Goal: Task Accomplishment & Management: Use online tool/utility

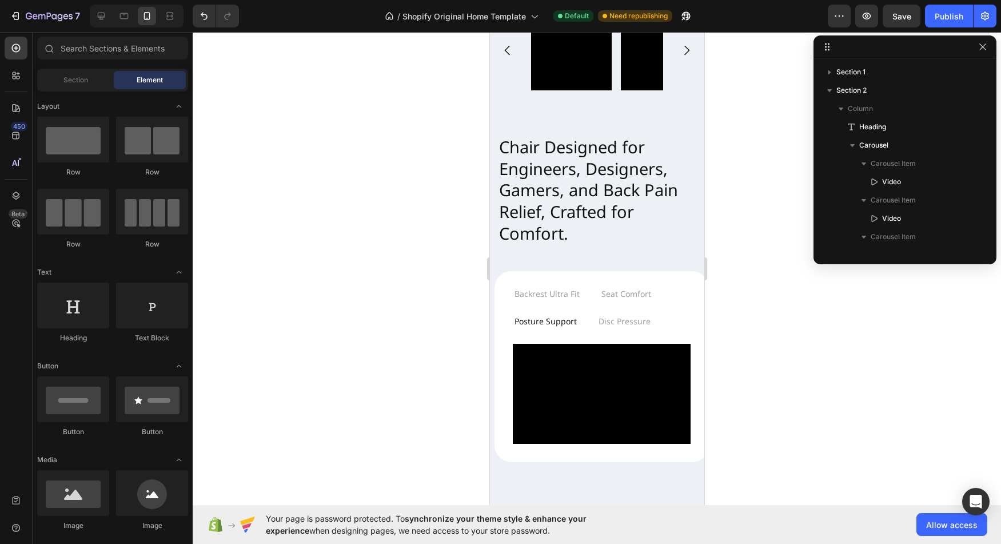
scroll to position [217, 0]
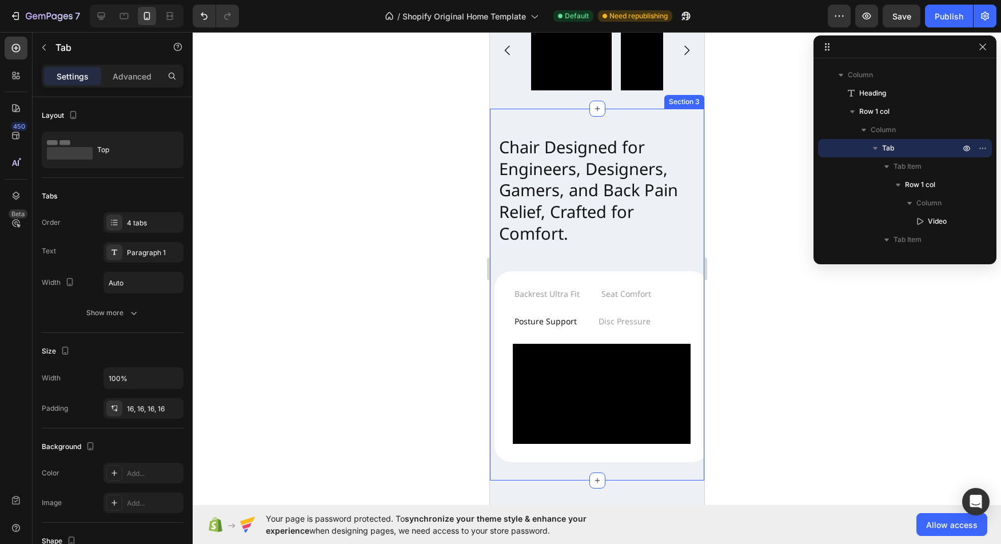
click at [496, 432] on div "Backrest Ultra Fit Seat Comfort Posture Support Disc Pressure Video Row Video V…" at bounding box center [601, 366] width 214 height 190
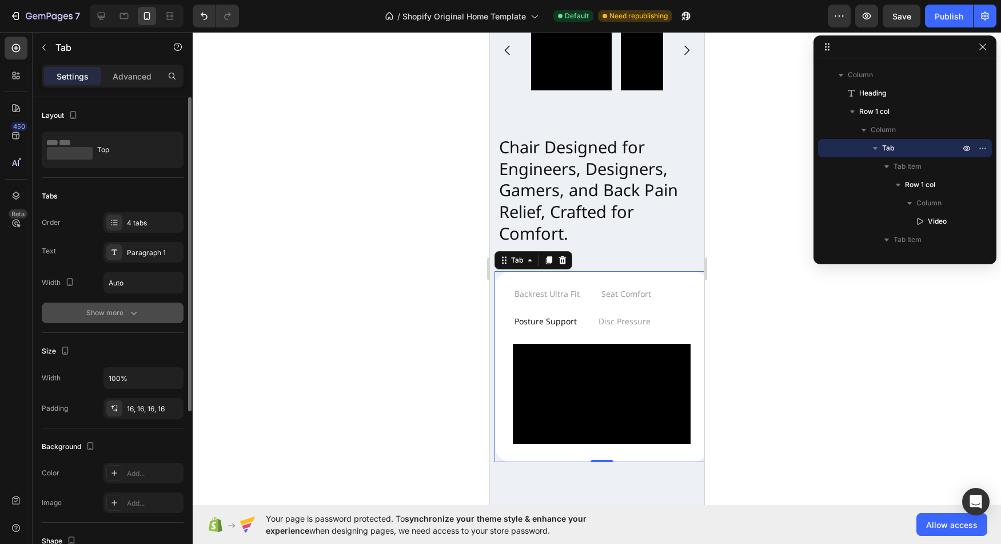
click at [110, 314] on div "Show more" at bounding box center [112, 312] width 53 height 11
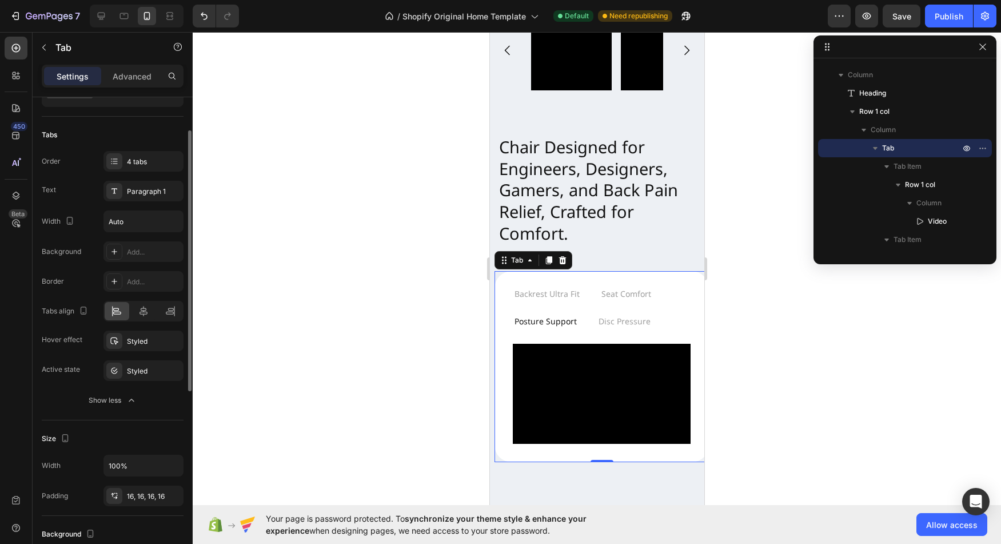
scroll to position [56, 0]
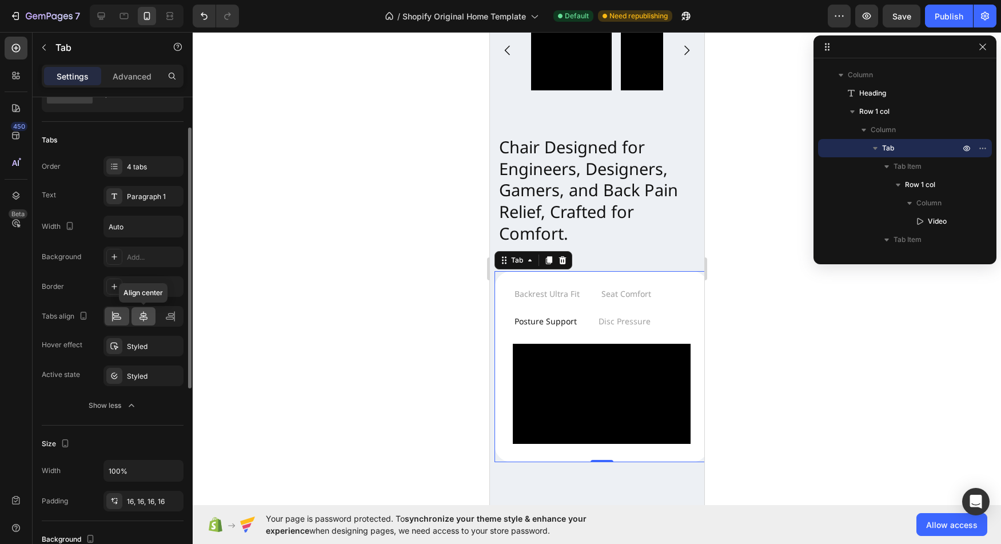
click at [150, 317] on div at bounding box center [143, 316] width 25 height 18
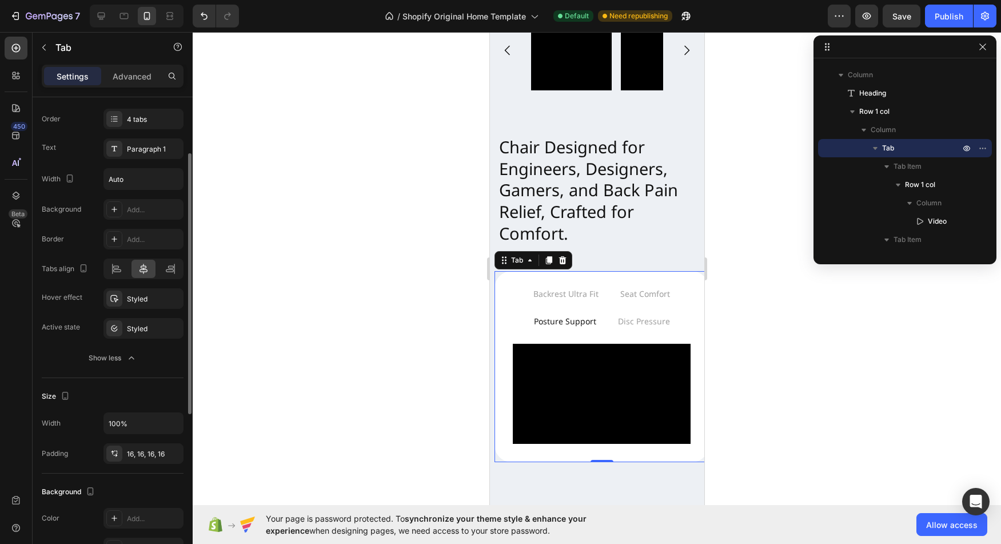
scroll to position [0, 0]
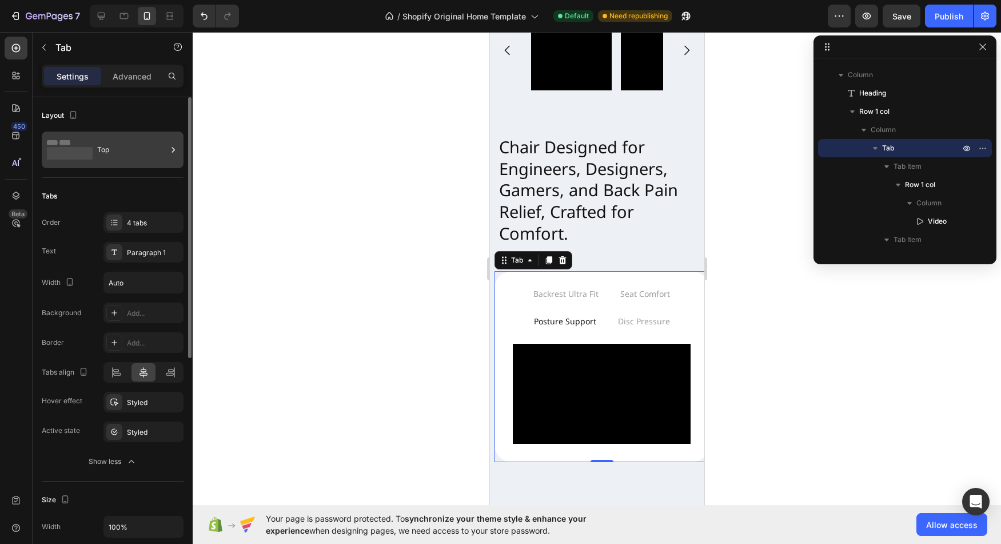
click at [166, 149] on div "Top" at bounding box center [132, 150] width 70 height 26
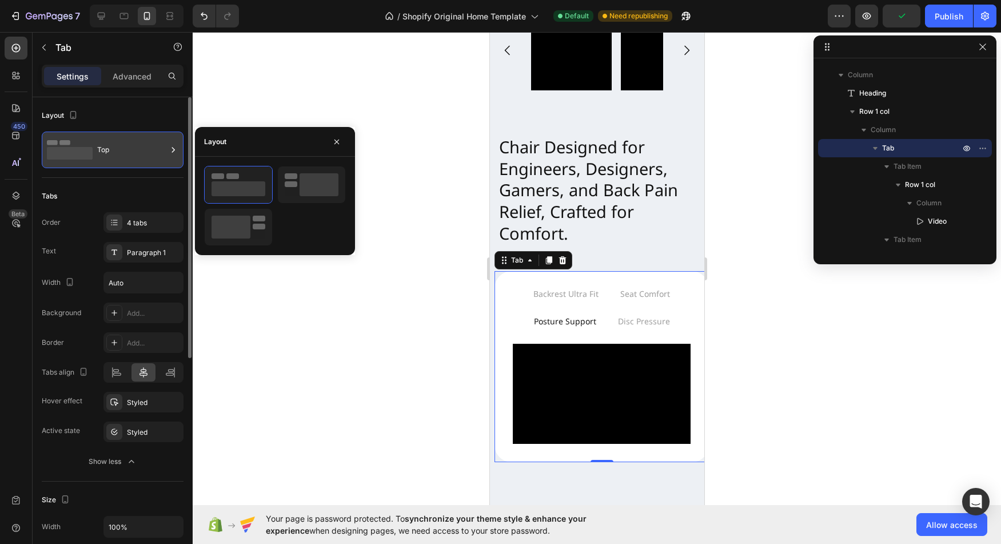
click at [166, 149] on div "Top" at bounding box center [132, 150] width 70 height 26
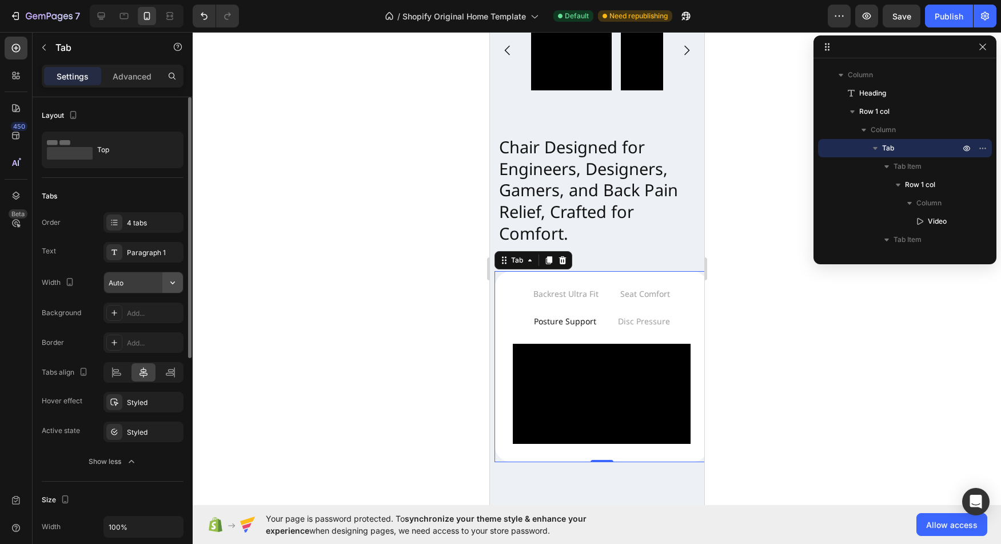
click at [180, 284] on button "button" at bounding box center [172, 282] width 21 height 21
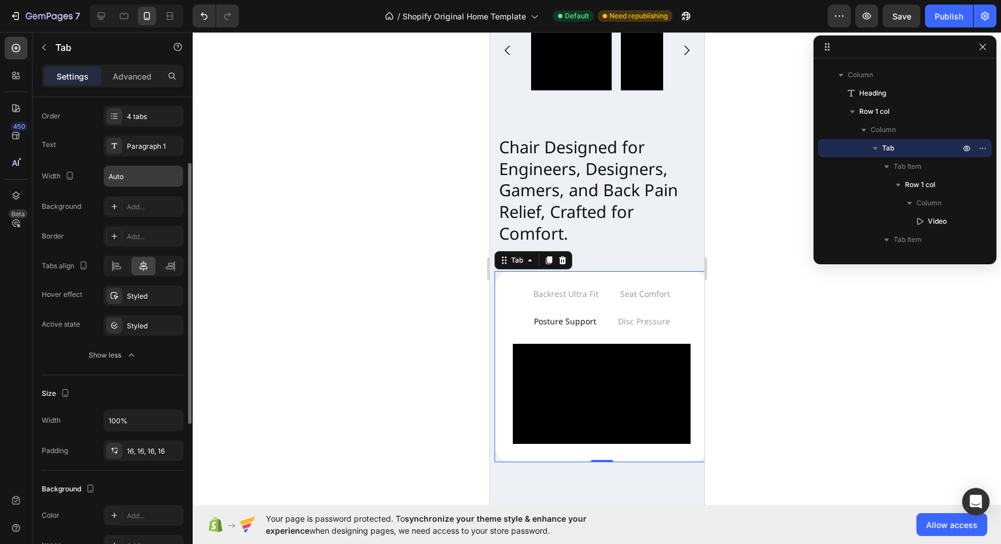
scroll to position [115, 0]
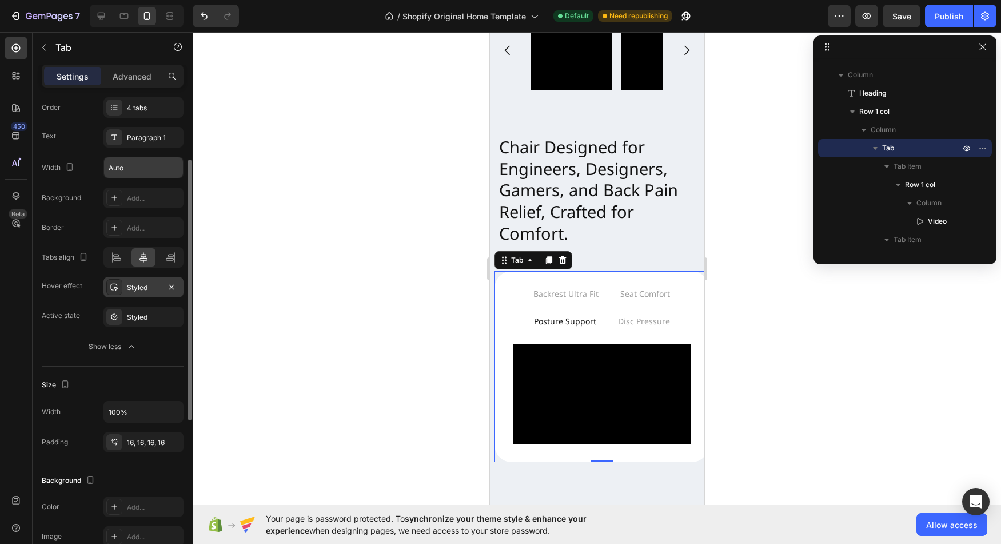
click at [115, 289] on icon at bounding box center [114, 286] width 9 height 9
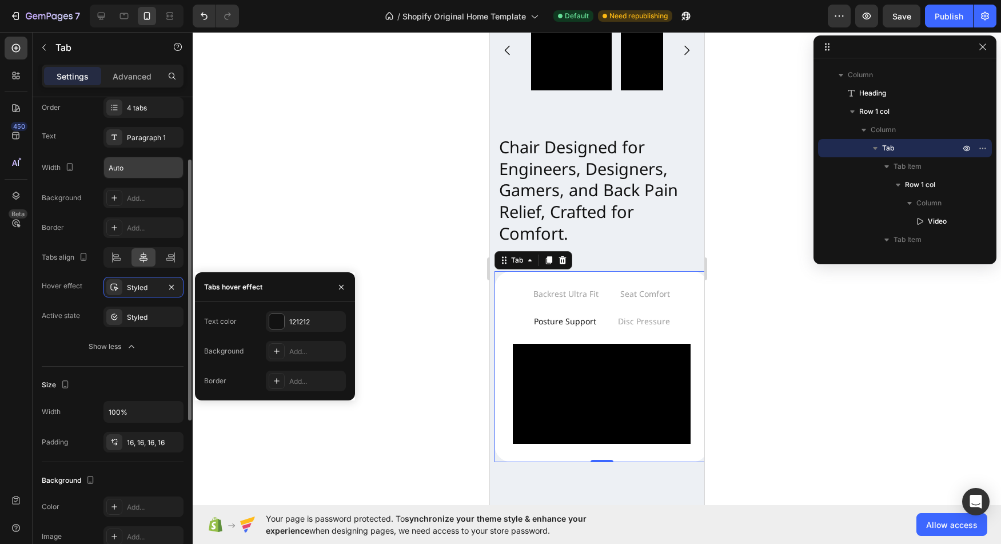
click at [45, 286] on div "Hover effect" at bounding box center [62, 286] width 41 height 10
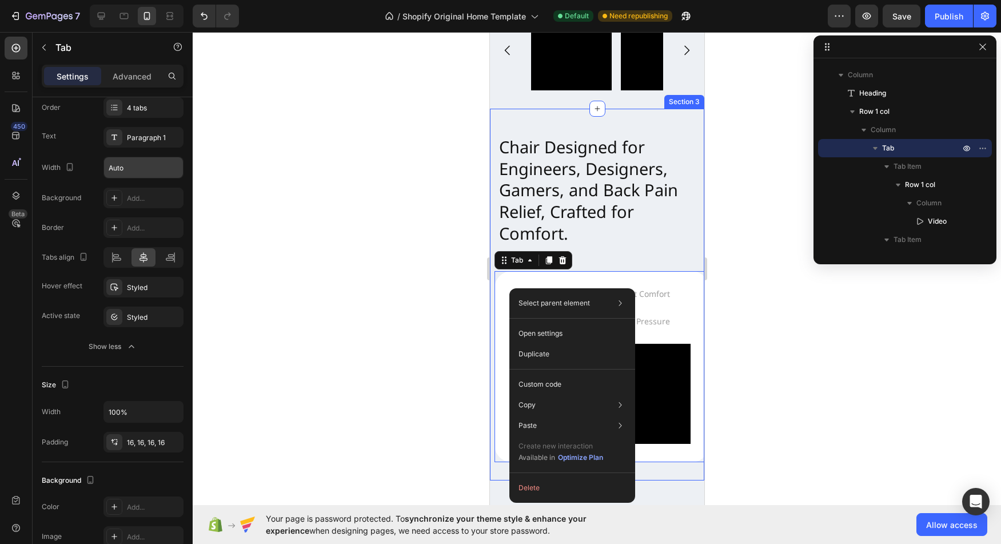
click at [238, 299] on div at bounding box center [597, 288] width 808 height 512
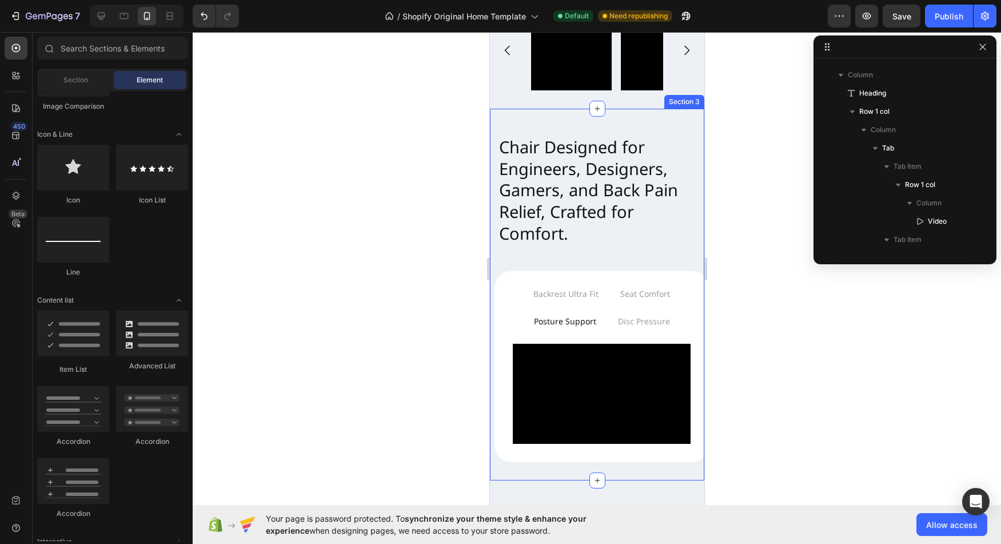
scroll to position [707, 0]
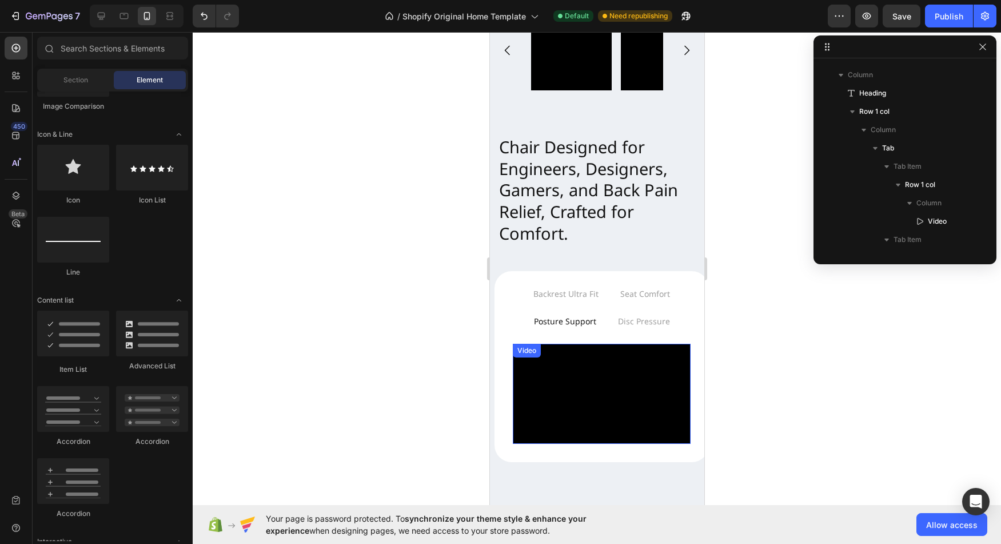
click at [586, 364] on video at bounding box center [601, 393] width 178 height 100
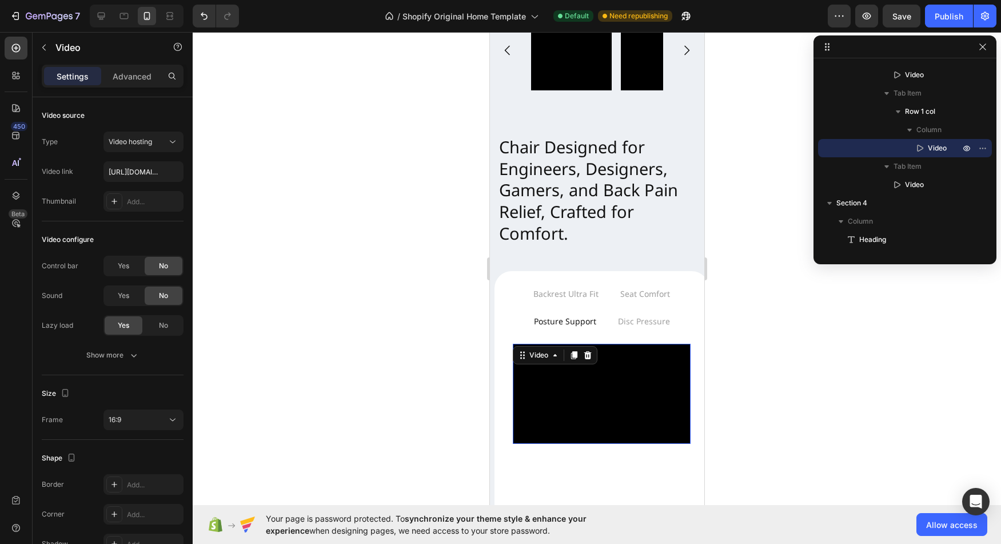
drag, startPoint x: 596, startPoint y: 438, endPoint x: 604, endPoint y: 484, distance: 46.4
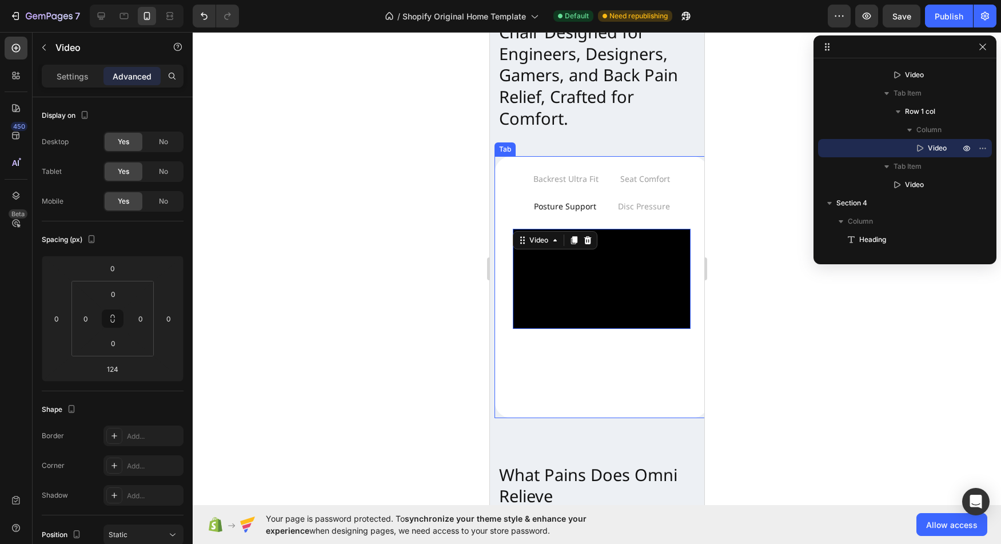
scroll to position [498, 0]
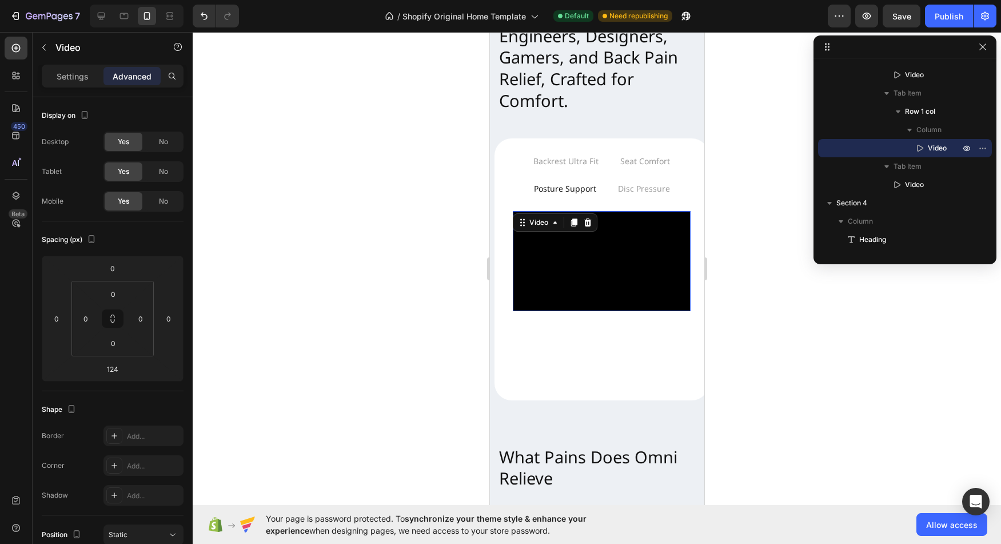
click at [600, 303] on video at bounding box center [601, 261] width 178 height 100
click at [614, 328] on div "Video 124" at bounding box center [601, 296] width 178 height 171
click at [601, 287] on video at bounding box center [601, 261] width 178 height 100
click at [605, 326] on div "Video 124" at bounding box center [601, 296] width 178 height 171
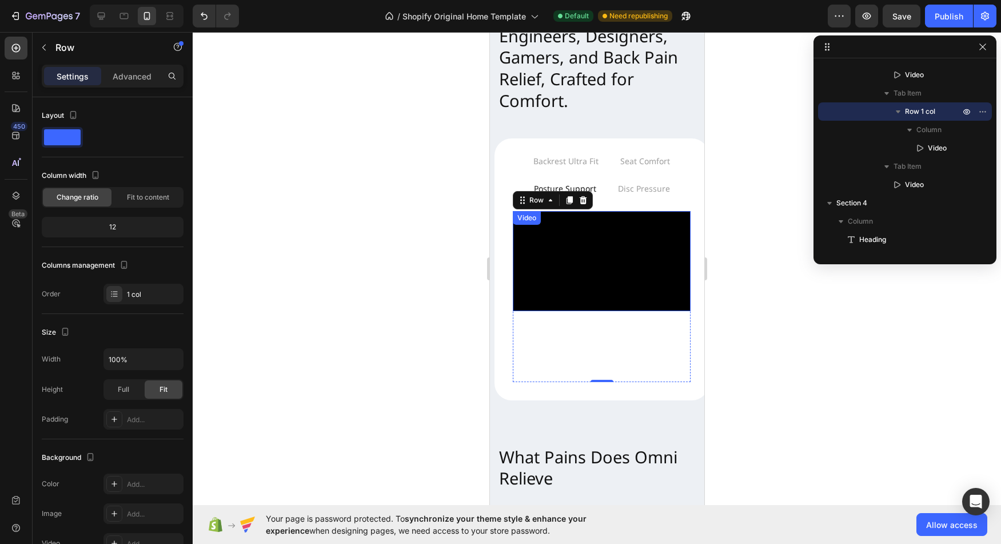
click at [593, 293] on video at bounding box center [601, 261] width 178 height 100
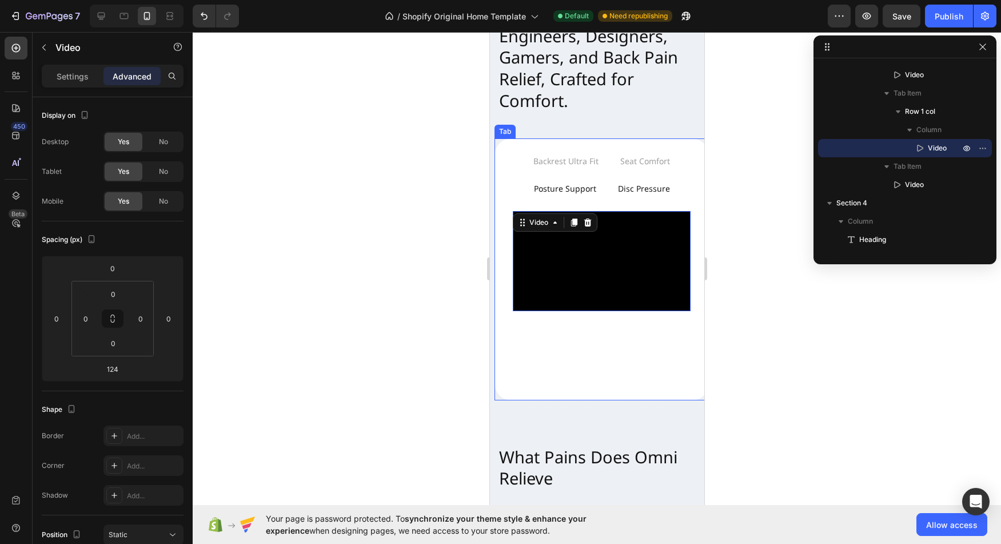
click at [641, 189] on p "Disc Pressure" at bounding box center [643, 188] width 52 height 14
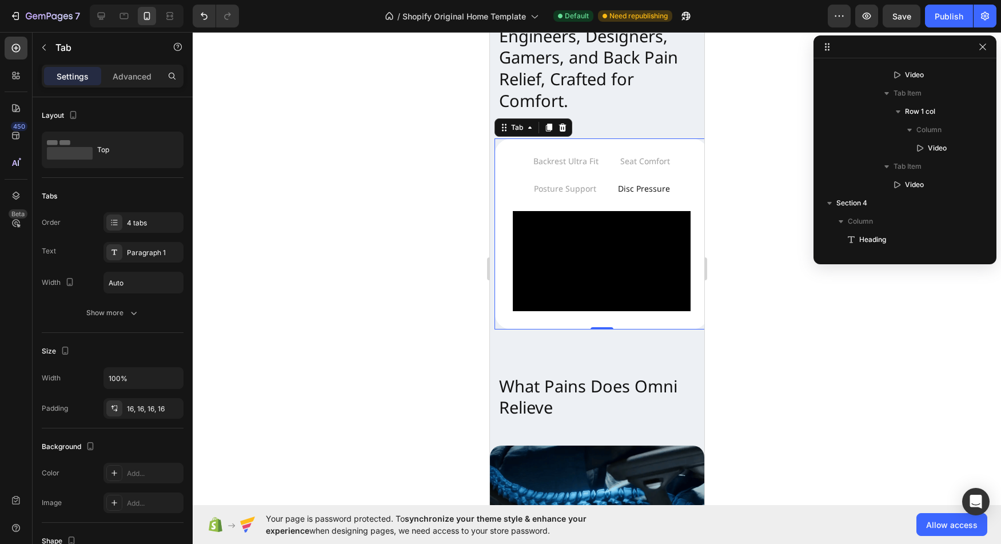
scroll to position [217, 0]
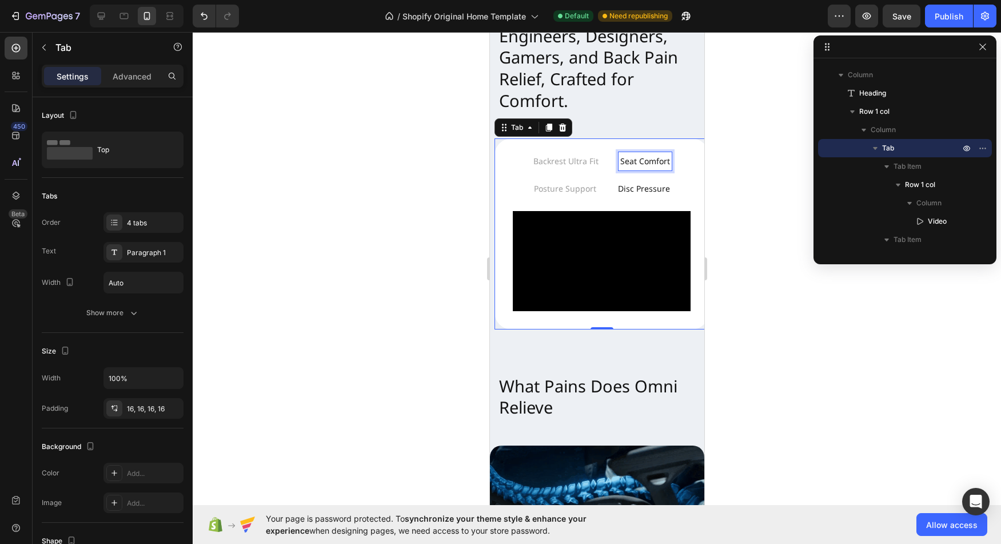
click at [641, 163] on p "Seat Comfort" at bounding box center [645, 161] width 50 height 14
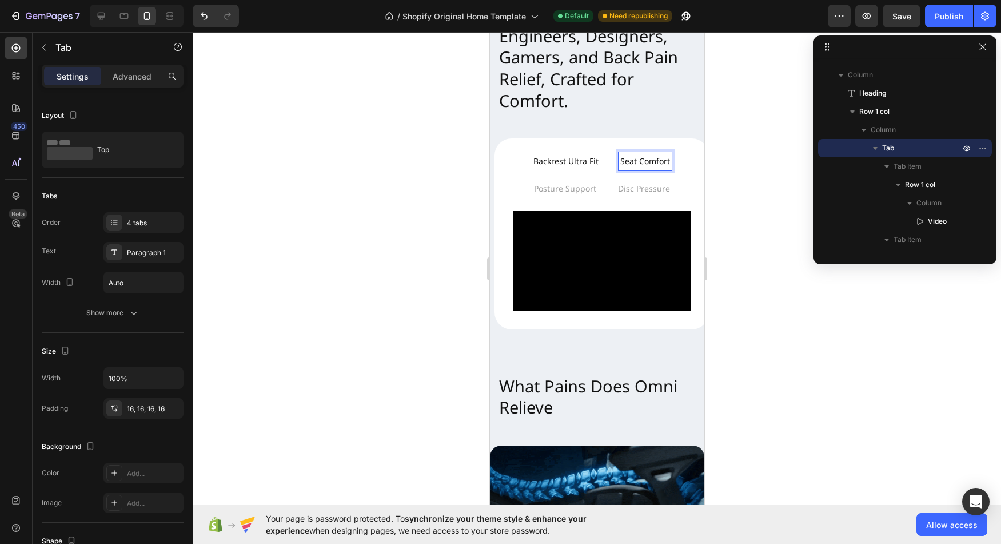
click at [560, 158] on p "Backrest Ultra Fit" at bounding box center [565, 161] width 65 height 14
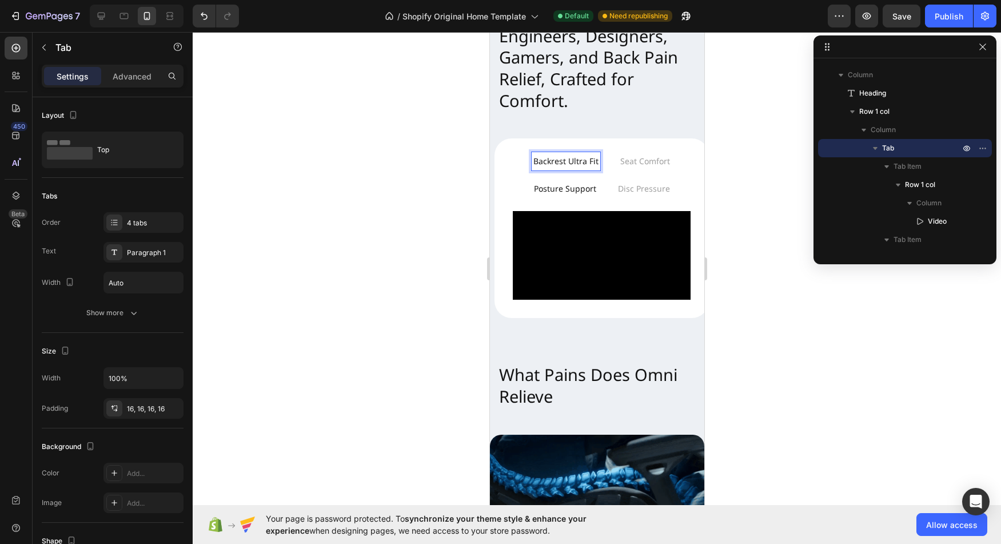
click at [556, 185] on p "Posture Support" at bounding box center [564, 188] width 62 height 14
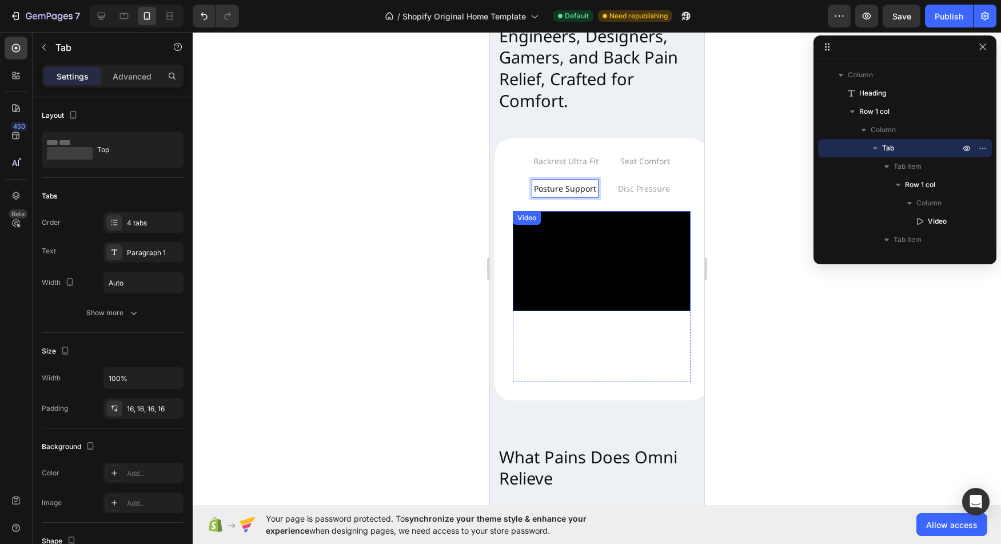
click at [565, 253] on video at bounding box center [601, 261] width 178 height 100
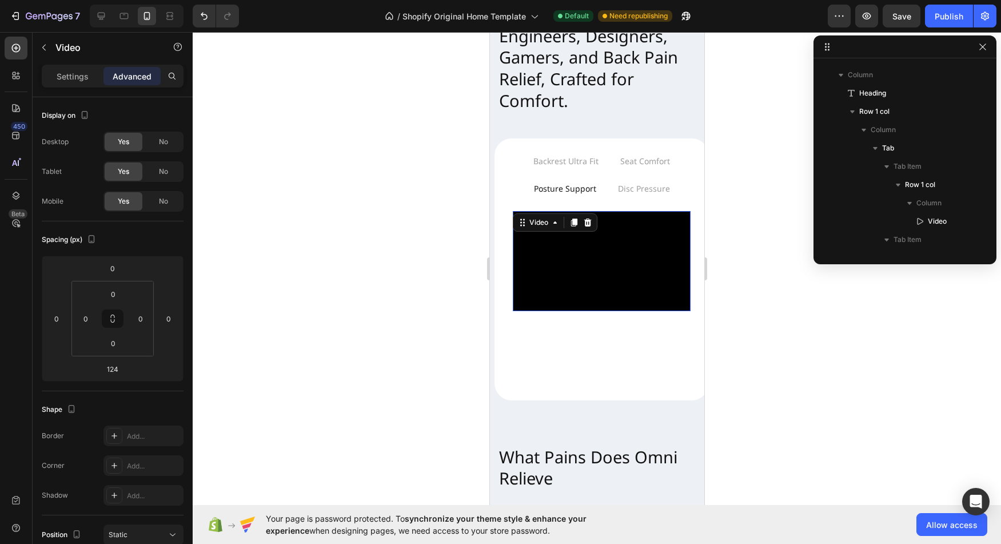
scroll to position [399, 0]
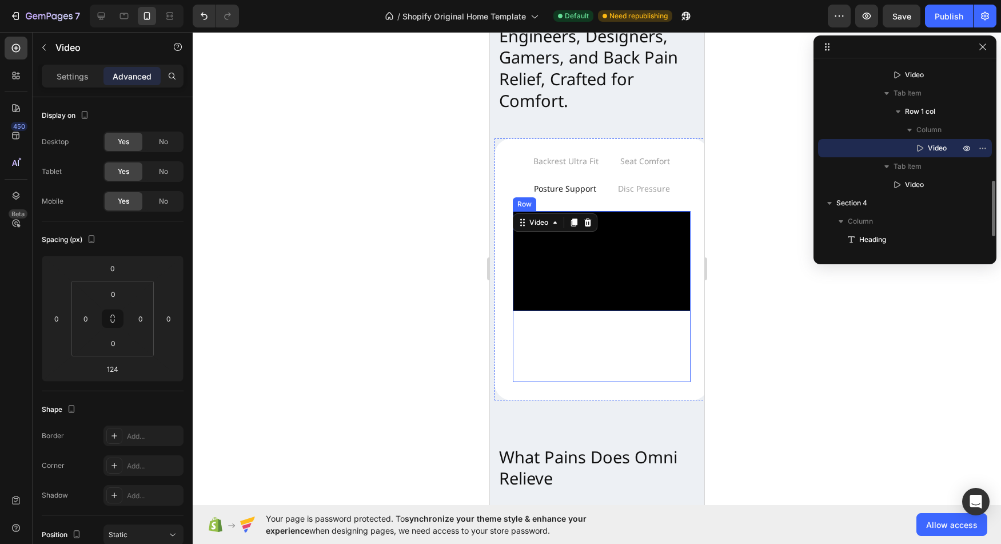
click at [572, 317] on div "Video 124" at bounding box center [601, 296] width 178 height 171
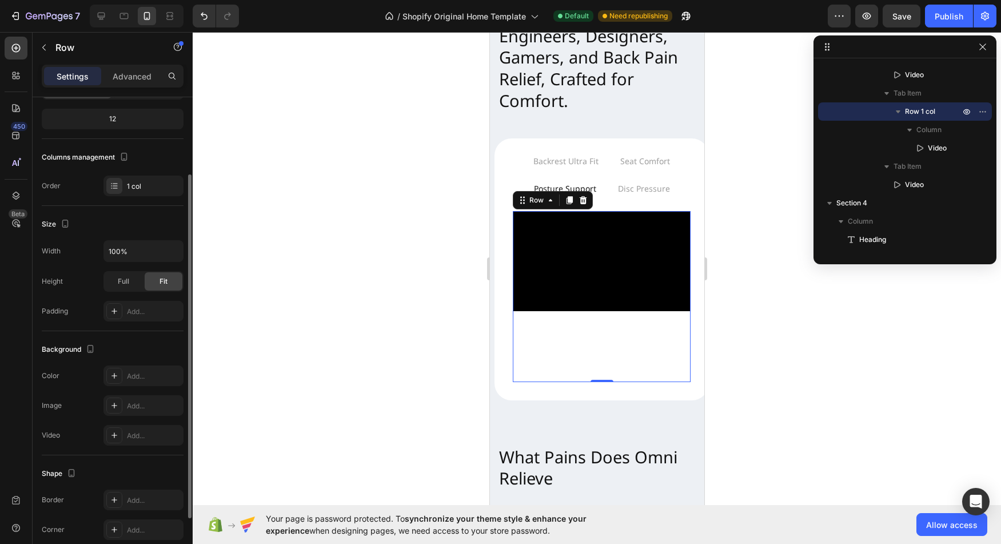
scroll to position [110, 0]
click at [126, 275] on span "Full" at bounding box center [123, 279] width 11 height 10
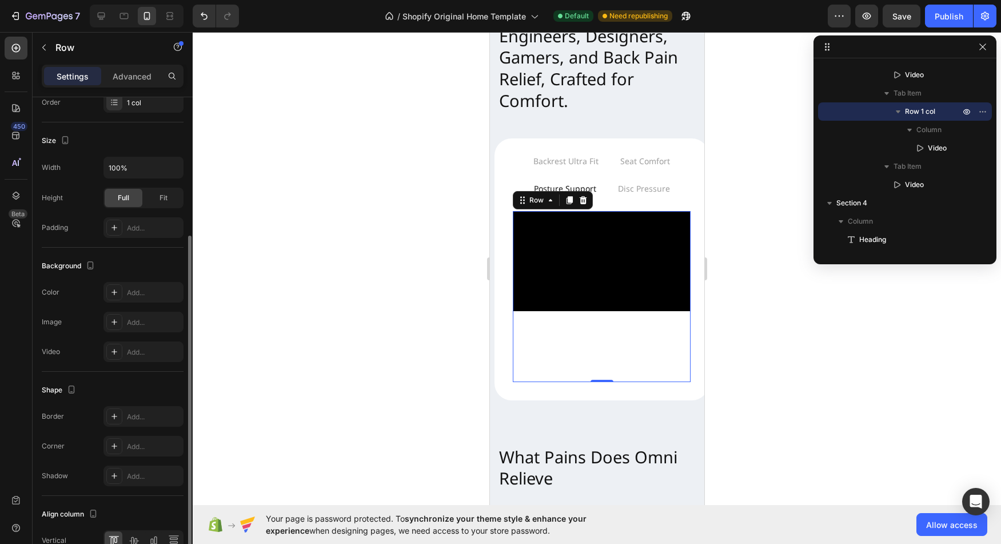
scroll to position [218, 0]
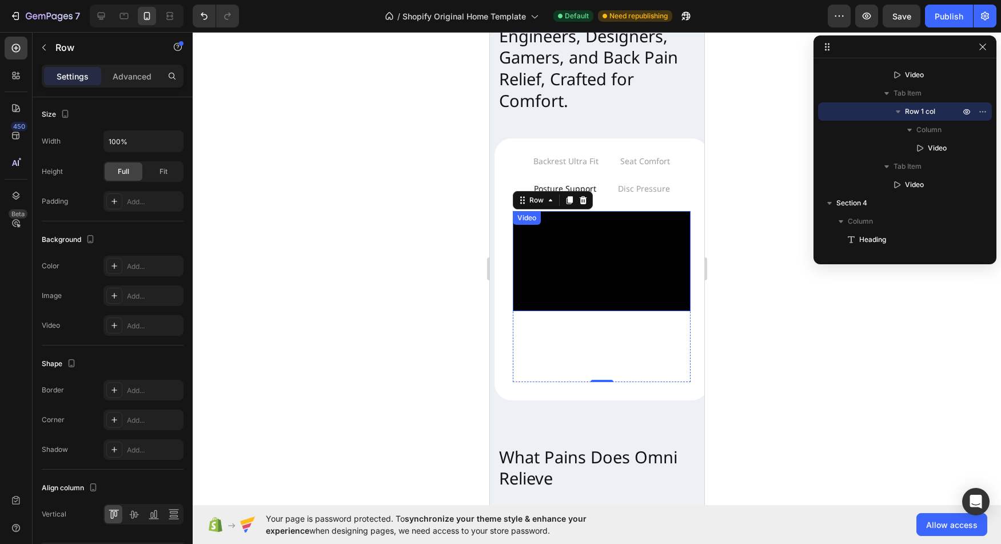
click at [597, 278] on video at bounding box center [601, 261] width 178 height 100
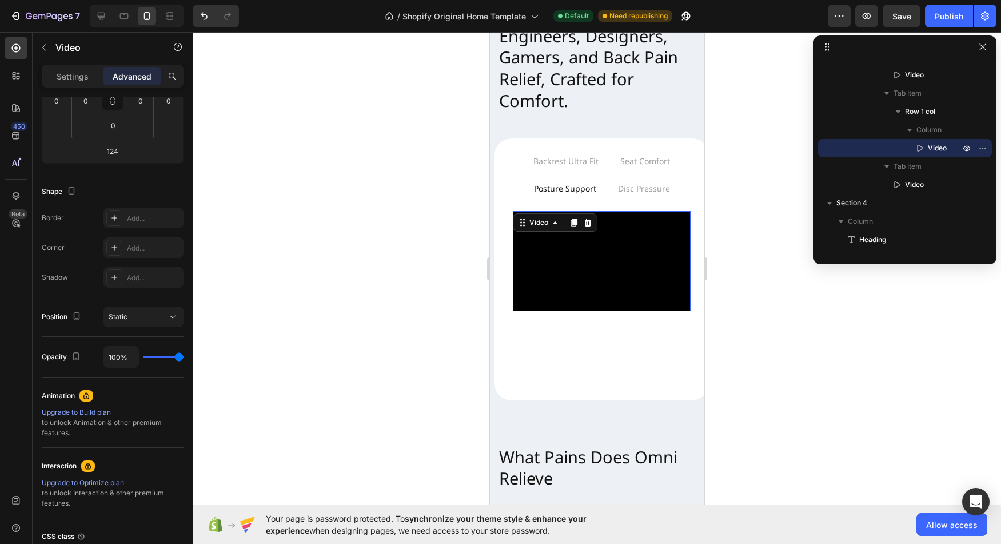
scroll to position [0, 0]
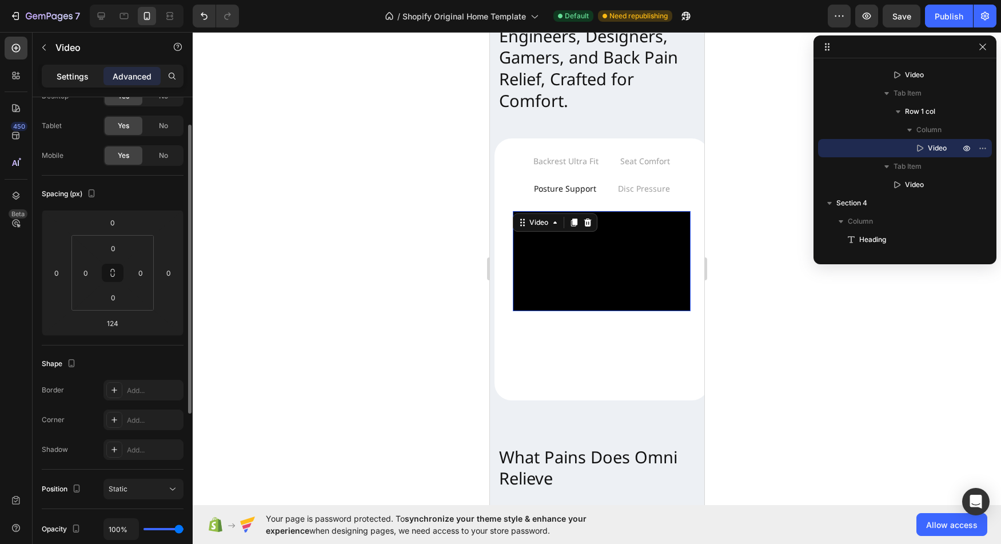
click at [78, 71] on p "Settings" at bounding box center [73, 76] width 32 height 12
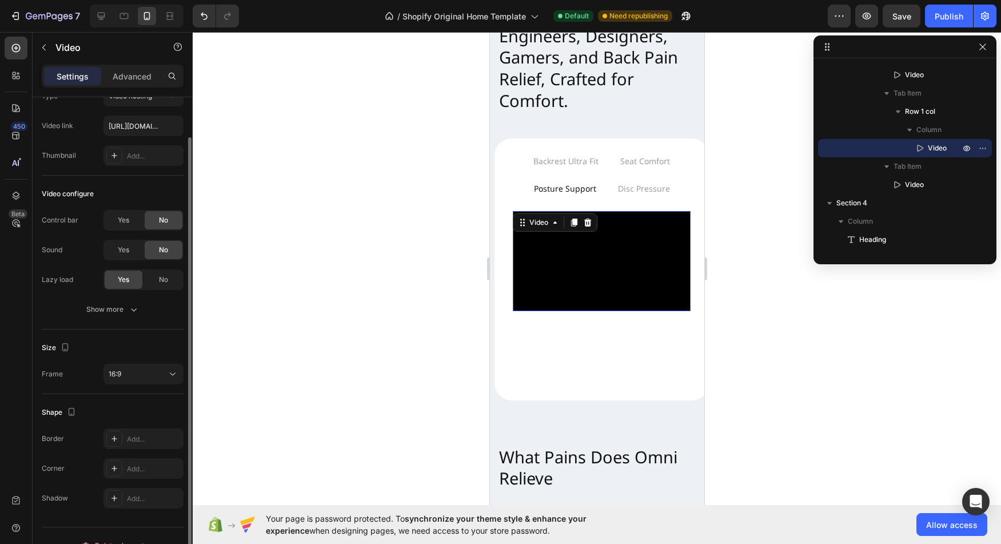
scroll to position [65, 0]
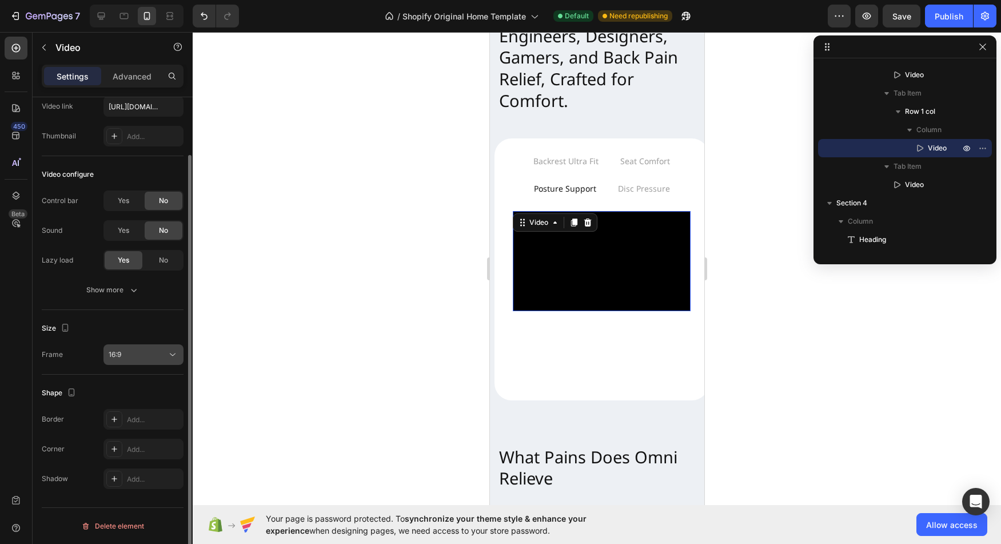
click at [169, 358] on icon at bounding box center [172, 354] width 11 height 11
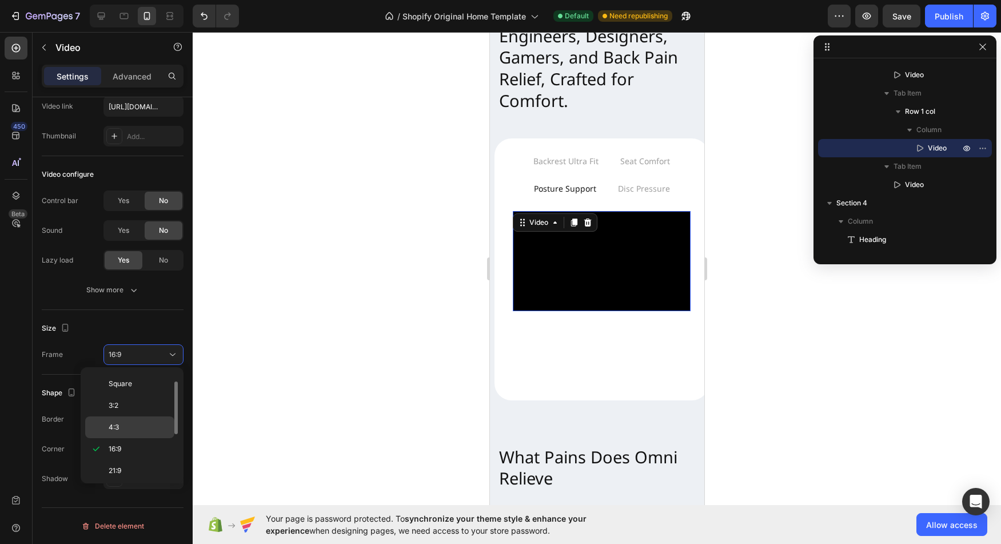
click at [149, 422] on p "4:3" at bounding box center [139, 427] width 61 height 10
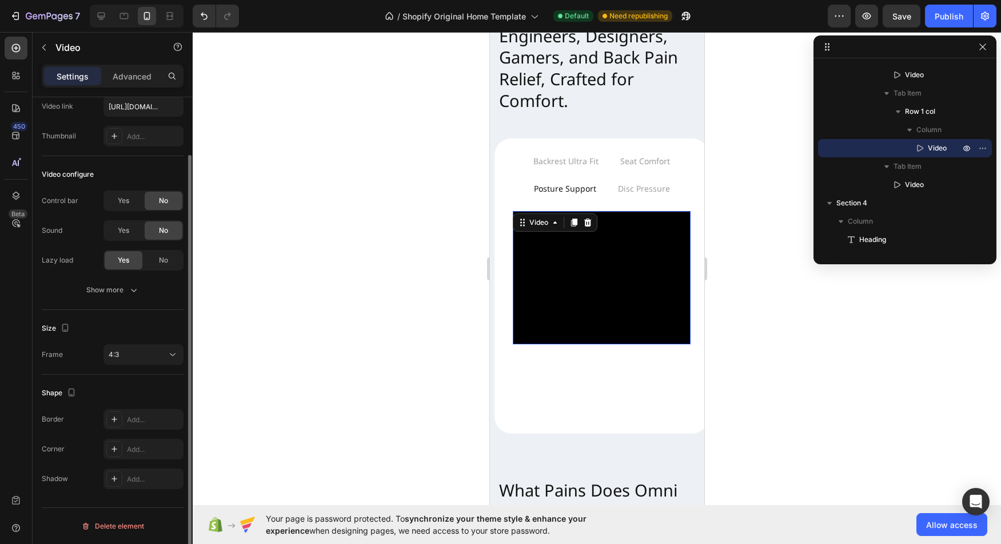
click at [151, 365] on div "Size Frame 4:3" at bounding box center [113, 342] width 142 height 65
click at [153, 362] on button "4:3" at bounding box center [143, 354] width 80 height 21
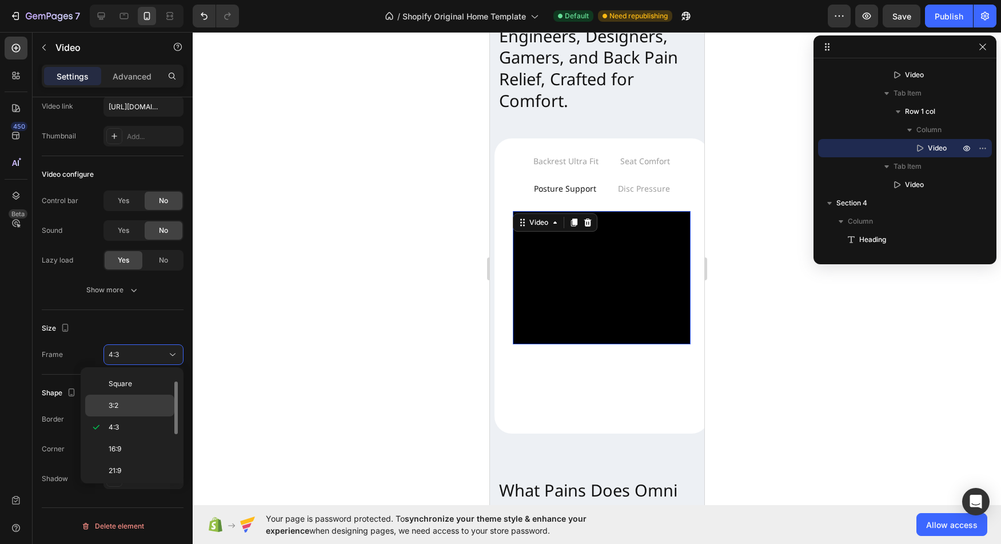
click at [147, 405] on p "3:2" at bounding box center [139, 405] width 61 height 10
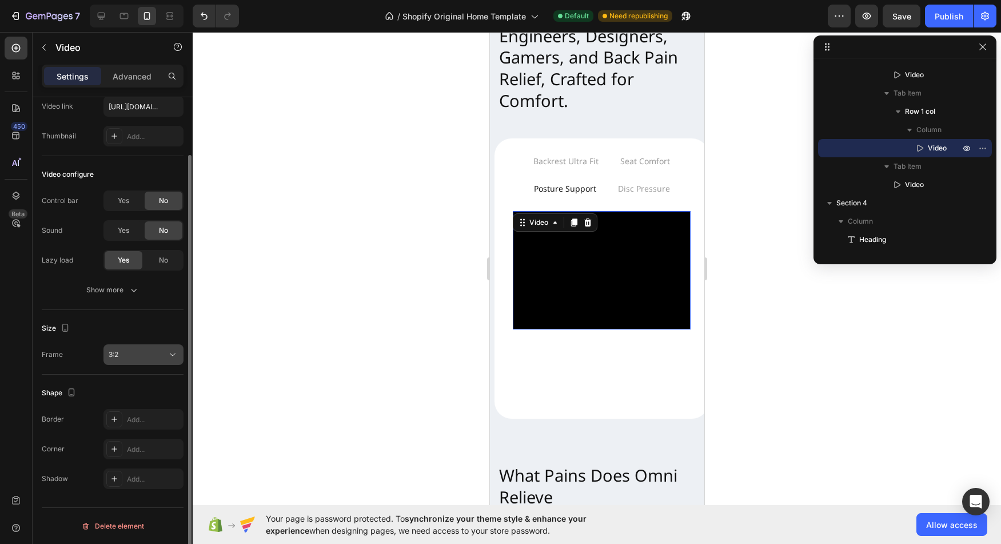
click at [150, 353] on div "3:2" at bounding box center [138, 354] width 58 height 10
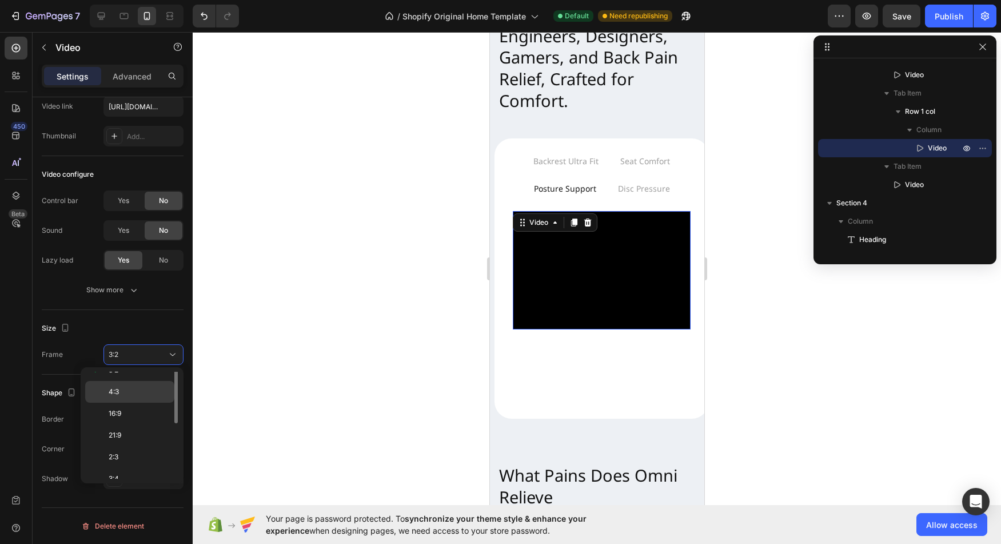
scroll to position [110, 0]
click at [139, 457] on div "9:16" at bounding box center [129, 468] width 89 height 22
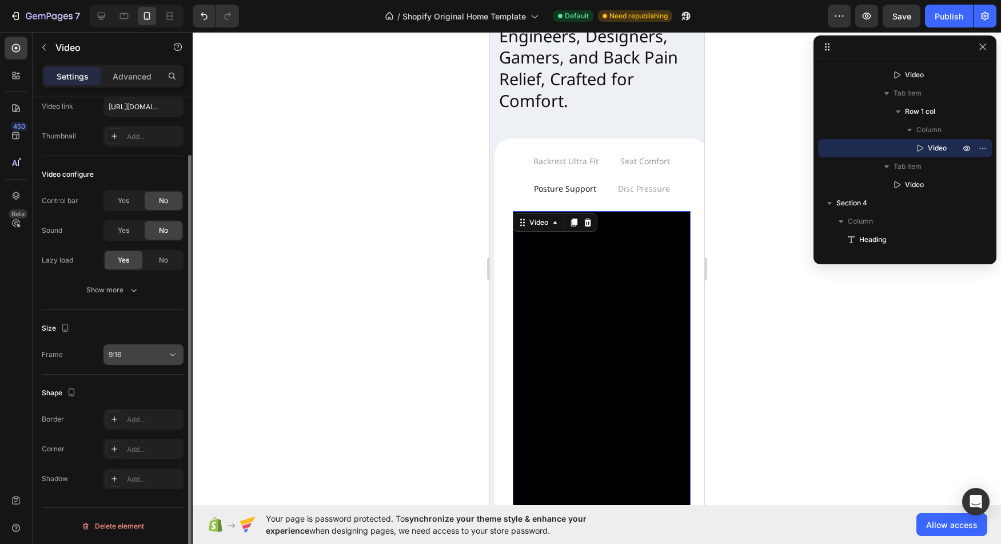
click at [154, 354] on div "9:16" at bounding box center [138, 354] width 58 height 10
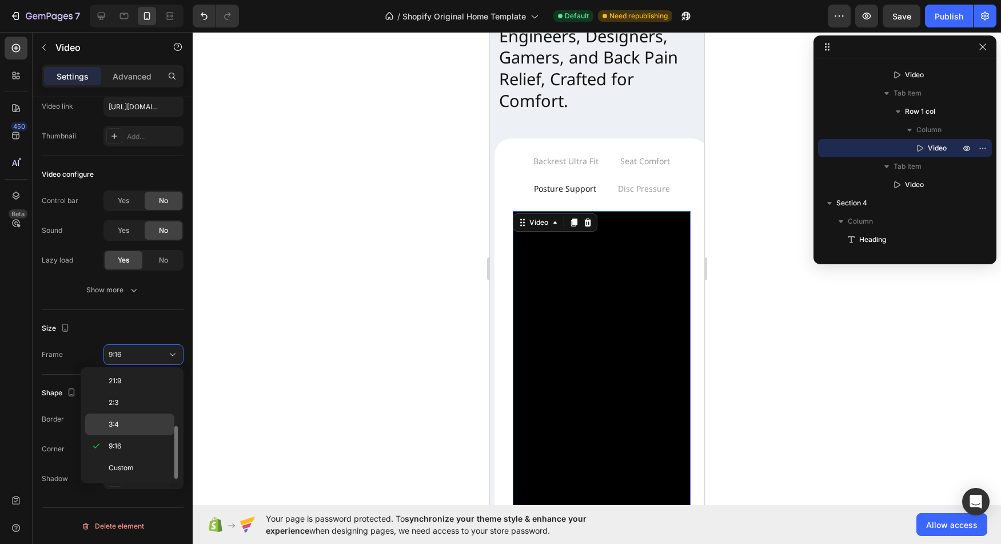
click at [144, 422] on p "3:4" at bounding box center [139, 424] width 61 height 10
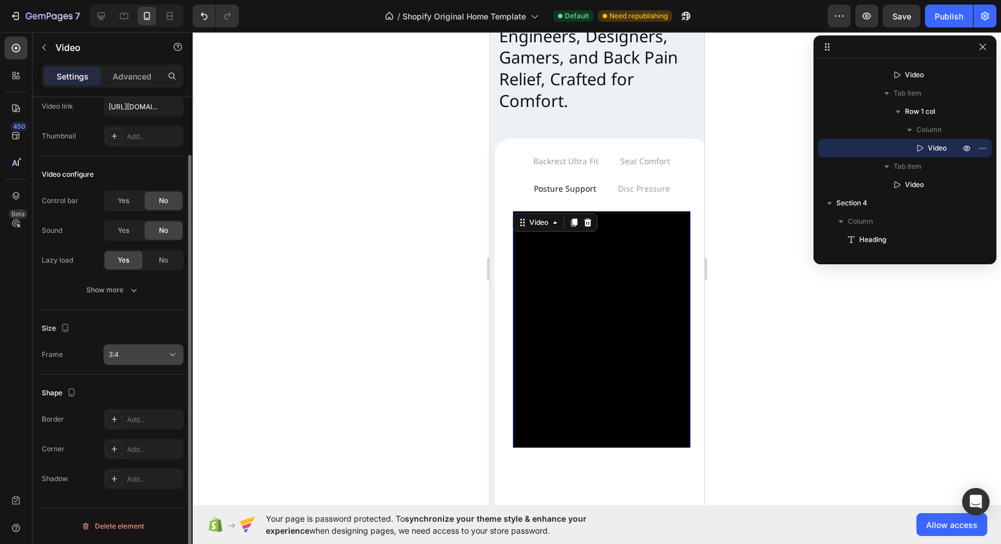
click at [151, 355] on div "3:4" at bounding box center [138, 354] width 58 height 10
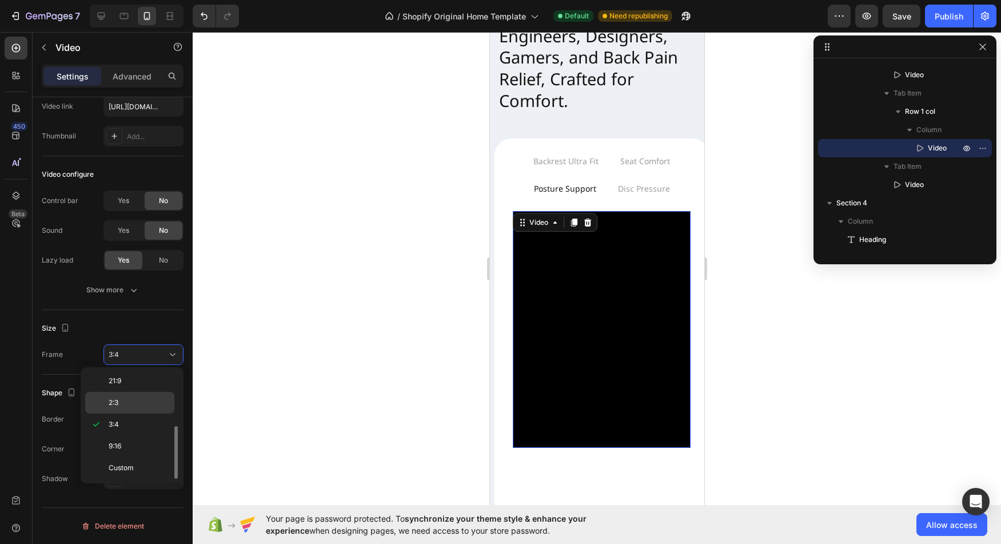
click at [141, 399] on p "2:3" at bounding box center [139, 402] width 61 height 10
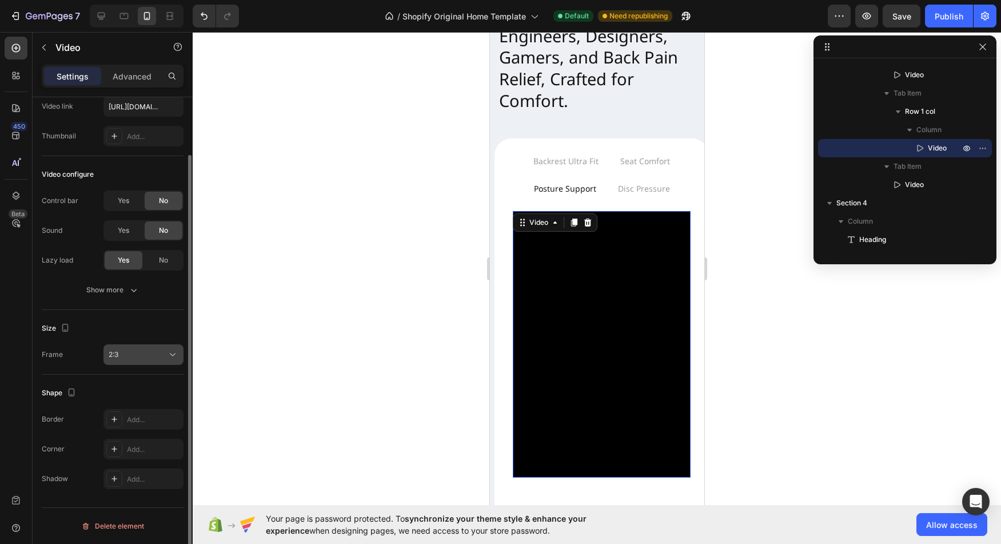
click at [152, 349] on div "2:3" at bounding box center [138, 354] width 58 height 10
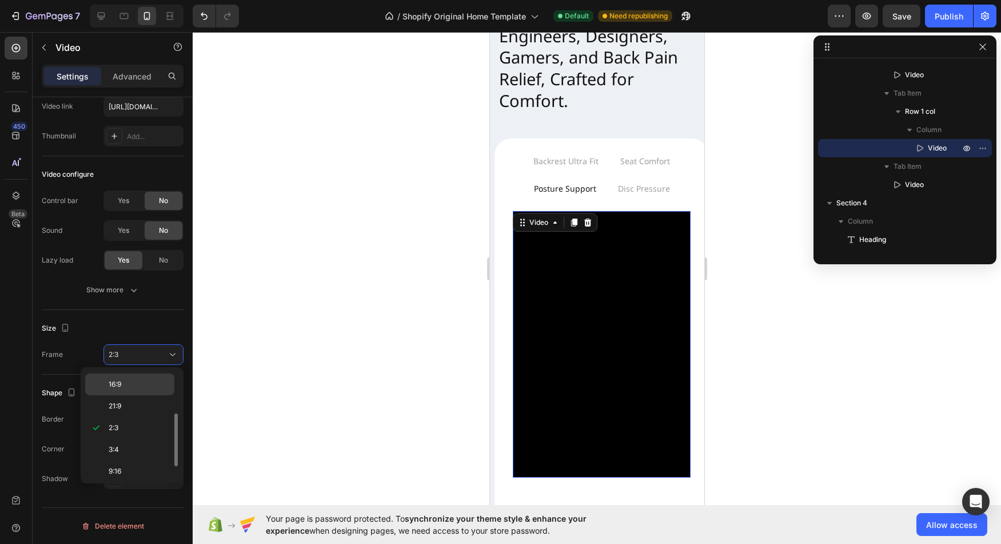
scroll to position [89, 0]
click at [135, 391] on div "16:9" at bounding box center [129, 402] width 89 height 22
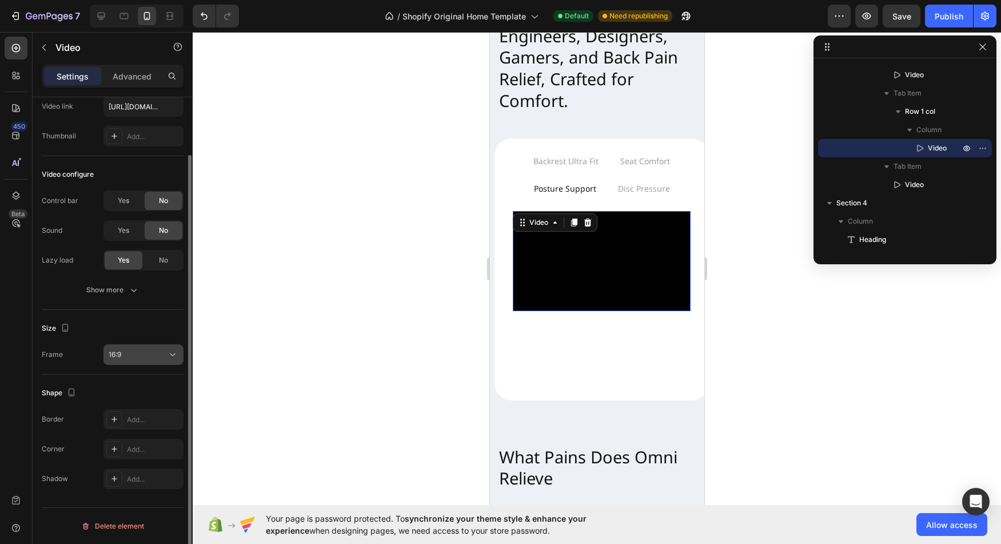
click at [144, 355] on div "16:9" at bounding box center [138, 354] width 58 height 10
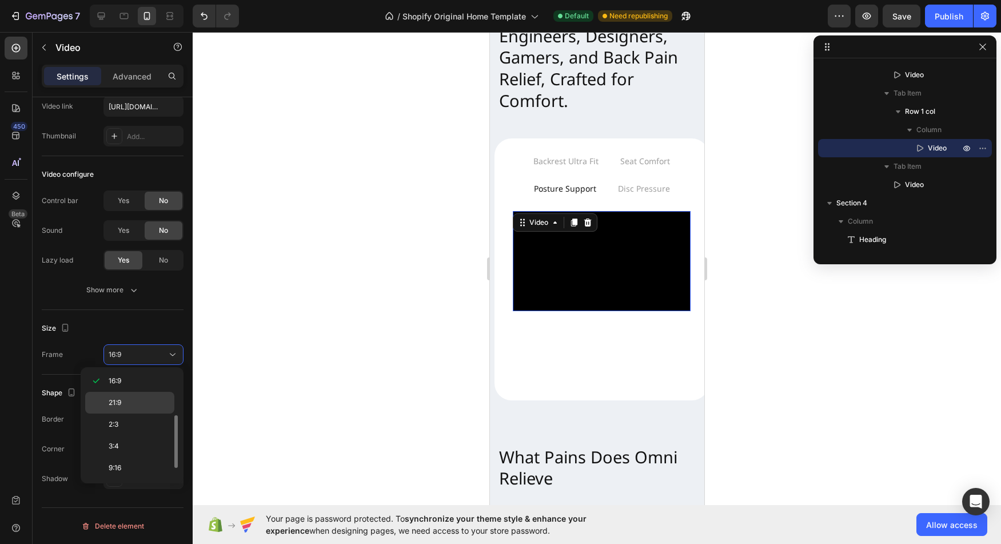
click at [139, 413] on div "21:9" at bounding box center [129, 424] width 89 height 22
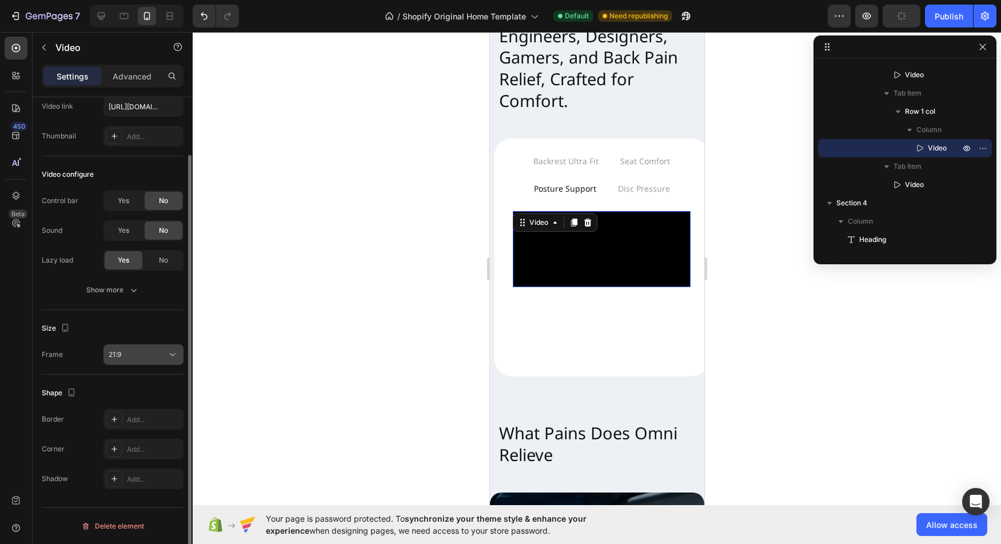
click at [147, 355] on div "21:9" at bounding box center [138, 354] width 58 height 10
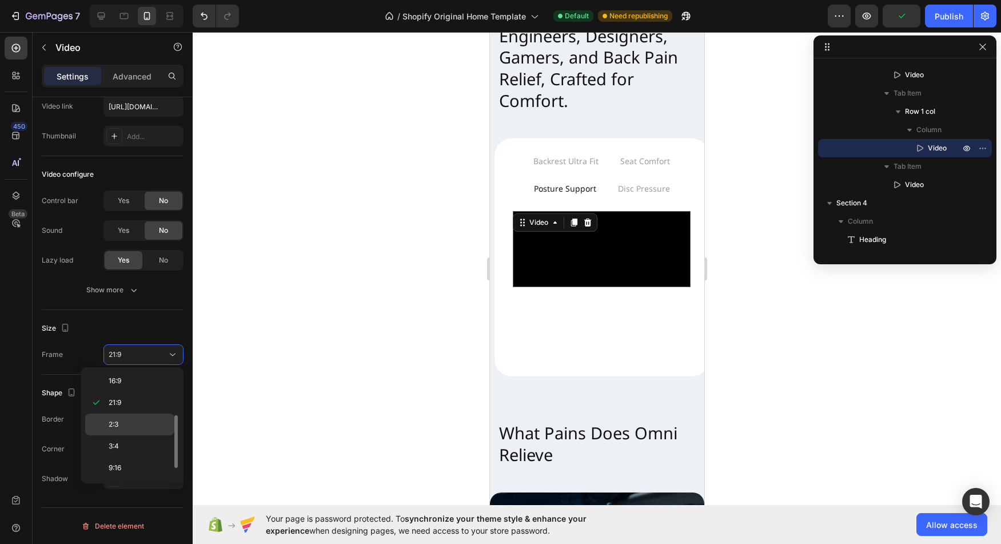
click at [145, 424] on p "2:3" at bounding box center [139, 424] width 61 height 10
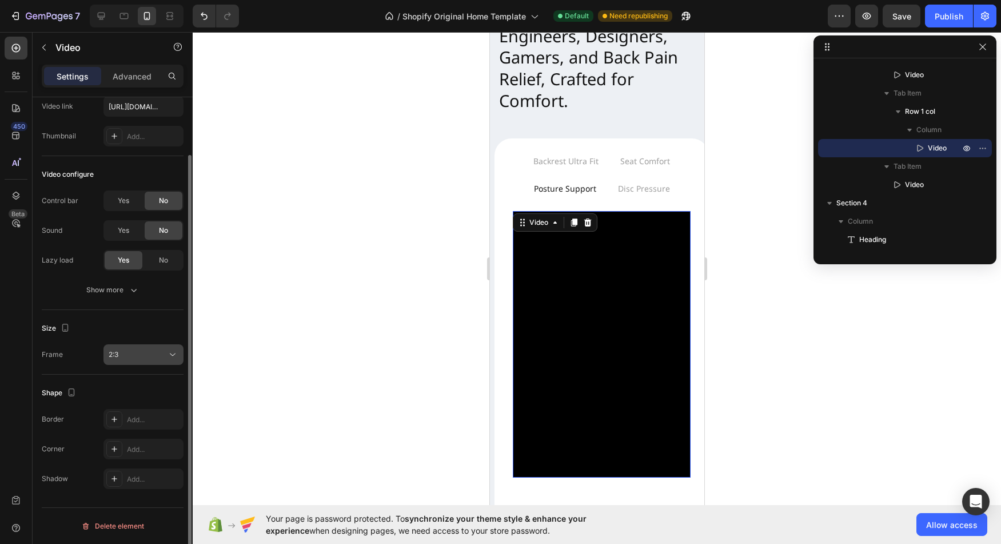
click at [163, 352] on div "2:3" at bounding box center [138, 354] width 58 height 10
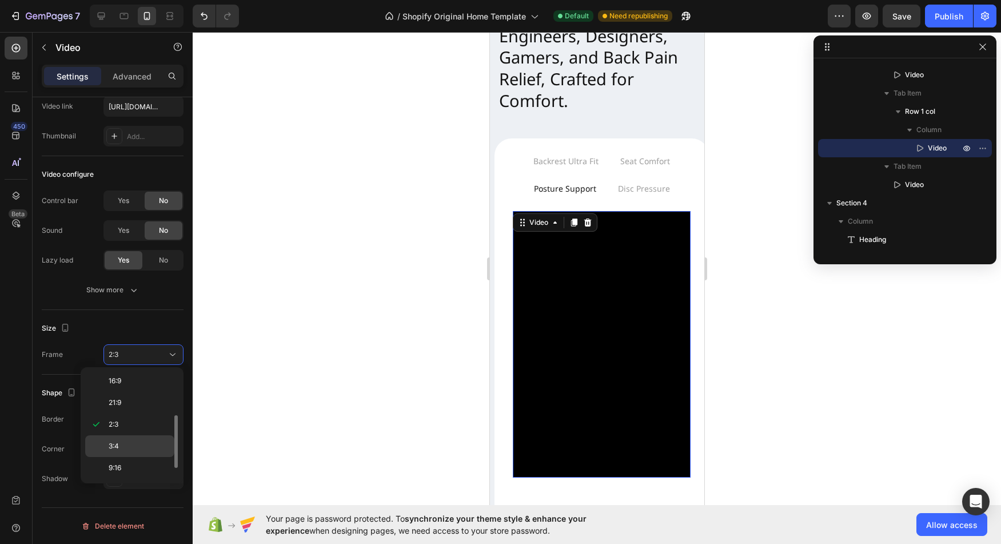
click at [126, 447] on p "3:4" at bounding box center [139, 446] width 61 height 10
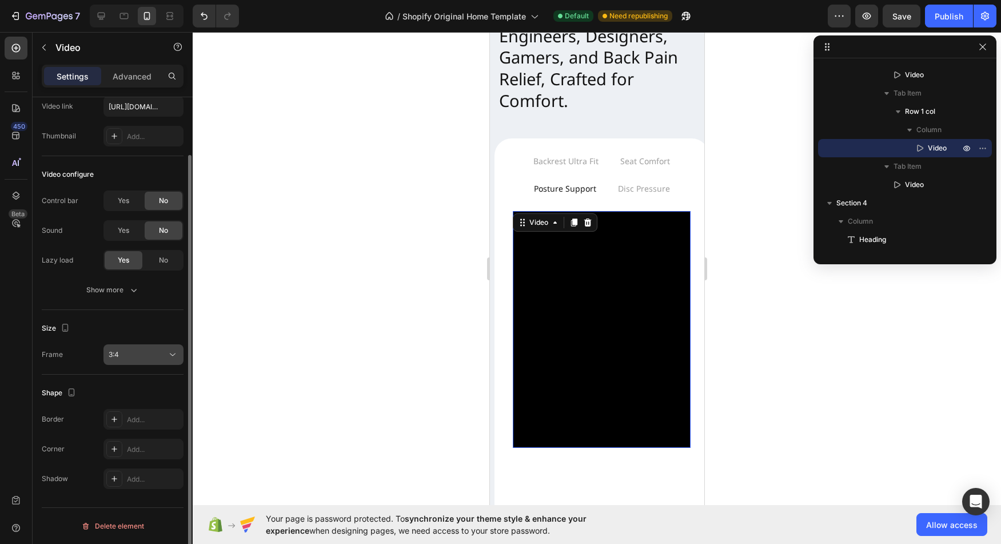
click at [145, 360] on button "3:4" at bounding box center [143, 354] width 80 height 21
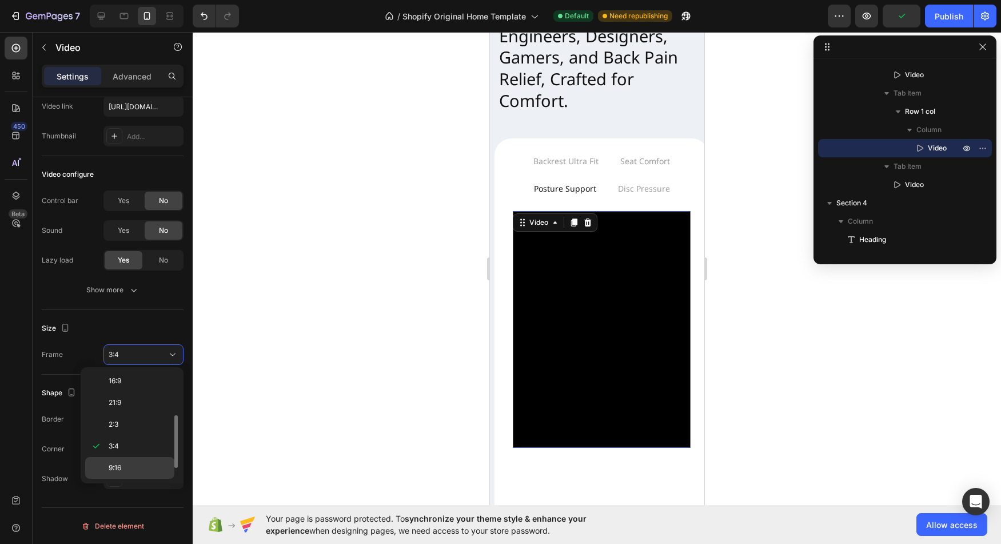
click at [129, 465] on p "9:16" at bounding box center [139, 467] width 61 height 10
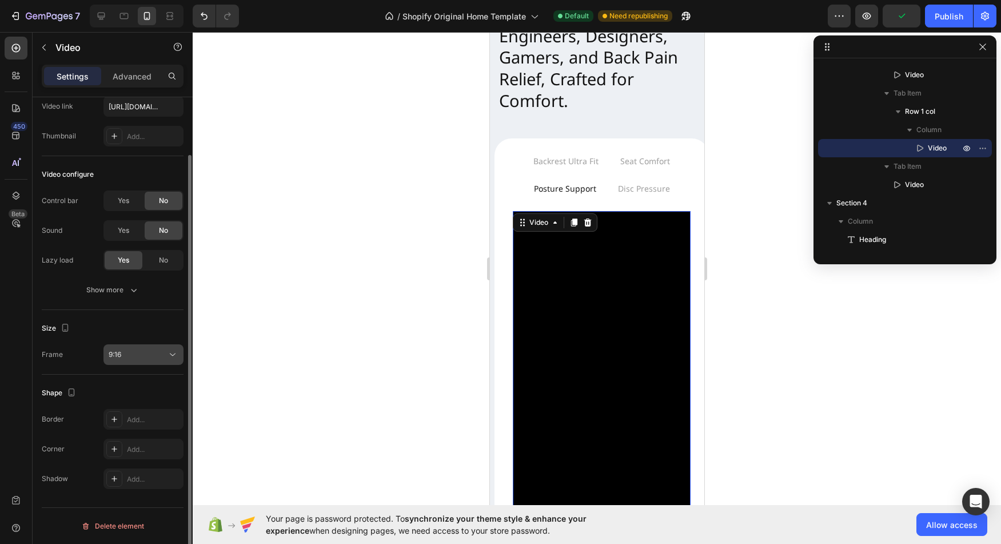
click at [166, 356] on div "9:16" at bounding box center [138, 354] width 58 height 10
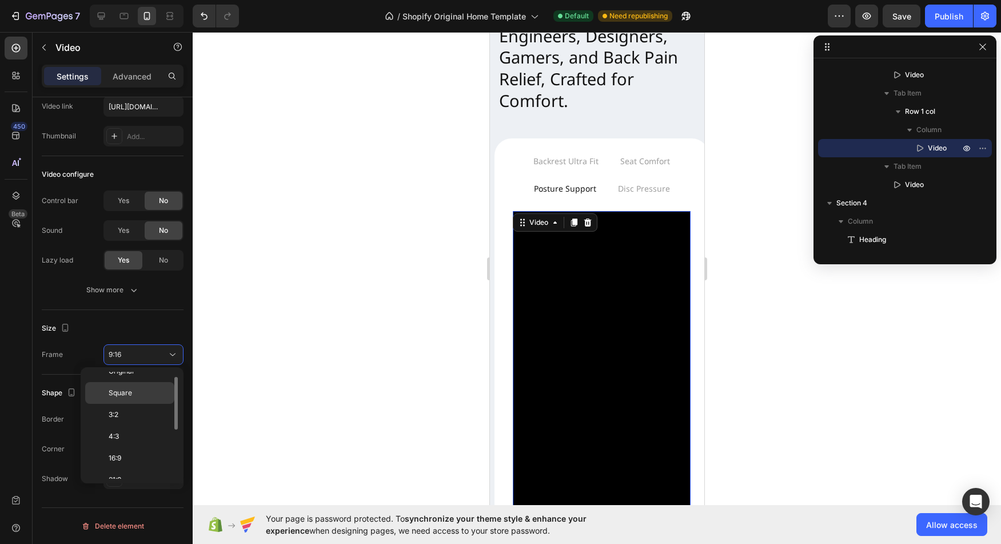
scroll to position [0, 0]
click at [148, 403] on p "Square" at bounding box center [139, 404] width 61 height 10
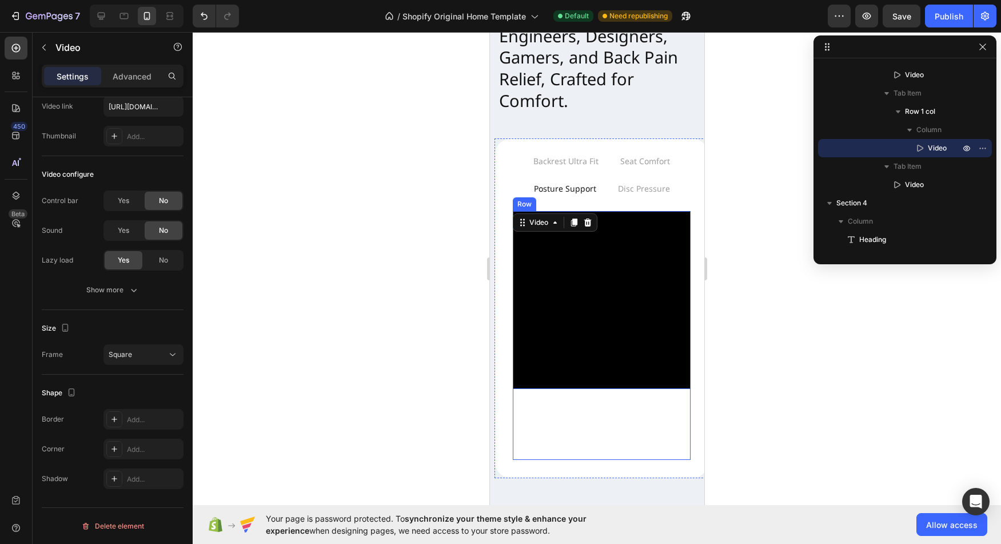
click at [639, 445] on div "Video 124" at bounding box center [601, 335] width 178 height 249
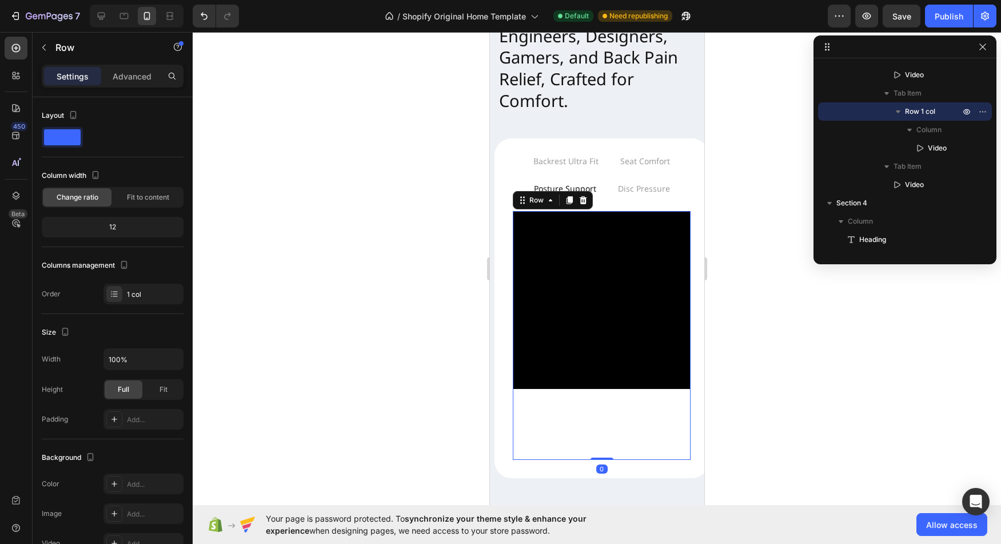
drag, startPoint x: 605, startPoint y: 452, endPoint x: 602, endPoint y: 440, distance: 12.3
click at [602, 399] on div "Video Row 0" at bounding box center [601, 335] width 178 height 249
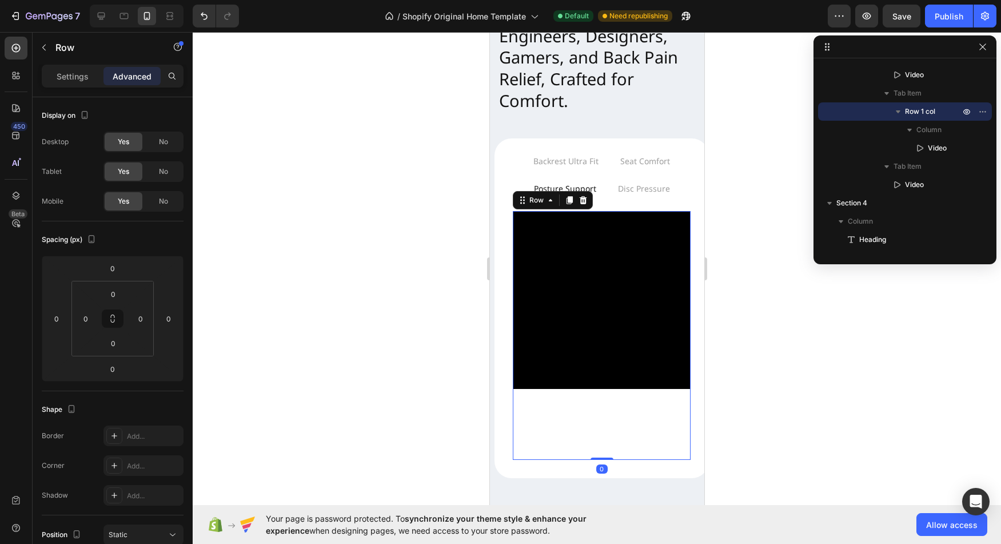
drag, startPoint x: 598, startPoint y: 450, endPoint x: 592, endPoint y: 398, distance: 52.4
click at [592, 398] on div "Video Row 0" at bounding box center [601, 335] width 178 height 249
click at [636, 429] on div "Video" at bounding box center [601, 335] width 178 height 249
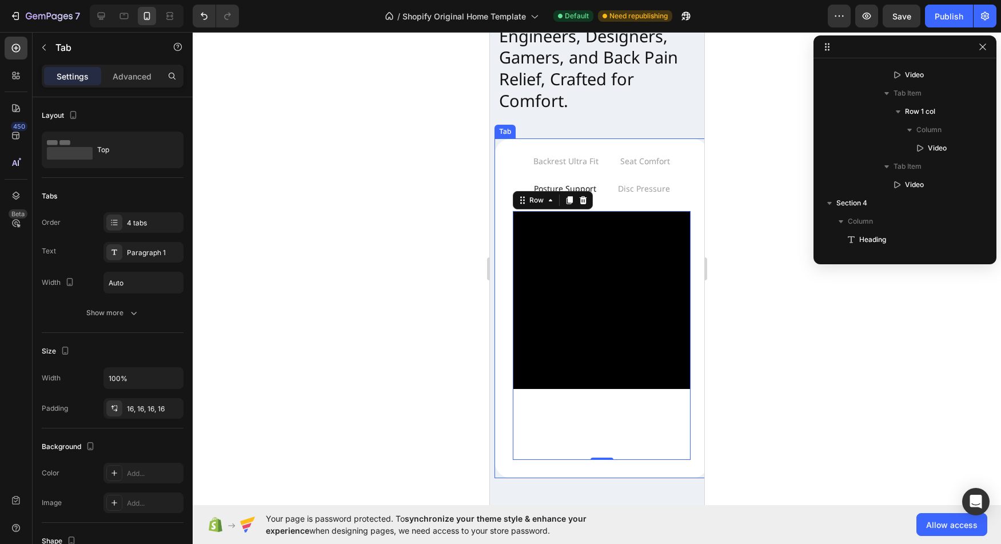
scroll to position [217, 0]
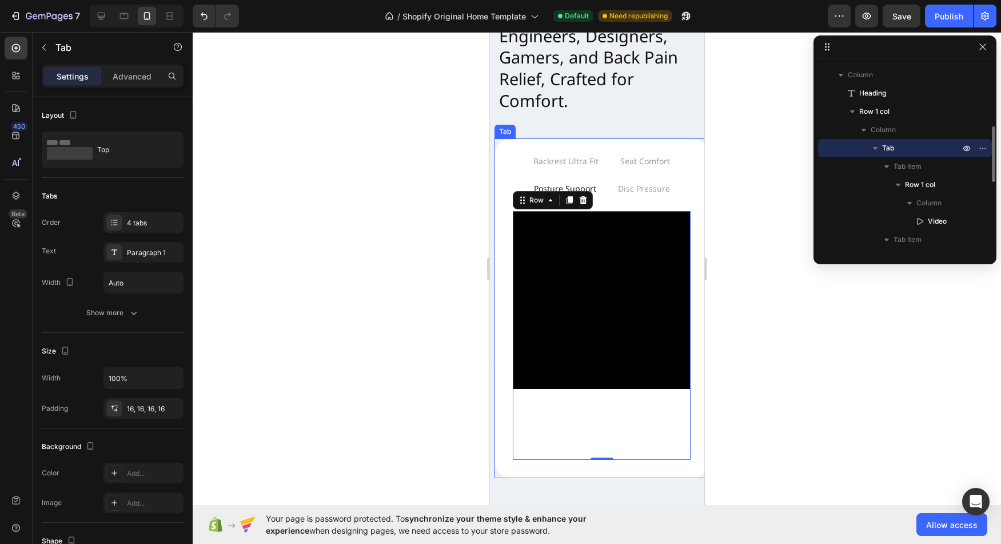
click at [505, 426] on div "Video Row Video Video Row 0 Video" at bounding box center [601, 335] width 196 height 267
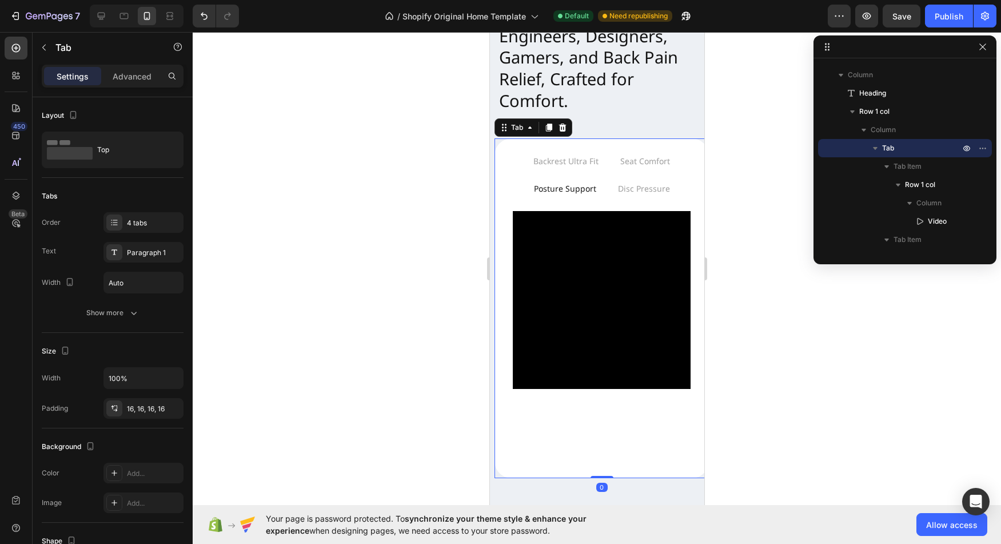
drag, startPoint x: 600, startPoint y: 469, endPoint x: 602, endPoint y: 421, distance: 48.1
click at [602, 421] on div "Backrest Ultra Fit Seat Comfort Posture Support Disc Pressure Video Row Video V…" at bounding box center [601, 307] width 214 height 339
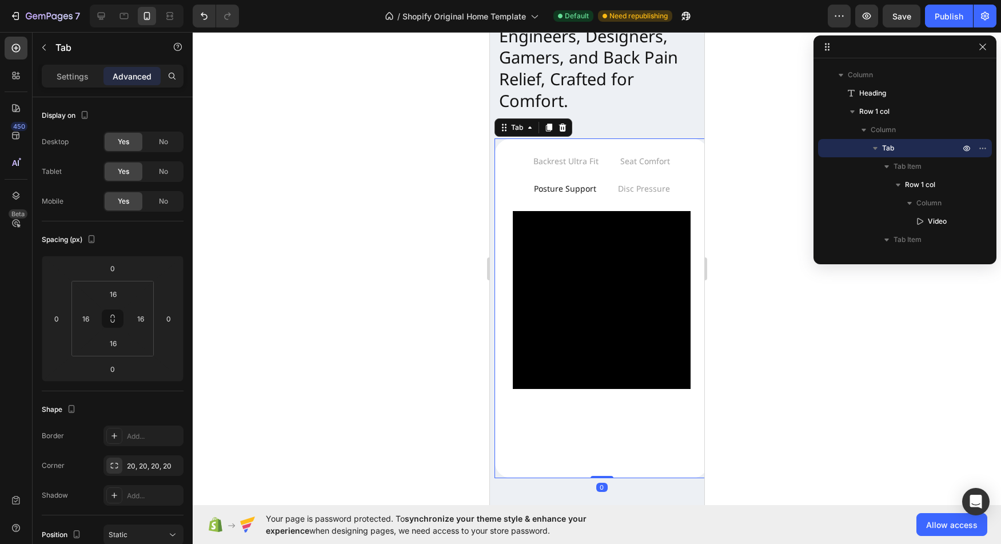
drag, startPoint x: 600, startPoint y: 468, endPoint x: 599, endPoint y: 415, distance: 53.2
click at [599, 415] on div "Backrest Ultra Fit Seat Comfort Posture Support Disc Pressure Video Row Video V…" at bounding box center [601, 307] width 214 height 339
click at [596, 394] on div "Video" at bounding box center [601, 335] width 178 height 249
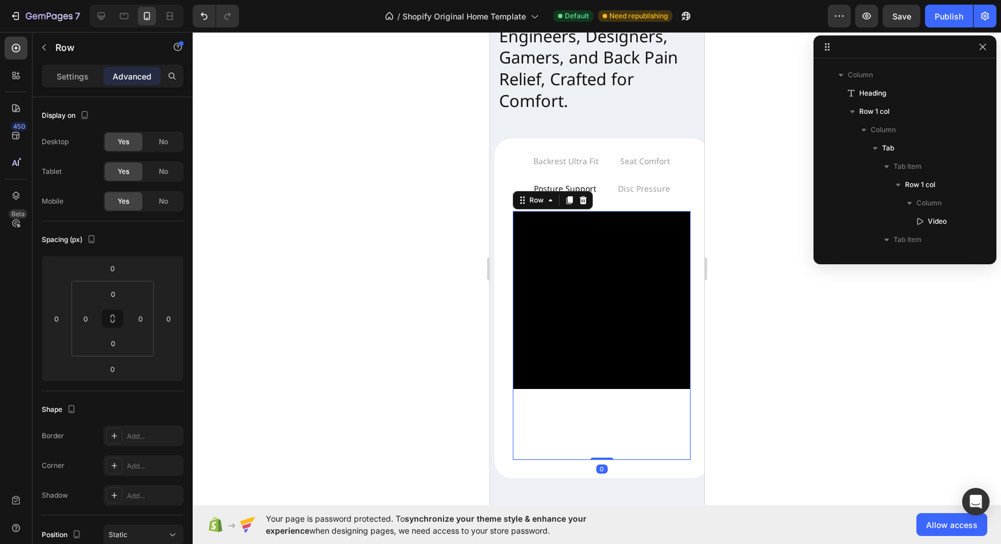
scroll to position [363, 0]
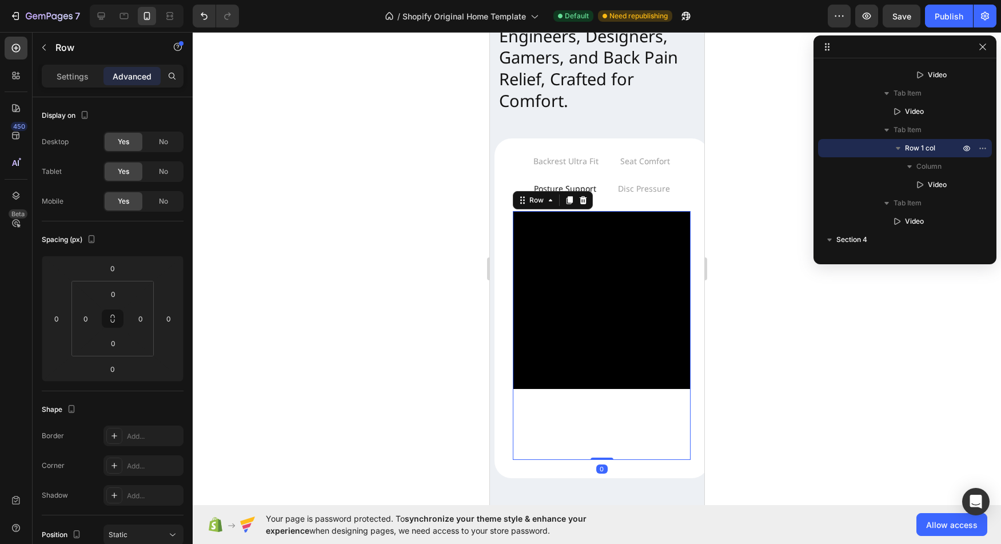
drag, startPoint x: 600, startPoint y: 452, endPoint x: 682, endPoint y: 449, distance: 81.8
click at [599, 388] on div "Video Row 0" at bounding box center [601, 335] width 178 height 249
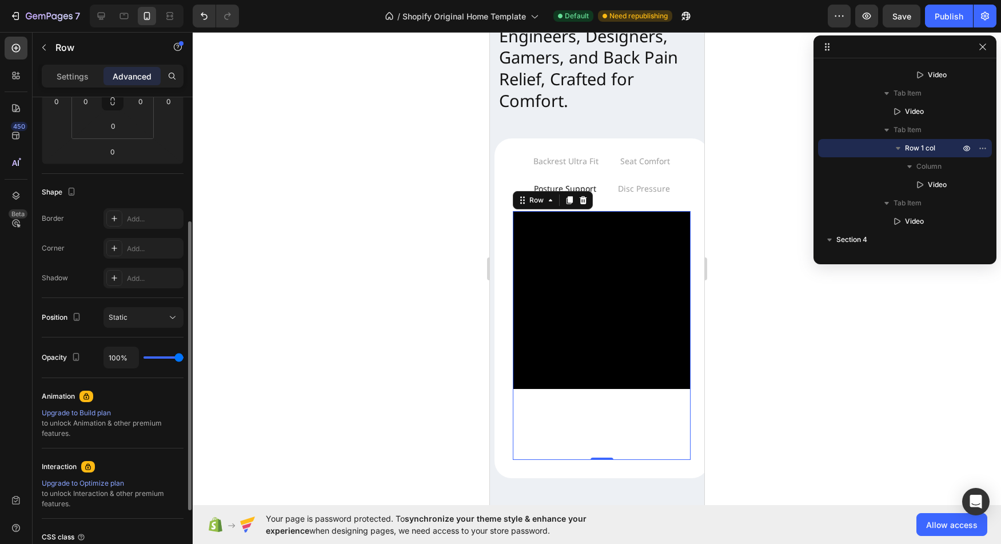
scroll to position [231, 0]
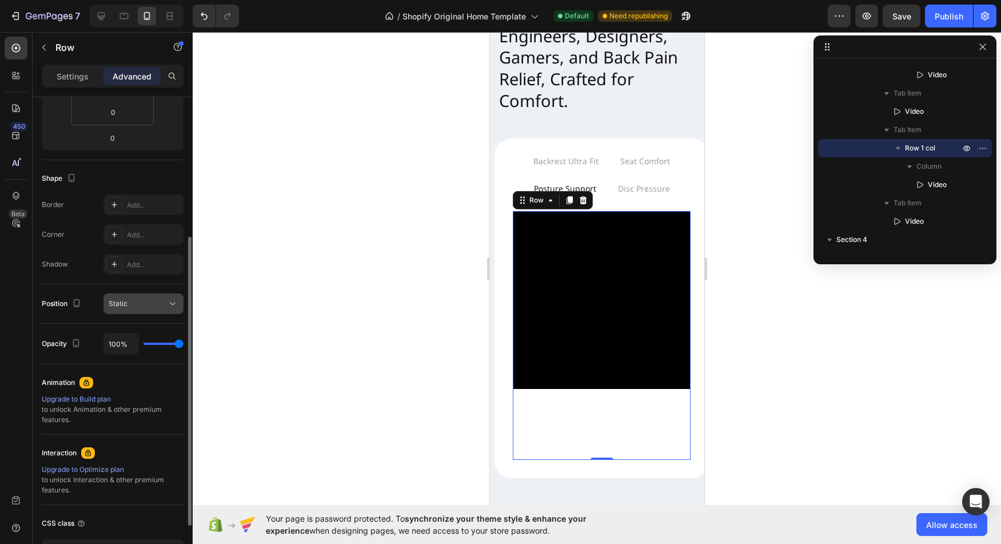
click at [171, 307] on icon at bounding box center [172, 303] width 11 height 11
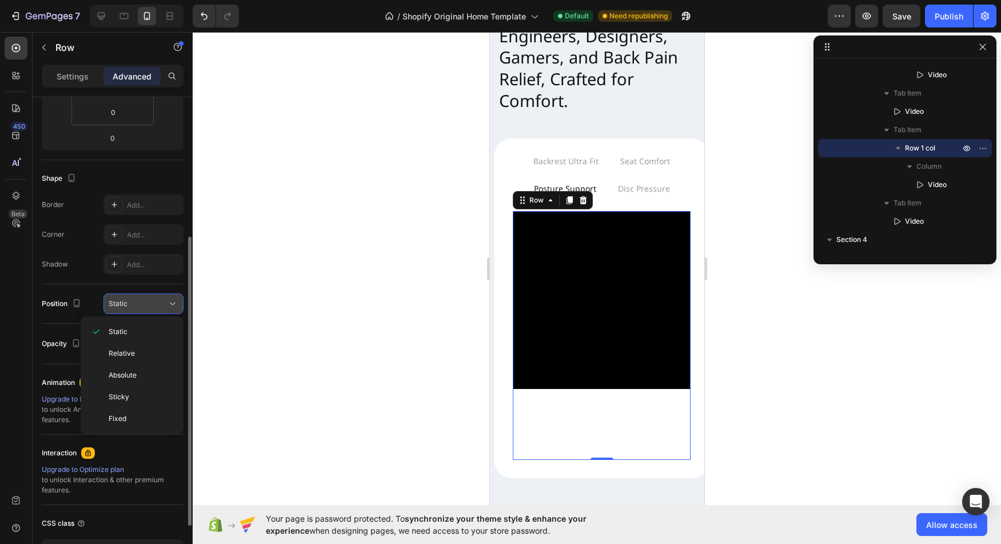
click at [171, 306] on icon at bounding box center [172, 303] width 11 height 11
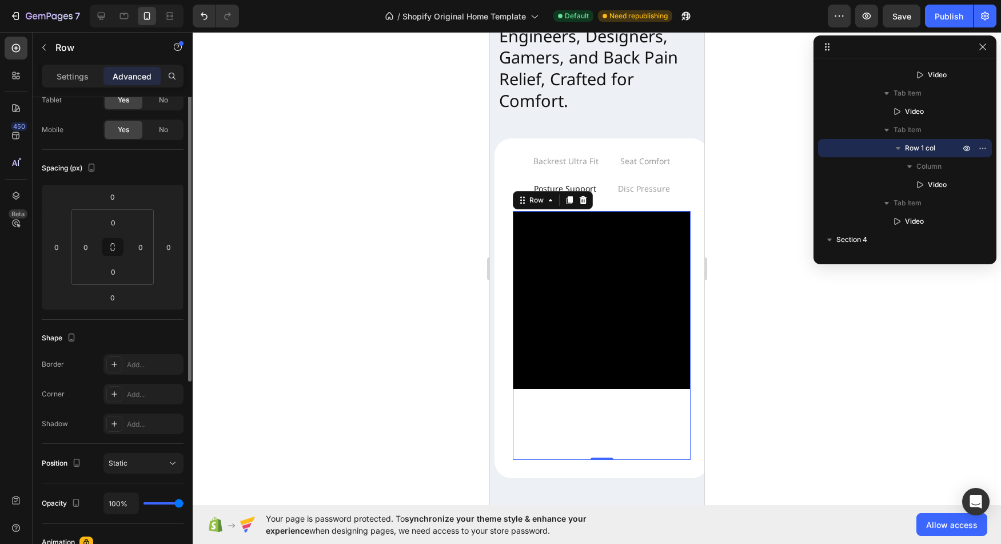
scroll to position [0, 0]
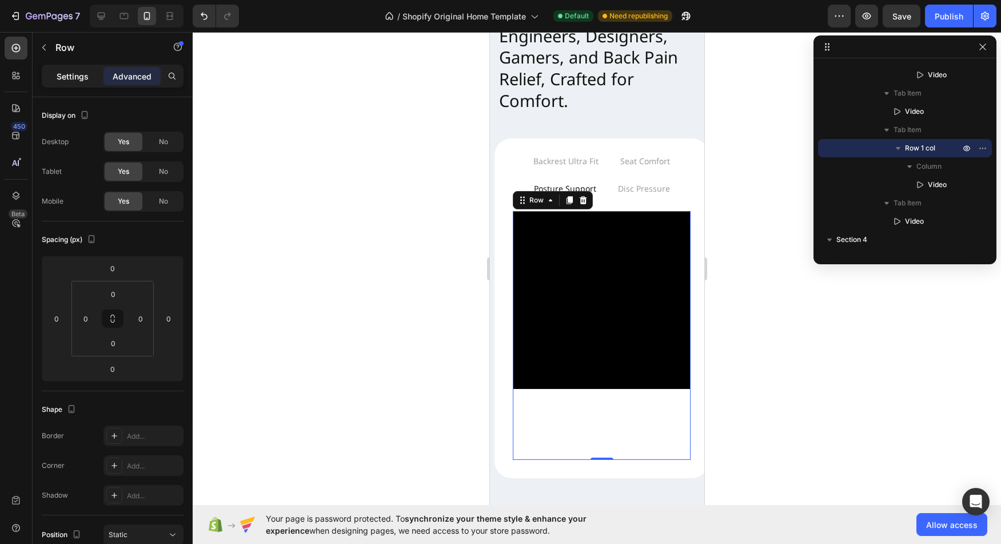
click at [88, 83] on div "Settings" at bounding box center [72, 76] width 57 height 18
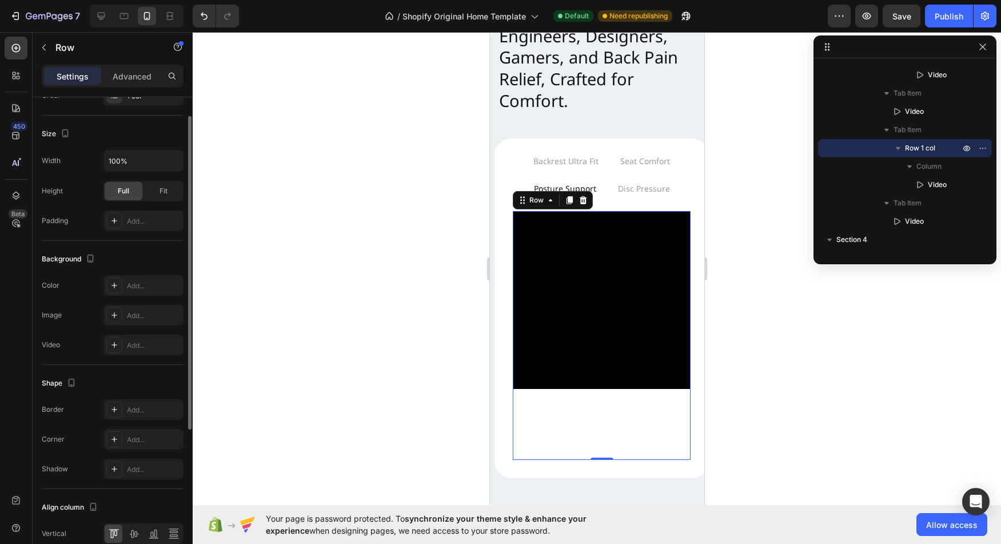
scroll to position [253, 0]
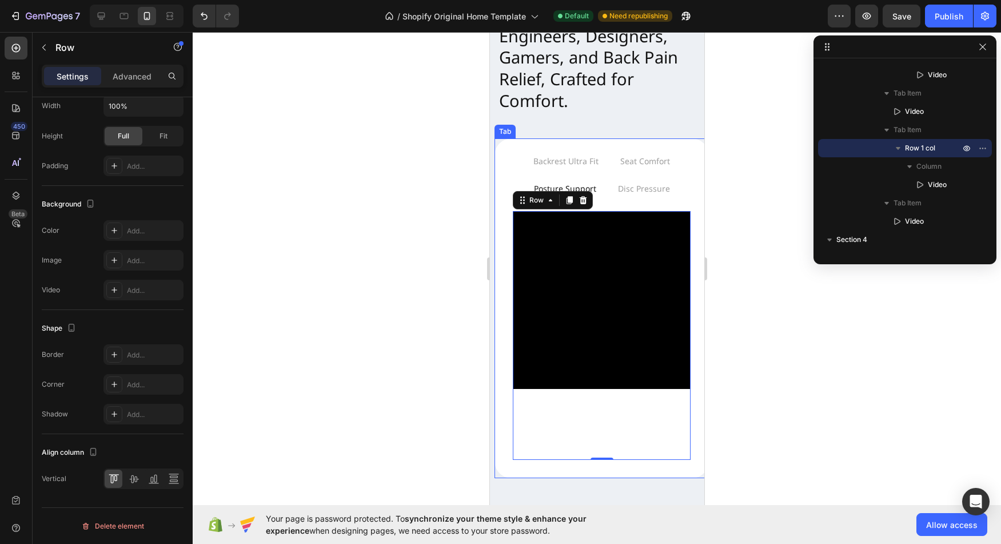
click at [500, 406] on div "Backrest Ultra Fit Seat Comfort Posture Support Disc Pressure Video Row Video V…" at bounding box center [601, 307] width 214 height 339
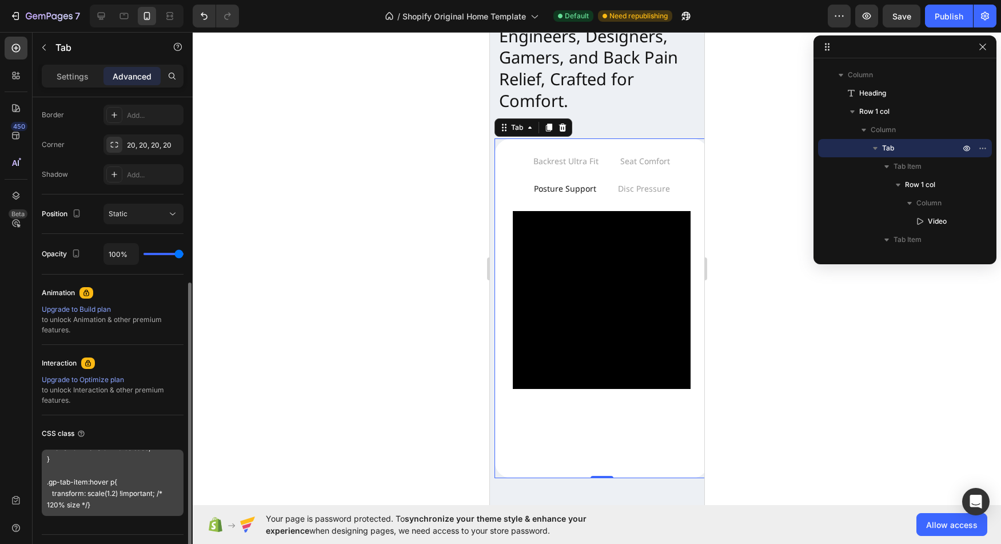
scroll to position [320, 0]
click at [102, 493] on textarea ".gp-tab-item p { display: inline-block; transition: transform 0.3s ease; } .gp-…" at bounding box center [113, 483] width 142 height 66
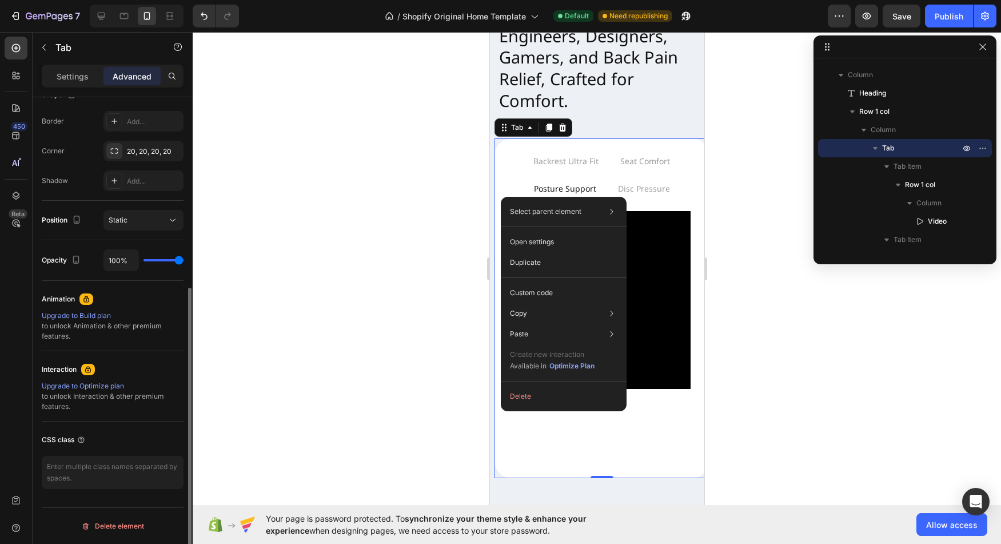
scroll to position [314, 0]
click at [547, 296] on p "Custom code" at bounding box center [531, 292] width 43 height 10
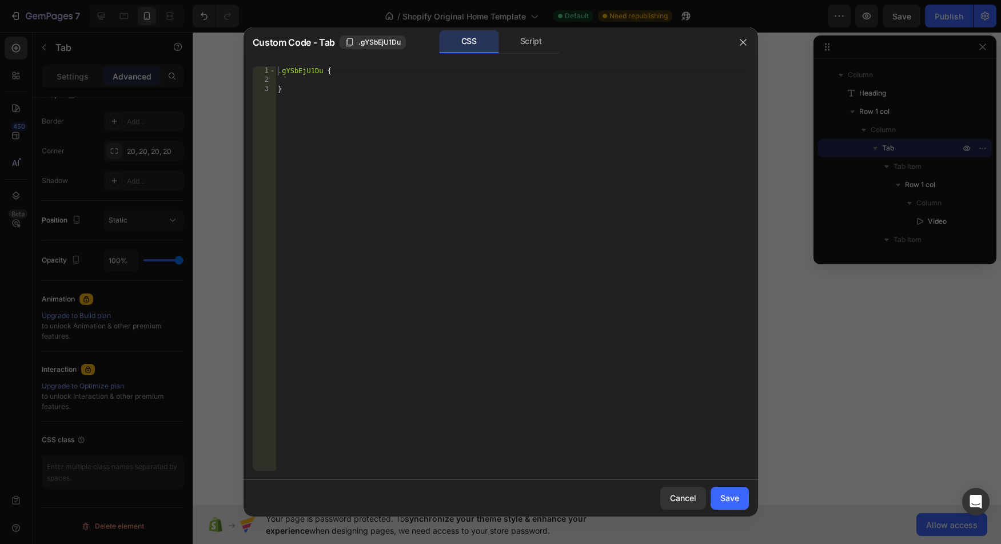
click at [327, 80] on div ".gYSbEjU1Du { }" at bounding box center [511, 277] width 473 height 422
drag, startPoint x: 369, startPoint y: 108, endPoint x: 379, endPoint y: 112, distance: 11.0
click at [369, 108] on div ".gYSbEjU1Du { }" at bounding box center [511, 277] width 473 height 422
type textarea "}"
paste textarea "transform: scale(1.2) !important; /* 120% size */}"
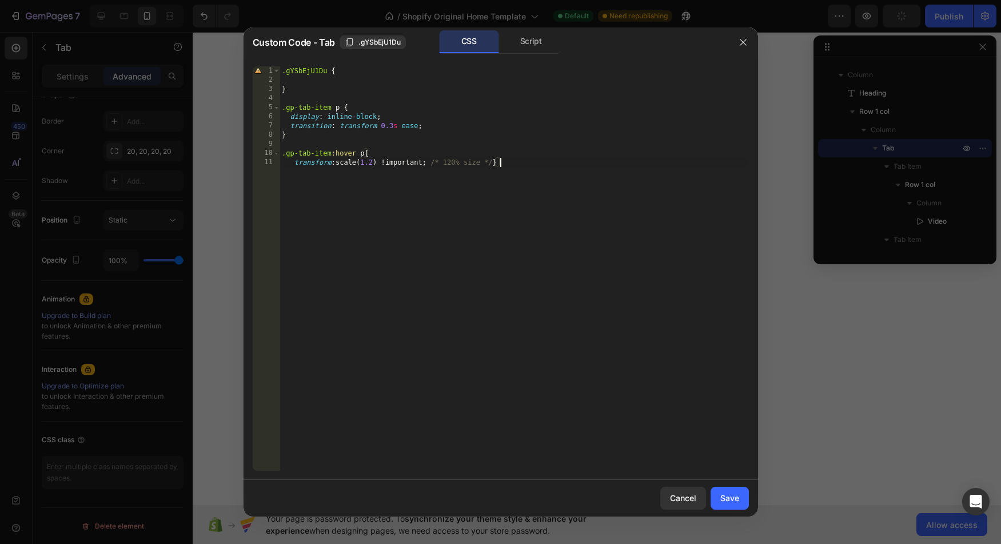
click at [375, 115] on div ".gYSbEjU1Du { } .gp-tab-item p { display : inline-block ; transition : transfor…" at bounding box center [513, 277] width 469 height 422
type textarea "}"
type textarea ".gp-tab-item:hover p{"
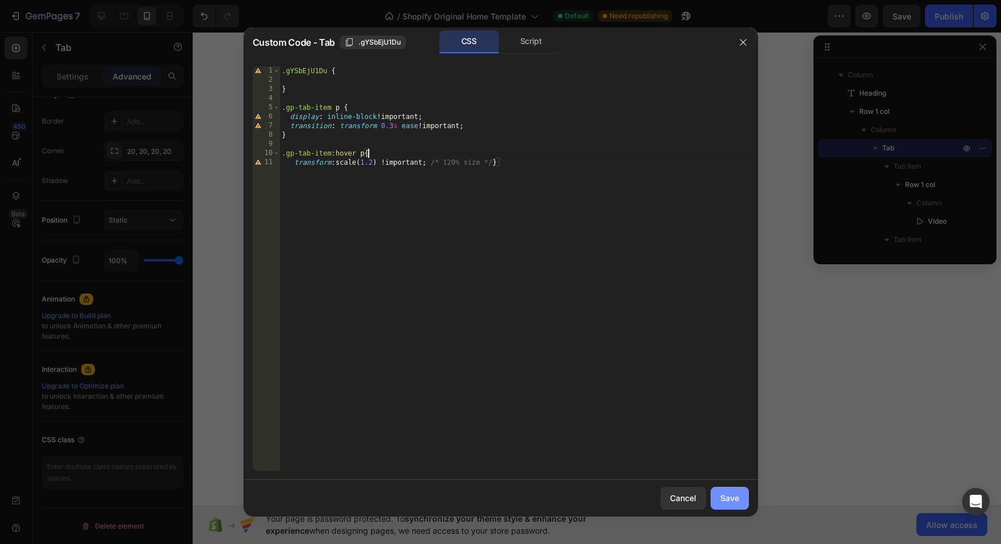
click at [746, 501] on button "Save" at bounding box center [729, 497] width 38 height 23
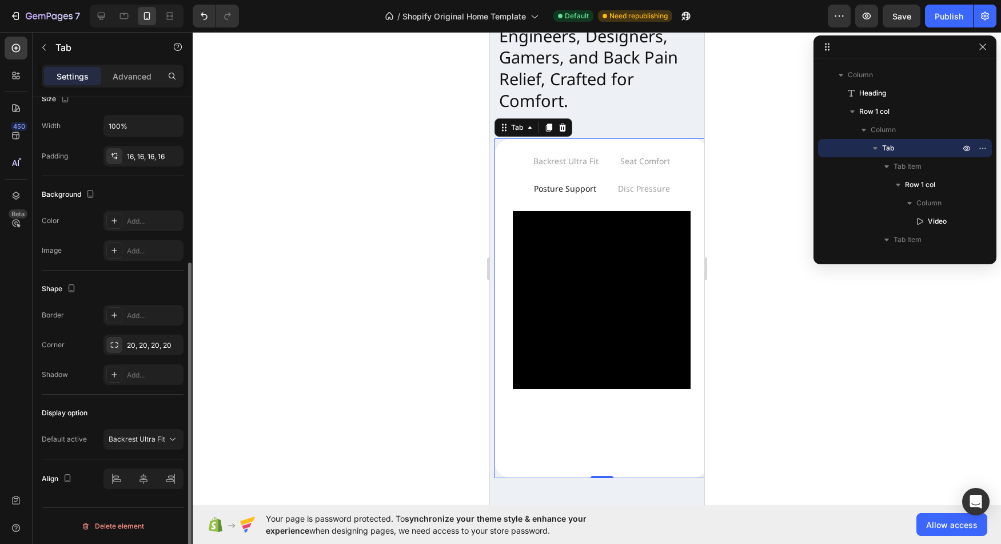
scroll to position [252, 0]
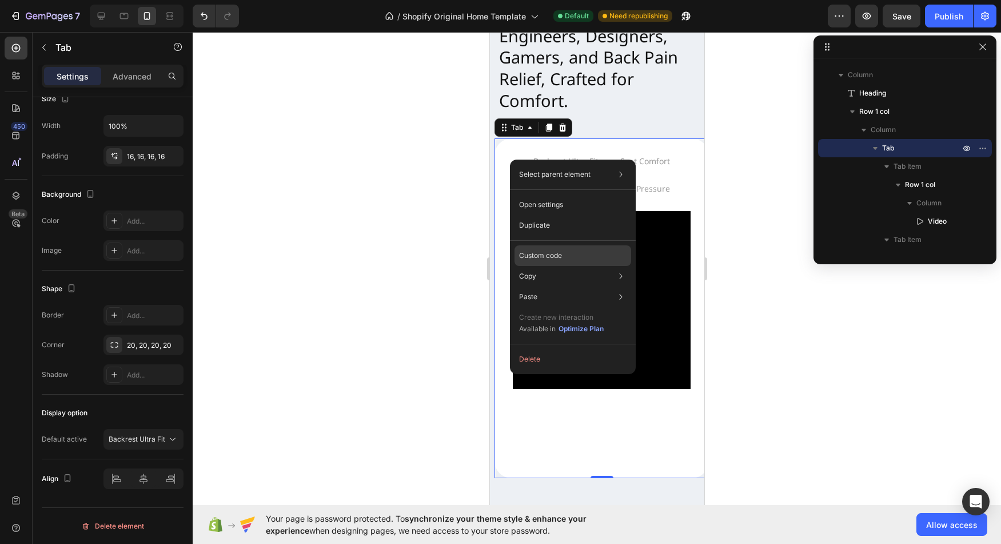
click at [560, 251] on p "Custom code" at bounding box center [540, 255] width 43 height 10
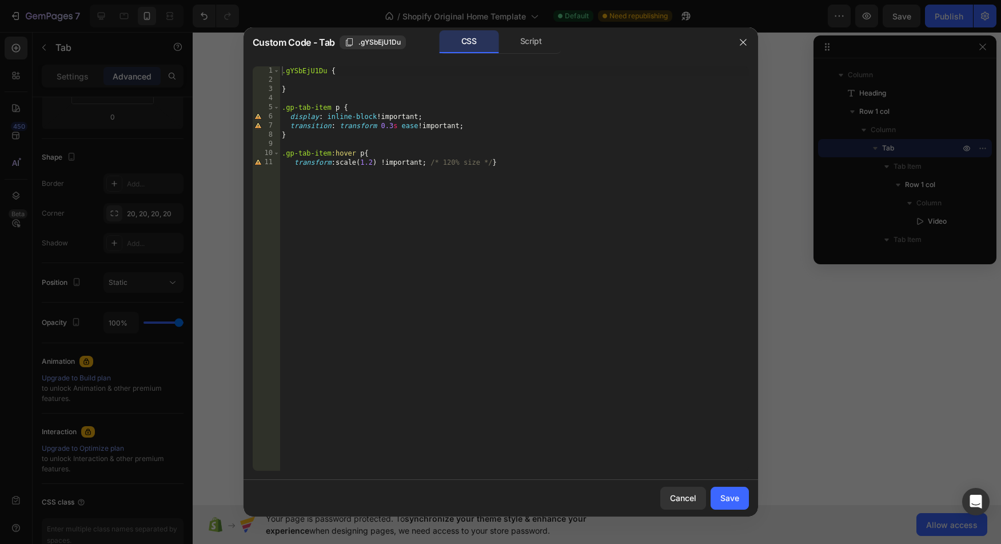
click at [364, 154] on div ".gYSbEjU1Du { } .gp-tab-item p { display : inline-block !important ; transition…" at bounding box center [513, 277] width 469 height 422
click at [345, 105] on div ".gYSbEjU1Du { } .gp-tab-item p { display : inline-block !important ; transition…" at bounding box center [513, 277] width 469 height 422
click at [357, 155] on div ".gYSbEjU1Du { } .gp-tab-item { display : inline-block !important ; transition :…" at bounding box center [513, 277] width 469 height 422
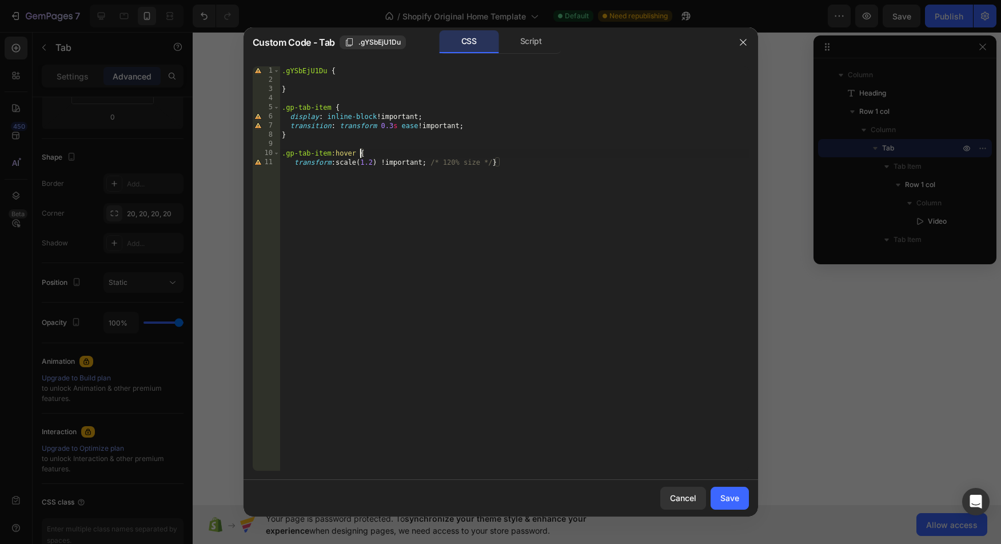
type textarea ".gp-tab-item:hover {"
click at [722, 497] on div "Save" at bounding box center [729, 498] width 19 height 12
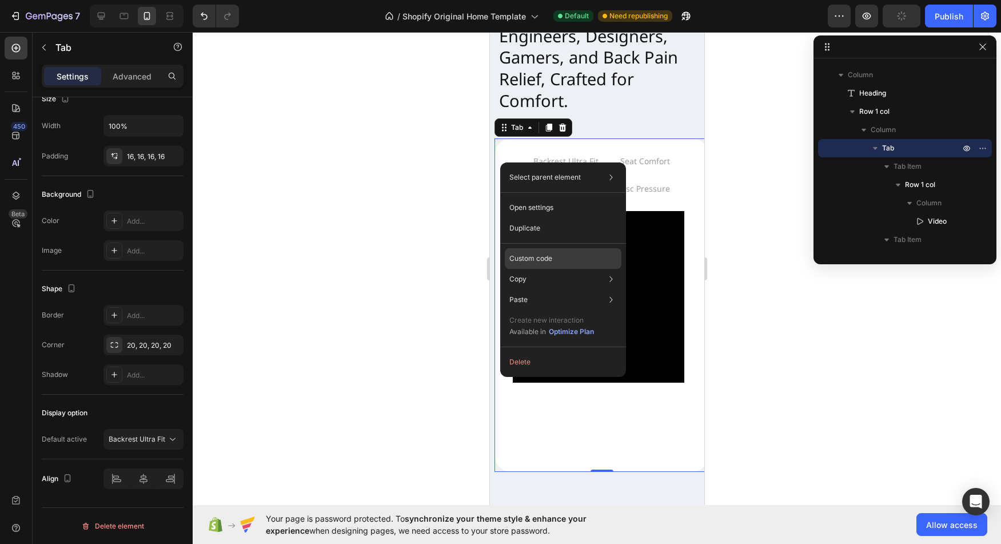
click at [522, 289] on div "Custom code" at bounding box center [563, 299] width 117 height 21
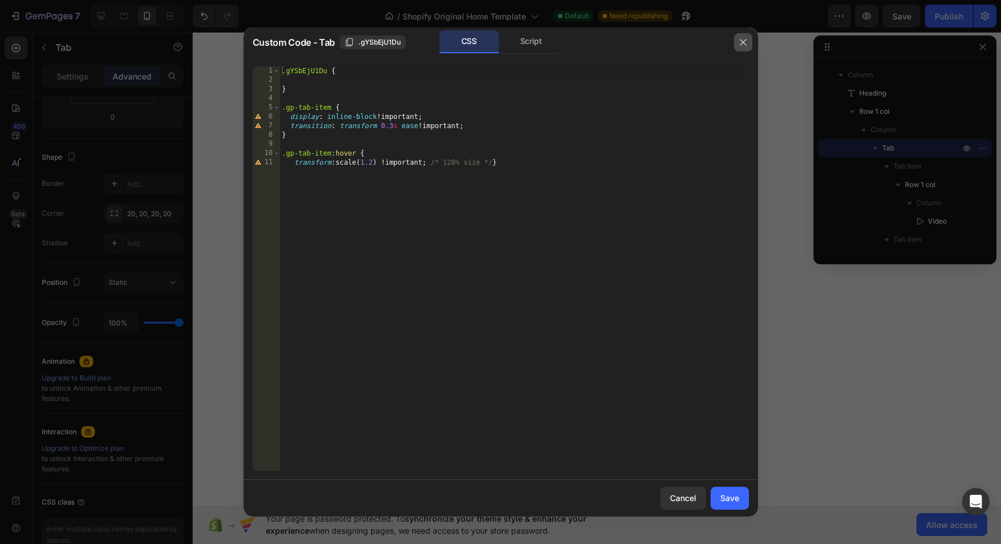
click at [741, 37] on button "button" at bounding box center [743, 42] width 18 height 18
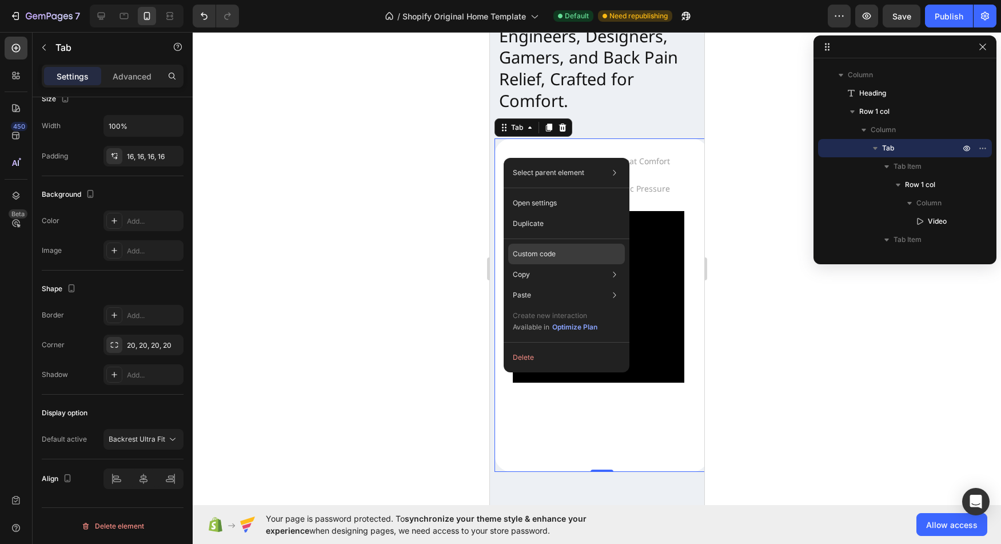
click at [542, 285] on div "Custom code" at bounding box center [566, 295] width 117 height 21
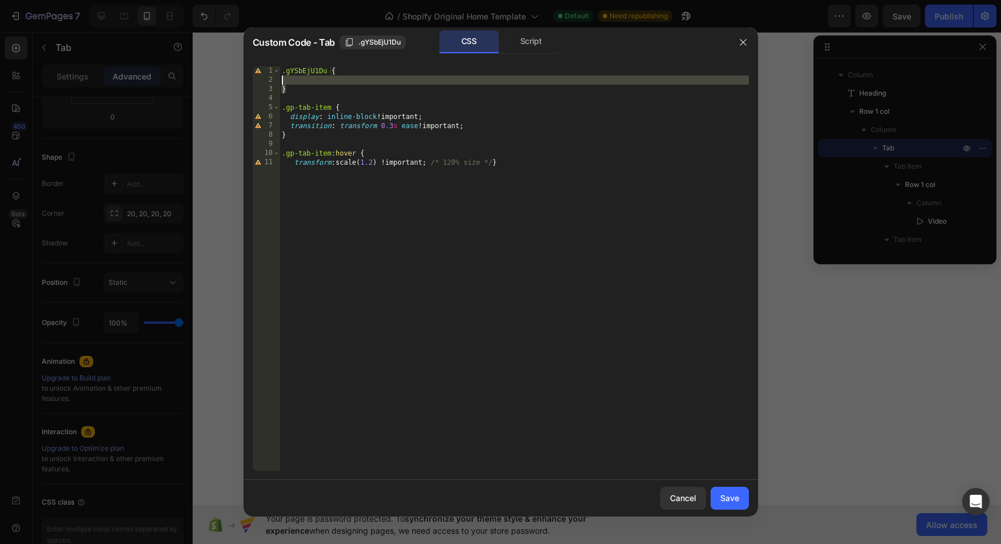
drag, startPoint x: 299, startPoint y: 93, endPoint x: 254, endPoint y: 62, distance: 54.7
click at [279, 66] on div ".gYSbEjU1Du { } .gp-tab-item { display : inline-block !important ; transition :…" at bounding box center [513, 268] width 469 height 404
type textarea ".gYSbEjU1Du {"
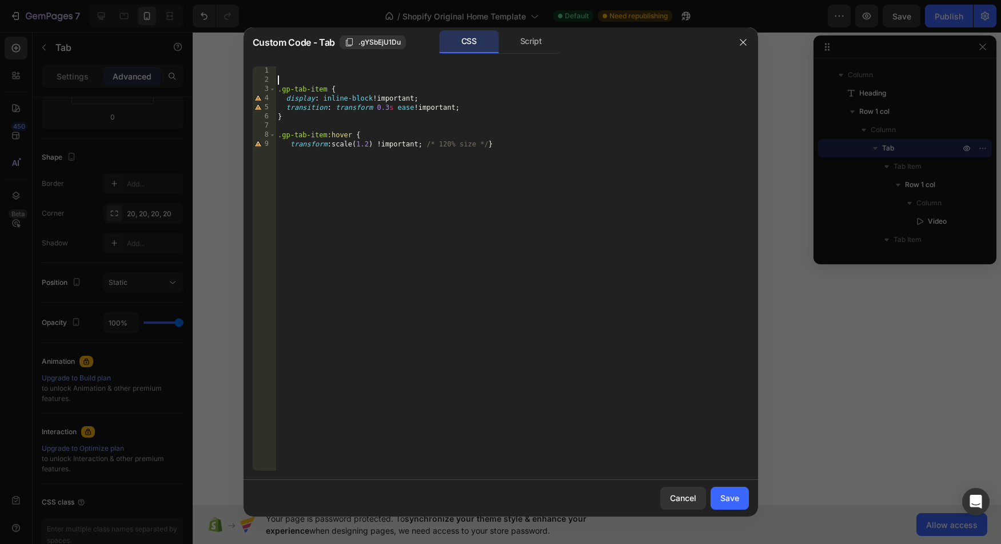
type textarea ".gp-tab-item {"
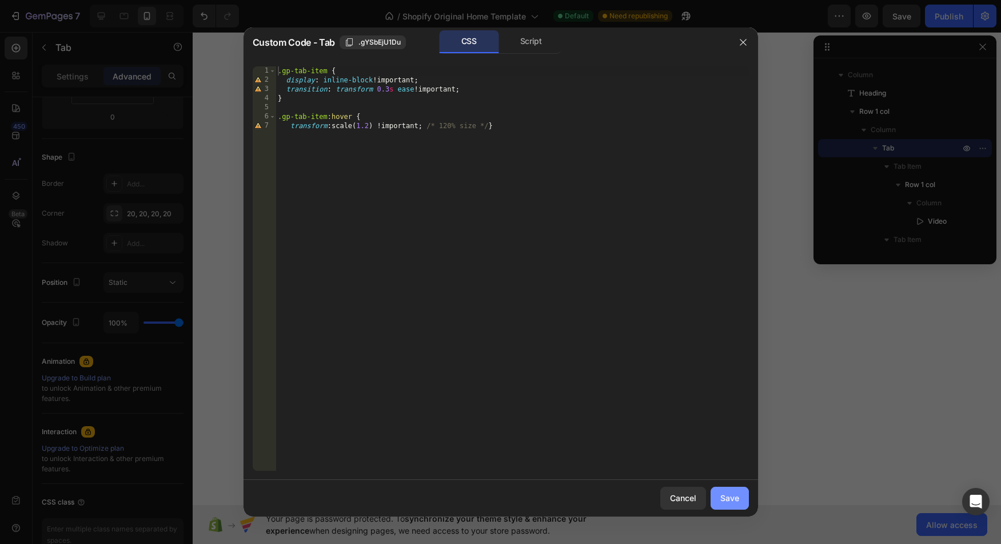
click at [734, 505] on button "Save" at bounding box center [729, 497] width 38 height 23
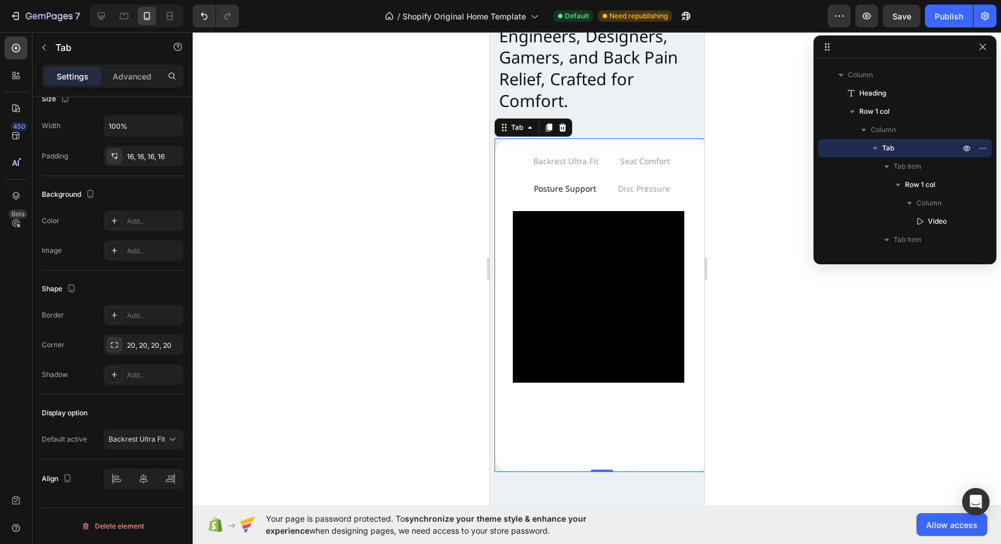
click at [814, 366] on div at bounding box center [597, 288] width 808 height 512
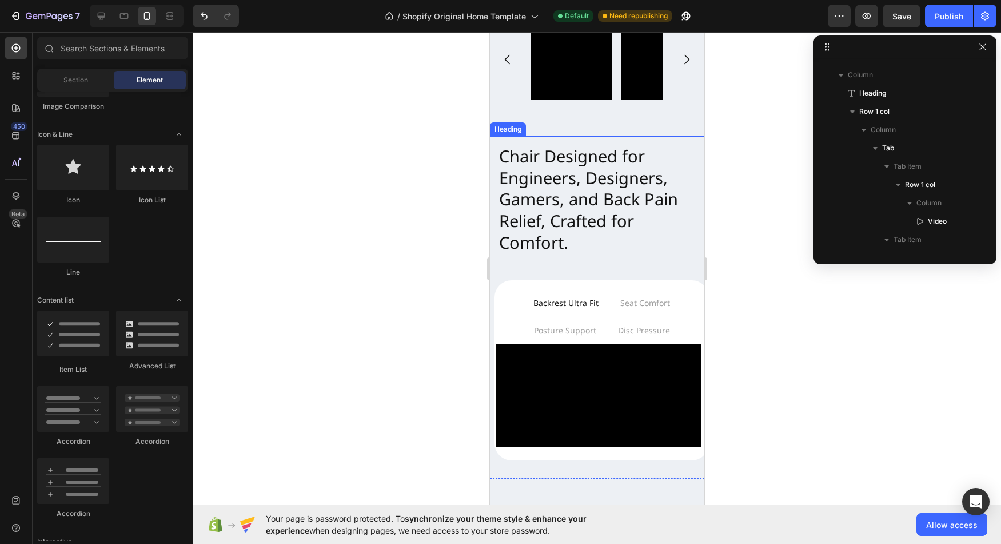
scroll to position [355, 0]
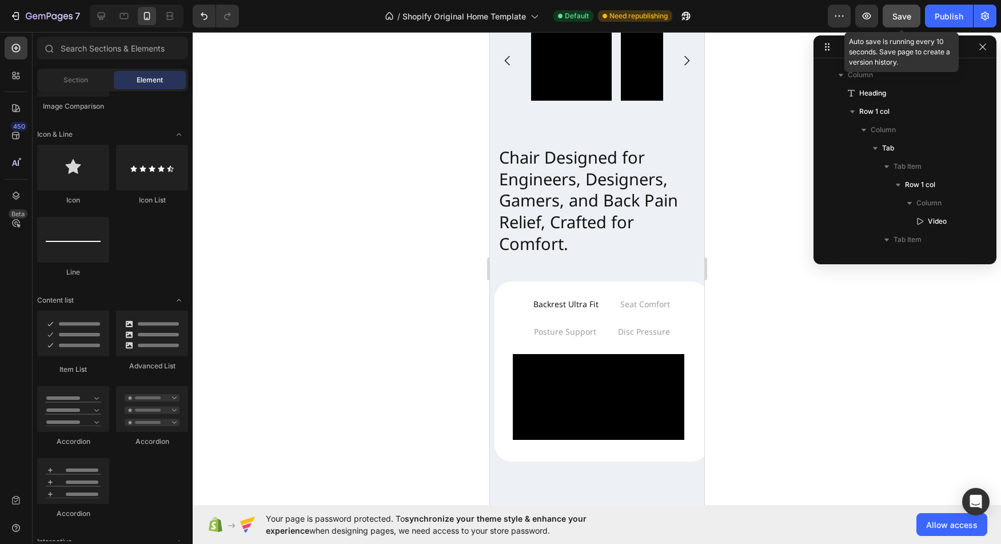
click at [910, 25] on button "Save" at bounding box center [901, 16] width 38 height 23
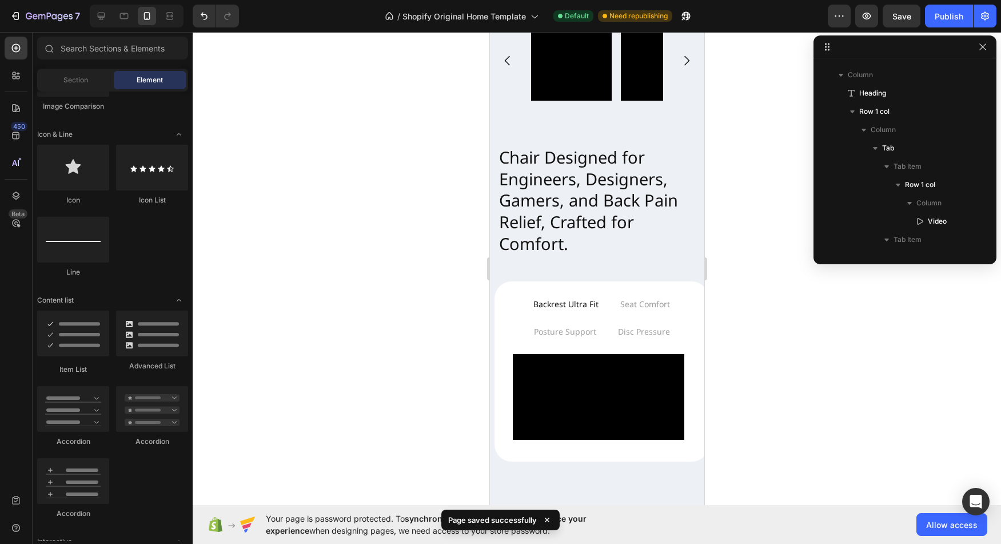
click at [389, 315] on div at bounding box center [597, 288] width 808 height 512
click at [101, 18] on icon at bounding box center [101, 16] width 7 height 7
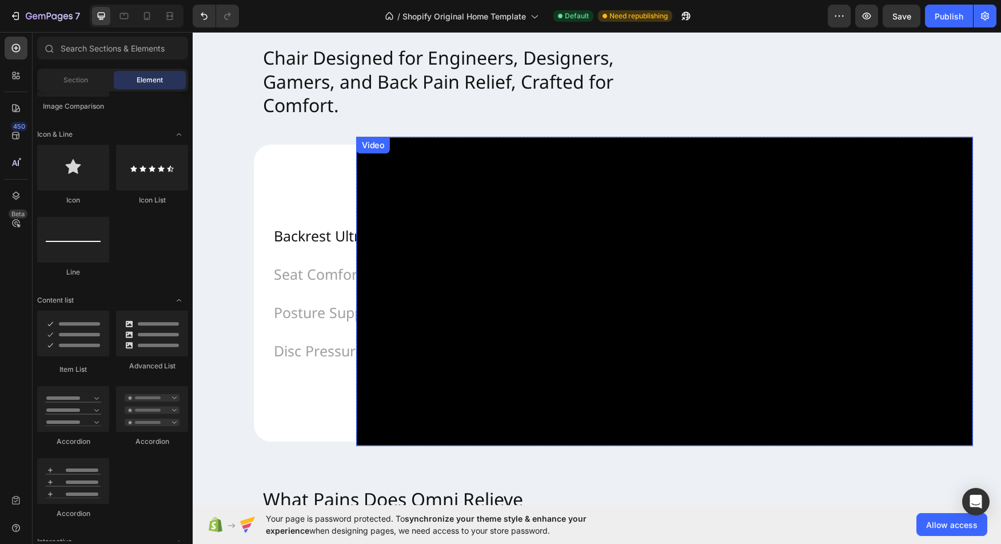
scroll to position [627, 0]
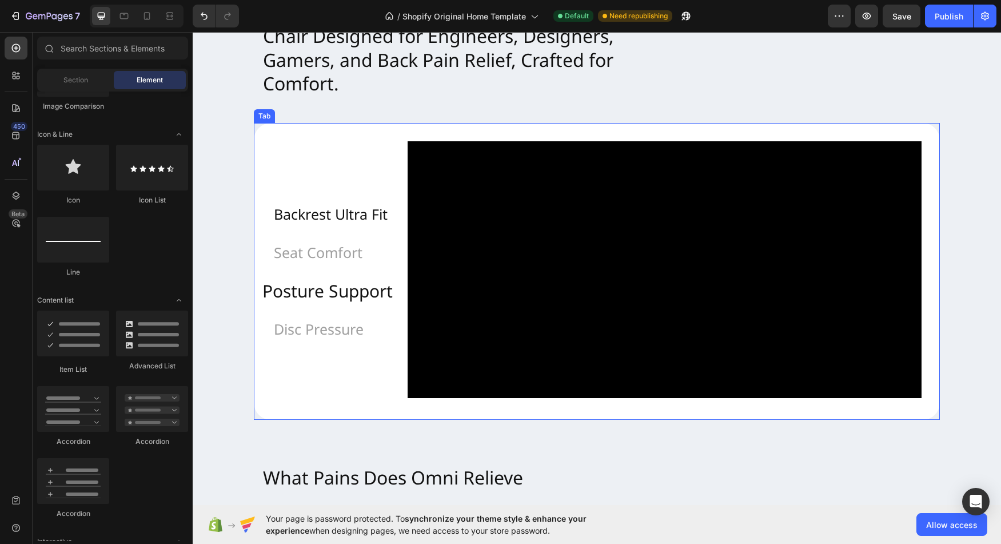
click at [349, 286] on li "Posture Support" at bounding box center [330, 290] width 162 height 46
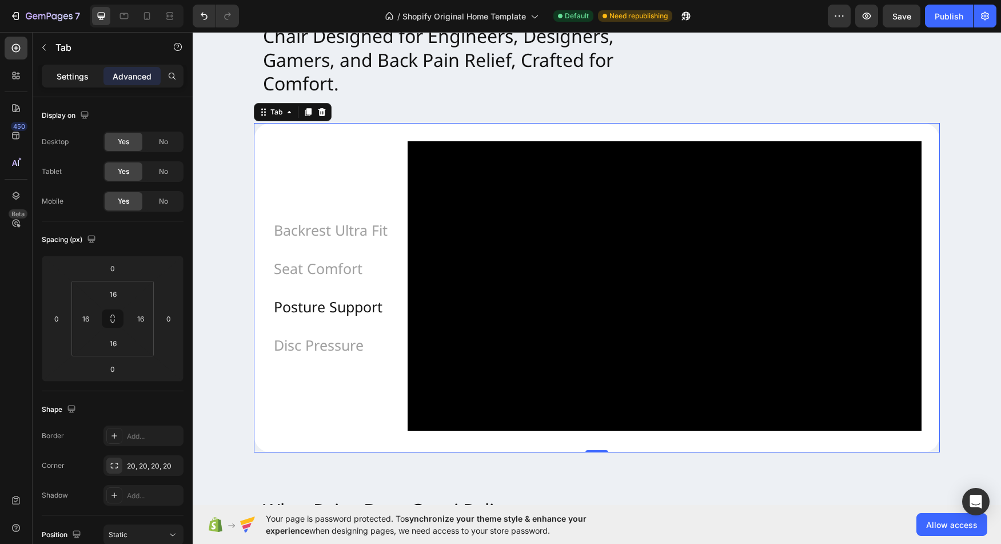
click at [67, 80] on p "Settings" at bounding box center [73, 76] width 32 height 12
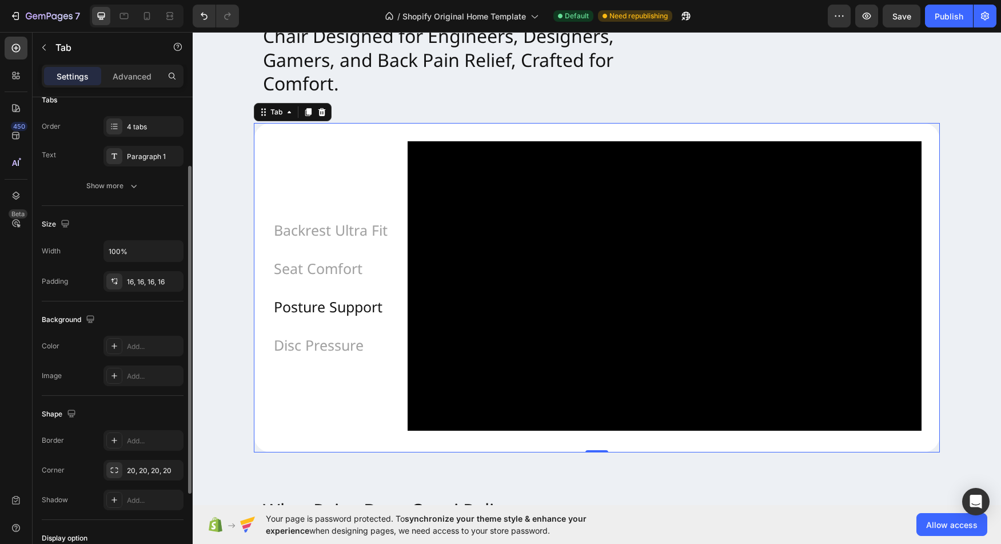
scroll to position [100, 0]
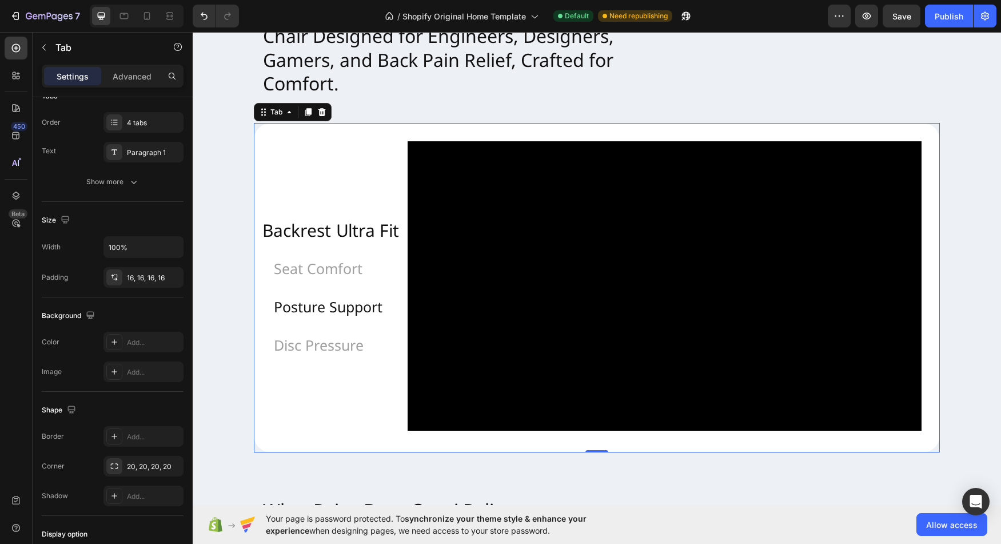
click at [313, 240] on p "Backrest Ultra Fit" at bounding box center [330, 229] width 137 height 31
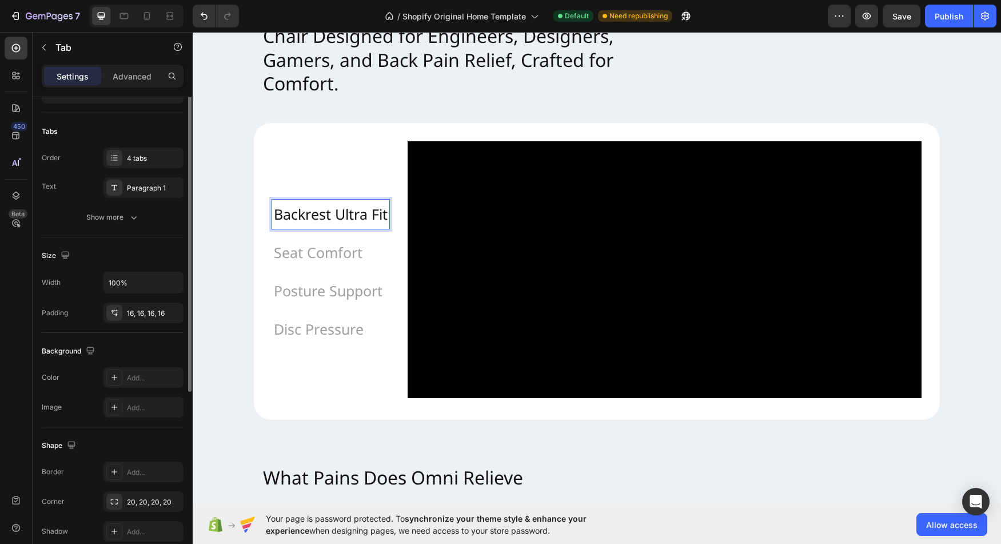
scroll to position [0, 0]
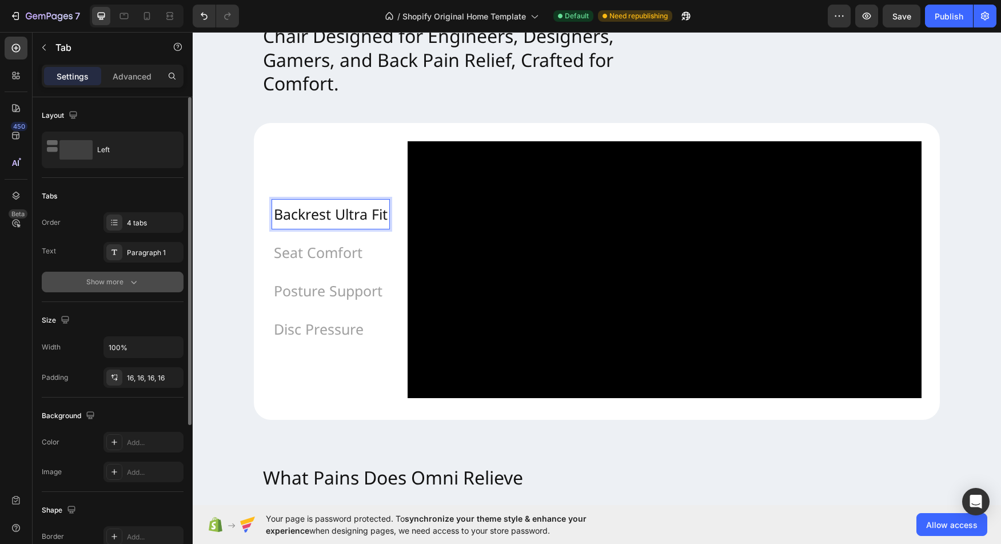
click at [114, 284] on div "Show more" at bounding box center [112, 281] width 53 height 11
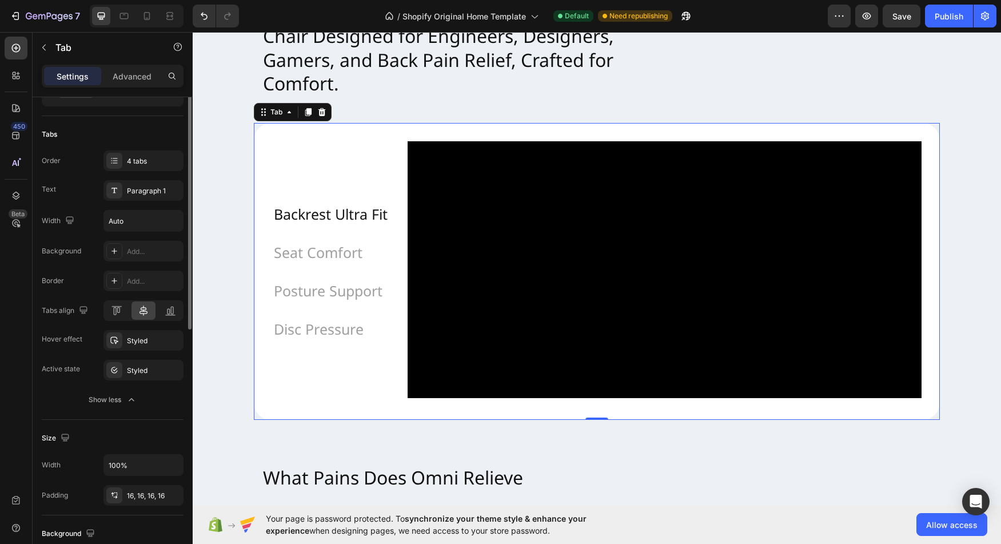
scroll to position [90, 0]
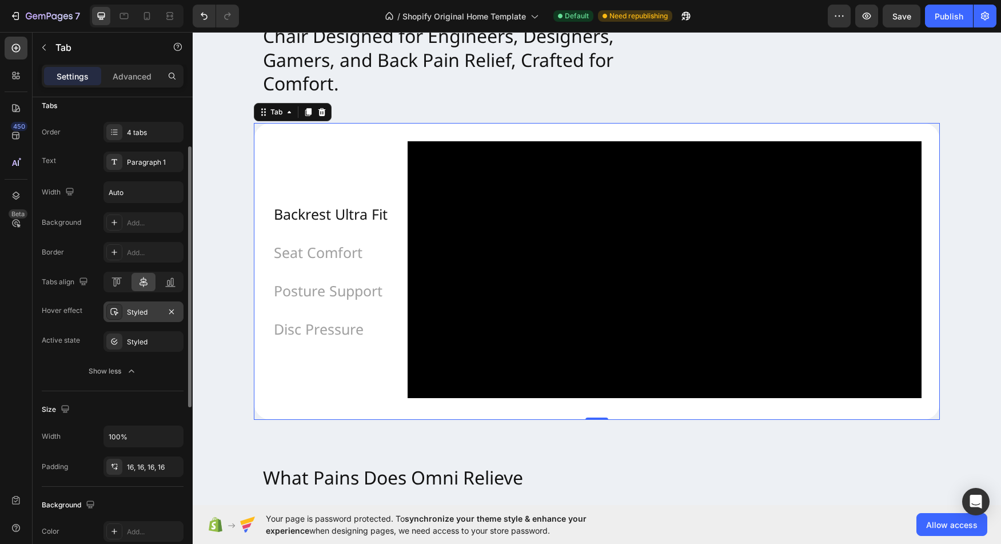
click at [119, 311] on div at bounding box center [114, 311] width 16 height 16
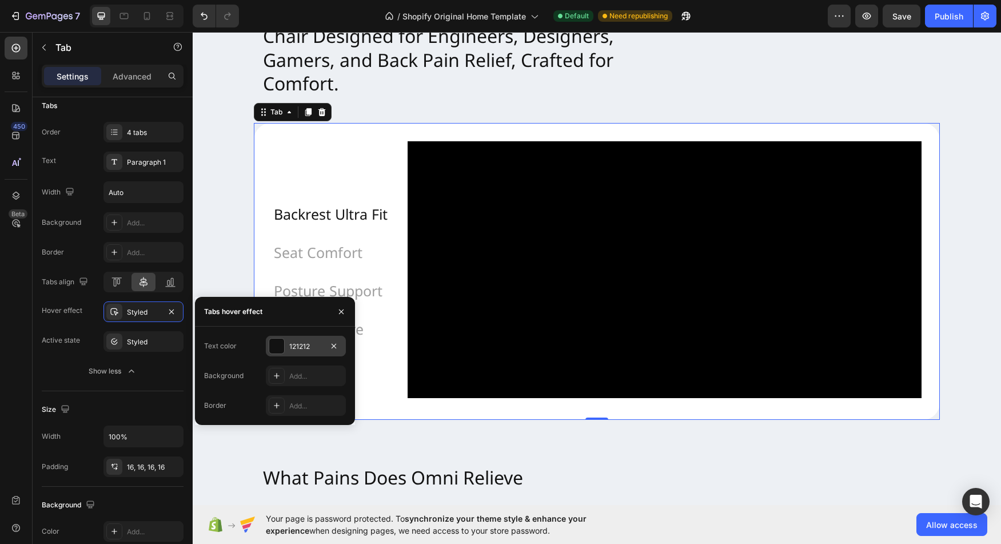
click at [279, 347] on div at bounding box center [276, 345] width 15 height 15
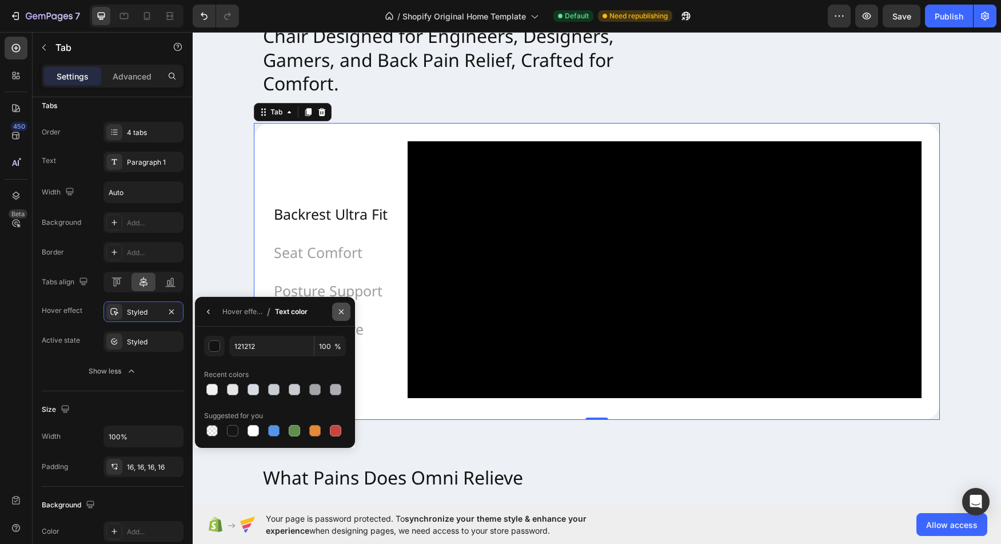
click at [347, 306] on button "button" at bounding box center [341, 311] width 18 height 18
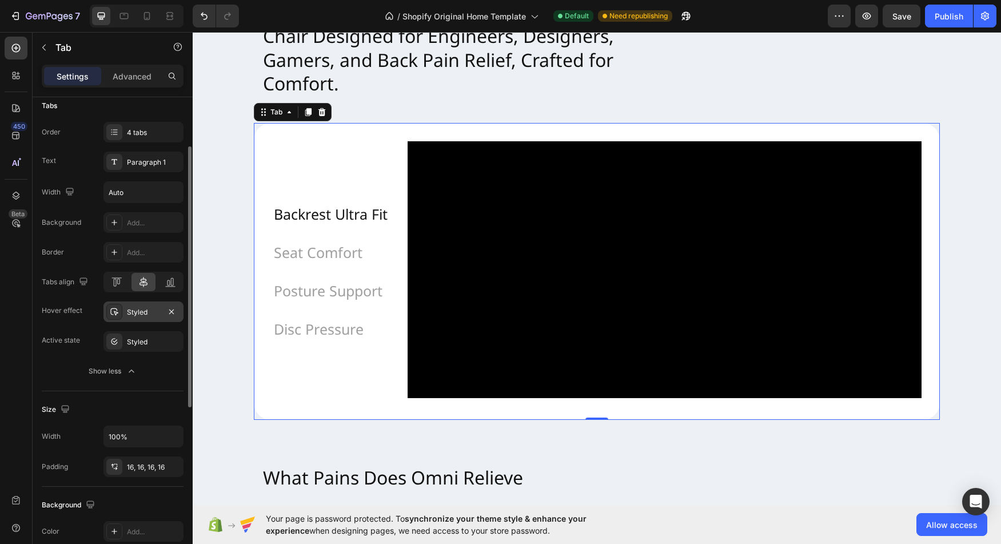
click at [109, 310] on div at bounding box center [114, 311] width 16 height 16
click at [54, 355] on div "Width Auto Background Add... Border Add... Tabs align Hover effect Styled Activ…" at bounding box center [113, 281] width 142 height 200
click at [143, 341] on div "Styled" at bounding box center [143, 342] width 33 height 10
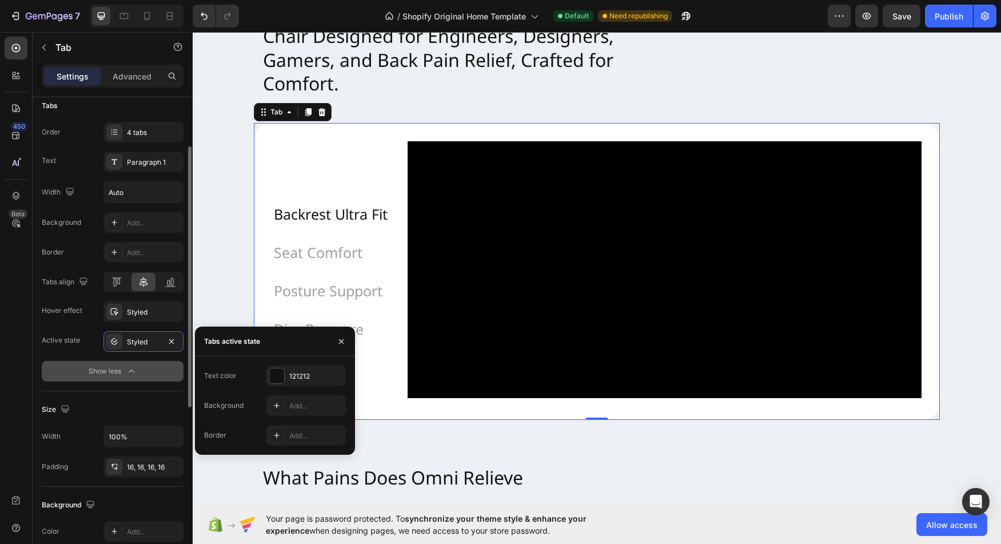
click at [52, 363] on button "Show less" at bounding box center [113, 371] width 142 height 21
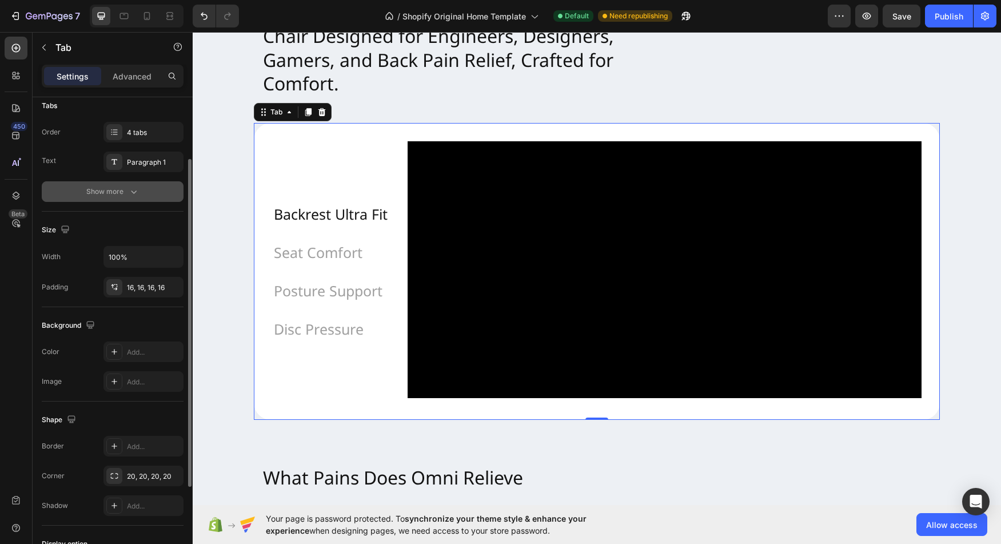
click at [109, 197] on button "Show more" at bounding box center [113, 191] width 142 height 21
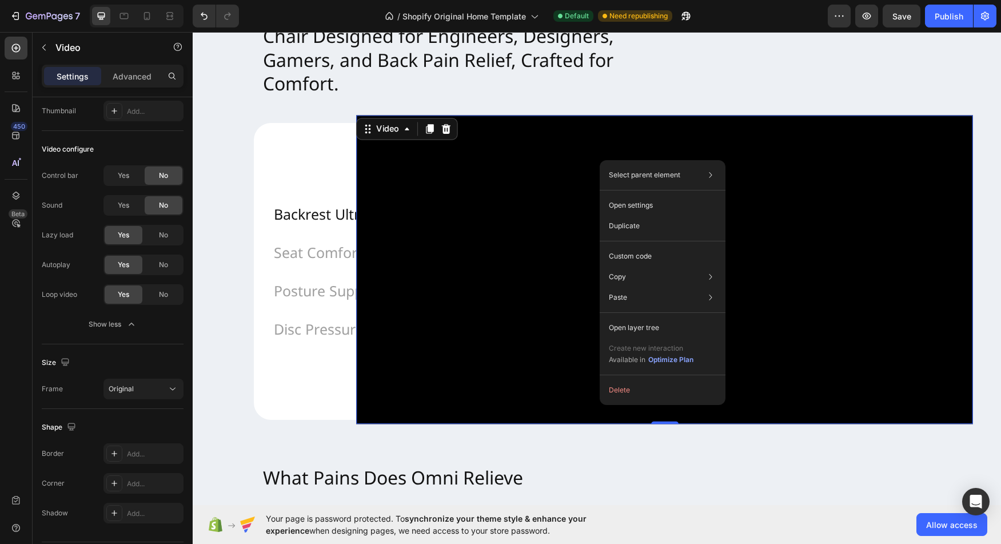
scroll to position [0, 0]
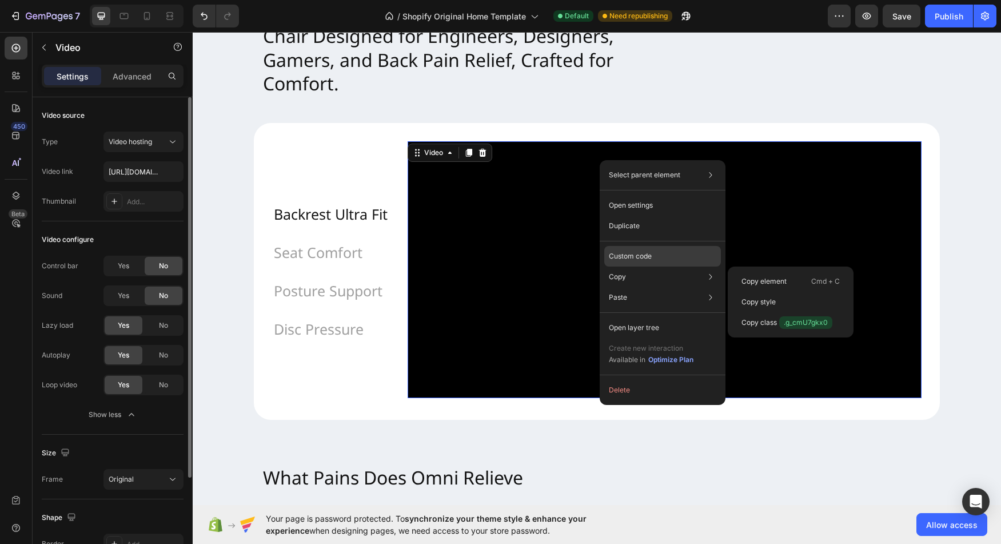
click at [646, 259] on p "Custom code" at bounding box center [630, 256] width 43 height 10
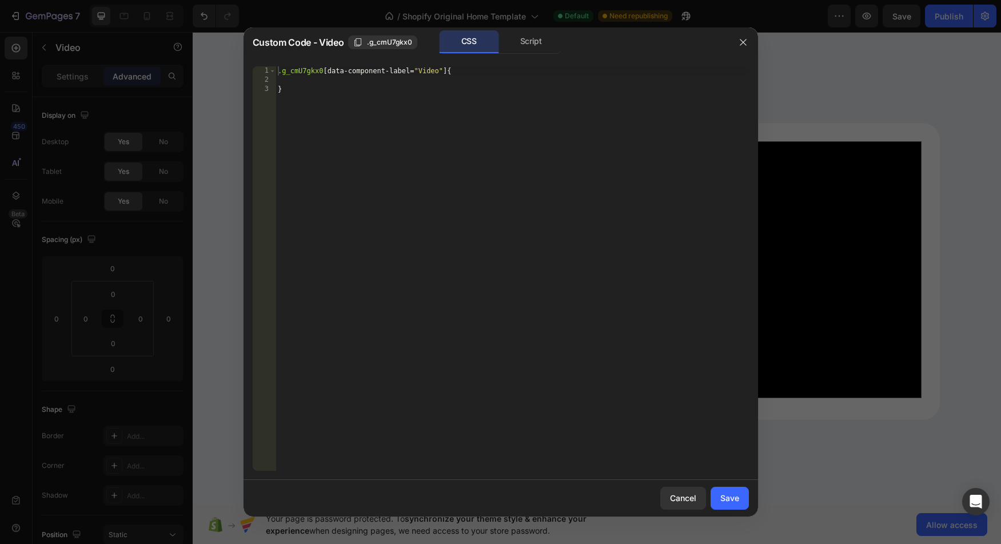
click at [403, 82] on div ".g_cmU7gkx0 [ data-component-label = " Video " ] { }" at bounding box center [511, 277] width 473 height 422
click at [676, 494] on div "Cancel" at bounding box center [683, 498] width 26 height 12
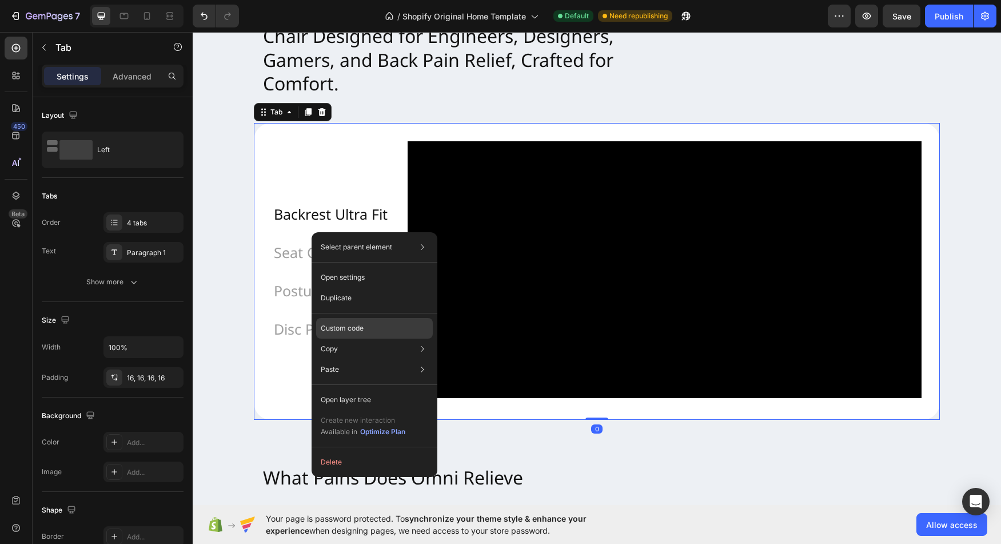
click at [359, 329] on p "Custom code" at bounding box center [342, 328] width 43 height 10
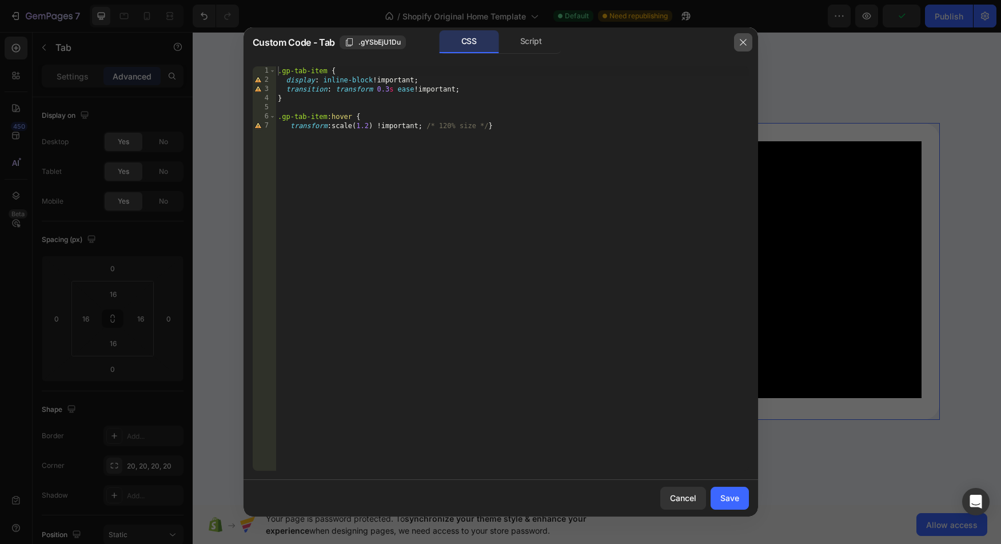
drag, startPoint x: 744, startPoint y: 42, endPoint x: 784, endPoint y: 88, distance: 60.8
click at [744, 42] on icon "button" at bounding box center [742, 42] width 9 height 9
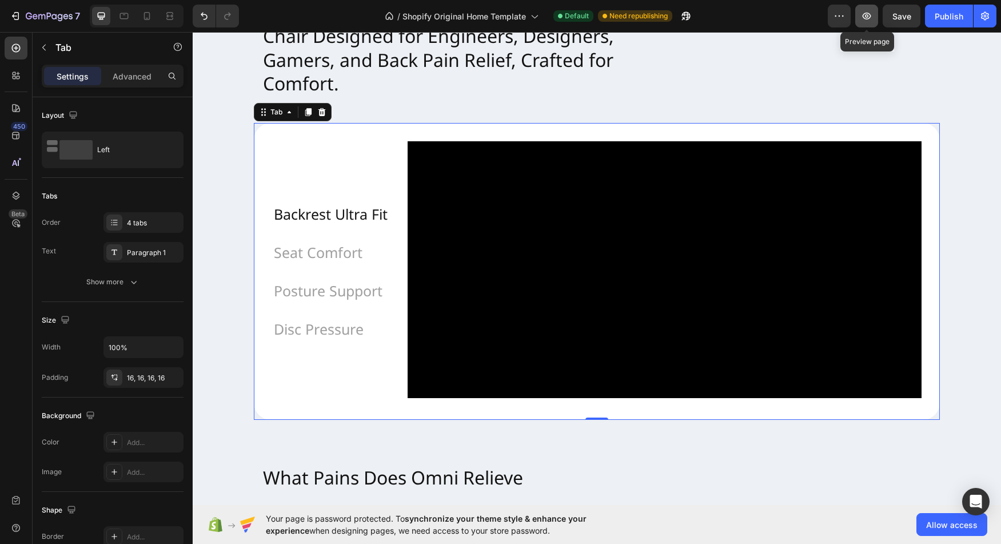
click at [868, 20] on icon "button" at bounding box center [866, 15] width 11 height 11
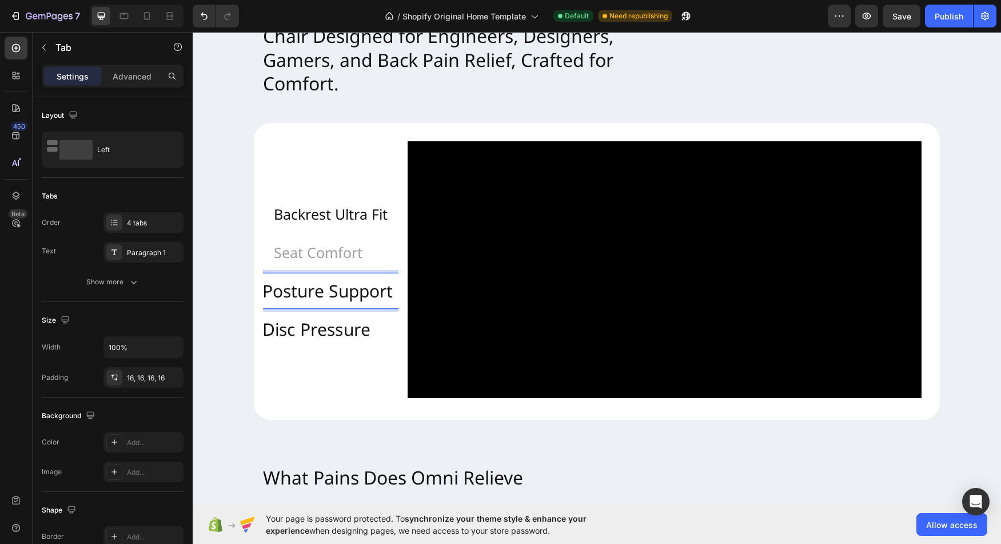
click at [316, 342] on p "Disc Pressure" at bounding box center [330, 328] width 137 height 31
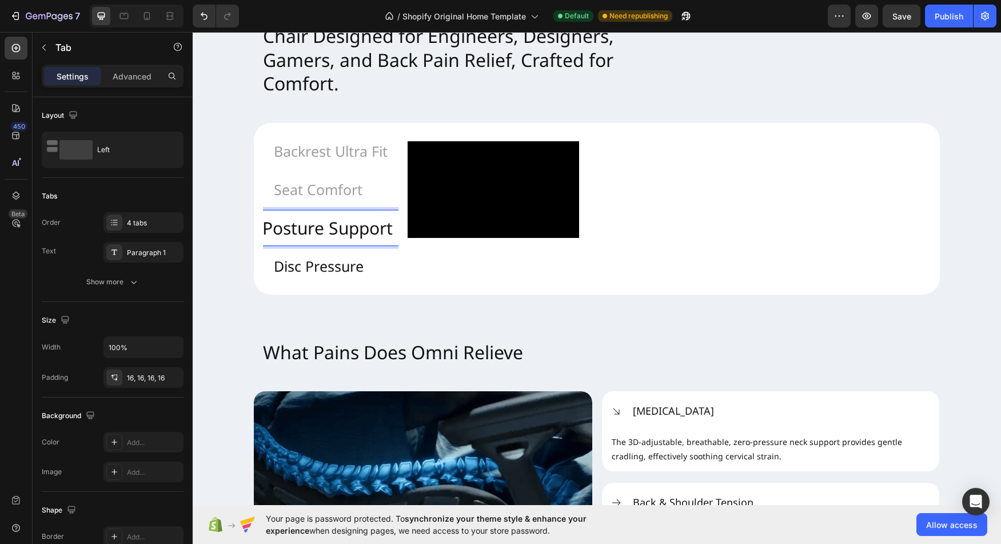
click at [317, 243] on p "Posture Support" at bounding box center [330, 227] width 137 height 31
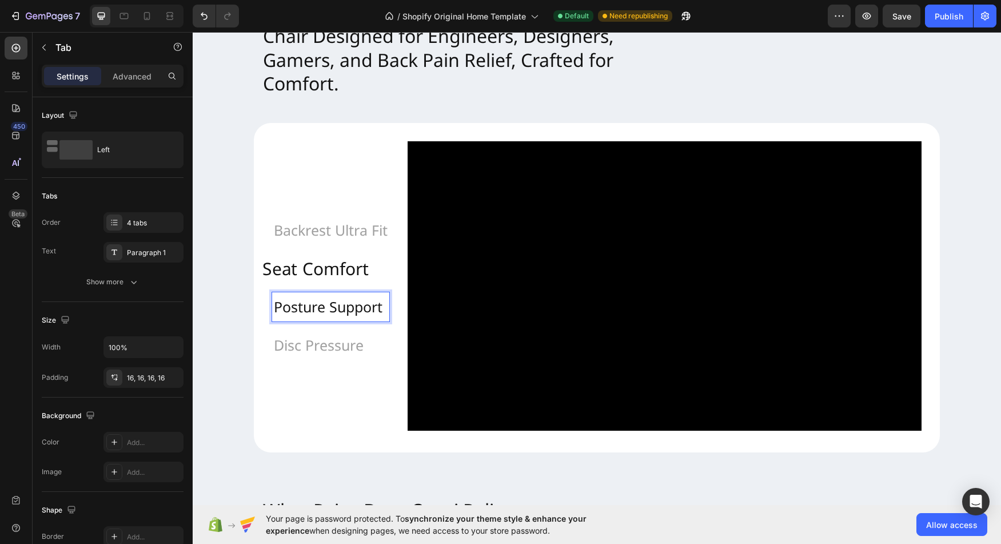
click at [322, 270] on p "Seat Comfort" at bounding box center [330, 268] width 137 height 31
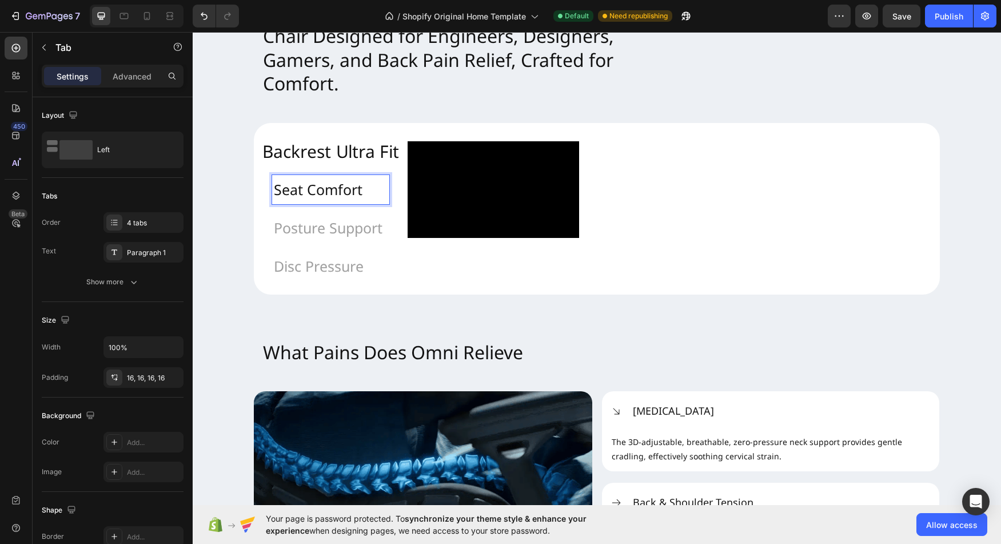
click at [327, 166] on p "Backrest Ultra Fit" at bounding box center [330, 150] width 137 height 31
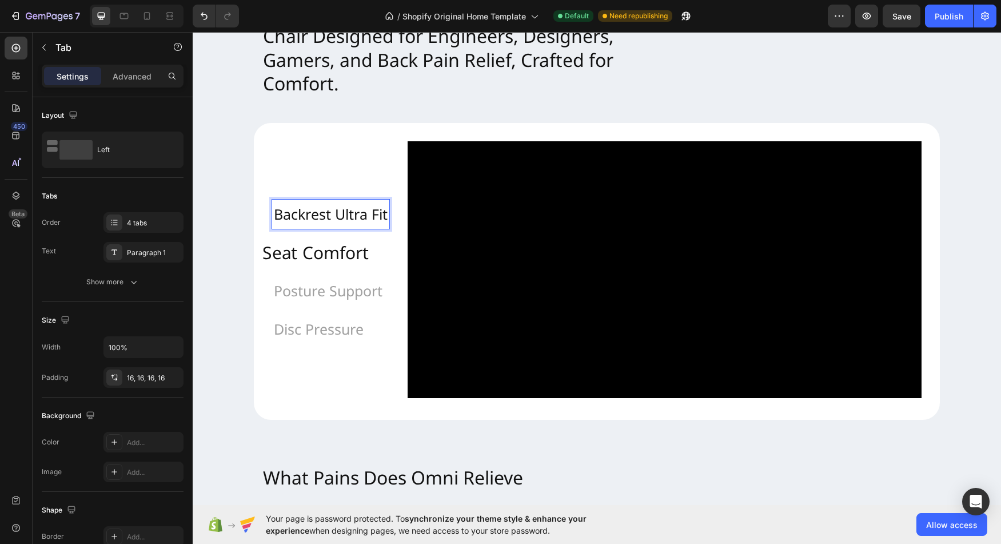
click at [349, 266] on p "Seat Comfort" at bounding box center [330, 252] width 137 height 31
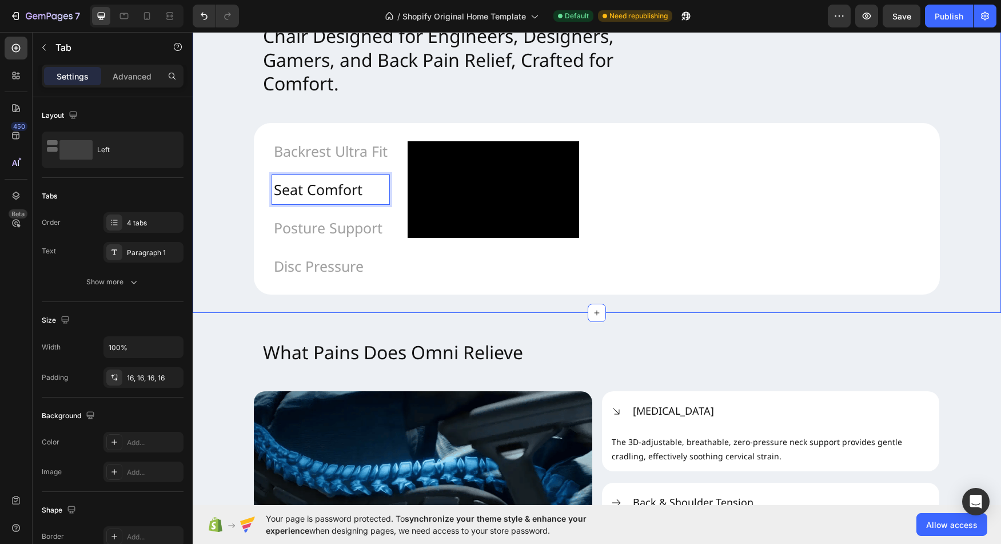
click at [206, 294] on div "Chair Designed for Engineers, Designers, Gamers, and Back Pain Relief, Crafted …" at bounding box center [597, 154] width 808 height 279
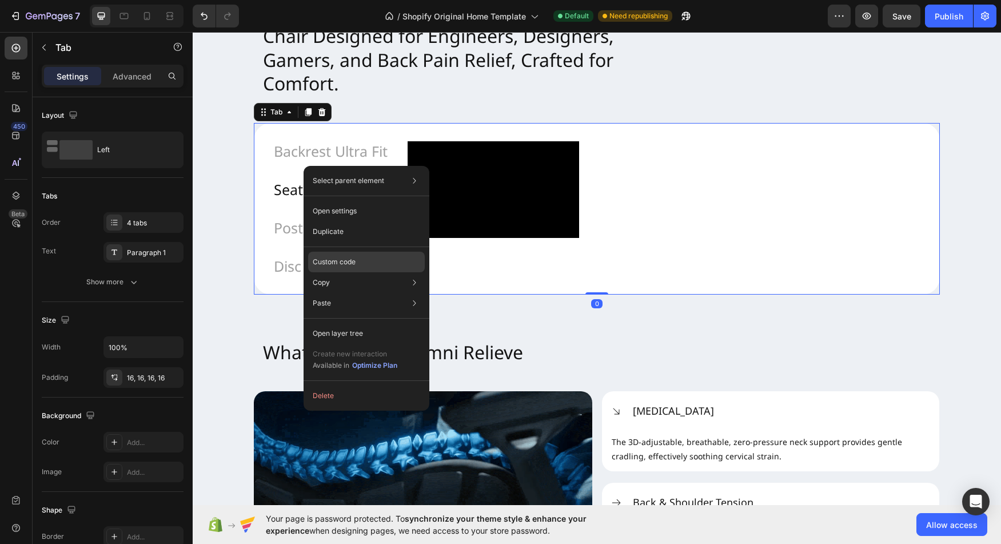
click at [343, 293] on div "Custom code" at bounding box center [366, 303] width 117 height 21
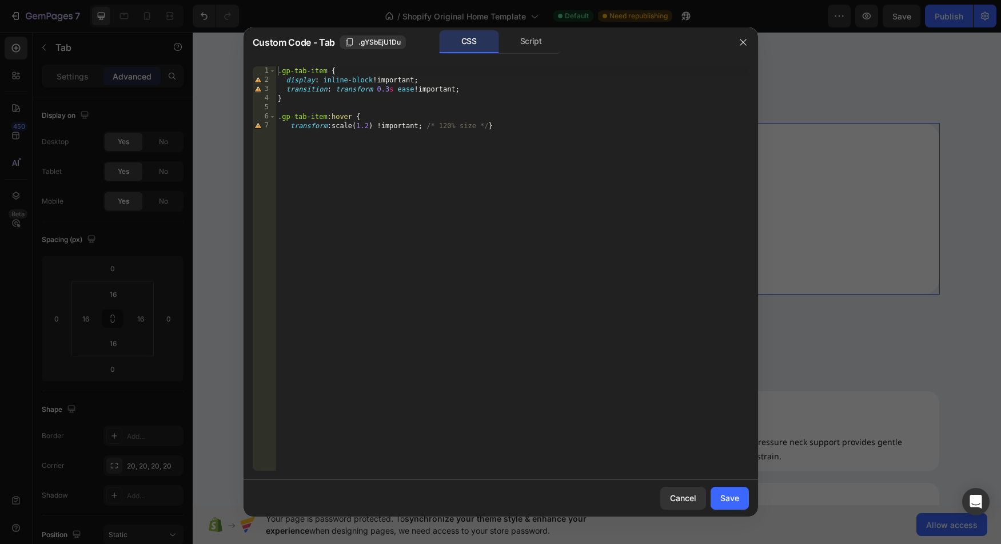
type textarea "transform: scale(1.2) !important; /* 120% size */}"
click at [350, 168] on div ".gp-tab-item { display : inline-block !important ; transition : transform 0.3 s…" at bounding box center [511, 277] width 473 height 422
type textarea "\"
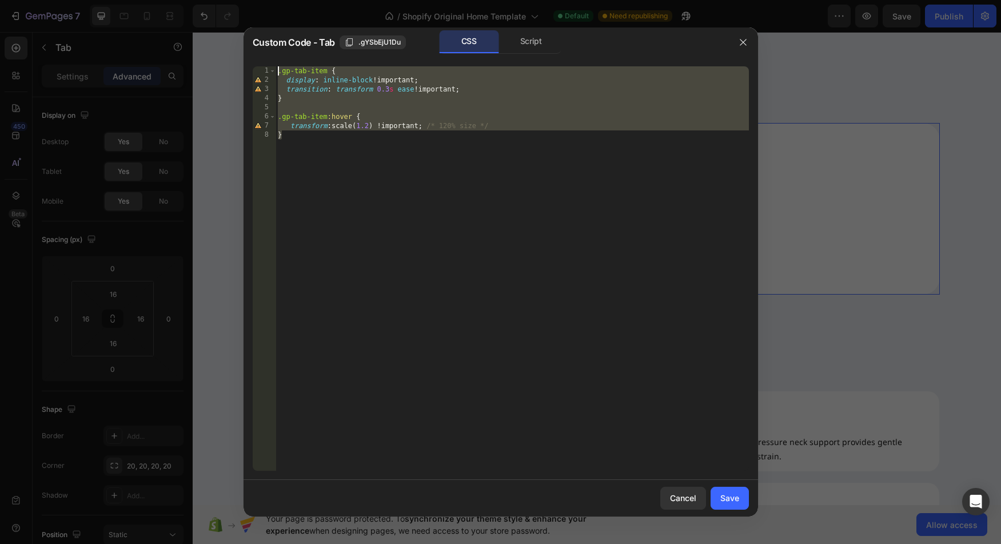
drag, startPoint x: 308, startPoint y: 137, endPoint x: 239, endPoint y: 58, distance: 104.9
click at [275, 66] on div ".gp-tab-item { display : inline-block !important ; transition : transform 0.3 s…" at bounding box center [511, 268] width 473 height 404
type textarea ".gp-tab-item { display: inline-block !important;"
click at [350, 44] on icon "button" at bounding box center [349, 42] width 9 height 9
click at [722, 496] on div "Save" at bounding box center [729, 498] width 19 height 12
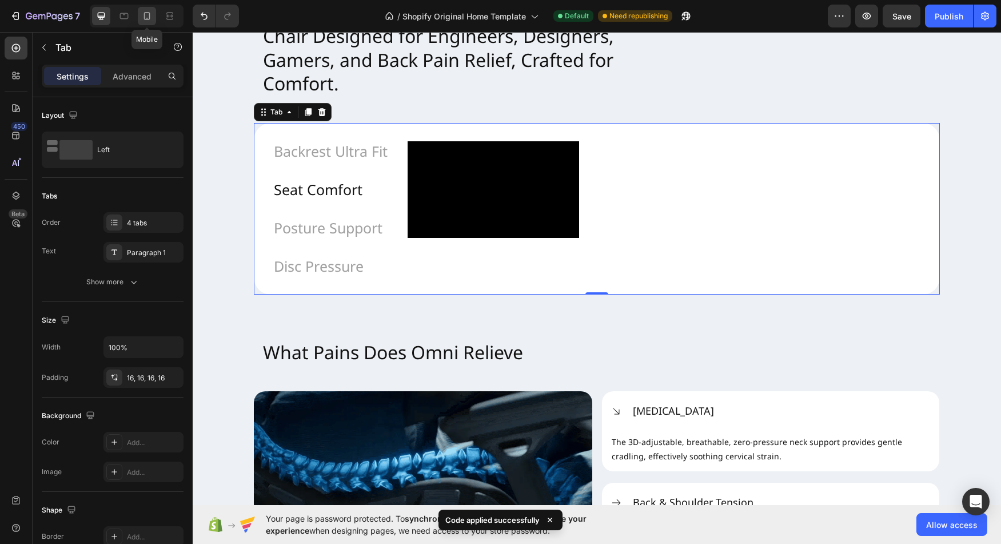
click at [139, 14] on div at bounding box center [147, 16] width 18 height 18
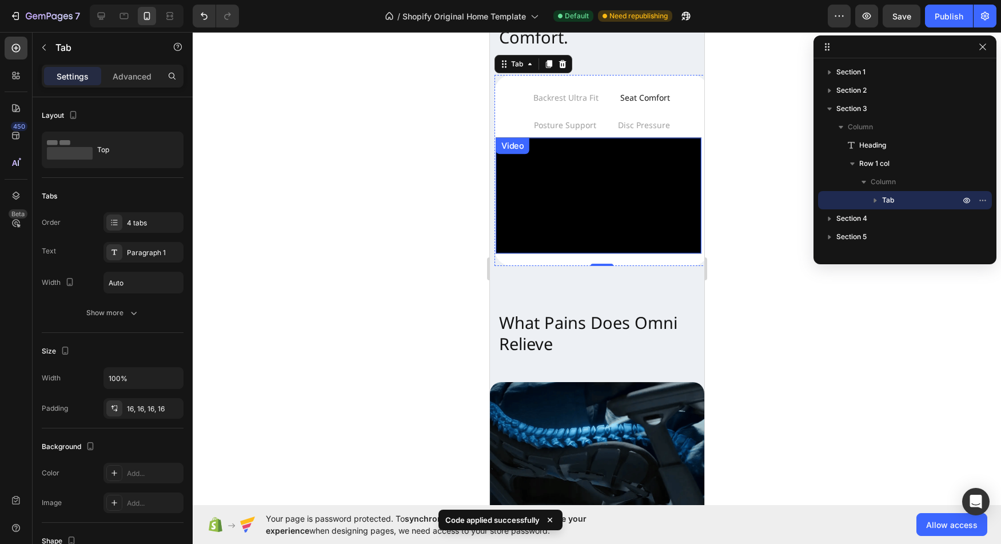
scroll to position [602, 0]
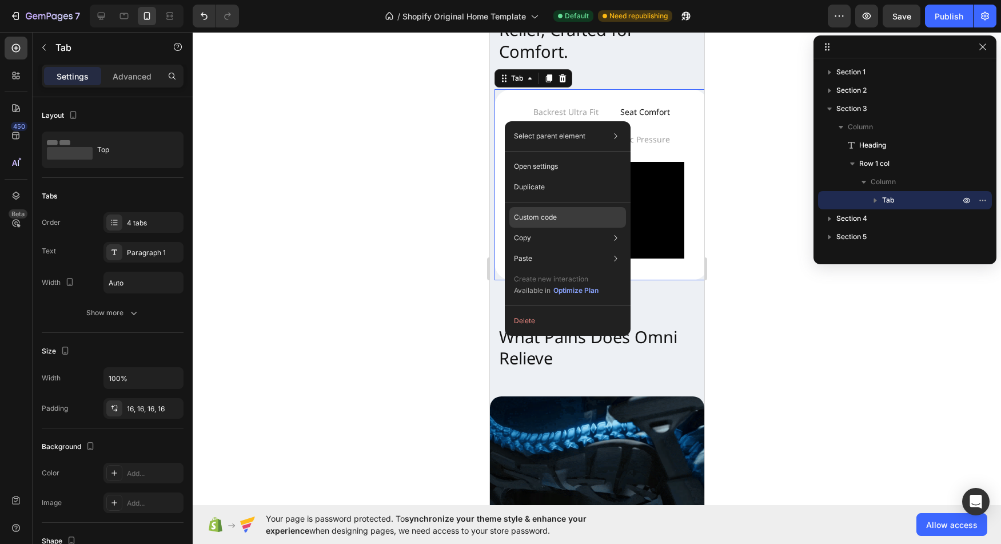
click at [524, 215] on p "Custom code" at bounding box center [535, 217] width 43 height 10
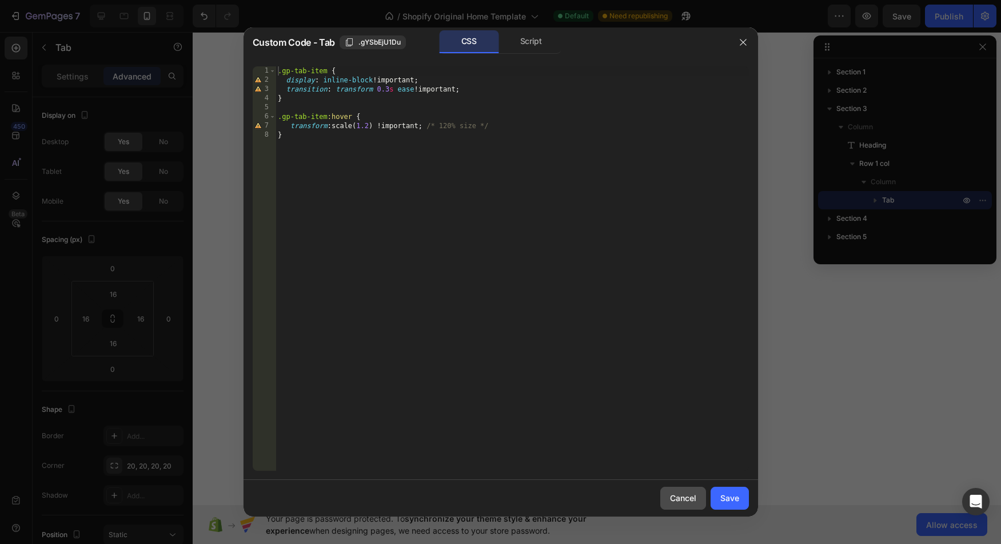
drag, startPoint x: 676, startPoint y: 496, endPoint x: 10, endPoint y: 332, distance: 686.3
click at [676, 496] on div "Cancel" at bounding box center [683, 498] width 26 height 12
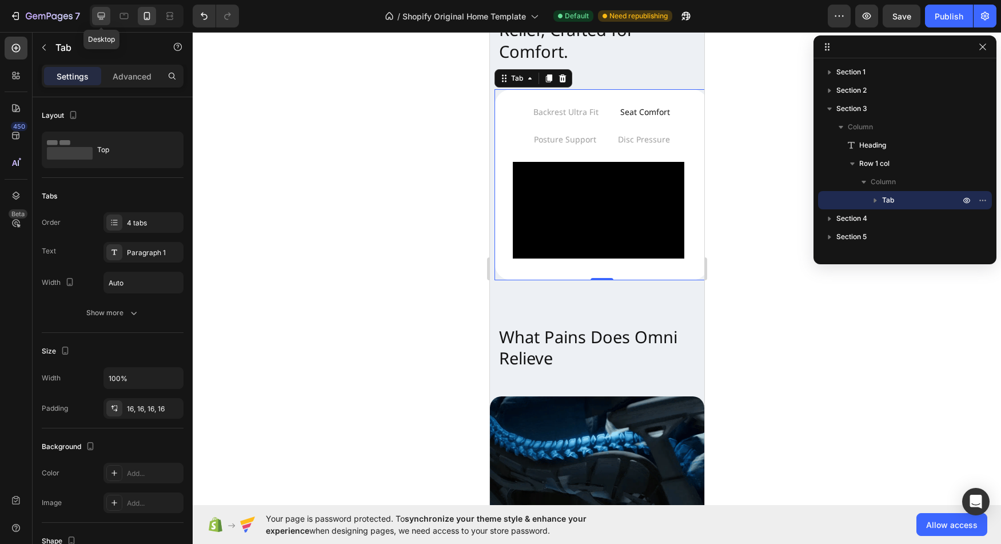
click at [103, 22] on div at bounding box center [101, 16] width 18 height 18
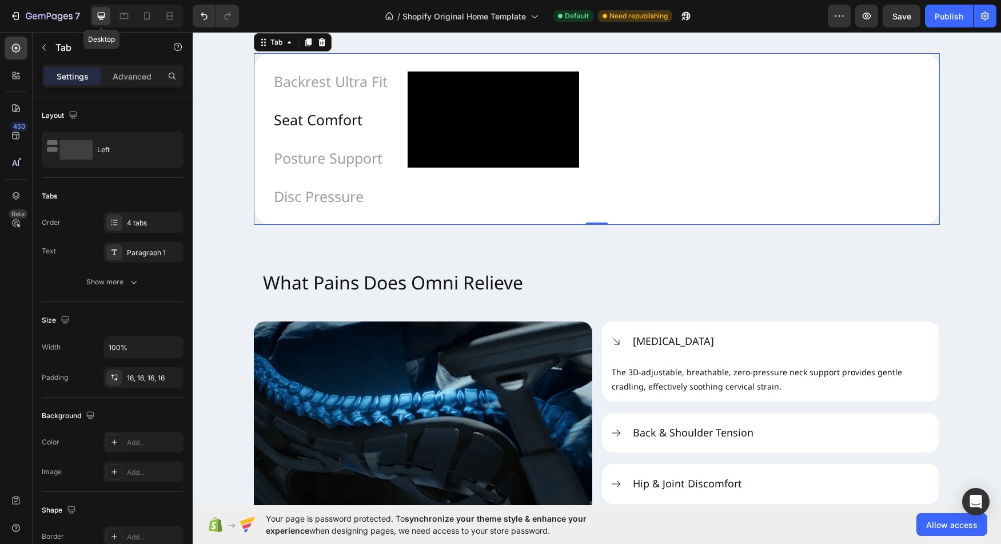
scroll to position [582, 0]
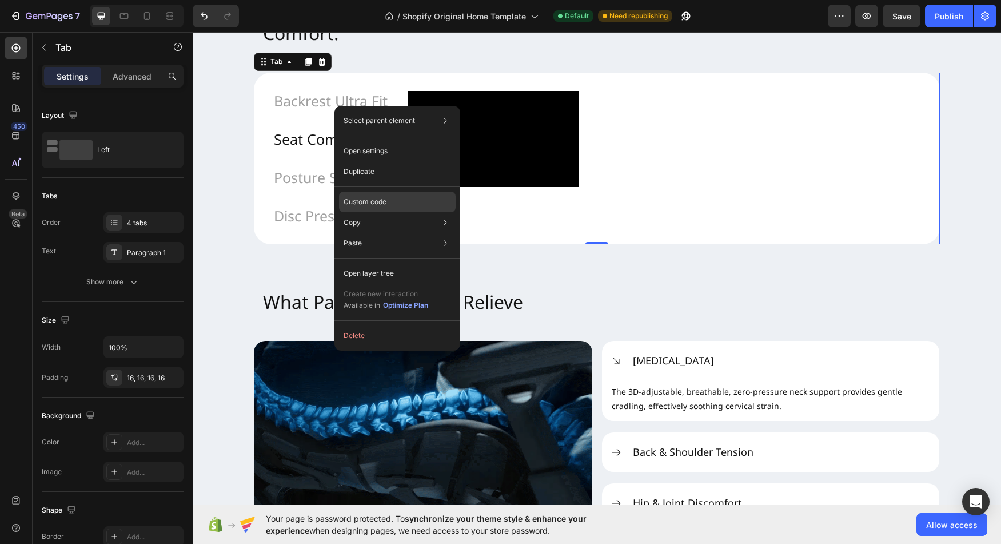
click at [374, 233] on div "Custom code" at bounding box center [397, 243] width 117 height 21
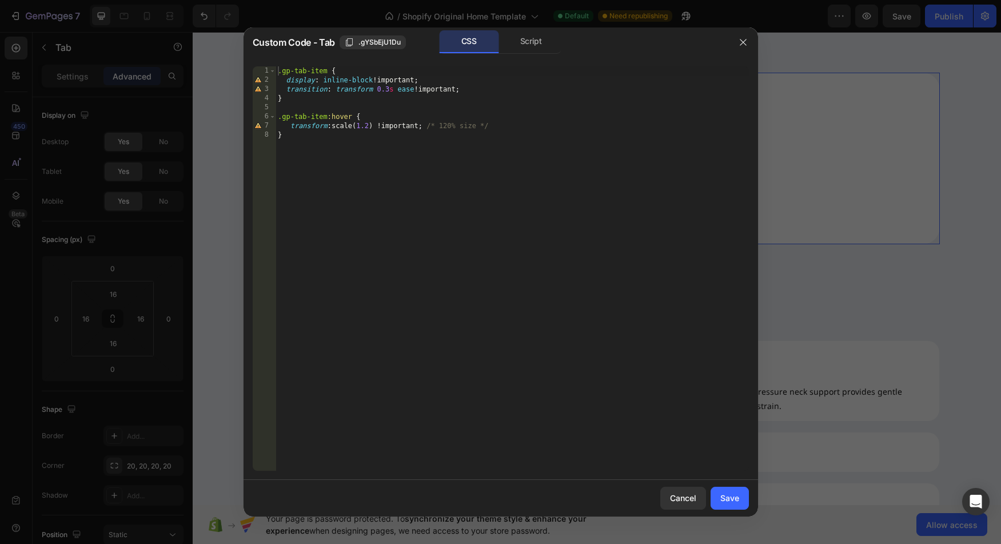
click at [298, 71] on div ".gp-tab-item { display : inline-block !important ; transition : transform 0.3 s…" at bounding box center [511, 277] width 473 height 422
drag, startPoint x: 298, startPoint y: 71, endPoint x: 325, endPoint y: 73, distance: 26.3
click at [325, 73] on div ".gp-tab-item { display : inline-block !important ; transition : transform 0.3 s…" at bounding box center [511, 277] width 473 height 422
click at [301, 74] on div ".gp-cursor-pointer { display : inline-block !important ; transition : transform…" at bounding box center [511, 277] width 473 height 422
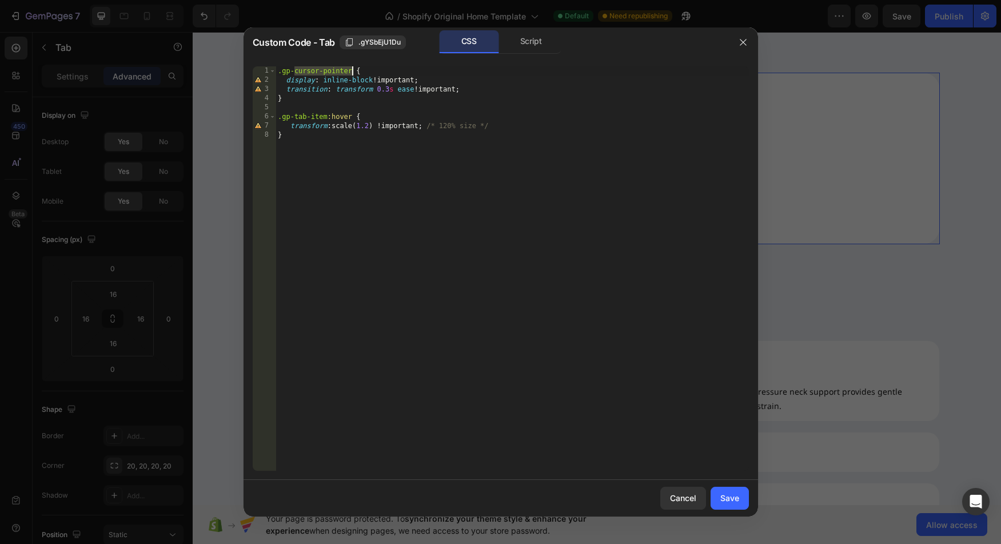
drag, startPoint x: 301, startPoint y: 74, endPoint x: 335, endPoint y: 74, distance: 34.3
click at [335, 74] on div ".gp-cursor-pointer { display : inline-block !important ; transition : transform…" at bounding box center [511, 277] width 473 height 422
click at [302, 118] on div ".gp-cursor-pointer { display : inline-block !important ; transition : transform…" at bounding box center [511, 277] width 473 height 422
drag, startPoint x: 302, startPoint y: 118, endPoint x: 320, endPoint y: 117, distance: 18.4
click at [320, 117] on div ".gp-cursor-pointer { display : inline-block !important ; transition : transform…" at bounding box center [511, 277] width 473 height 422
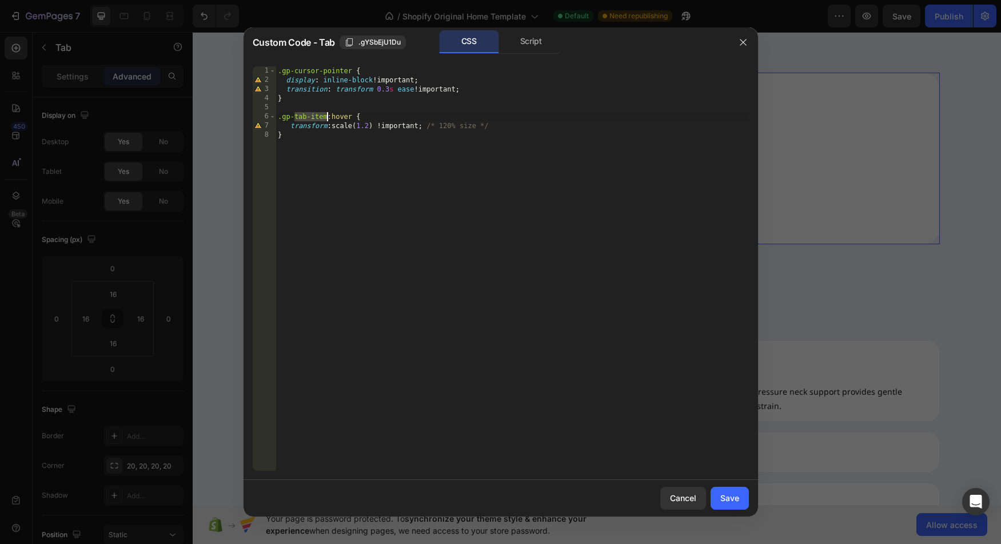
paste textarea "cursor-pointer"
type textarea ".gp-cursor-pointer:hover {"
click at [737, 494] on div "Save" at bounding box center [729, 498] width 19 height 12
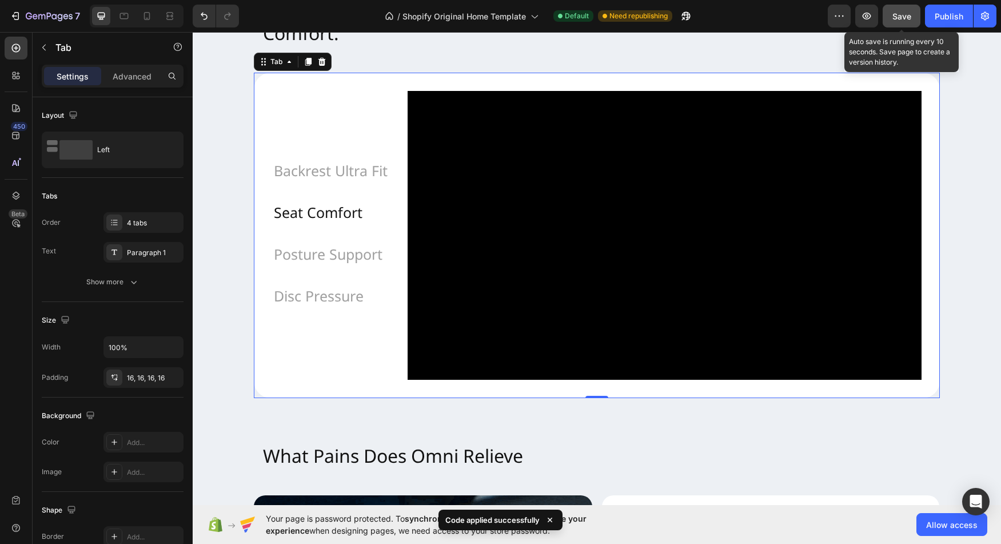
click at [895, 21] on div "Save" at bounding box center [901, 16] width 19 height 12
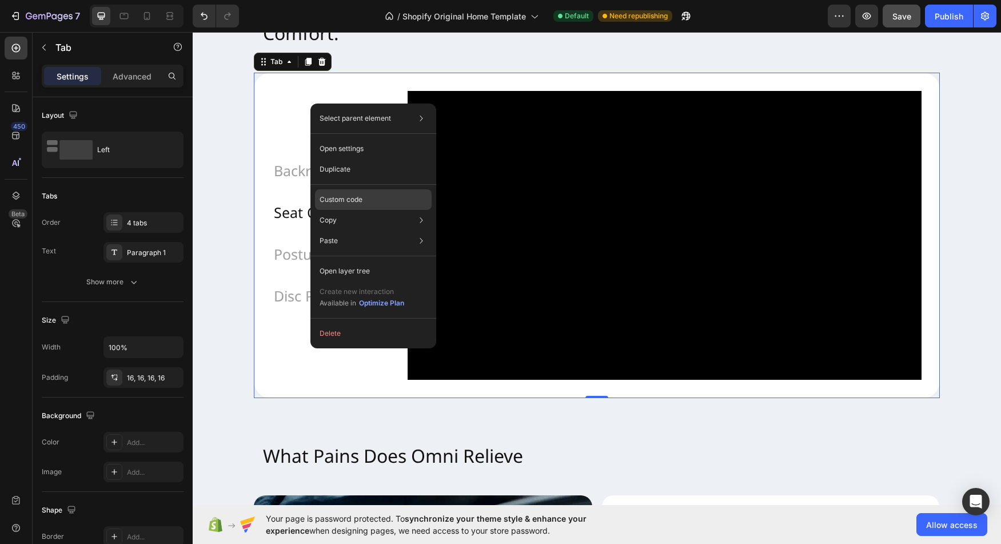
click at [365, 230] on div "Custom code" at bounding box center [373, 240] width 117 height 21
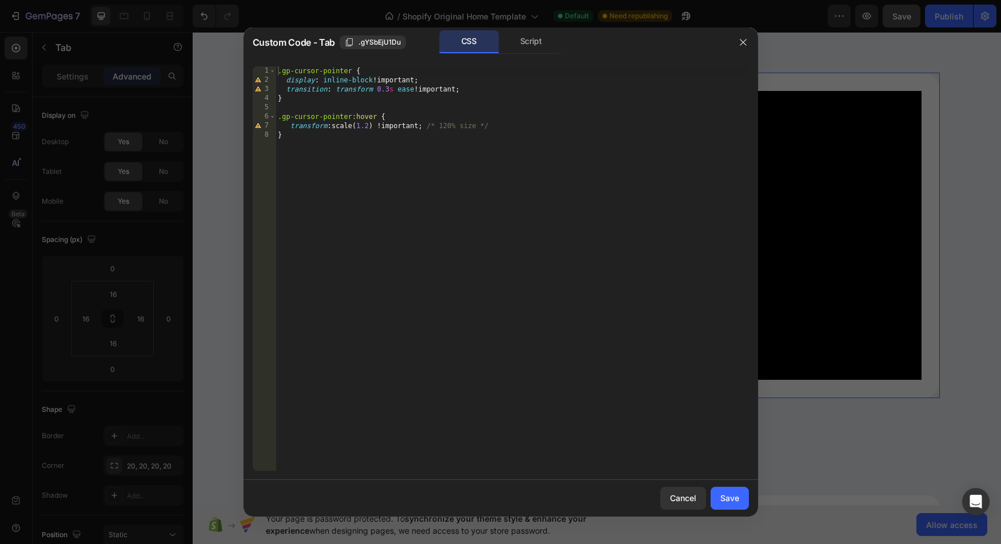
click at [374, 130] on div ".gp-cursor-pointer { display : inline-block !important ; transition : transform…" at bounding box center [511, 277] width 473 height 422
click at [664, 310] on div ".gp-cursor-pointer { display : inline-block !important ; transition : transform…" at bounding box center [511, 277] width 473 height 422
type textarea "}"
click at [374, 124] on div ".gp-cursor-pointer { display : inline-block !important ; transition : transform…" at bounding box center [511, 277] width 473 height 422
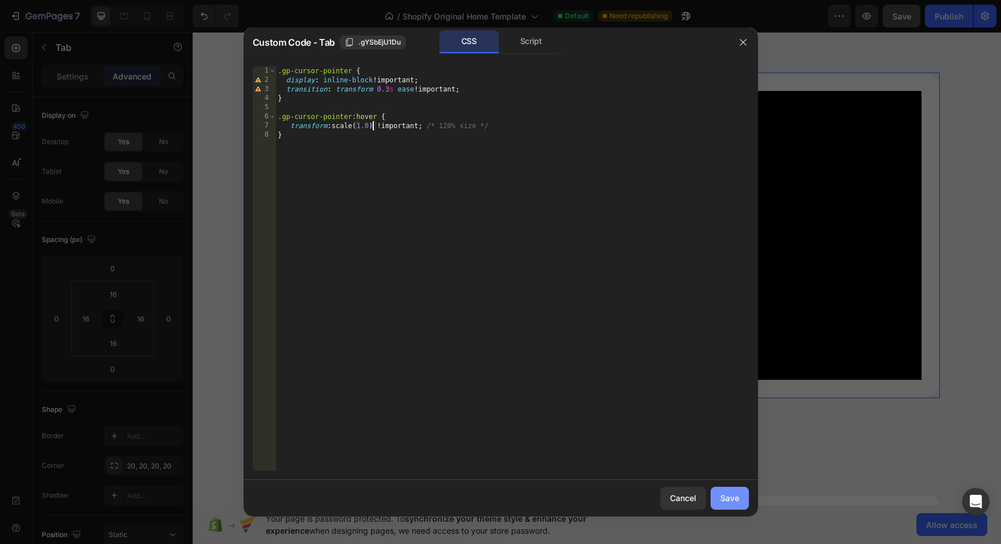
type textarea "transform: scale(1.0) !important; /* 120% size */"
click at [723, 497] on div "Save" at bounding box center [729, 498] width 19 height 12
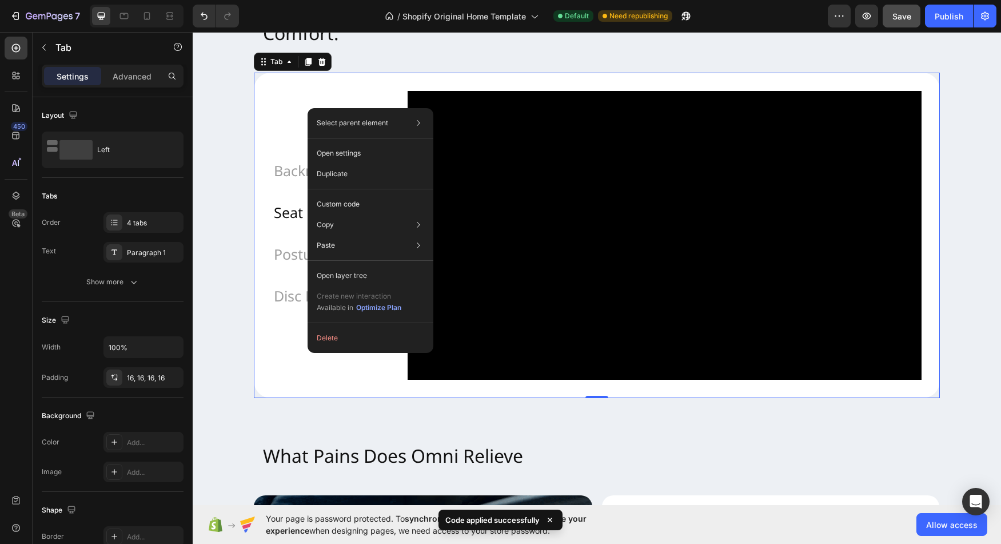
drag, startPoint x: 307, startPoint y: 353, endPoint x: 502, endPoint y: 384, distance: 196.8
click at [375, 235] on div "Custom code" at bounding box center [370, 245] width 117 height 21
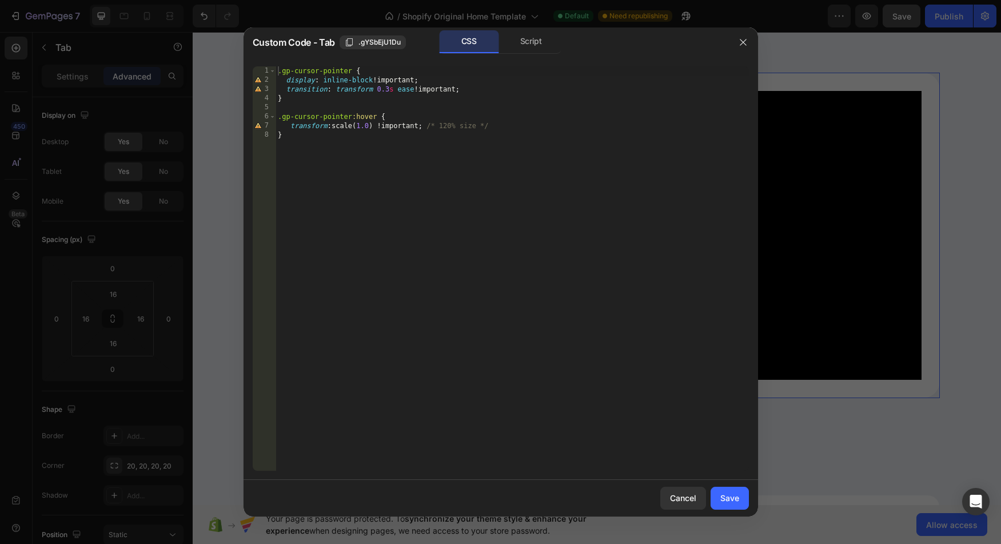
click at [372, 127] on div ".gp-cursor-pointer { display : inline-block !important ; transition : transform…" at bounding box center [511, 277] width 473 height 422
type textarea "transform: scale(1.05) !important; /* 120% size */"
click at [732, 498] on div "Save" at bounding box center [729, 498] width 19 height 12
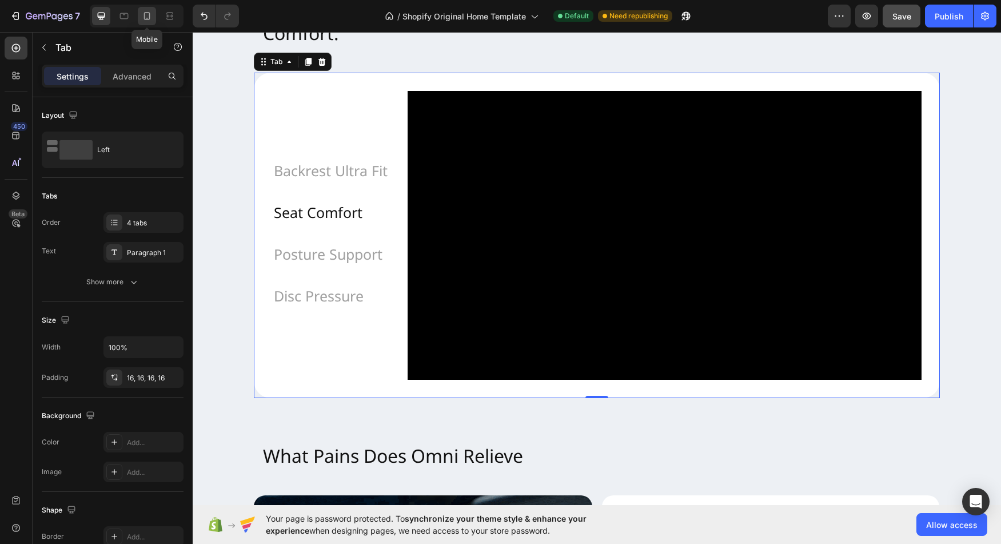
click at [148, 21] on icon at bounding box center [146, 15] width 11 height 11
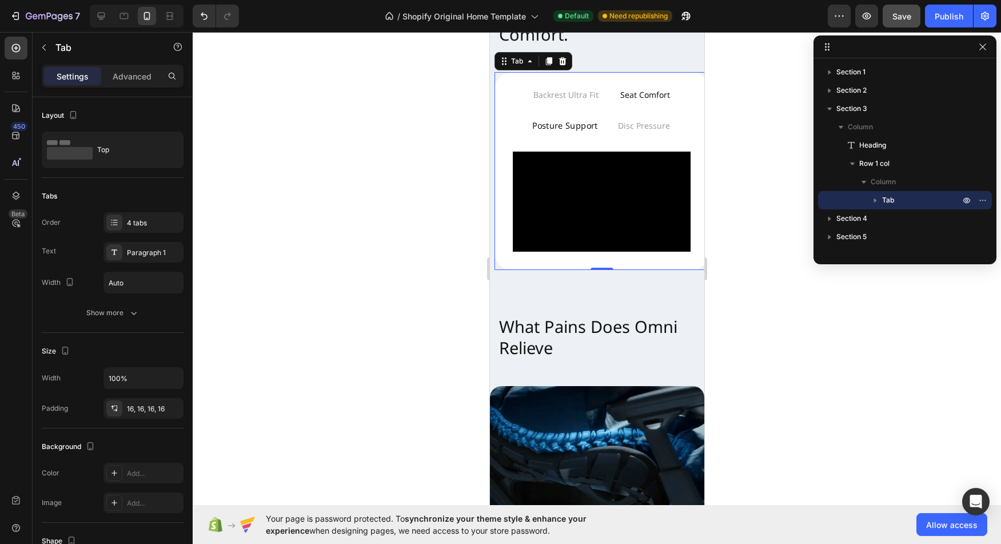
scroll to position [618, 0]
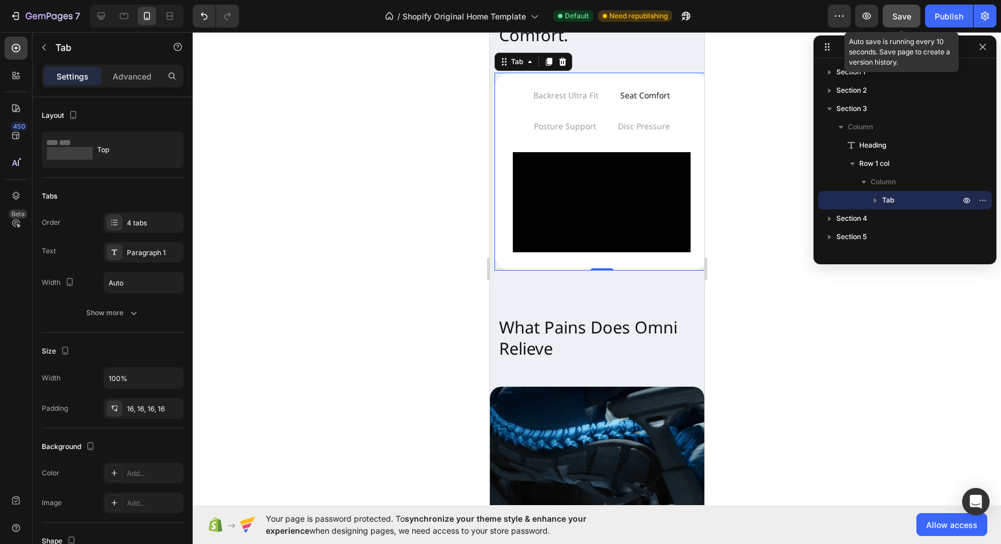
click at [909, 19] on span "Save" at bounding box center [901, 16] width 19 height 10
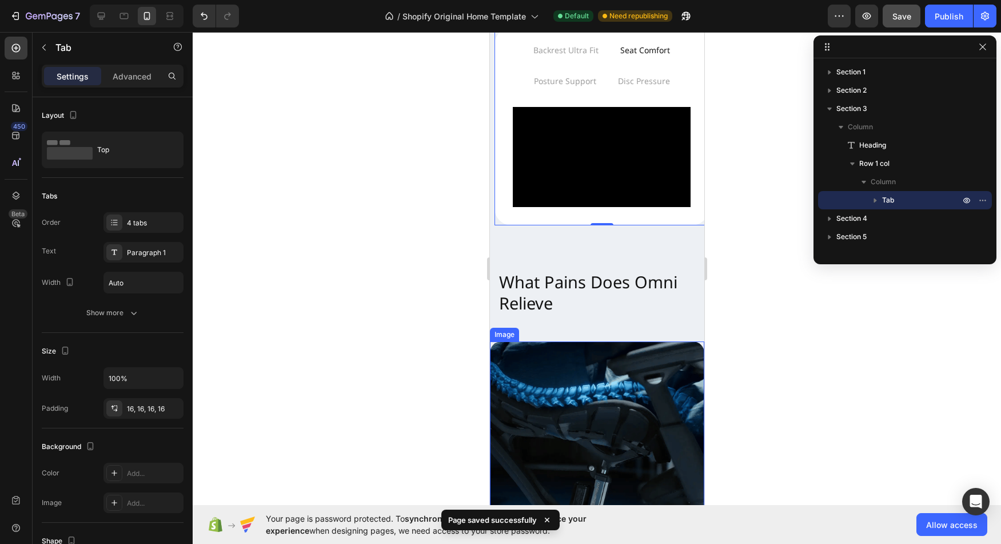
scroll to position [662, 0]
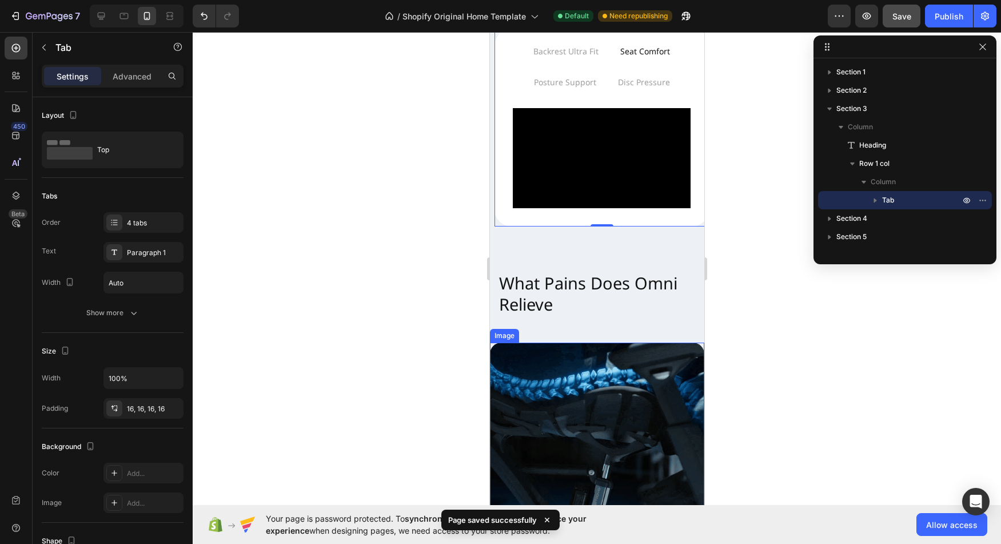
click at [637, 382] on img at bounding box center [596, 449] width 214 height 214
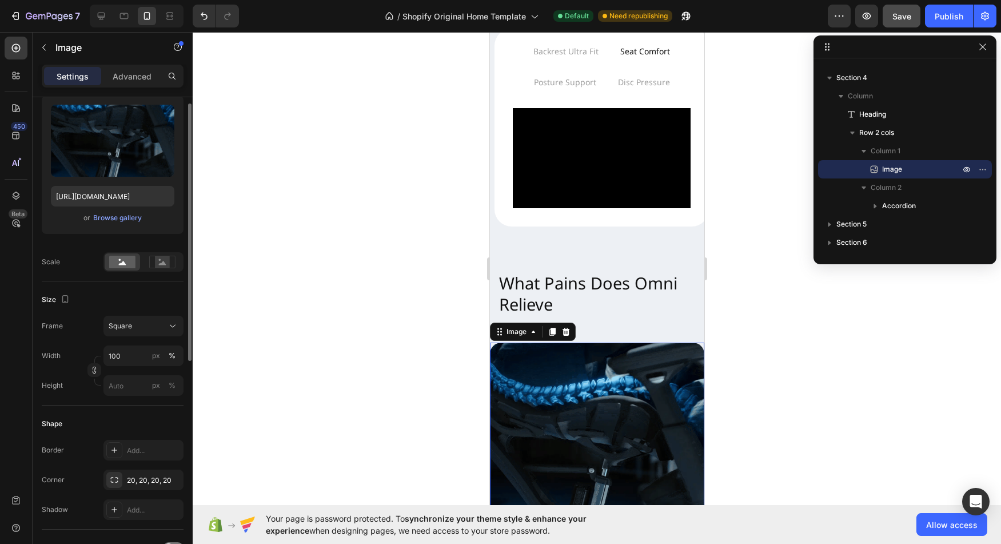
scroll to position [0, 0]
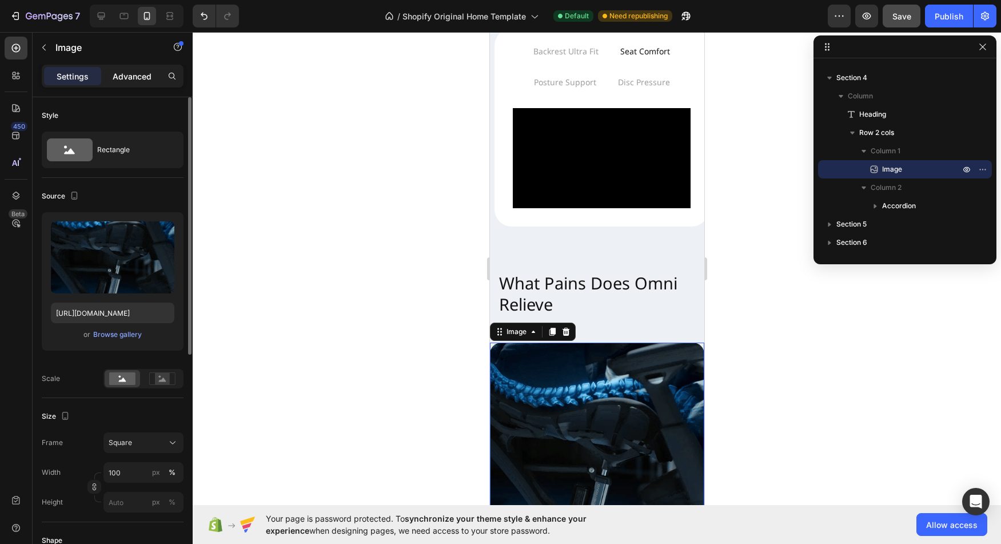
click at [128, 81] on p "Advanced" at bounding box center [132, 76] width 39 height 12
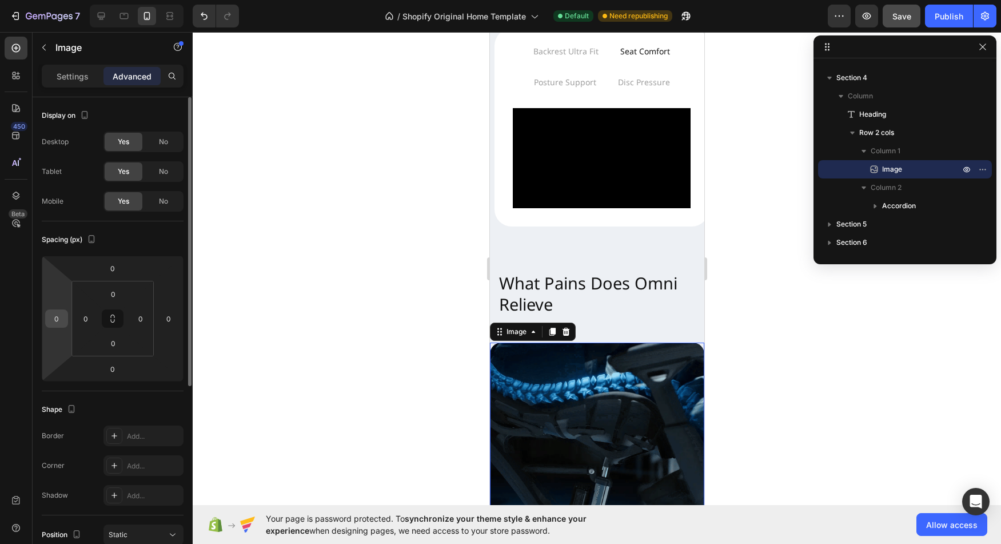
click at [62, 322] on input "0" at bounding box center [56, 318] width 17 height 17
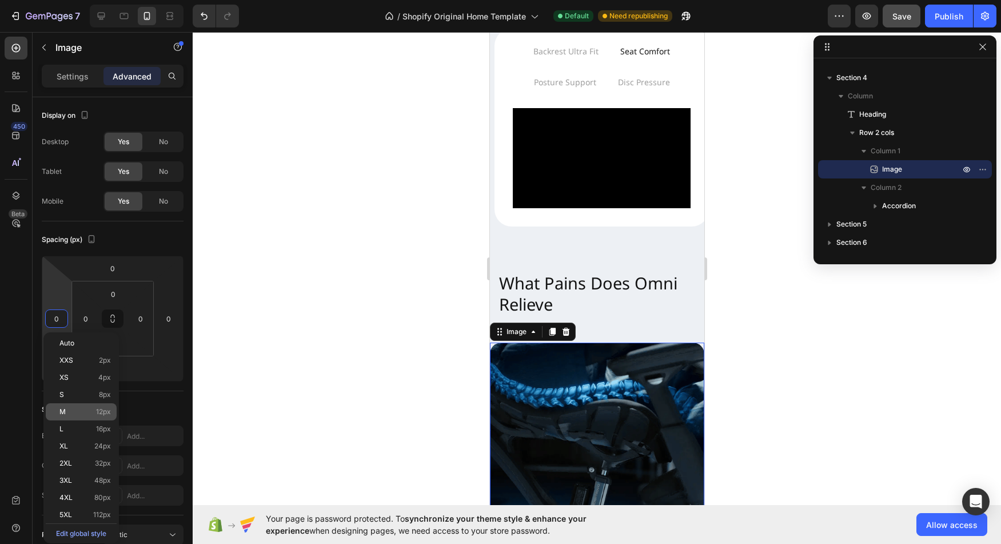
click at [94, 414] on p "M 12px" at bounding box center [84, 411] width 51 height 8
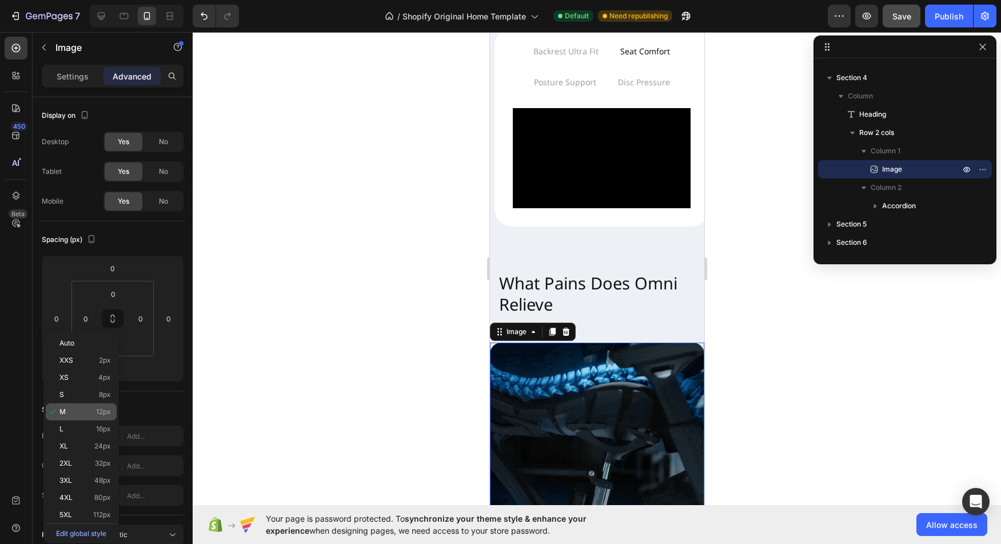
type input "12"
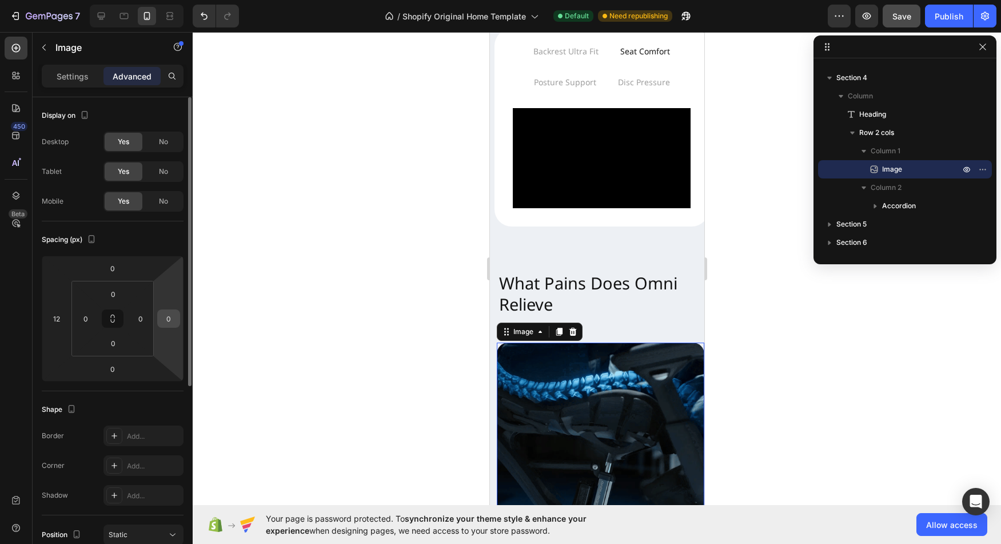
click at [170, 317] on input "0" at bounding box center [168, 318] width 17 height 17
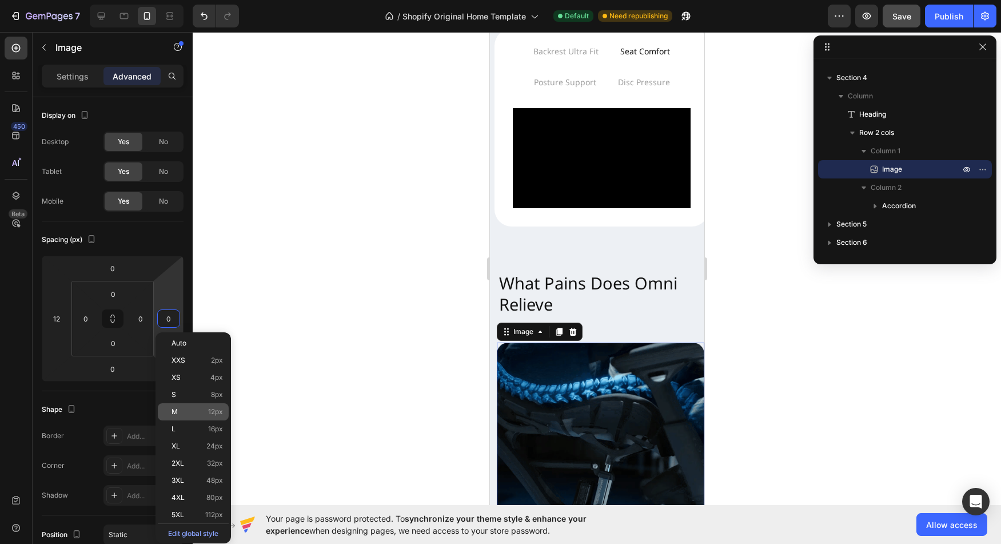
click at [201, 410] on p "M 12px" at bounding box center [196, 411] width 51 height 8
type input "12"
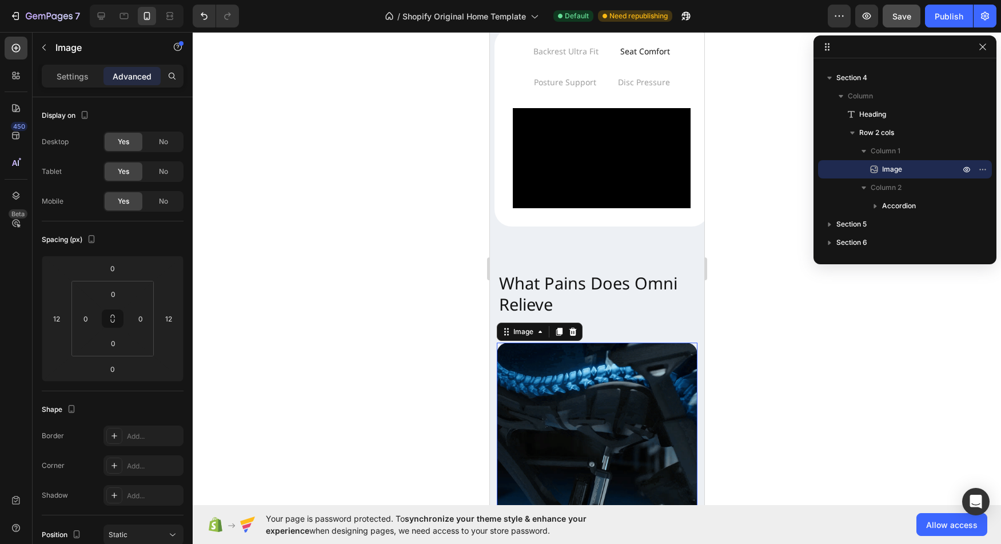
click at [800, 400] on div at bounding box center [597, 288] width 808 height 512
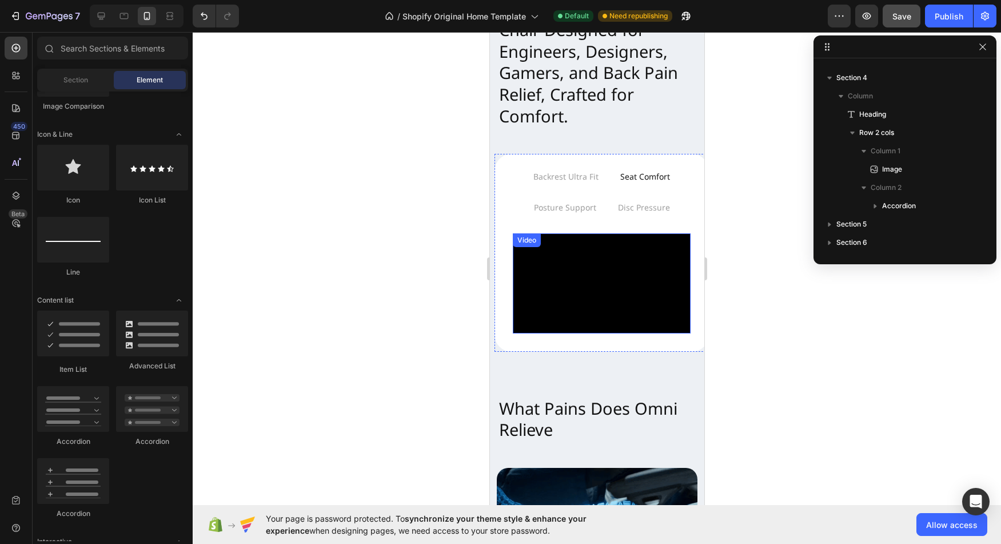
scroll to position [535, 0]
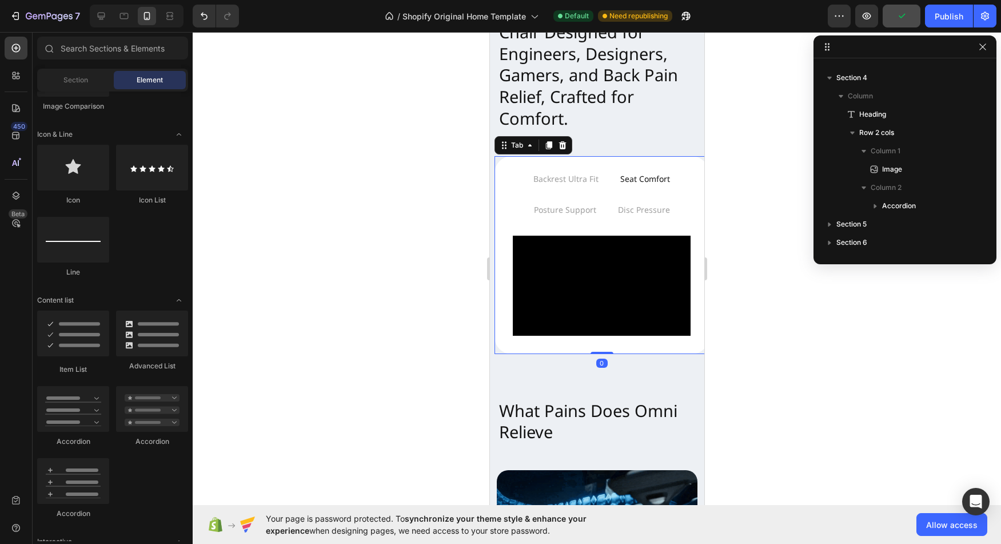
click at [628, 343] on div "Backrest Ultra Fit Seat Comfort Posture Support Disc Pressure Video Row Video V…" at bounding box center [601, 254] width 214 height 197
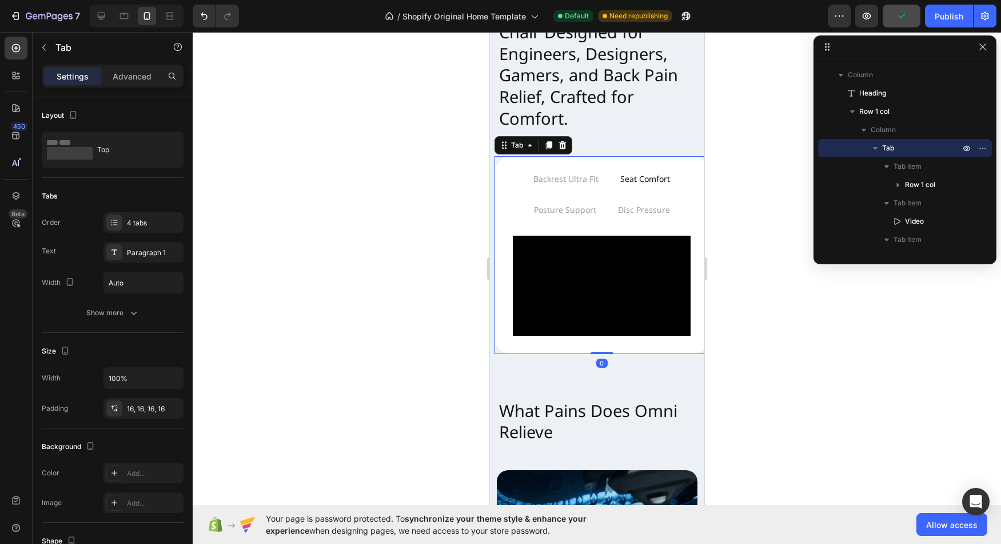
click at [125, 66] on div "Settings Advanced" at bounding box center [113, 76] width 142 height 23
click at [125, 73] on p "Advanced" at bounding box center [132, 76] width 39 height 12
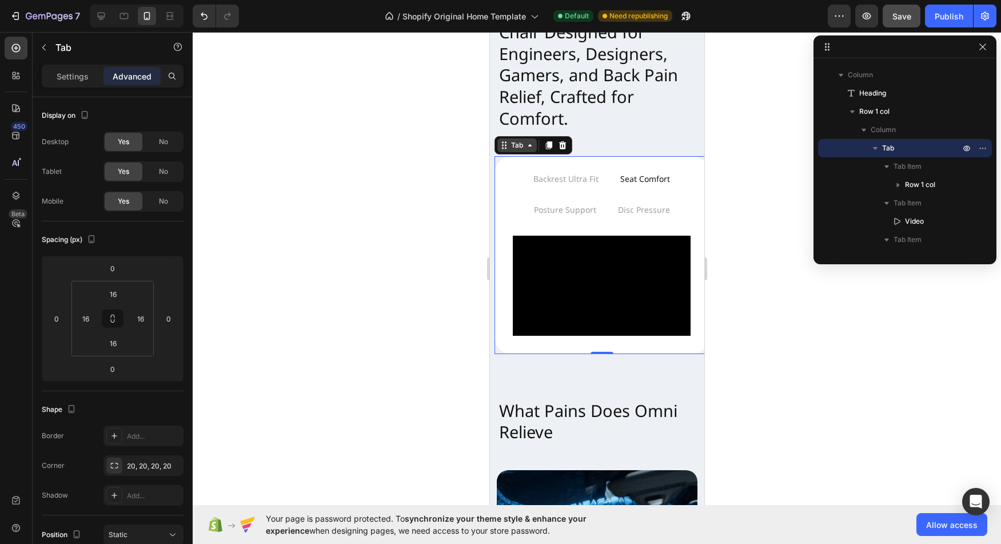
click at [524, 149] on div "Tab" at bounding box center [516, 145] width 17 height 10
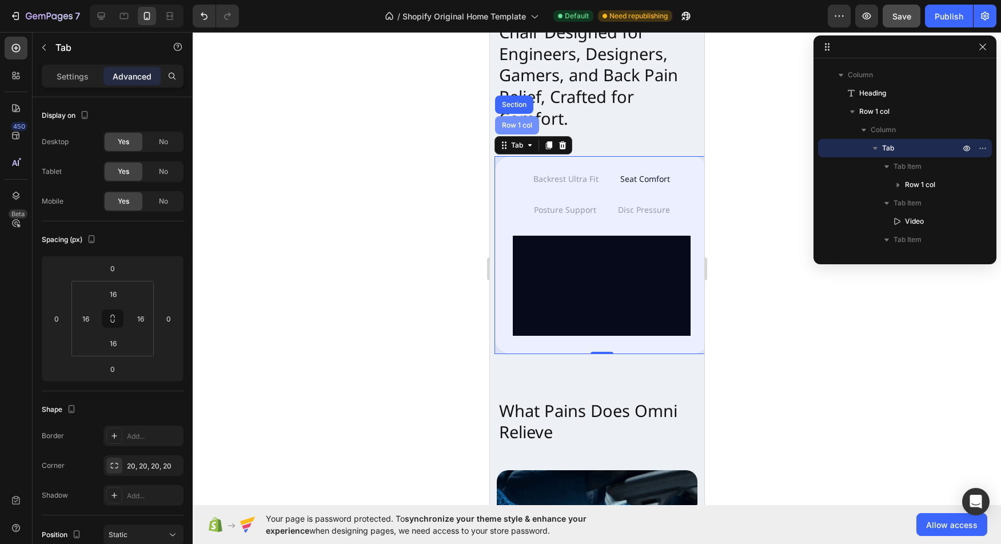
click at [517, 125] on div "Row 1 col" at bounding box center [516, 125] width 35 height 7
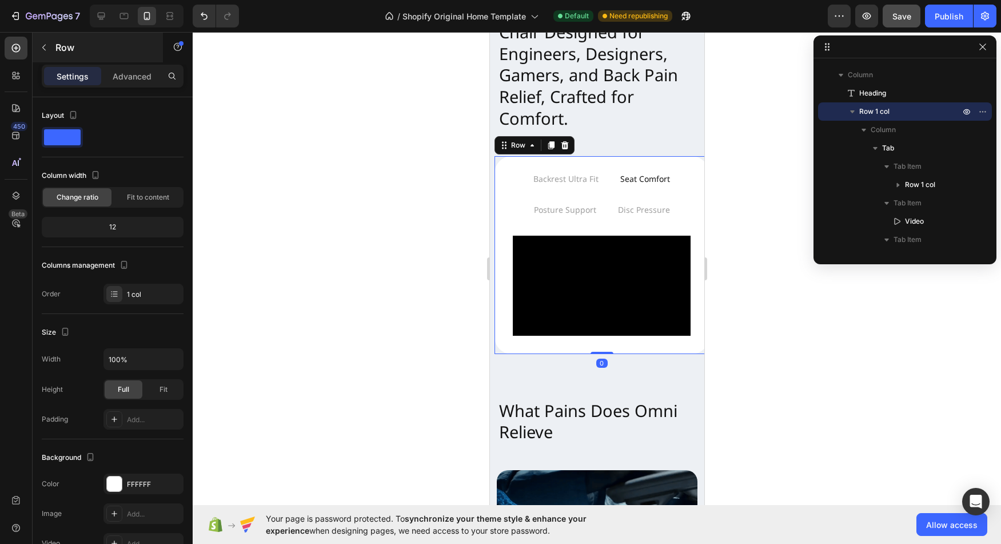
click at [135, 61] on div "Row" at bounding box center [98, 48] width 130 height 30
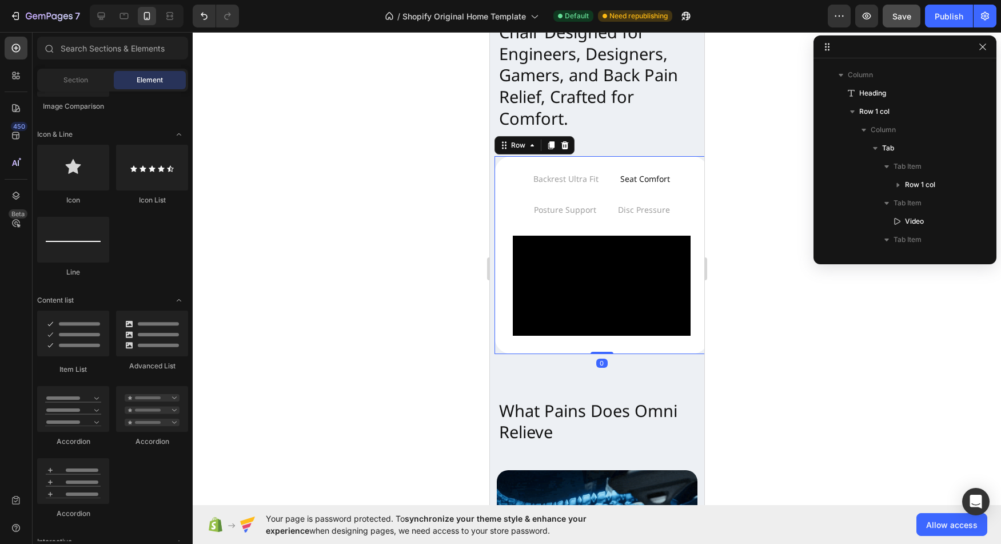
scroll to position [707, 0]
click at [502, 173] on div "Backrest Ultra Fit Seat Comfort Posture Support Disc Pressure Video Row Video V…" at bounding box center [601, 254] width 214 height 197
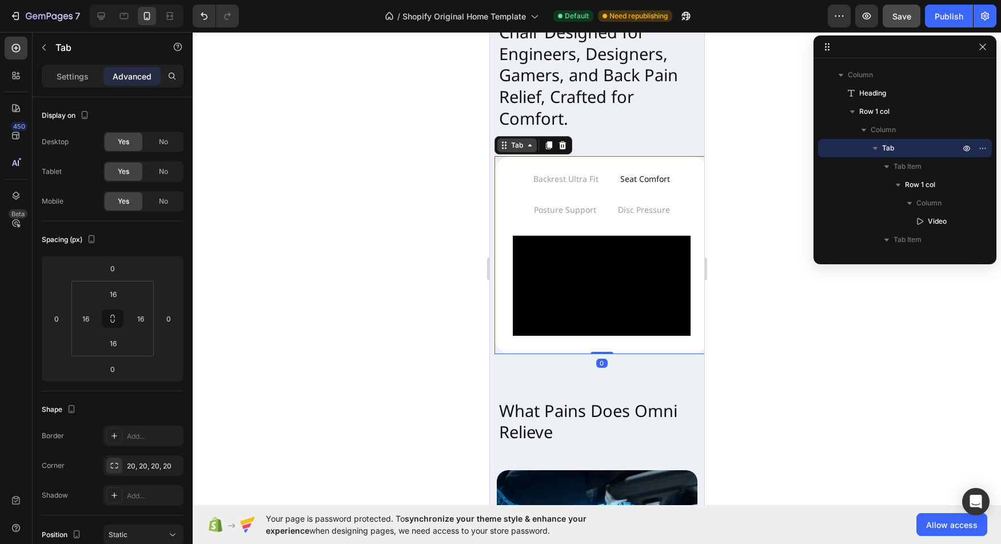
click at [510, 144] on div "Tab" at bounding box center [516, 145] width 17 height 10
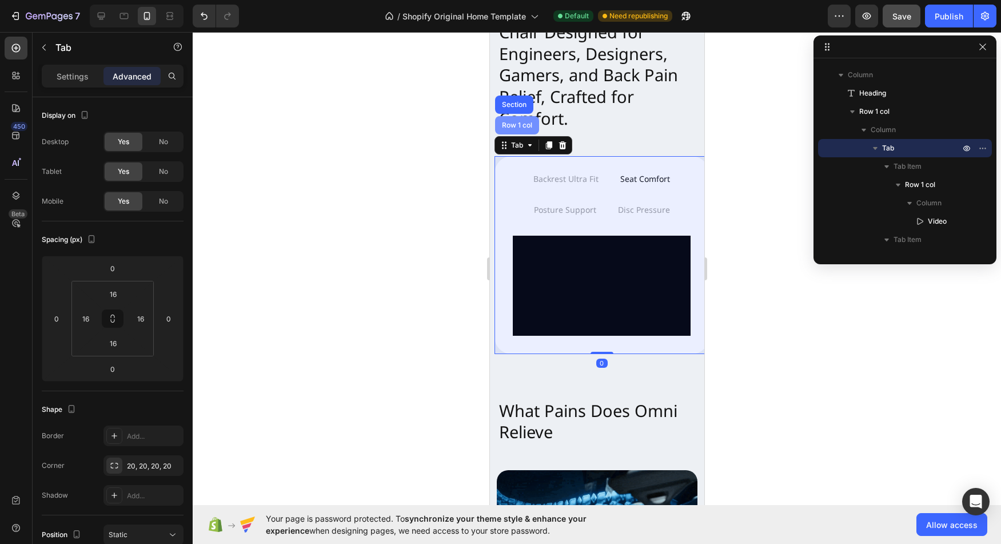
click at [521, 124] on div "Row 1 col" at bounding box center [516, 125] width 35 height 7
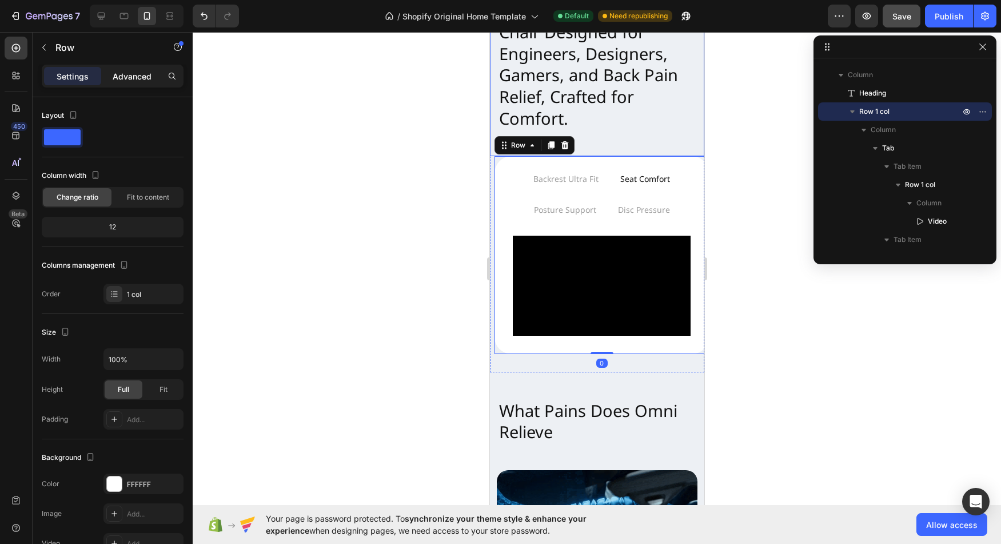
click at [125, 83] on div "Advanced" at bounding box center [131, 76] width 57 height 18
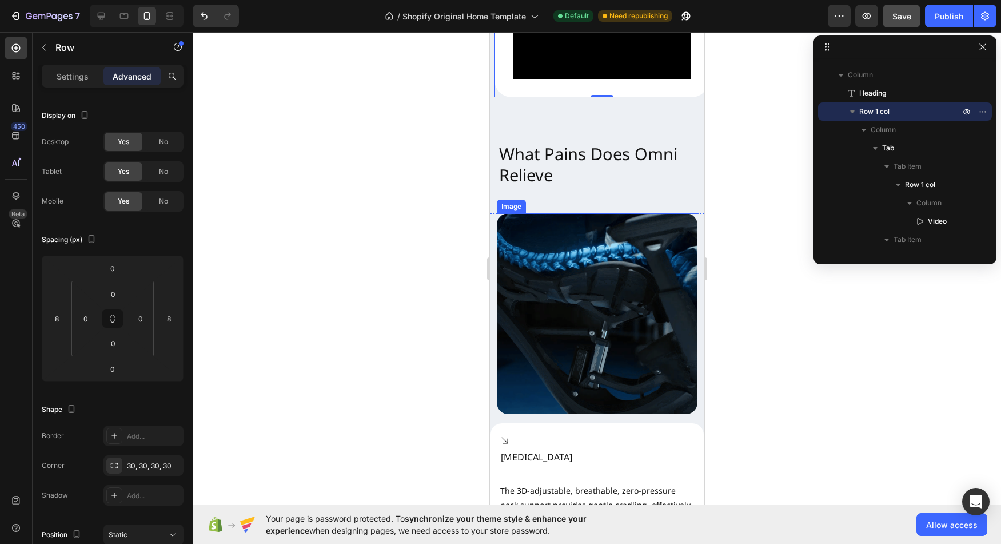
scroll to position [798, 0]
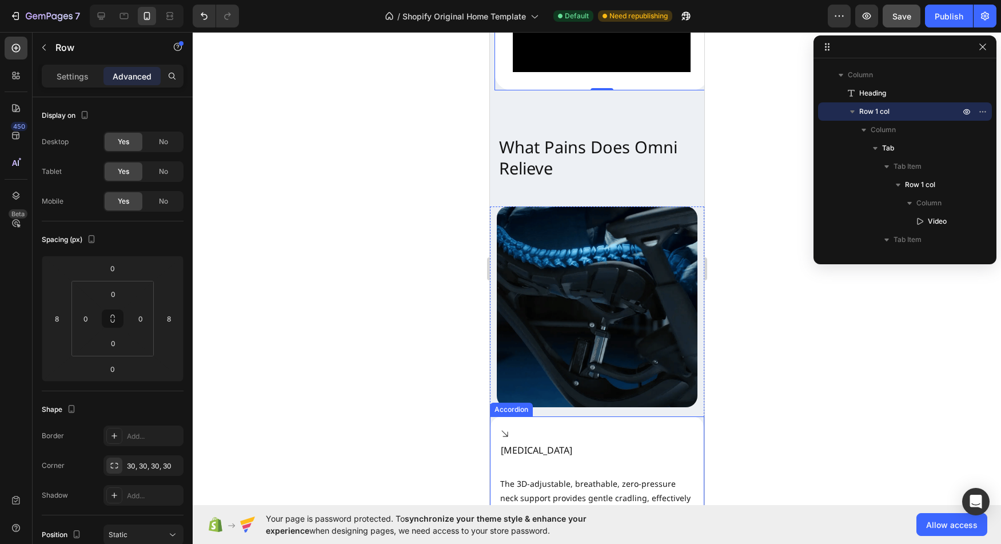
click at [671, 416] on div "[MEDICAL_DATA] The 3D-adjustable, breathable, zero-pressure neck support provid…" at bounding box center [596, 471] width 213 height 111
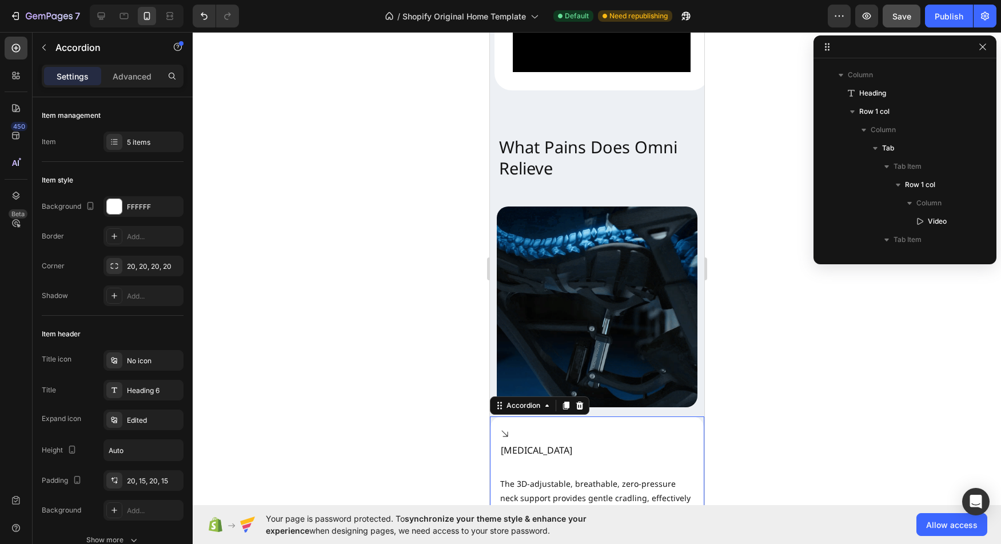
scroll to position [418, 0]
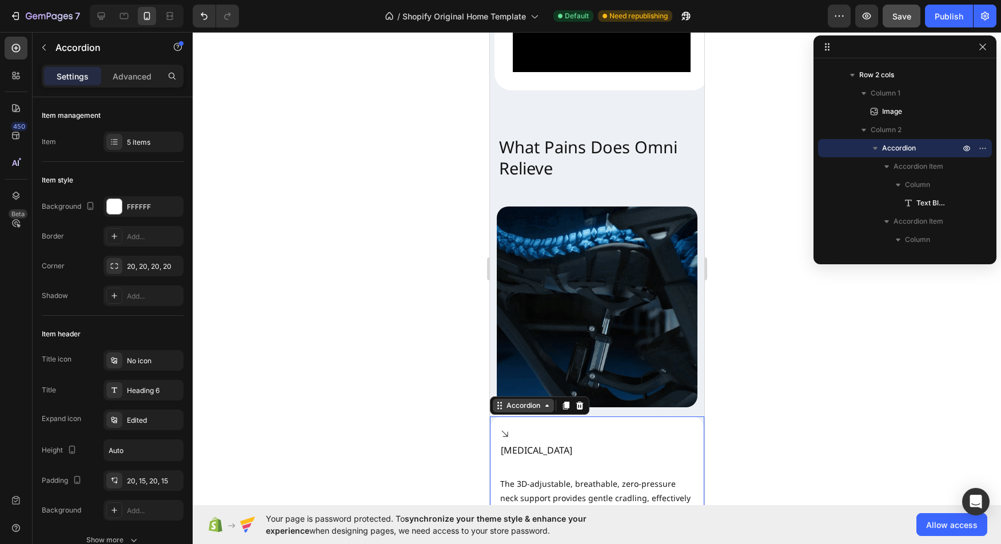
click at [532, 400] on div "Accordion" at bounding box center [523, 405] width 38 height 10
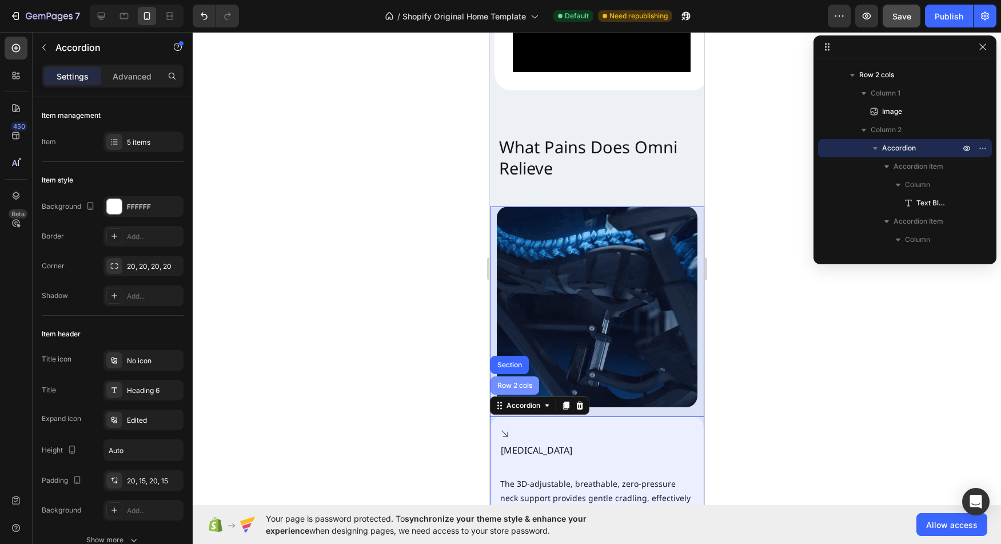
click at [508, 382] on div "Row 2 cols" at bounding box center [513, 385] width 39 height 7
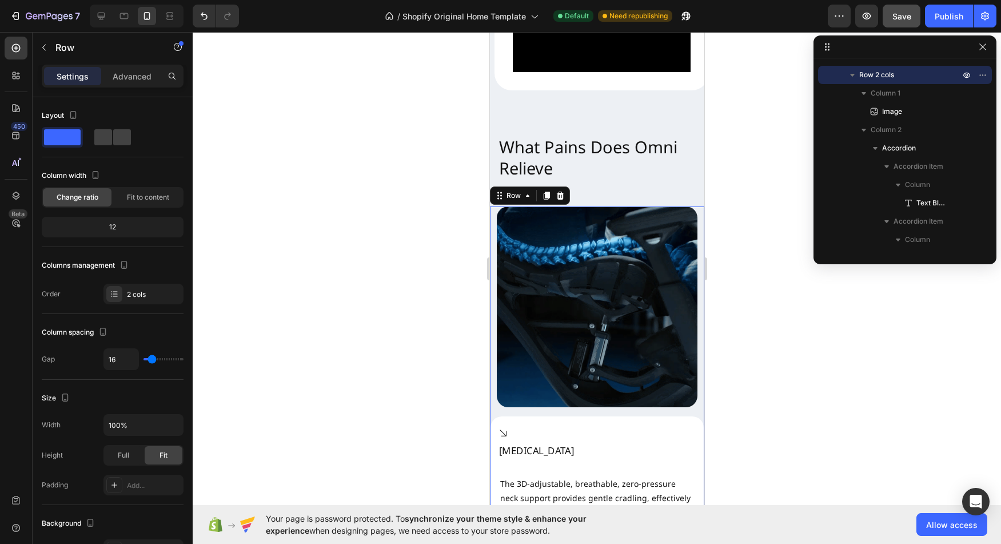
click at [569, 426] on div "[MEDICAL_DATA]" at bounding box center [536, 444] width 97 height 59
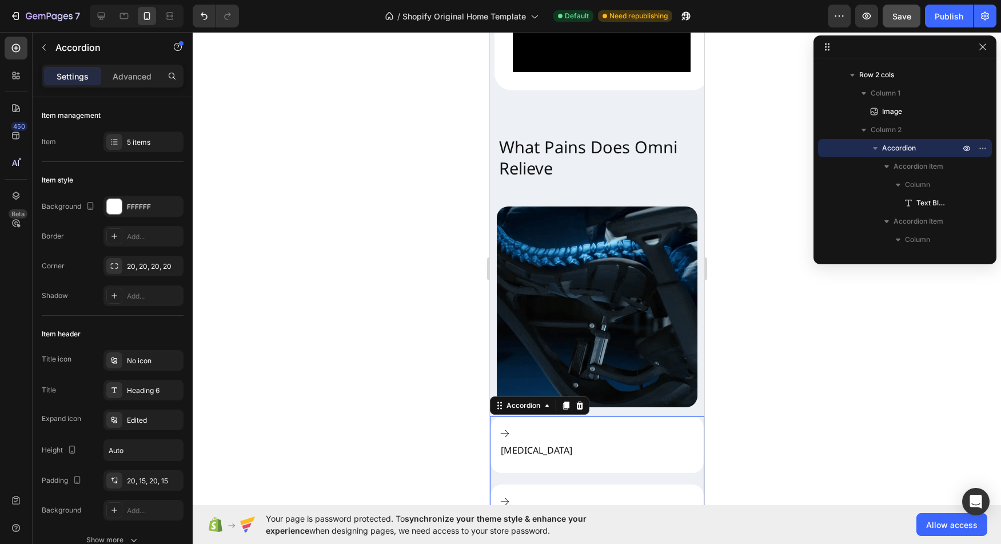
click at [576, 428] on div "[MEDICAL_DATA]" at bounding box center [596, 444] width 213 height 57
click at [130, 69] on div "Advanced" at bounding box center [131, 76] width 57 height 18
type input "100%"
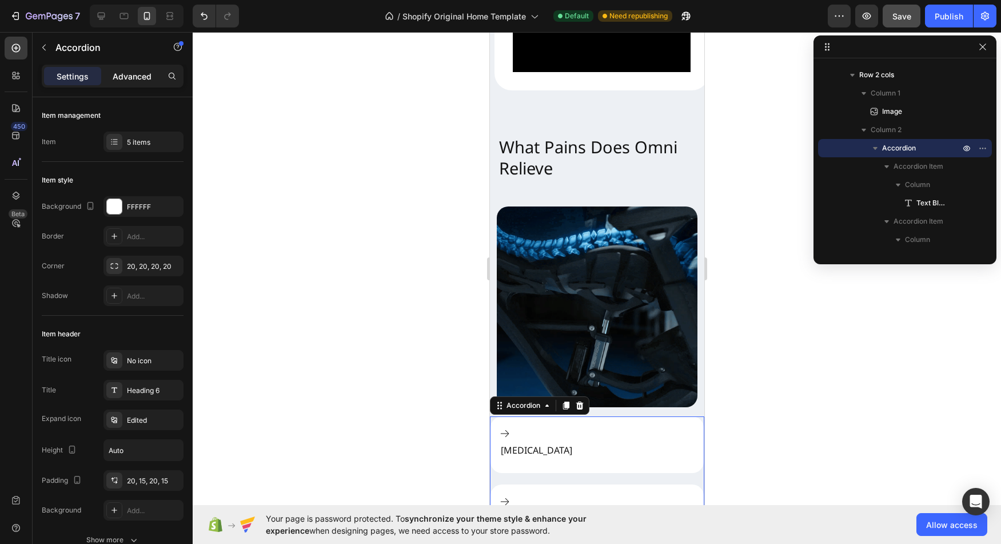
type input "100"
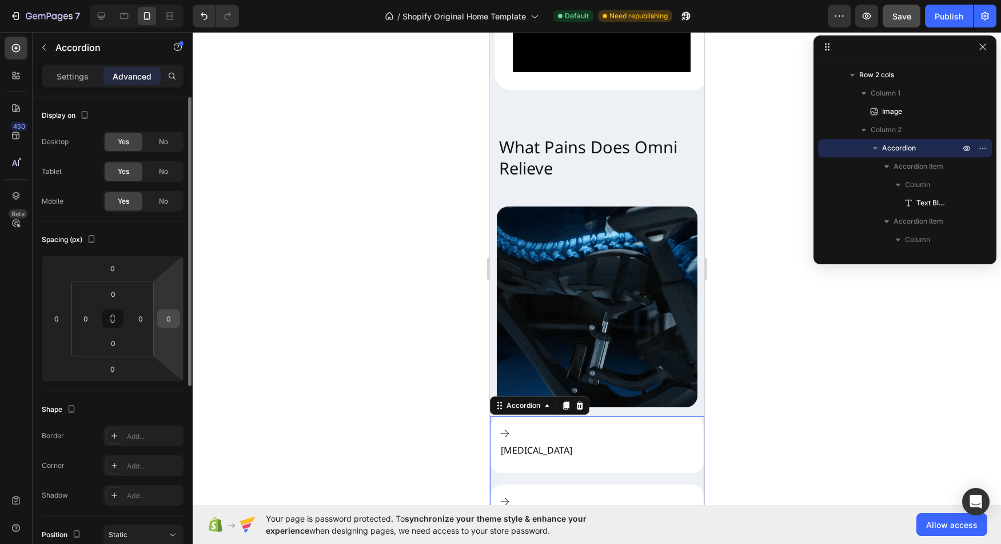
click at [168, 321] on input "0" at bounding box center [168, 318] width 17 height 17
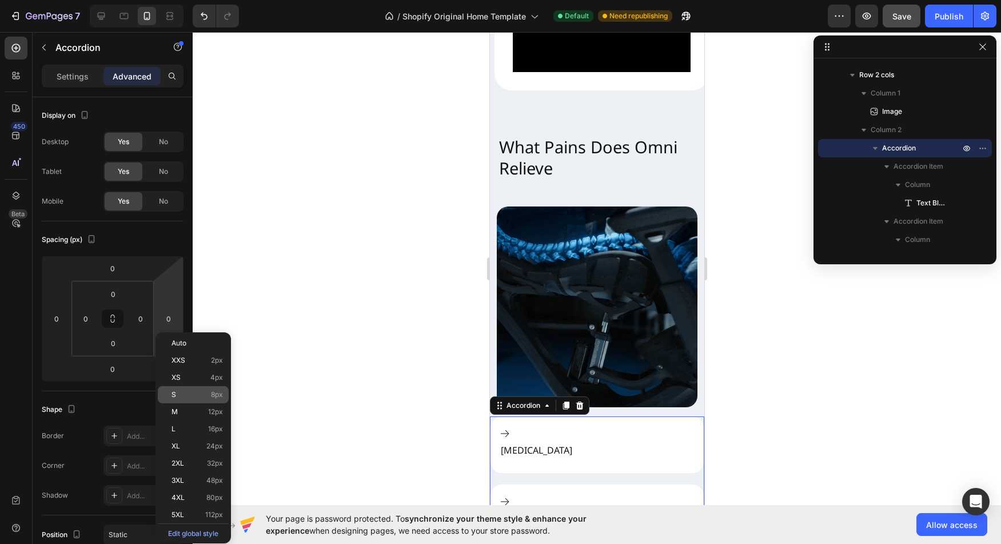
click at [198, 395] on p "S 8px" at bounding box center [196, 394] width 51 height 8
type input "8"
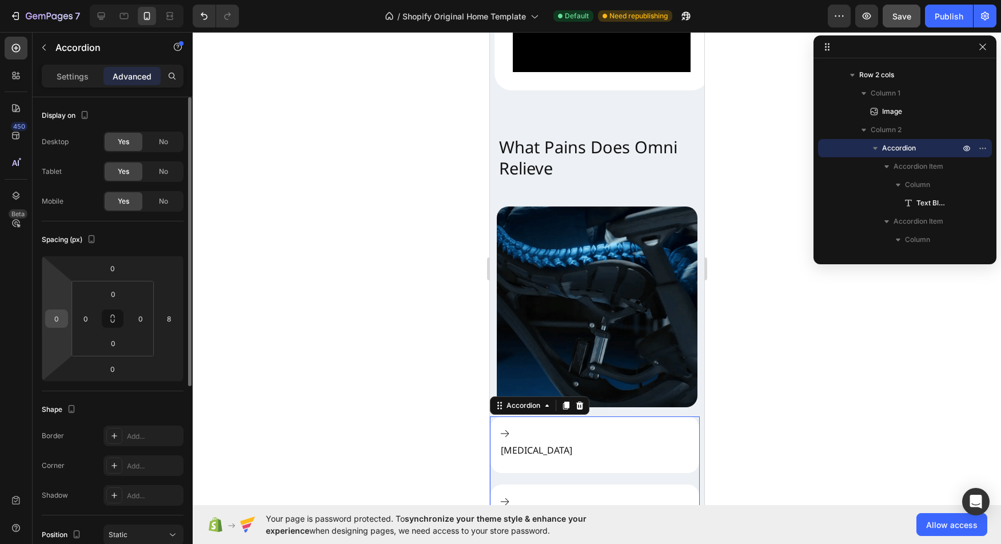
click at [60, 319] on input "0" at bounding box center [56, 318] width 17 height 17
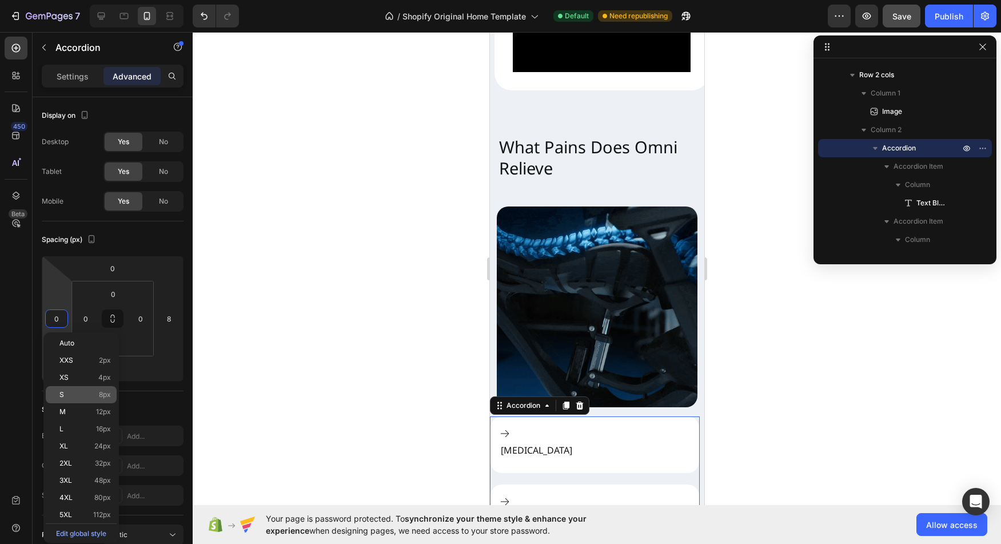
click at [103, 397] on span "8px" at bounding box center [105, 394] width 12 height 8
type input "8"
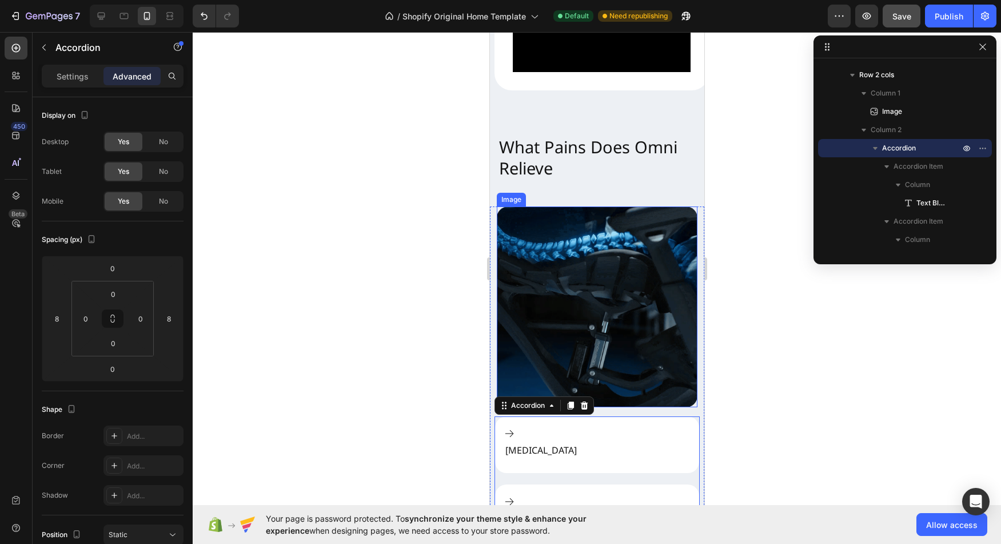
click at [505, 342] on img at bounding box center [596, 306] width 201 height 201
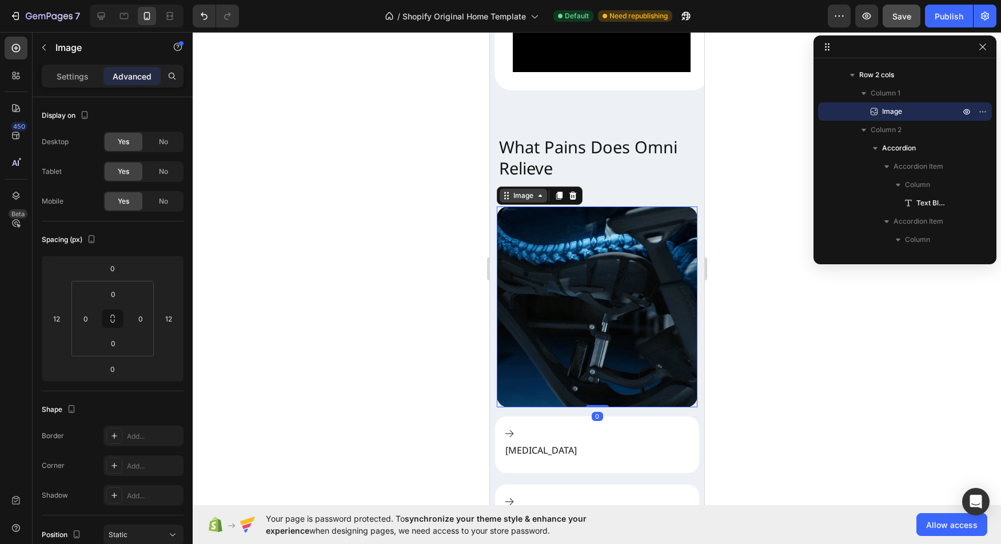
click at [539, 191] on icon at bounding box center [539, 195] width 9 height 9
click at [539, 194] on icon at bounding box center [539, 195] width 3 height 2
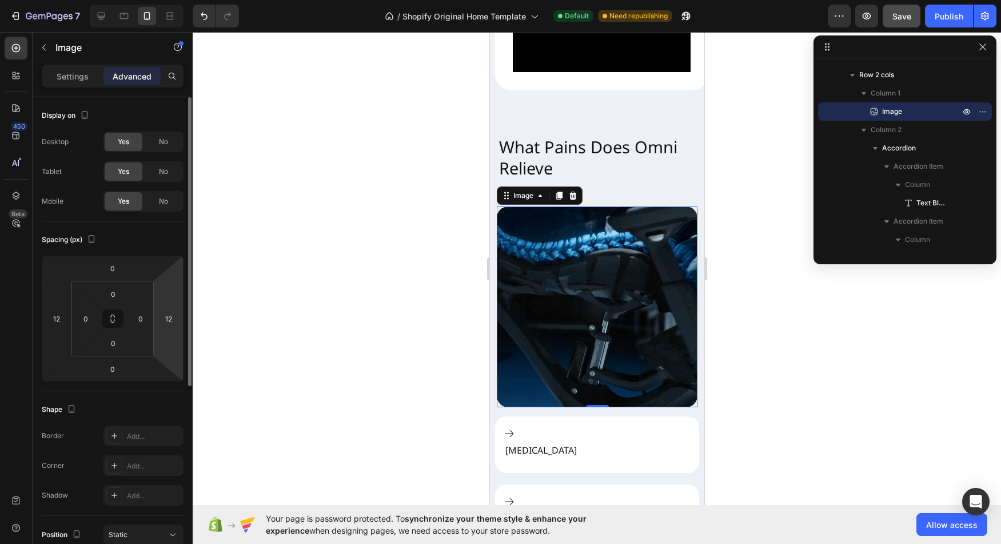
click at [165, 0] on html "7 / Shopify Original Home Template Default Need republishing Preview Save Publi…" at bounding box center [500, 0] width 1001 height 0
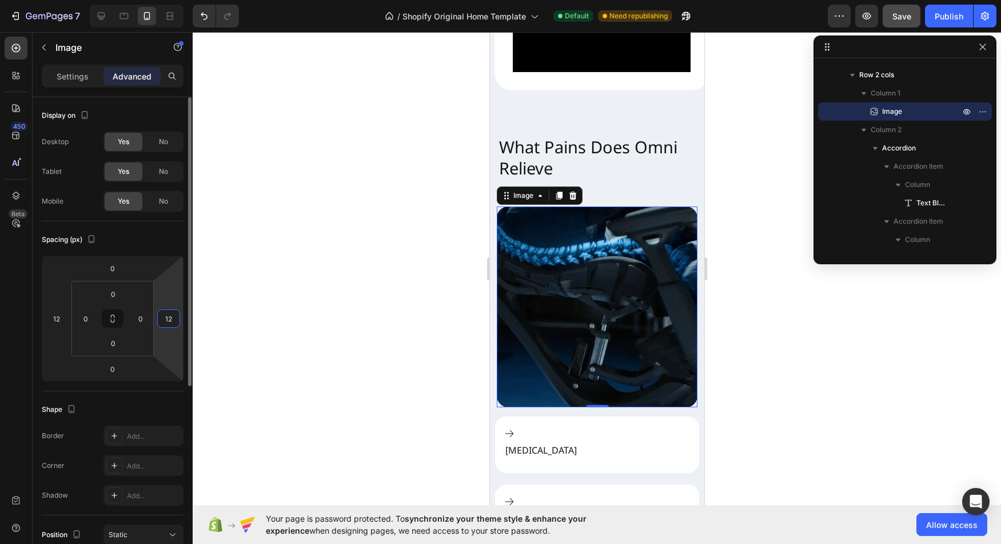
click at [175, 319] on input "12" at bounding box center [168, 318] width 17 height 17
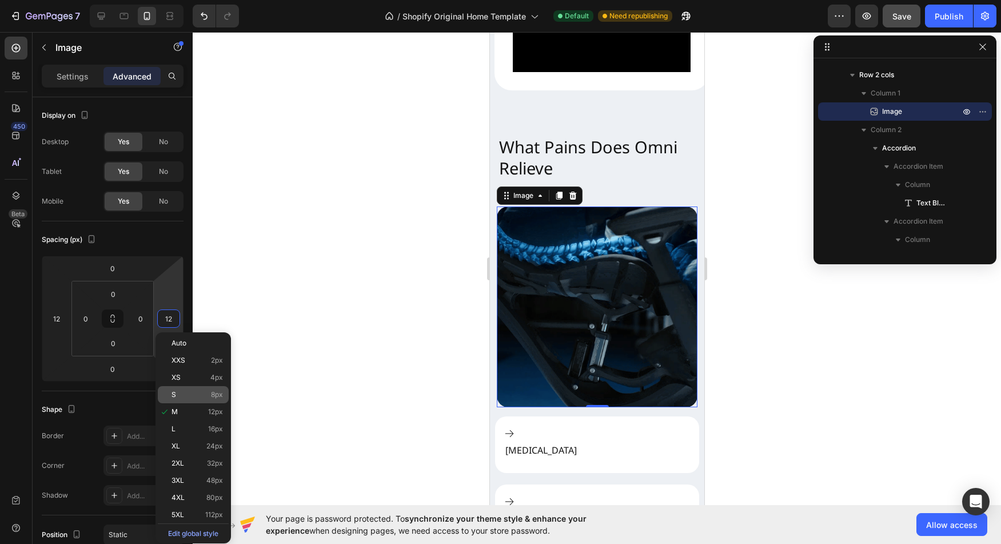
click at [189, 398] on p "S 8px" at bounding box center [196, 394] width 51 height 8
type input "8"
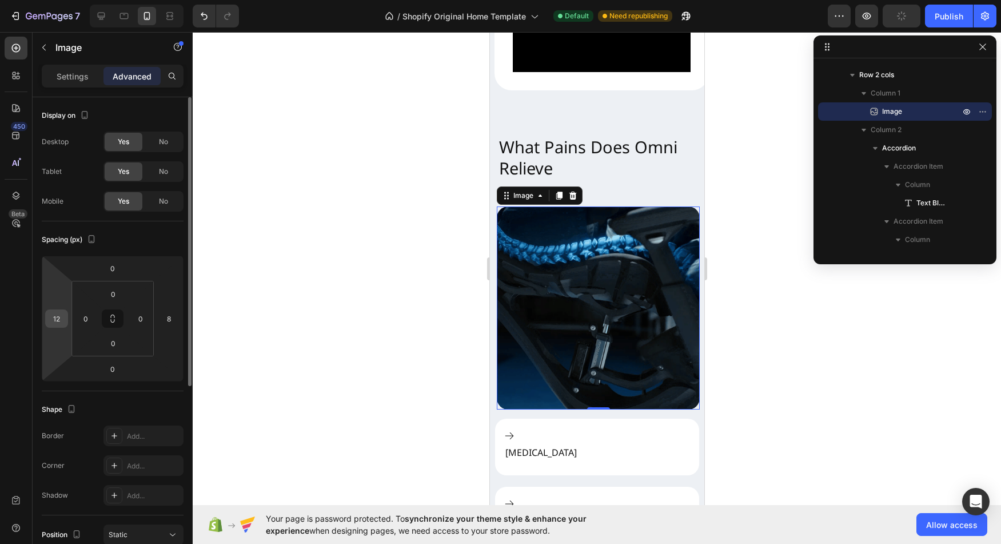
click at [58, 323] on input "12" at bounding box center [56, 318] width 17 height 17
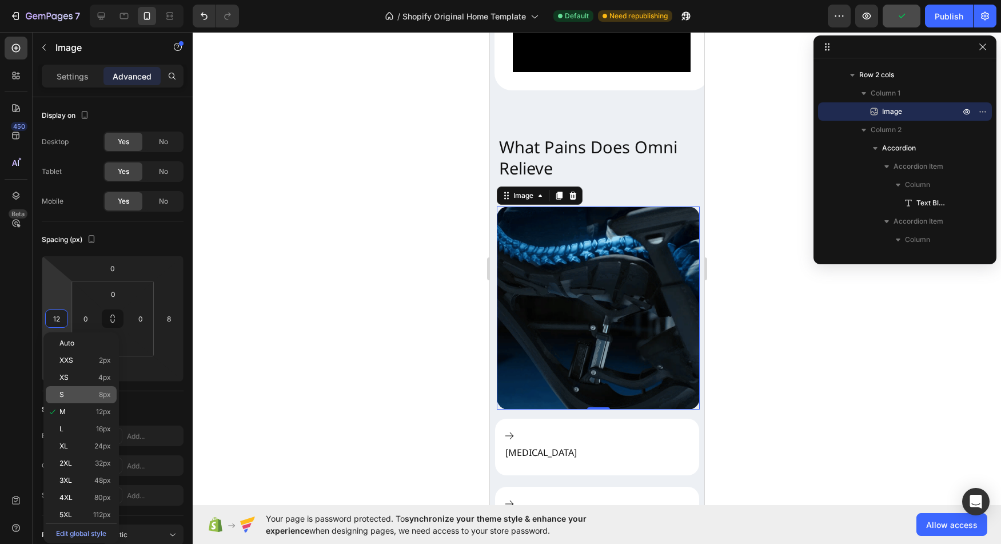
click at [92, 398] on p "S 8px" at bounding box center [84, 394] width 51 height 8
type input "8"
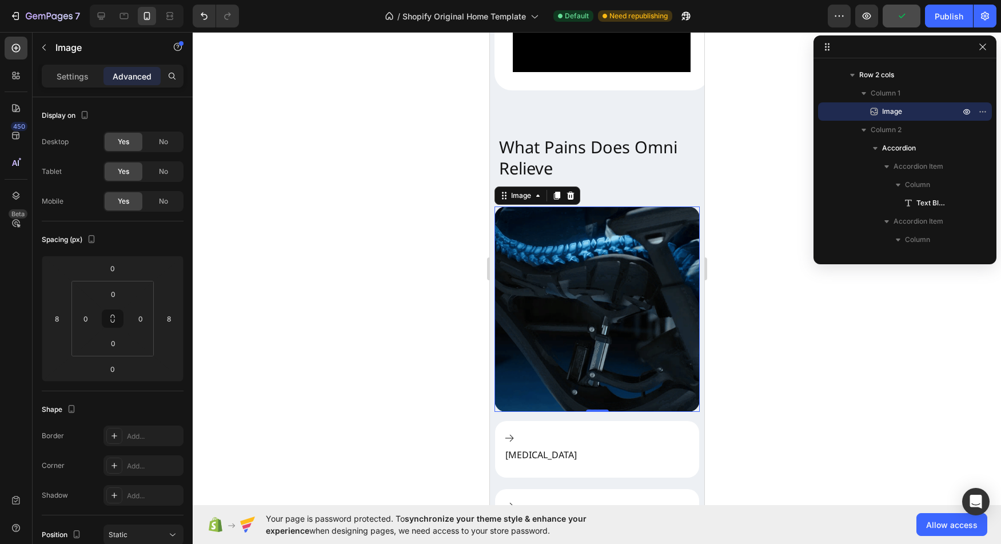
drag, startPoint x: 402, startPoint y: 381, endPoint x: 427, endPoint y: 378, distance: 25.9
click at [402, 381] on div at bounding box center [597, 288] width 808 height 512
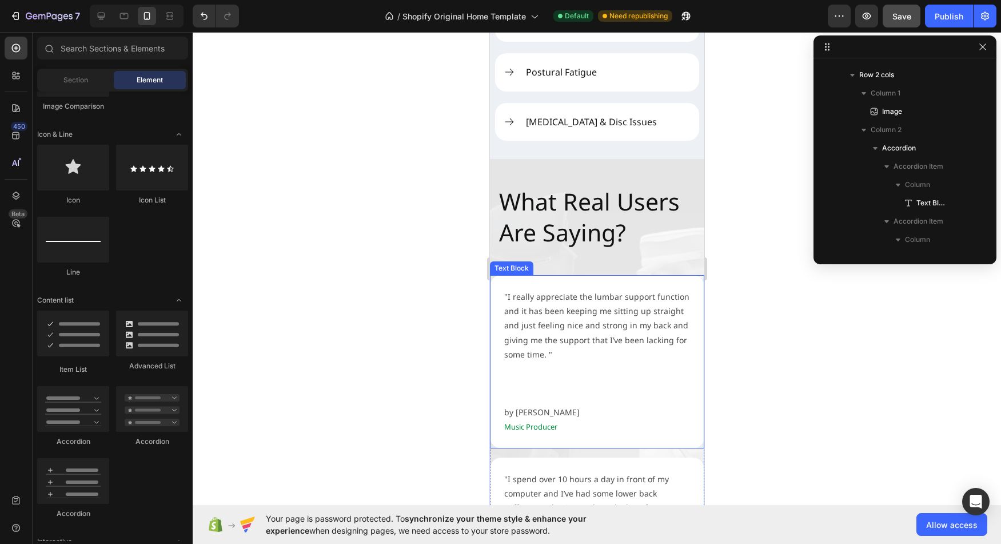
scroll to position [1314, 0]
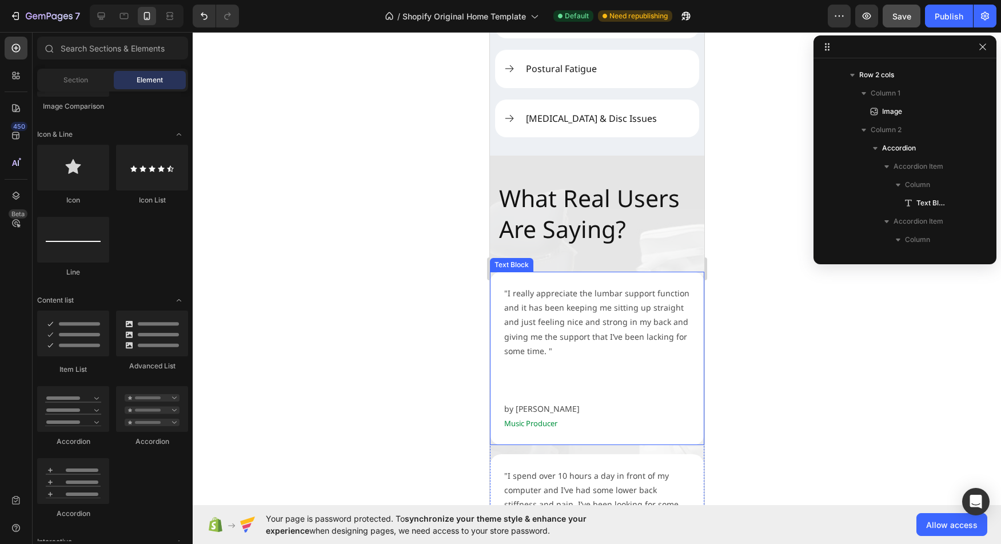
click at [653, 429] on div ""I really appreciate the [MEDICAL_DATA] support function and it has been keepin…" at bounding box center [596, 357] width 214 height 173
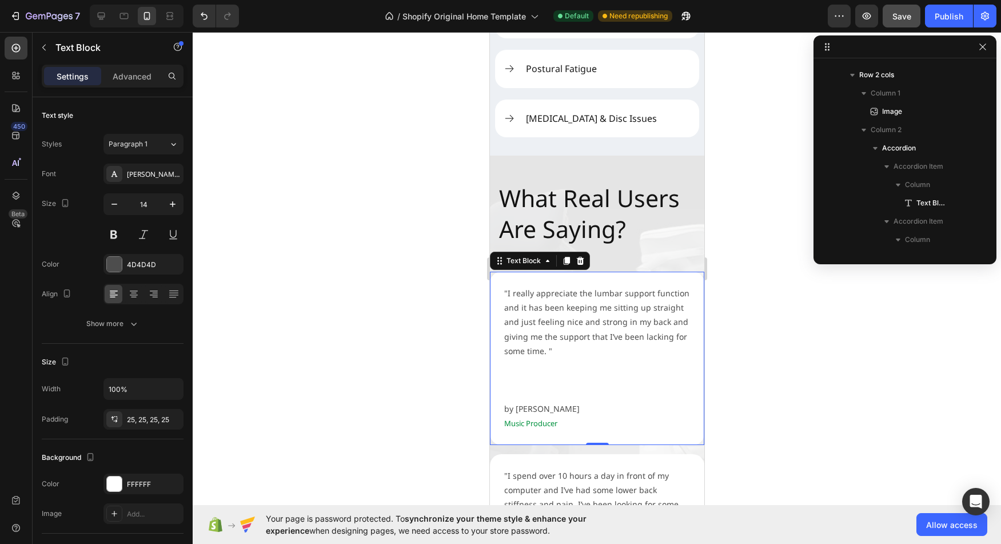
scroll to position [762, 0]
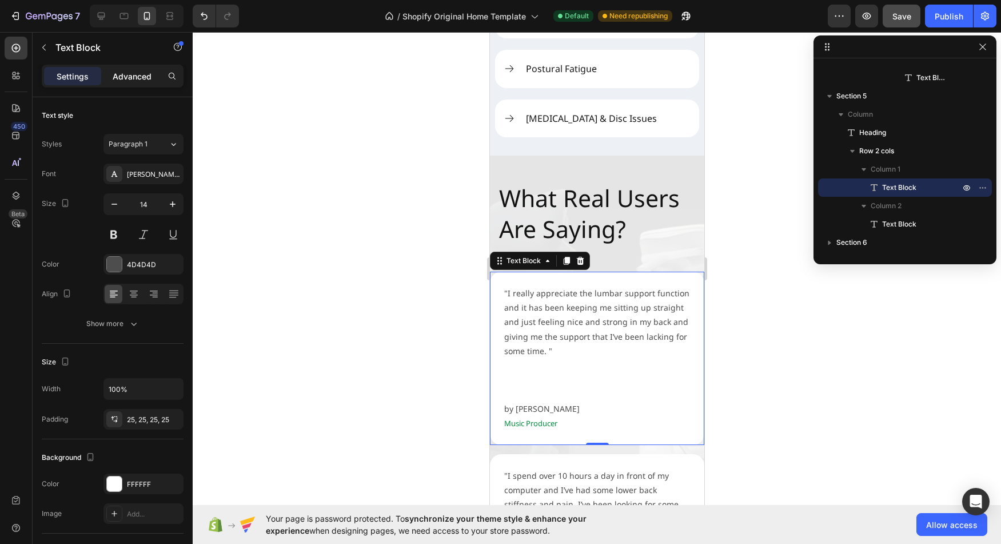
click at [131, 77] on p "Advanced" at bounding box center [132, 76] width 39 height 12
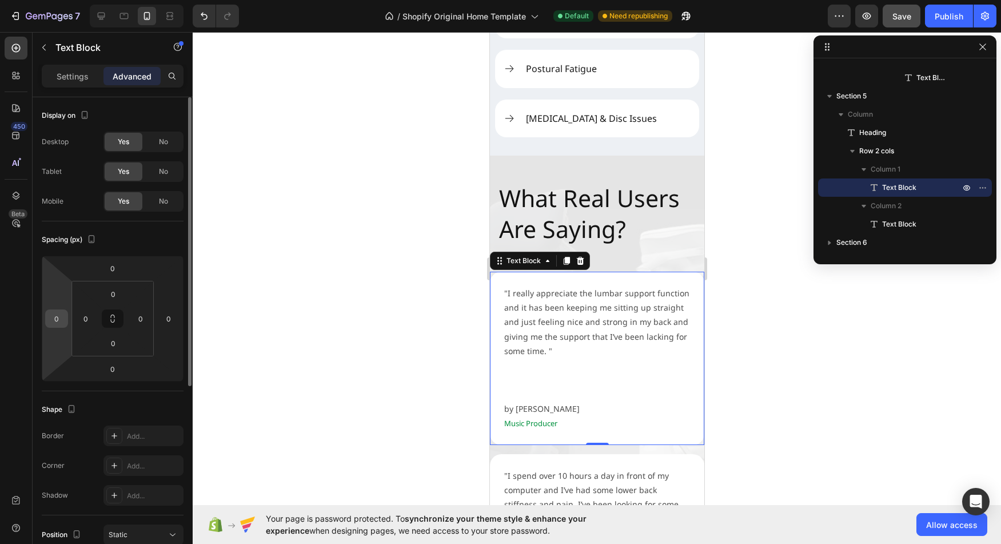
click at [65, 317] on input "0" at bounding box center [56, 318] width 17 height 17
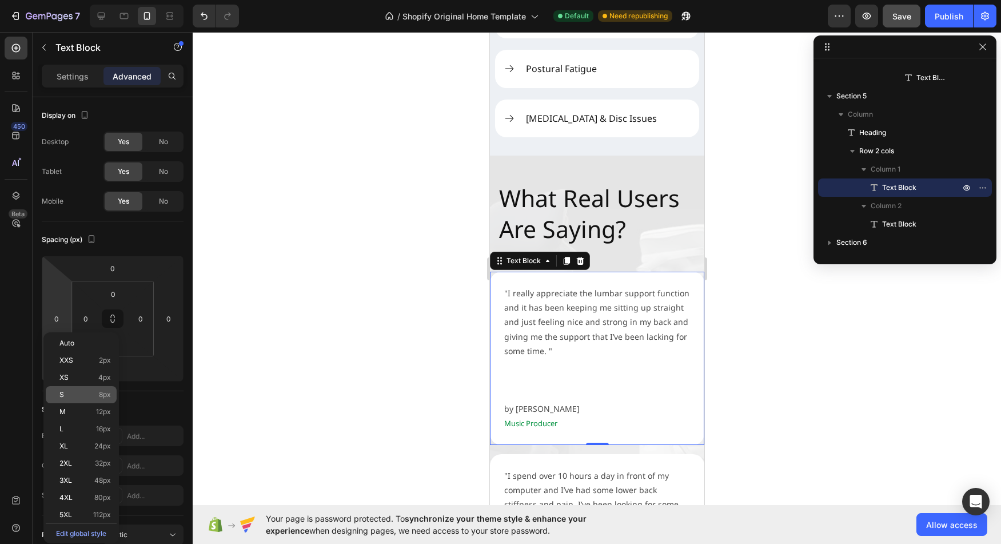
click at [87, 392] on p "S 8px" at bounding box center [84, 394] width 51 height 8
type input "8"
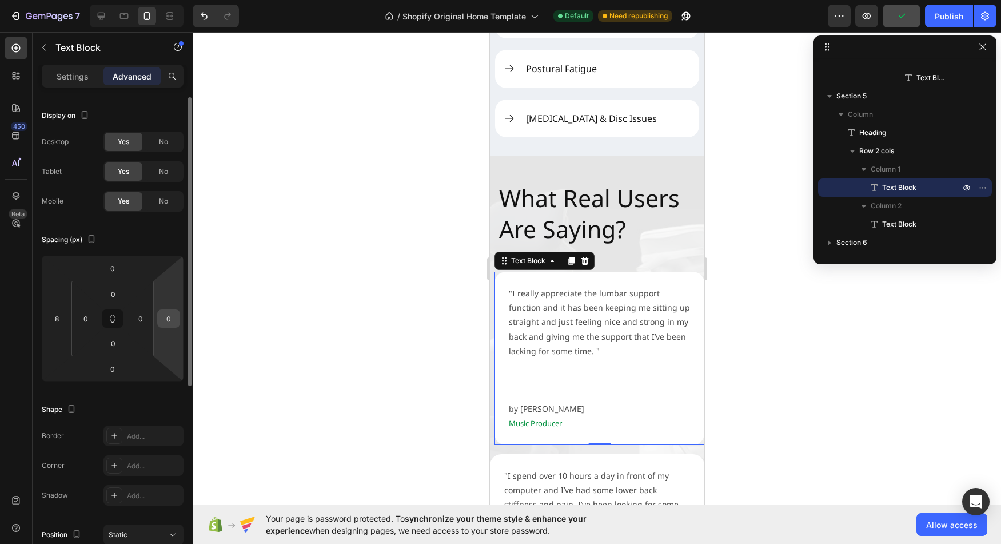
click at [170, 322] on input "0" at bounding box center [168, 318] width 17 height 17
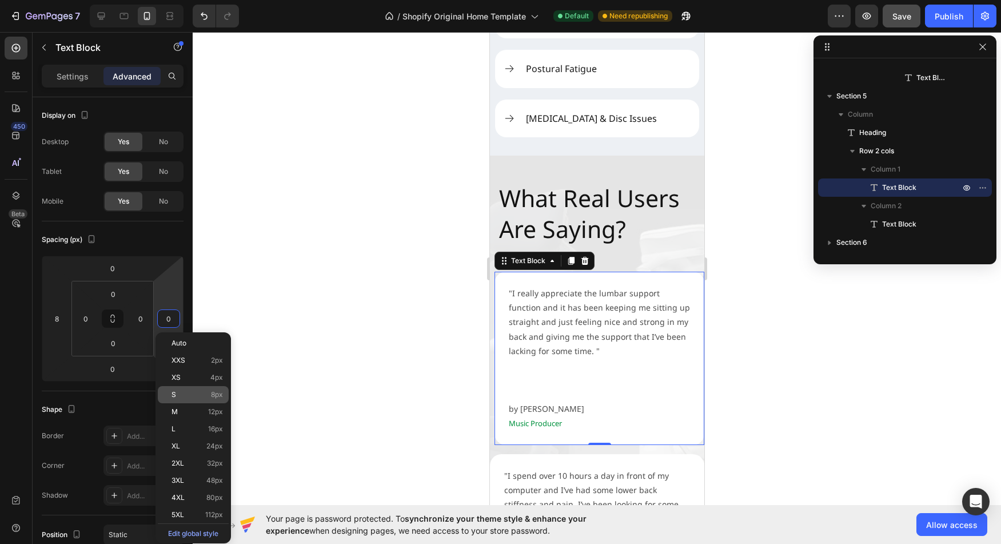
click at [191, 396] on p "S 8px" at bounding box center [196, 394] width 51 height 8
type input "8"
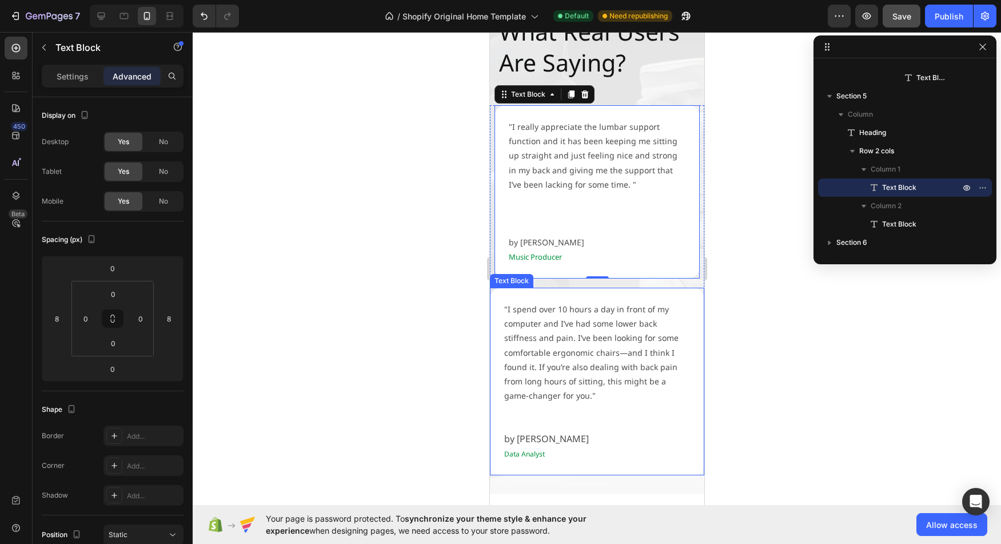
scroll to position [1475, 0]
click at [498, 405] on div ""I spend over 10 hours a day in front of my computer and I’ve had some lower ba…" at bounding box center [596, 379] width 214 height 187
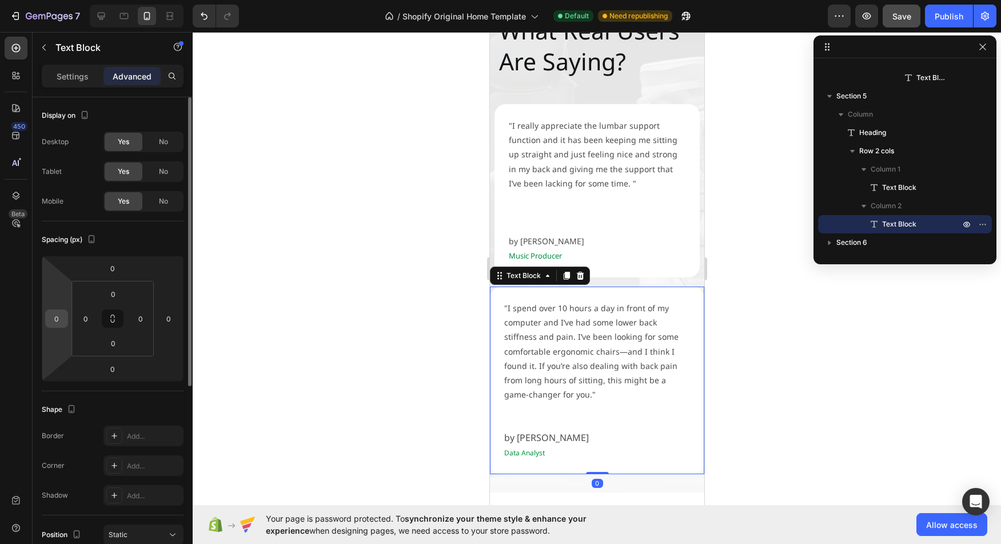
click at [62, 319] on input "0" at bounding box center [56, 318] width 17 height 17
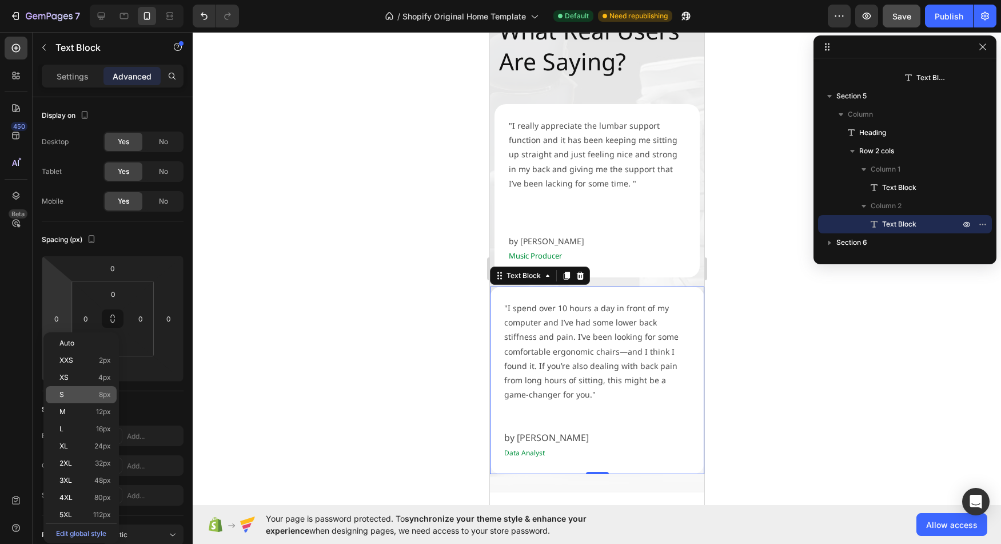
click at [71, 391] on p "S 8px" at bounding box center [84, 394] width 51 height 8
type input "8"
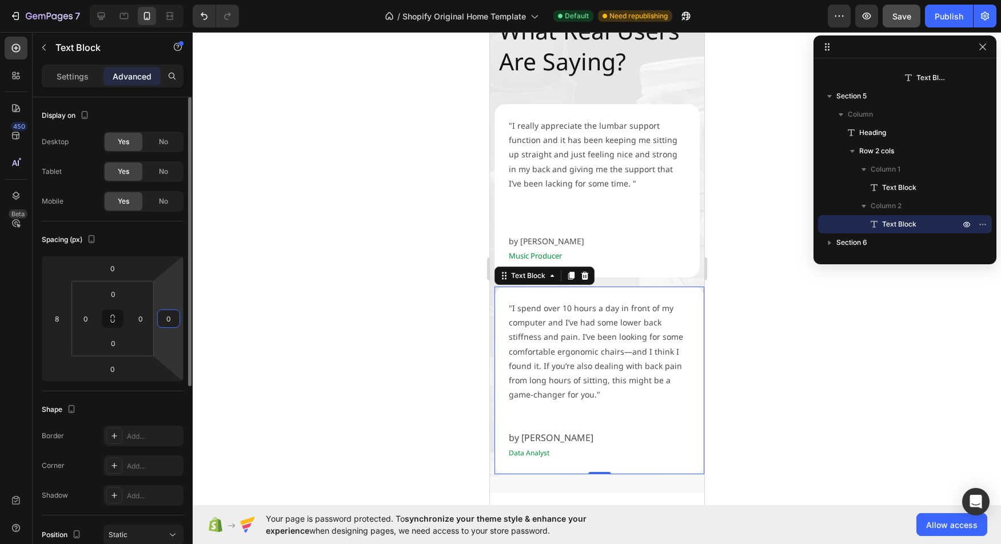
click at [169, 318] on input "0" at bounding box center [168, 318] width 17 height 17
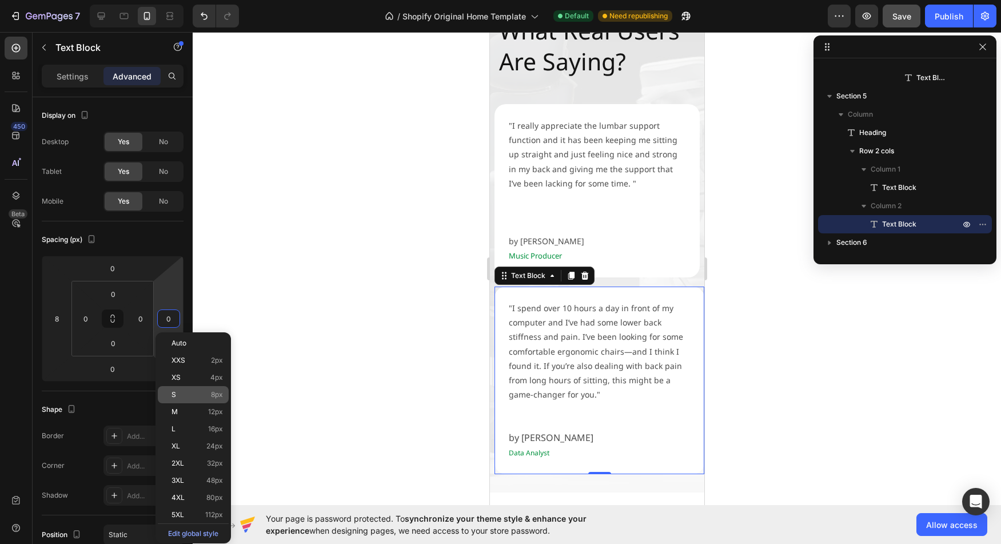
click at [197, 398] on div "S 8px" at bounding box center [193, 394] width 71 height 17
type input "8"
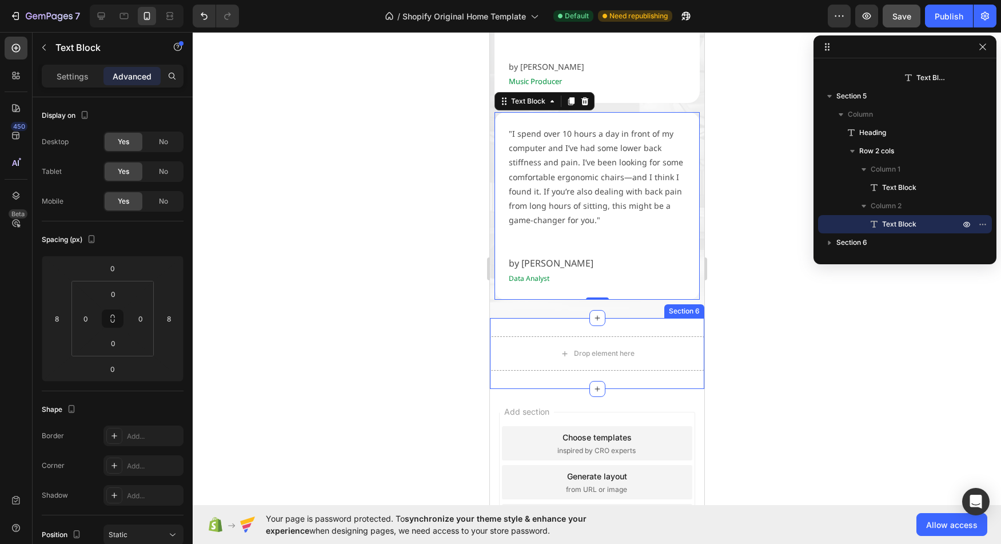
scroll to position [1658, 0]
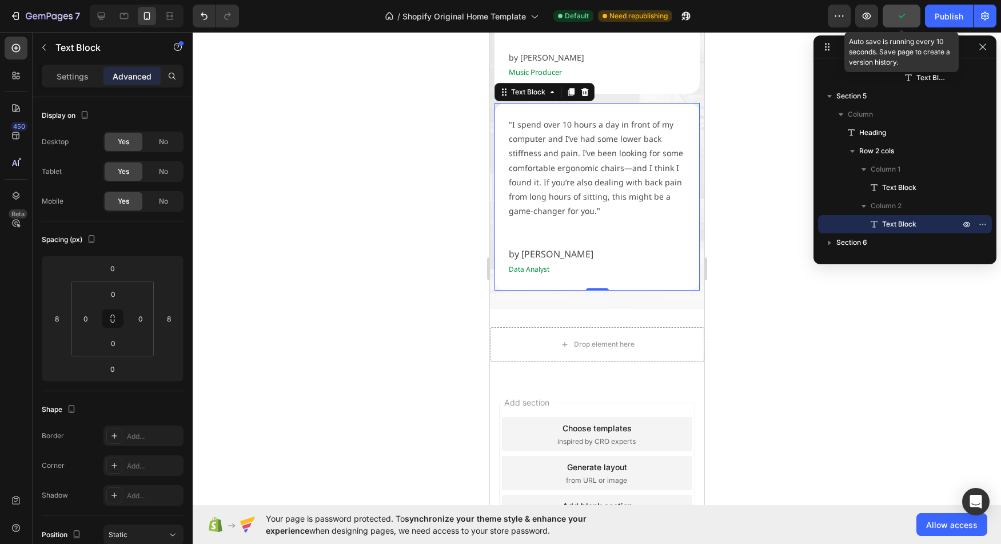
click at [897, 10] on icon "button" at bounding box center [901, 15] width 11 height 11
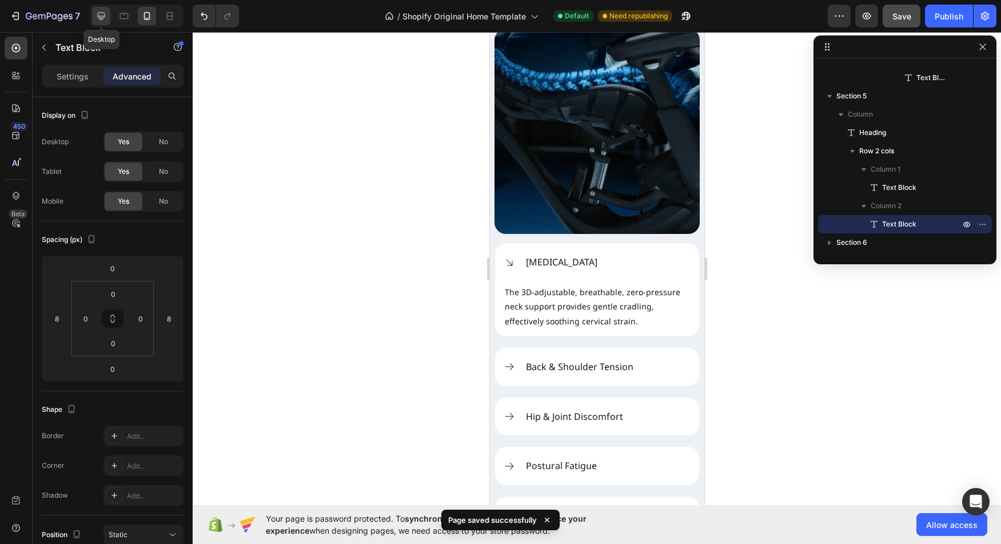
click at [102, 18] on icon at bounding box center [101, 16] width 7 height 7
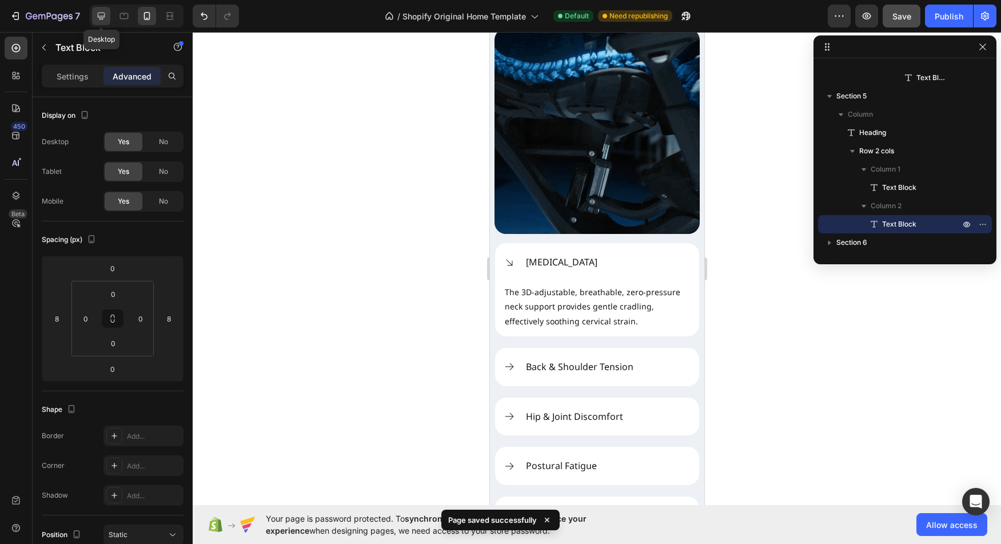
type input "0"
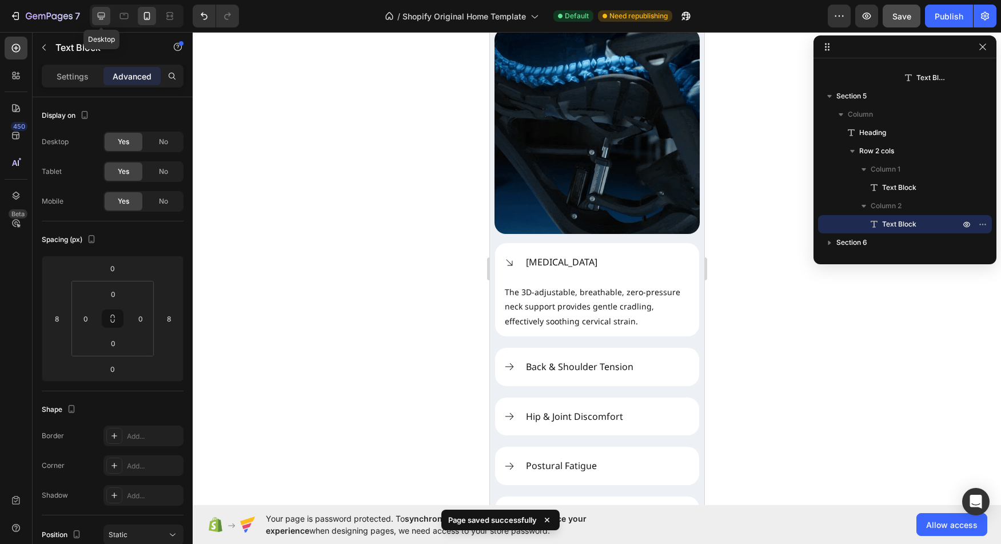
type input "0"
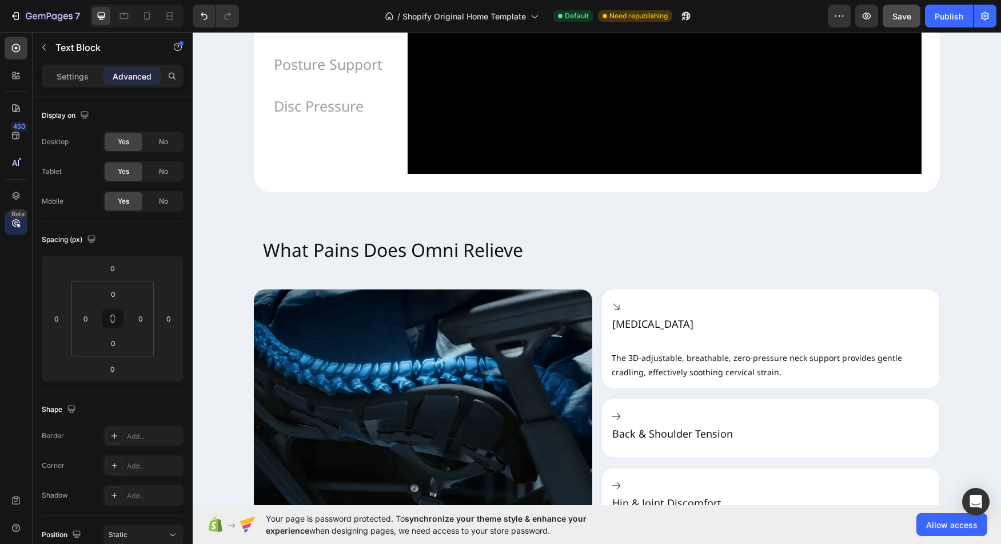
scroll to position [782, 0]
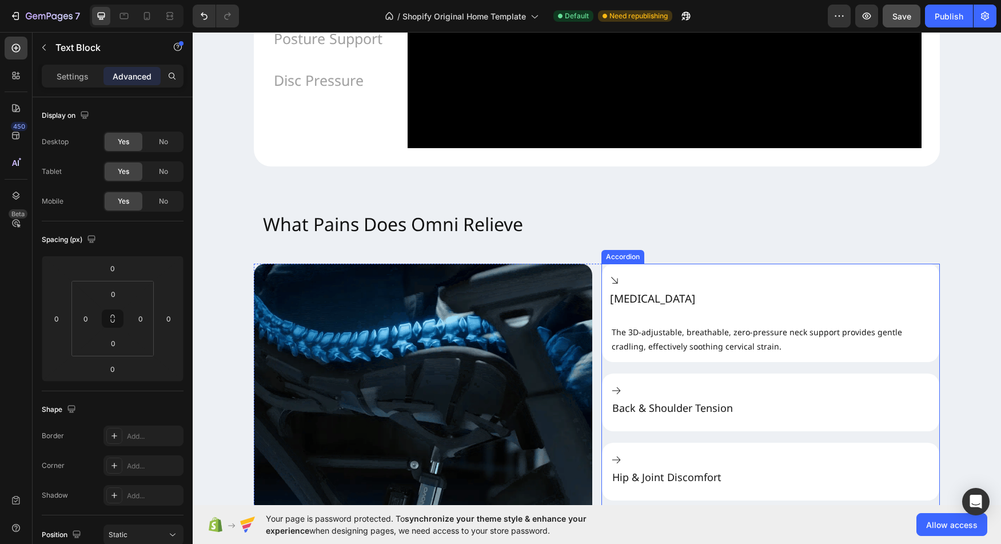
click at [624, 308] on div "[MEDICAL_DATA]" at bounding box center [653, 292] width 107 height 61
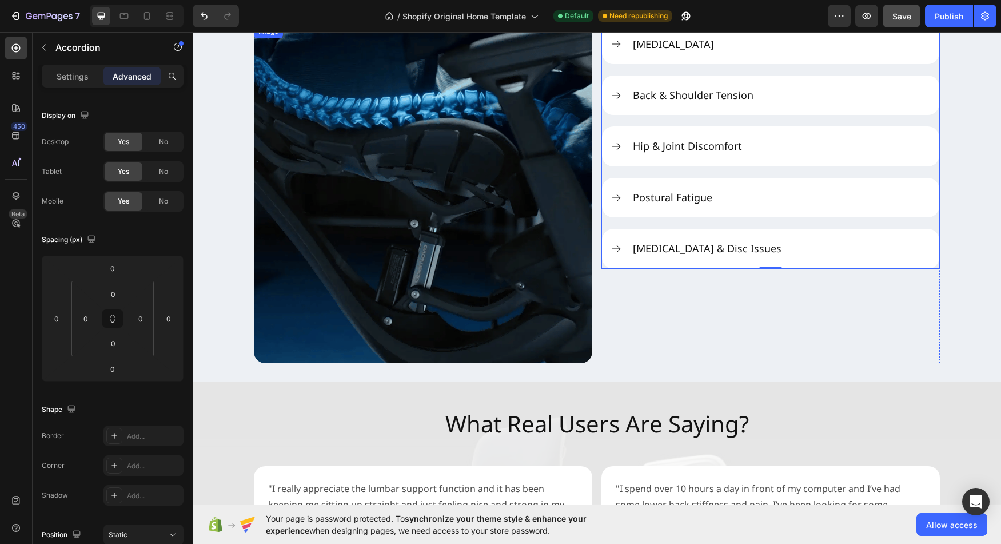
scroll to position [1060, 0]
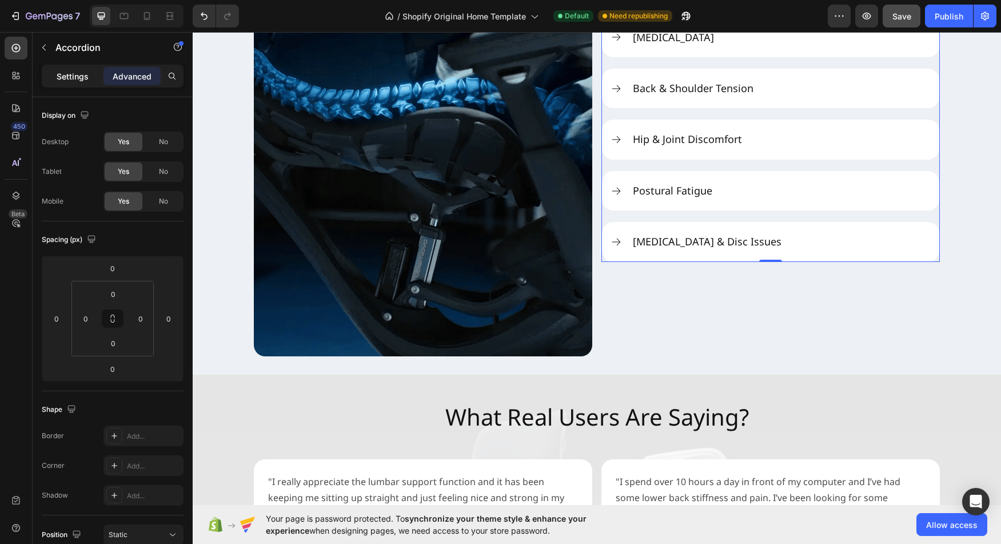
click at [72, 73] on p "Settings" at bounding box center [73, 76] width 32 height 12
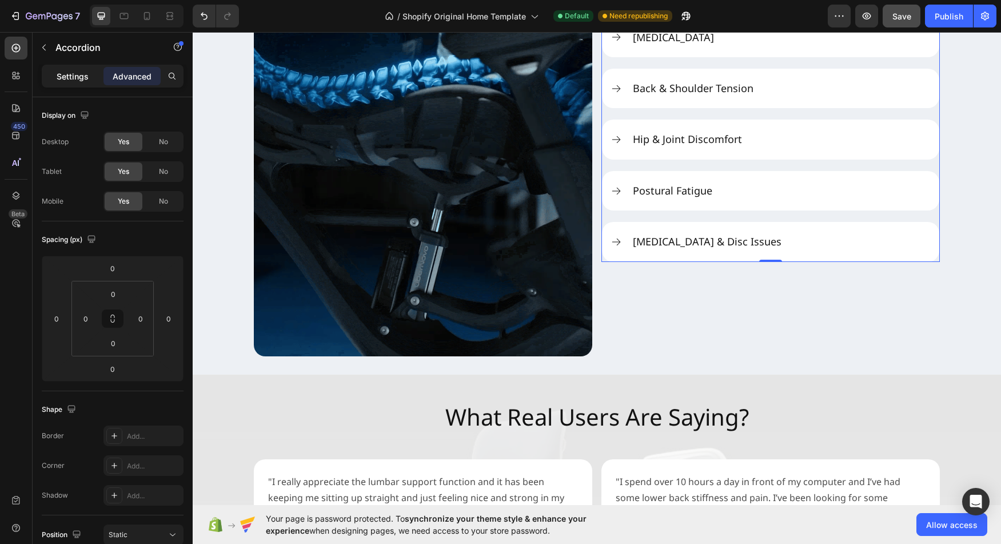
type input "20"
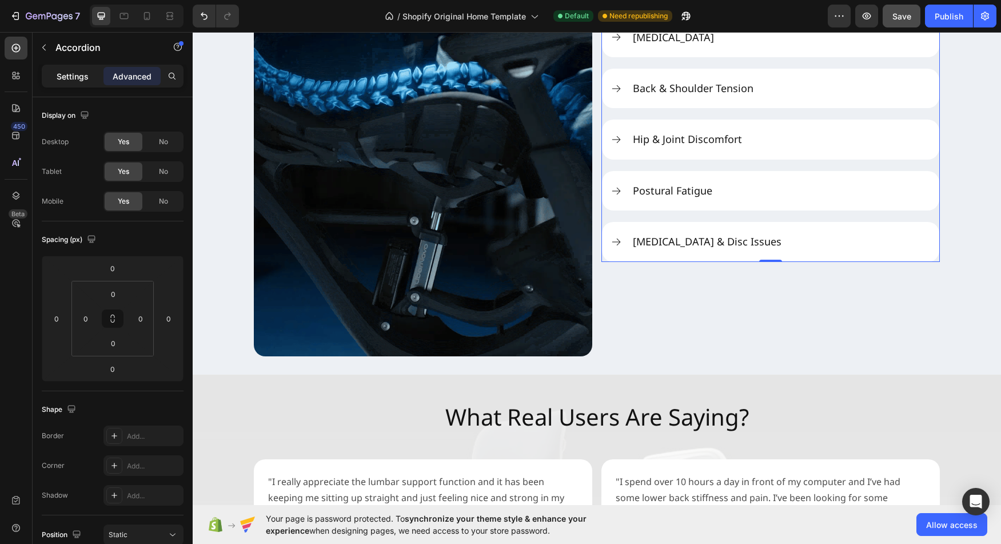
type input "20"
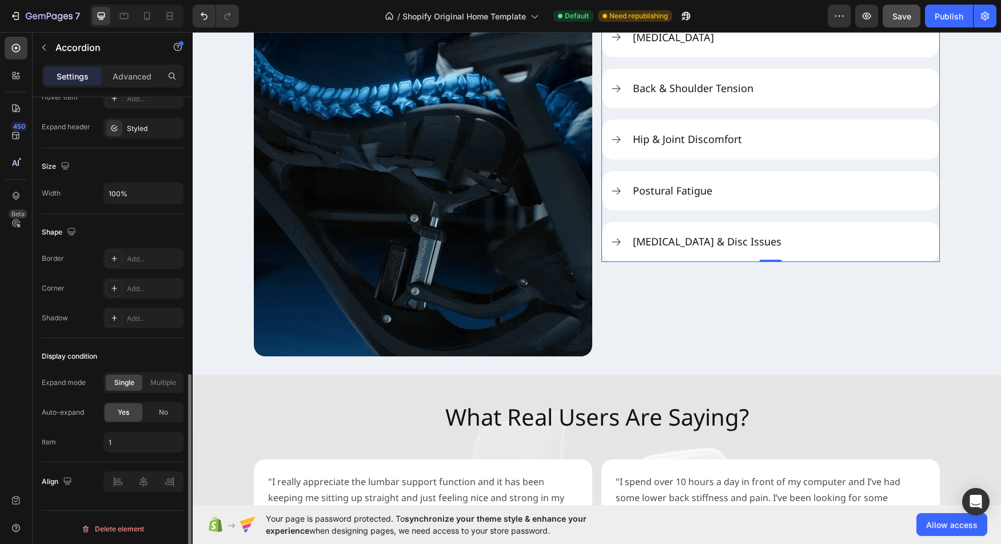
scroll to position [639, 0]
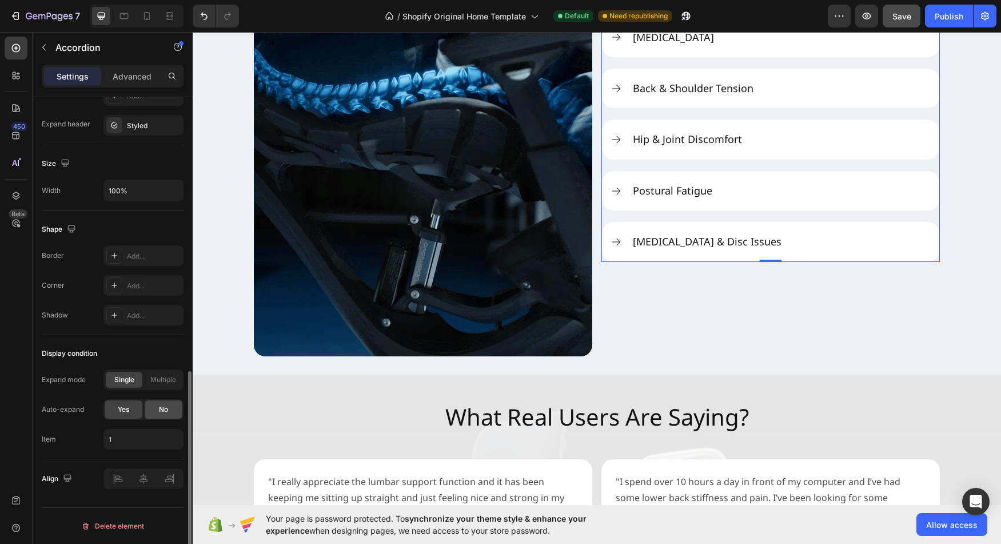
click at [161, 411] on span "No" at bounding box center [163, 409] width 9 height 10
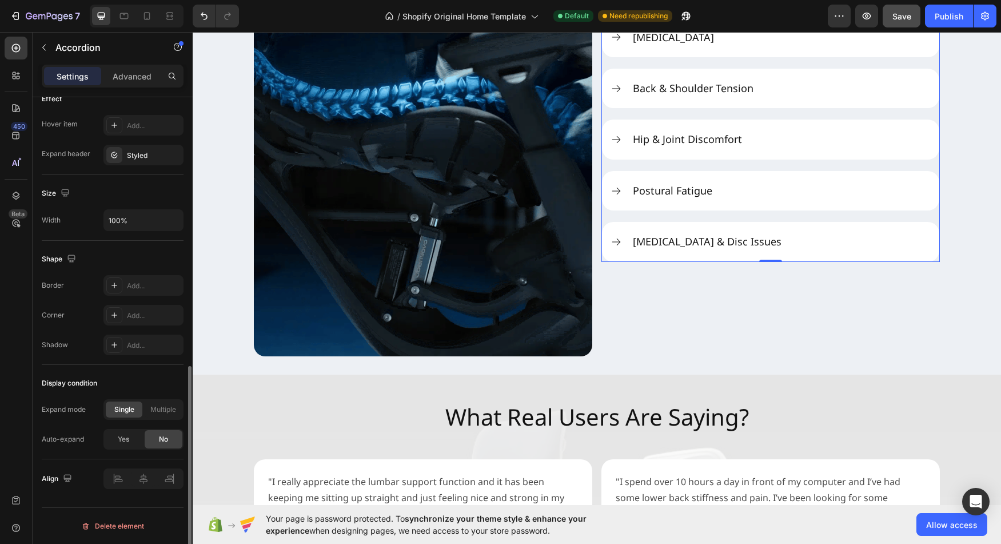
scroll to position [609, 0]
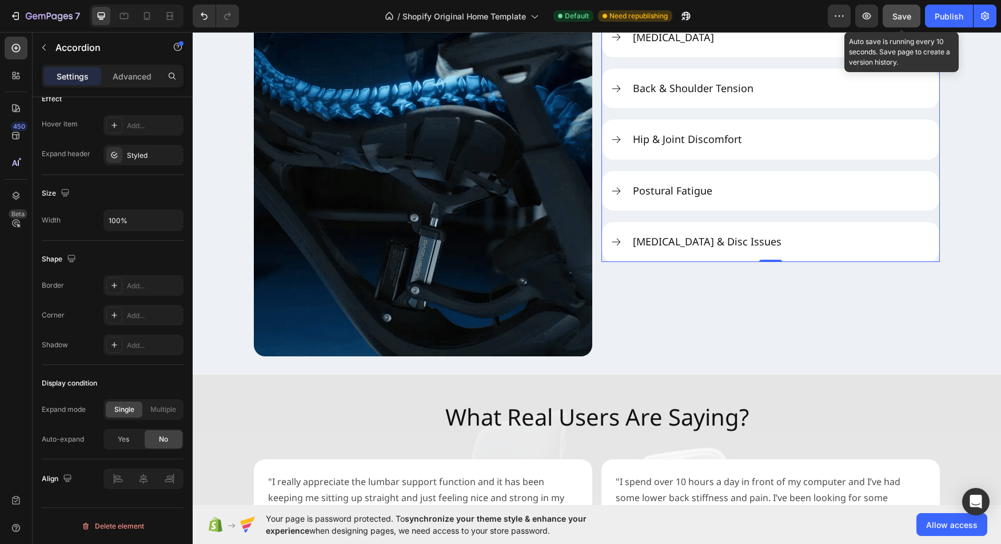
click at [894, 14] on span "Save" at bounding box center [901, 16] width 19 height 10
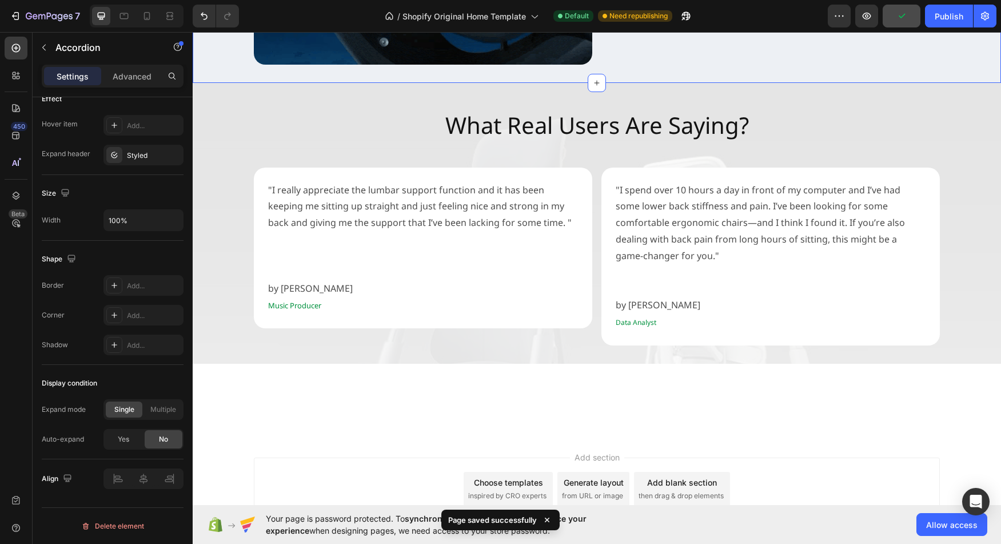
scroll to position [1401, 0]
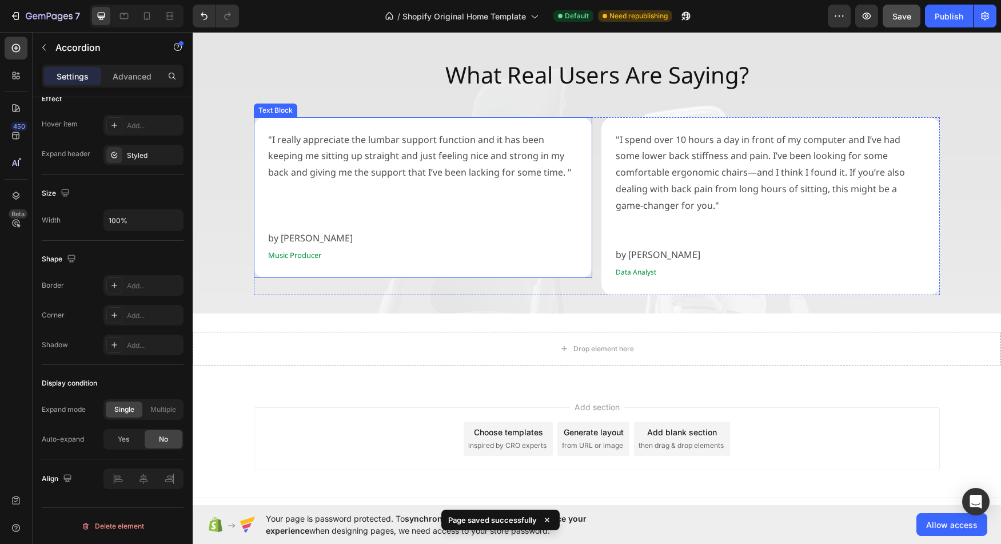
click at [500, 241] on p "by [PERSON_NAME]" at bounding box center [423, 238] width 310 height 17
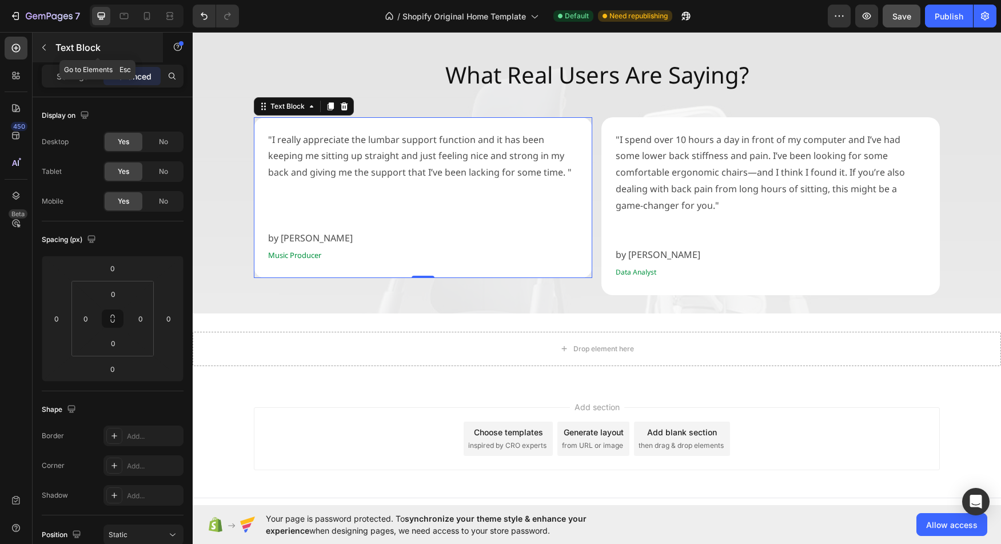
click at [47, 47] on icon "button" at bounding box center [43, 47] width 9 height 9
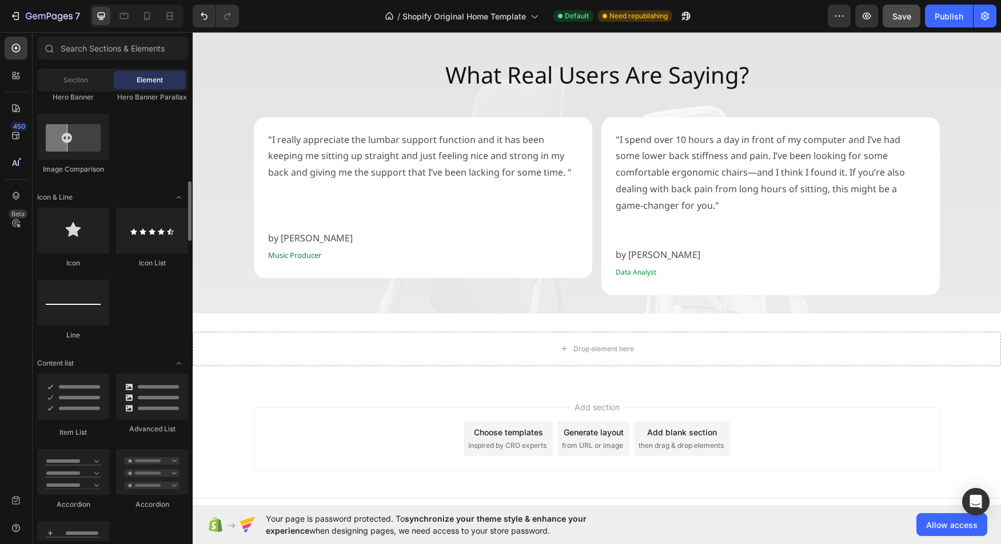
scroll to position [639, 0]
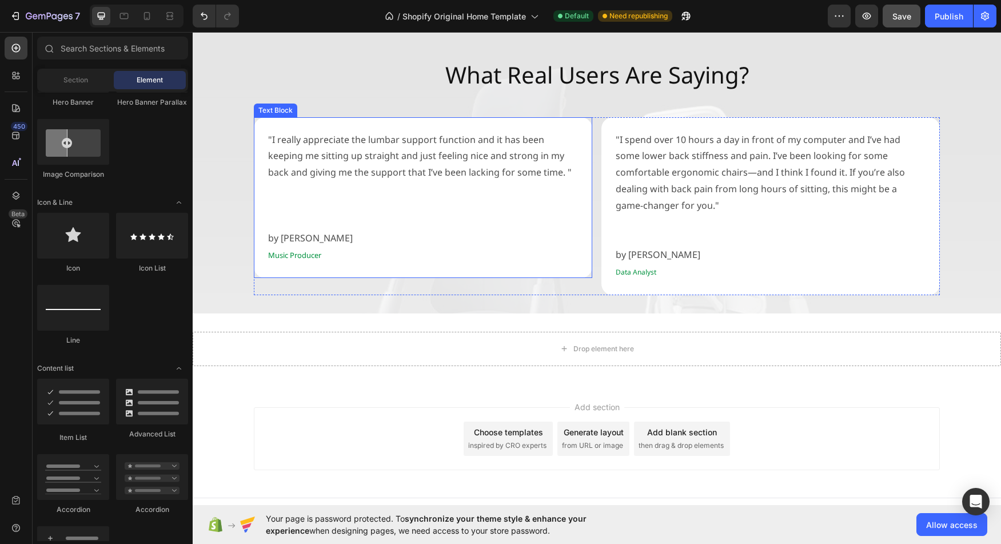
click at [366, 237] on p "by [PERSON_NAME]" at bounding box center [423, 238] width 310 height 17
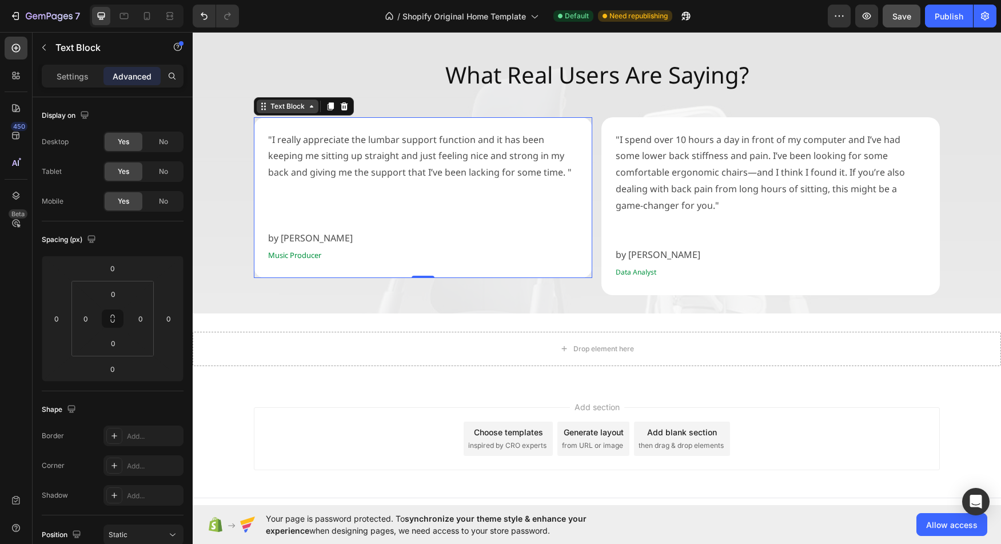
click at [291, 108] on div "Text Block" at bounding box center [287, 106] width 39 height 10
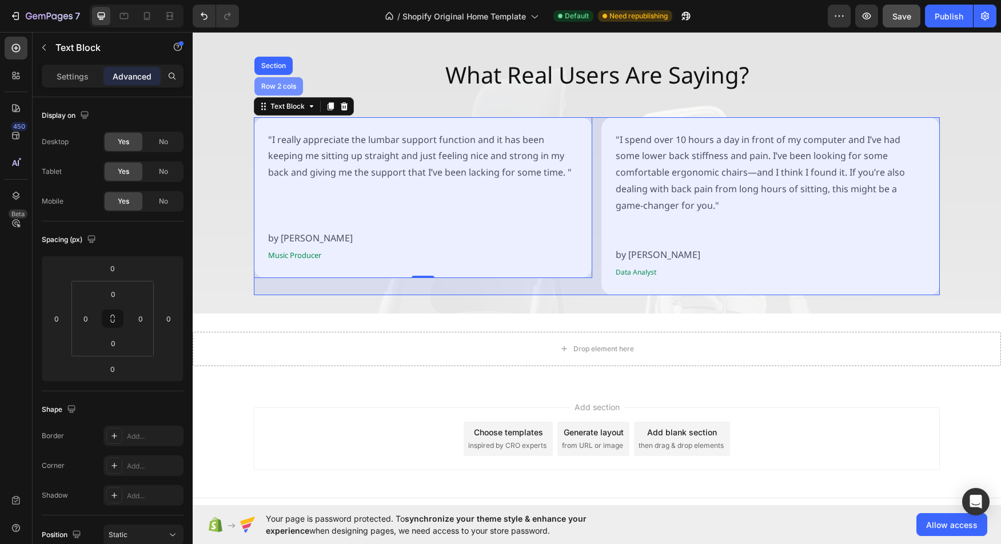
click at [278, 85] on div "Row 2 cols" at bounding box center [278, 86] width 39 height 7
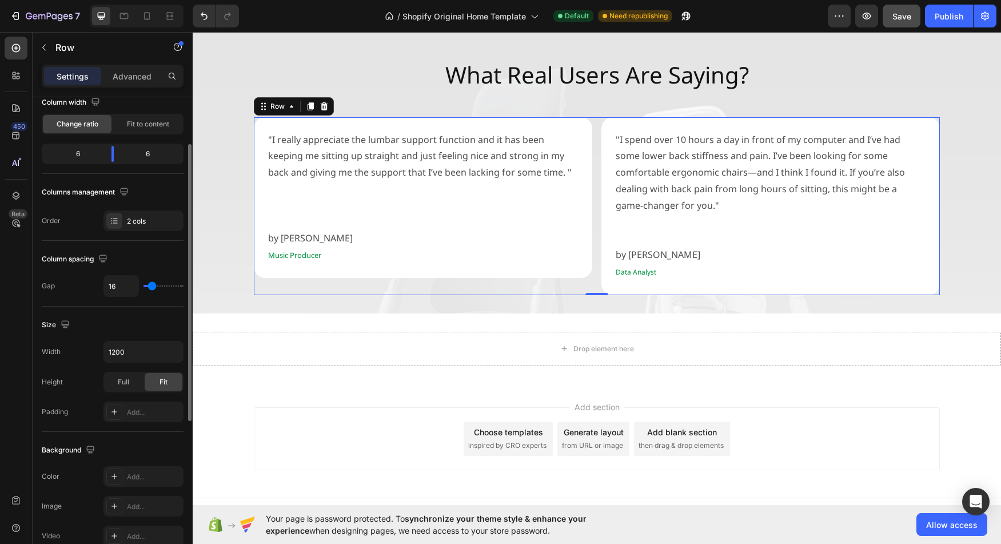
scroll to position [125, 0]
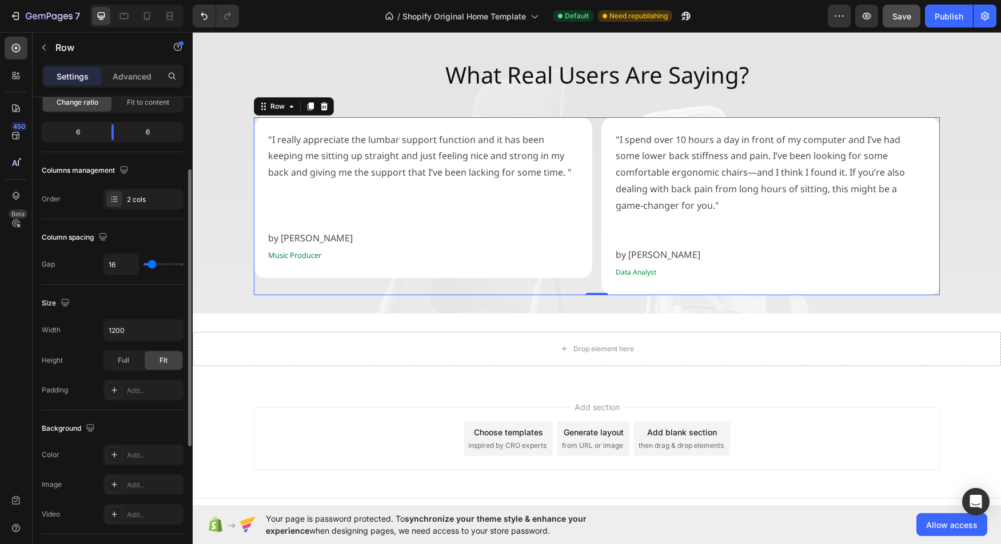
type input "21"
type input "23"
type input "25"
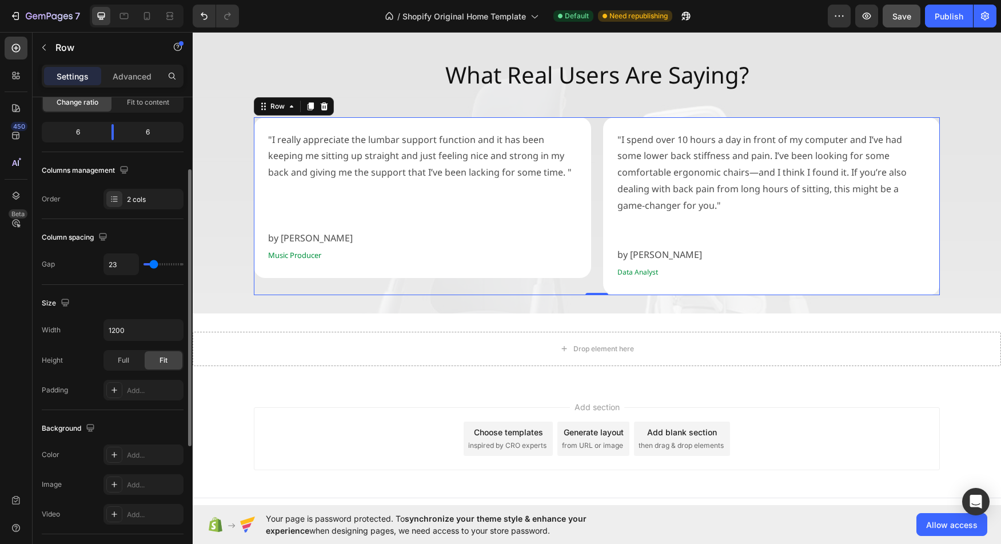
type input "25"
type input "28"
type input "30"
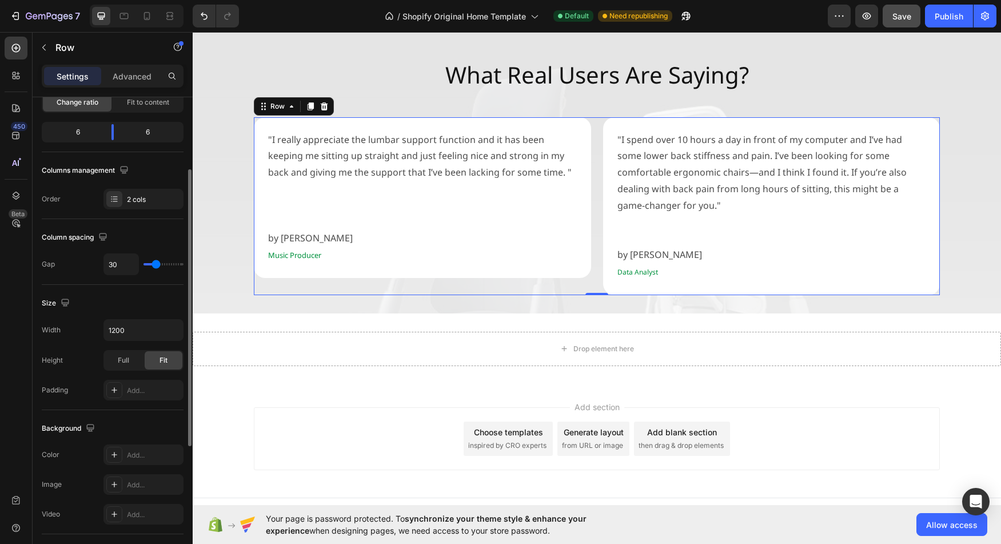
type input "32"
type input "35"
type input "37"
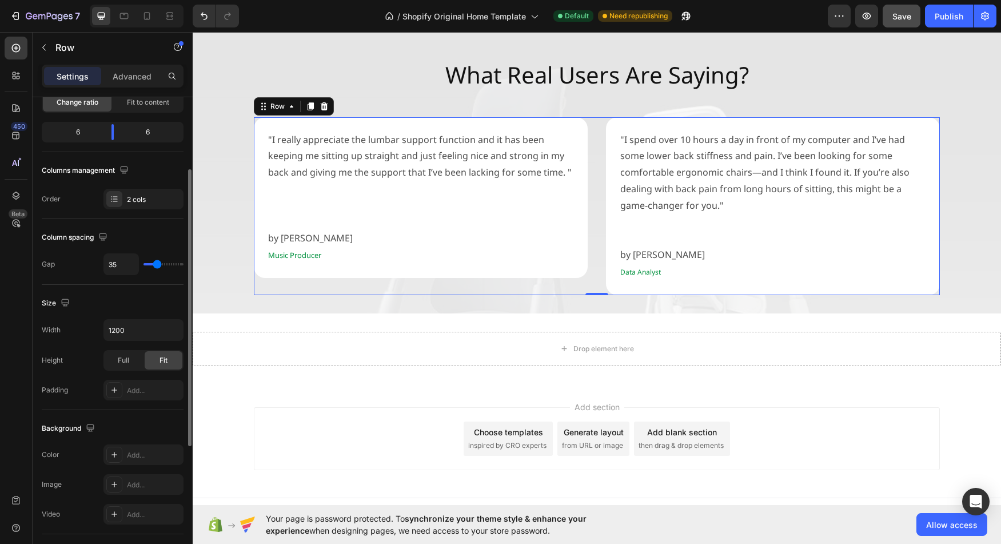
type input "37"
type input "39"
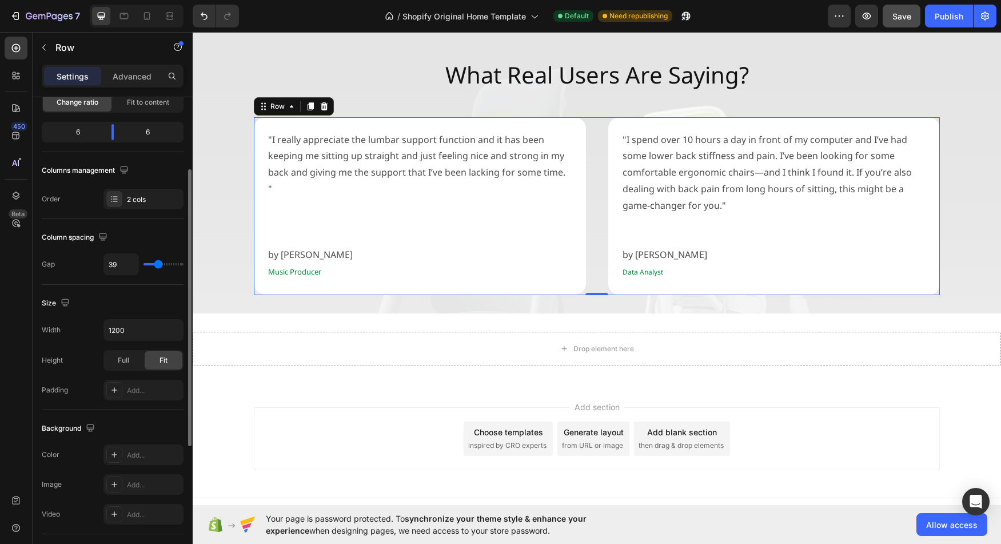
type input "42"
type input "44"
type input "46"
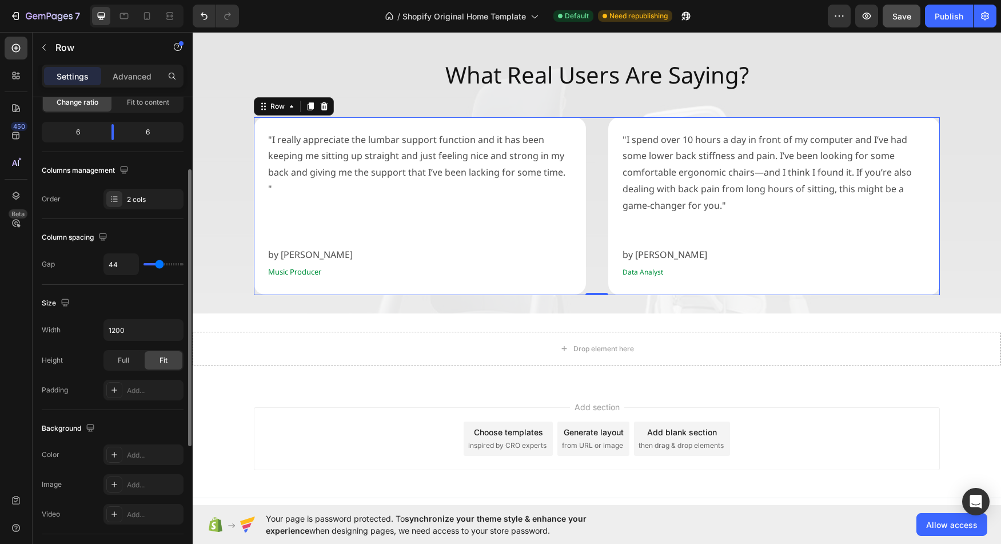
type input "46"
type input "48"
type input "51"
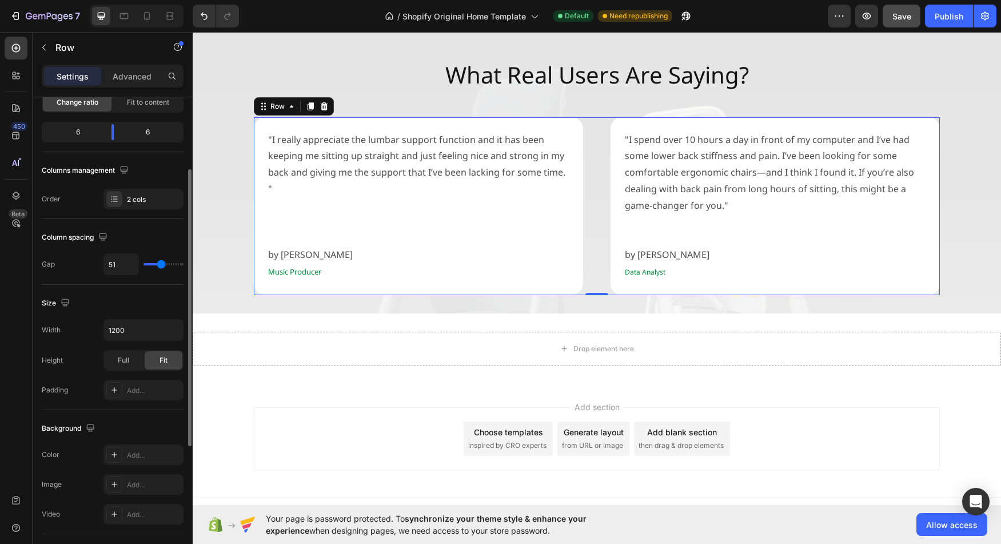
type input "53"
type input "55"
type input "58"
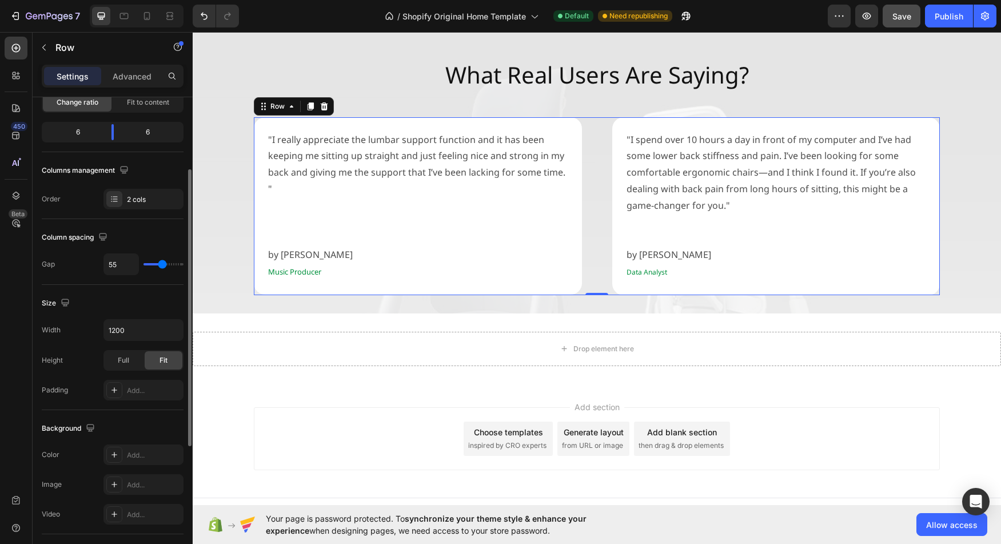
type input "58"
type input "55"
type input "53"
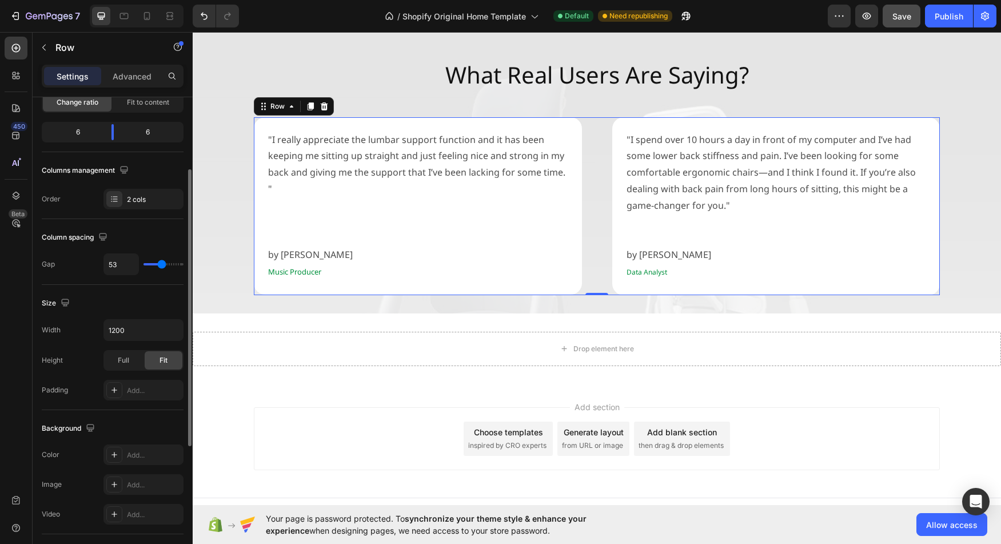
type input "51"
type input "48"
type input "46"
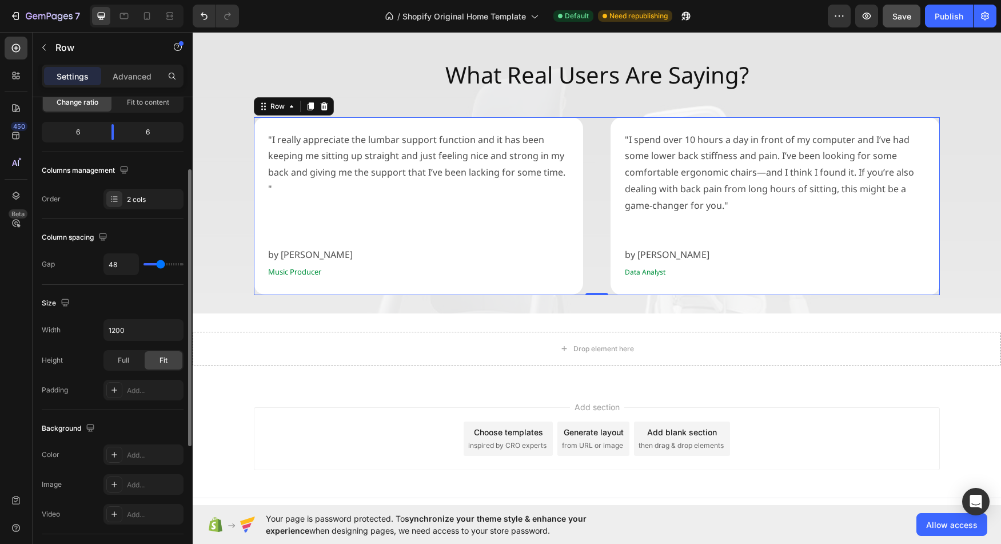
type input "46"
type input "48"
type input "51"
drag, startPoint x: 154, startPoint y: 263, endPoint x: 161, endPoint y: 264, distance: 7.5
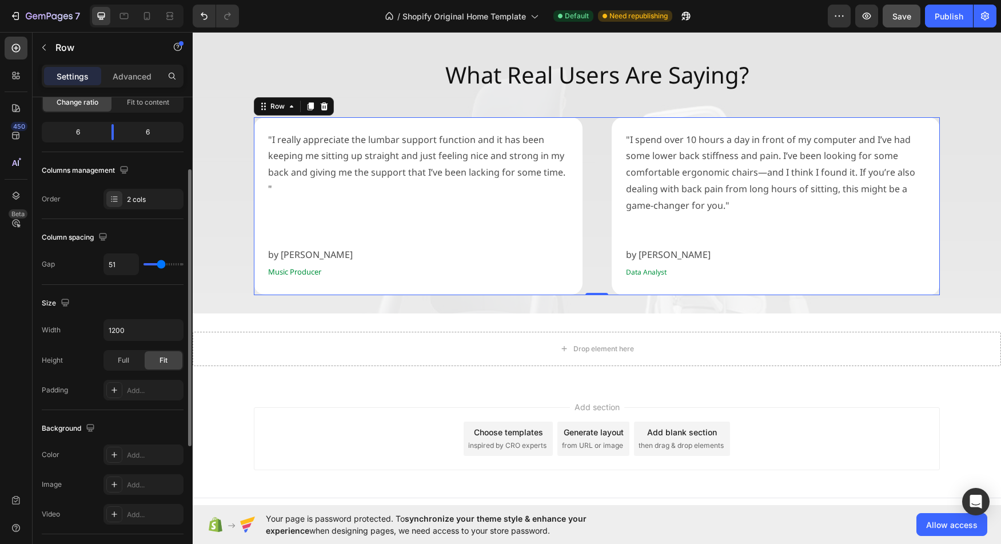
type input "51"
click at [161, 264] on input "range" at bounding box center [163, 264] width 40 height 2
click at [126, 263] on input "51" at bounding box center [121, 264] width 34 height 21
type input "5"
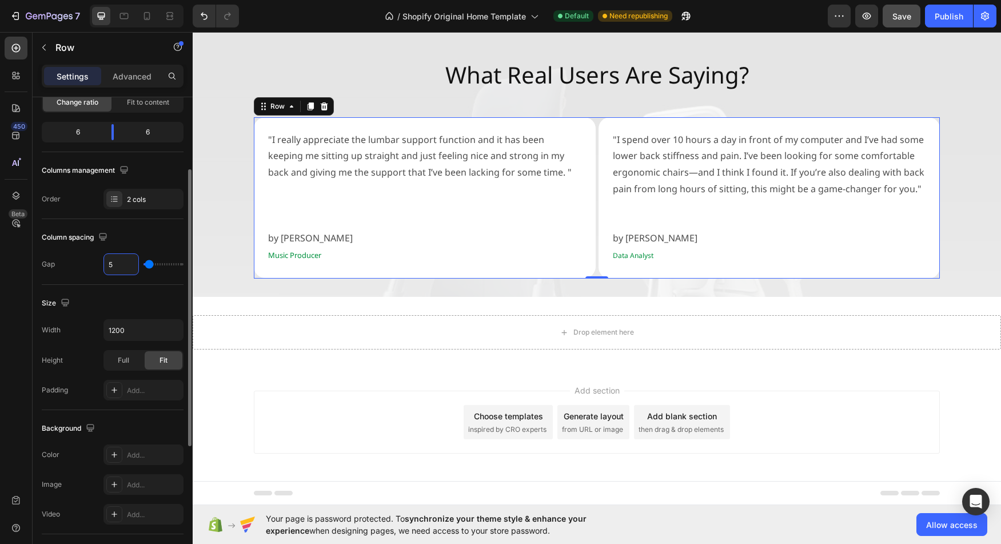
type input "50"
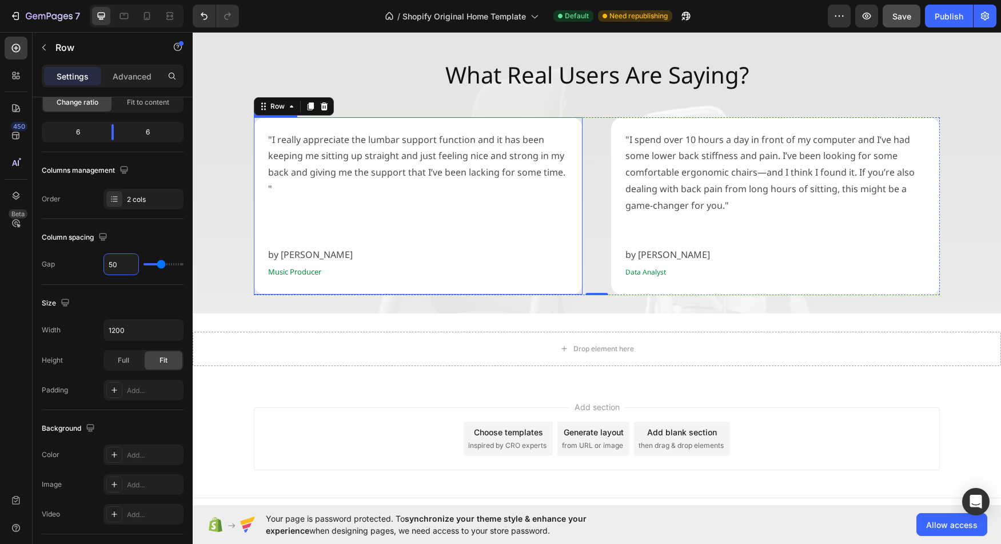
click at [397, 270] on p "Music Producer" at bounding box center [418, 271] width 300 height 17
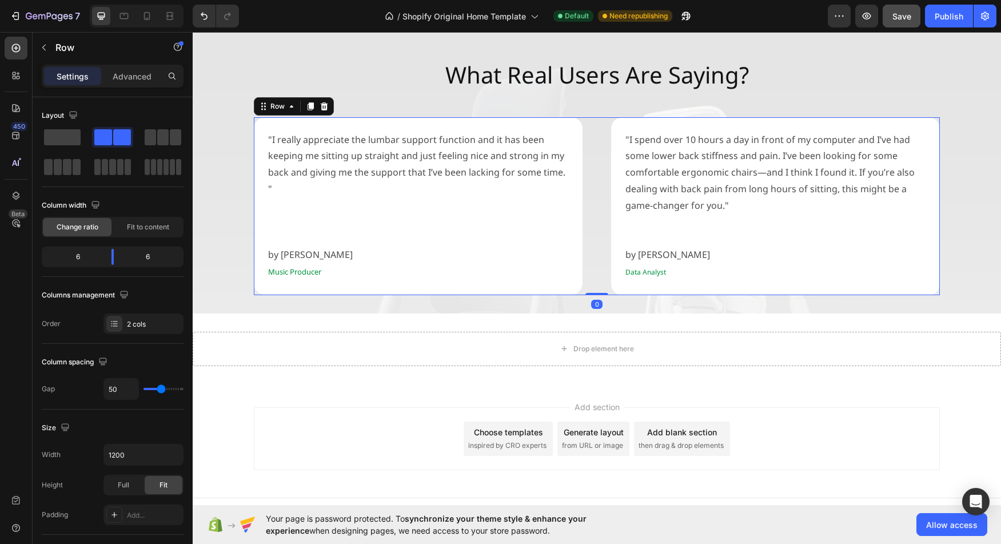
click at [586, 208] on div ""I really appreciate the [MEDICAL_DATA] support function and it has been keepin…" at bounding box center [597, 206] width 686 height 178
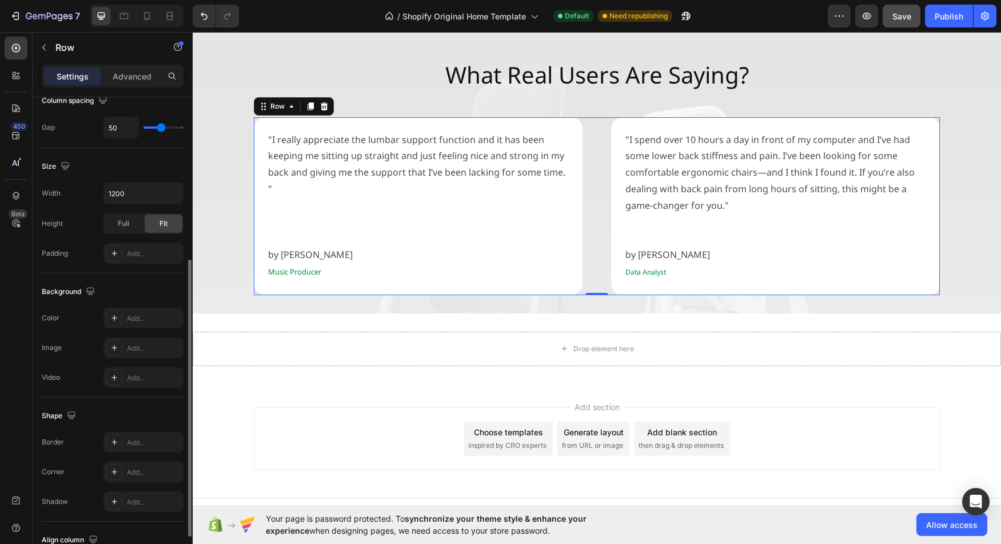
scroll to position [242, 0]
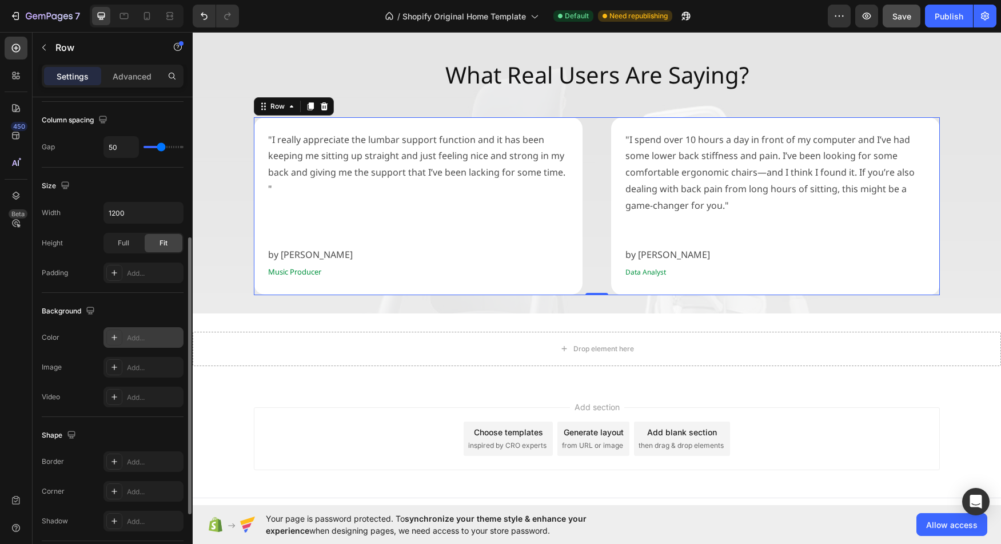
click at [113, 335] on icon at bounding box center [114, 337] width 9 height 9
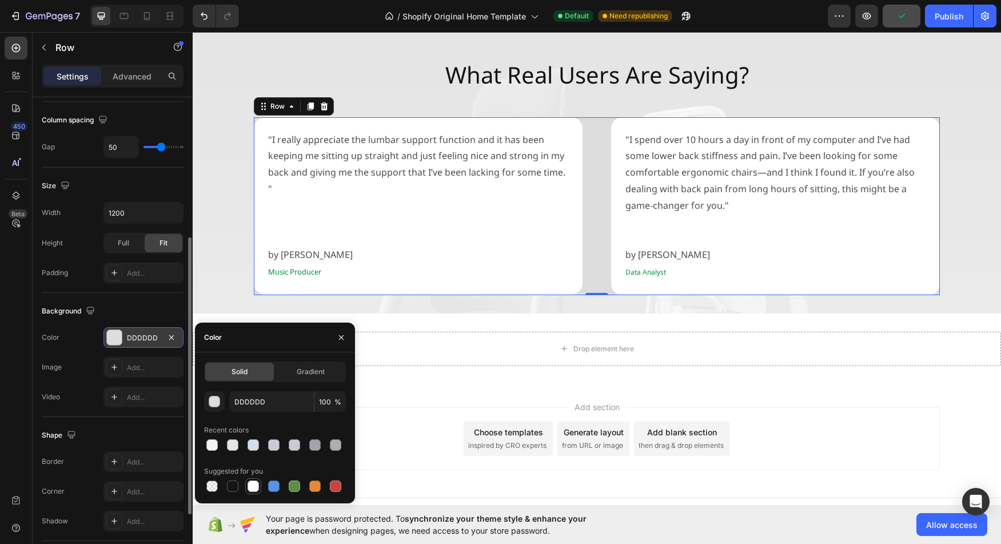
click at [249, 487] on div at bounding box center [252, 485] width 11 height 11
type input "FFFFFF"
click at [174, 338] on icon "button" at bounding box center [171, 337] width 9 height 9
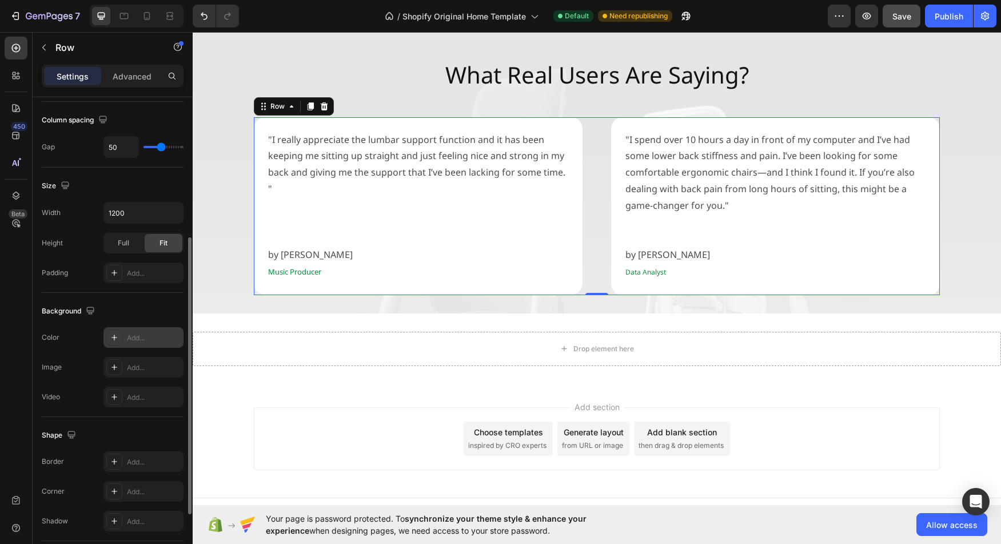
type input "48"
type input "46"
type input "44"
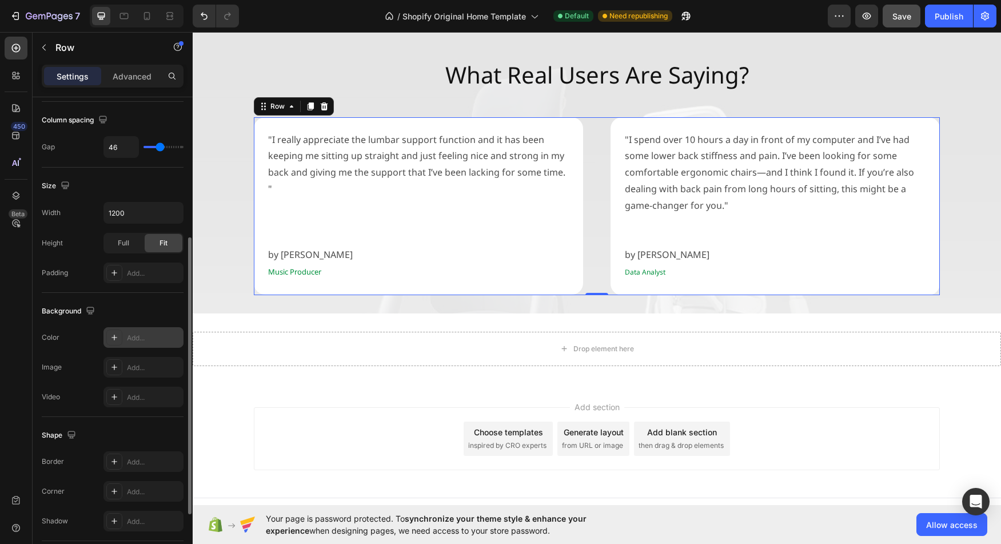
type input "44"
type input "42"
type input "39"
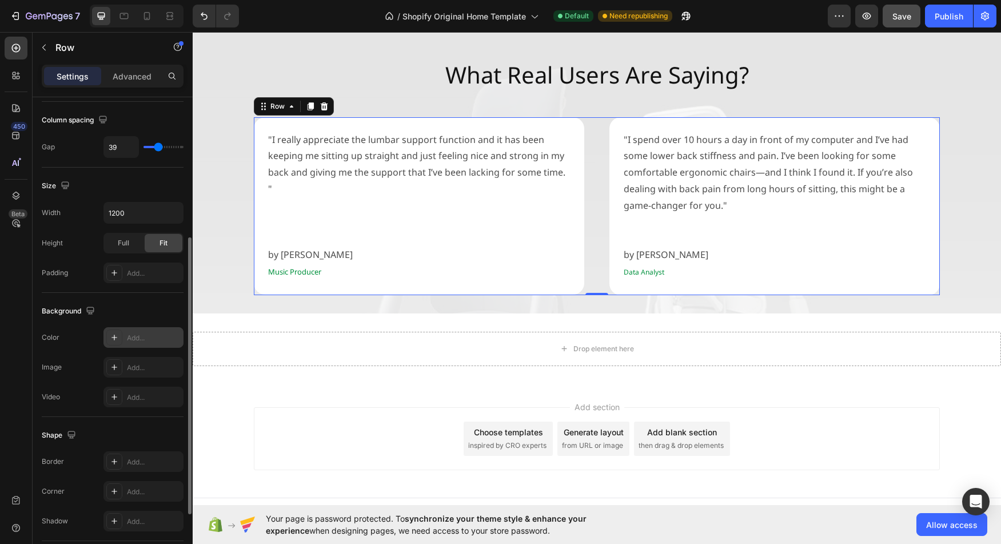
type input "37"
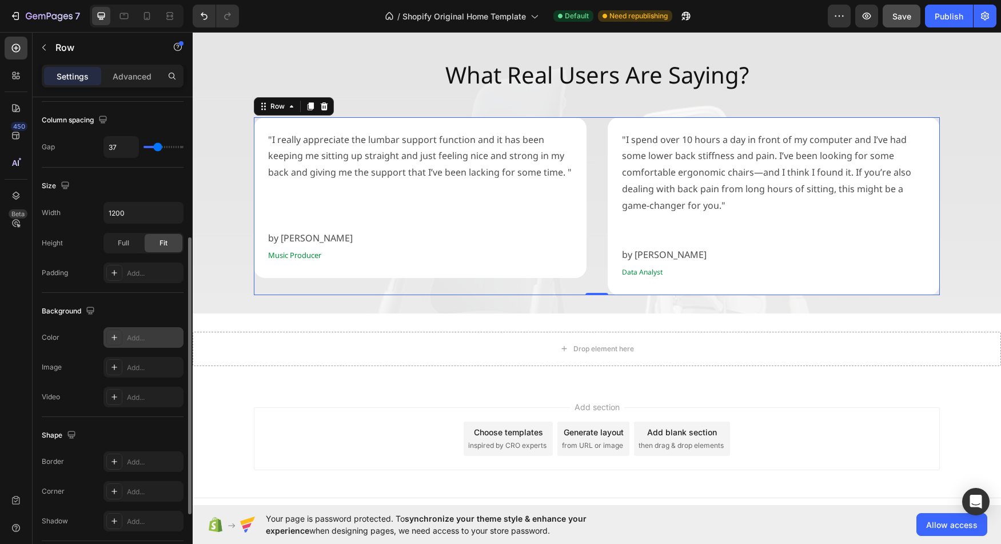
type input "35"
type input "32"
type input "30"
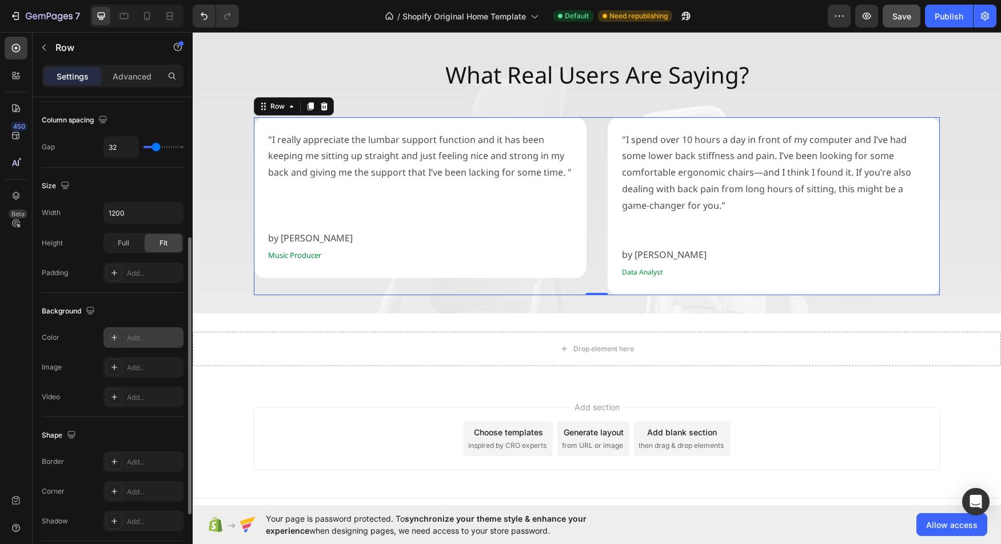
type input "30"
type input "28"
type input "25"
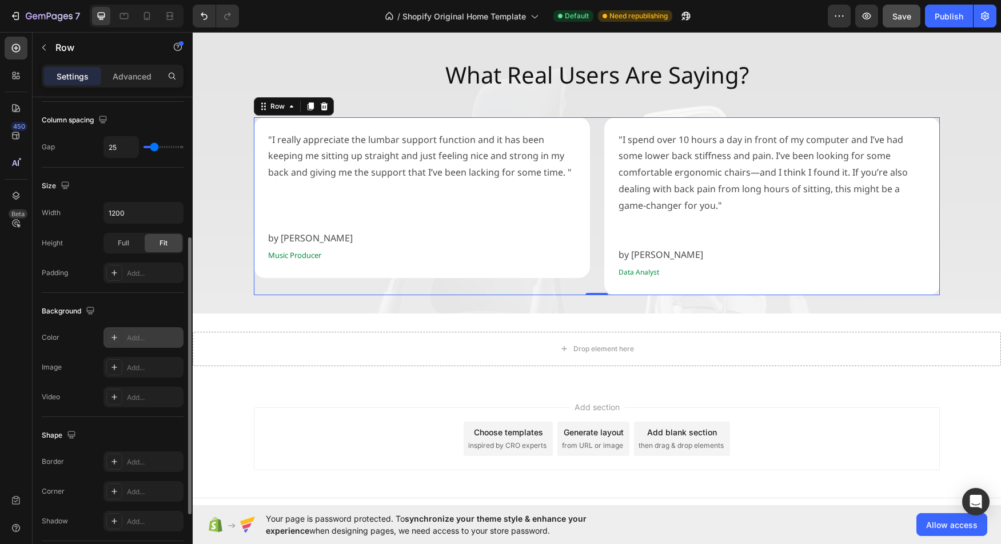
type input "23"
type input "21"
type input "18"
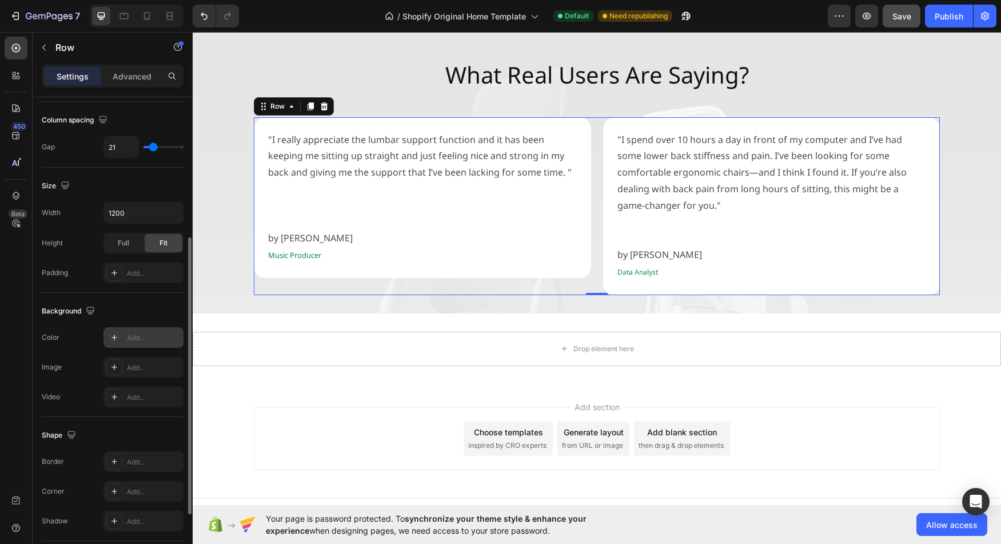
type input "18"
type input "16"
drag, startPoint x: 161, startPoint y: 149, endPoint x: 153, endPoint y: 150, distance: 8.1
type input "16"
click at [153, 148] on input "range" at bounding box center [163, 147] width 40 height 2
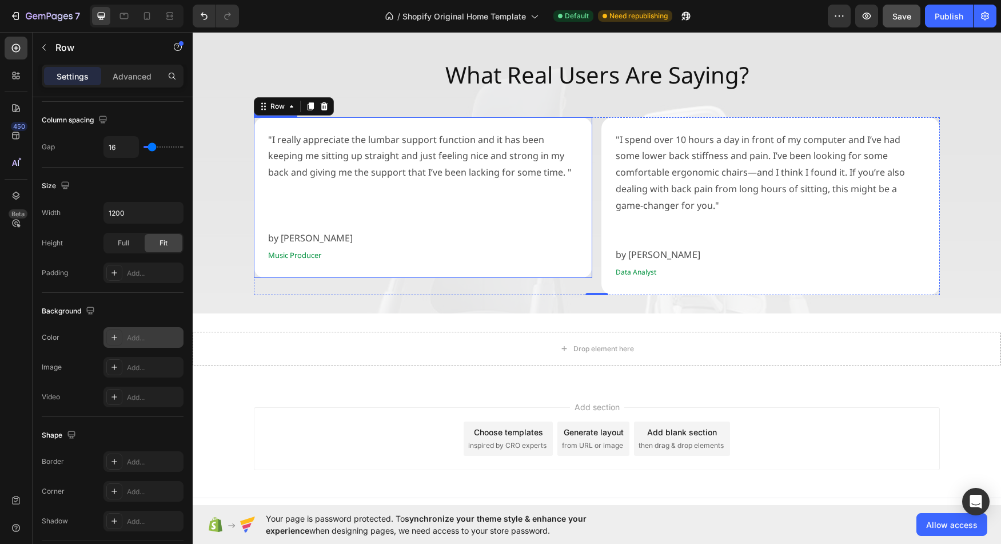
type input "50"
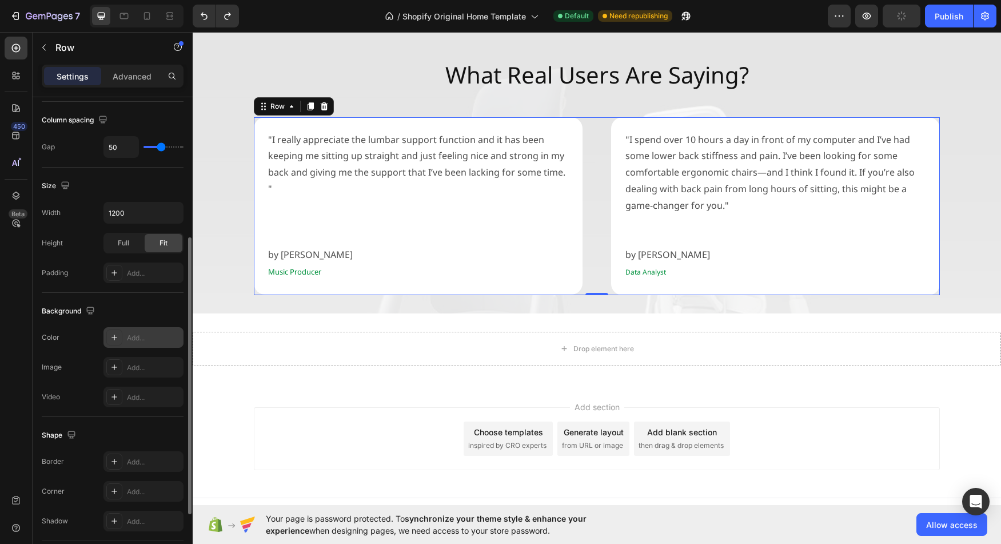
type input "51"
type input "16"
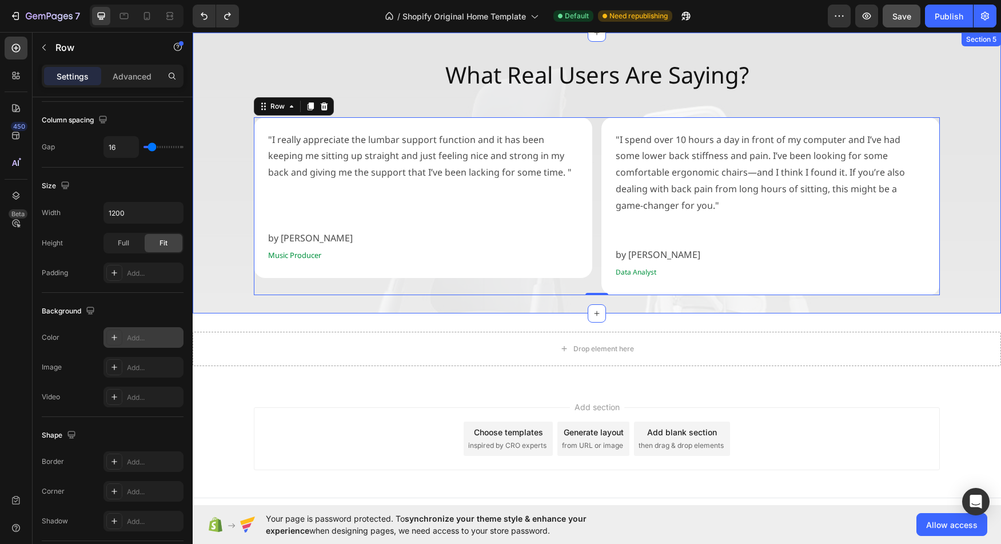
click at [964, 254] on div "What Real Users Are Saying? Heading "I really appreciate the [MEDICAL_DATA] sup…" at bounding box center [597, 173] width 808 height 244
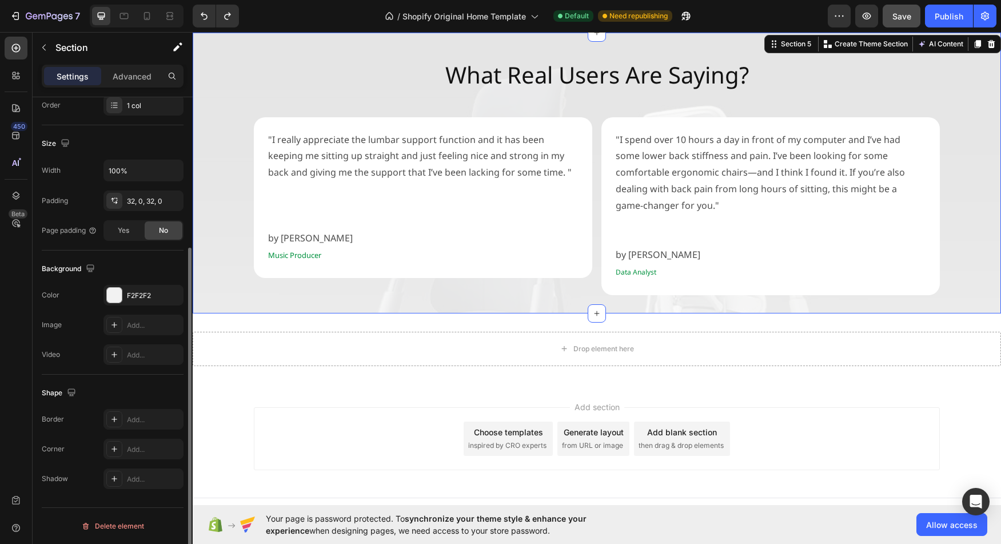
scroll to position [0, 0]
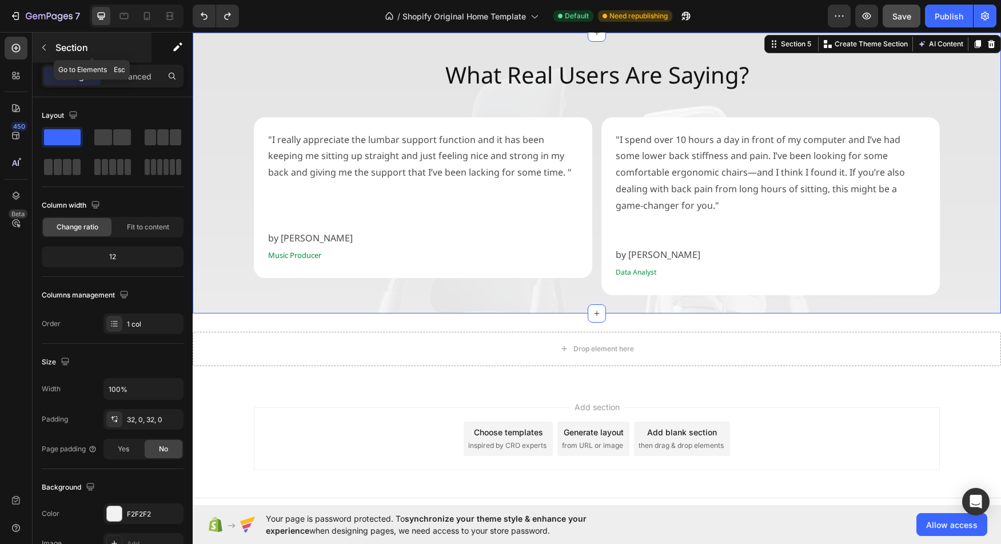
click at [71, 40] on div "Section" at bounding box center [92, 48] width 119 height 30
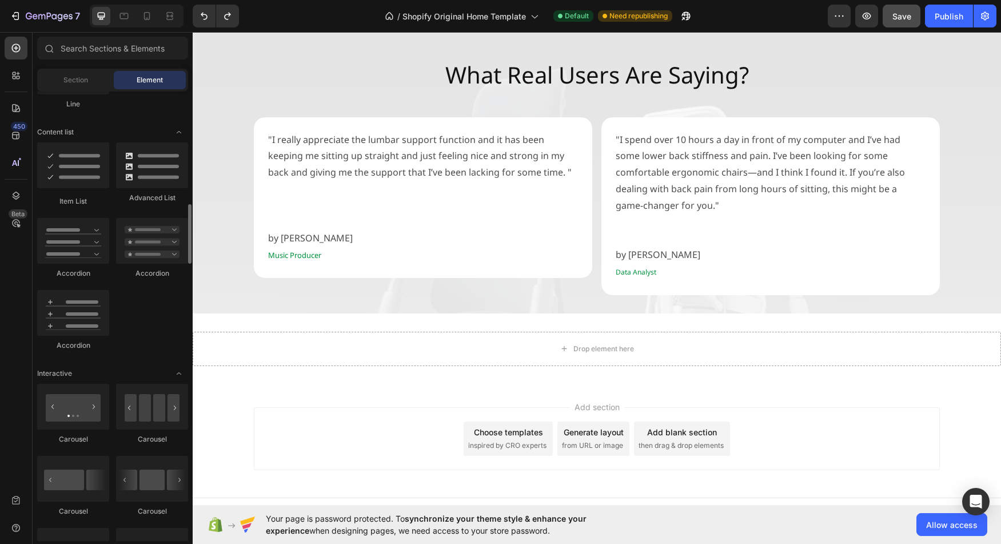
scroll to position [887, 0]
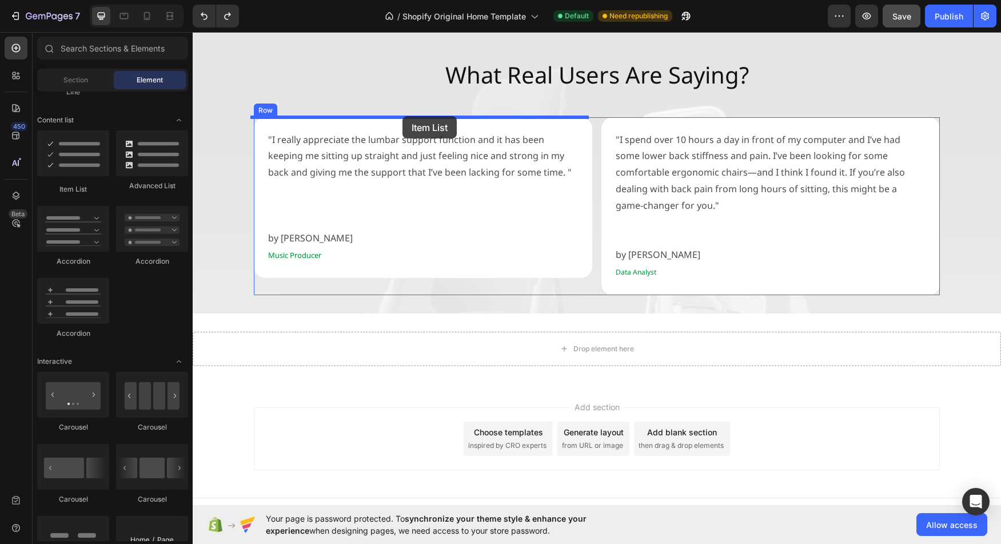
drag, startPoint x: 277, startPoint y: 189, endPoint x: 402, endPoint y: 116, distance: 145.5
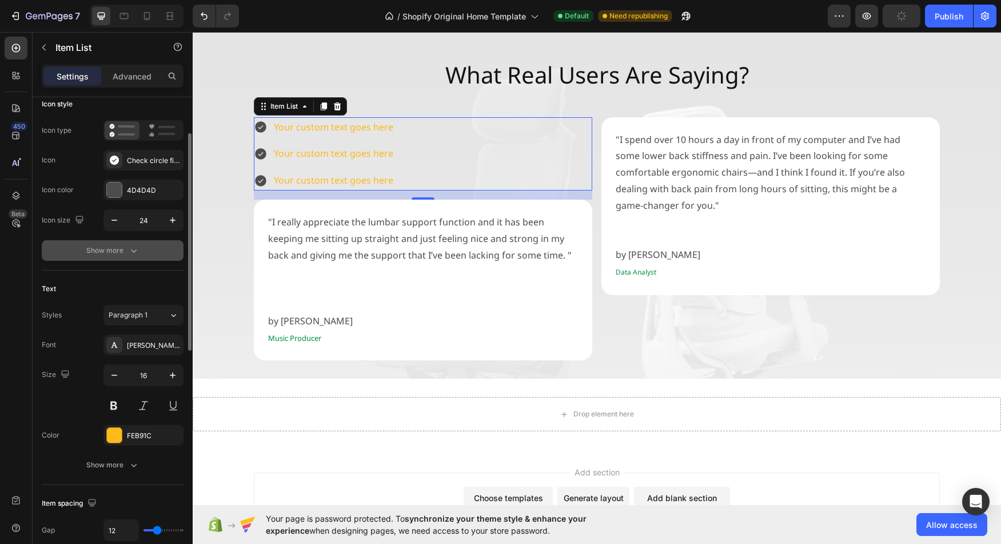
scroll to position [78, 0]
click at [128, 245] on icon "button" at bounding box center [133, 247] width 11 height 11
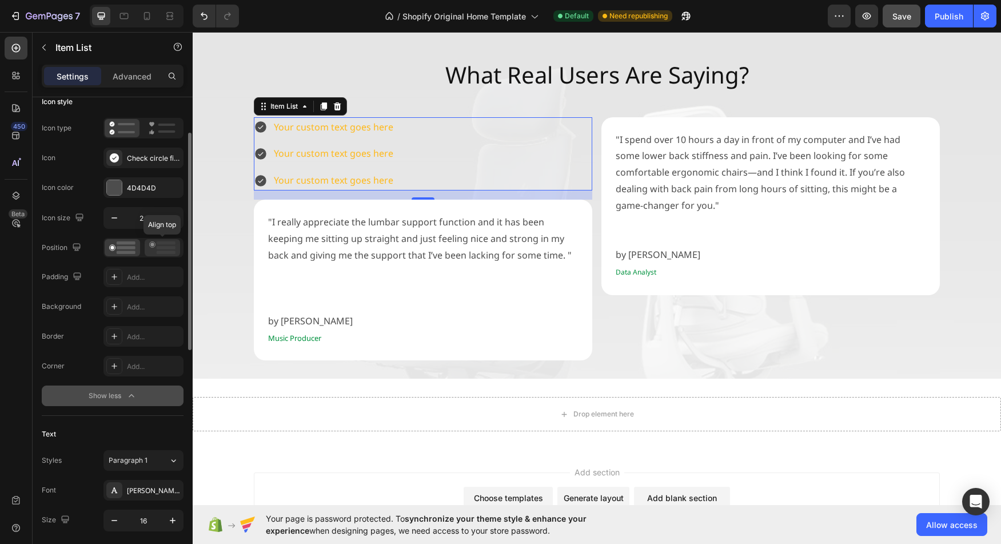
click at [157, 249] on icon at bounding box center [162, 247] width 26 height 13
click at [111, 249] on icon at bounding box center [122, 247] width 26 height 13
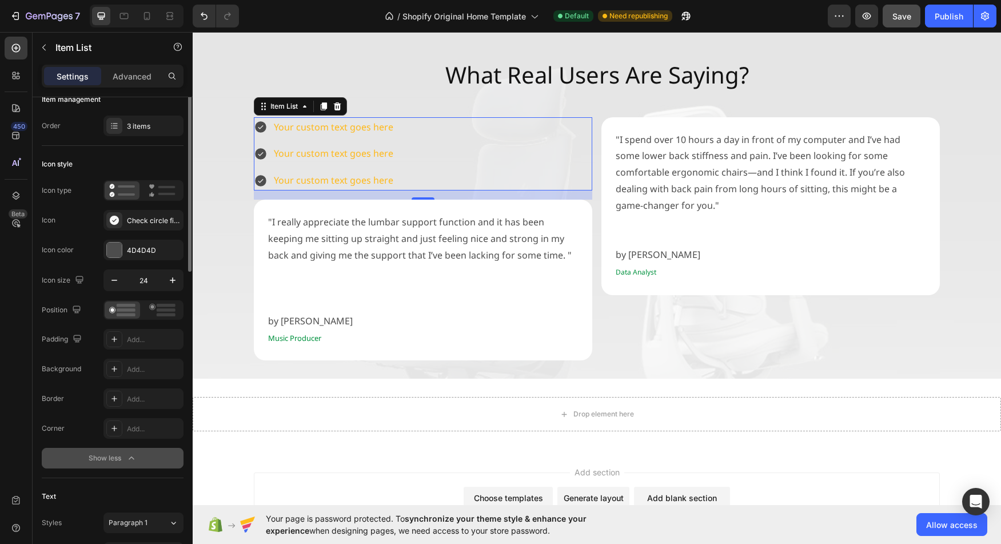
scroll to position [0, 0]
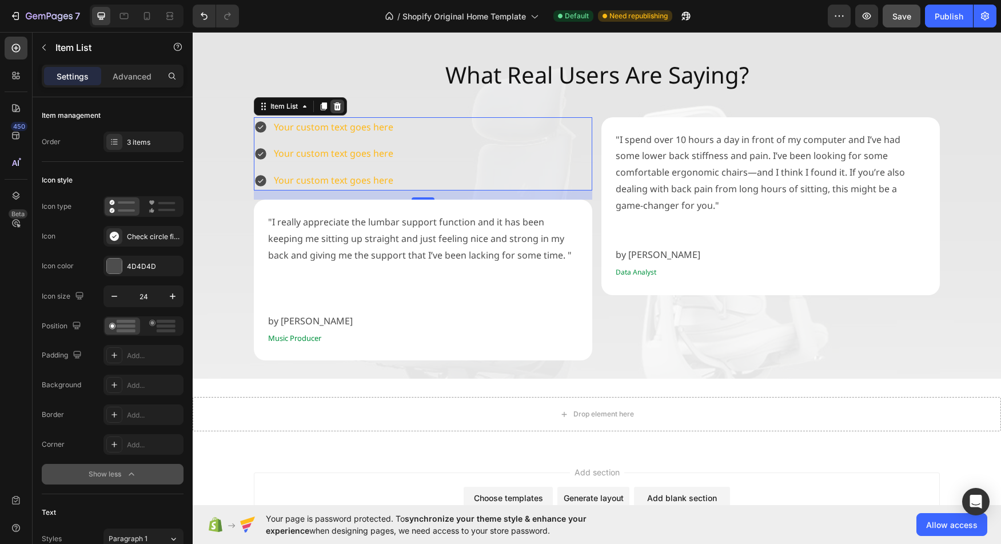
click at [338, 110] on icon at bounding box center [337, 106] width 9 height 9
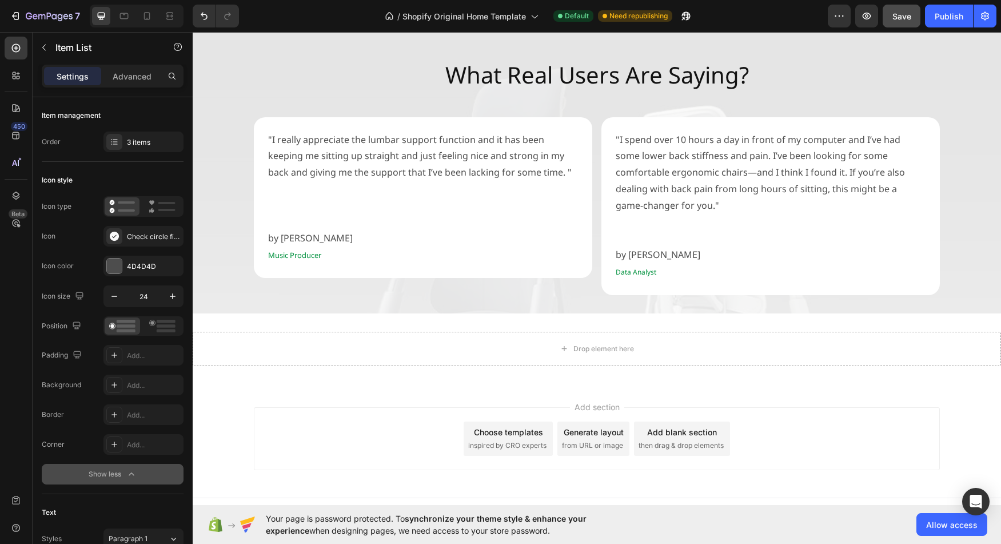
scroll to position [887, 0]
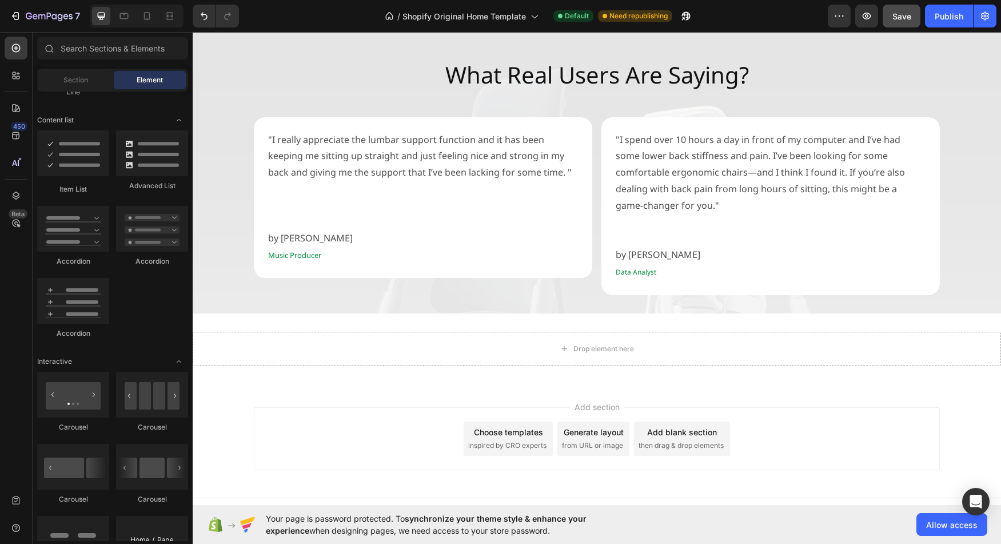
click at [593, 285] on div "What Real Users Are Saying? Heading "I really appreciate the [MEDICAL_DATA] sup…" at bounding box center [597, 173] width 808 height 281
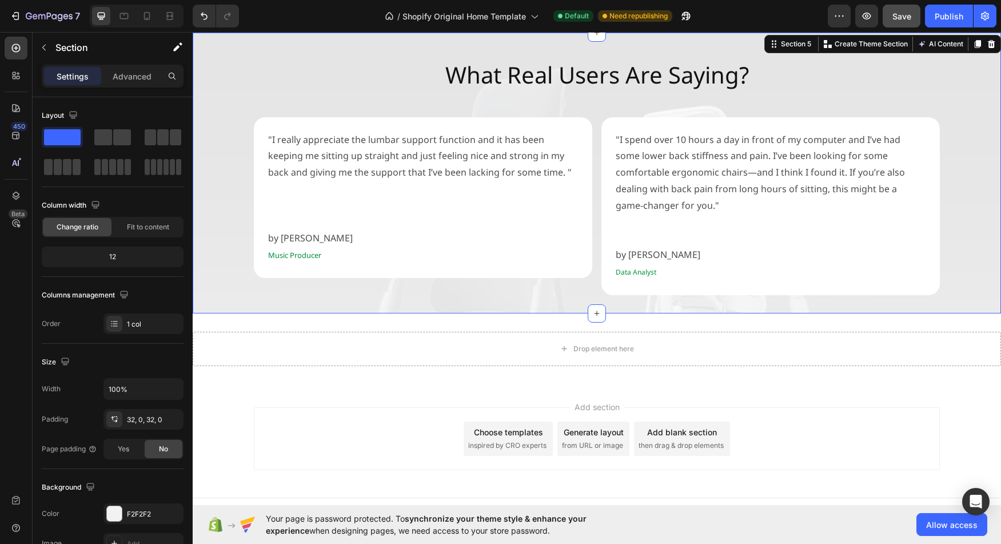
click at [593, 279] on div "What Real Users Are Saying? Heading "I really appreciate the [MEDICAL_DATA] sup…" at bounding box center [597, 173] width 808 height 281
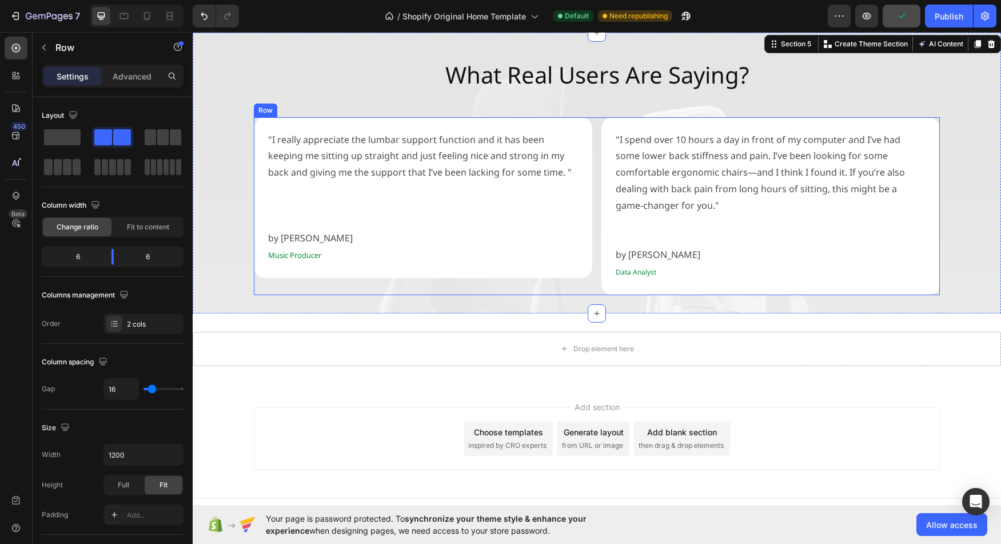
click at [594, 217] on div ""I really appreciate the [MEDICAL_DATA] support function and it has been keepin…" at bounding box center [597, 206] width 686 height 178
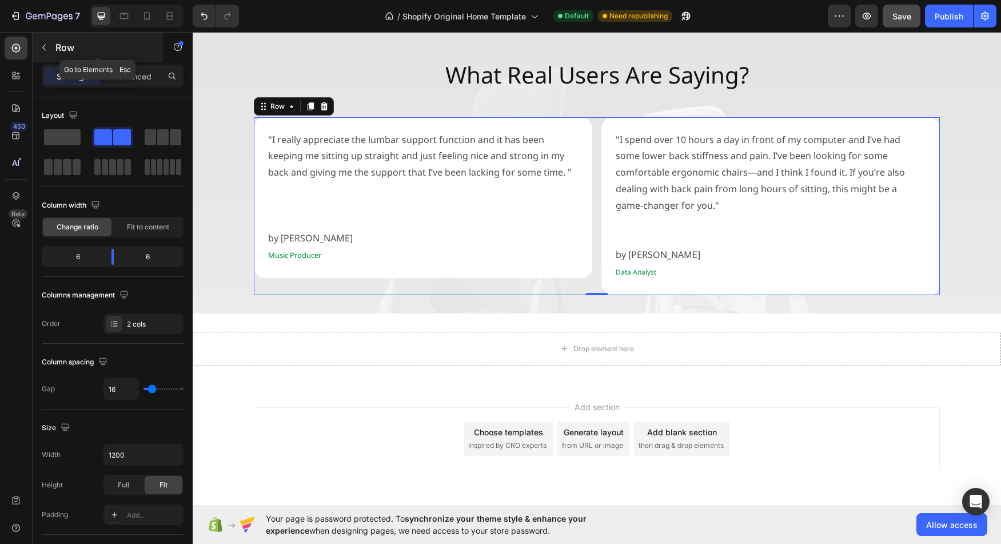
click at [58, 51] on p "Row" at bounding box center [103, 48] width 97 height 14
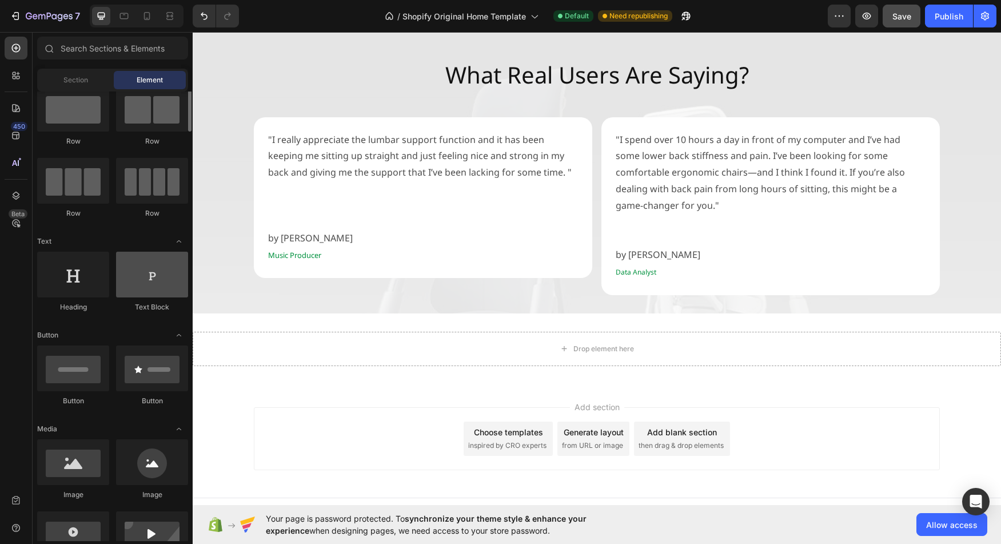
scroll to position [0, 0]
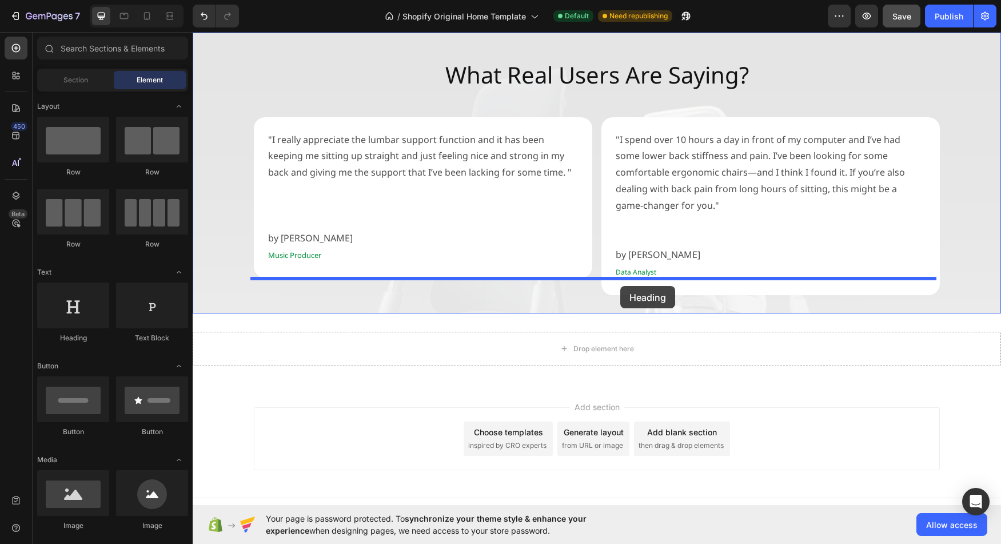
drag, startPoint x: 266, startPoint y: 334, endPoint x: 620, endPoint y: 286, distance: 357.0
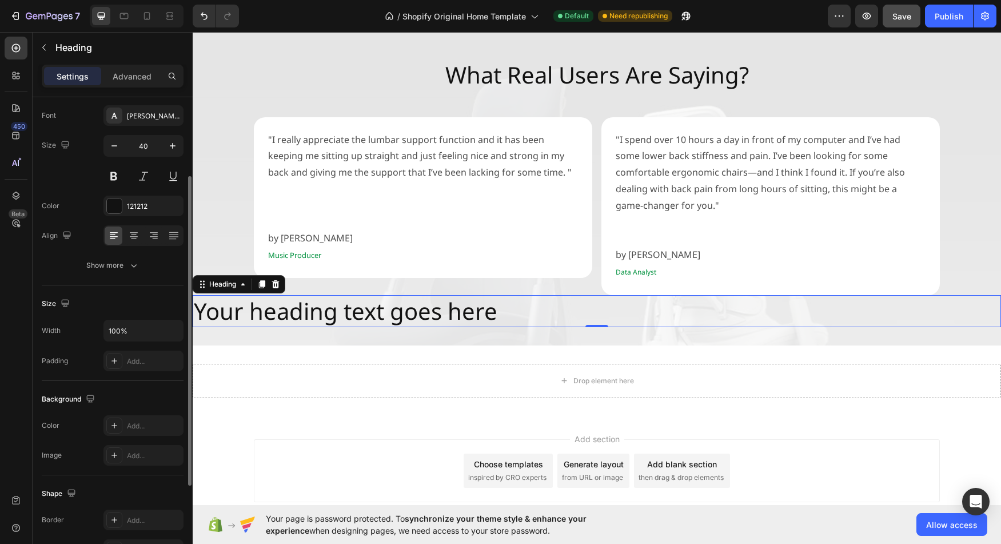
scroll to position [50, 0]
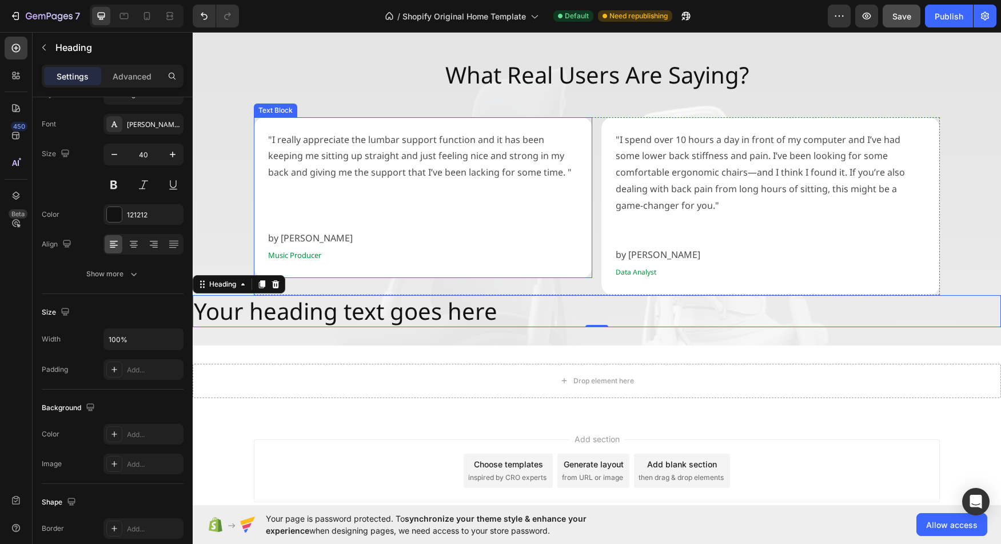
click at [385, 228] on p at bounding box center [423, 222] width 310 height 17
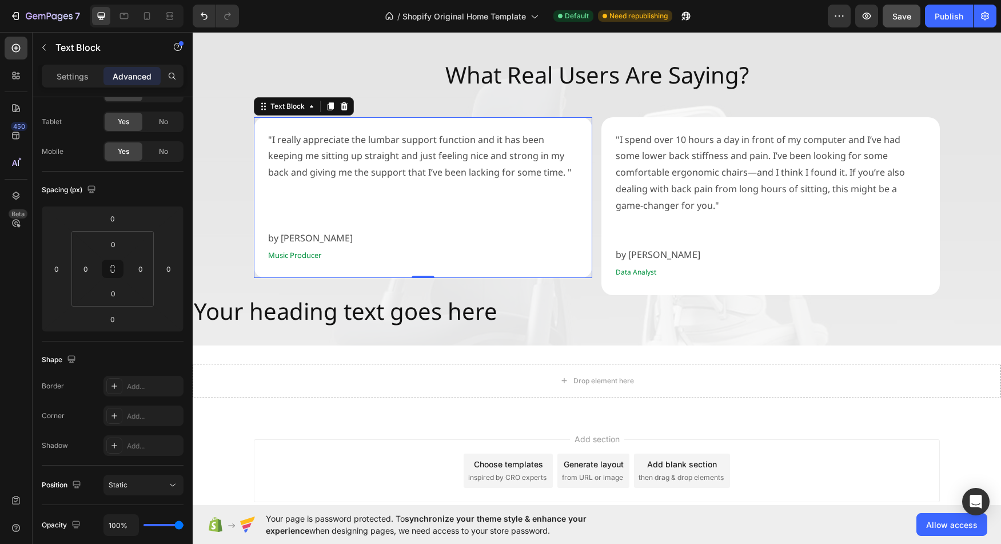
scroll to position [0, 0]
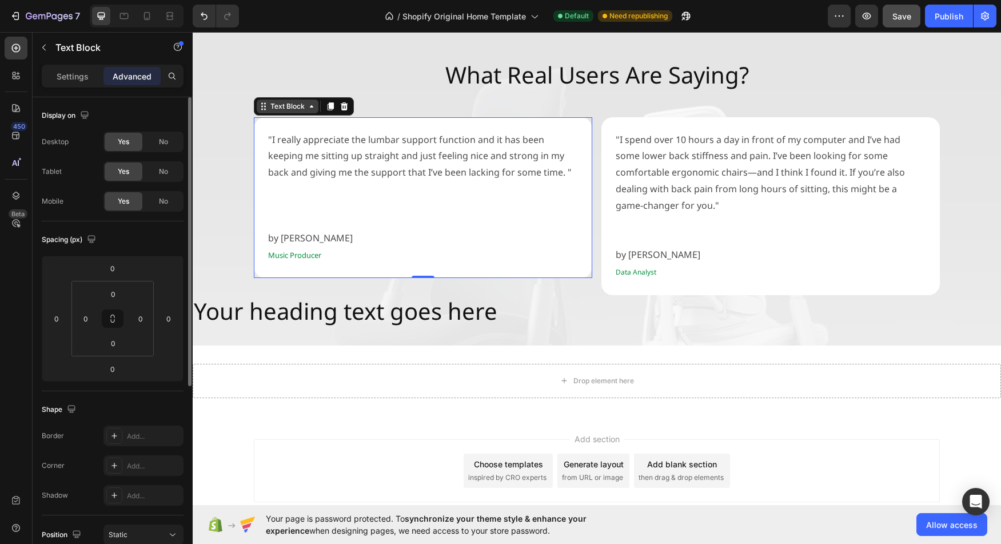
click at [290, 111] on div "Text Block" at bounding box center [287, 106] width 39 height 10
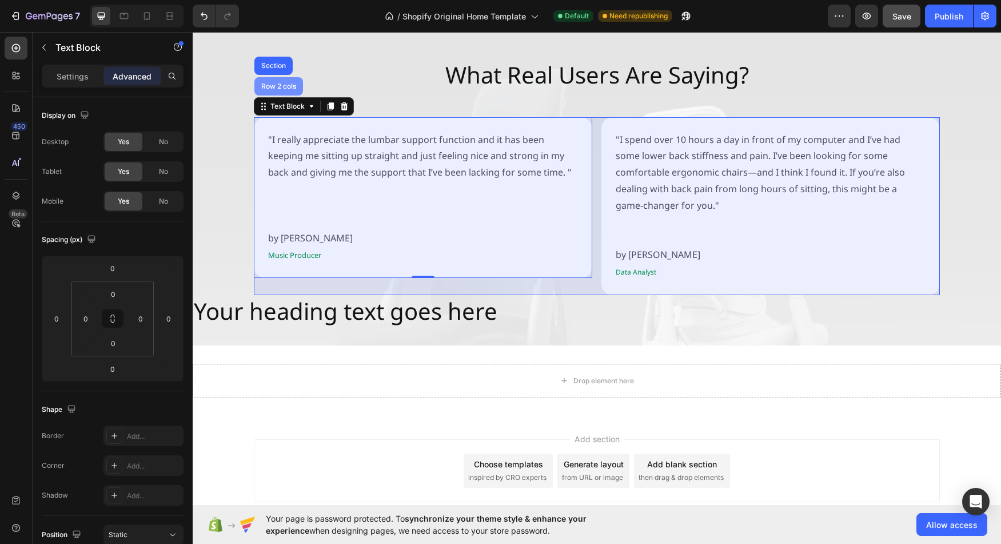
click at [281, 83] on div "Row 2 cols" at bounding box center [278, 86] width 39 height 7
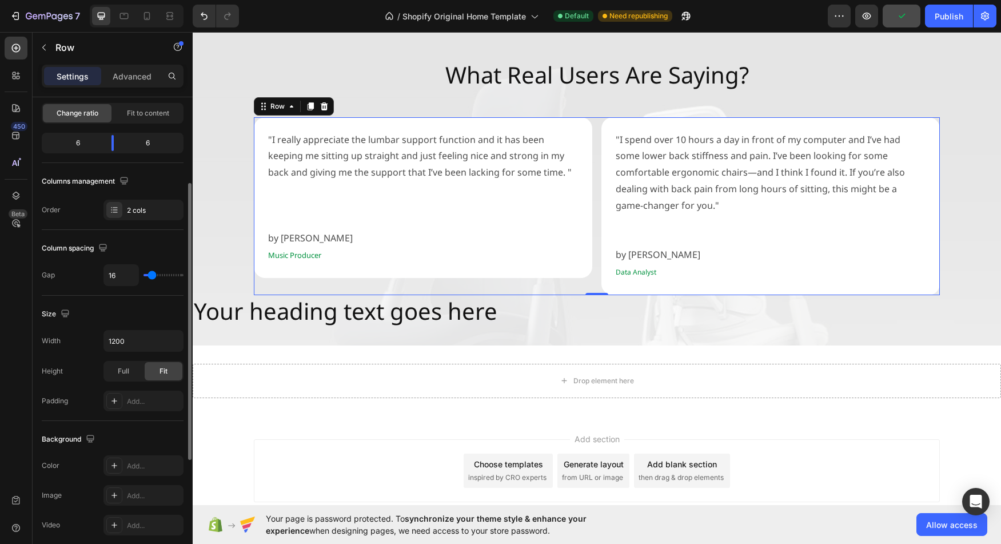
scroll to position [109, 0]
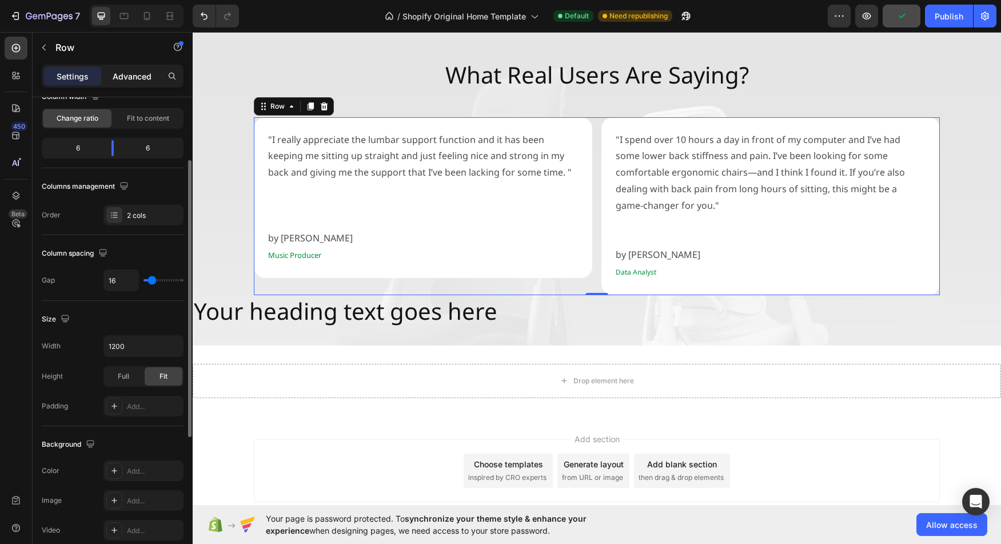
click at [126, 70] on div "Advanced" at bounding box center [131, 76] width 57 height 18
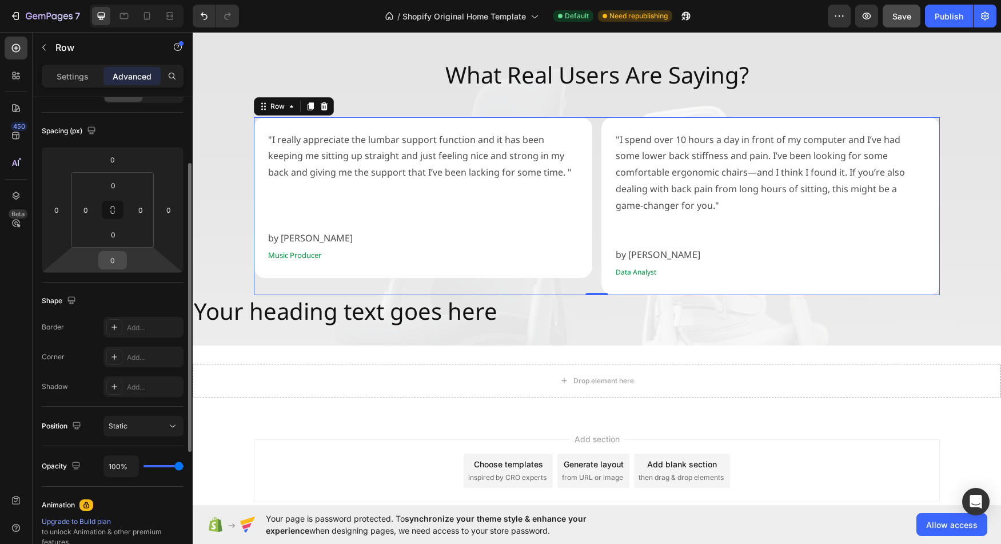
click at [116, 259] on input "0" at bounding box center [112, 259] width 23 height 17
type input "48"
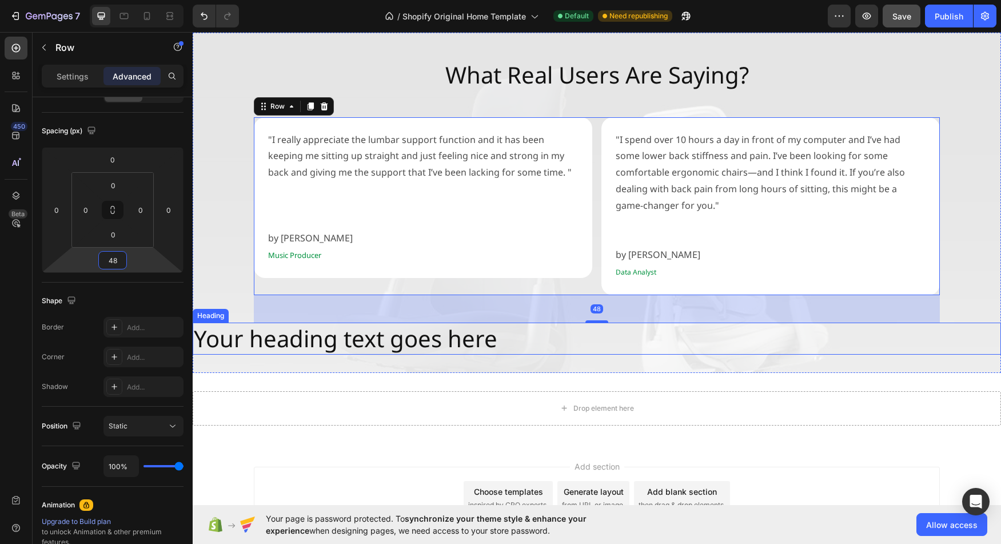
click at [326, 327] on h2 "Your heading text goes here" at bounding box center [597, 338] width 808 height 32
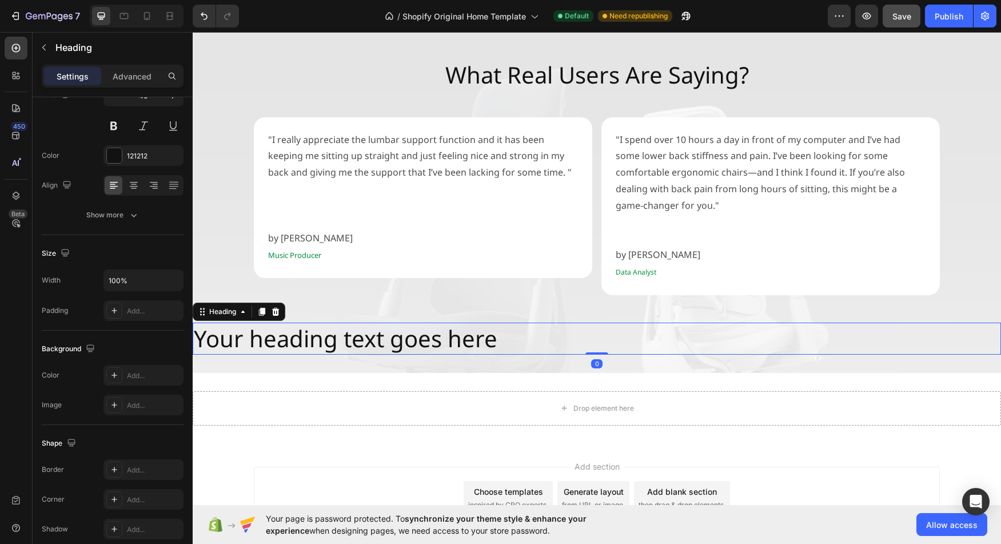
scroll to position [0, 0]
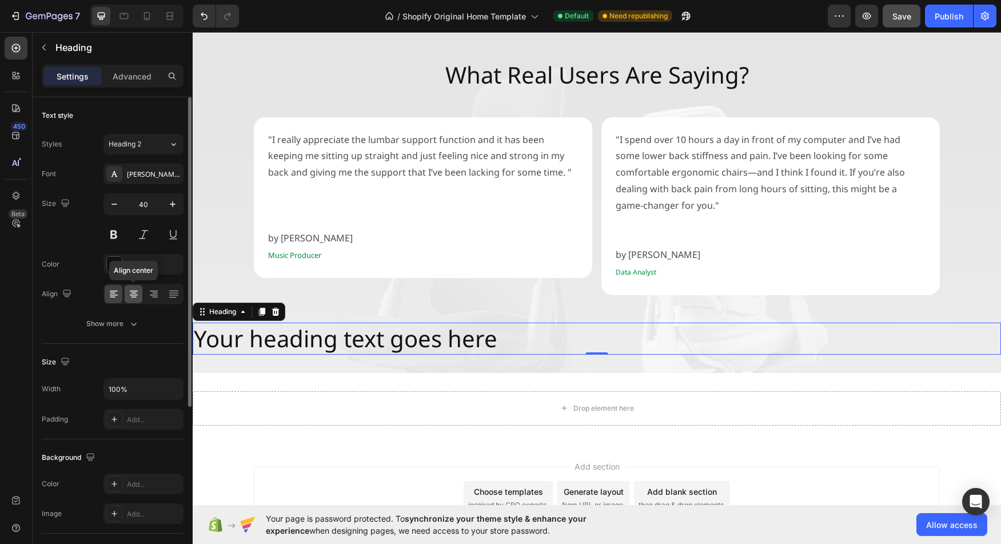
click at [138, 298] on icon at bounding box center [133, 293] width 11 height 11
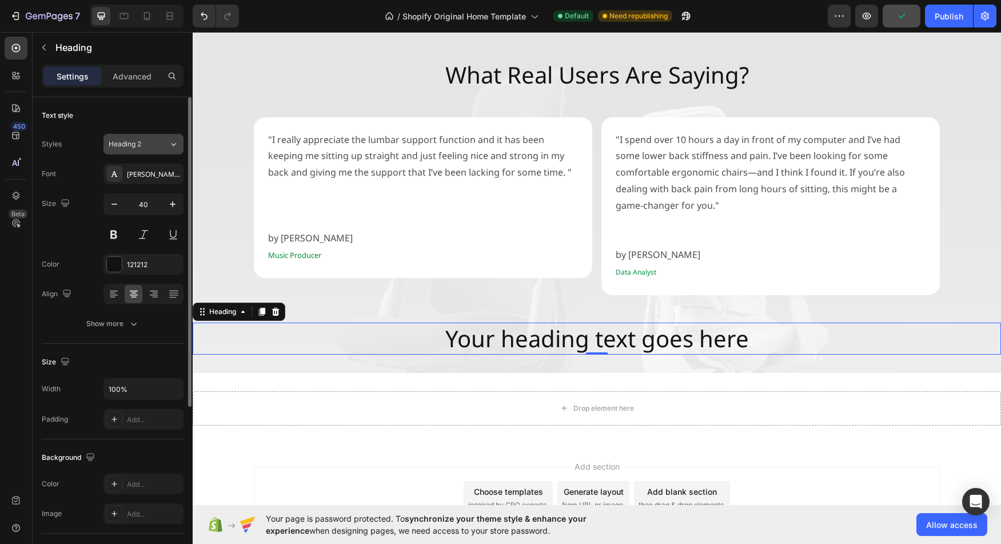
click at [173, 145] on icon at bounding box center [173, 144] width 5 height 3
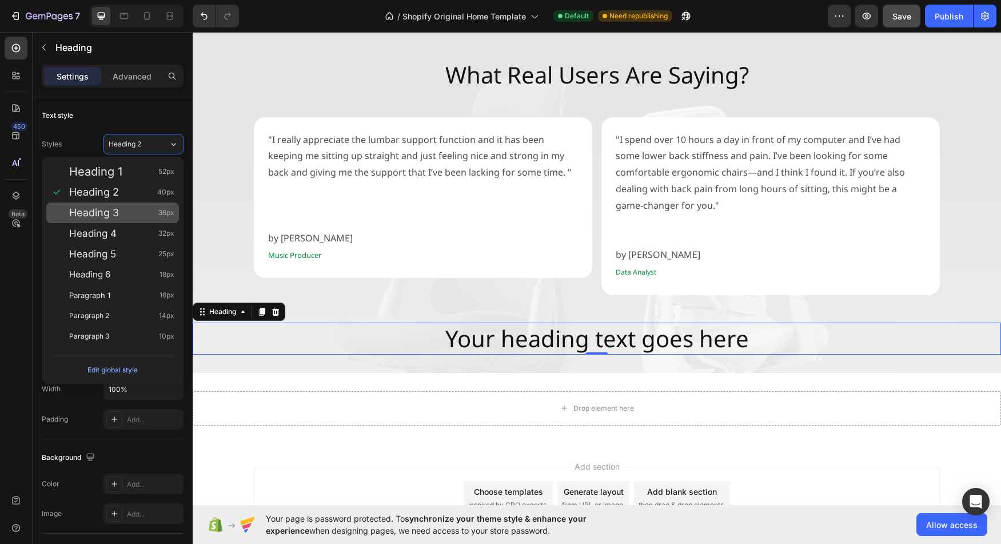
click at [124, 213] on div "Heading 3 36px" at bounding box center [121, 212] width 105 height 11
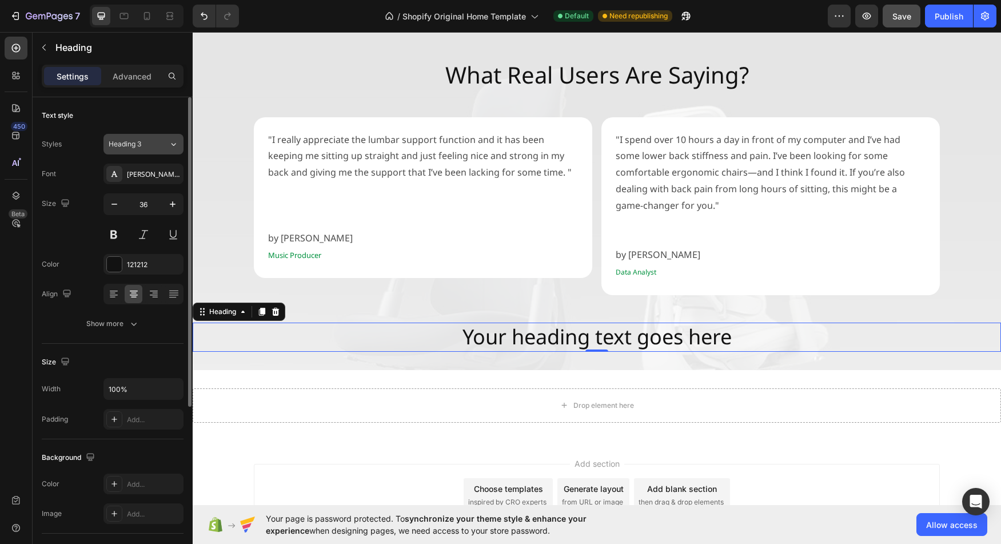
click at [159, 144] on div "Heading 3" at bounding box center [139, 144] width 60 height 10
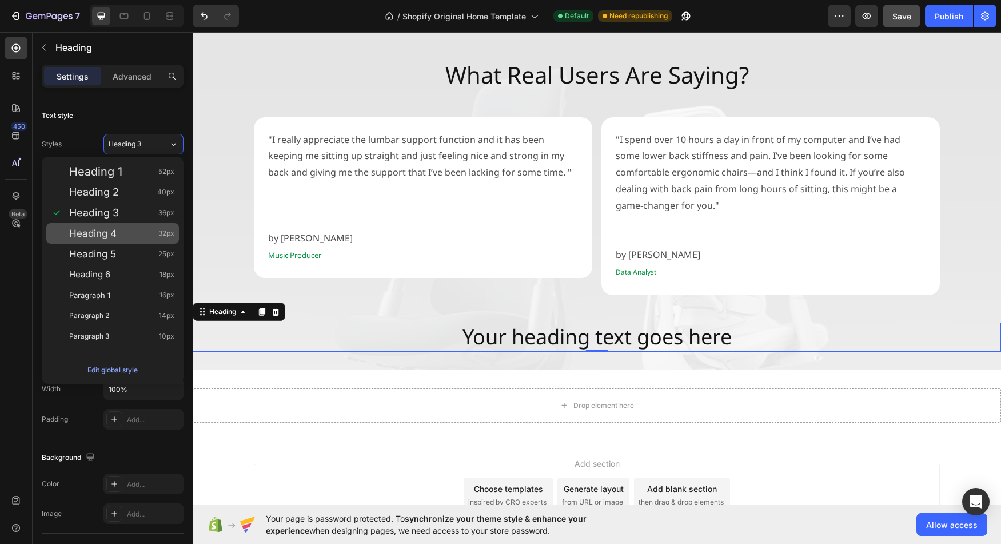
click at [119, 231] on div "Heading 4 32px" at bounding box center [121, 232] width 105 height 11
type input "32"
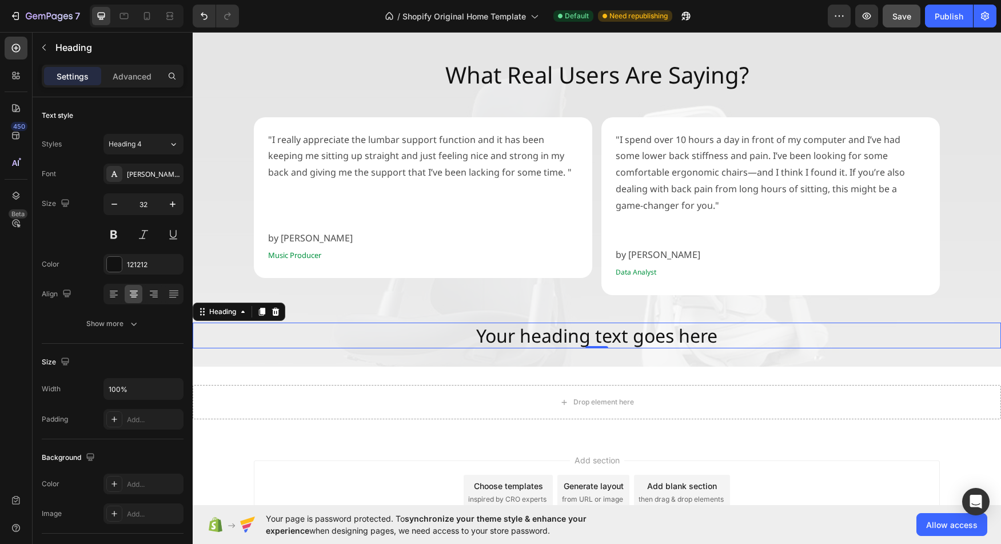
click at [597, 322] on h2 "Your heading text goes here" at bounding box center [597, 335] width 808 height 26
click at [597, 323] on p "Your heading text goes here" at bounding box center [597, 335] width 806 height 24
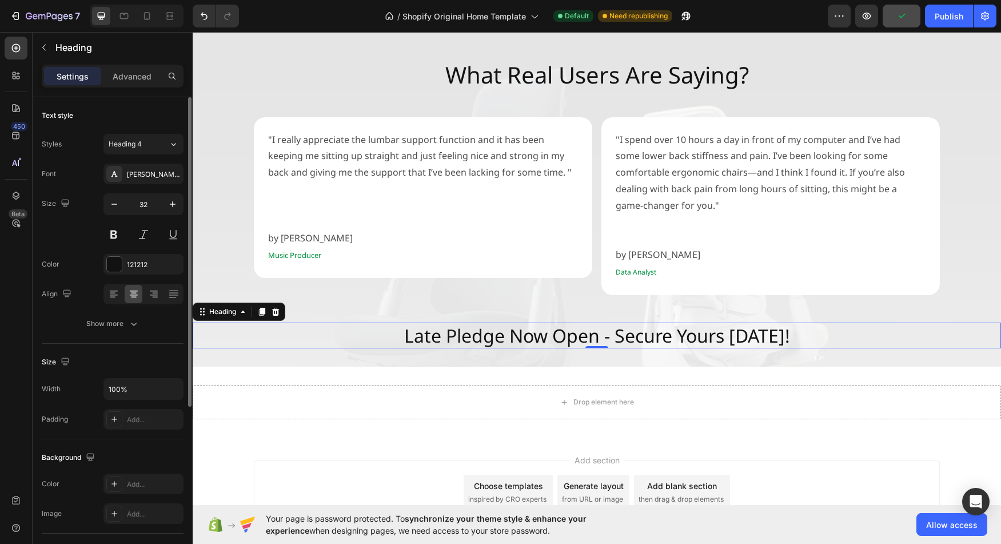
click at [48, 241] on div "Size 32" at bounding box center [113, 218] width 142 height 51
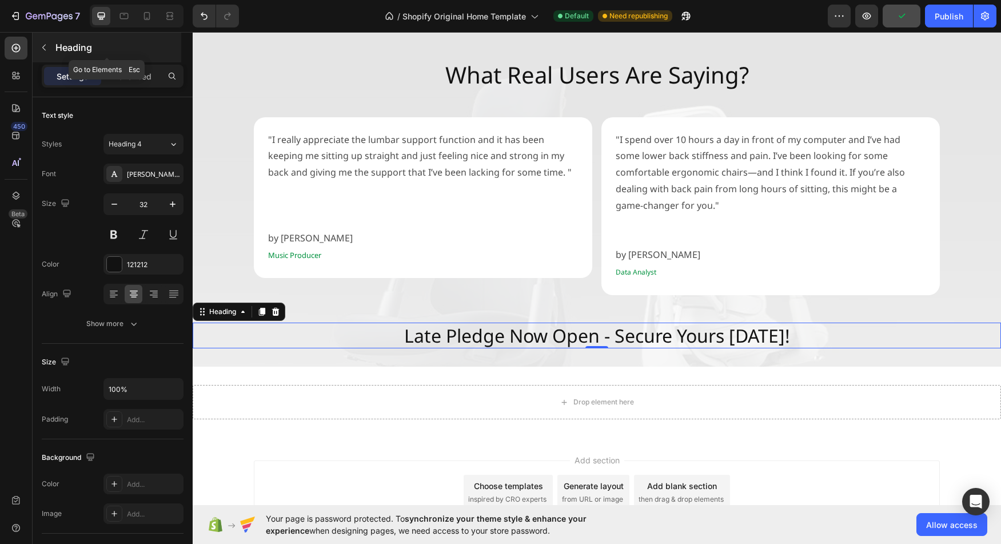
click at [65, 55] on div "Heading" at bounding box center [107, 48] width 149 height 30
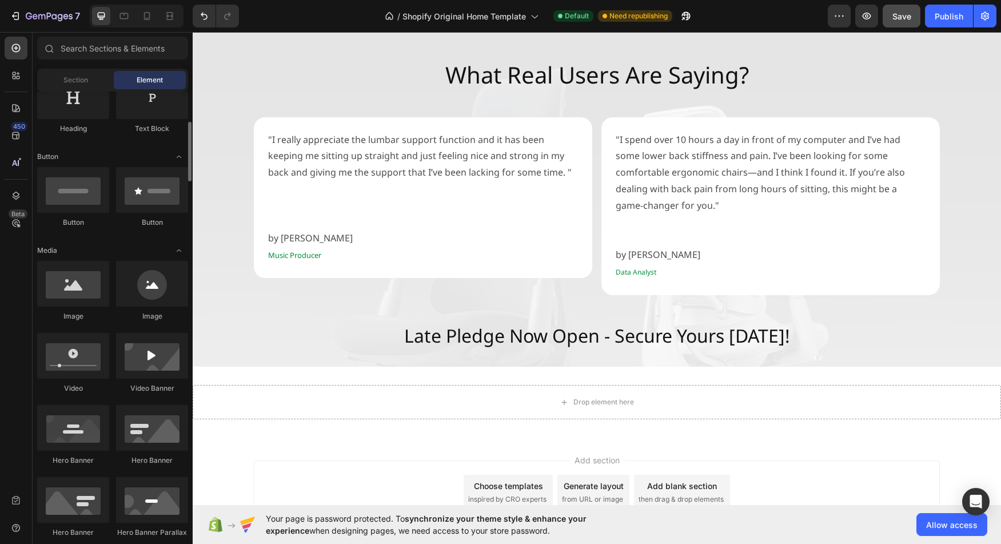
scroll to position [211, 0]
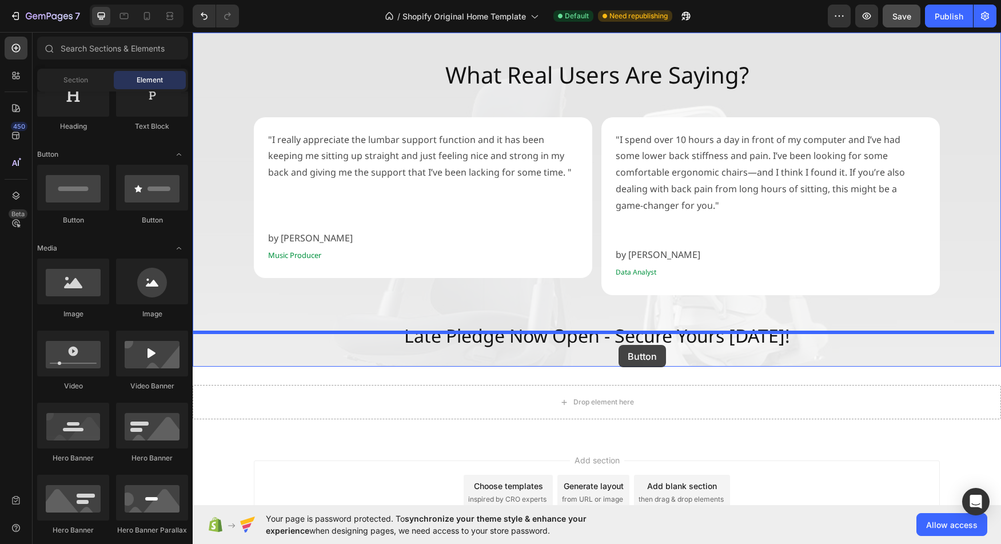
drag, startPoint x: 276, startPoint y: 227, endPoint x: 618, endPoint y: 345, distance: 362.0
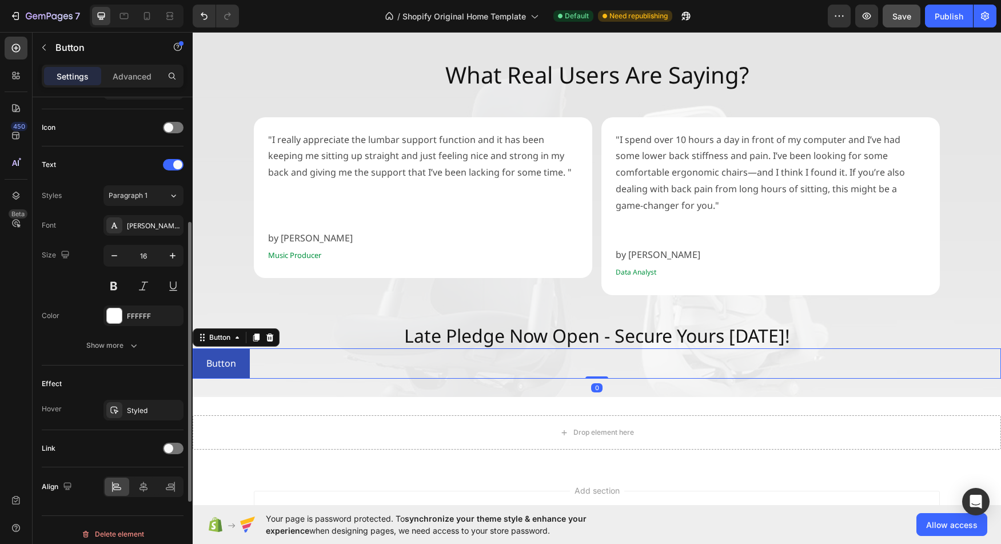
scroll to position [341, 0]
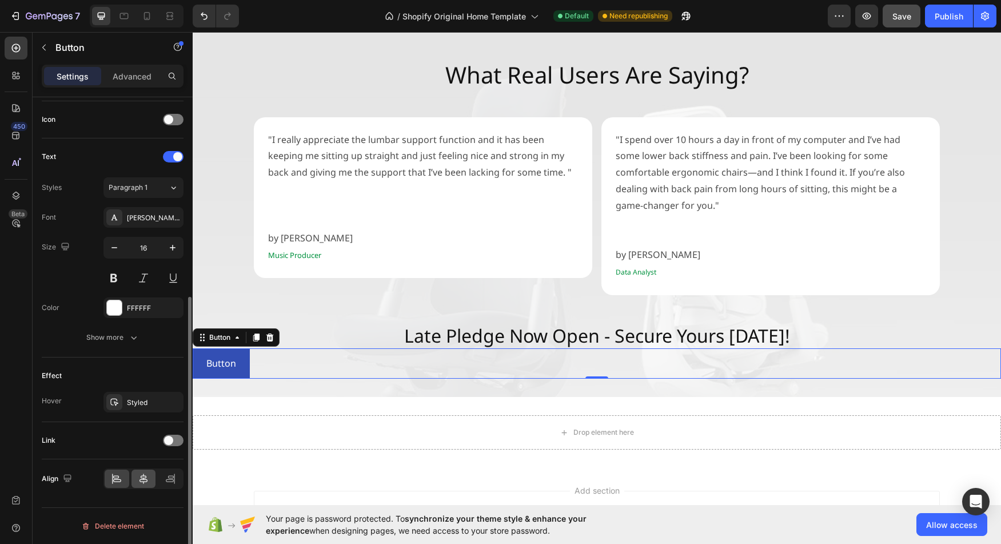
click at [139, 473] on icon at bounding box center [143, 478] width 11 height 11
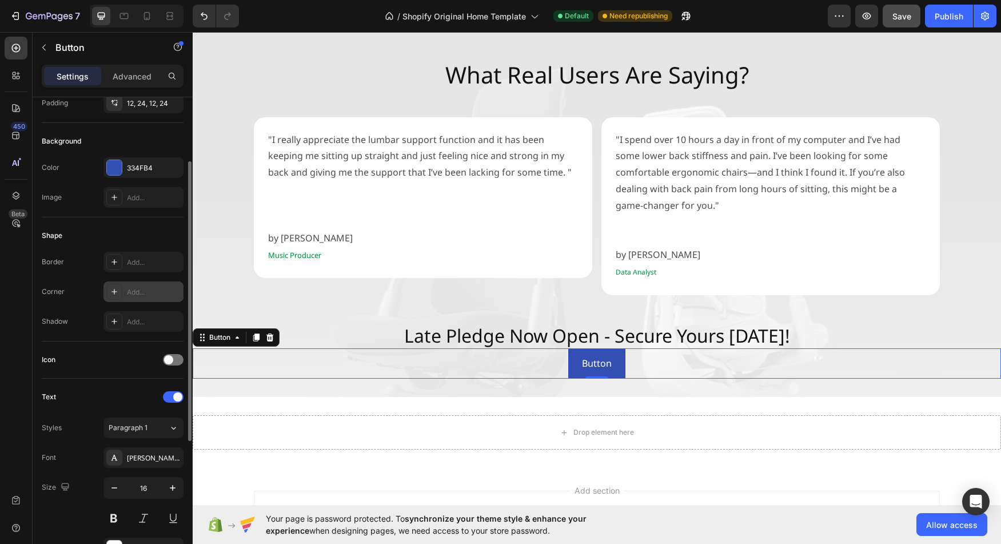
scroll to position [97, 0]
click at [143, 294] on div "Add..." at bounding box center [154, 295] width 54 height 10
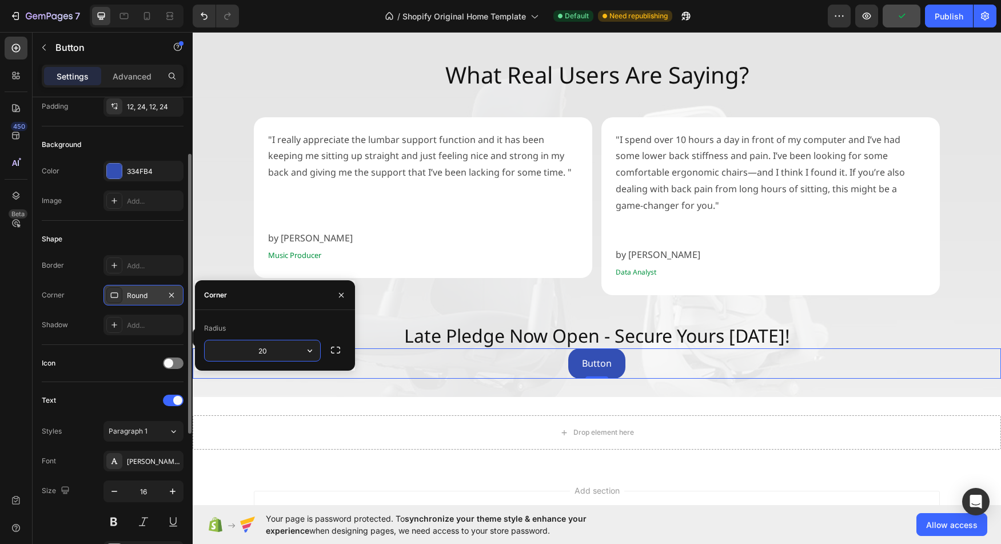
type input "2"
type input "10"
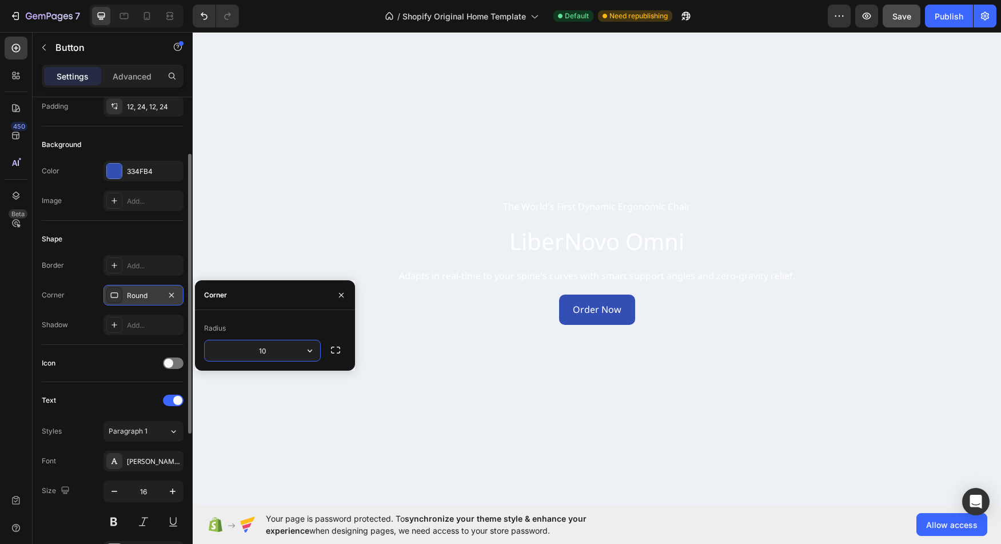
scroll to position [0, 0]
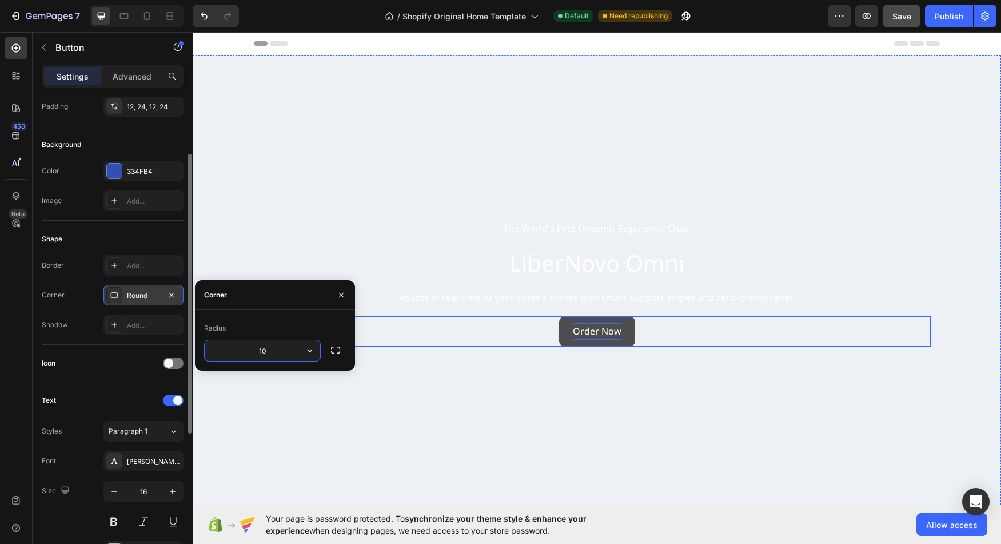
click at [588, 337] on p "Order Now" at bounding box center [597, 331] width 49 height 17
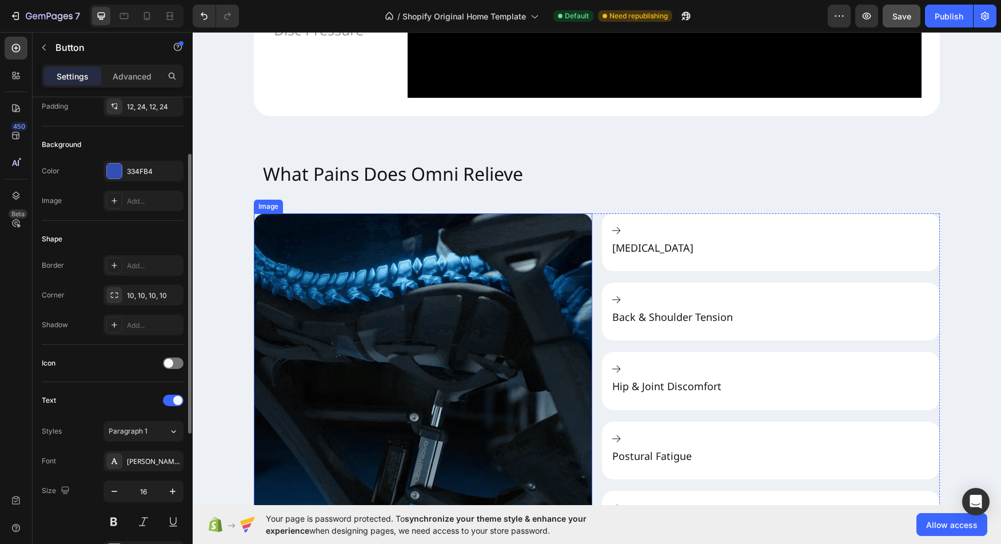
scroll to position [1876, 0]
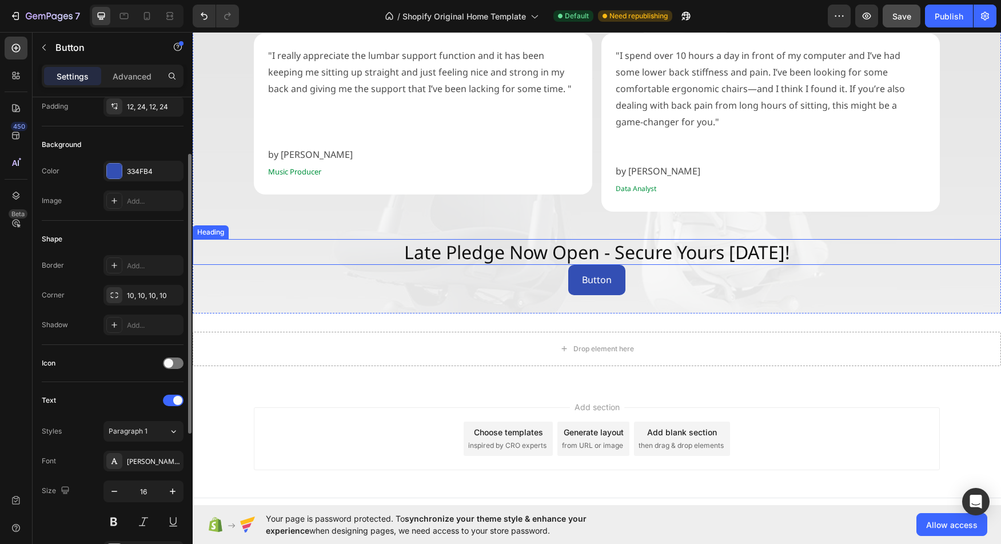
click at [670, 239] on h2 "Late Pledge Now Open - Secure Yours [DATE]!" at bounding box center [597, 252] width 808 height 26
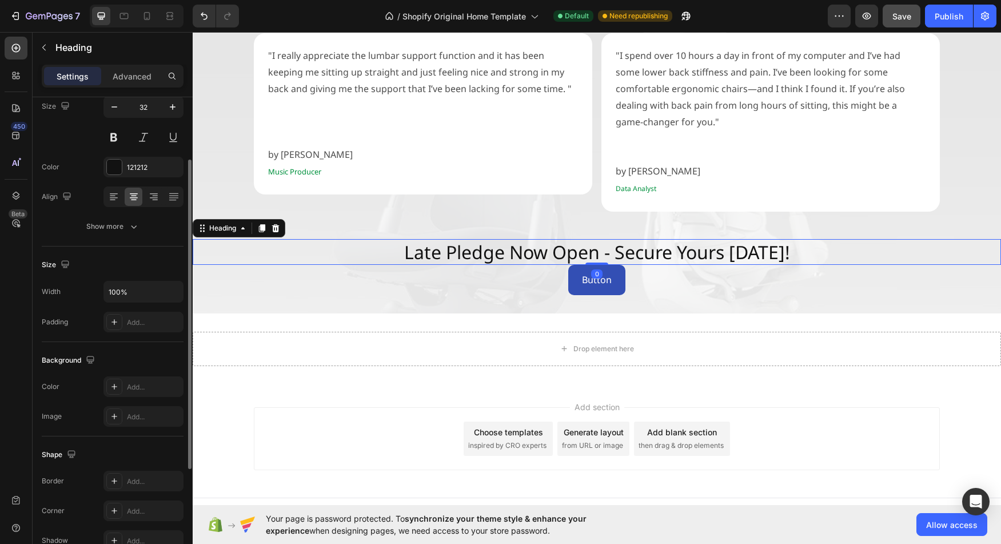
scroll to position [0, 0]
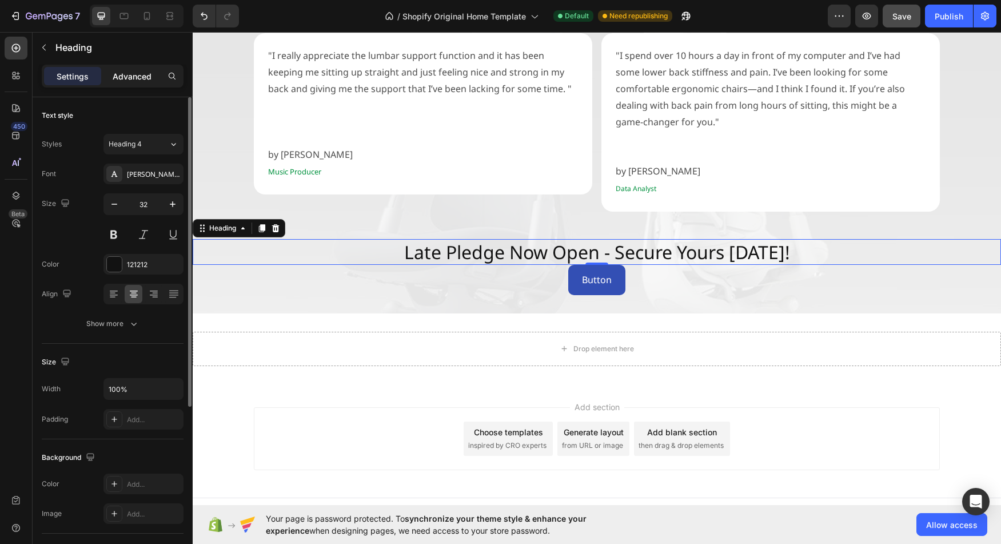
click at [125, 84] on div "Advanced" at bounding box center [131, 76] width 57 height 18
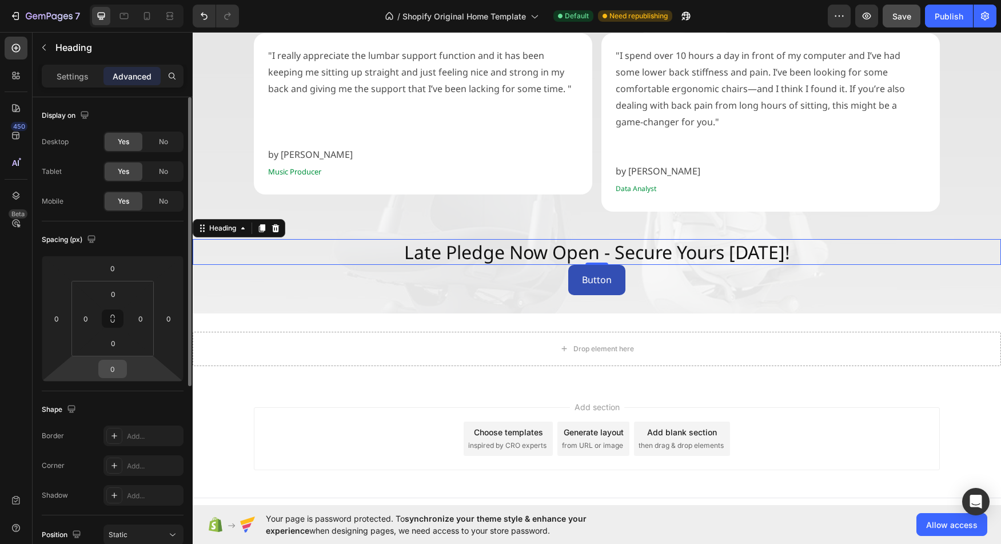
click at [108, 364] on input "0" at bounding box center [112, 368] width 23 height 17
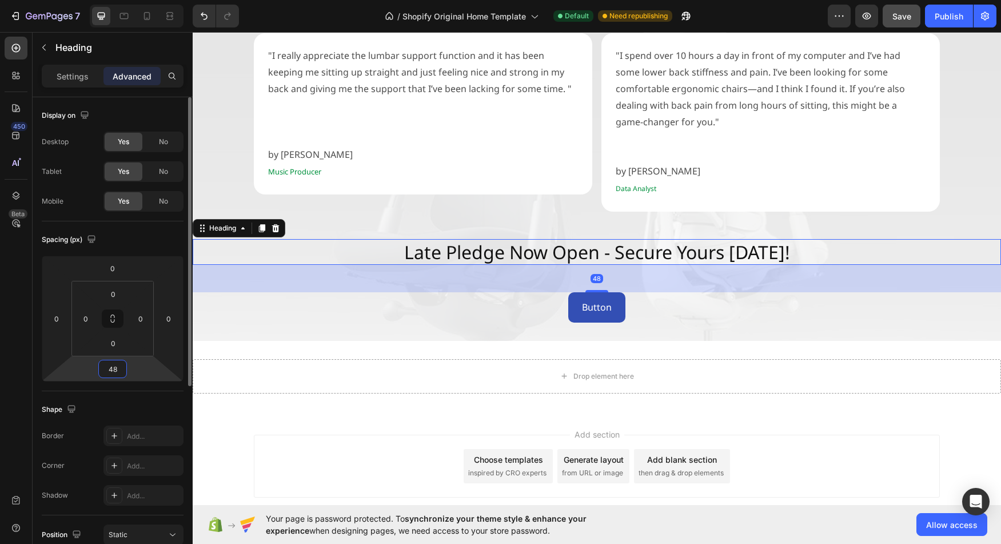
type input "48"
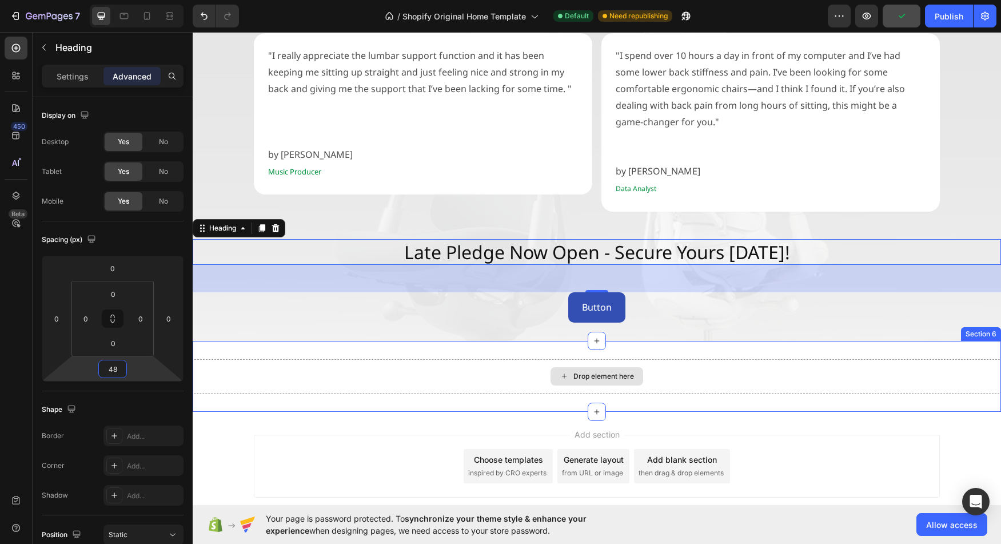
click at [907, 367] on div "Drop element here" at bounding box center [597, 376] width 808 height 34
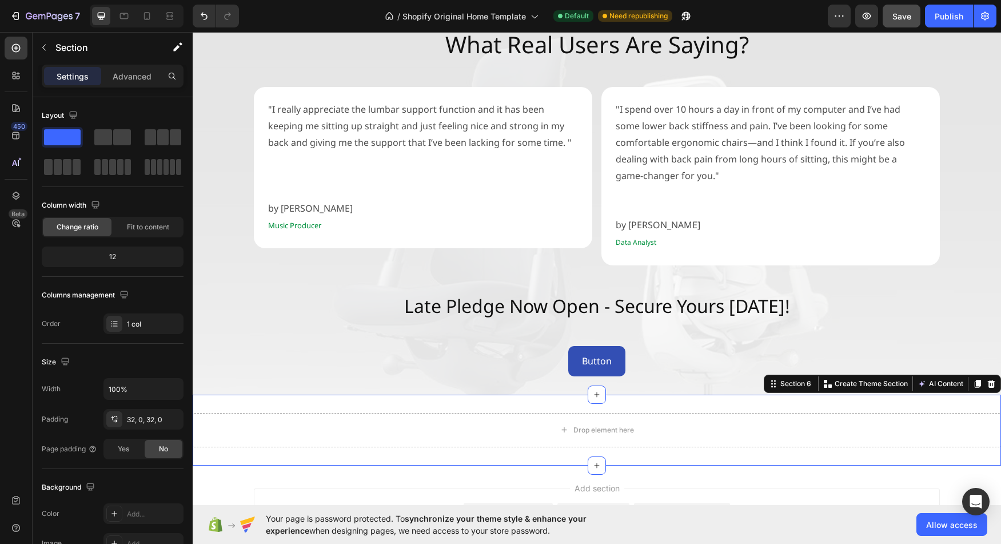
scroll to position [1793, 0]
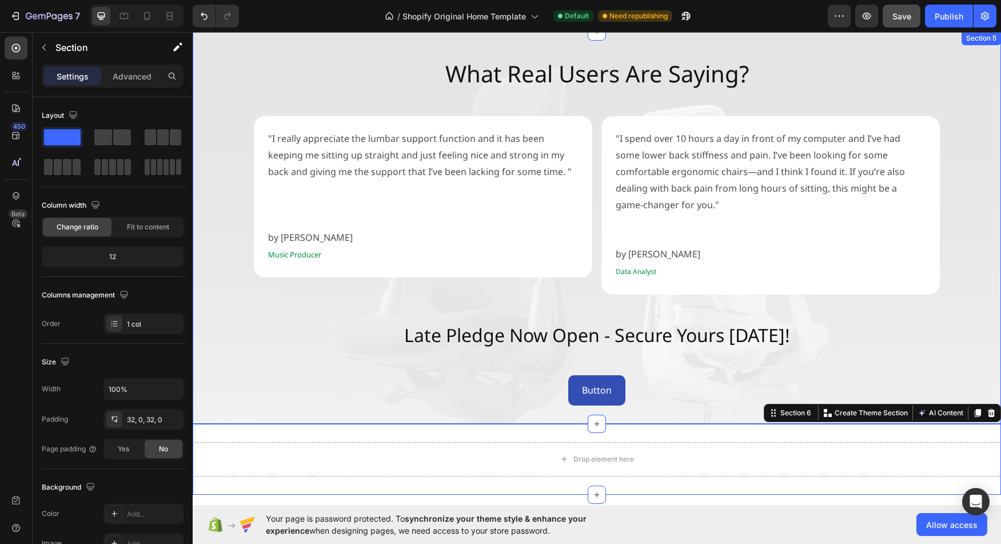
click at [490, 337] on div "What Real Users Are Saying? Heading "I really appreciate the [MEDICAL_DATA] sup…" at bounding box center [597, 227] width 808 height 355
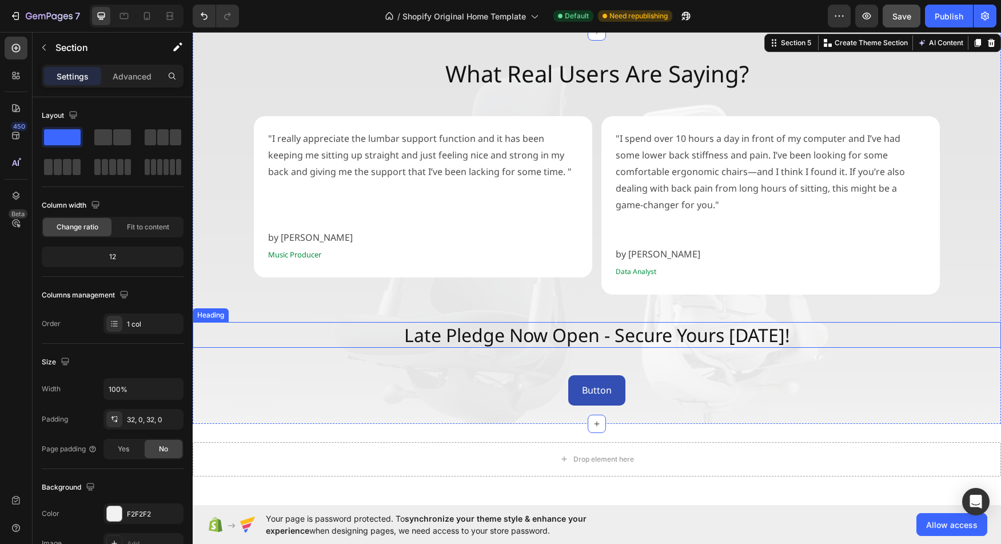
click at [525, 329] on h2 "Late Pledge Now Open - Secure Yours [DATE]!" at bounding box center [597, 335] width 808 height 26
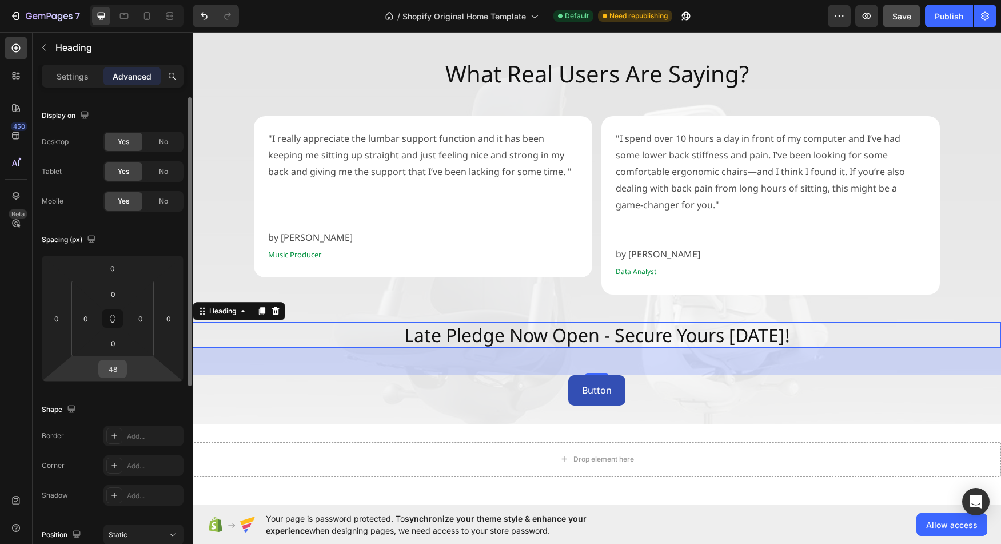
click at [111, 365] on input "48" at bounding box center [112, 368] width 23 height 17
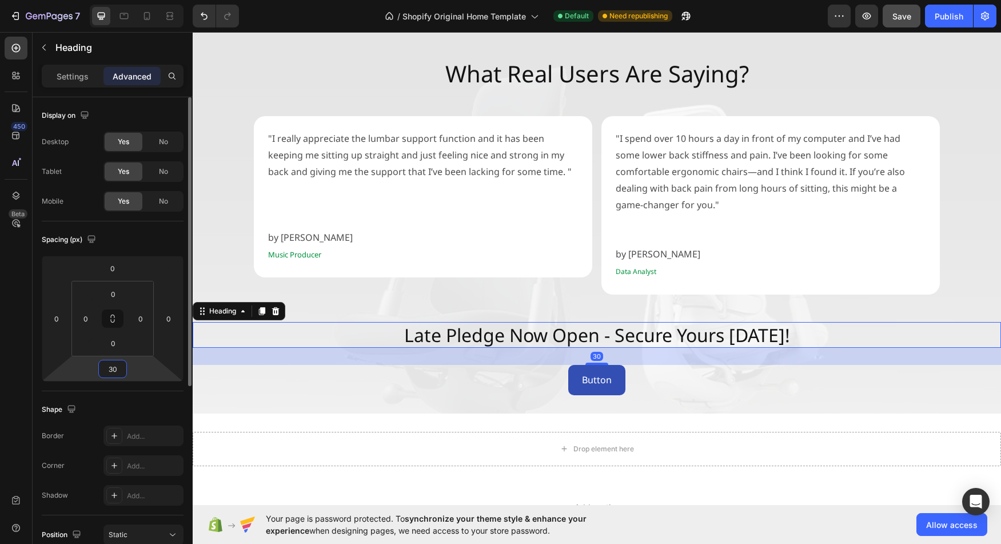
type input "30"
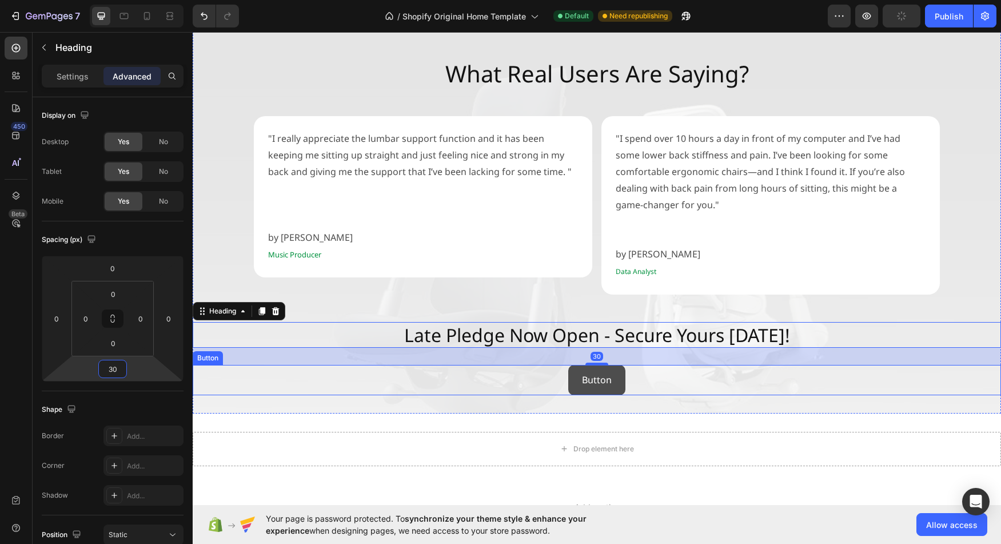
click at [612, 365] on button "Button" at bounding box center [596, 380] width 57 height 30
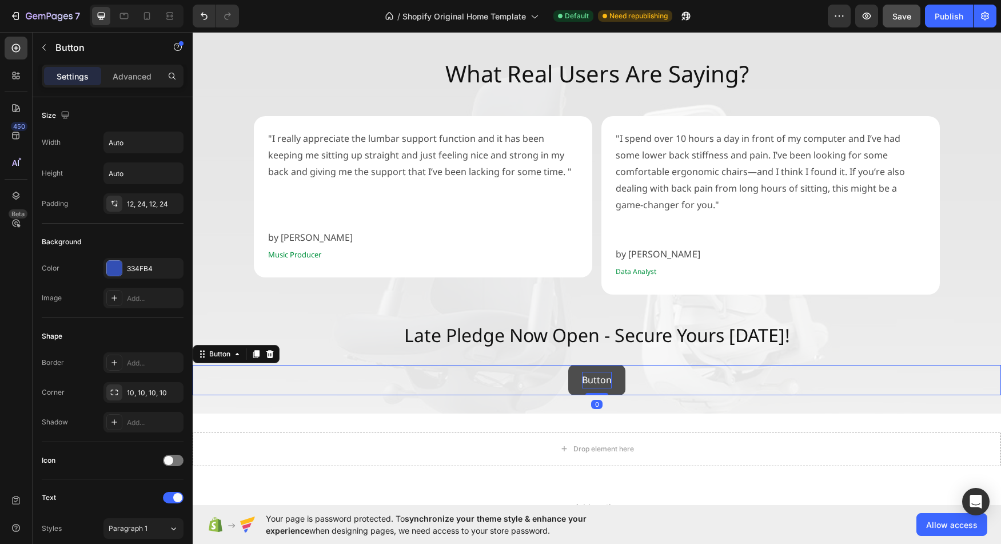
click at [597, 371] on p "Button" at bounding box center [597, 379] width 30 height 17
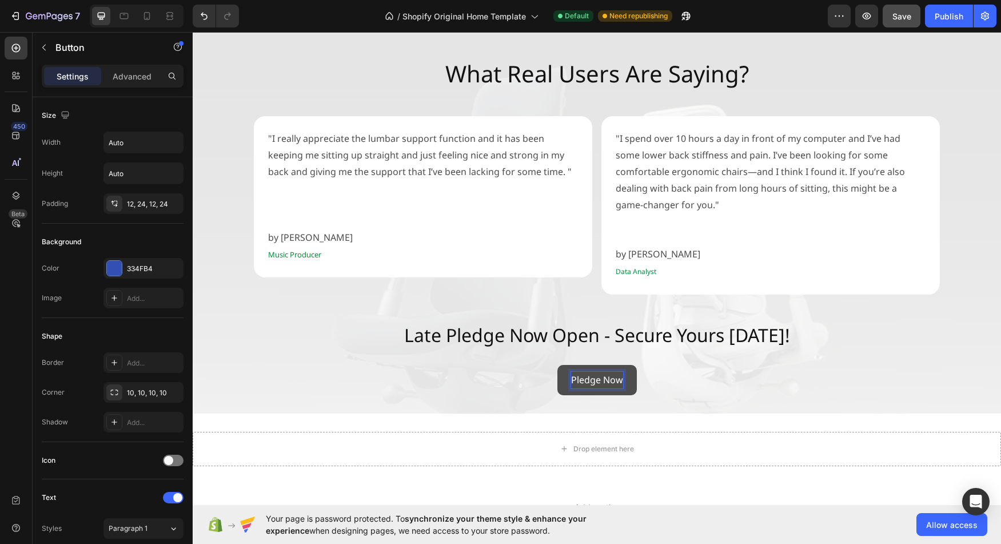
click at [800, 365] on div "Pledge Now Button 0" at bounding box center [597, 380] width 808 height 30
click at [129, 81] on p "Advanced" at bounding box center [132, 76] width 39 height 12
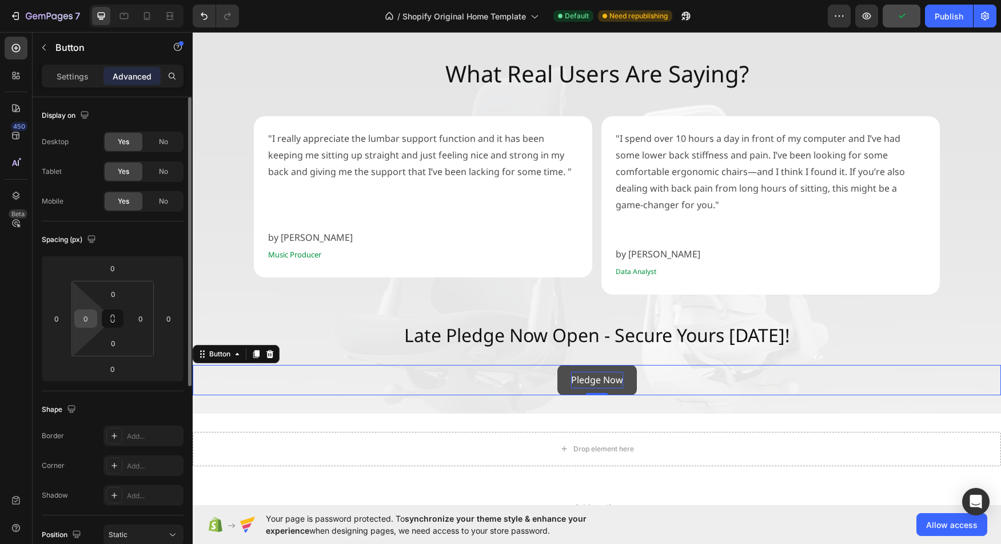
click at [89, 327] on div "0" at bounding box center [85, 318] width 23 height 18
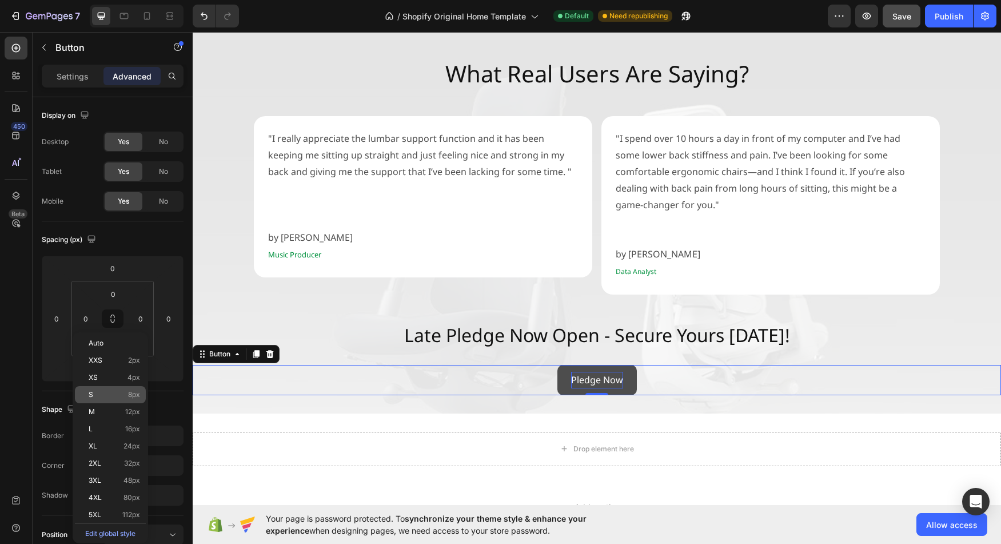
click at [117, 391] on p "S 8px" at bounding box center [114, 394] width 51 height 8
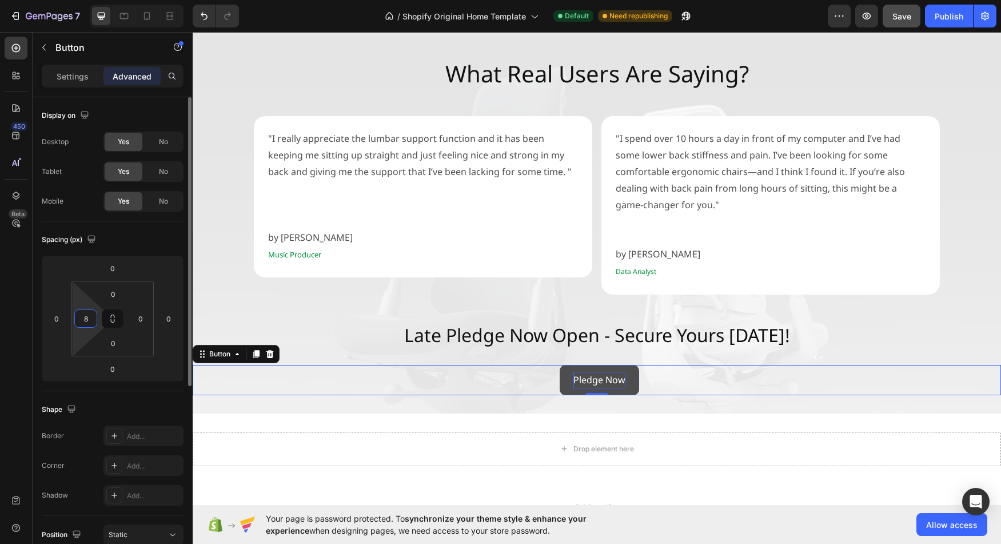
click at [90, 325] on input "8" at bounding box center [85, 318] width 17 height 17
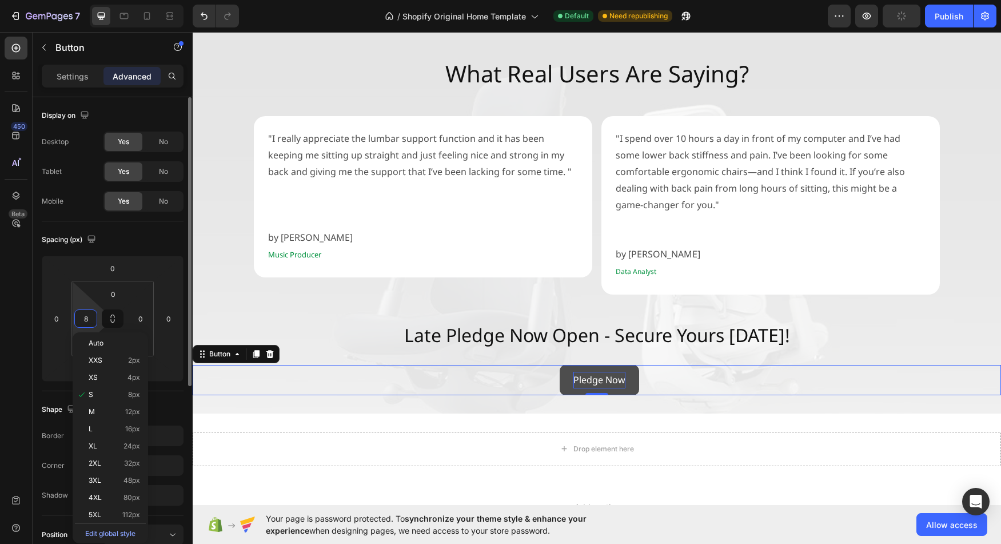
click at [87, 316] on input "8" at bounding box center [85, 318] width 17 height 17
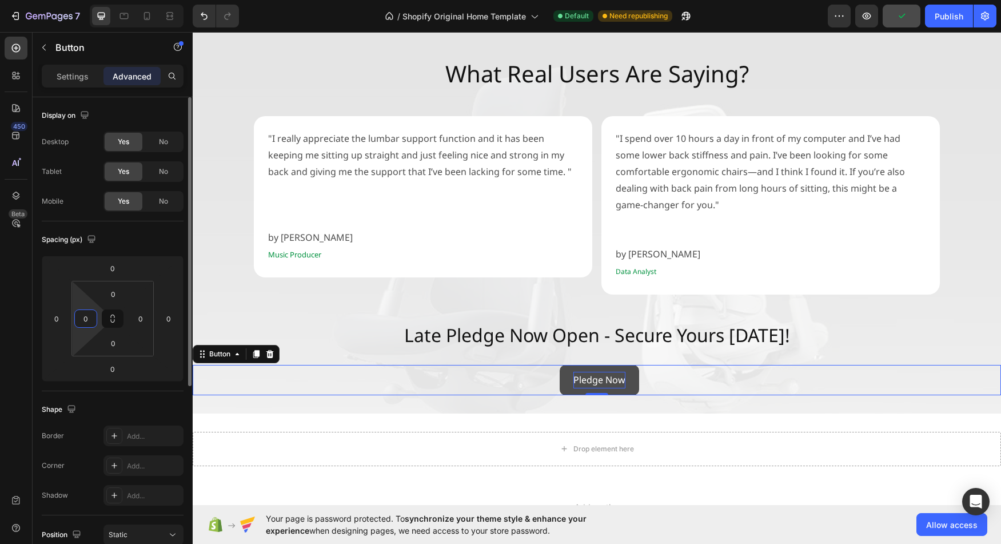
type input "0"
click at [59, 324] on input "0" at bounding box center [56, 318] width 17 height 17
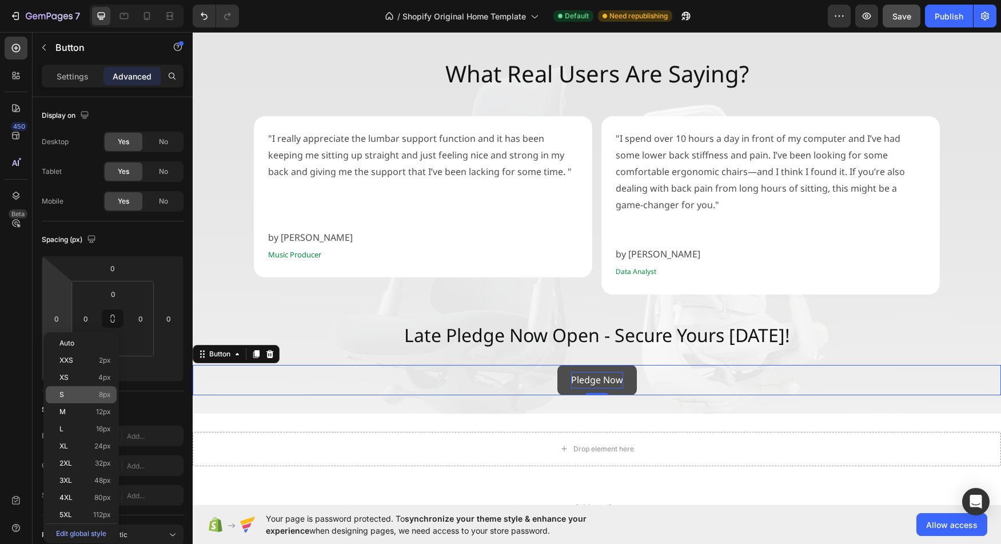
click at [82, 393] on p "S 8px" at bounding box center [84, 394] width 51 height 8
type input "8"
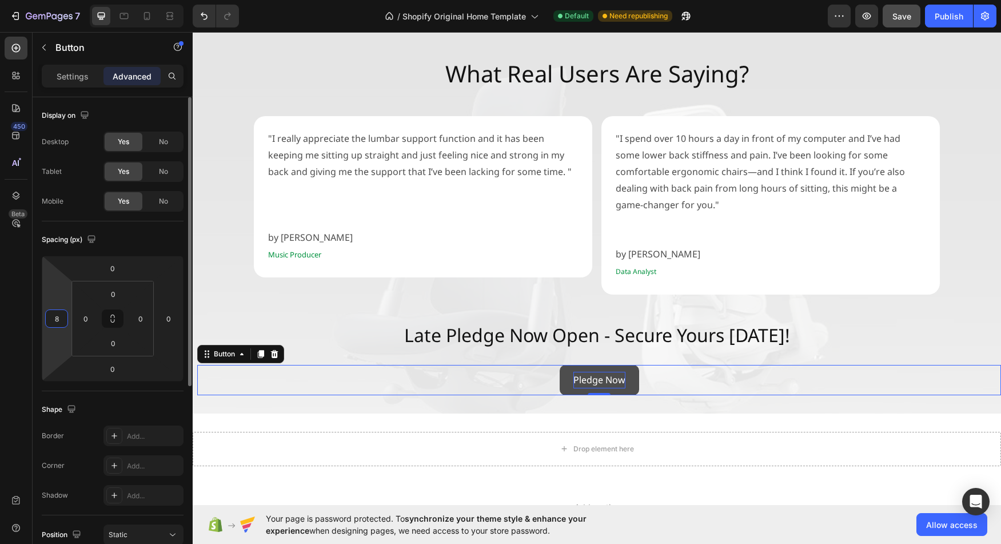
click at [59, 317] on input "8" at bounding box center [56, 318] width 17 height 17
type input "0"
click at [125, 335] on div "0" at bounding box center [113, 343] width 29 height 18
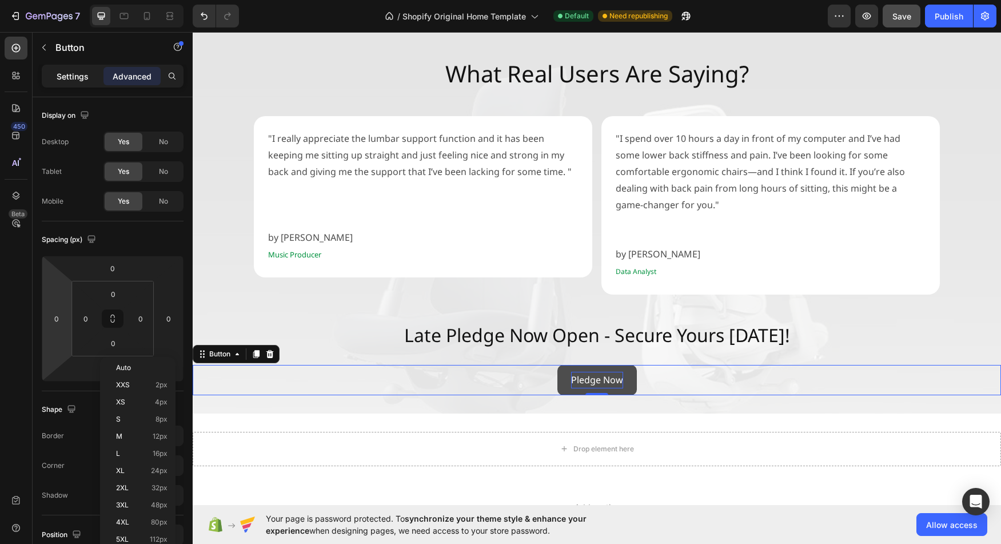
click at [82, 79] on p "Settings" at bounding box center [73, 76] width 32 height 12
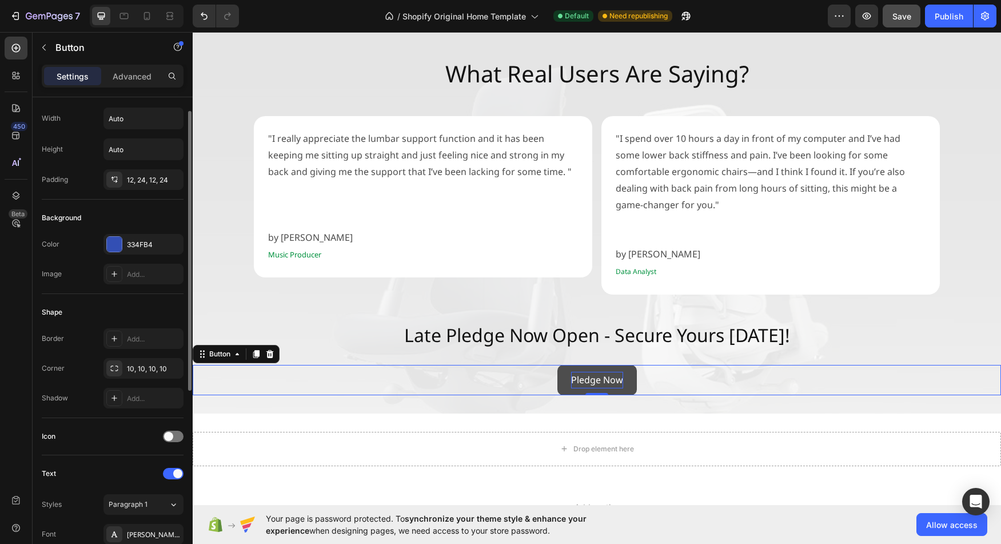
scroll to position [0, 0]
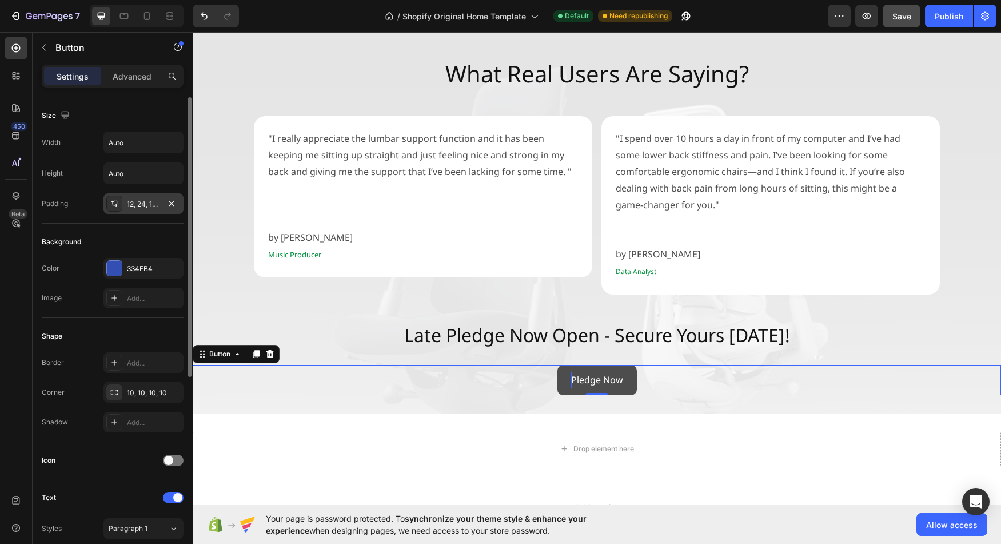
click at [138, 202] on div "12, 24, 12, 24" at bounding box center [143, 204] width 33 height 10
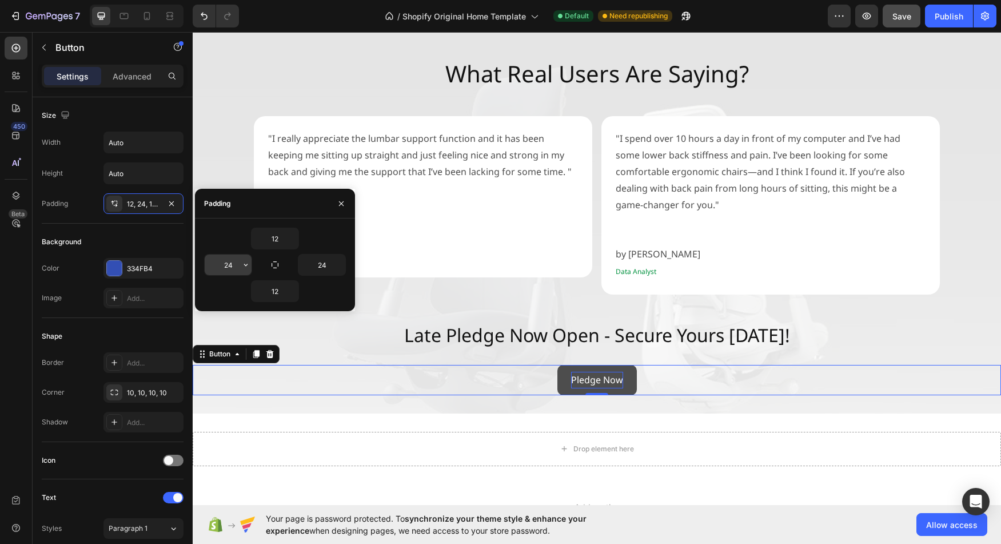
click at [237, 264] on input "24" at bounding box center [228, 264] width 47 height 21
type input "36"
click at [322, 263] on input "24" at bounding box center [321, 264] width 47 height 21
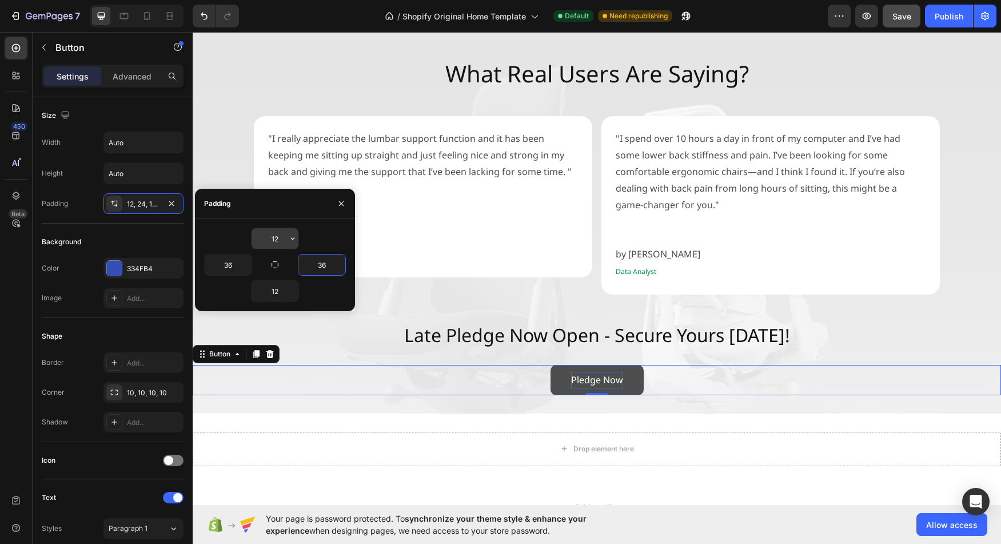
type input "36"
click at [279, 241] on input "12" at bounding box center [274, 238] width 47 height 21
type input "8"
click at [282, 293] on input "12" at bounding box center [274, 291] width 47 height 21
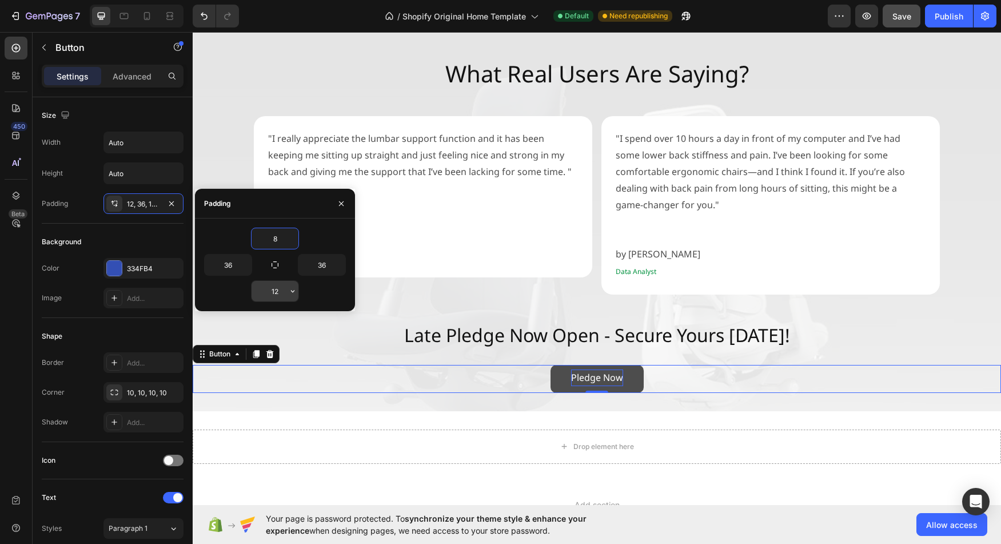
click at [282, 293] on input "12" at bounding box center [274, 291] width 47 height 21
type input "8"
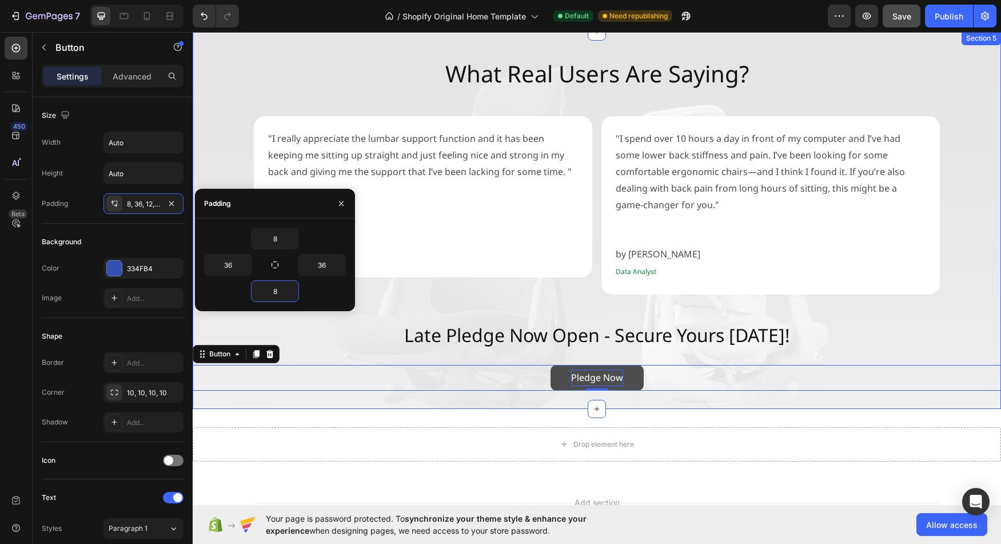
click at [733, 383] on div "What Real Users Are Saying? Heading "I really appreciate the [MEDICAL_DATA] sup…" at bounding box center [597, 219] width 808 height 377
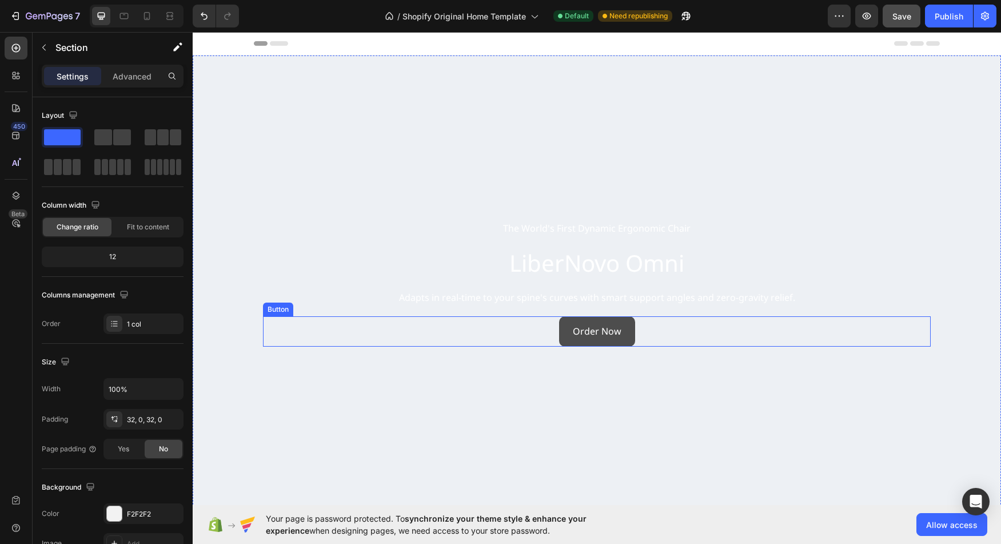
click at [605, 339] on button "Order Now" at bounding box center [597, 331] width 76 height 30
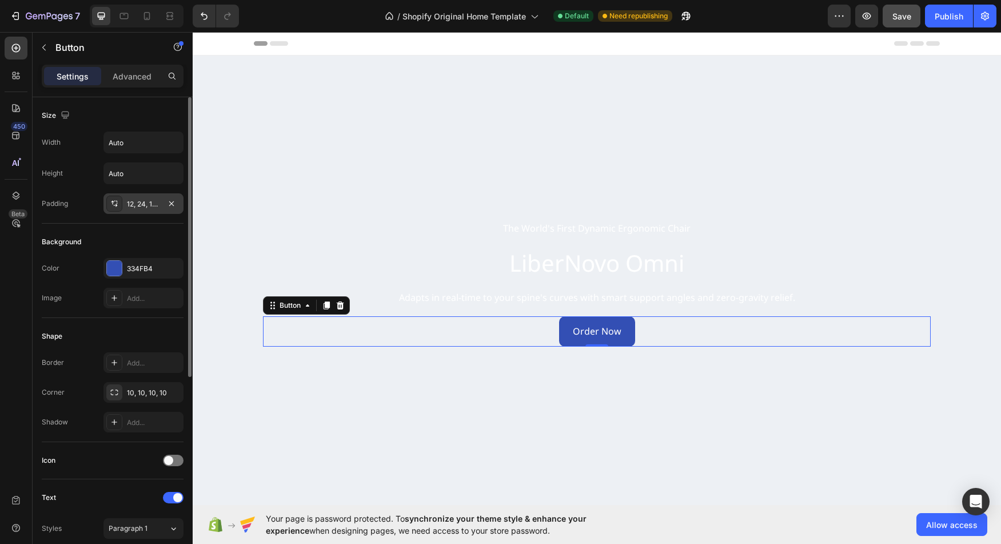
click at [138, 206] on div "12, 24, 12, 24" at bounding box center [143, 204] width 33 height 10
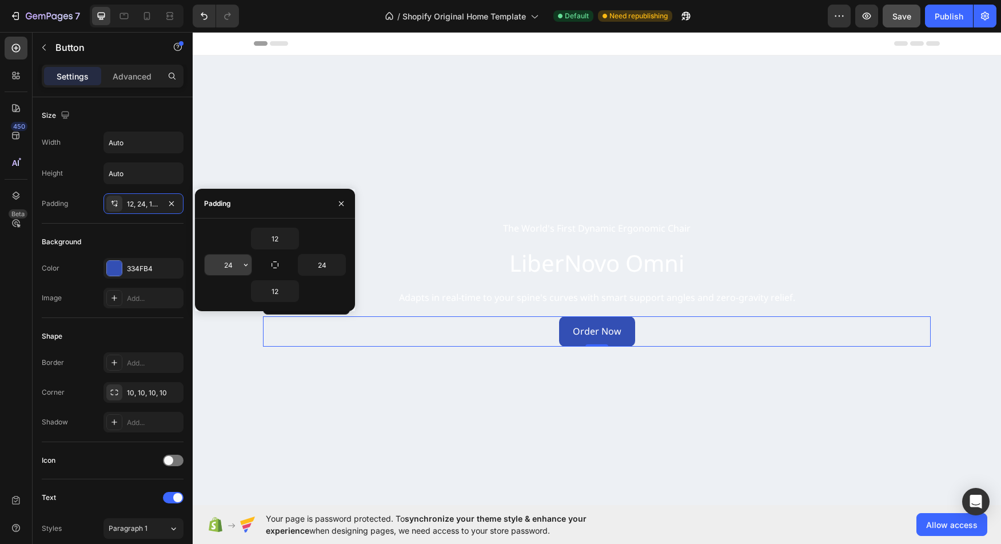
click at [235, 266] on input "24" at bounding box center [228, 264] width 47 height 21
type input "36"
click at [319, 269] on input "24" at bounding box center [321, 264] width 47 height 21
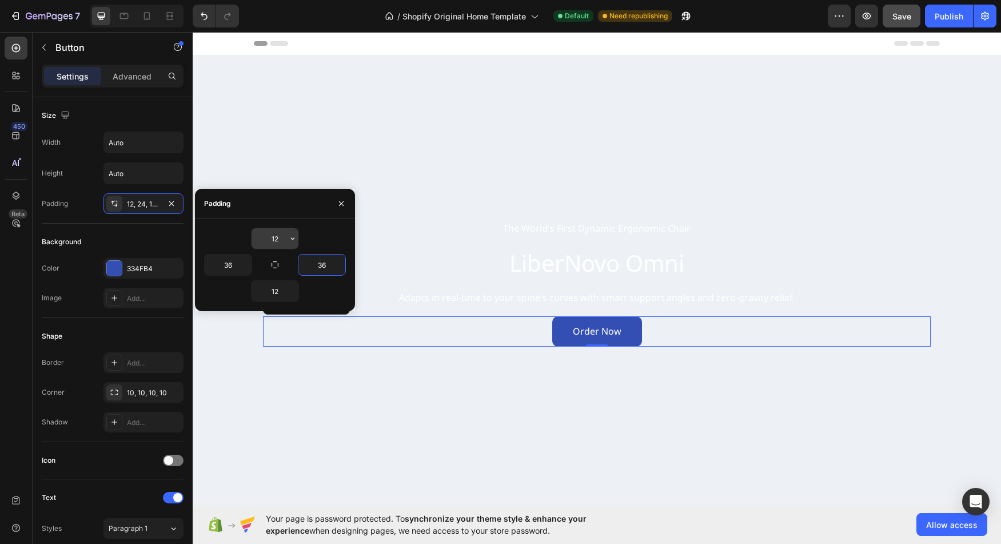
type input "36"
click at [275, 241] on input "12" at bounding box center [274, 238] width 47 height 21
type input "8"
click at [277, 288] on input "12" at bounding box center [274, 291] width 47 height 21
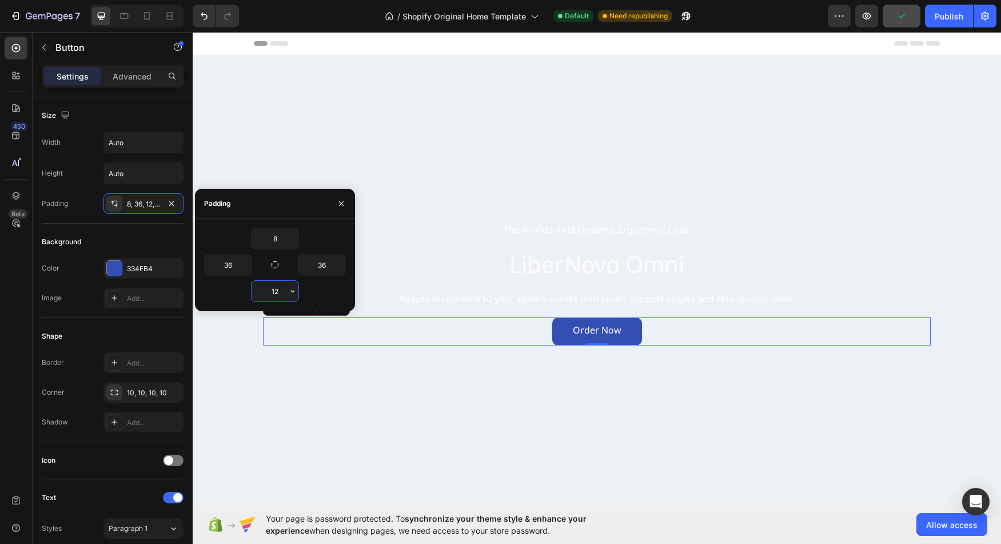
click at [277, 288] on input "12" at bounding box center [274, 291] width 47 height 21
type input "8"
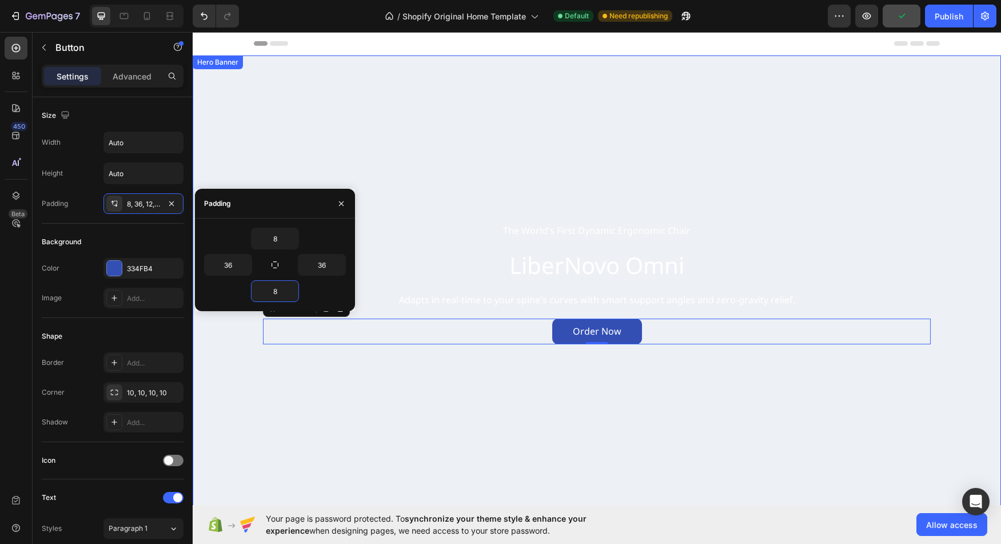
click at [236, 373] on video "Background Image" at bounding box center [597, 282] width 808 height 454
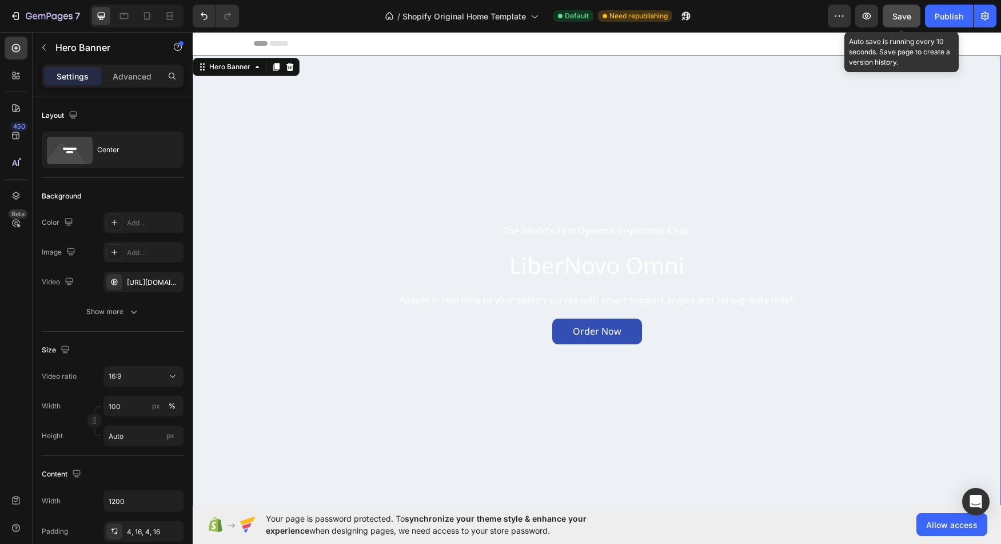
click at [888, 21] on button "Save" at bounding box center [901, 16] width 38 height 23
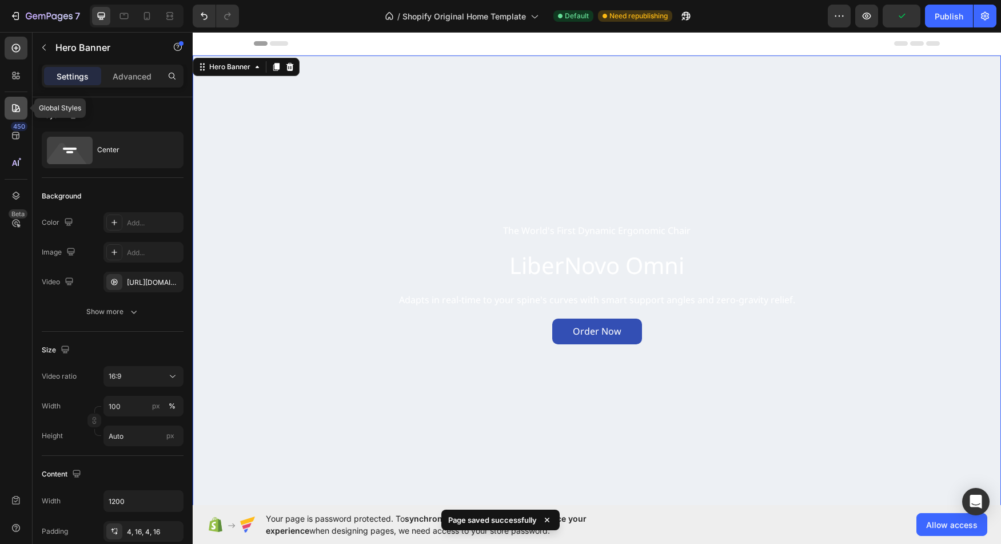
click at [15, 105] on icon at bounding box center [16, 108] width 8 height 8
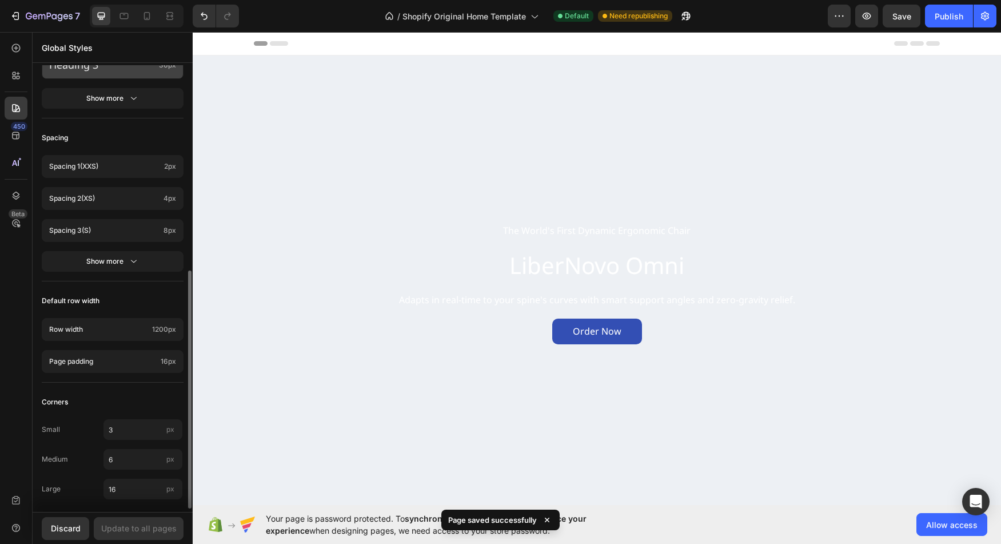
scroll to position [391, 0]
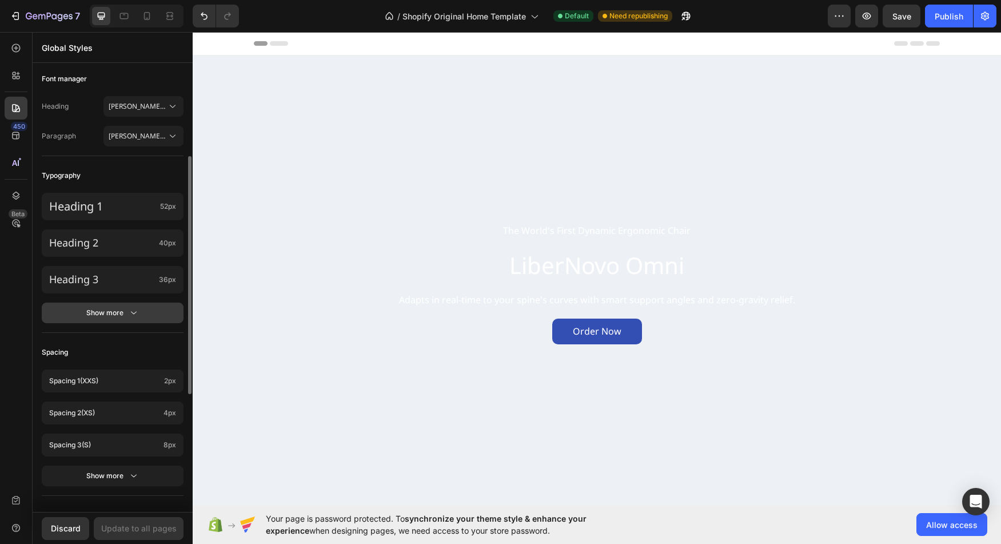
click at [118, 313] on div "Show more" at bounding box center [112, 312] width 53 height 11
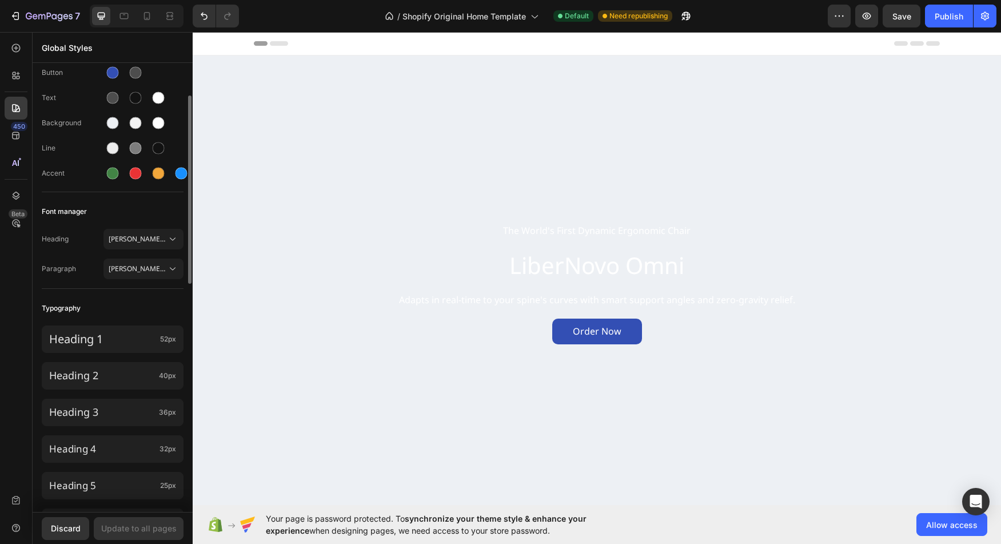
scroll to position [0, 0]
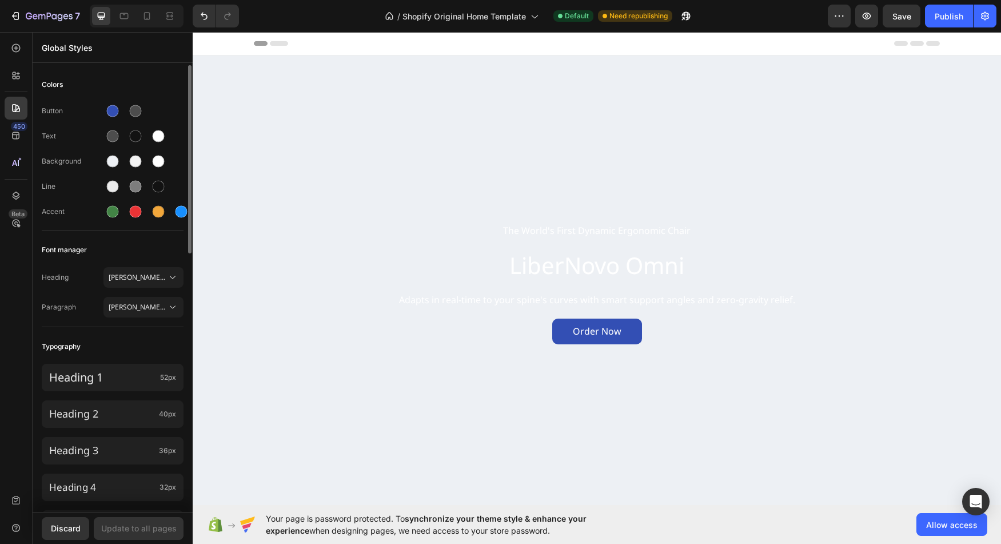
click at [74, 162] on div "Background" at bounding box center [73, 161] width 62 height 10
click at [61, 164] on div "Background" at bounding box center [73, 161] width 62 height 10
click at [15, 87] on div "450 Beta" at bounding box center [16, 263] width 23 height 452
click at [15, 85] on div at bounding box center [16, 75] width 23 height 23
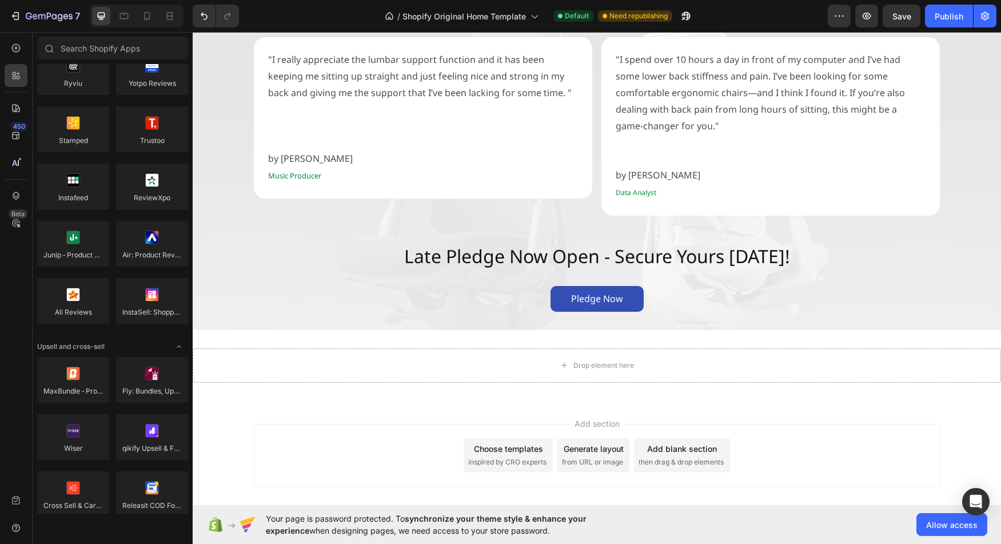
scroll to position [1889, 0]
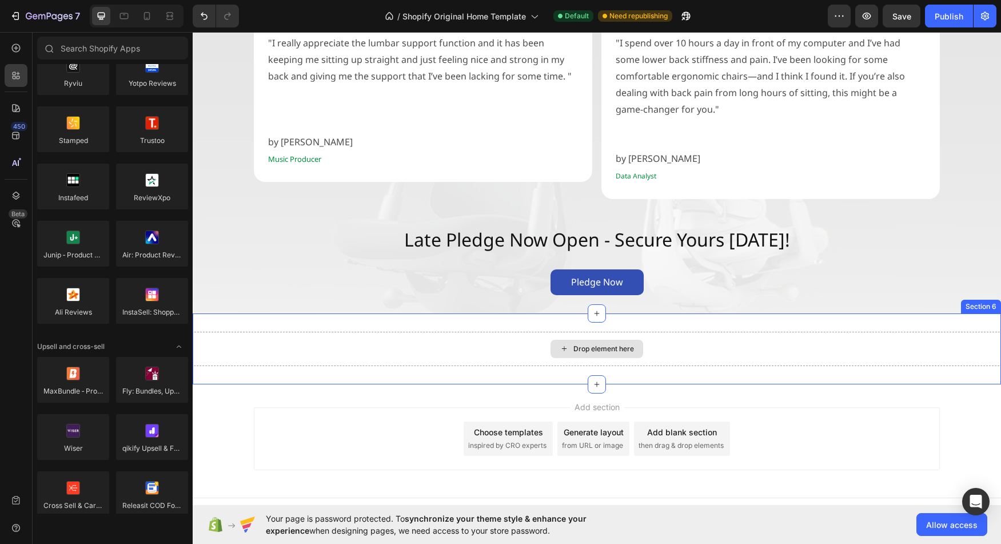
click at [610, 344] on div "Drop element here" at bounding box center [603, 348] width 61 height 9
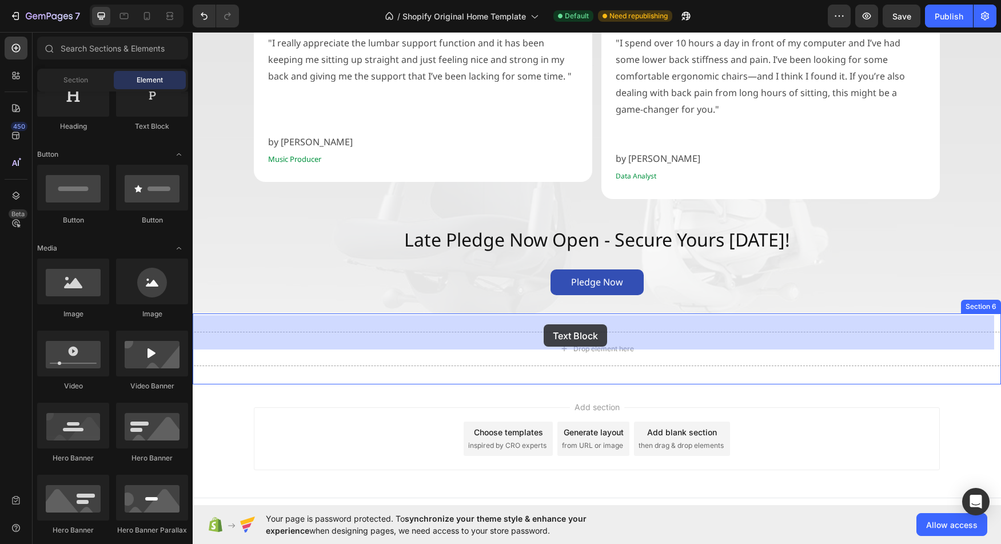
drag, startPoint x: 342, startPoint y: 141, endPoint x: 544, endPoint y: 324, distance: 271.9
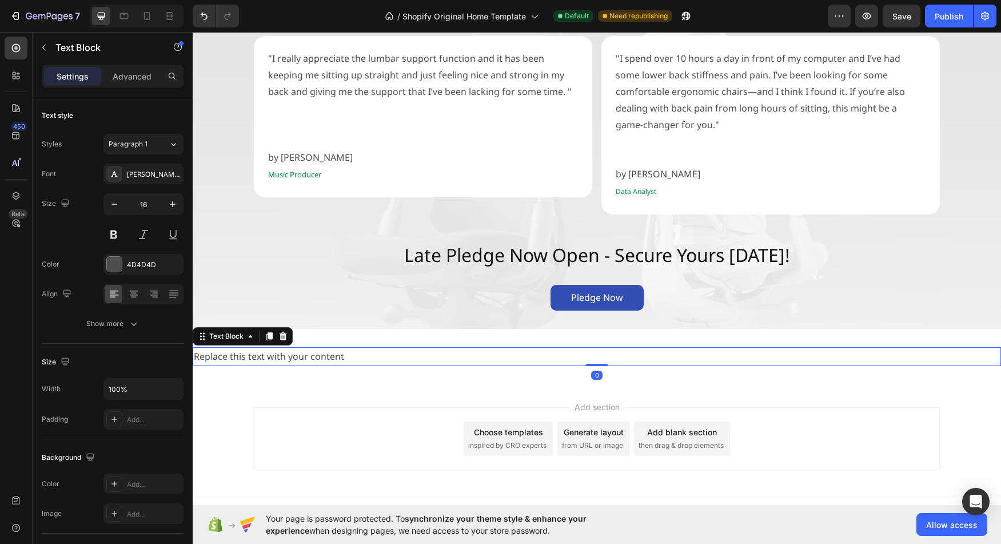
click at [370, 347] on div "Replace this text with your content" at bounding box center [597, 356] width 808 height 19
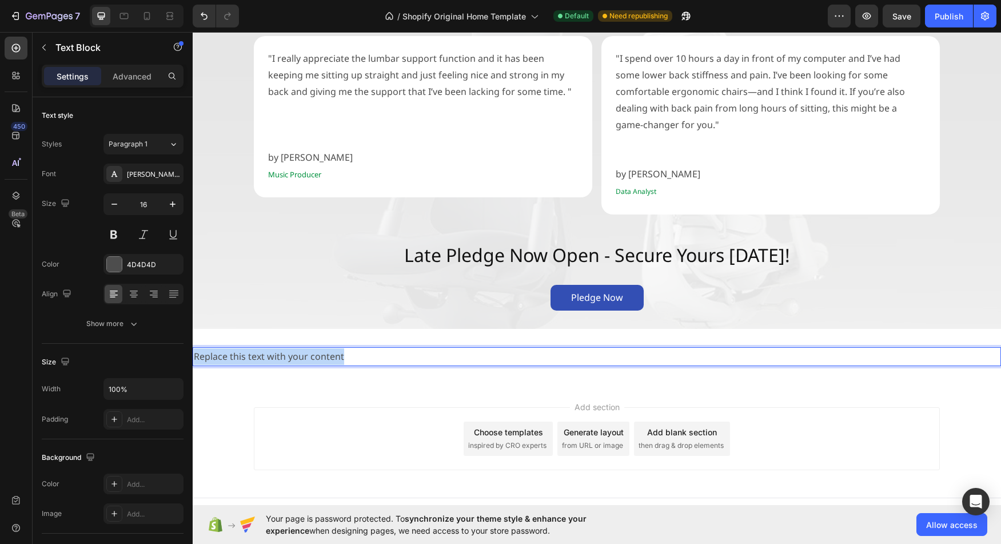
click at [370, 348] on p "Replace this text with your content" at bounding box center [597, 356] width 806 height 17
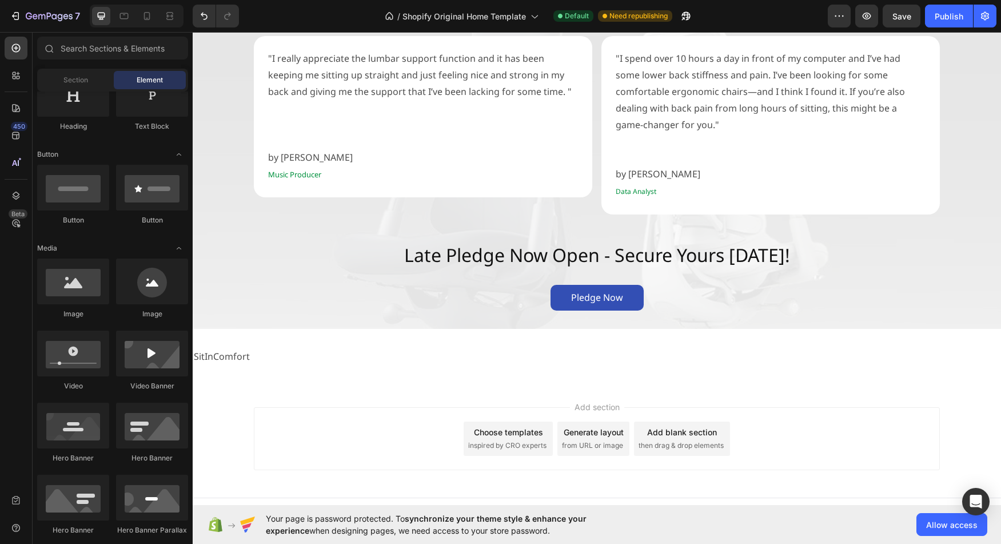
click at [221, 395] on div "Add section Choose templates inspired by CRO experts Generate layout from URL o…" at bounding box center [597, 440] width 808 height 113
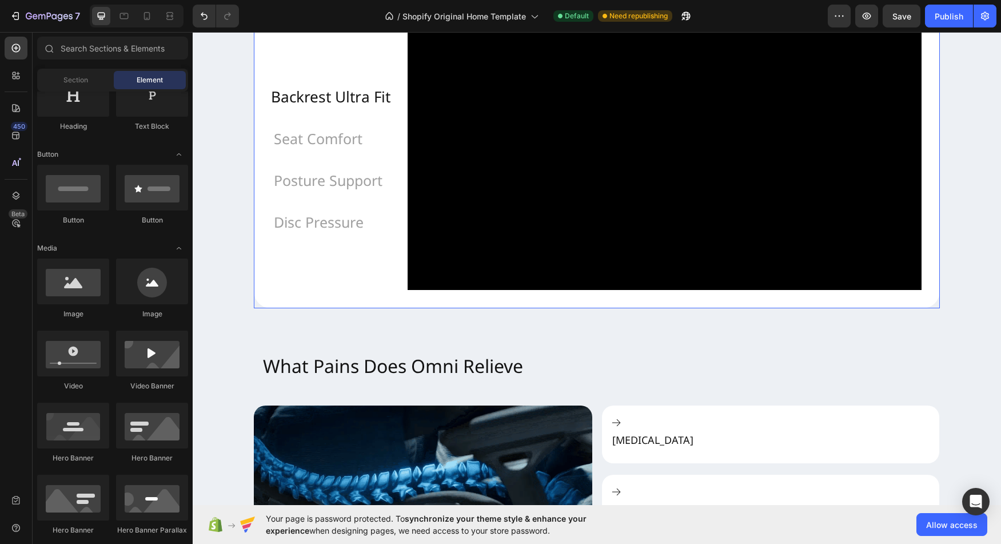
scroll to position [1062, 0]
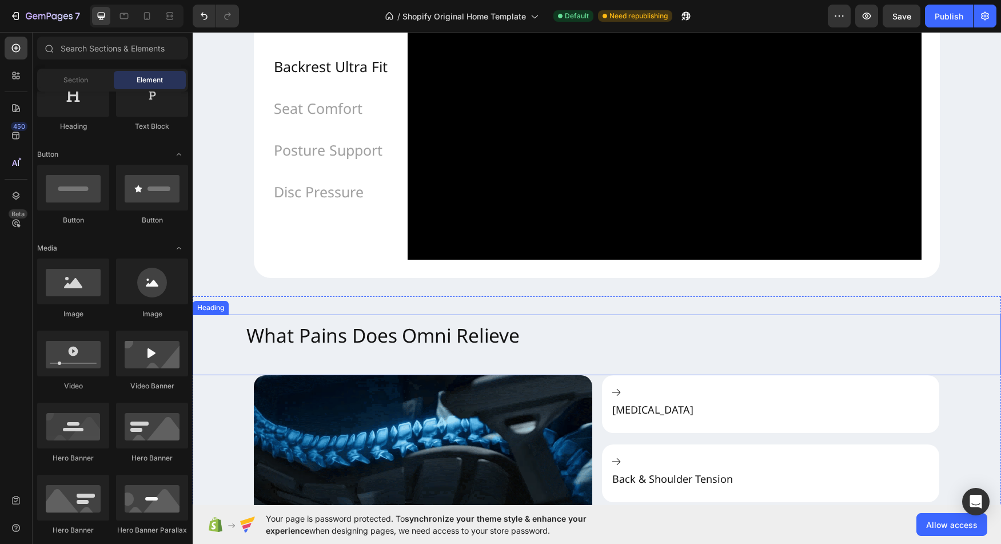
click at [359, 362] on h2 "What Pains Does Omni Relieve" at bounding box center [597, 344] width 720 height 63
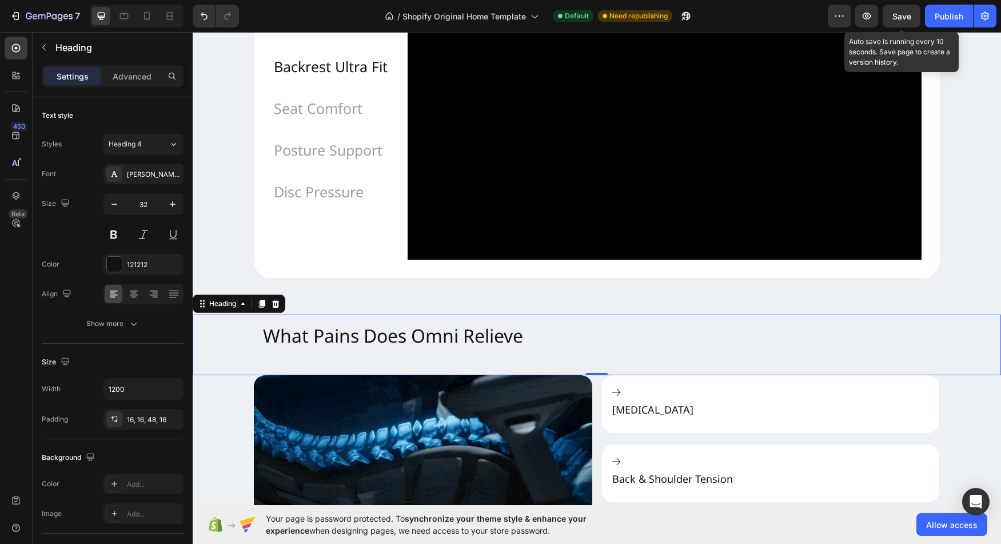
click at [893, 21] on div "Save" at bounding box center [901, 16] width 19 height 12
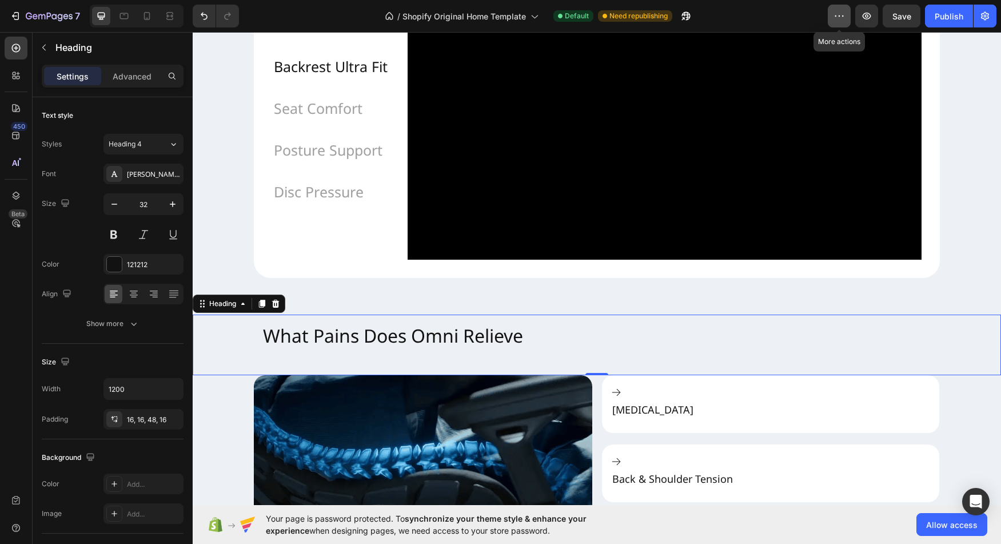
click at [840, 16] on icon "button" at bounding box center [839, 15] width 2 height 1
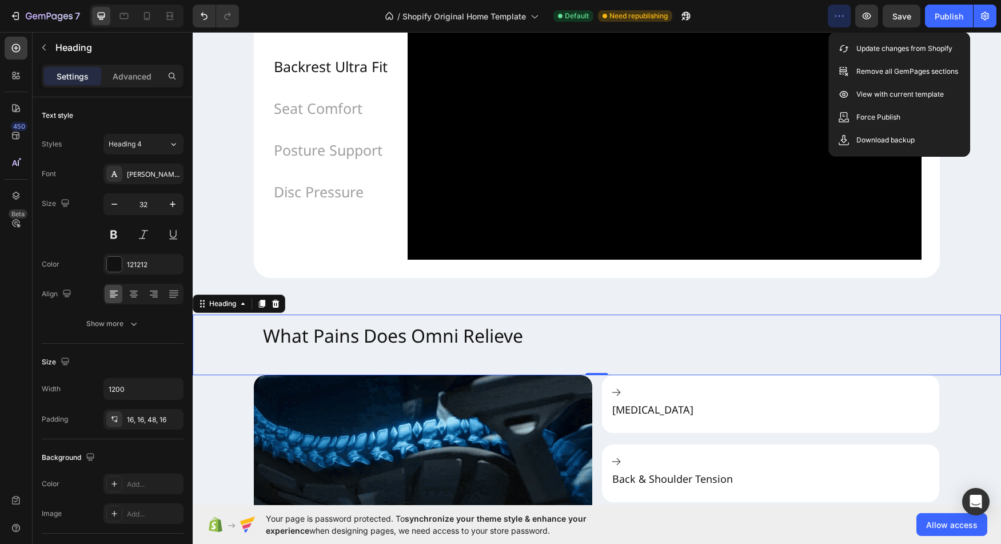
click at [794, 14] on div "/ Shopify Original Home Template Default Need republishing" at bounding box center [538, 16] width 580 height 23
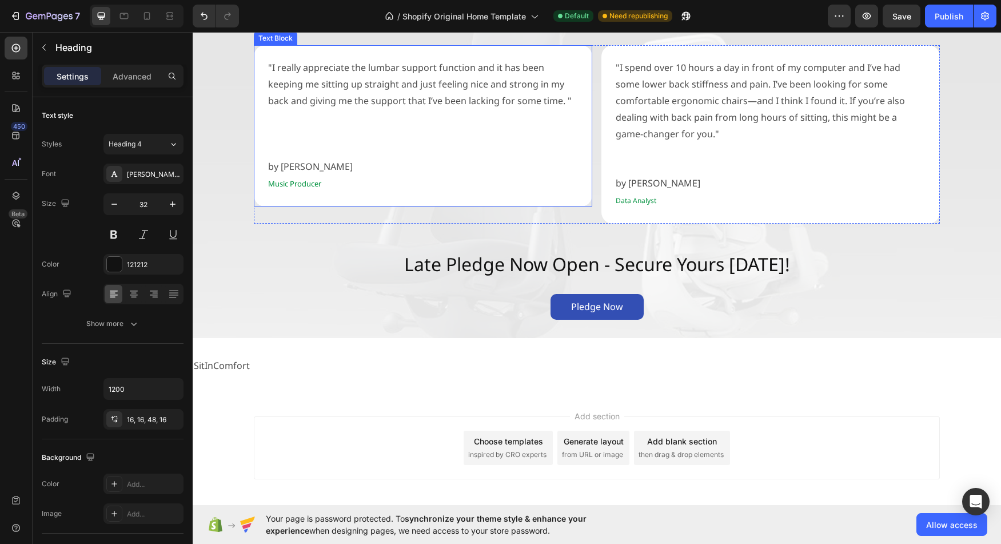
scroll to position [1873, 0]
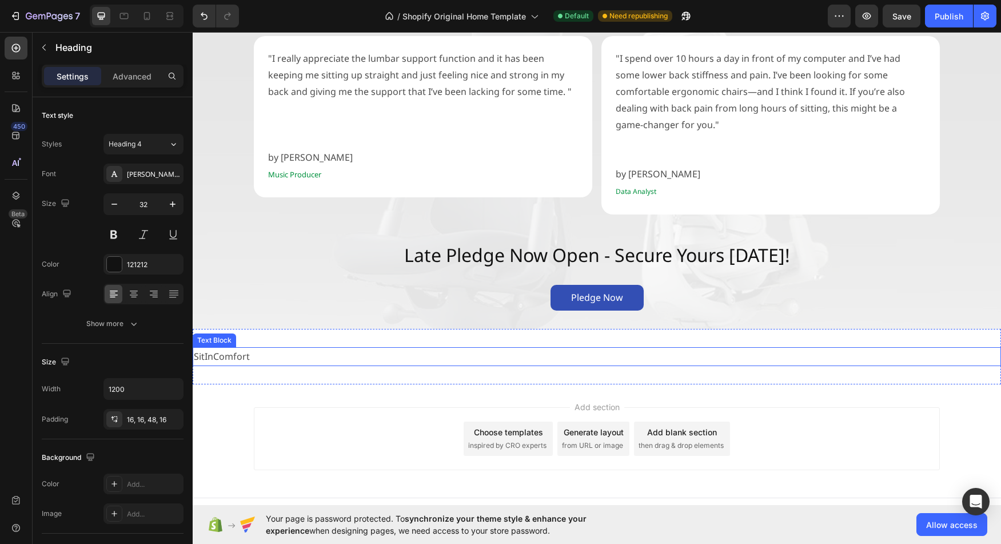
click at [246, 348] on p "SitInComfort" at bounding box center [597, 356] width 806 height 17
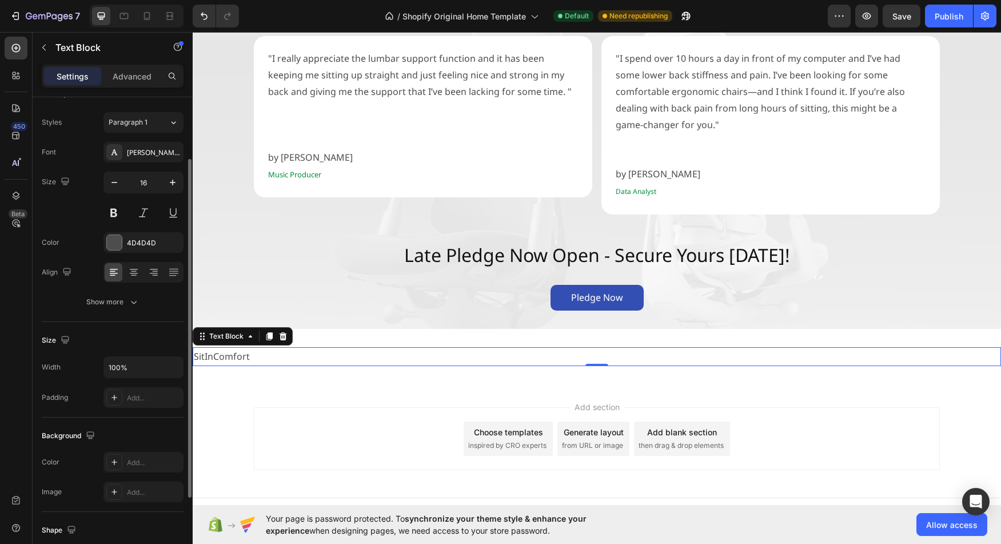
scroll to position [0, 0]
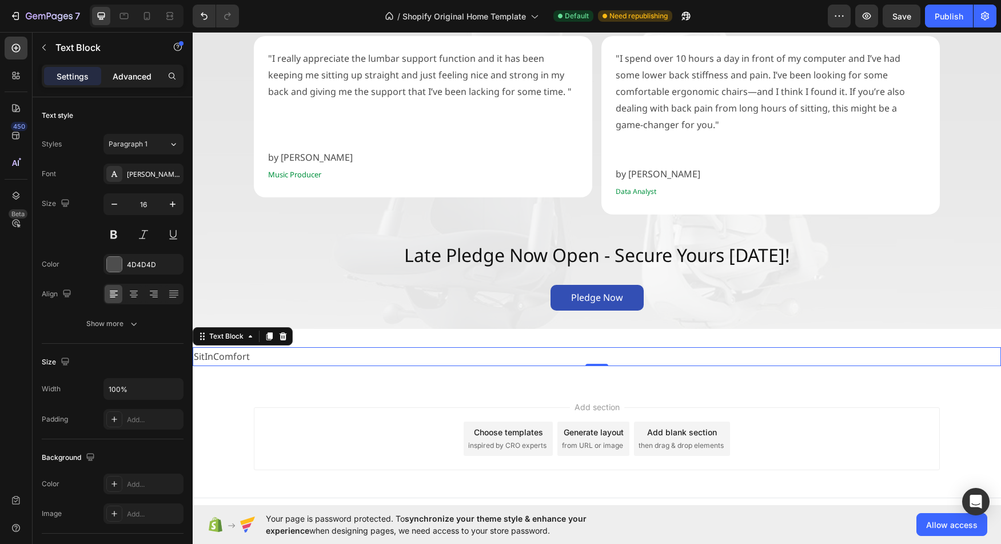
click at [121, 74] on p "Advanced" at bounding box center [132, 76] width 39 height 12
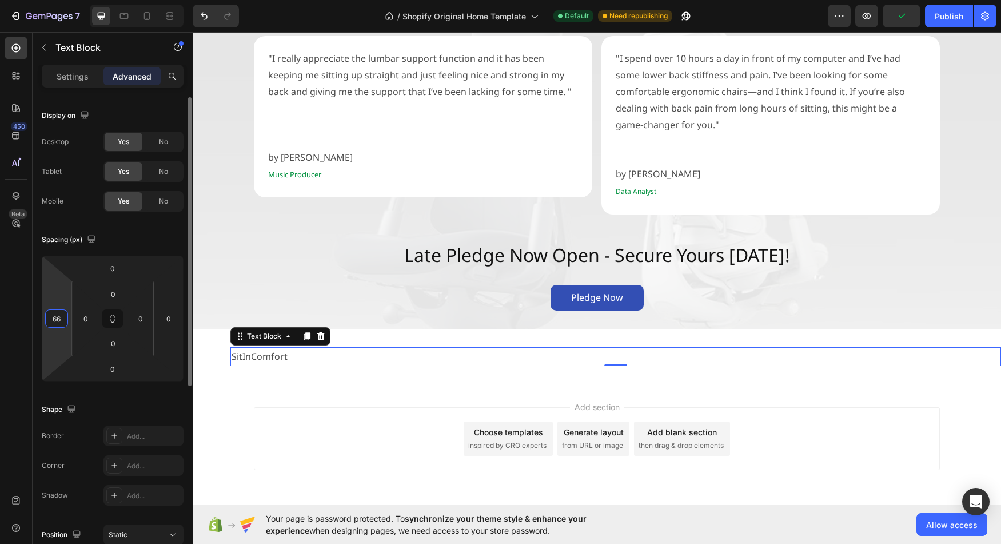
drag, startPoint x: 51, startPoint y: 338, endPoint x: 63, endPoint y: 320, distance: 21.9
click at [62, 0] on html "7 / Shopify Original Home Template Default Need republishing Preview Publish 45…" at bounding box center [500, 0] width 1001 height 0
click at [64, 318] on input "66" at bounding box center [56, 318] width 17 height 17
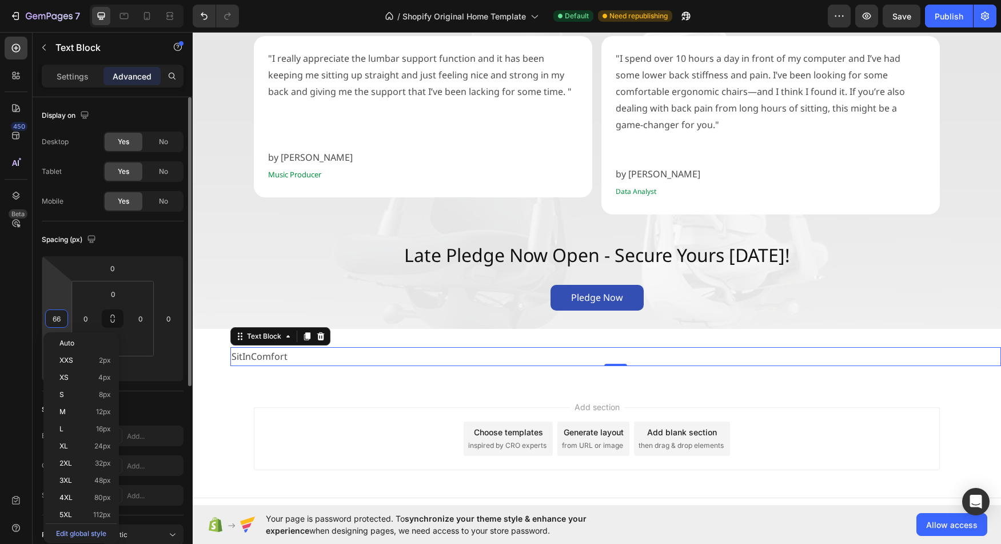
click at [64, 318] on input "66" at bounding box center [56, 318] width 17 height 17
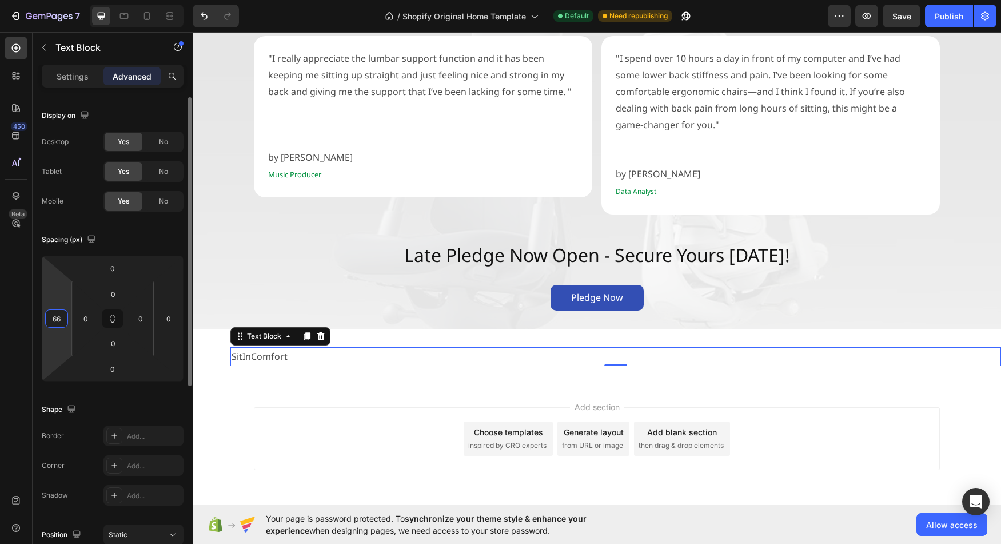
click at [64, 318] on input "66" at bounding box center [56, 318] width 17 height 17
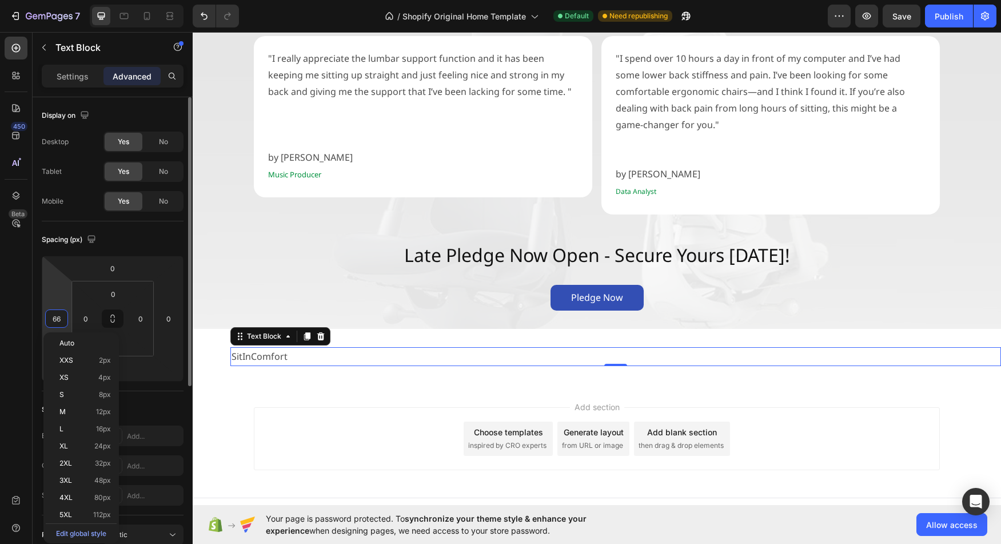
click at [65, 318] on input "66" at bounding box center [56, 318] width 17 height 17
type input "0"
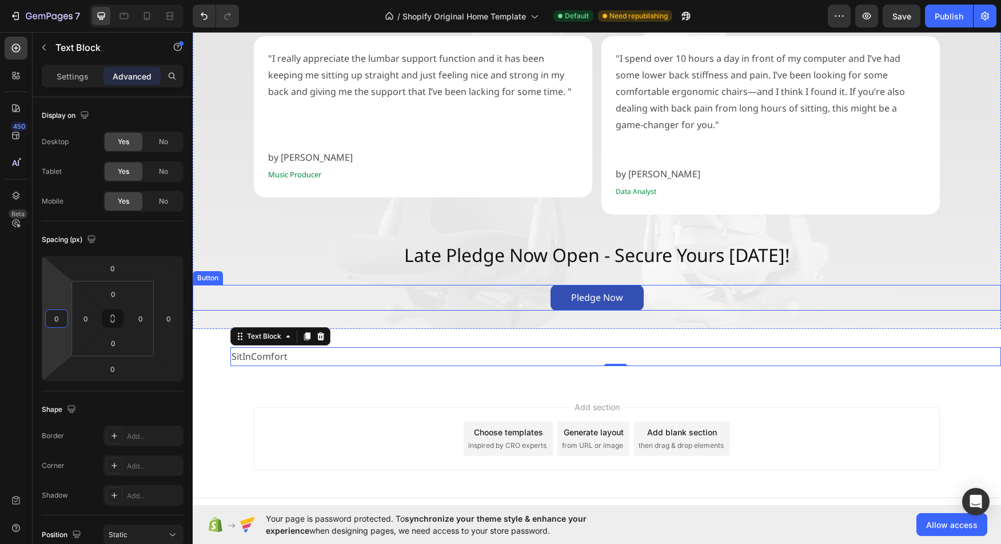
click at [303, 285] on div "Pledge Now Button" at bounding box center [597, 298] width 808 height 26
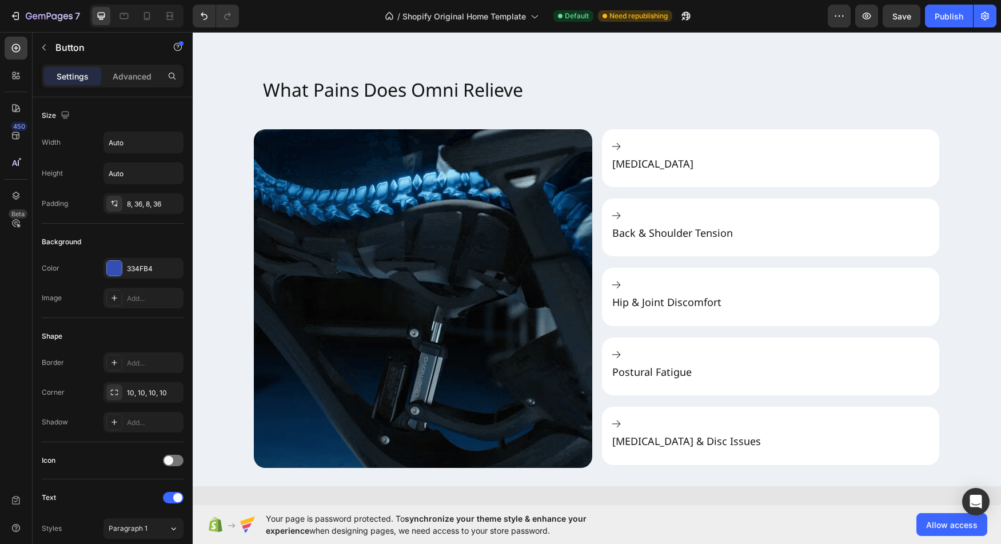
scroll to position [1273, 0]
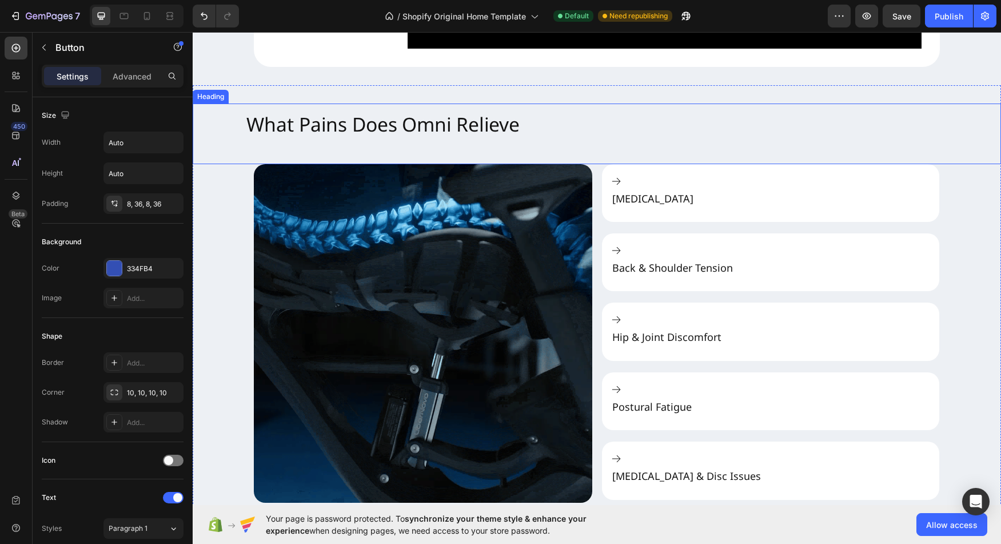
click at [381, 165] on h2 "What Pains Does Omni Relieve" at bounding box center [597, 133] width 720 height 63
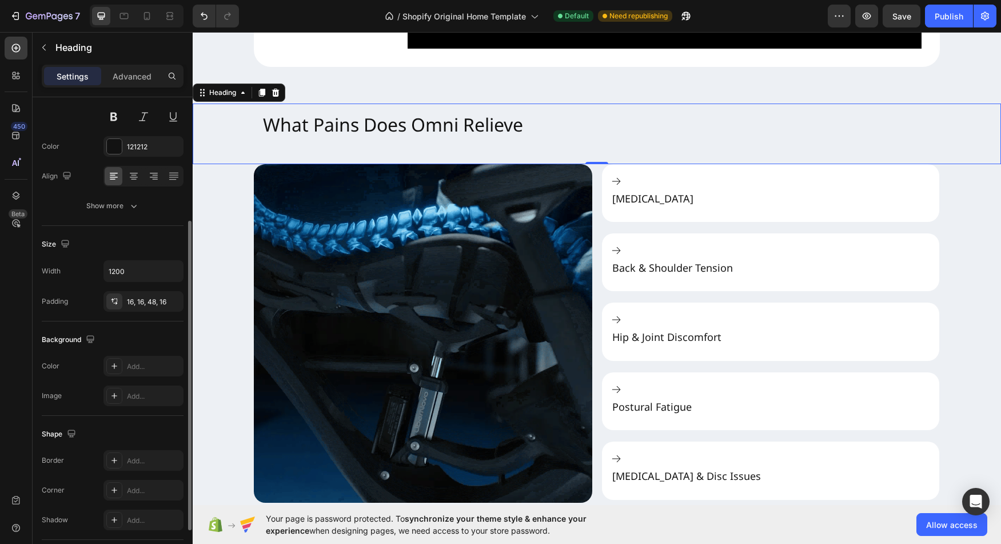
scroll to position [113, 0]
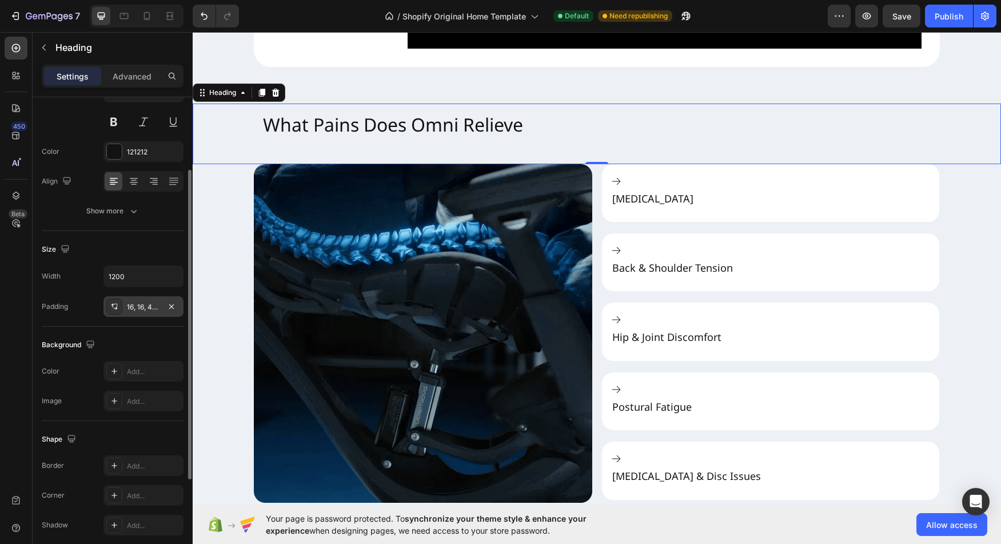
click at [114, 310] on icon at bounding box center [114, 306] width 9 height 9
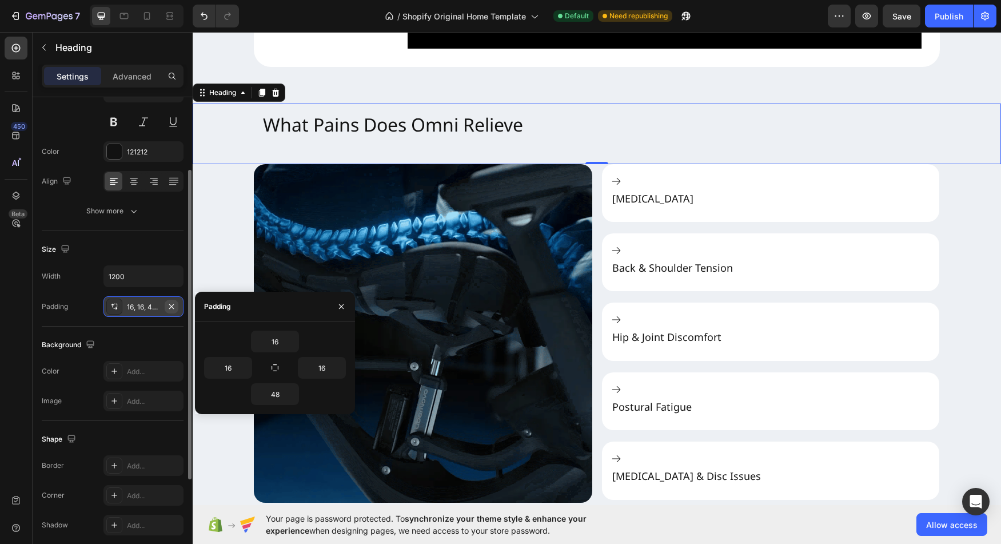
click at [172, 305] on icon "button" at bounding box center [171, 306] width 9 height 9
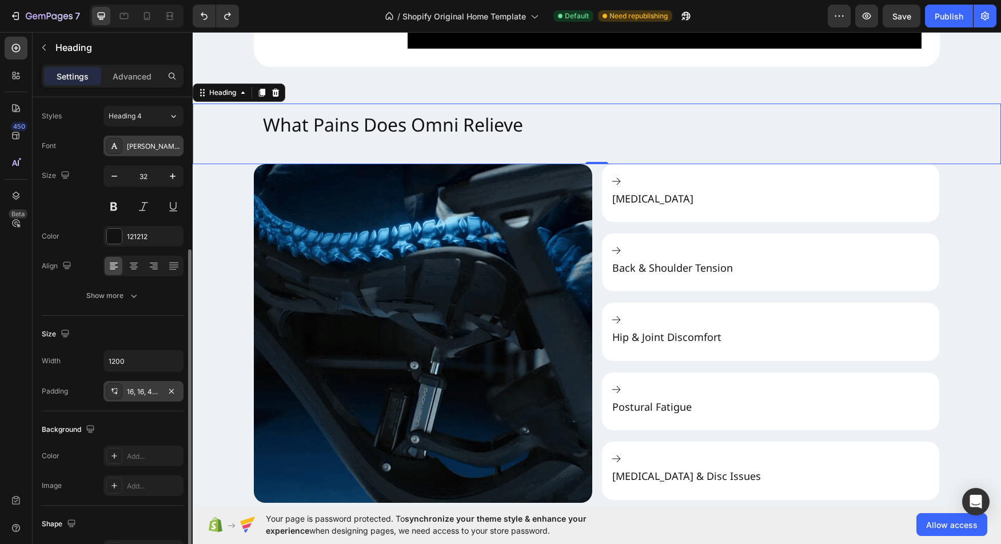
scroll to position [0, 0]
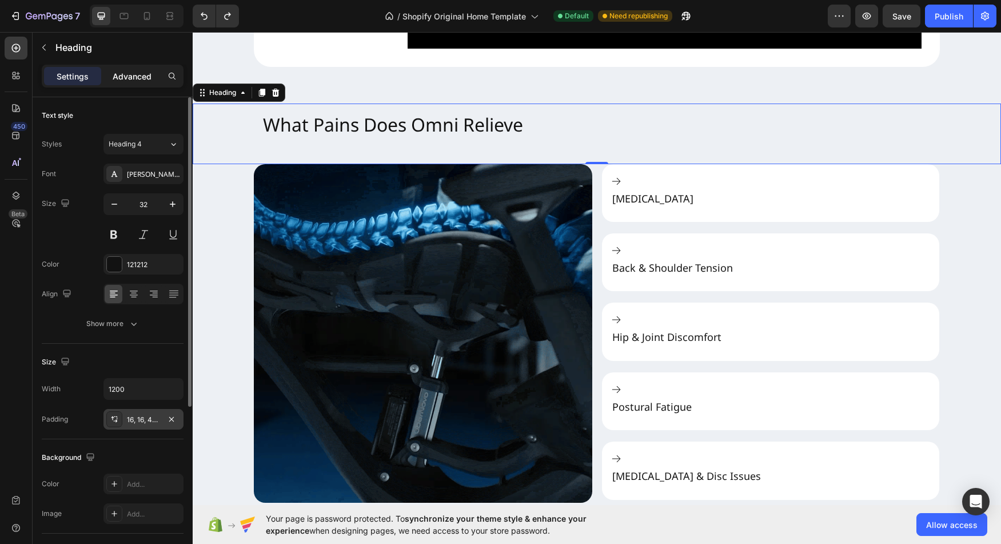
click at [131, 81] on p "Advanced" at bounding box center [132, 76] width 39 height 12
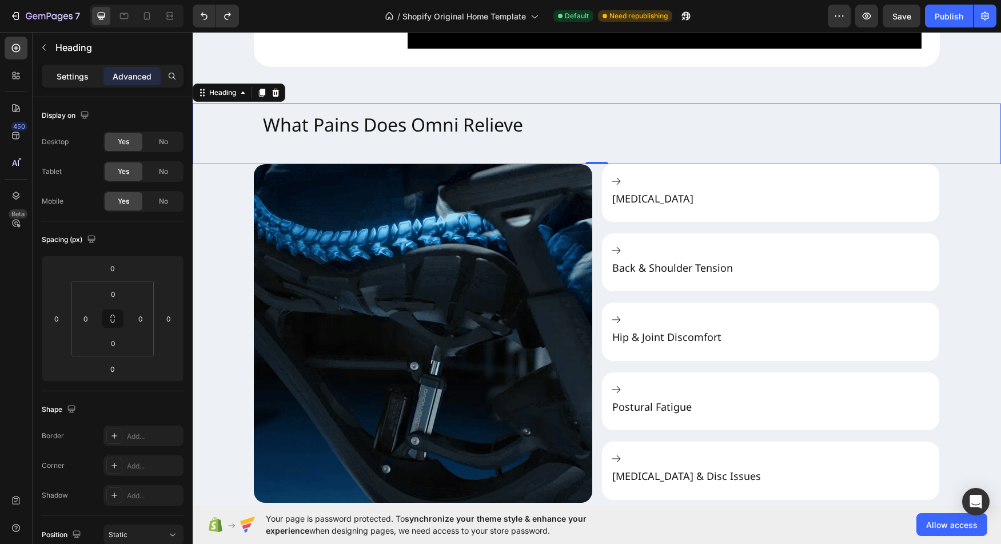
click at [79, 81] on p "Settings" at bounding box center [73, 76] width 32 height 12
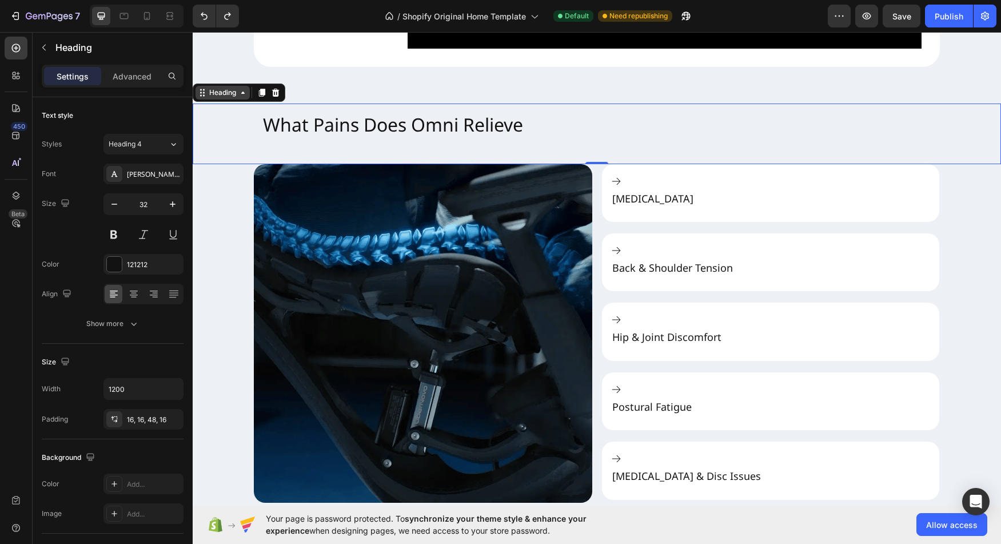
click at [218, 99] on div "Heading" at bounding box center [222, 93] width 54 height 14
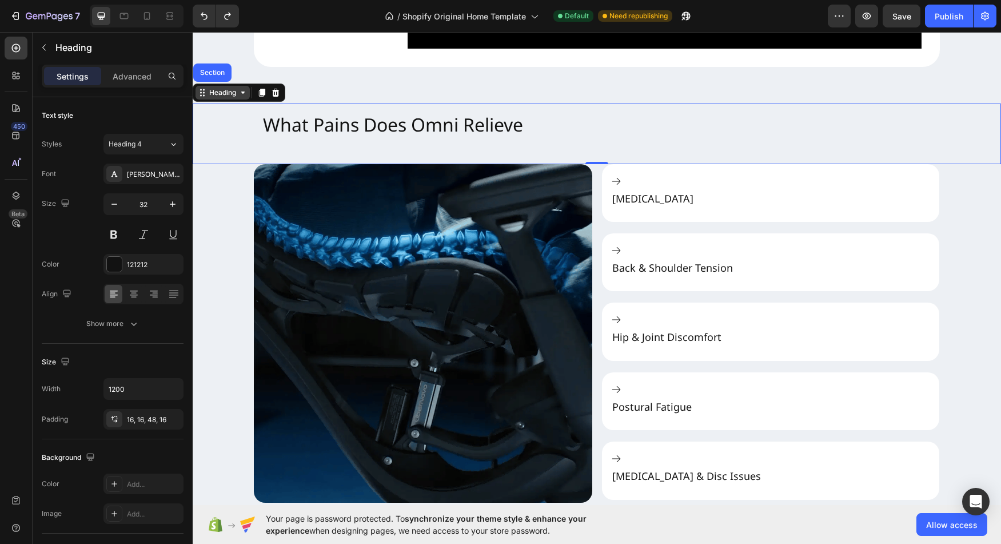
click at [223, 98] on div "Heading" at bounding box center [222, 92] width 31 height 10
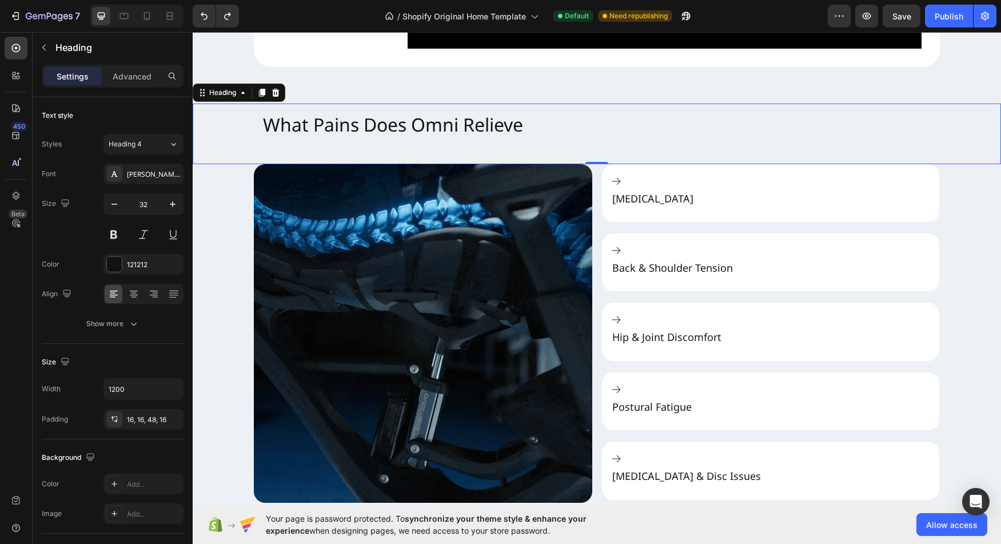
click at [235, 134] on div "What Pains Does Omni Relieve Heading 0 Image [MEDICAL_DATA] Back & Shoulder Ten…" at bounding box center [597, 303] width 808 height 436
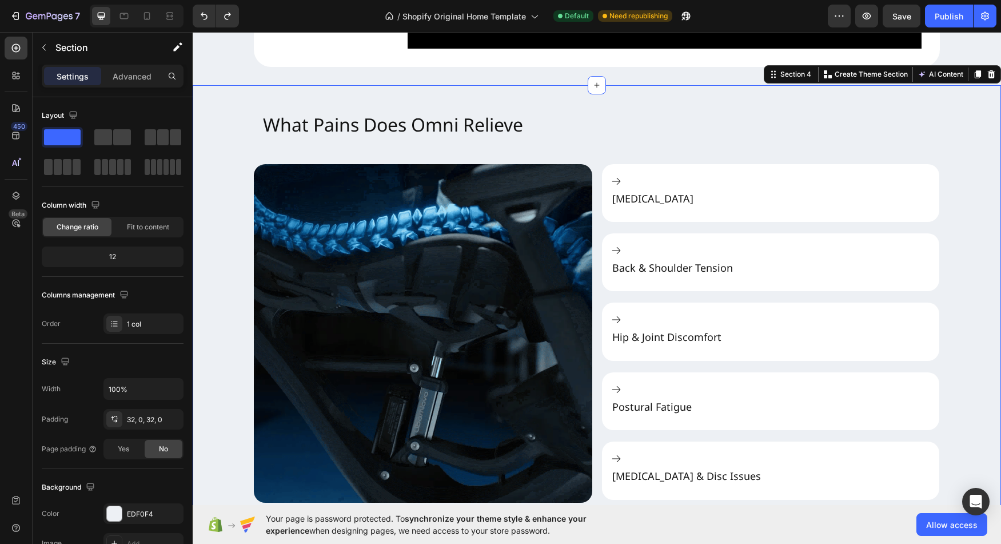
click at [247, 129] on div "What Pains Does Omni Relieve Heading Image [MEDICAL_DATA] Back & Shoulder Tensi…" at bounding box center [597, 303] width 808 height 436
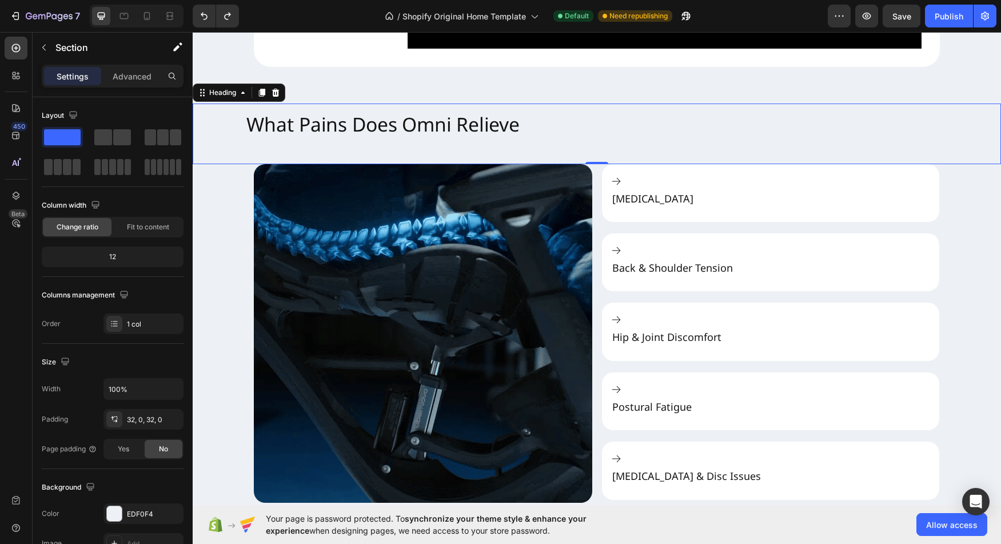
click at [317, 149] on h2 "What Pains Does Omni Relieve" at bounding box center [597, 133] width 720 height 63
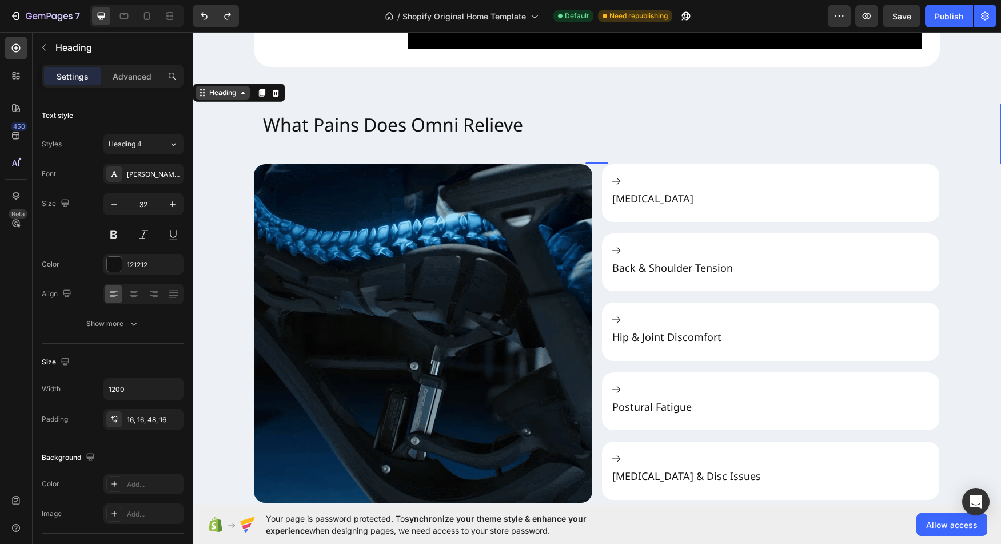
click at [237, 98] on div "Heading" at bounding box center [222, 92] width 31 height 10
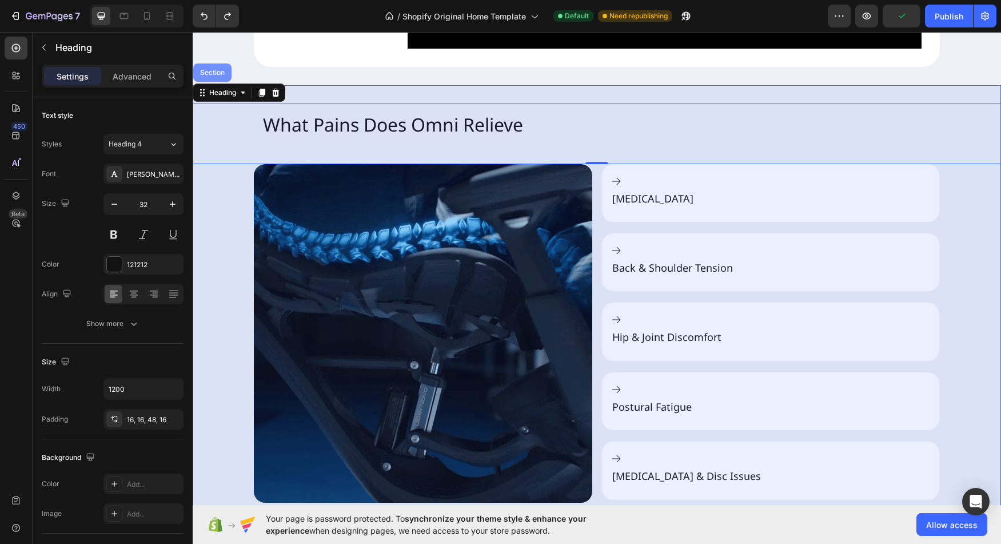
click at [217, 82] on div "Section" at bounding box center [212, 72] width 38 height 18
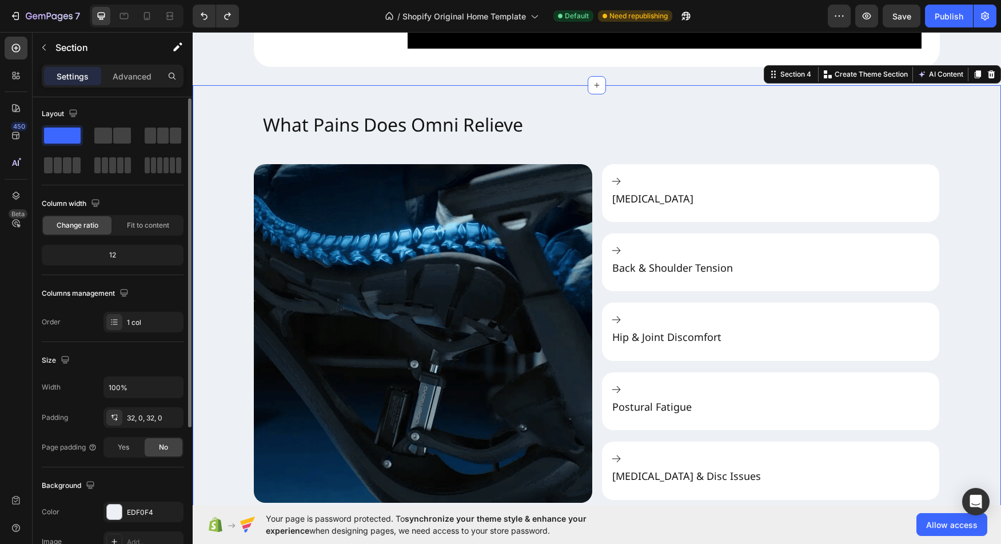
scroll to position [75, 0]
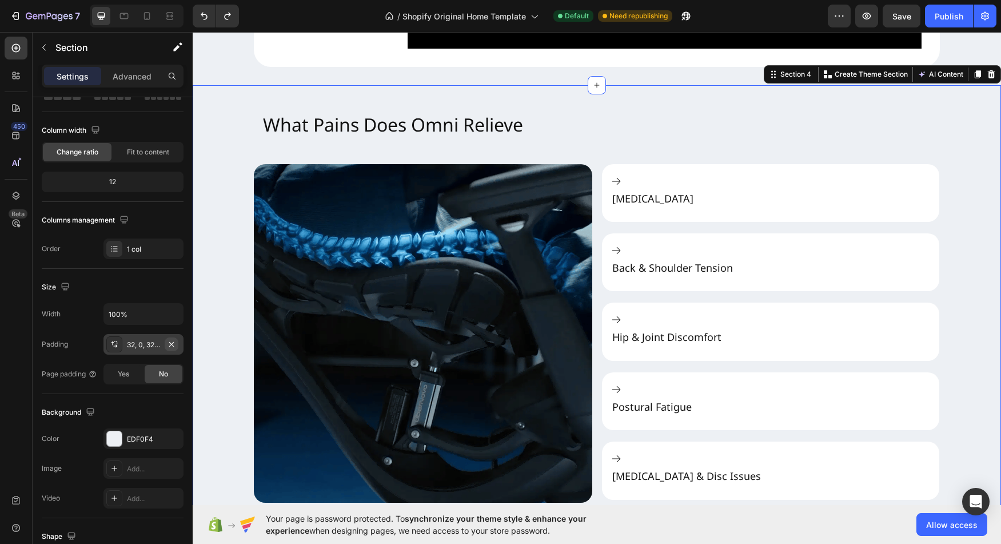
click at [174, 345] on icon "button" at bounding box center [171, 343] width 9 height 9
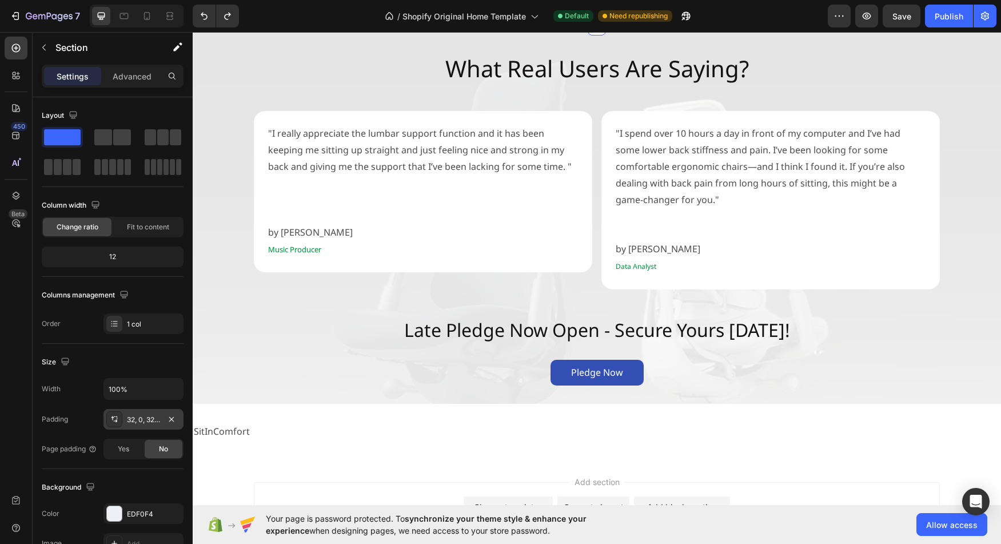
scroll to position [1824, 0]
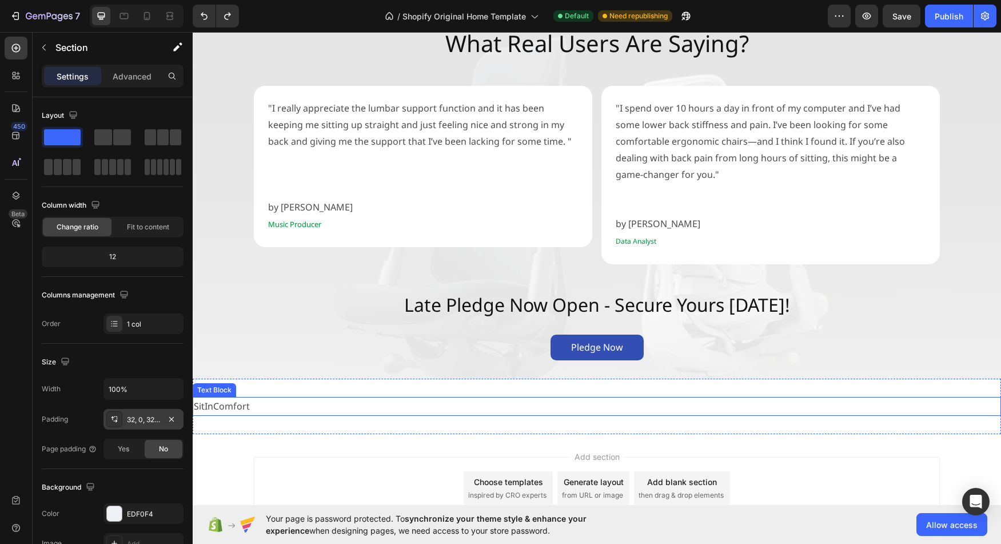
click at [241, 398] on p "SitInComfort" at bounding box center [597, 406] width 806 height 17
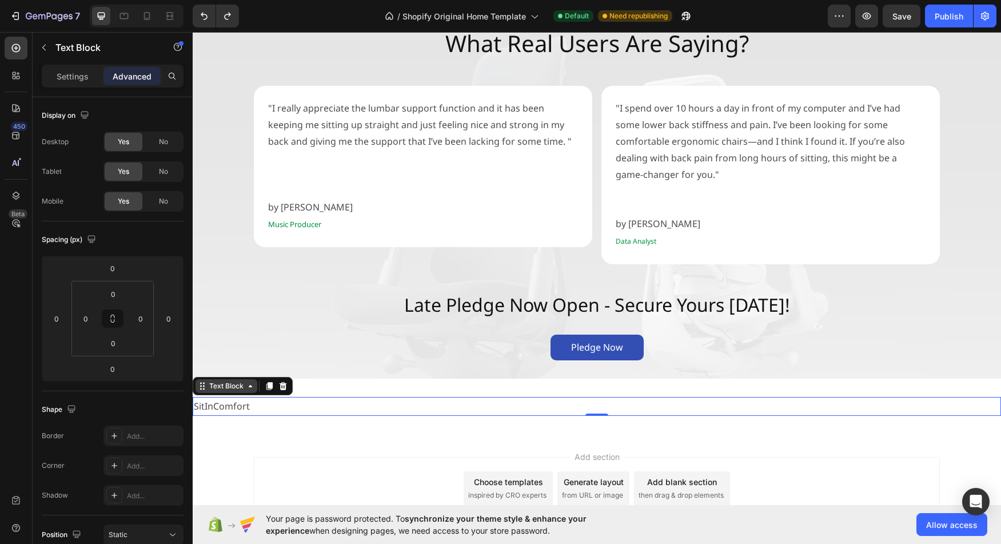
click at [230, 381] on div "Text Block" at bounding box center [226, 386] width 39 height 10
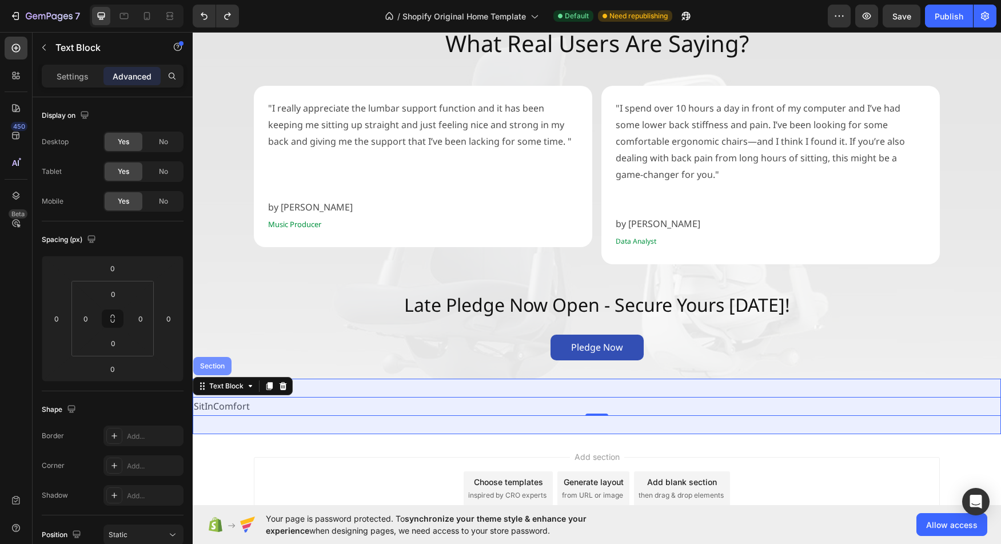
click at [214, 358] on div "Section" at bounding box center [212, 366] width 38 height 18
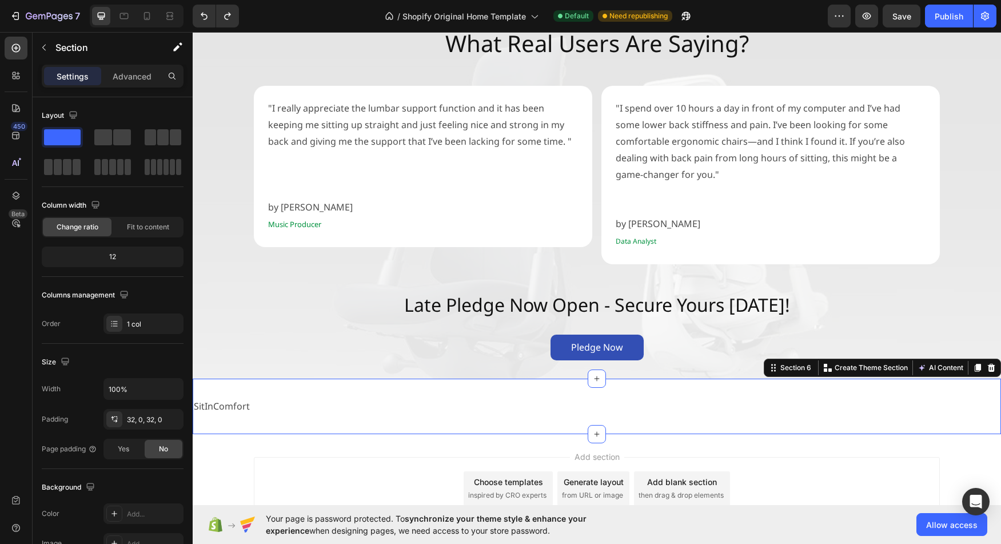
click at [307, 378] on div "SitInComfort Text Block Section 6 You can create reusable sections Create Theme…" at bounding box center [597, 405] width 808 height 55
click at [303, 378] on div "SitInComfort Text Block Section 6 You can create reusable sections Create Theme…" at bounding box center [597, 405] width 808 height 55
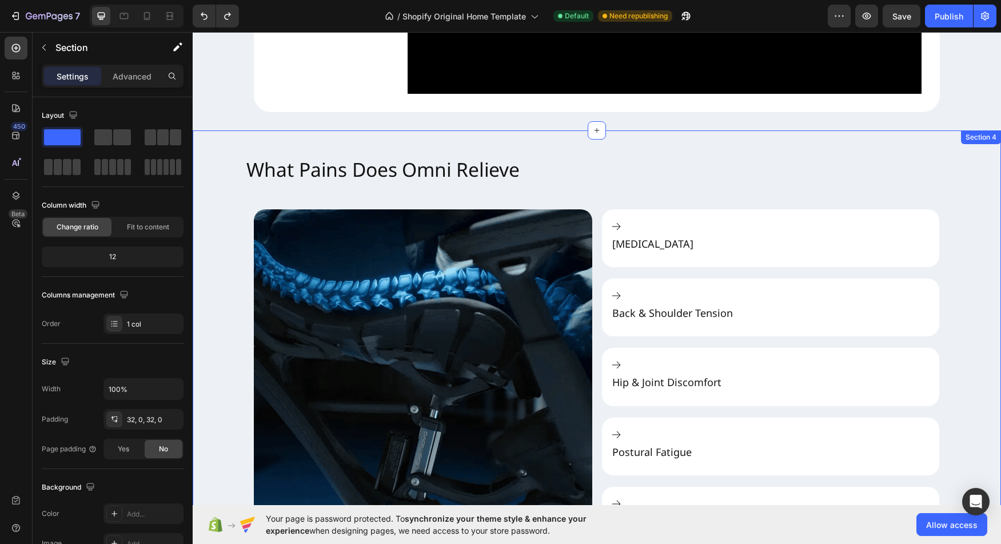
scroll to position [1221, 0]
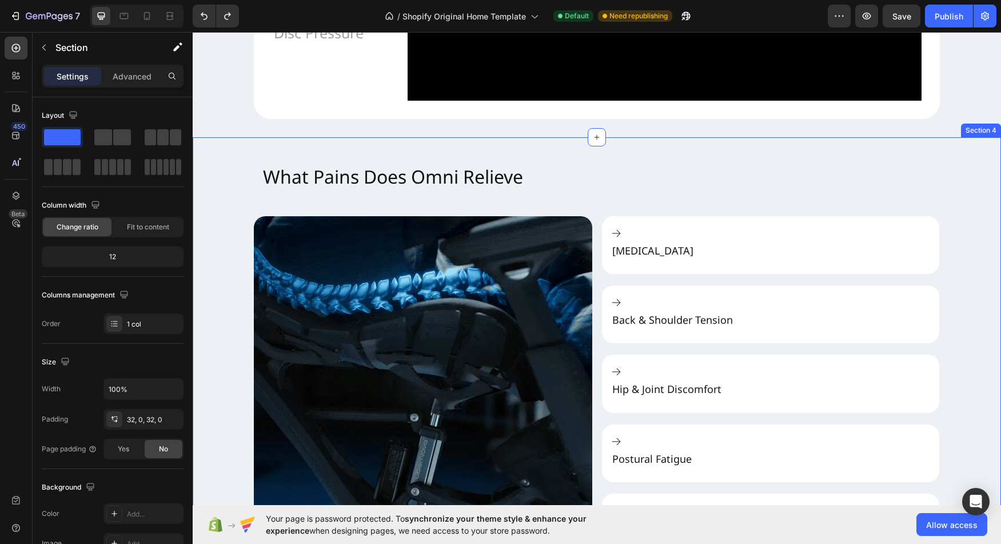
click at [271, 178] on div "What Pains Does Omni Relieve Heading Image [MEDICAL_DATA] Back & Shoulder Tensi…" at bounding box center [597, 355] width 808 height 436
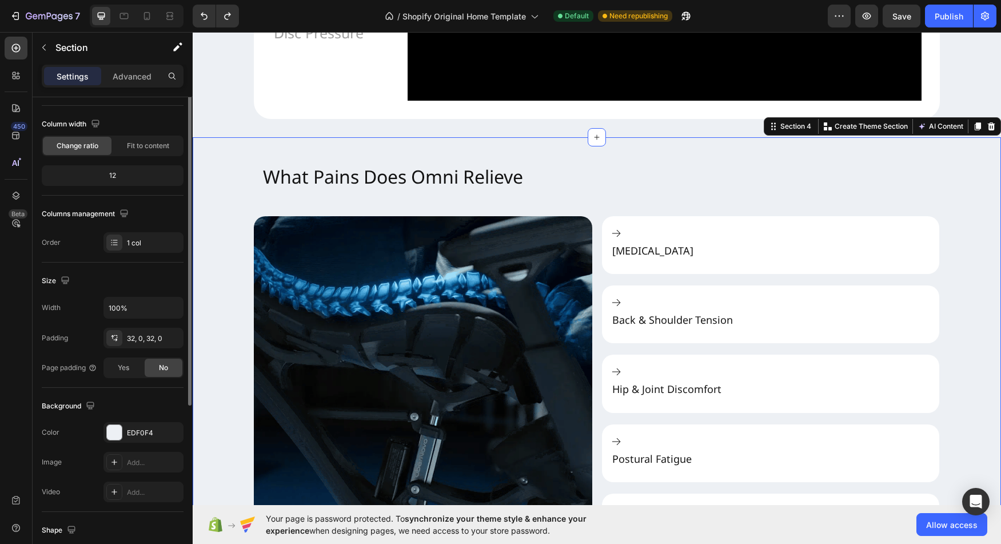
scroll to position [0, 0]
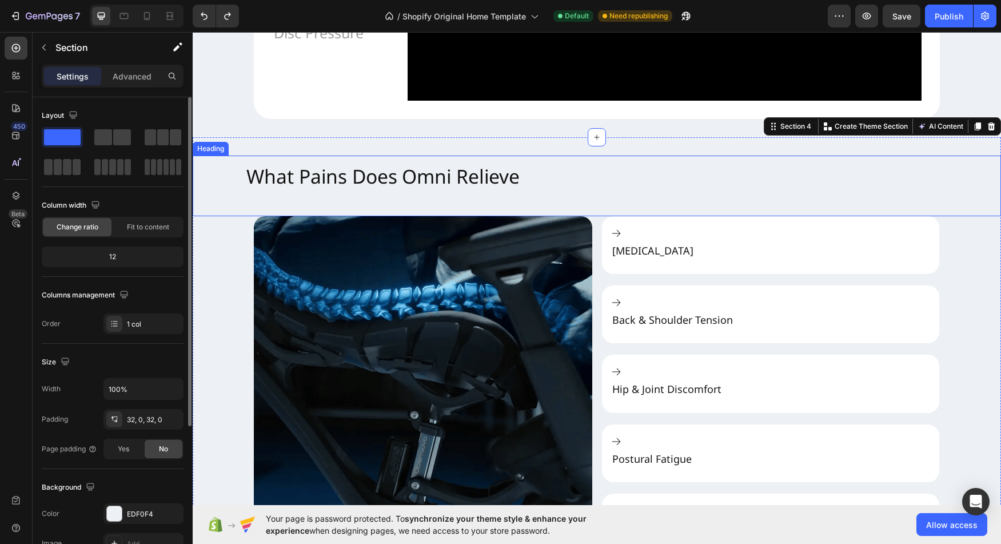
click at [316, 217] on h2 "What Pains Does Omni Relieve" at bounding box center [597, 185] width 720 height 63
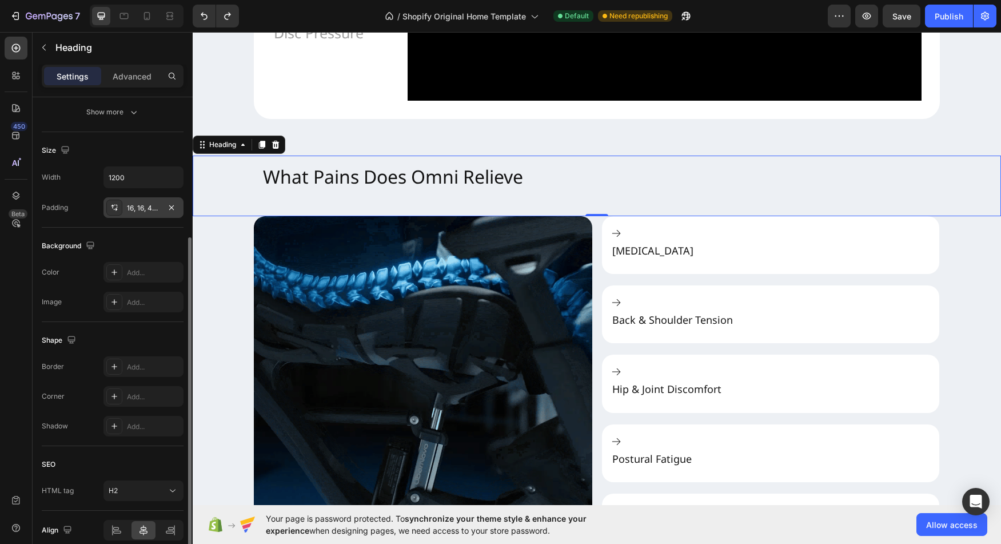
scroll to position [215, 0]
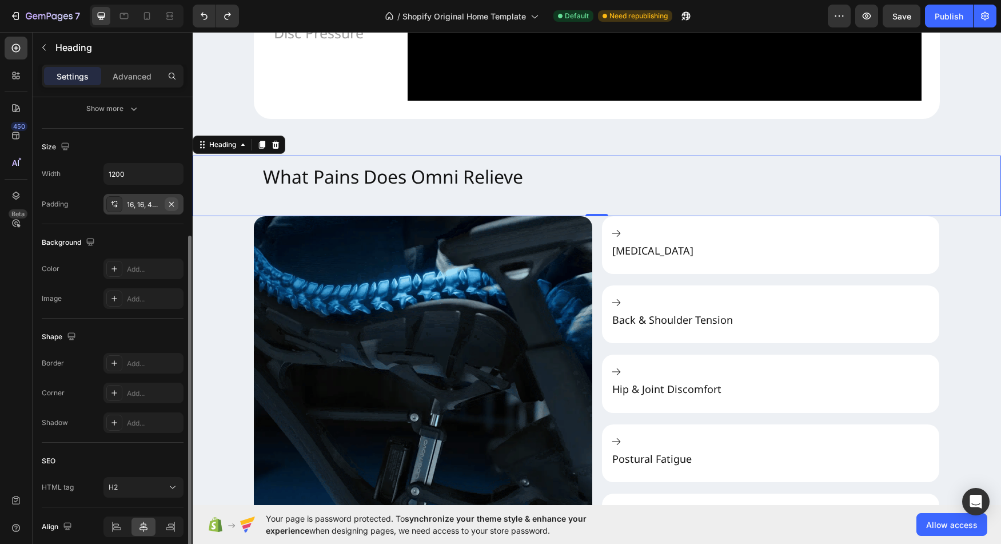
click at [173, 205] on icon "button" at bounding box center [171, 203] width 9 height 9
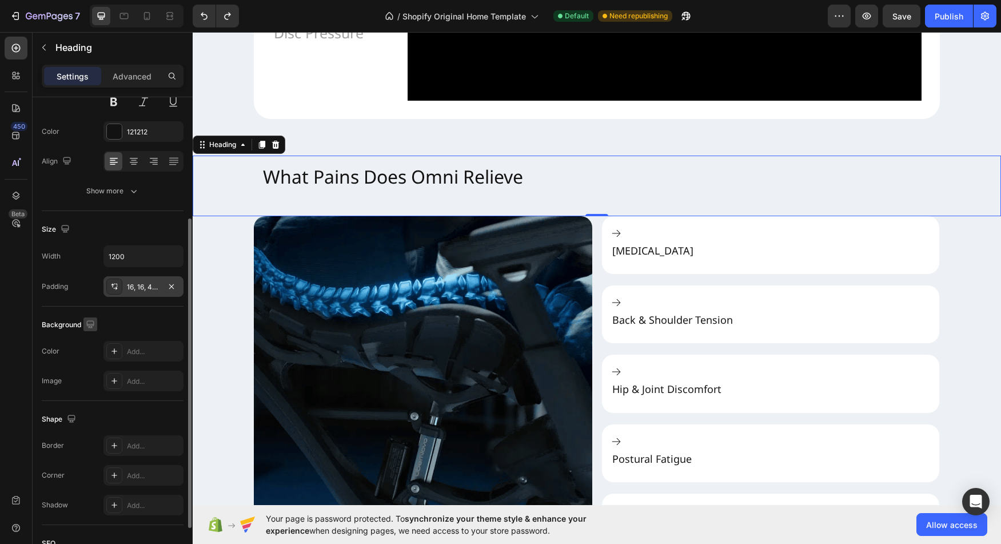
scroll to position [0, 0]
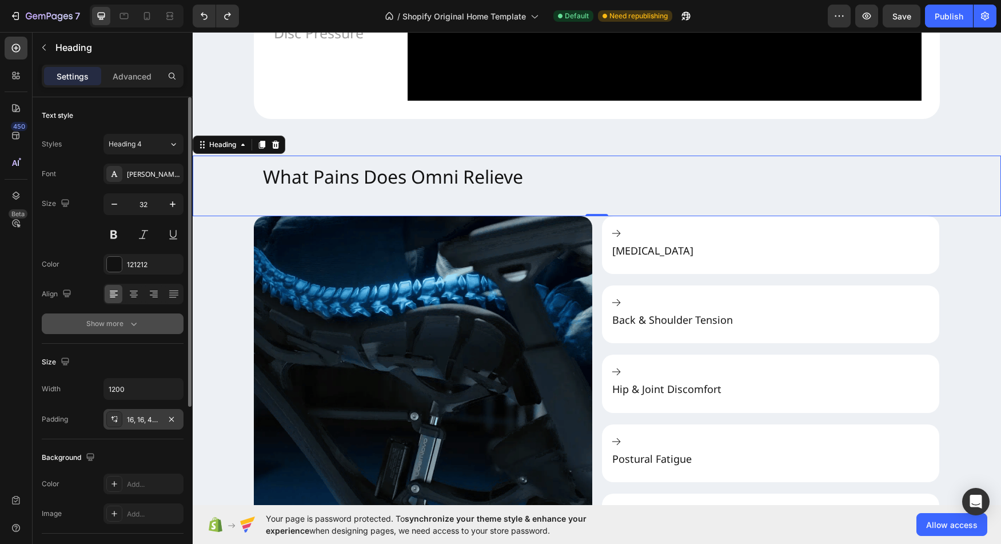
click at [112, 321] on div "Show more" at bounding box center [112, 323] width 53 height 11
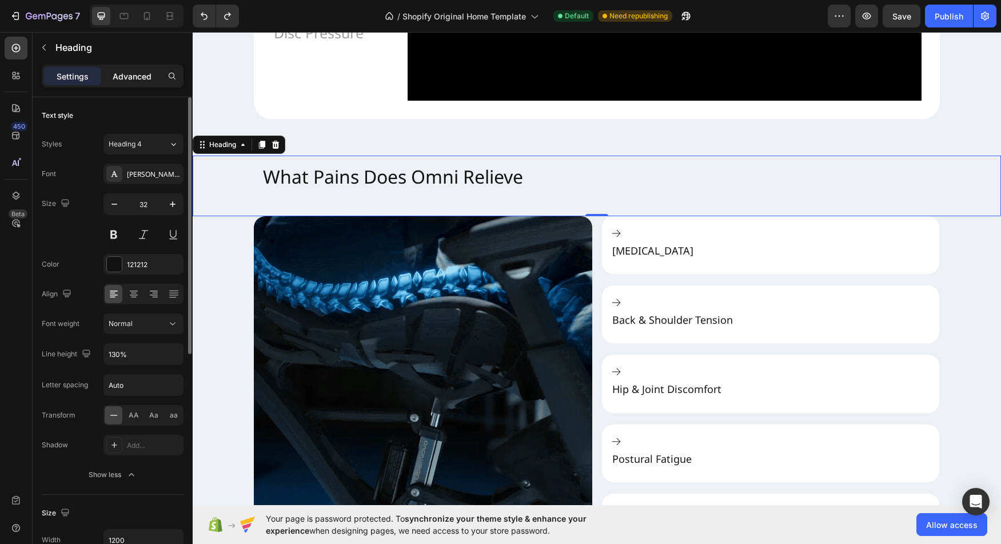
click at [147, 77] on p "Advanced" at bounding box center [132, 76] width 39 height 12
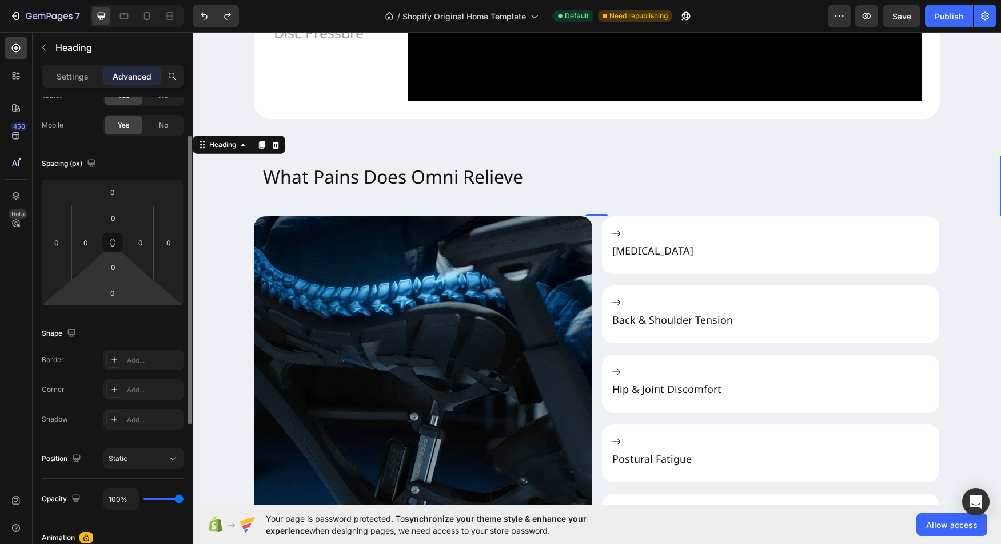
scroll to position [65, 0]
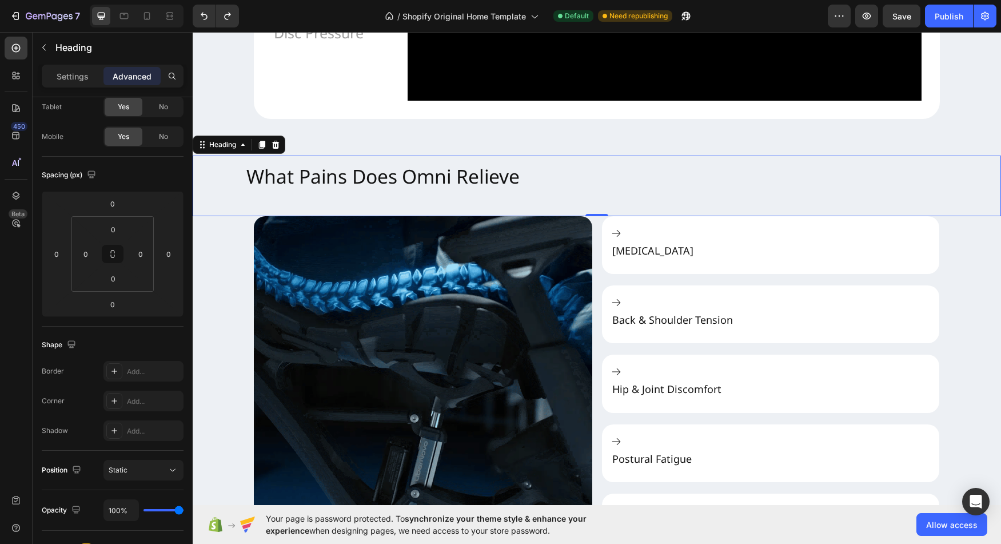
click at [626, 213] on h2 "What Pains Does Omni Relieve" at bounding box center [597, 185] width 720 height 63
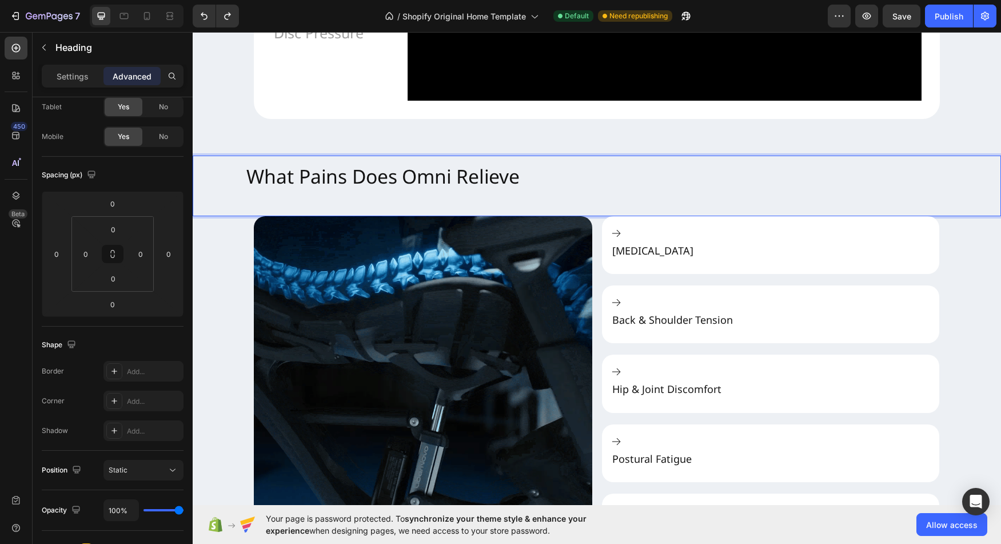
click at [488, 217] on h2 "What Pains Does Omni Relieve" at bounding box center [597, 185] width 720 height 63
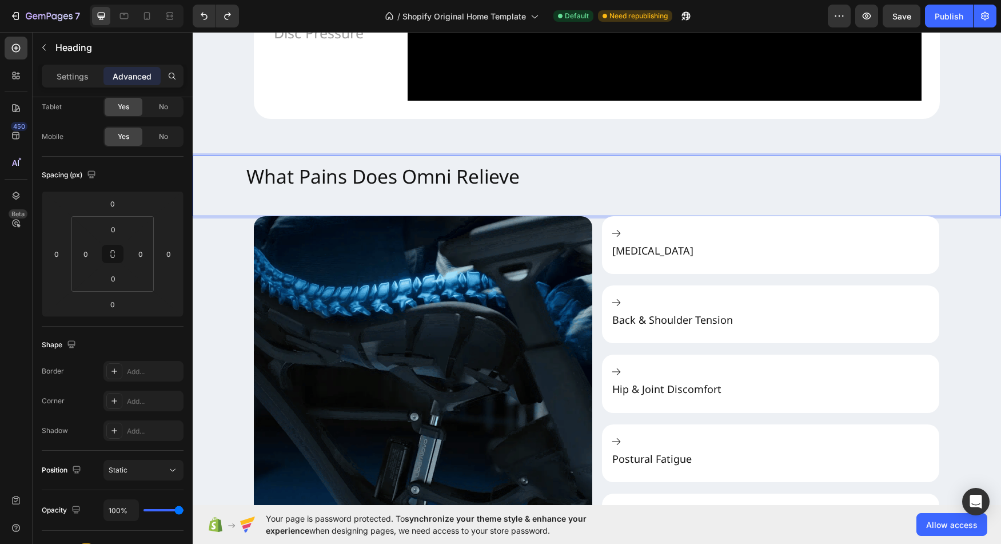
click at [257, 217] on h2 "What Pains Does Omni Relieve" at bounding box center [597, 185] width 720 height 63
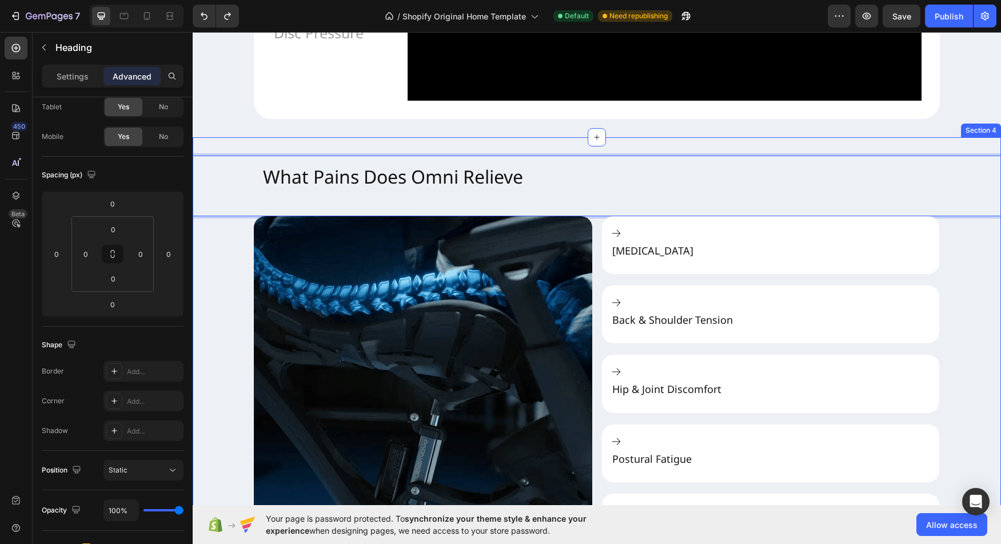
click at [239, 292] on div "What Pains Does Omni Relieve Heading 0 Image [MEDICAL_DATA] Back & Shoulder Ten…" at bounding box center [597, 354] width 808 height 399
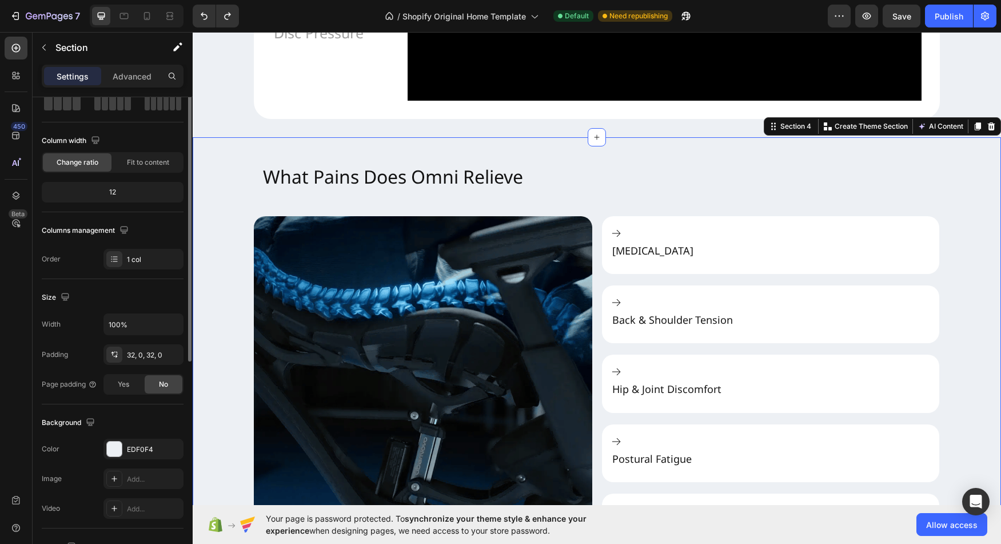
scroll to position [0, 0]
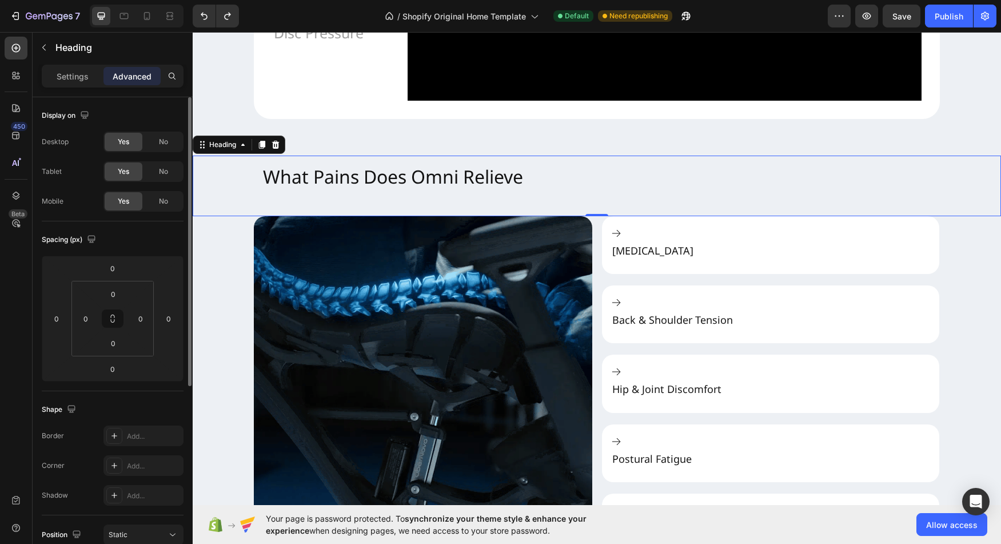
click at [224, 216] on div "What Pains Does Omni Relieve" at bounding box center [597, 185] width 808 height 61
click at [209, 150] on div "Heading" at bounding box center [222, 144] width 31 height 10
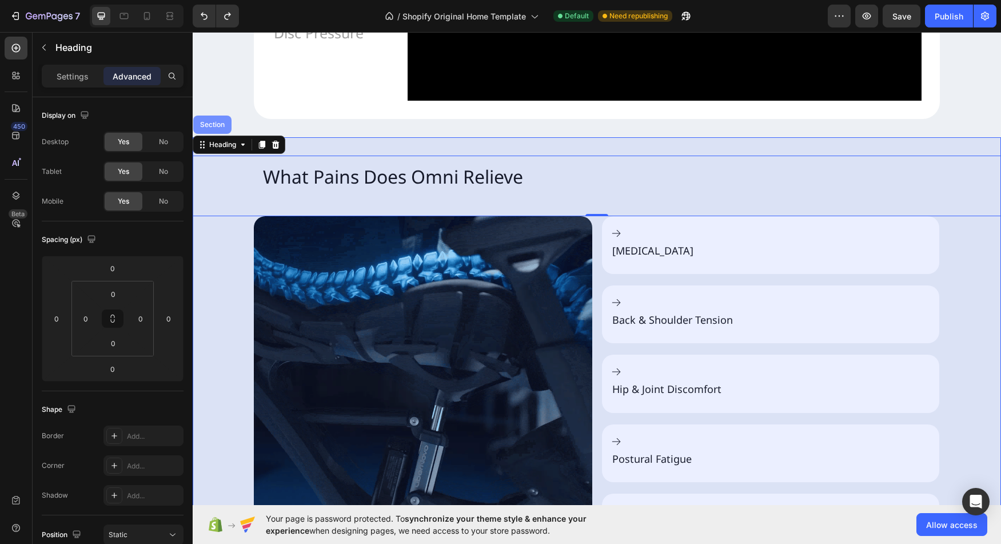
click at [211, 134] on div "Section" at bounding box center [212, 124] width 38 height 18
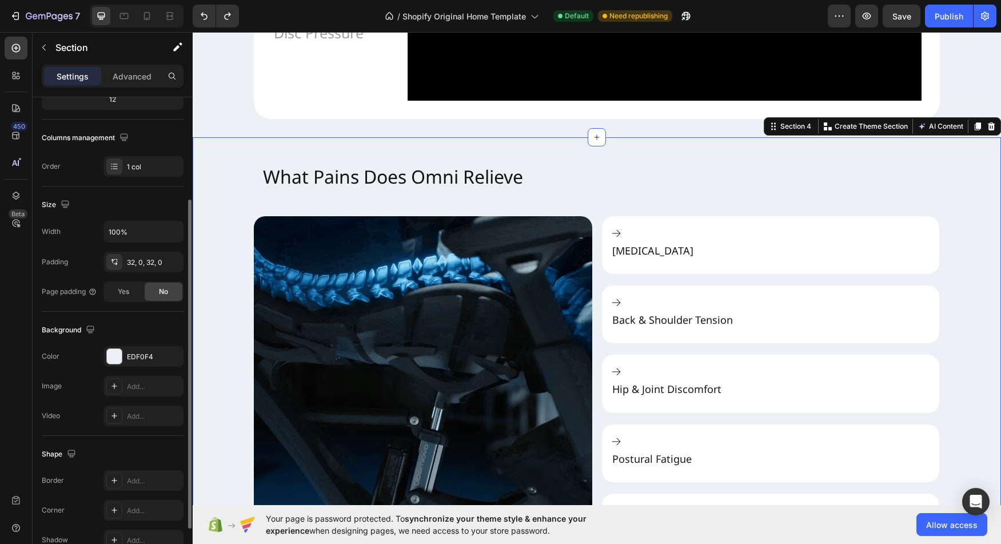
scroll to position [174, 0]
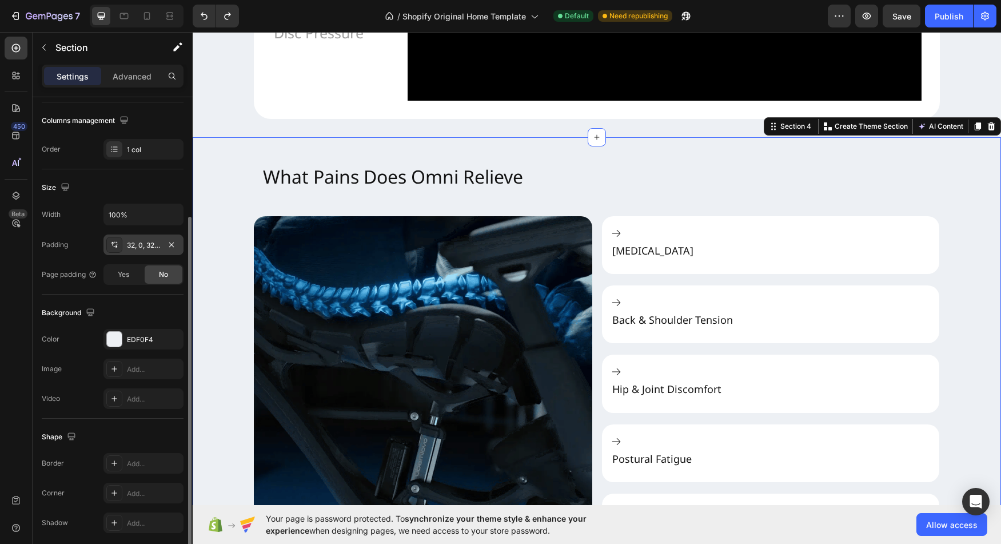
click at [150, 240] on div "32, 0, 32, 0" at bounding box center [143, 245] width 33 height 10
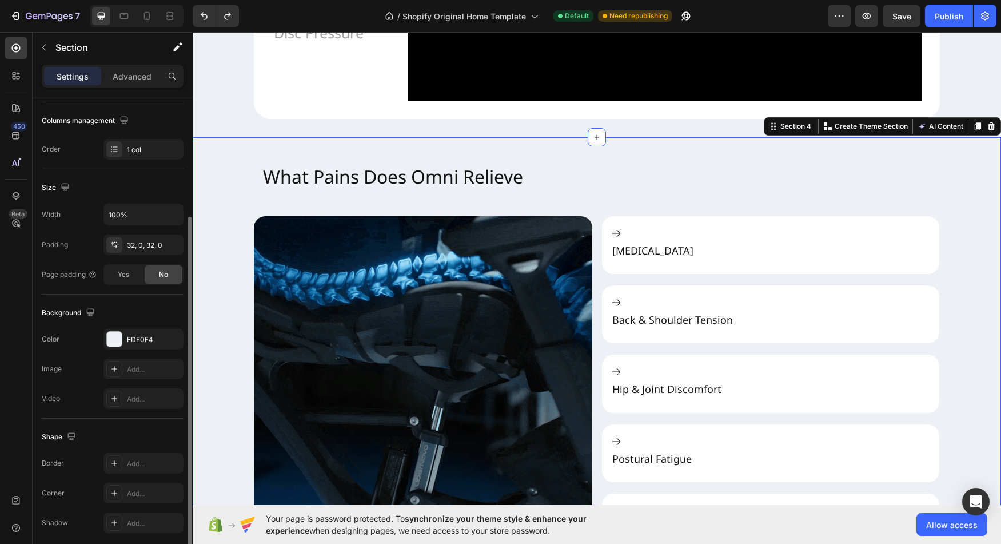
click at [55, 279] on div "Page padding" at bounding box center [69, 274] width 55 height 18
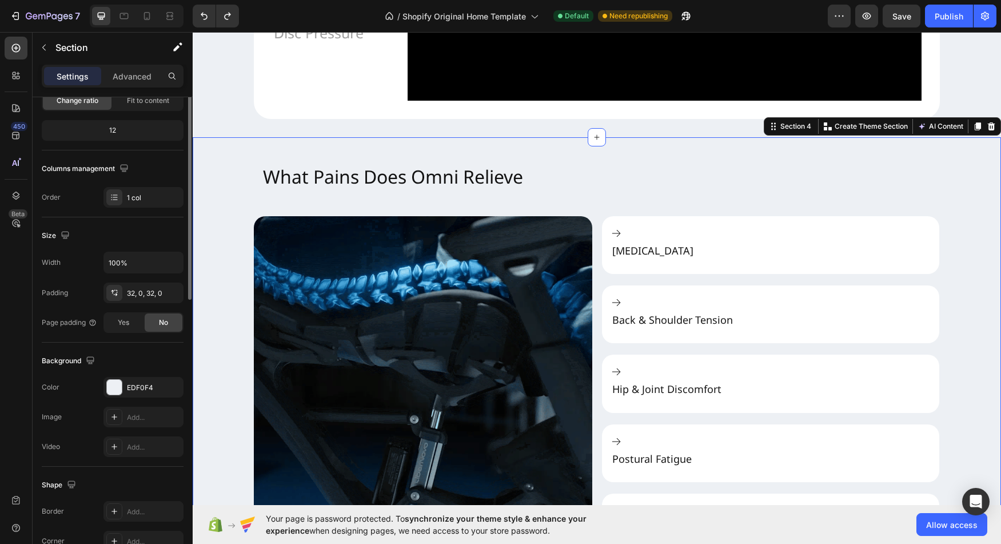
scroll to position [0, 0]
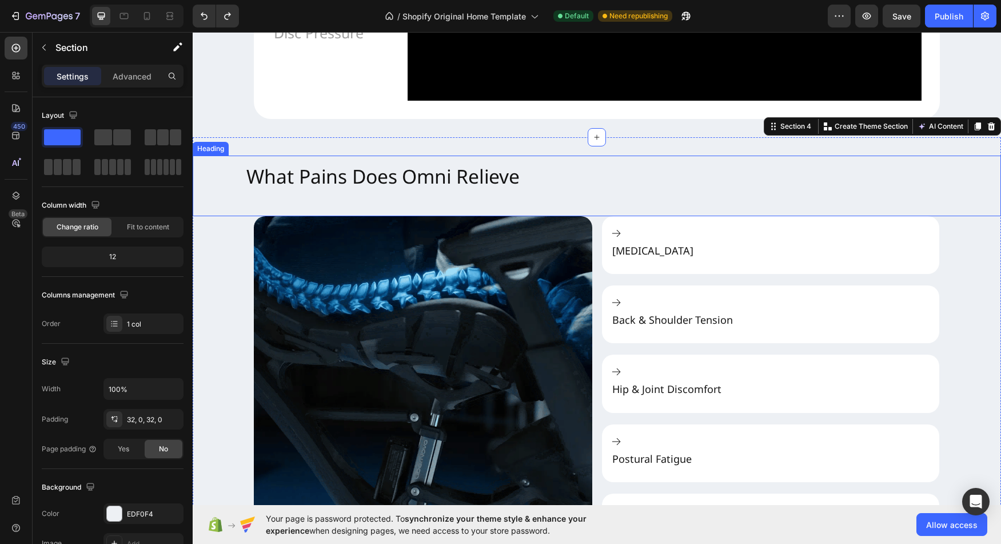
click at [309, 189] on p "What Pains Does Omni Relieve" at bounding box center [596, 175] width 701 height 25
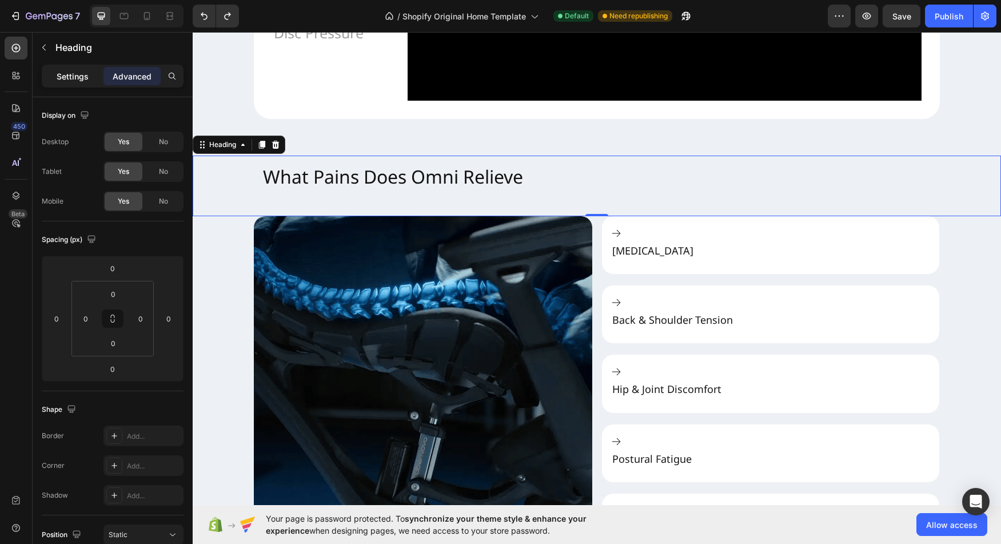
click at [82, 84] on div "Settings" at bounding box center [72, 76] width 57 height 18
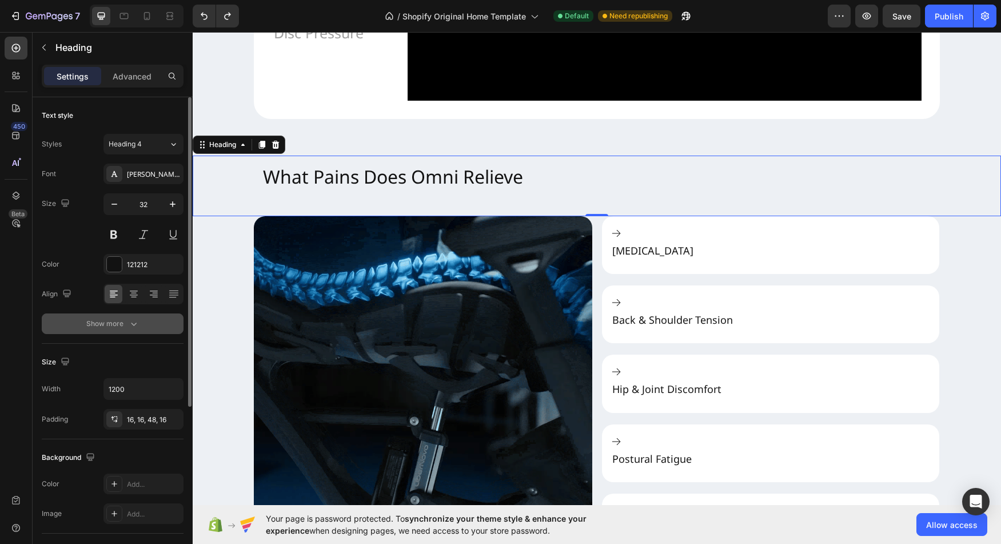
click at [90, 331] on button "Show more" at bounding box center [113, 323] width 142 height 21
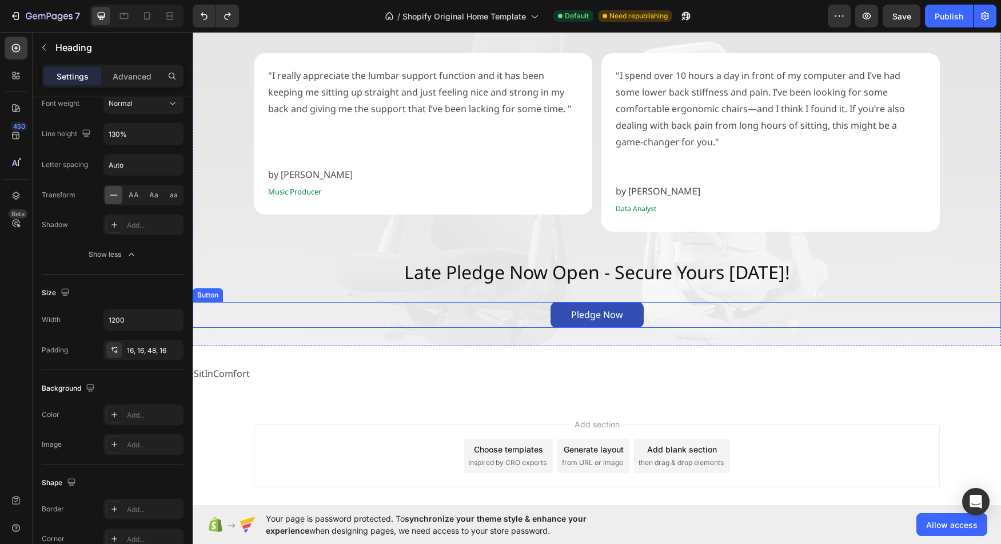
scroll to position [1873, 0]
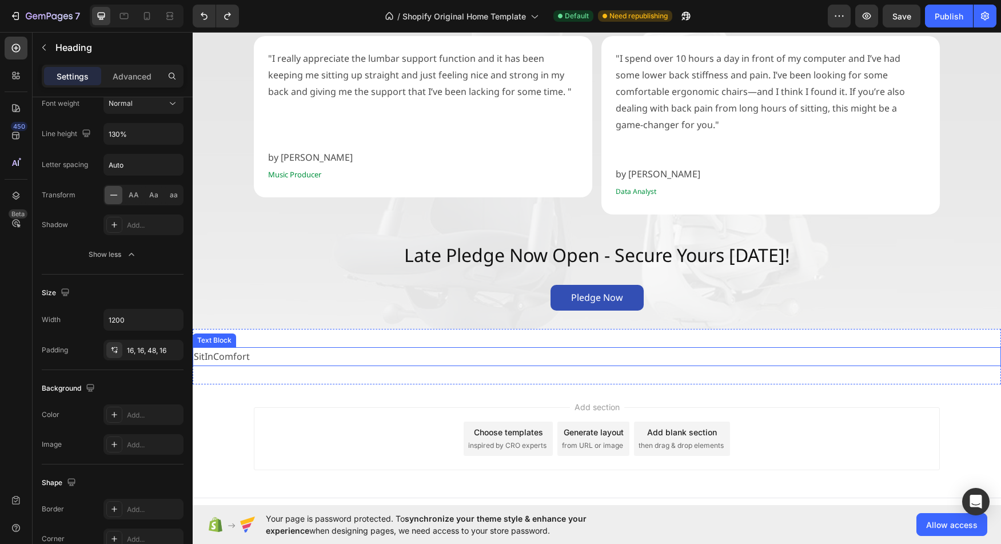
click at [282, 329] on div "SitInComfort Text Block Section 6" at bounding box center [597, 356] width 808 height 55
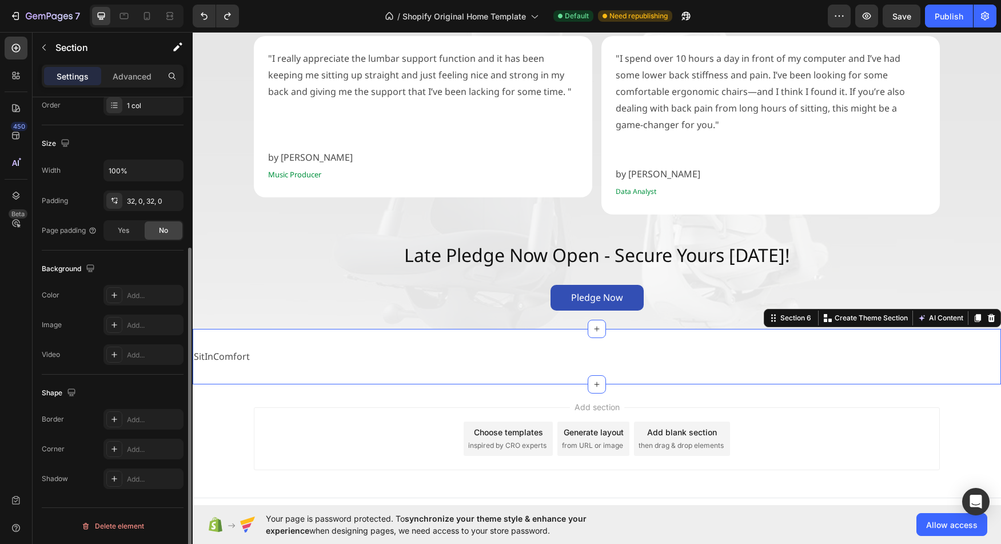
scroll to position [0, 0]
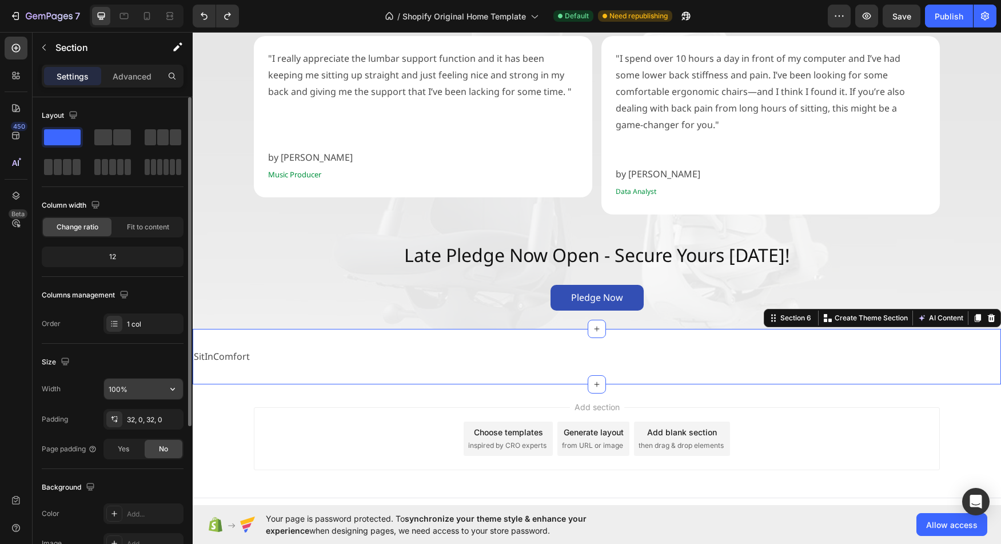
click at [153, 387] on input "100%" at bounding box center [143, 388] width 79 height 21
click at [177, 389] on icon "button" at bounding box center [172, 388] width 11 height 11
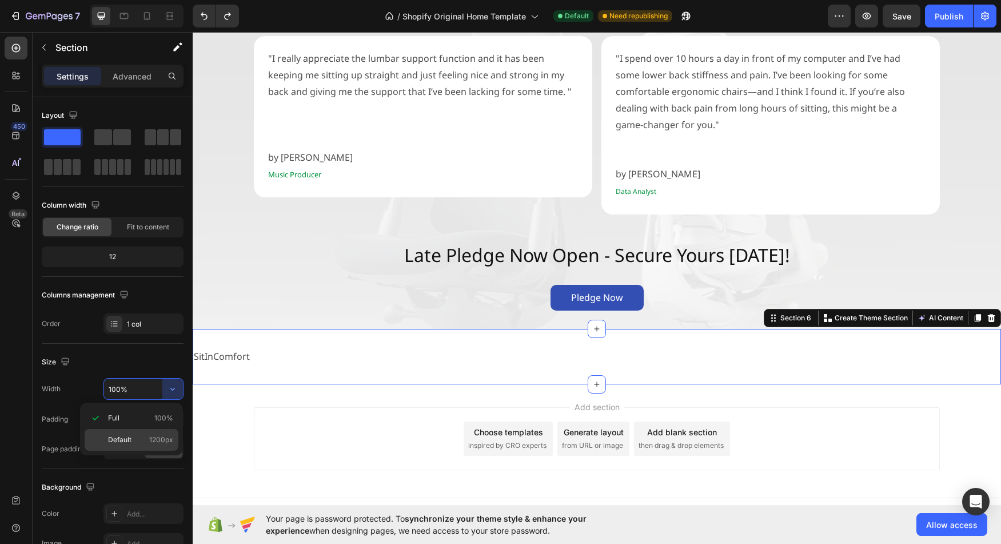
click at [120, 438] on span "Default" at bounding box center [119, 439] width 23 height 10
type input "1200"
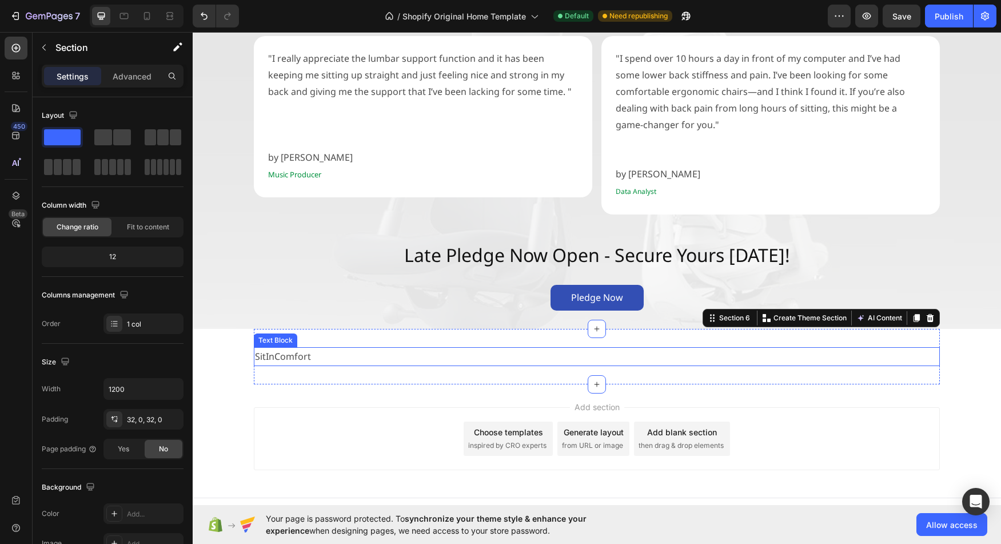
click at [444, 348] on p "SitInComfort" at bounding box center [597, 356] width 684 height 17
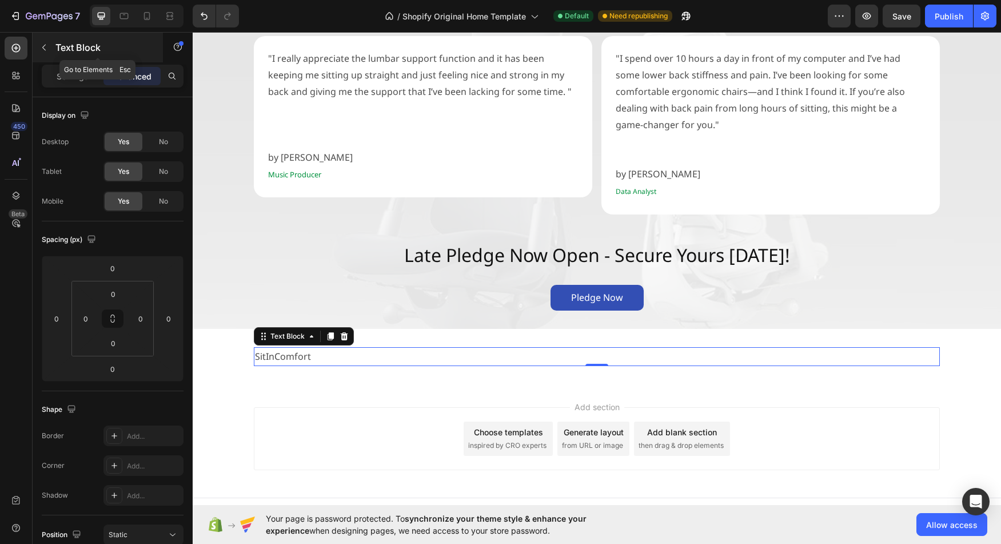
click at [78, 50] on p "Text Block" at bounding box center [103, 48] width 97 height 14
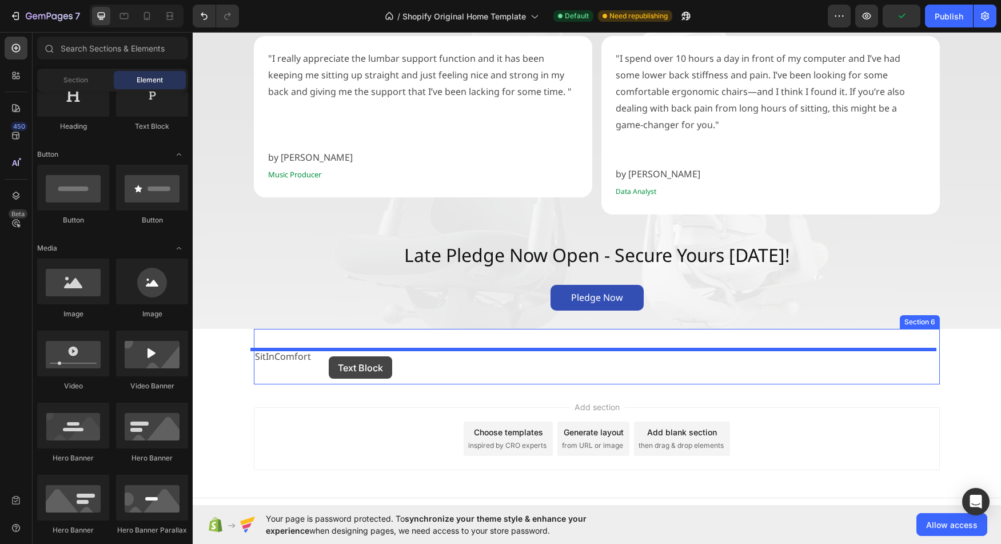
drag, startPoint x: 325, startPoint y: 142, endPoint x: 329, endPoint y: 356, distance: 214.3
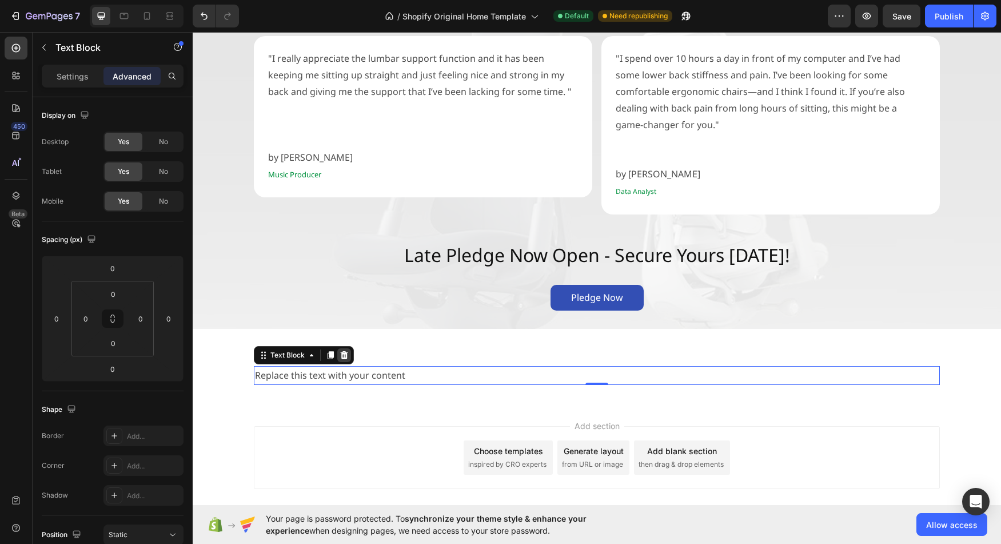
click at [343, 351] on icon at bounding box center [344, 355] width 7 height 8
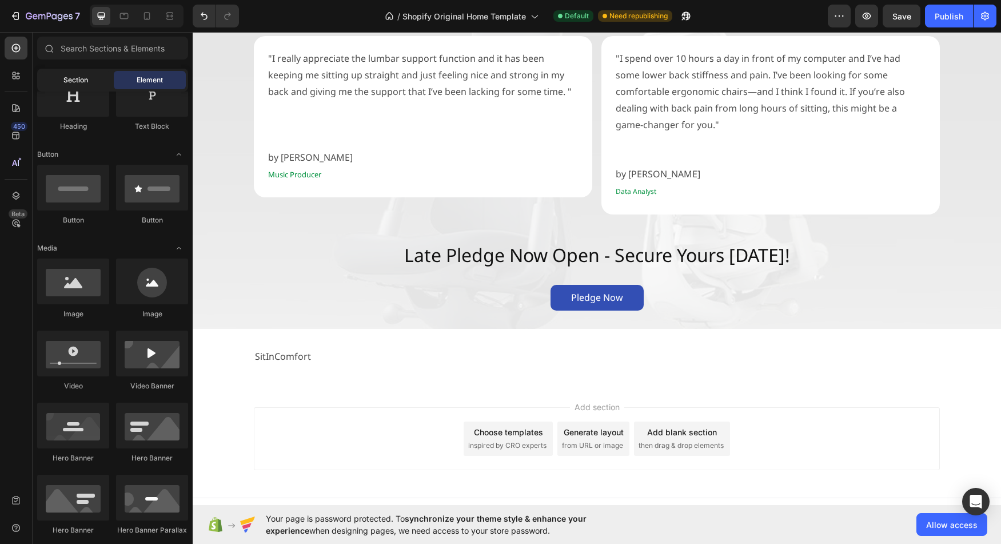
click at [77, 87] on div "Section" at bounding box center [75, 80] width 72 height 18
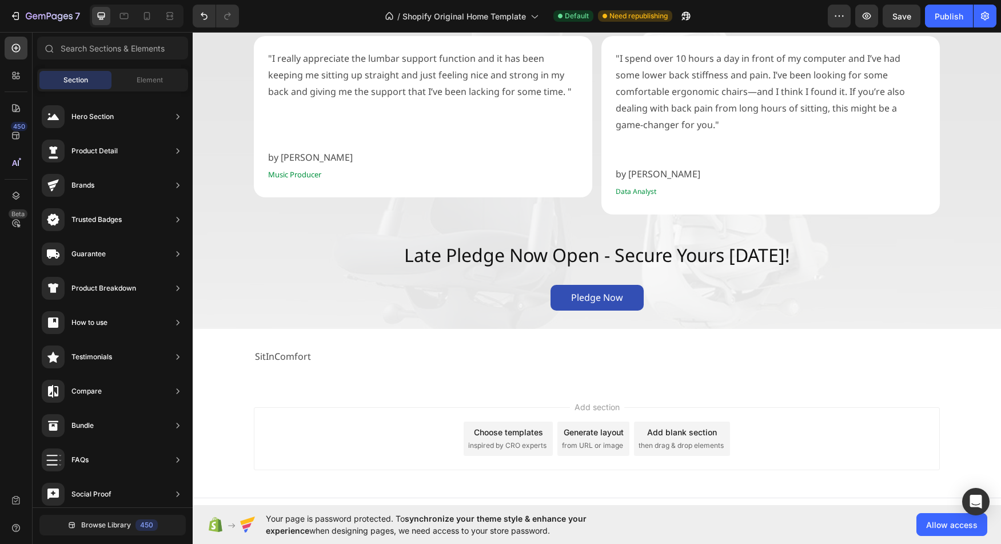
click at [77, 87] on div "Section" at bounding box center [75, 80] width 72 height 18
click at [145, 80] on span "Element" at bounding box center [150, 80] width 26 height 10
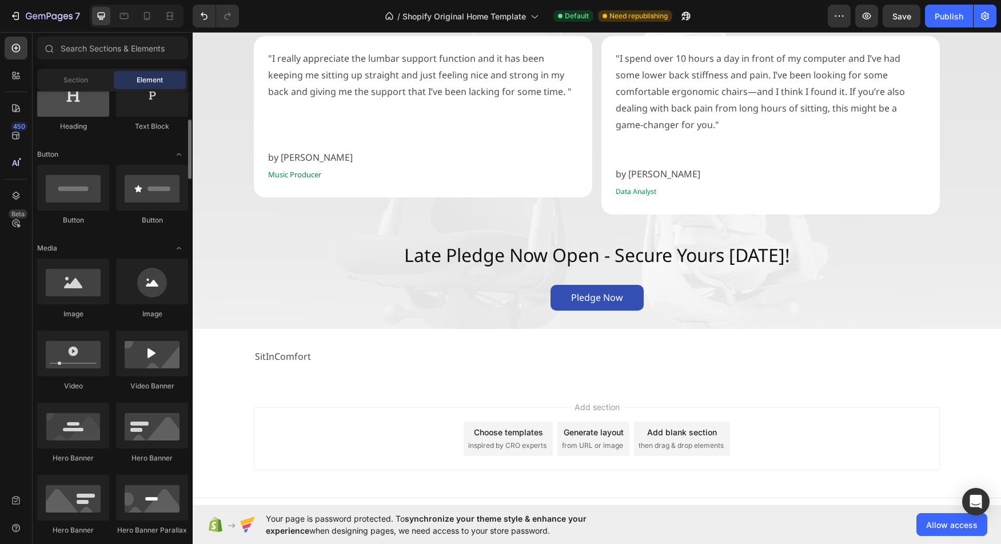
drag, startPoint x: 75, startPoint y: 90, endPoint x: 97, endPoint y: 113, distance: 31.5
click at [97, 113] on div "Sections(18) Elements(83) Section Element Hero Section Product Detail Brands Tr…" at bounding box center [113, 289] width 160 height 504
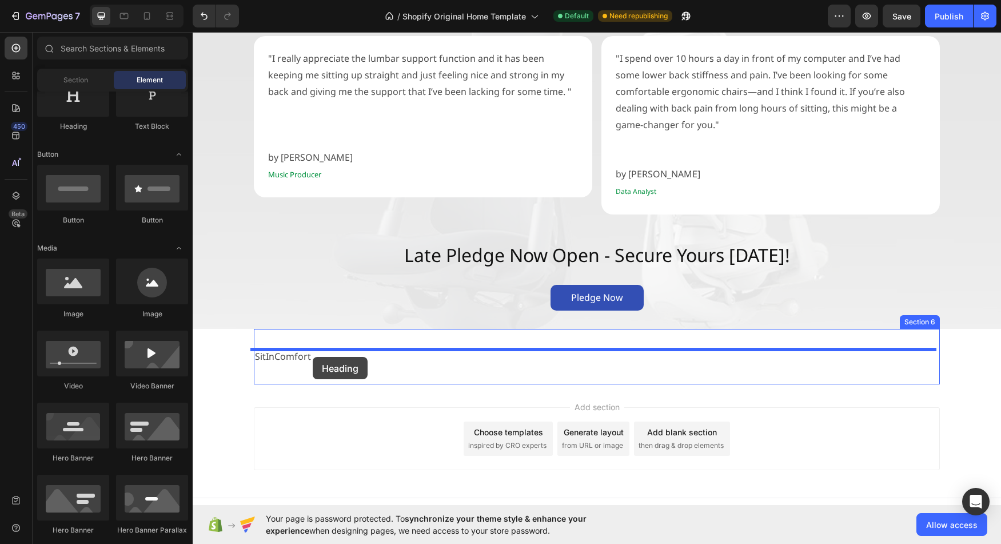
drag, startPoint x: 265, startPoint y: 139, endPoint x: 313, endPoint y: 357, distance: 222.3
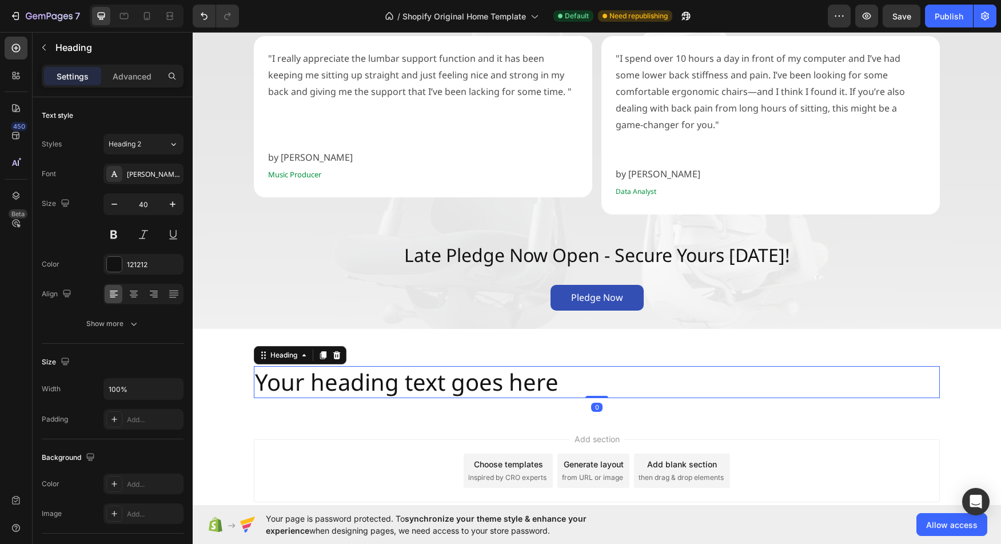
click at [329, 366] on h2 "Your heading text goes here" at bounding box center [597, 382] width 686 height 32
click at [363, 370] on p "Your heading text goes here" at bounding box center [597, 382] width 684 height 30
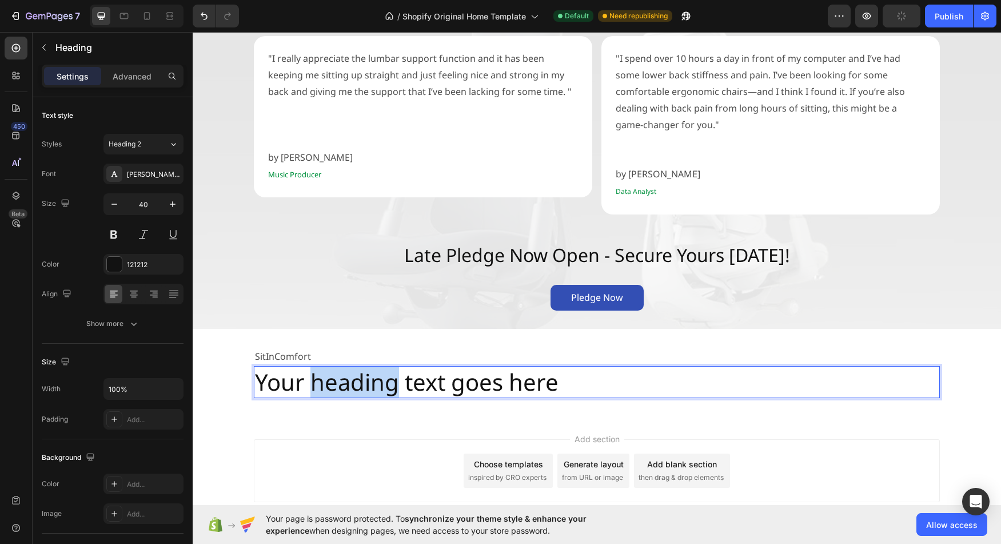
click at [363, 370] on p "Your heading text goes here" at bounding box center [597, 382] width 684 height 30
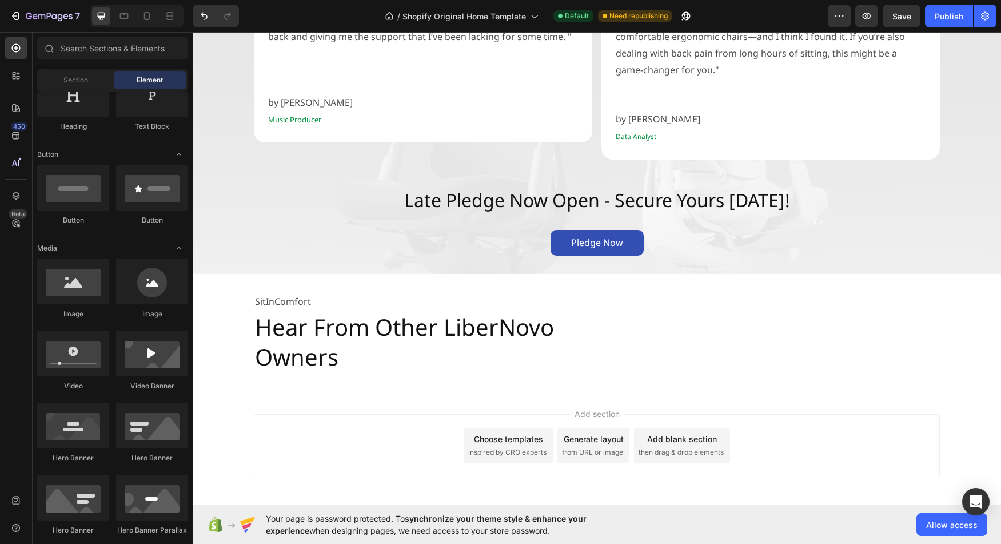
scroll to position [1935, 0]
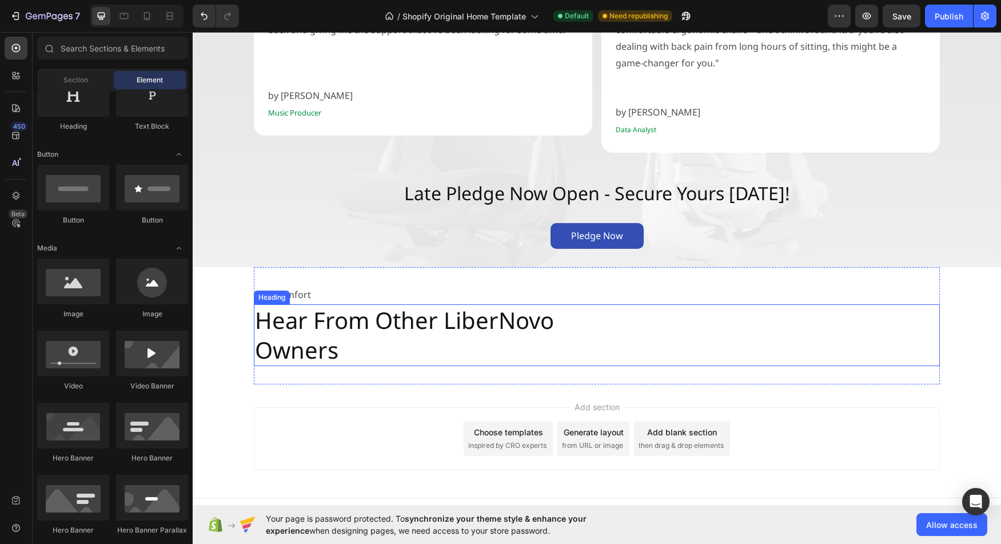
click at [395, 329] on p "Hear From Other LiberNovo Owners" at bounding box center [597, 334] width 684 height 59
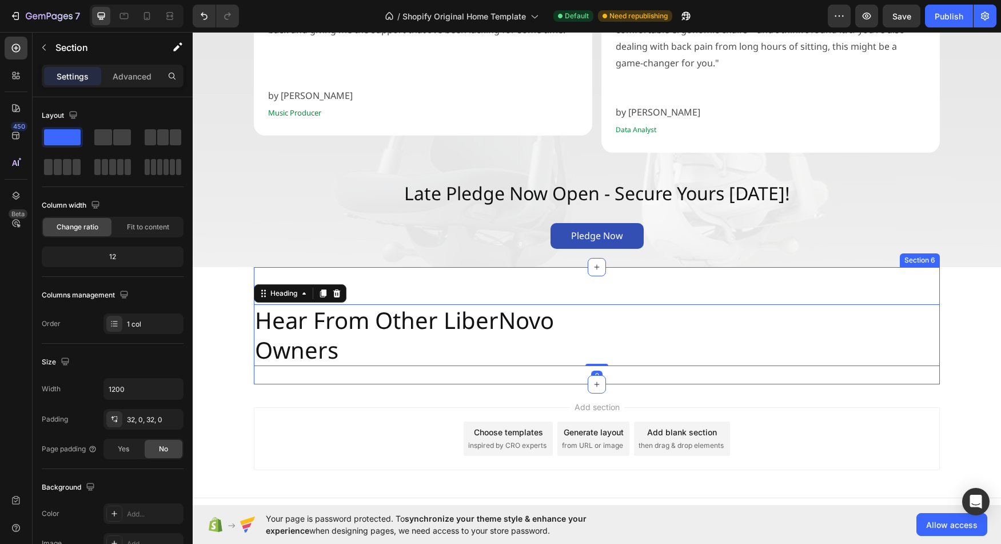
click at [415, 361] on div "SitInComfort Text Block Hear From Other LiberNovo Owners Heading 0 Section 6" at bounding box center [597, 325] width 686 height 117
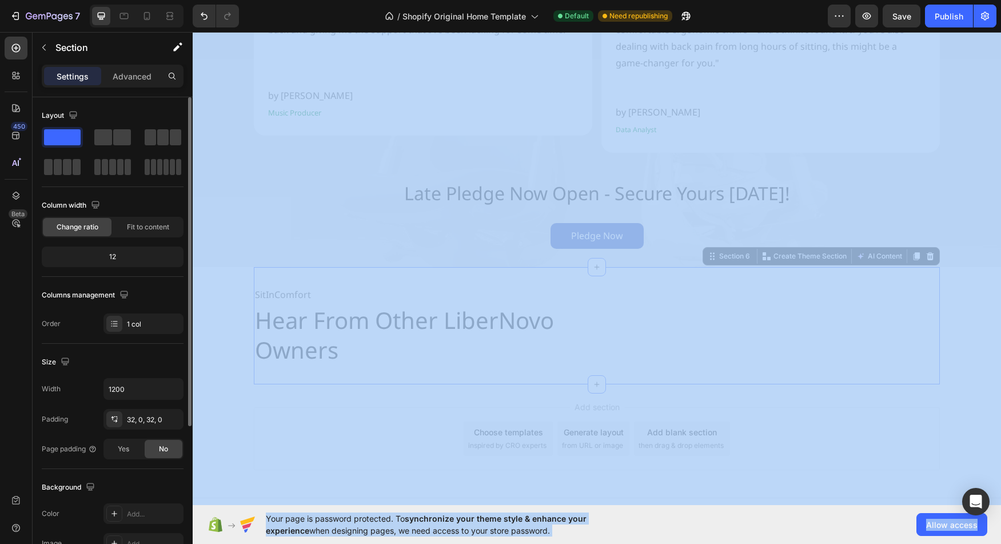
drag, startPoint x: 58, startPoint y: 169, endPoint x: 334, endPoint y: 361, distance: 336.3
click at [193, 361] on div "Layout Column width Change ratio Fit to content 12 Columns management Order 1 c…" at bounding box center [113, 336] width 160 height 479
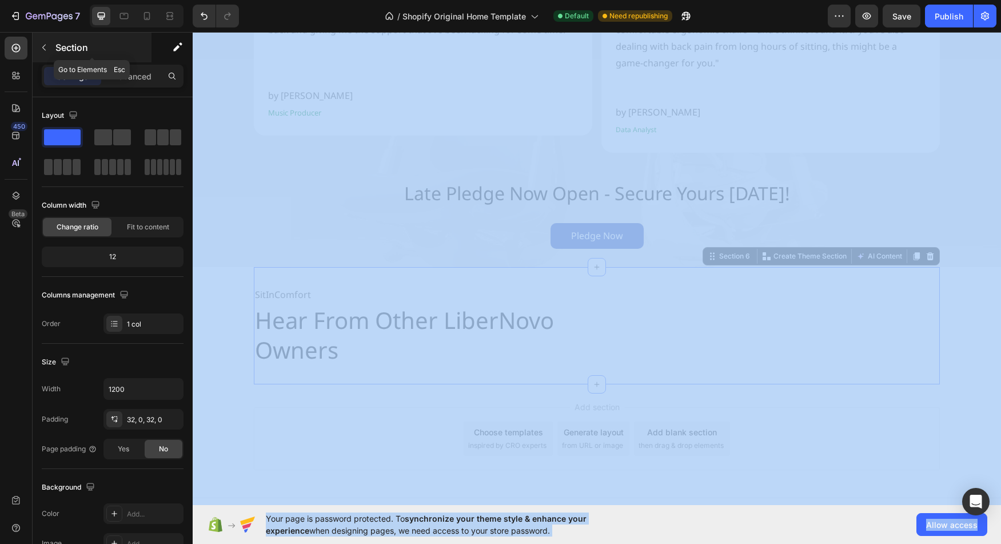
click at [46, 43] on icon "button" at bounding box center [43, 47] width 9 height 9
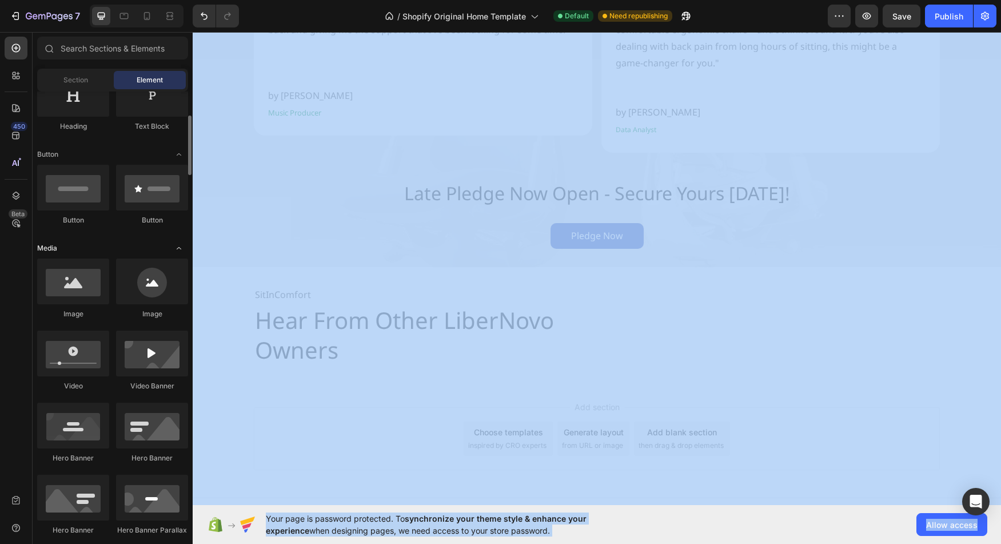
scroll to position [0, 0]
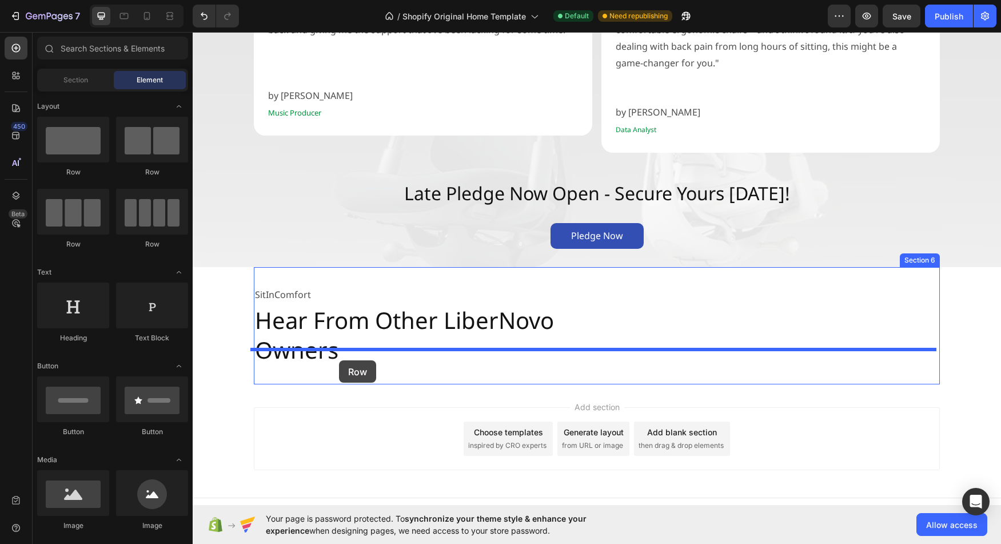
drag, startPoint x: 346, startPoint y: 250, endPoint x: 339, endPoint y: 360, distance: 110.0
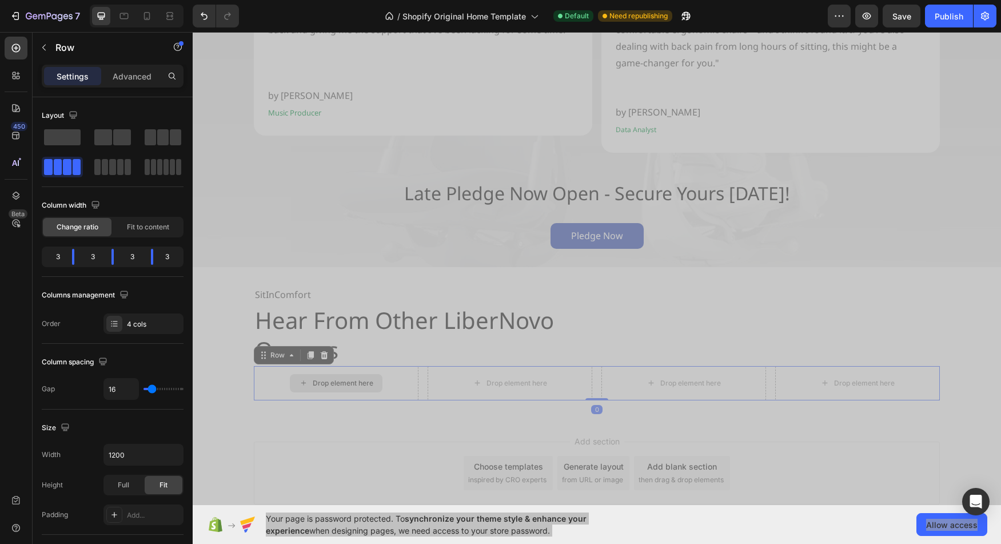
click at [341, 378] on div "Drop element here" at bounding box center [343, 382] width 61 height 9
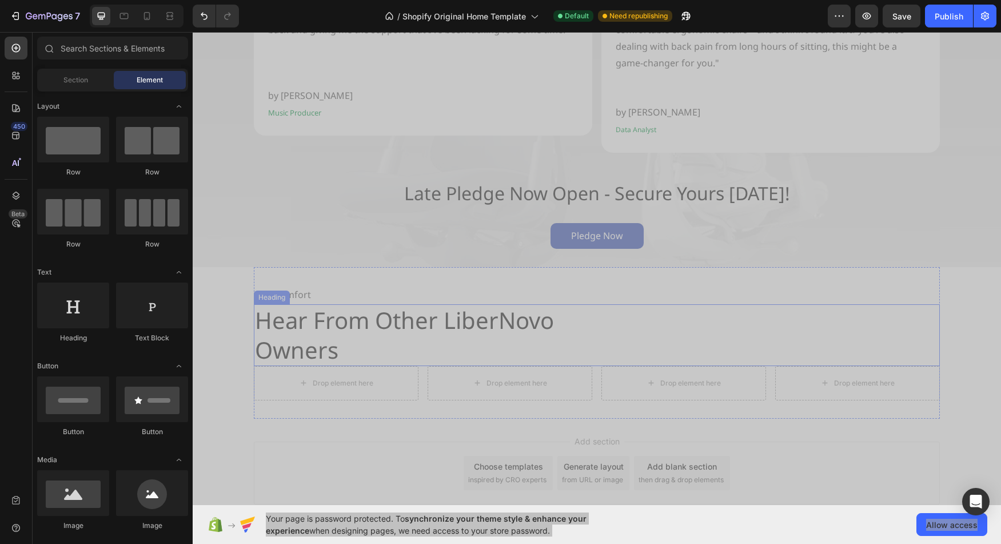
click at [317, 332] on p "Hear From Other LiberNovo Owners" at bounding box center [597, 334] width 684 height 59
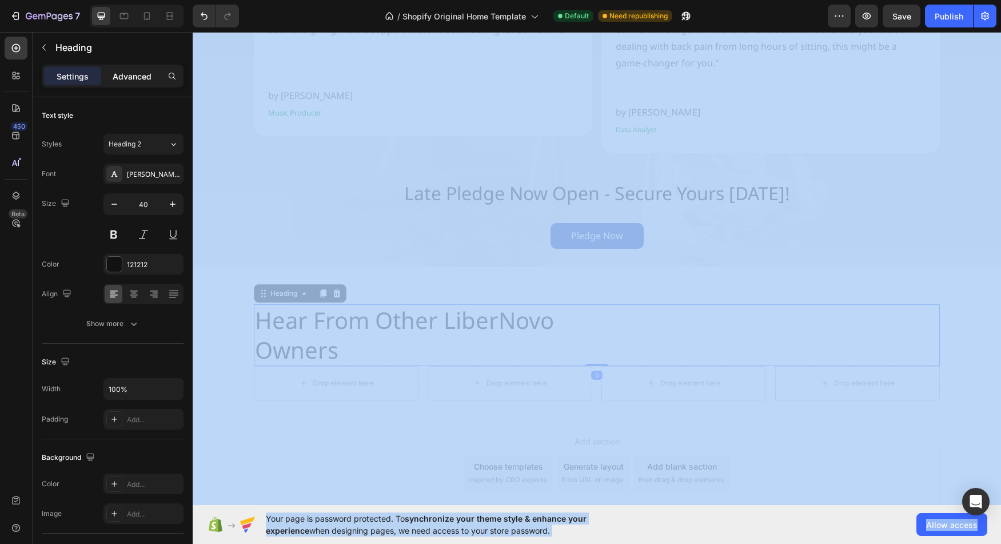
click at [141, 82] on div "Advanced" at bounding box center [131, 76] width 57 height 18
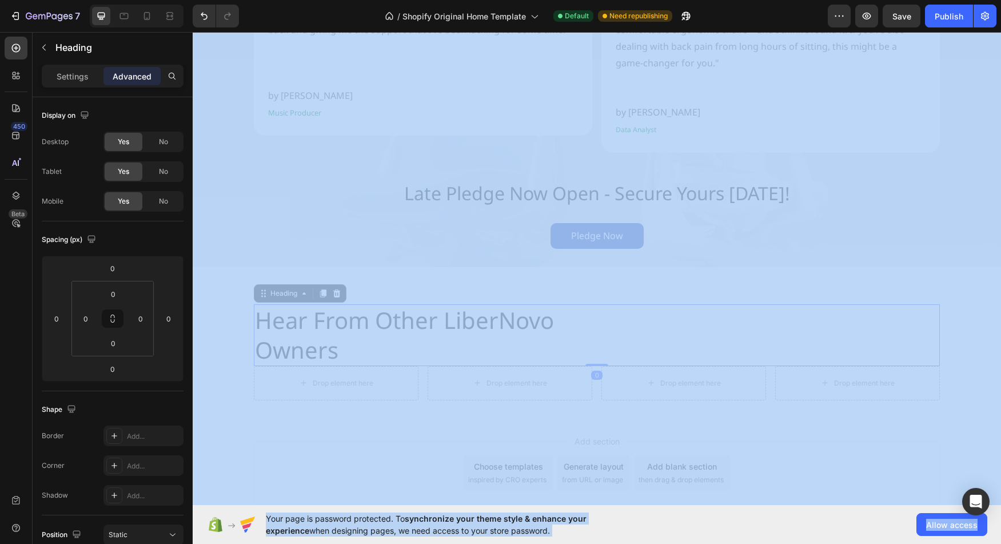
click at [135, 75] on p "Advanced" at bounding box center [132, 76] width 39 height 12
click at [171, 94] on div "Settings Advanced" at bounding box center [113, 81] width 160 height 33
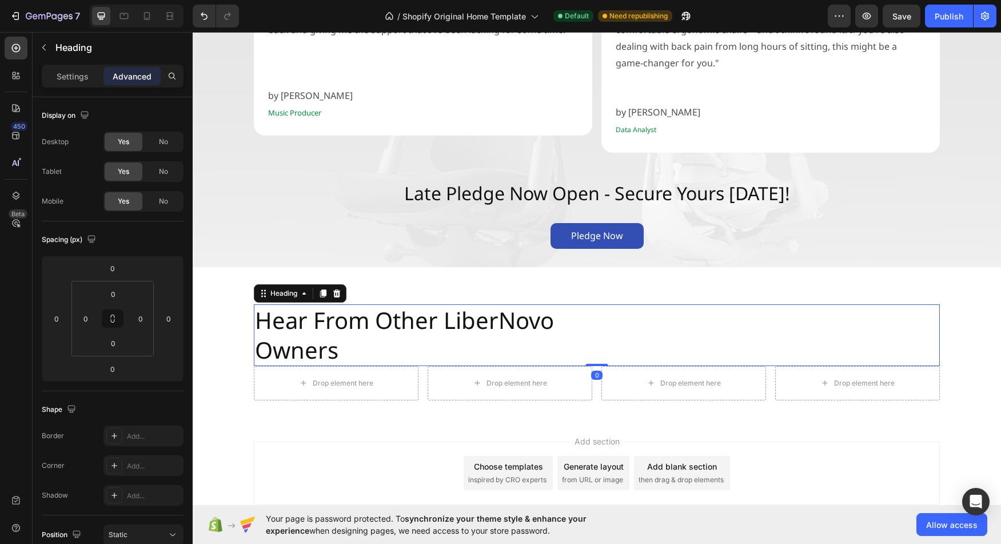
click at [145, 81] on p "Advanced" at bounding box center [132, 76] width 39 height 12
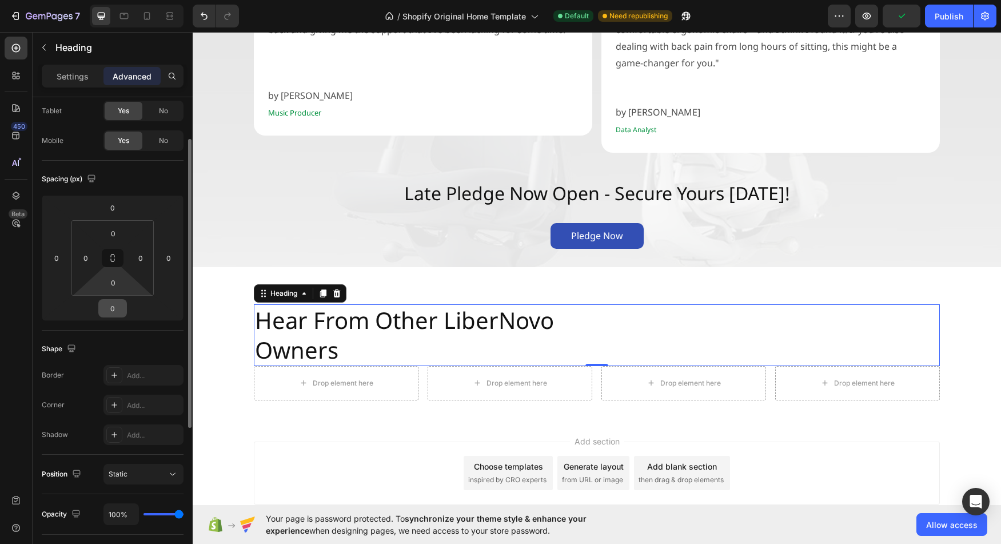
scroll to position [67, 0]
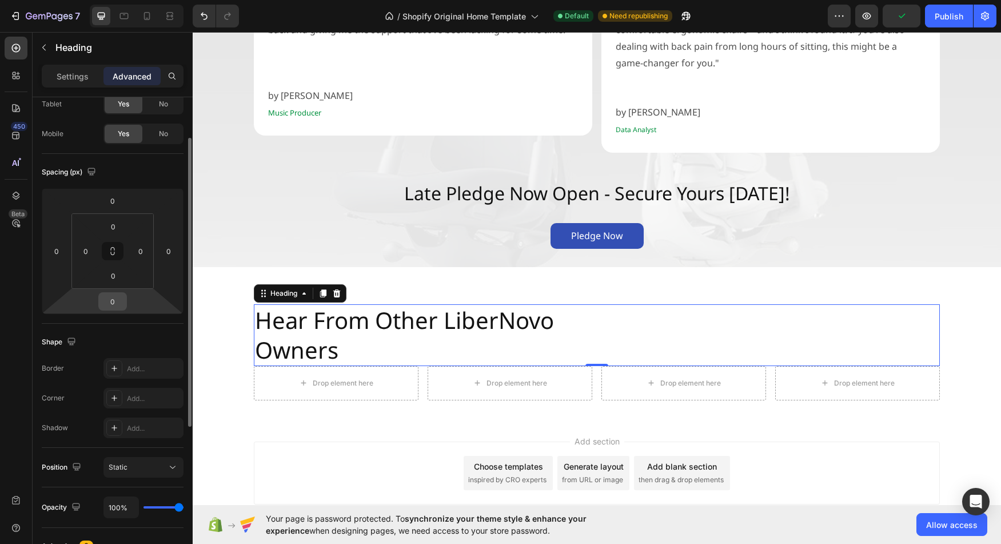
click at [113, 304] on input "0" at bounding box center [112, 301] width 23 height 17
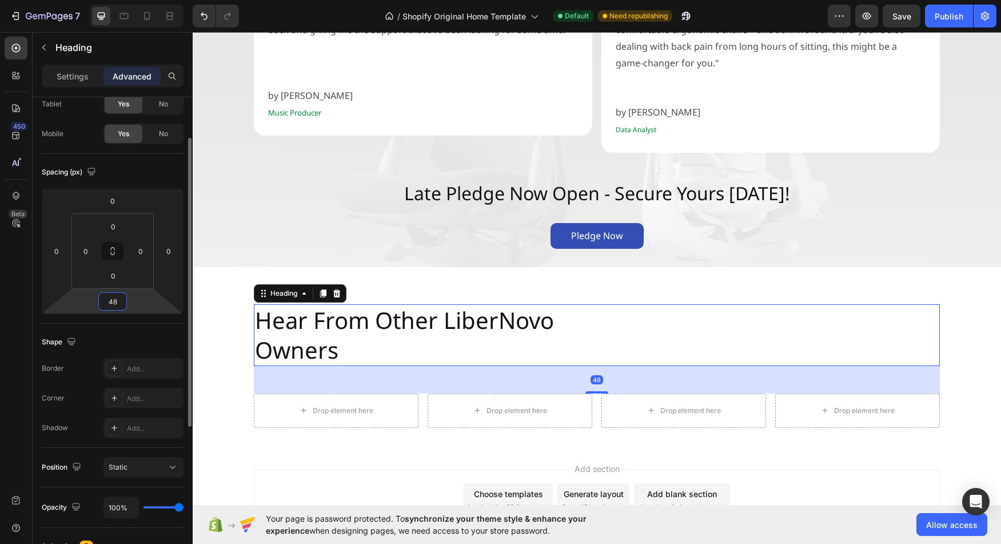
type input "48"
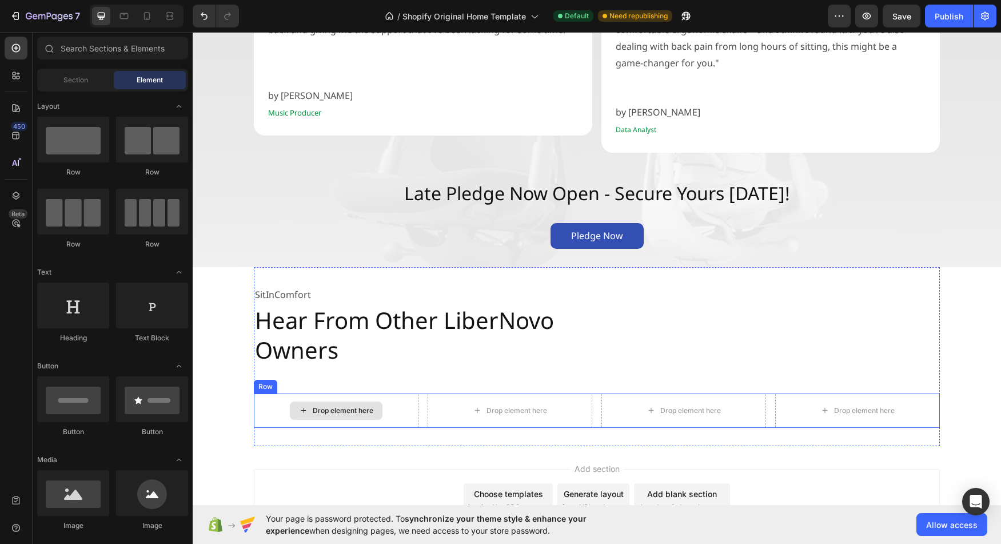
click at [319, 406] on div "Drop element here" at bounding box center [343, 410] width 61 height 9
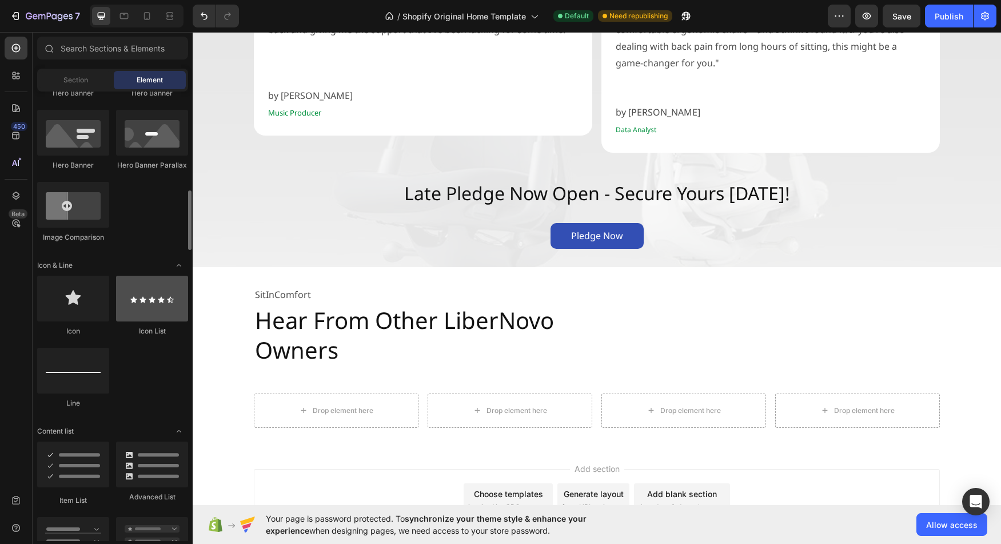
scroll to position [569, 0]
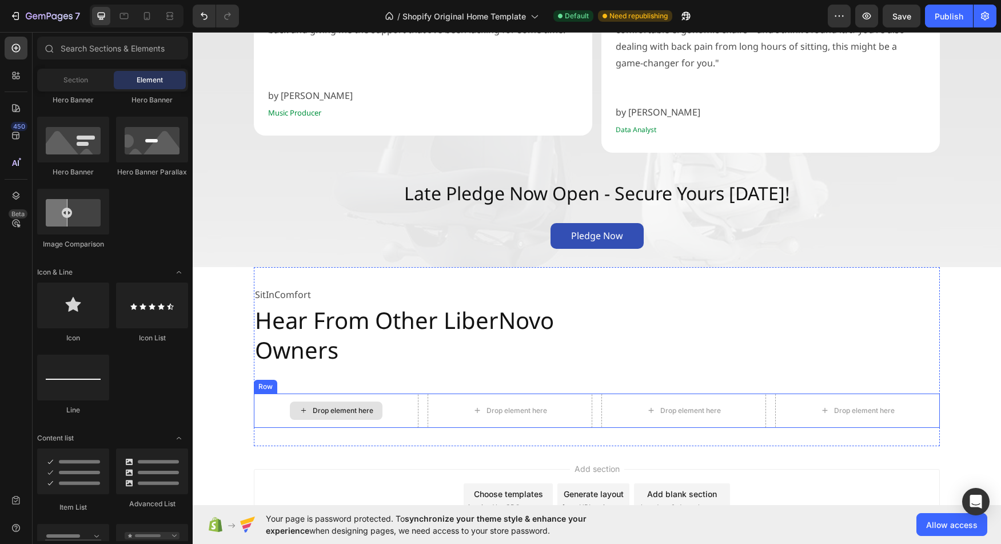
click at [349, 406] on div "Drop element here" at bounding box center [343, 410] width 61 height 9
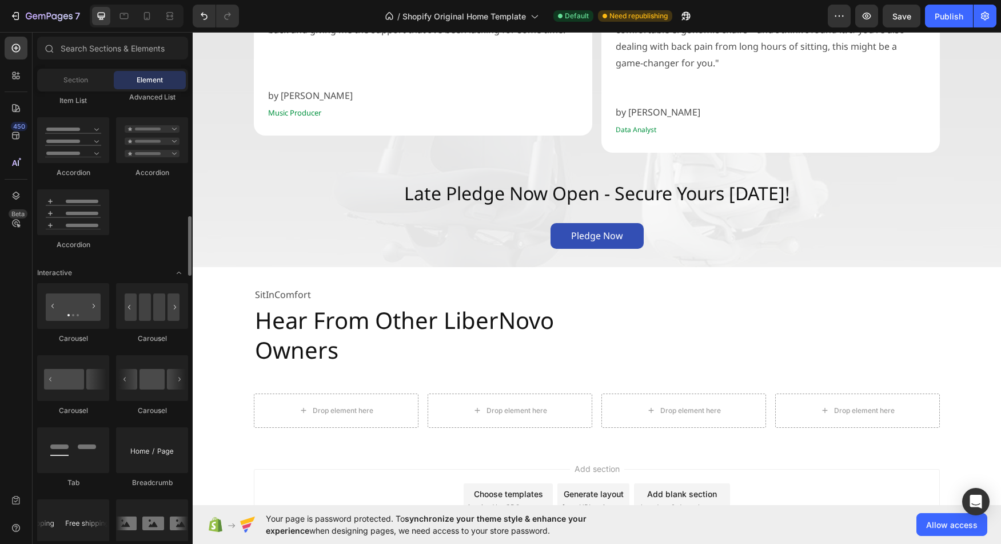
scroll to position [966, 0]
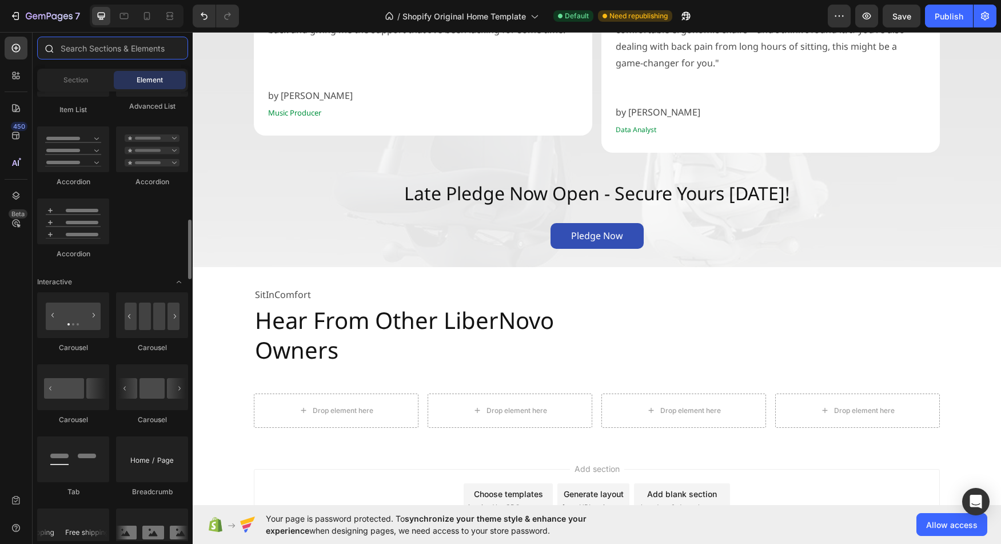
click at [126, 52] on input "text" at bounding box center [112, 48] width 151 height 23
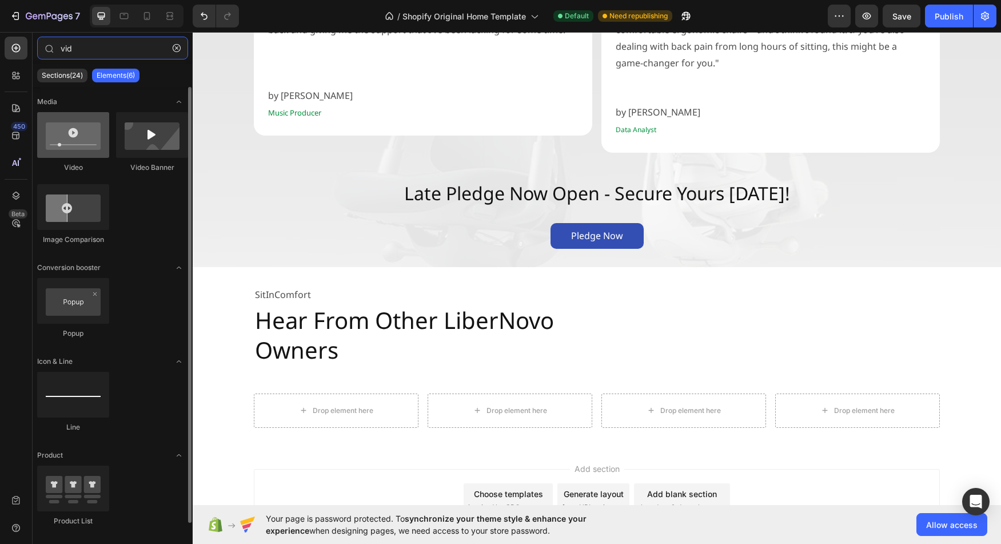
type input "vid"
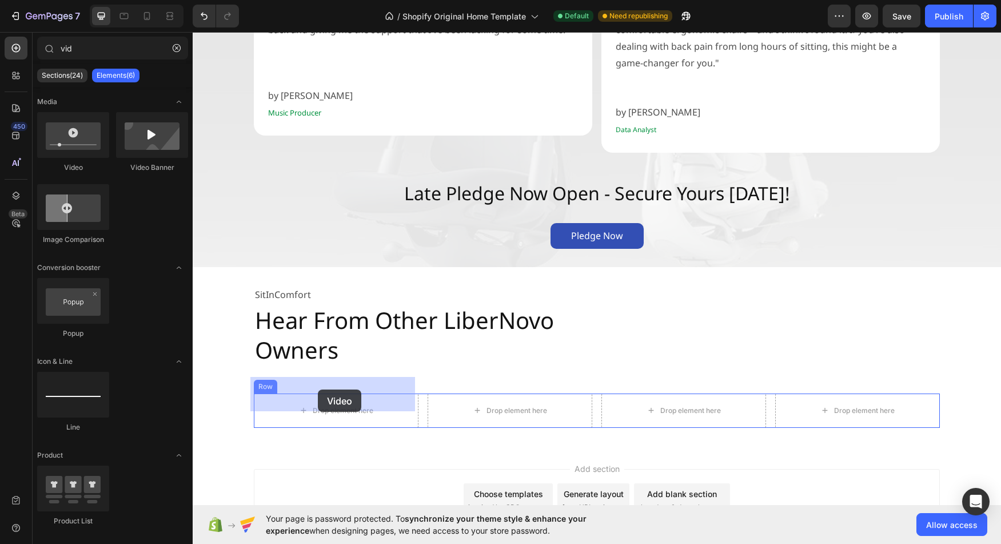
drag, startPoint x: 265, startPoint y: 181, endPoint x: 318, endPoint y: 389, distance: 214.6
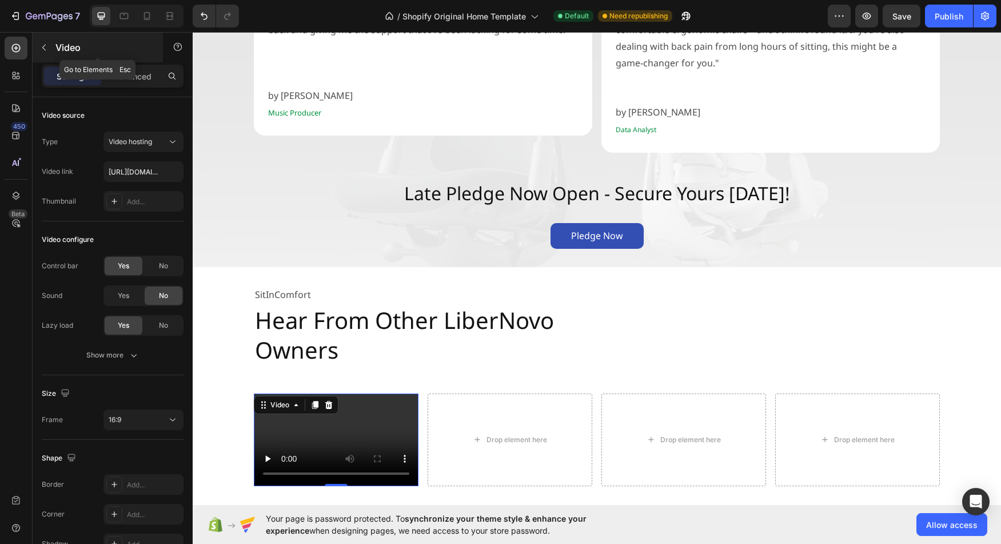
click at [44, 46] on icon "button" at bounding box center [43, 48] width 3 height 6
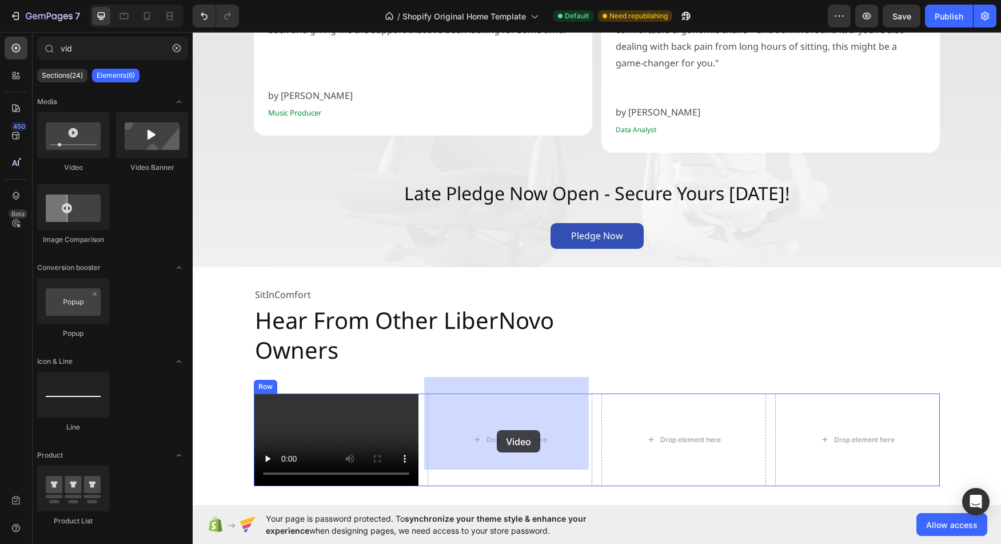
drag, startPoint x: 274, startPoint y: 173, endPoint x: 497, endPoint y: 430, distance: 340.0
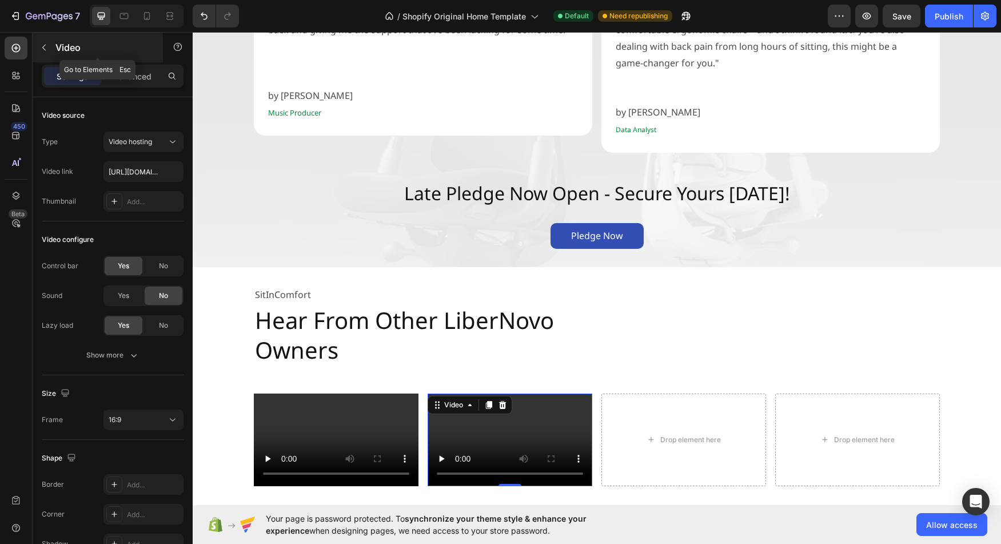
click at [46, 53] on button "button" at bounding box center [44, 47] width 18 height 18
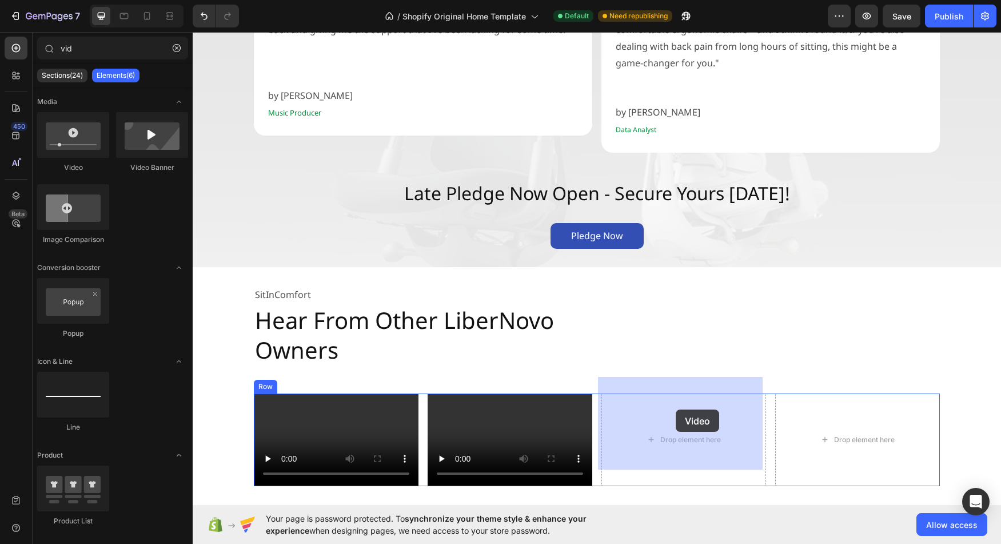
drag, startPoint x: 267, startPoint y: 177, endPoint x: 676, endPoint y: 409, distance: 470.2
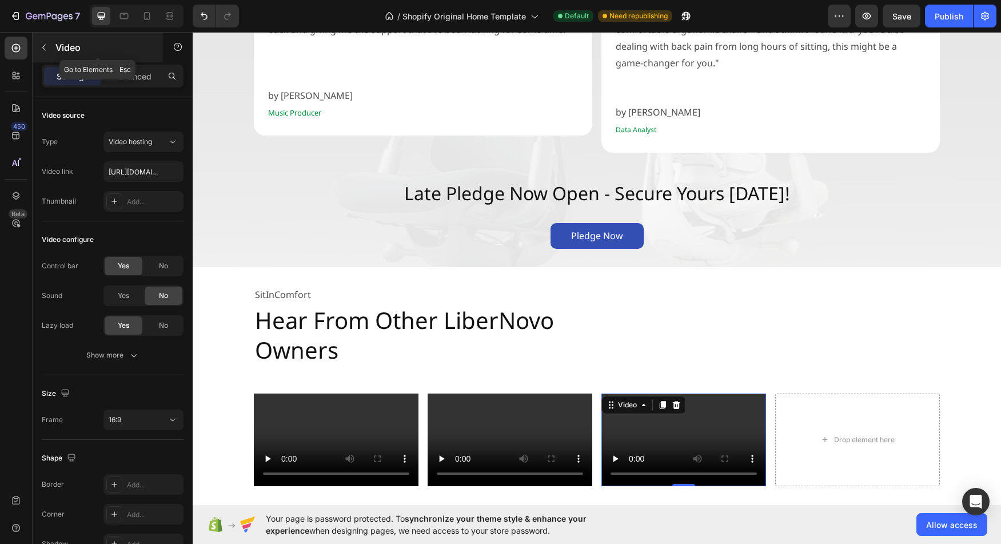
click at [45, 45] on icon "button" at bounding box center [43, 48] width 3 height 6
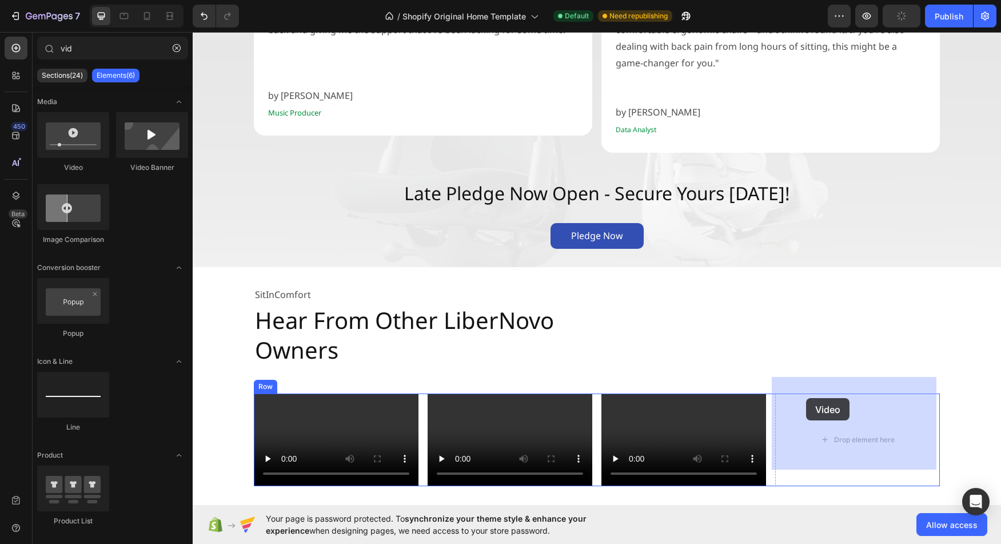
drag, startPoint x: 269, startPoint y: 174, endPoint x: 811, endPoint y: 401, distance: 587.4
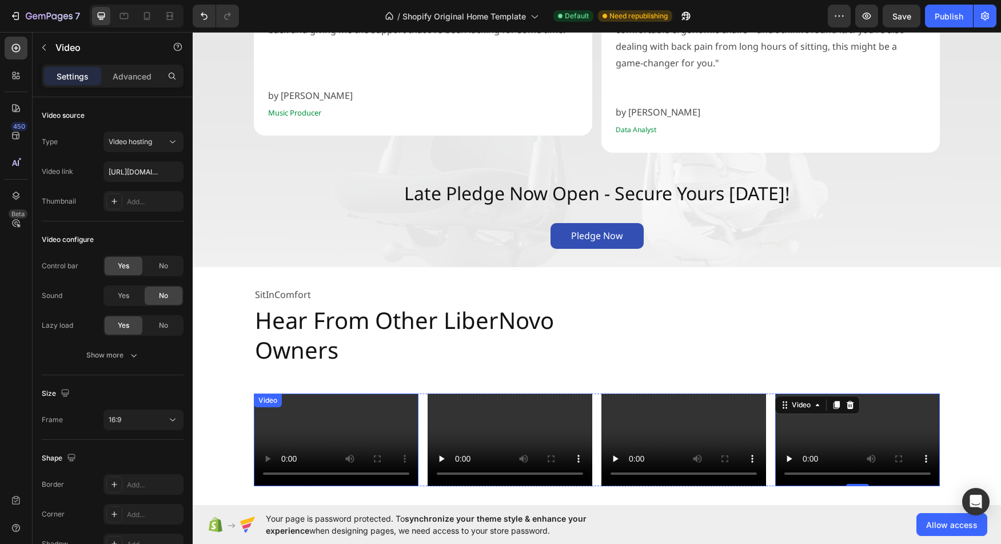
click at [265, 395] on div "Video" at bounding box center [267, 400] width 23 height 10
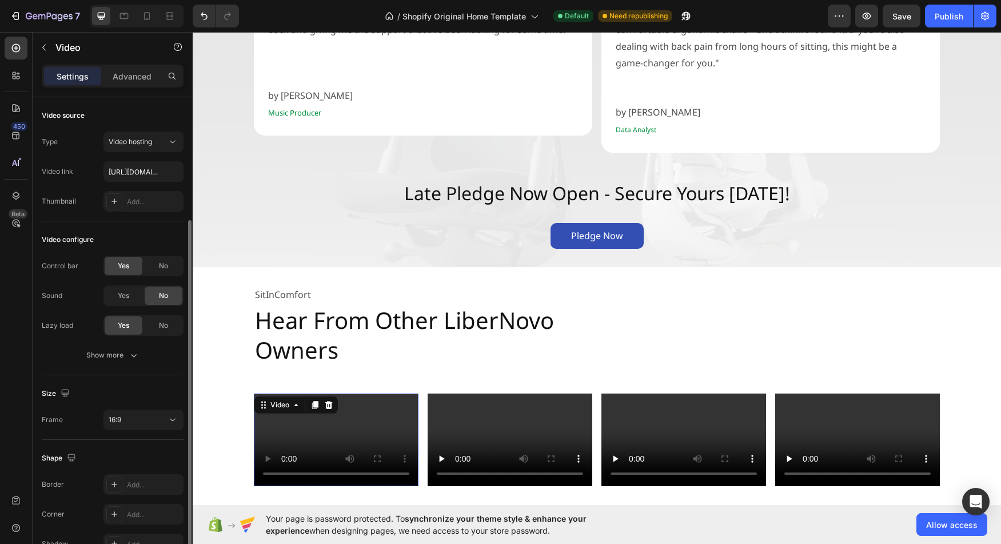
scroll to position [65, 0]
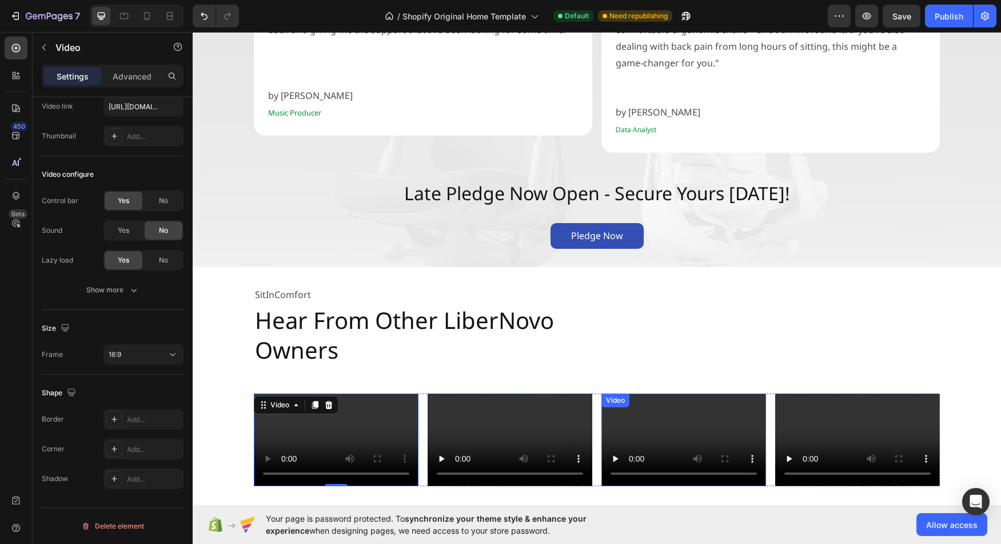
click at [609, 395] on div "Video" at bounding box center [615, 400] width 23 height 10
click at [618, 399] on div "Video" at bounding box center [627, 404] width 23 height 10
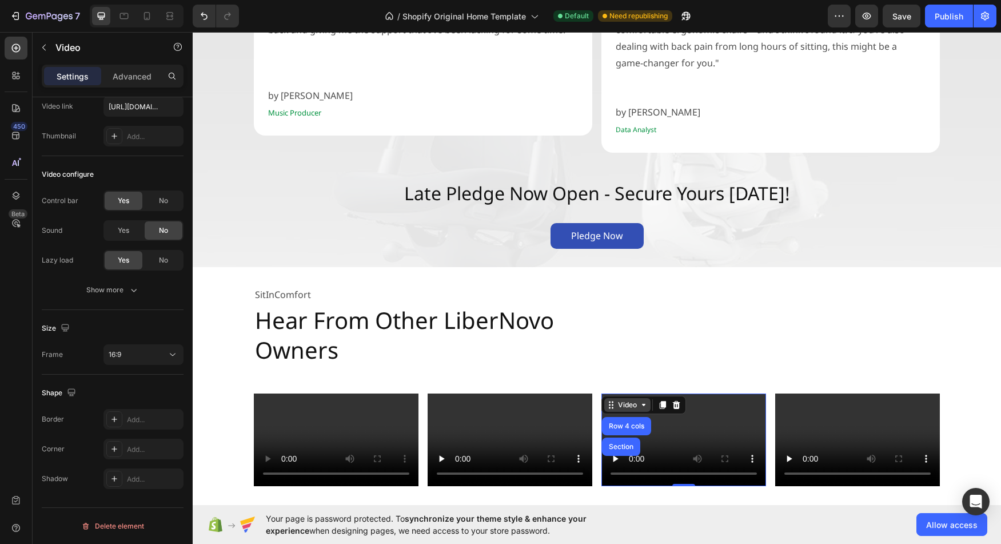
click at [618, 399] on div "Video" at bounding box center [627, 404] width 23 height 10
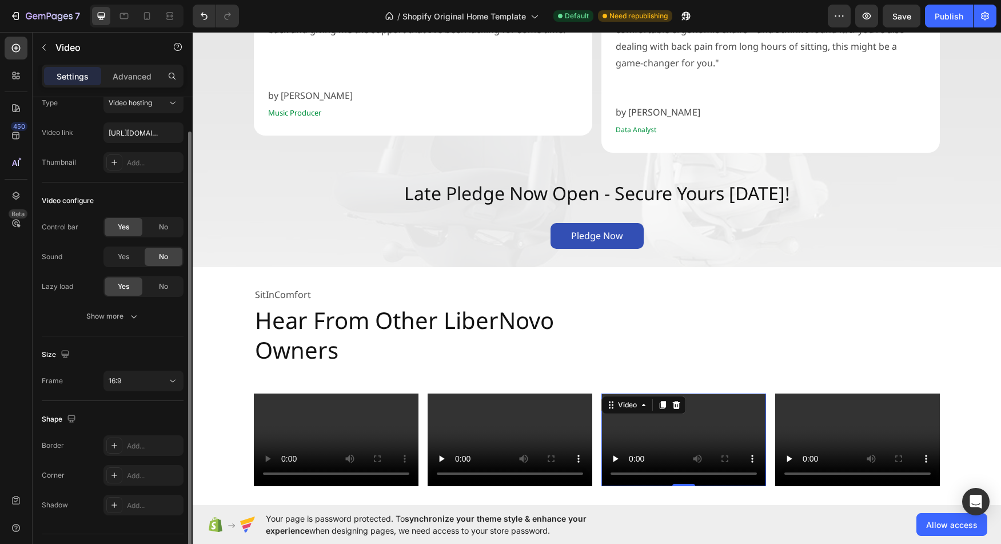
scroll to position [0, 0]
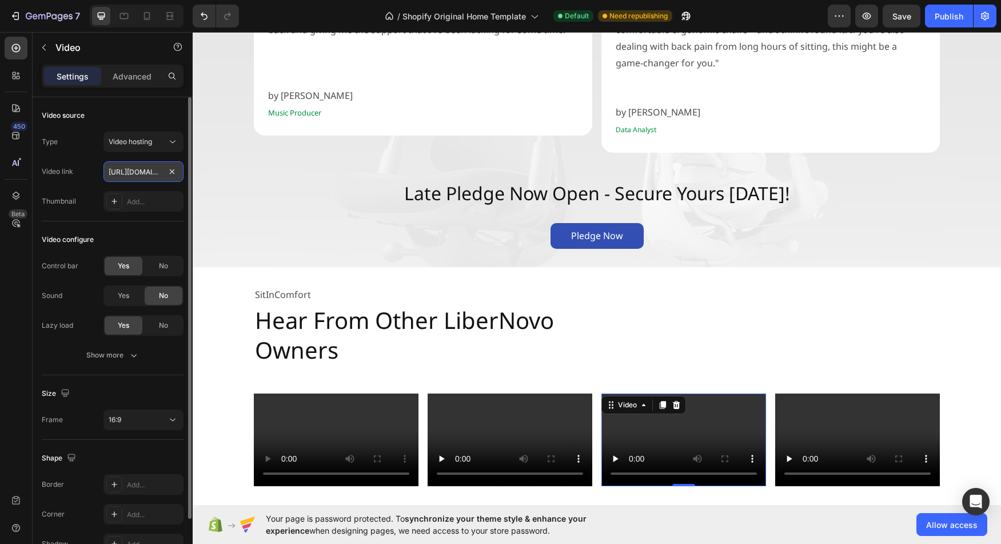
click at [125, 175] on input "[URL][DOMAIN_NAME]" at bounding box center [143, 171] width 80 height 21
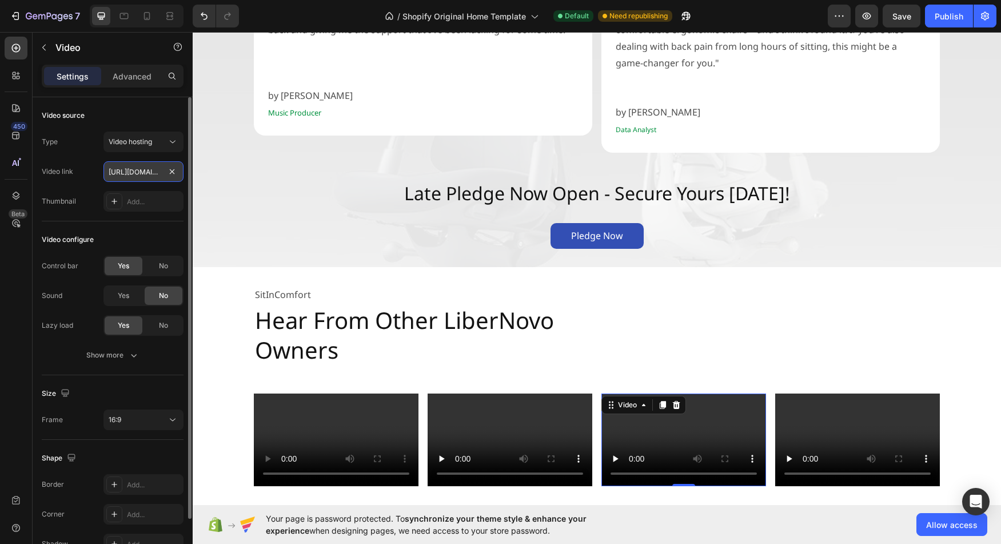
scroll to position [0, 204]
type input "[URL][DOMAIN_NAME]"
click at [165, 266] on span "No" at bounding box center [163, 266] width 9 height 10
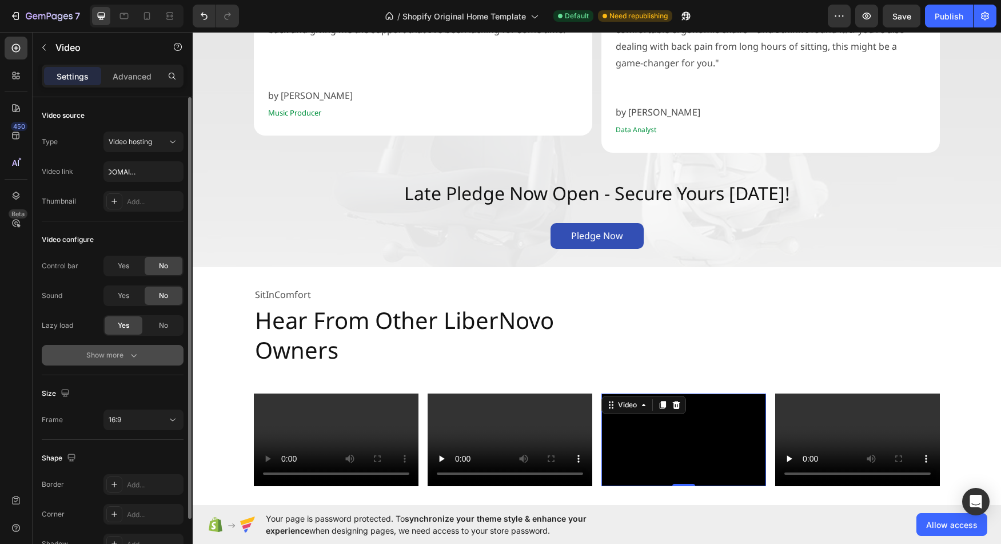
click at [124, 349] on div "Show more" at bounding box center [112, 354] width 53 height 11
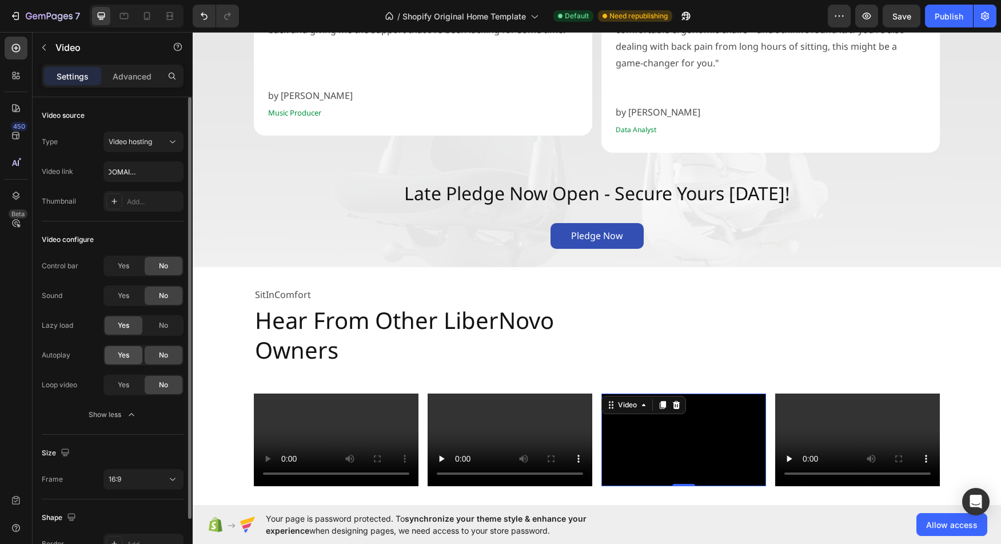
click at [131, 354] on div "Yes" at bounding box center [124, 355] width 38 height 18
click at [130, 386] on div "Yes" at bounding box center [124, 384] width 38 height 18
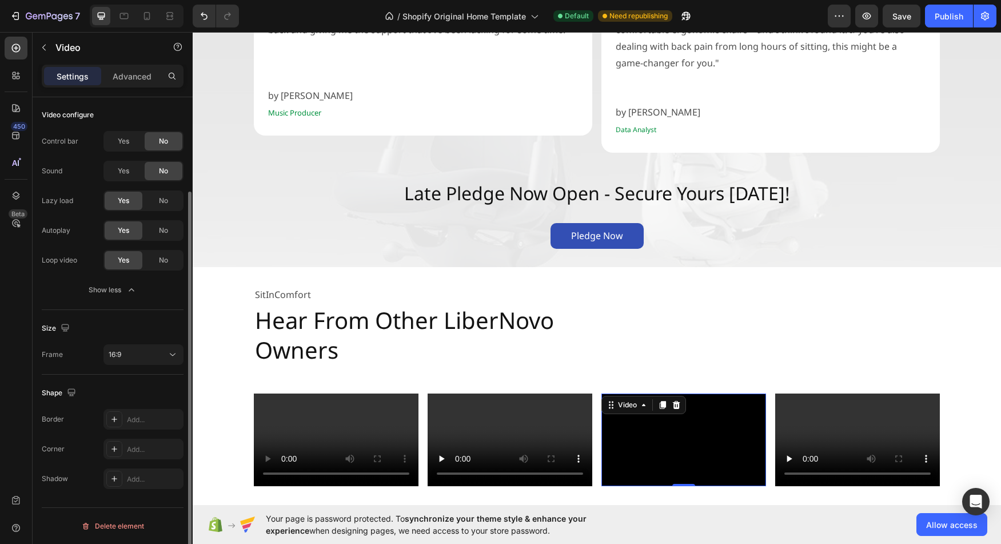
scroll to position [121, 0]
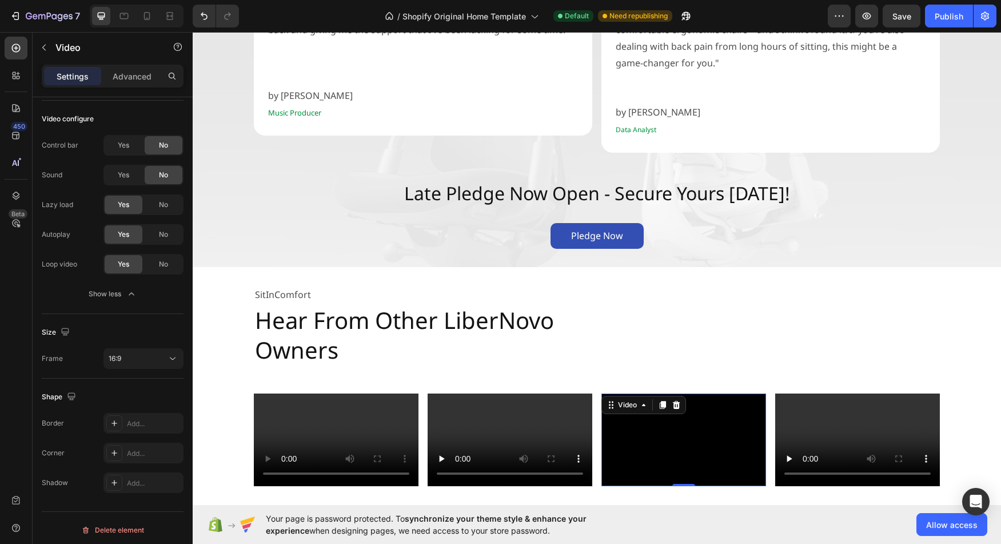
click at [624, 436] on video at bounding box center [683, 439] width 165 height 93
click at [689, 339] on p "Hear From Other LiberNovo Owners" at bounding box center [597, 334] width 684 height 59
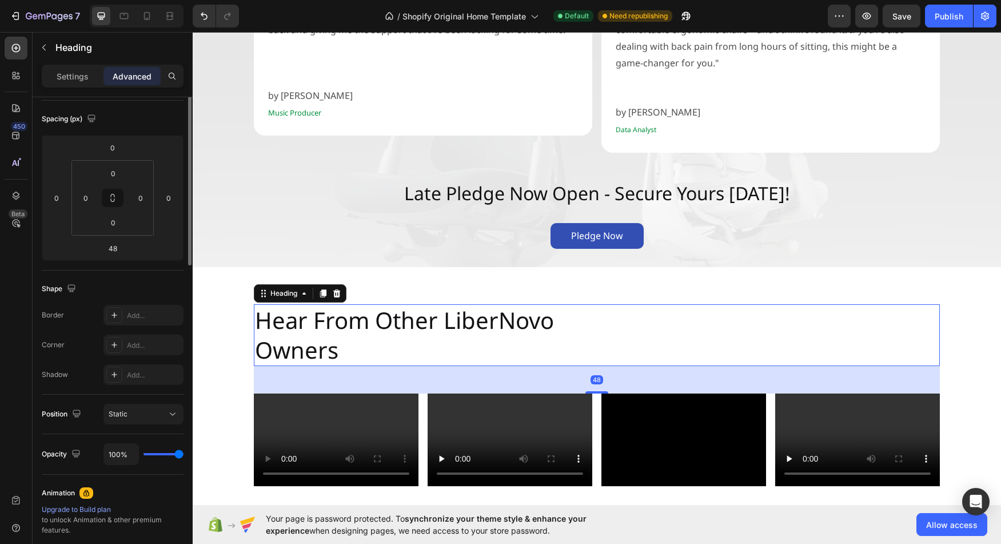
scroll to position [0, 0]
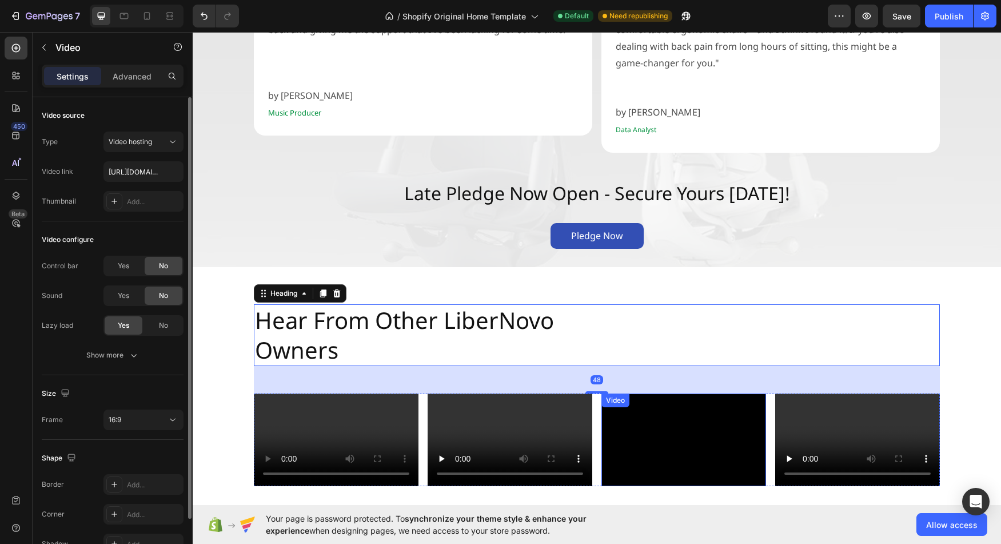
click at [709, 407] on video at bounding box center [683, 439] width 165 height 93
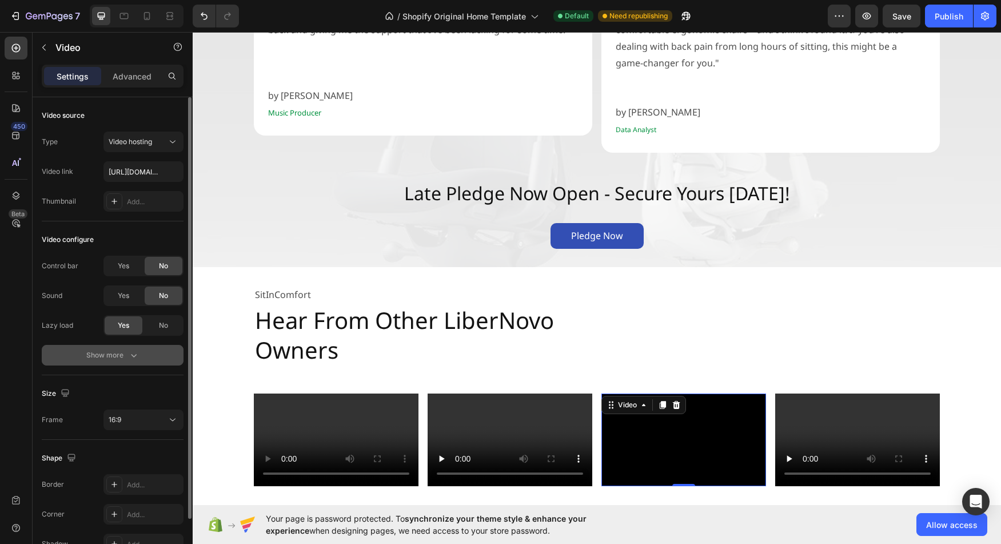
click at [119, 355] on div "Show more" at bounding box center [112, 354] width 53 height 11
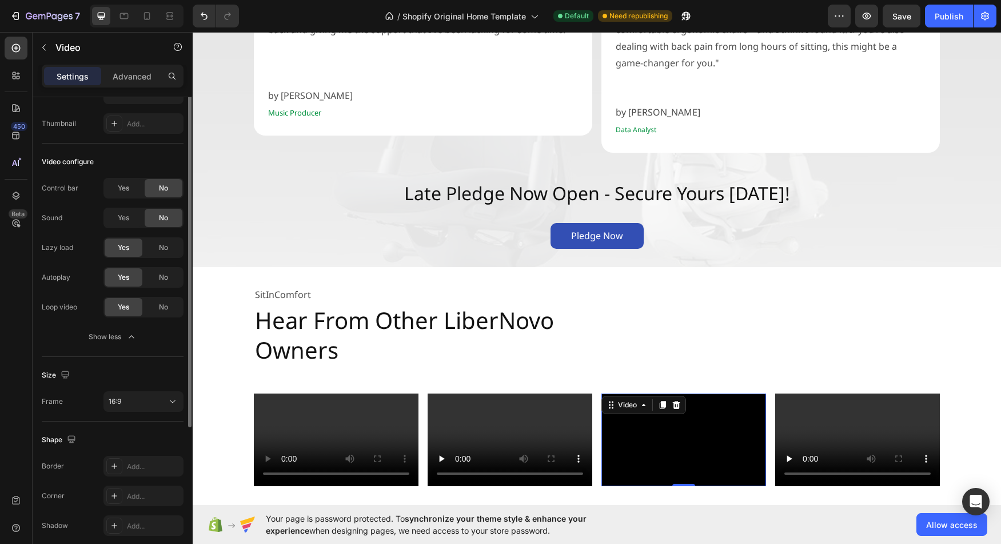
scroll to position [125, 0]
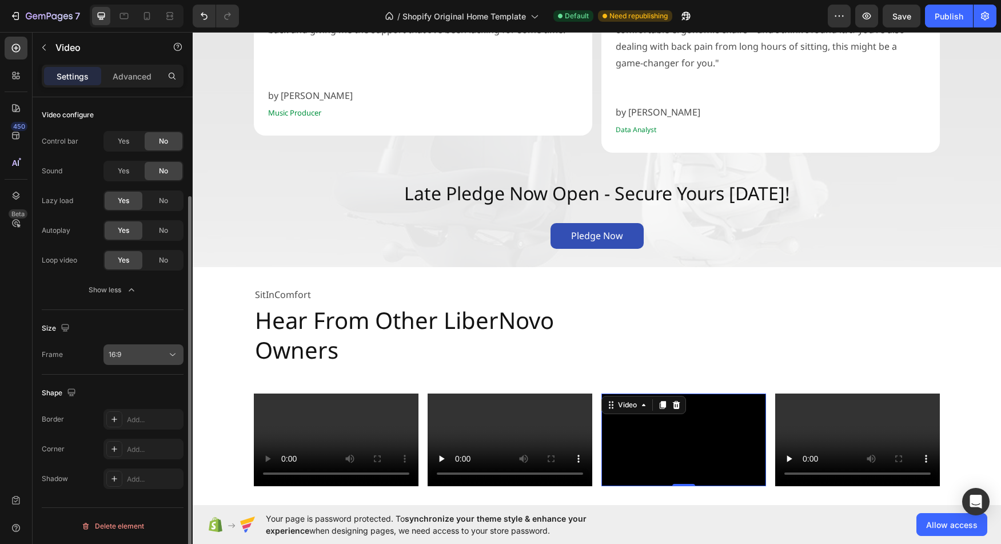
click at [152, 354] on div "16:9" at bounding box center [138, 354] width 58 height 10
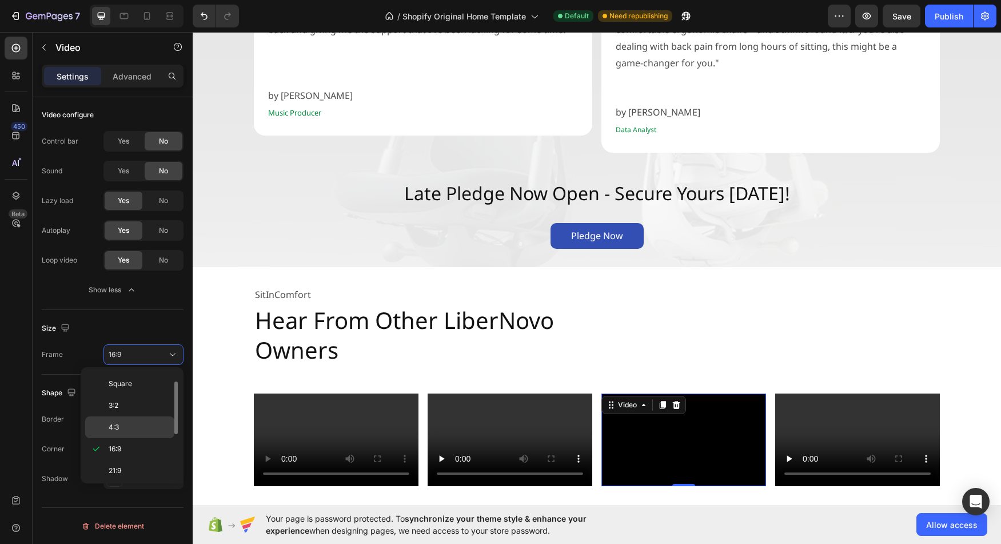
click at [139, 423] on p "4:3" at bounding box center [139, 427] width 61 height 10
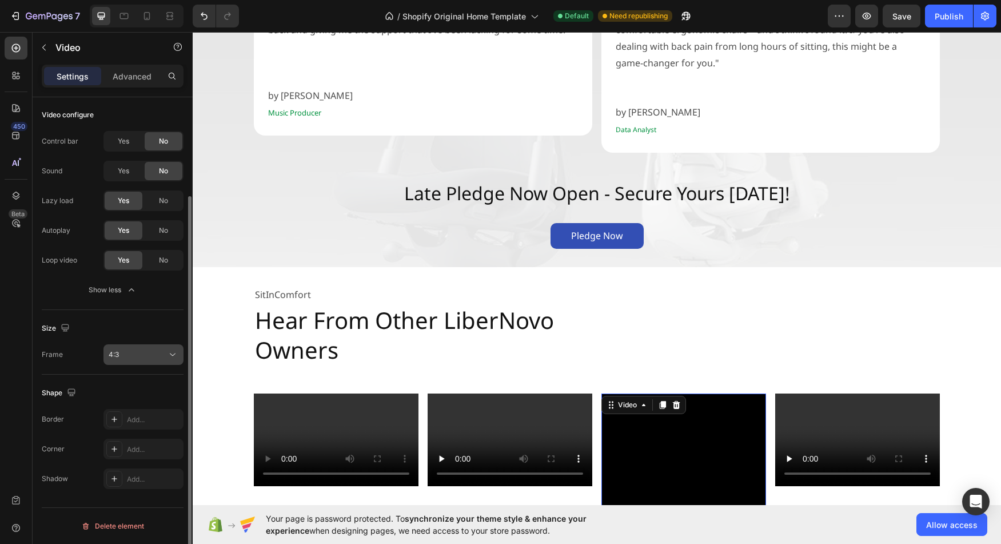
click at [147, 361] on button "4:3" at bounding box center [143, 354] width 80 height 21
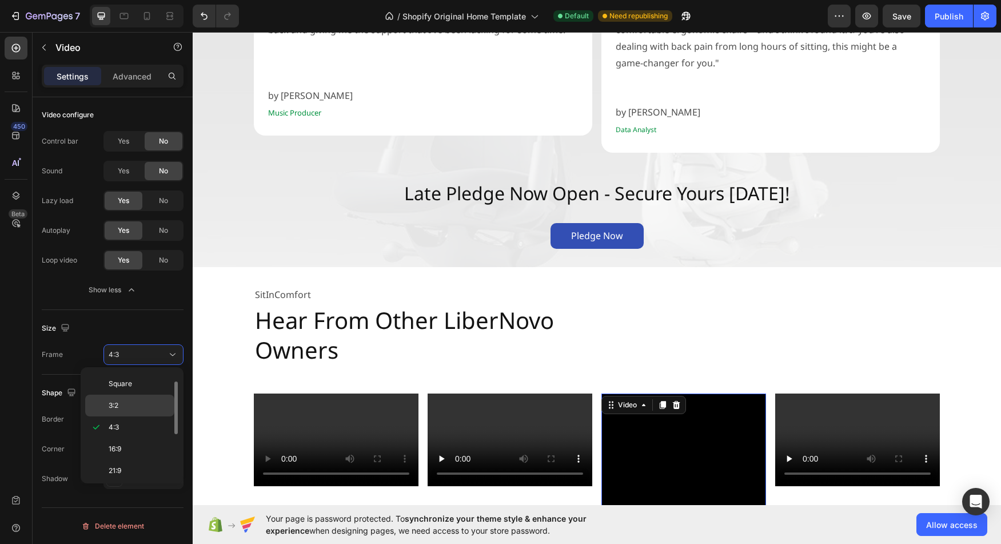
scroll to position [110, 0]
click at [152, 441] on p "9:16" at bounding box center [139, 446] width 61 height 10
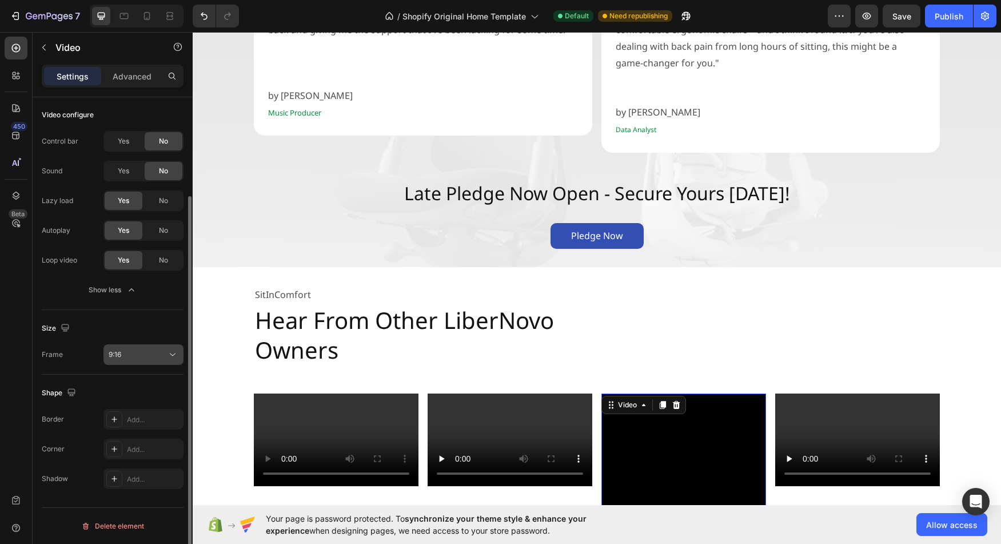
click at [157, 352] on div "9:16" at bounding box center [138, 354] width 58 height 10
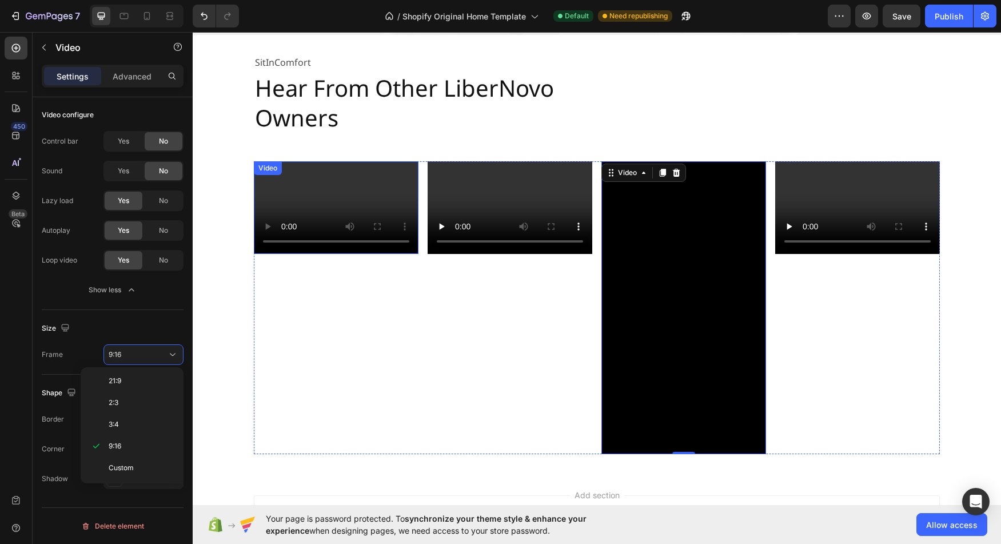
scroll to position [2154, 0]
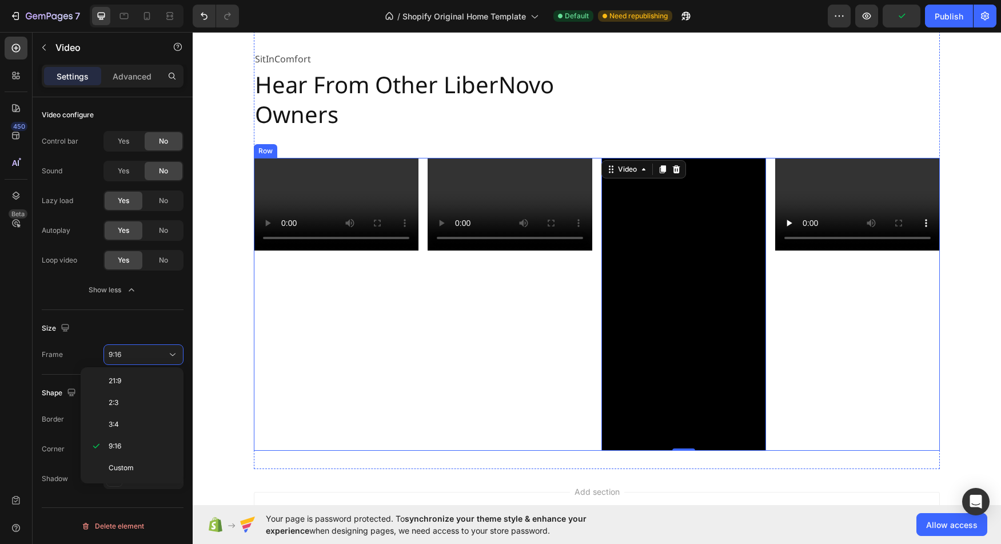
click at [354, 419] on div "Video" at bounding box center [336, 304] width 165 height 293
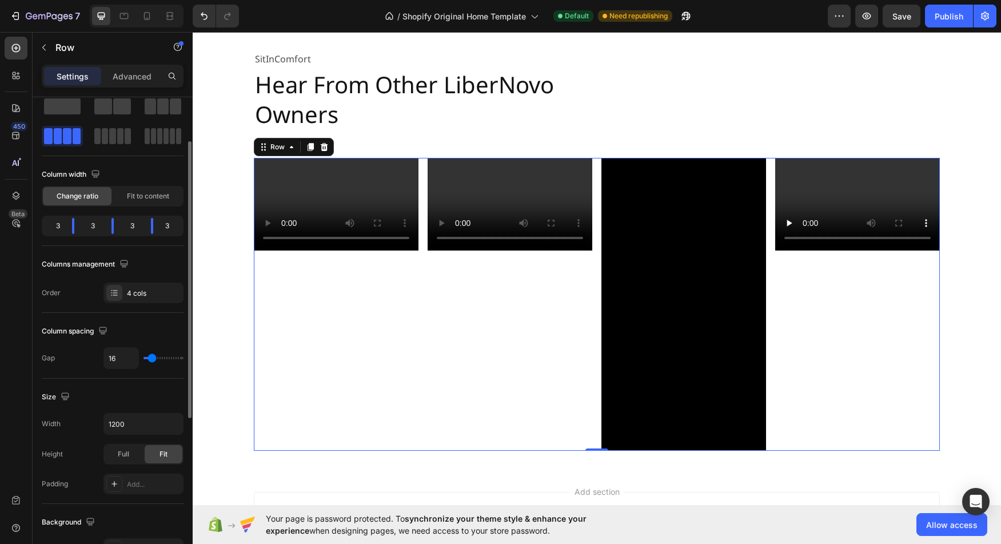
scroll to position [30, 0]
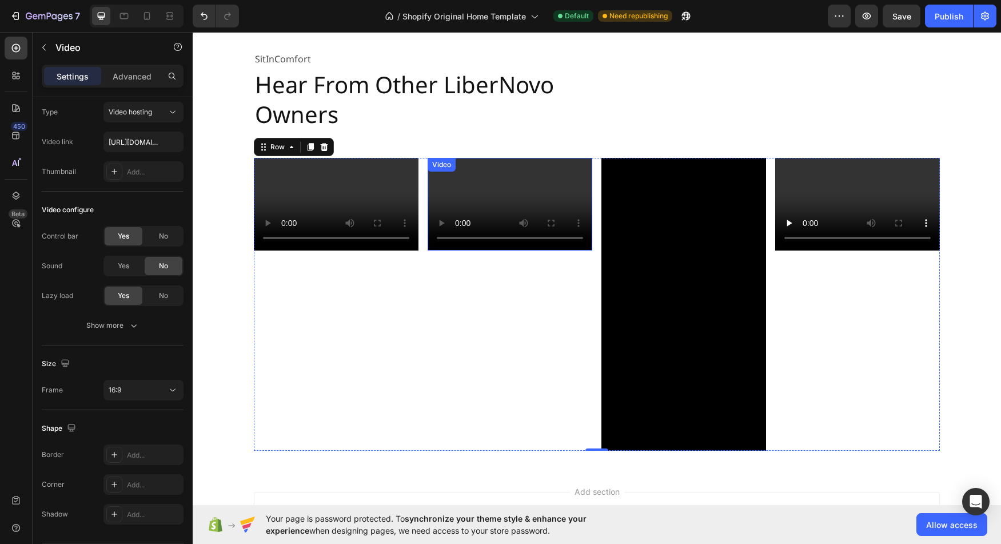
click at [438, 163] on div "Video" at bounding box center [441, 164] width 23 height 10
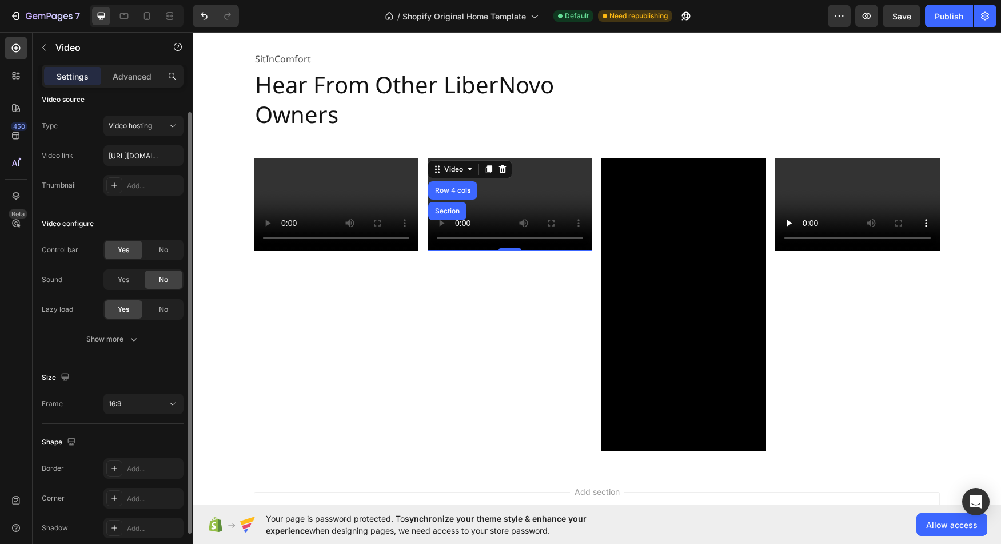
scroll to position [17, 0]
click at [161, 257] on div "No" at bounding box center [164, 249] width 38 height 18
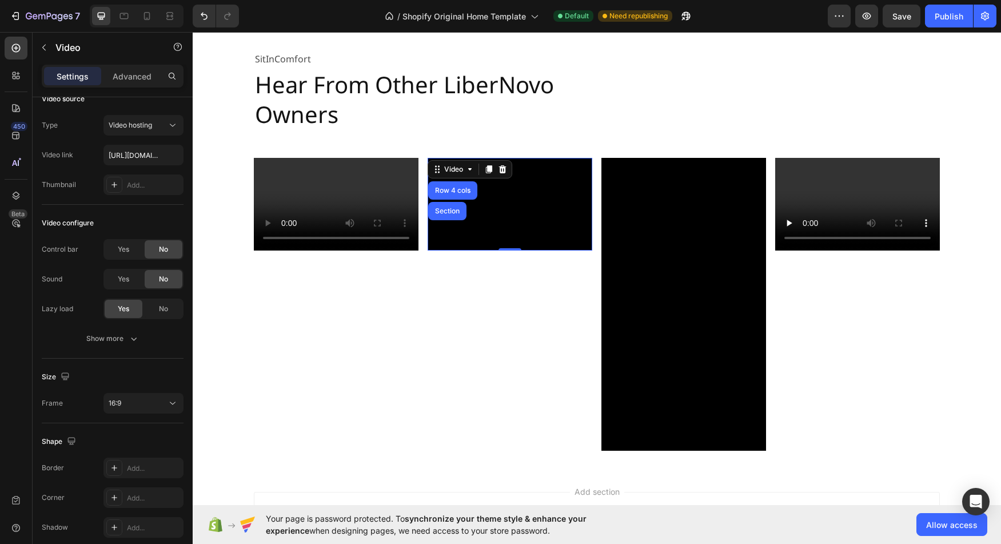
click at [493, 214] on video at bounding box center [509, 204] width 165 height 93
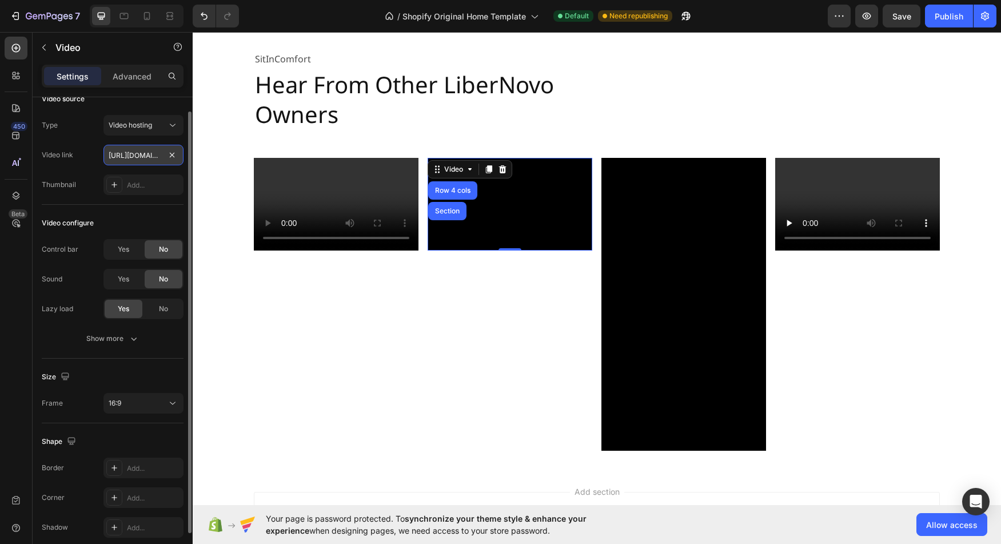
click at [136, 156] on input "[URL][DOMAIN_NAME]" at bounding box center [143, 155] width 80 height 21
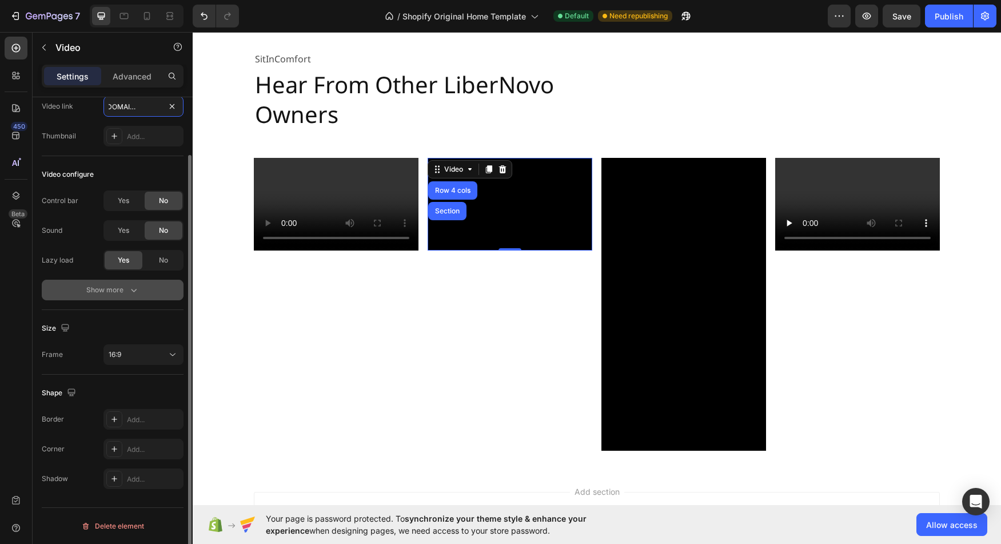
type input "[URL][DOMAIN_NAME]"
click at [118, 285] on div "Show more" at bounding box center [112, 289] width 53 height 11
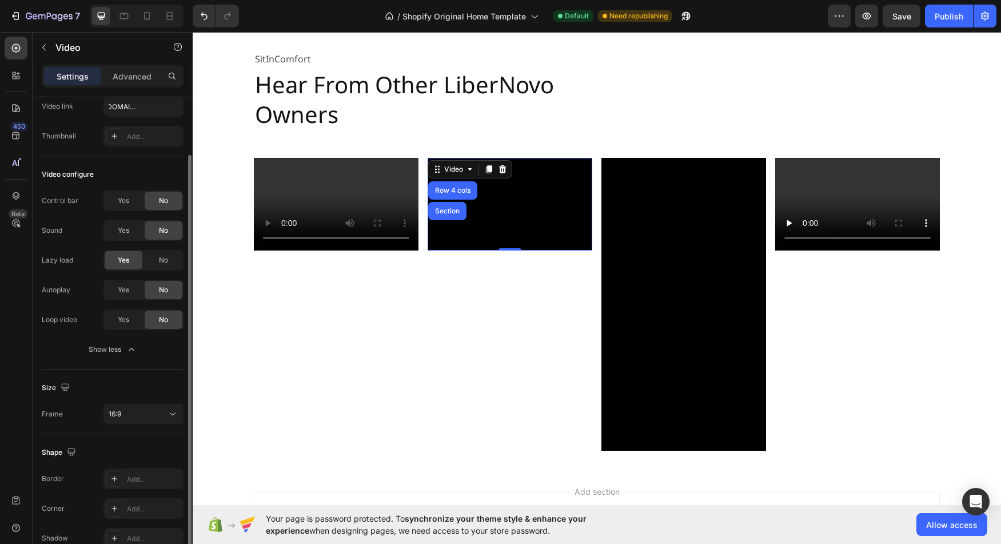
click at [118, 300] on div "Autoplay Yes No Loop video Yes No" at bounding box center [113, 304] width 142 height 50
click at [121, 294] on span "Yes" at bounding box center [123, 290] width 11 height 10
click at [121, 321] on span "Yes" at bounding box center [123, 319] width 11 height 10
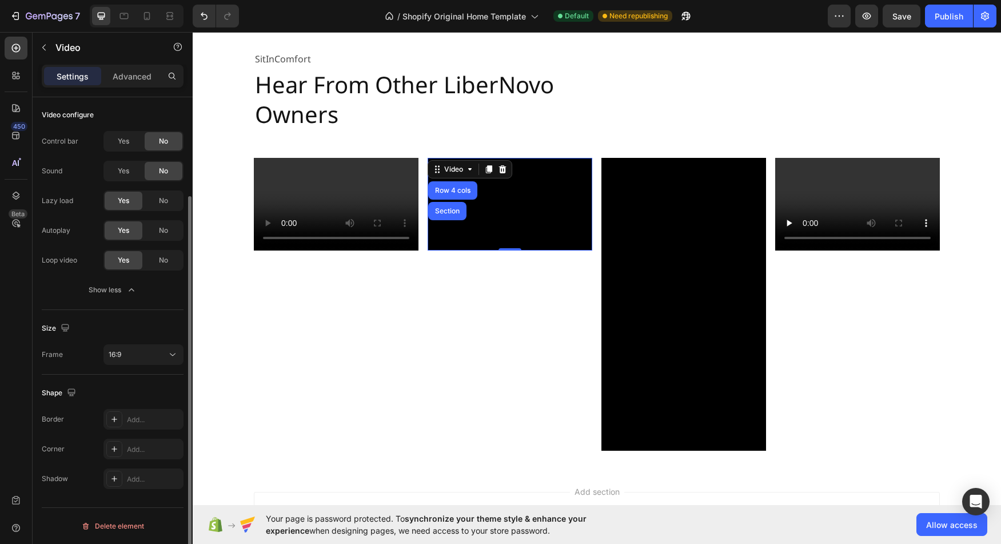
scroll to position [122, 0]
click at [170, 362] on icon at bounding box center [172, 356] width 11 height 11
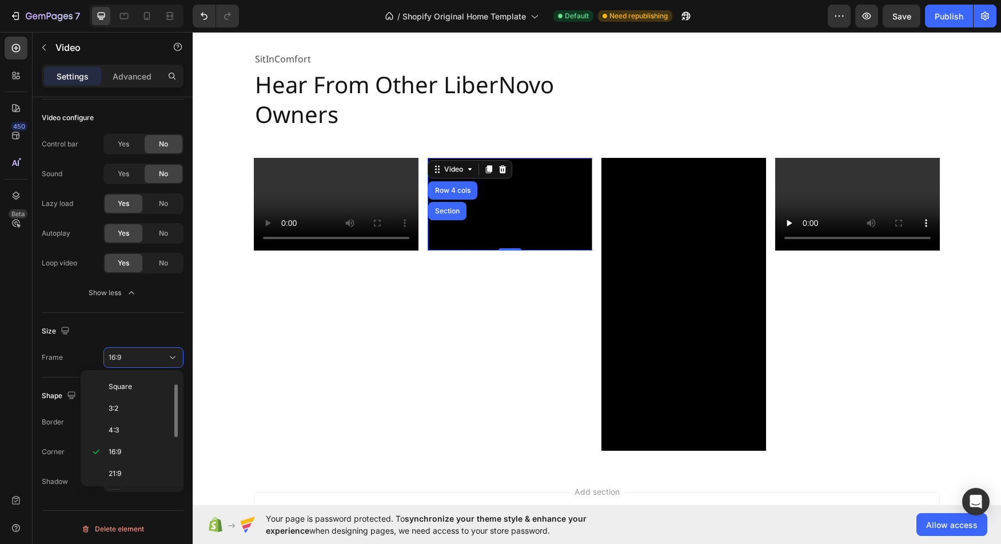
scroll to position [110, 0]
click at [138, 447] on p "9:16" at bounding box center [139, 449] width 61 height 10
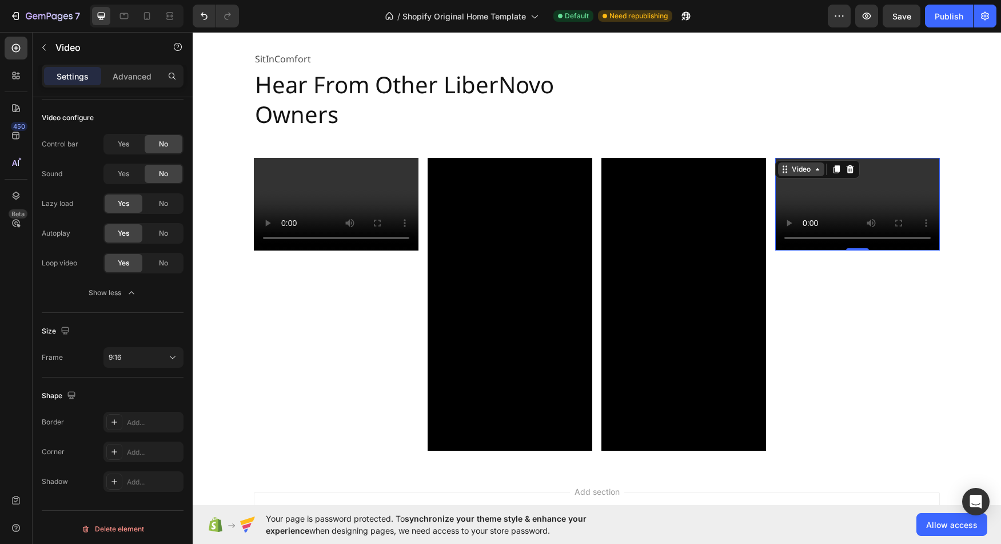
click at [789, 167] on div "Video" at bounding box center [800, 169] width 23 height 10
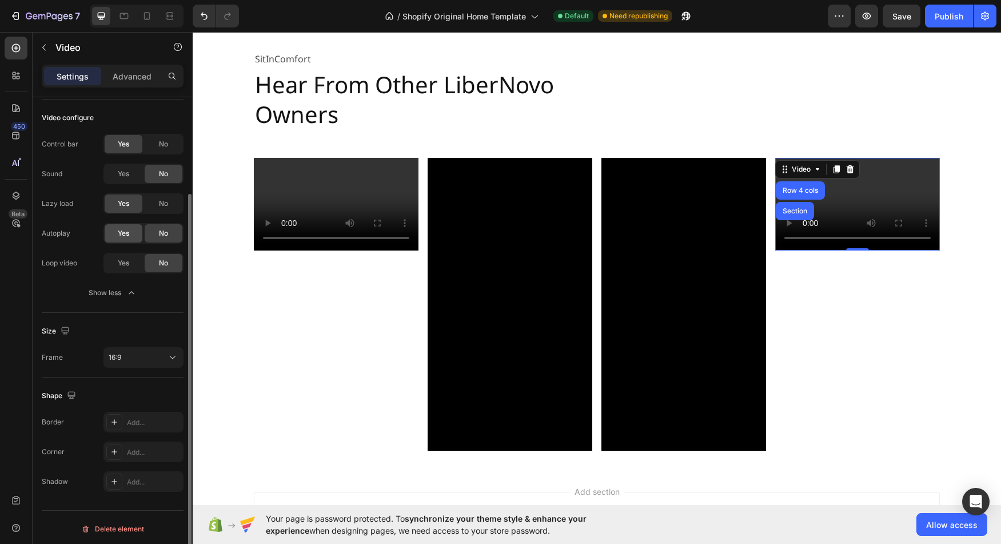
click at [126, 234] on span "Yes" at bounding box center [123, 233] width 11 height 10
click at [118, 253] on div "Yes No" at bounding box center [143, 263] width 80 height 21
click at [119, 259] on span "Yes" at bounding box center [123, 263] width 11 height 10
click at [156, 150] on div "No" at bounding box center [164, 144] width 38 height 18
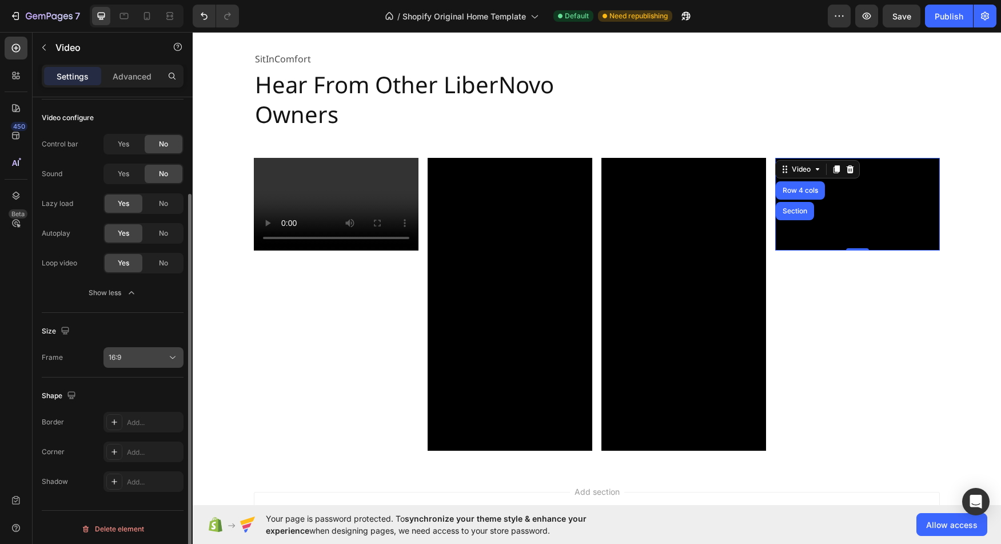
click at [170, 359] on icon at bounding box center [172, 356] width 11 height 11
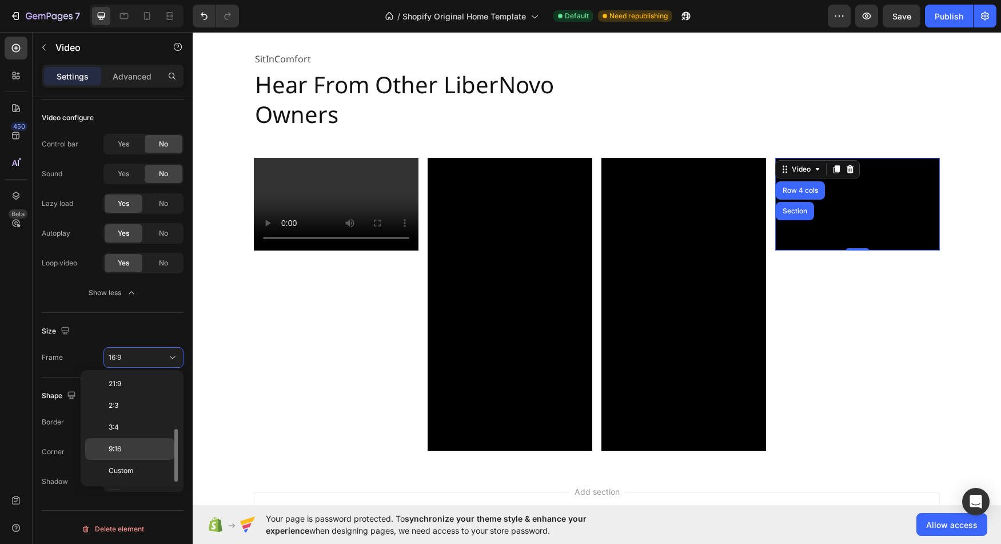
click at [134, 452] on p "9:16" at bounding box center [139, 449] width 61 height 10
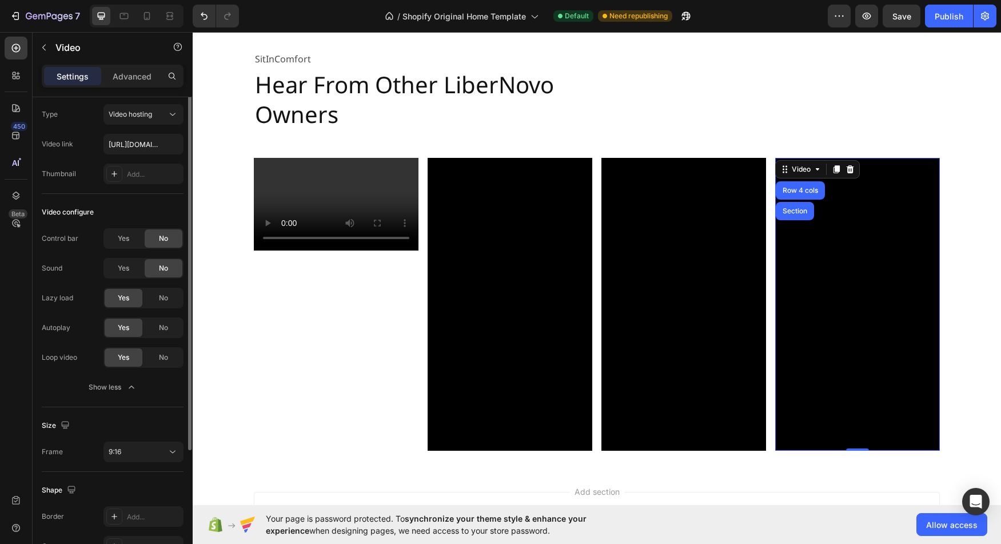
scroll to position [0, 0]
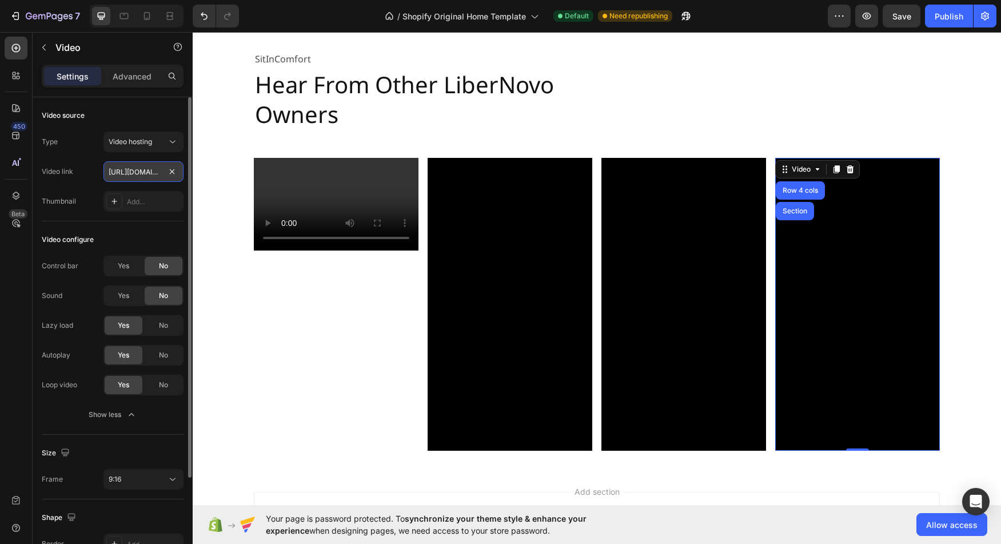
click at [141, 169] on input "[URL][DOMAIN_NAME]" at bounding box center [143, 171] width 80 height 21
paste input "[URL][DOMAIN_NAME]"
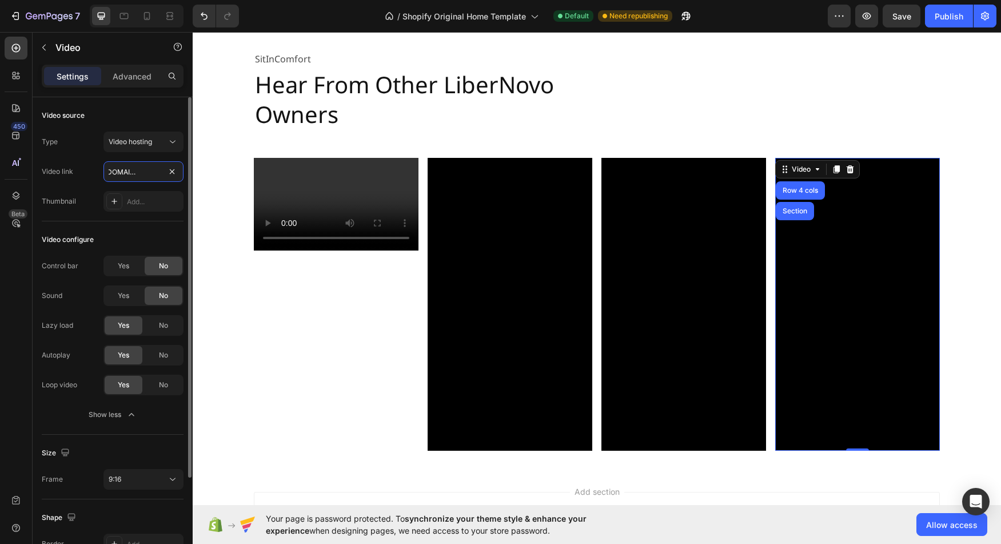
type input "[URL][DOMAIN_NAME]"
click at [53, 199] on div "Thumbnail" at bounding box center [59, 201] width 34 height 10
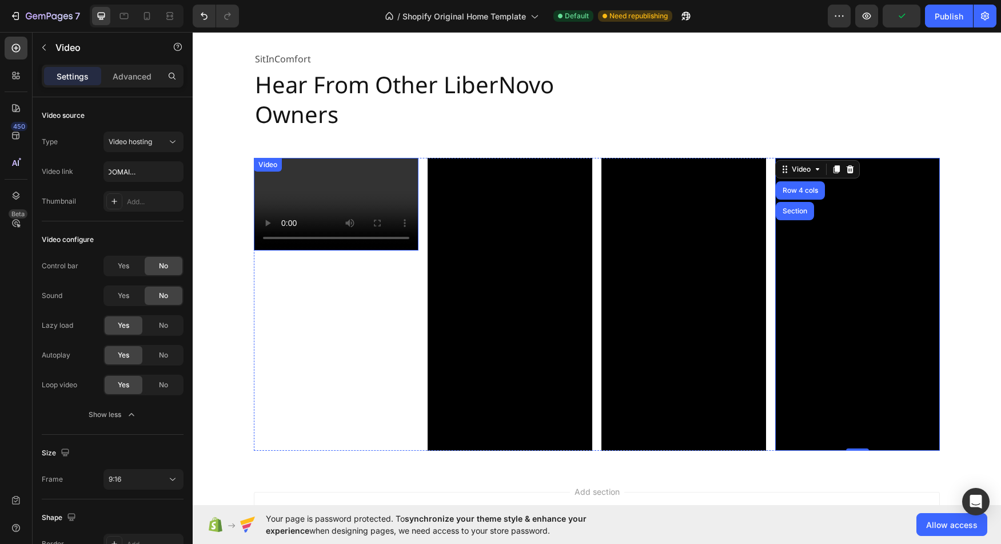
click at [269, 169] on div "Video" at bounding box center [267, 164] width 23 height 10
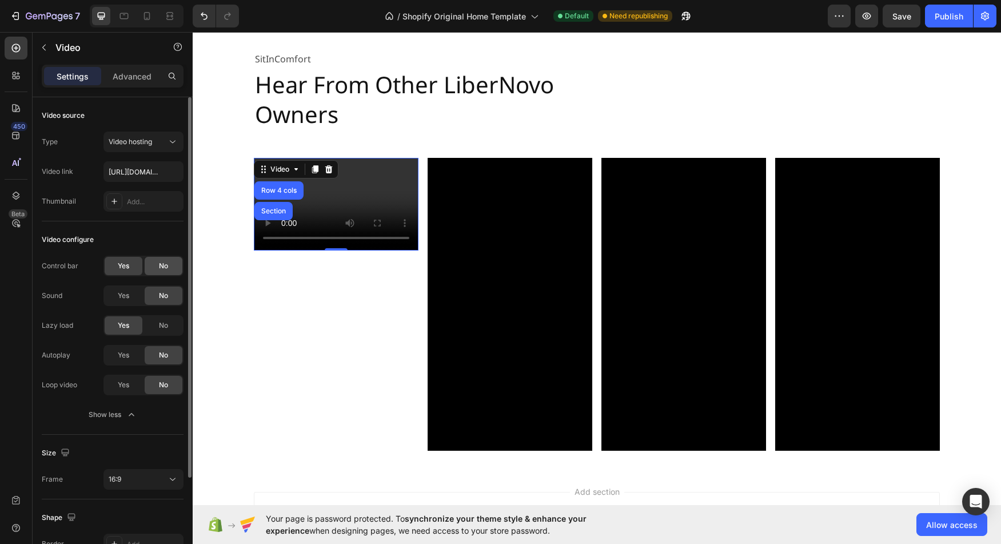
click at [156, 269] on div "No" at bounding box center [164, 266] width 38 height 18
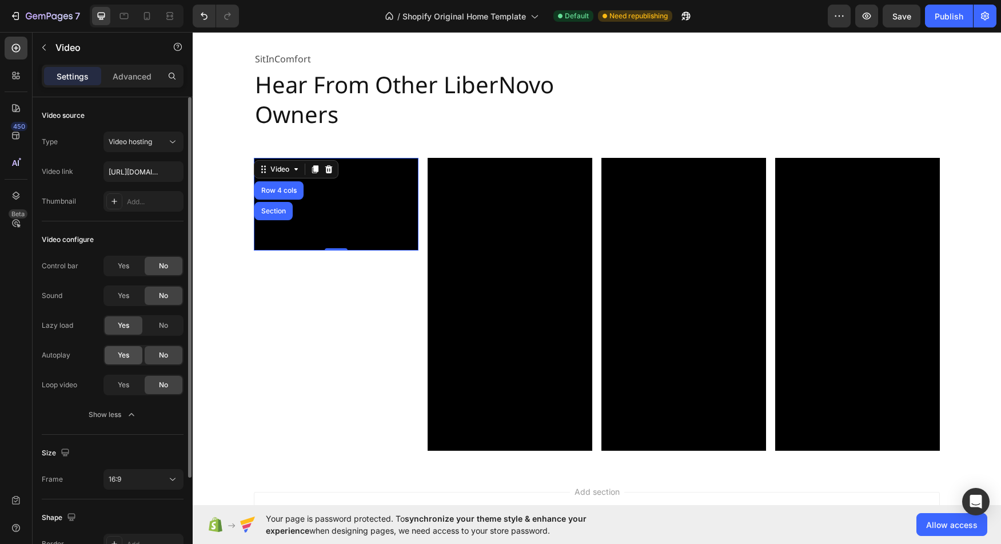
click at [128, 355] on span "Yes" at bounding box center [123, 355] width 11 height 10
click at [117, 375] on div "Yes" at bounding box center [124, 384] width 38 height 18
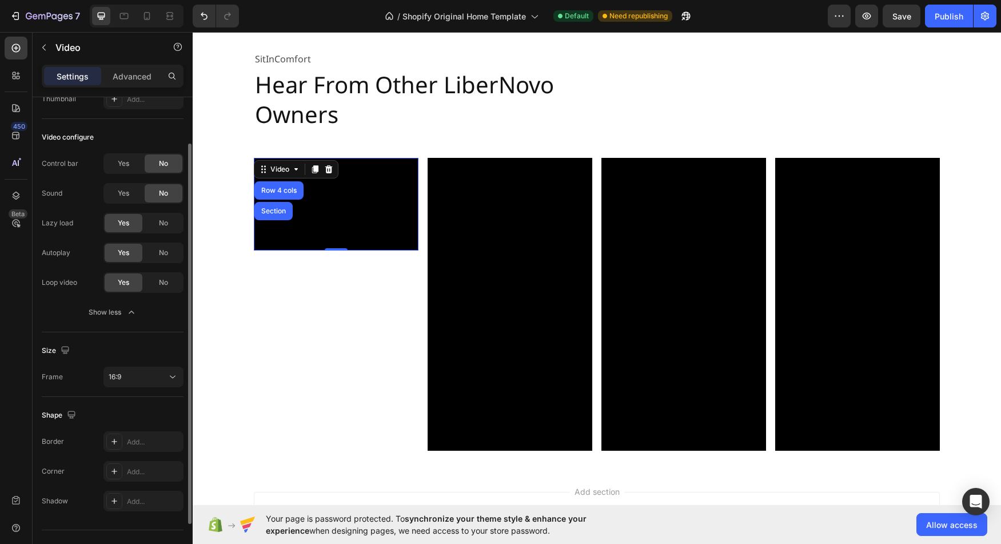
scroll to position [125, 0]
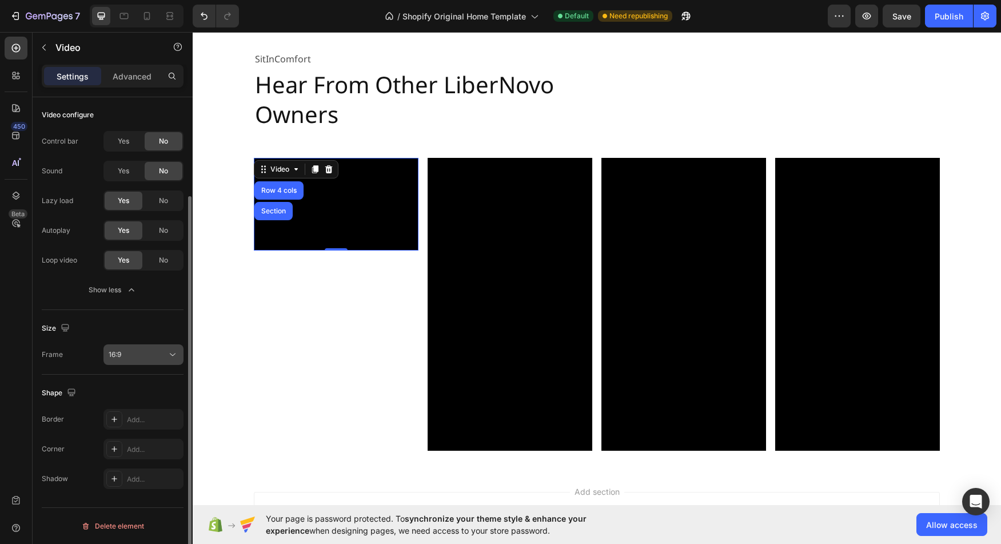
click at [159, 353] on div "16:9" at bounding box center [138, 354] width 58 height 10
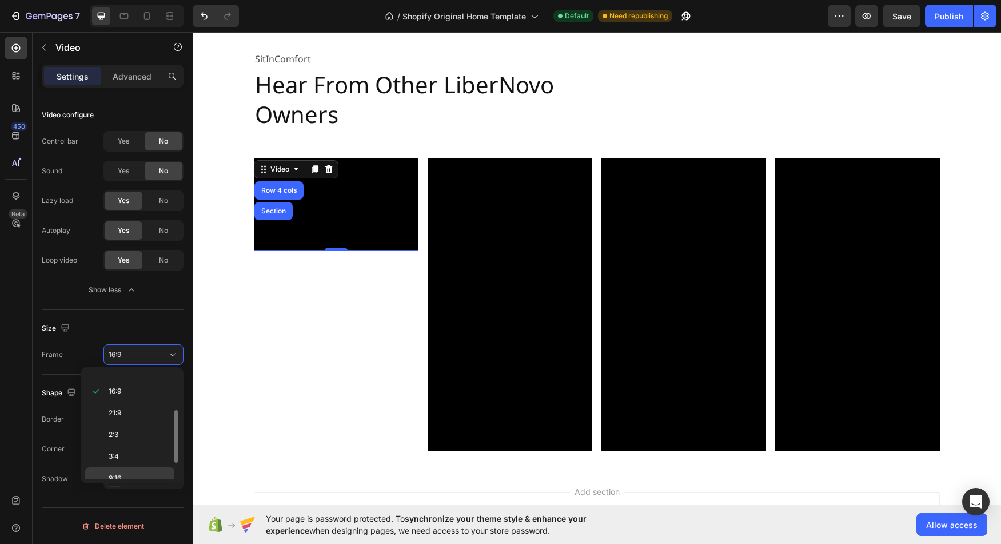
scroll to position [110, 0]
click at [132, 443] on p "9:16" at bounding box center [139, 446] width 61 height 10
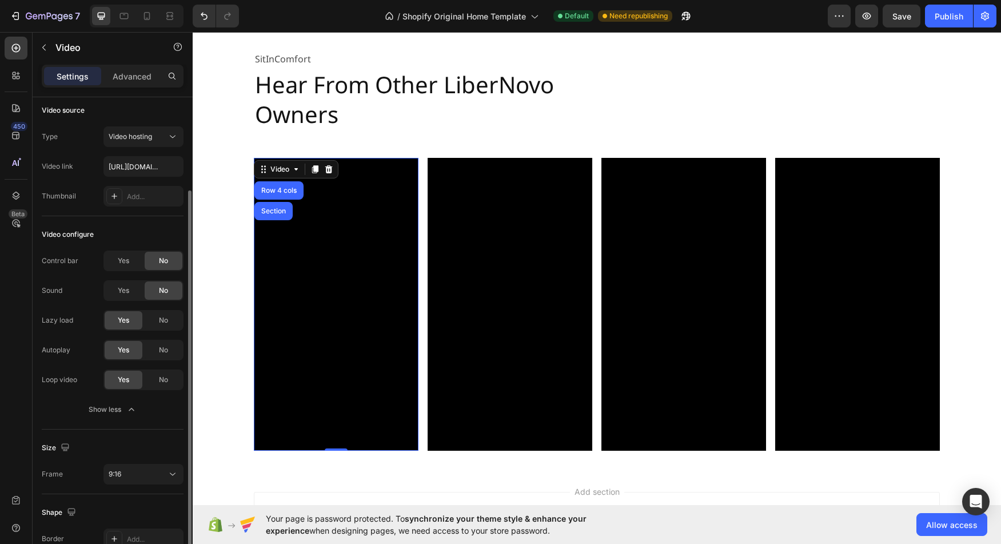
scroll to position [0, 0]
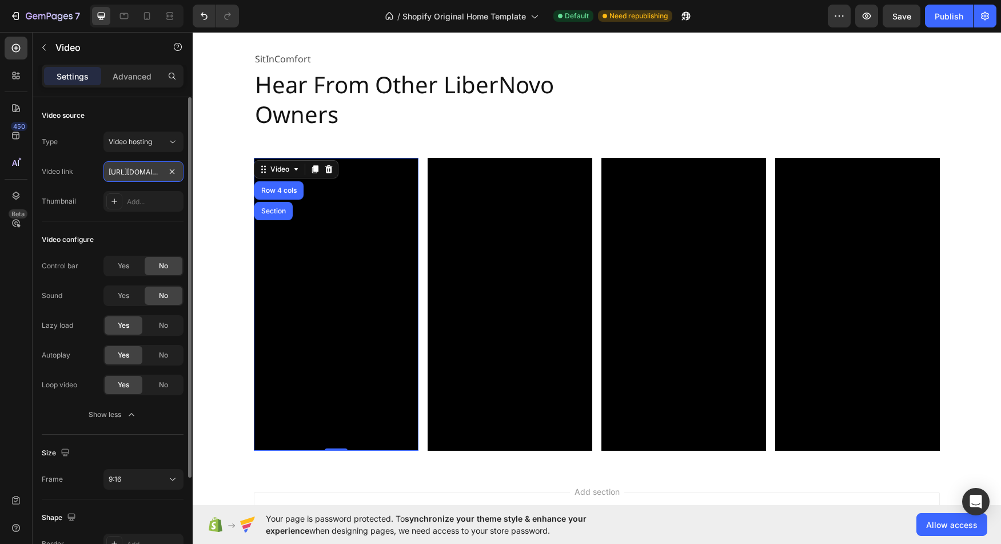
click at [148, 168] on input "[URL][DOMAIN_NAME]" at bounding box center [143, 171] width 80 height 21
paste input "edaf9b3facfb4bedb9bc0e65077f91ca"
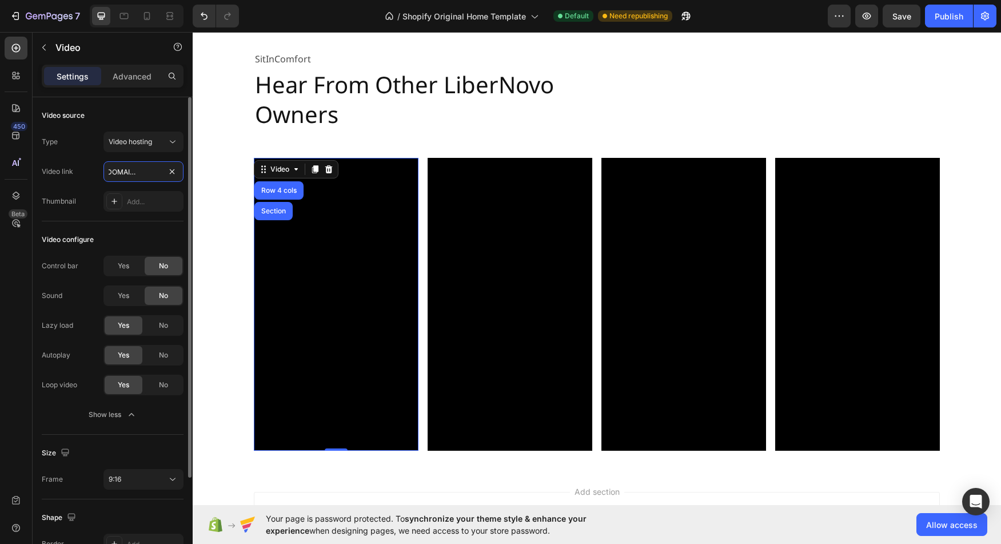
type input "[URL][DOMAIN_NAME]"
click at [60, 191] on div "Thumbnail Add..." at bounding box center [113, 201] width 142 height 21
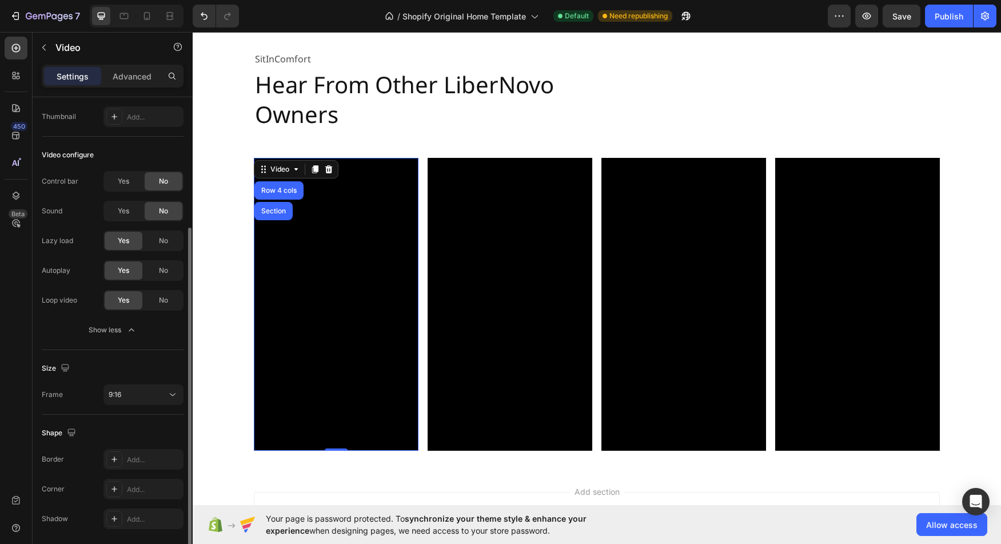
scroll to position [125, 0]
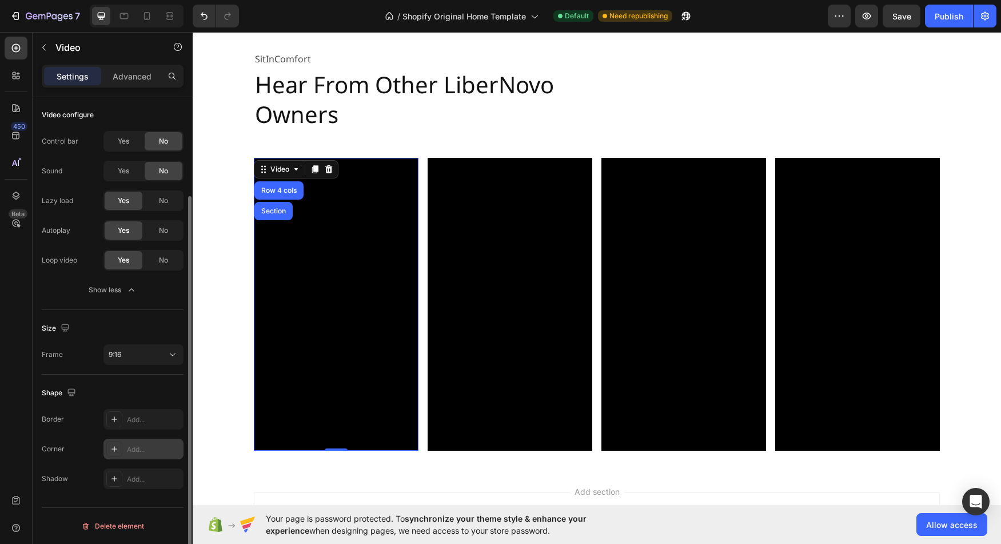
click at [149, 450] on div "Add..." at bounding box center [154, 449] width 54 height 10
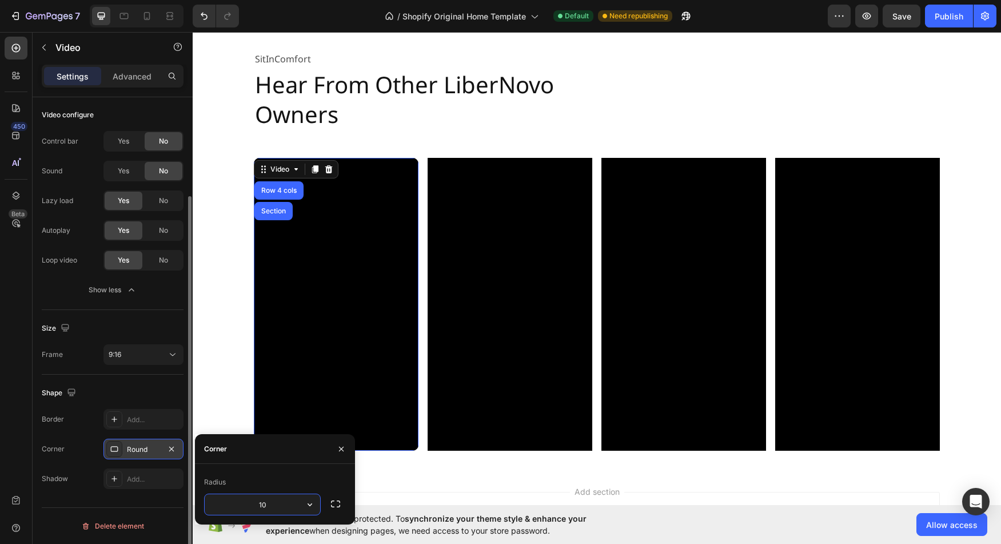
type input "1"
type input "20"
click at [472, 301] on video at bounding box center [509, 304] width 165 height 293
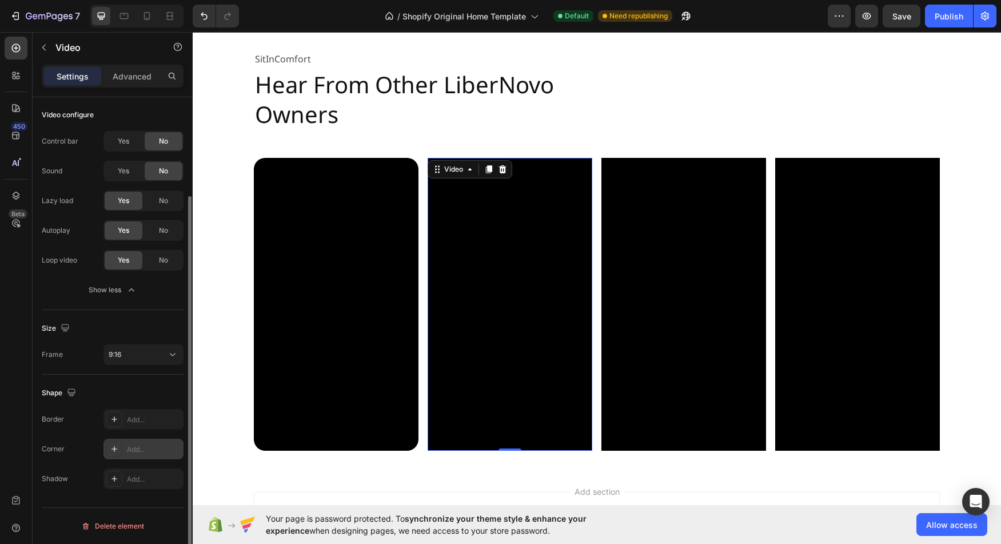
click at [142, 444] on div "Add..." at bounding box center [154, 449] width 54 height 10
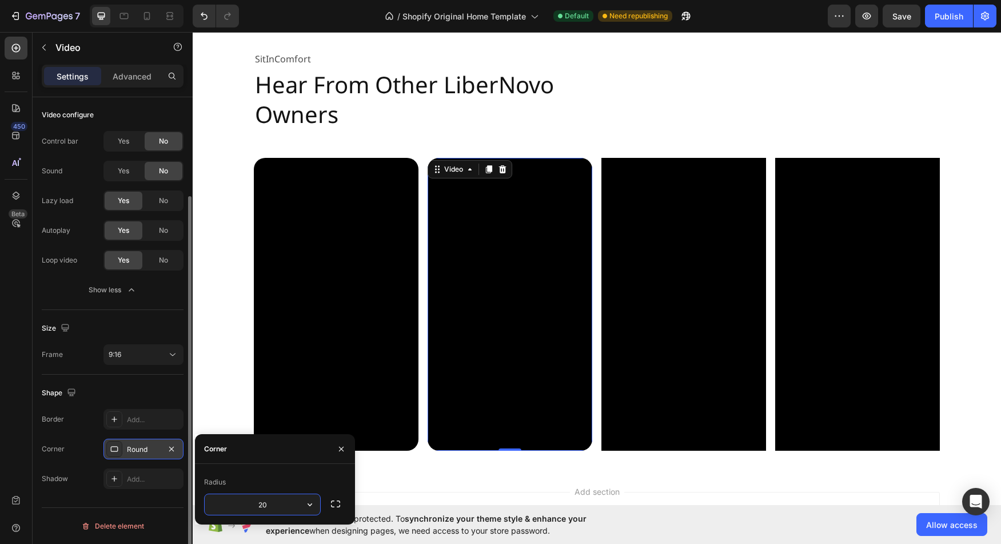
type input "20"
click at [698, 369] on video at bounding box center [683, 304] width 165 height 293
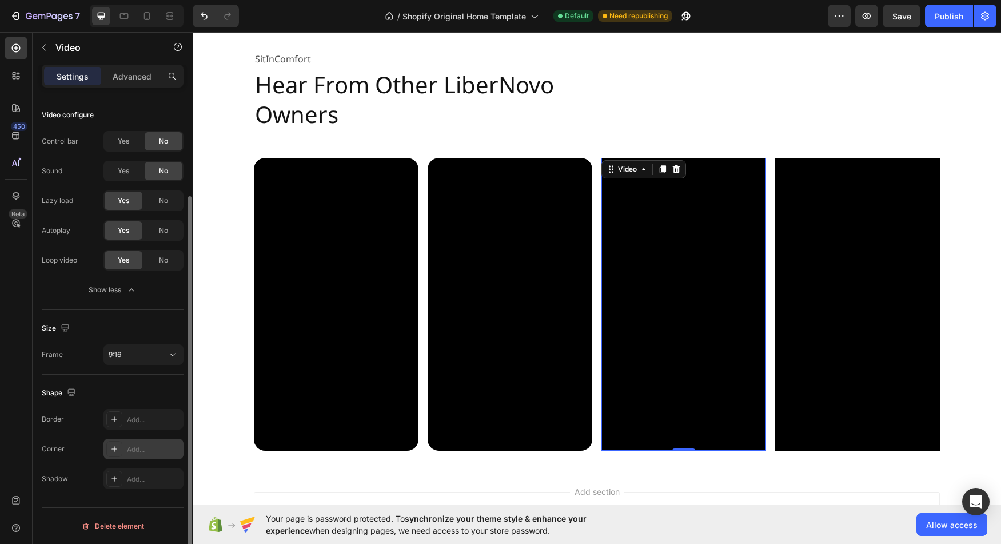
click at [141, 452] on div "Add..." at bounding box center [154, 449] width 54 height 10
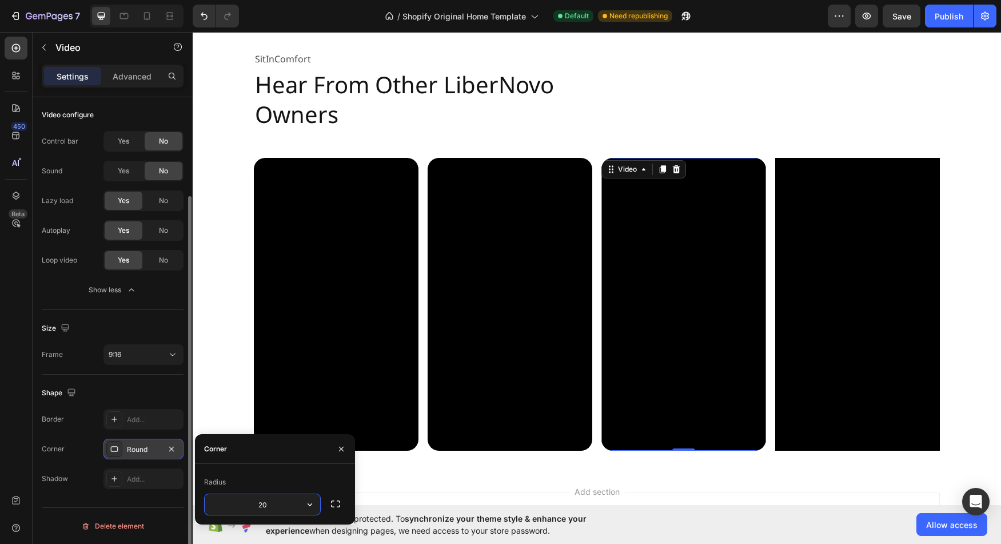
type input "20"
click at [829, 362] on video at bounding box center [857, 304] width 165 height 293
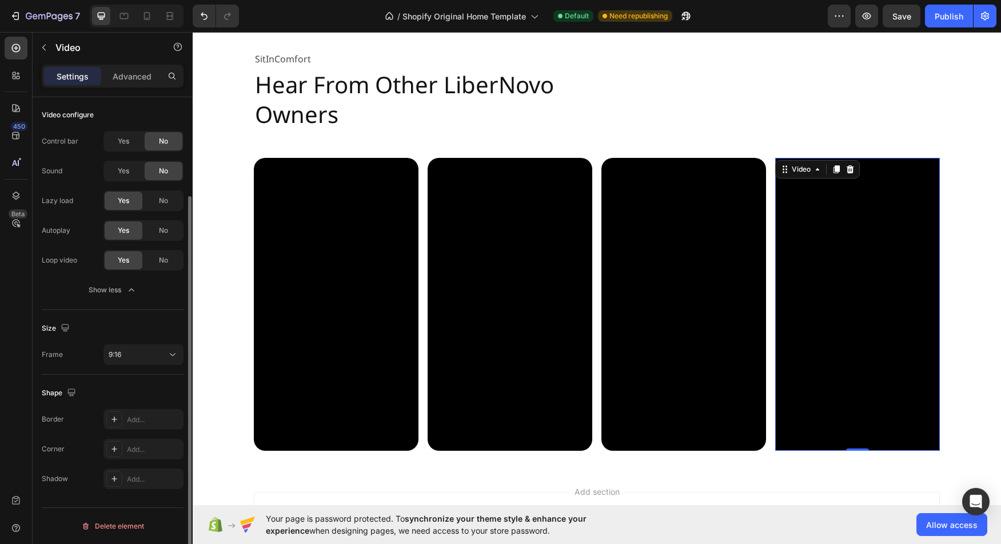
click at [824, 365] on video at bounding box center [857, 304] width 165 height 293
click at [140, 452] on div "Add..." at bounding box center [154, 449] width 54 height 10
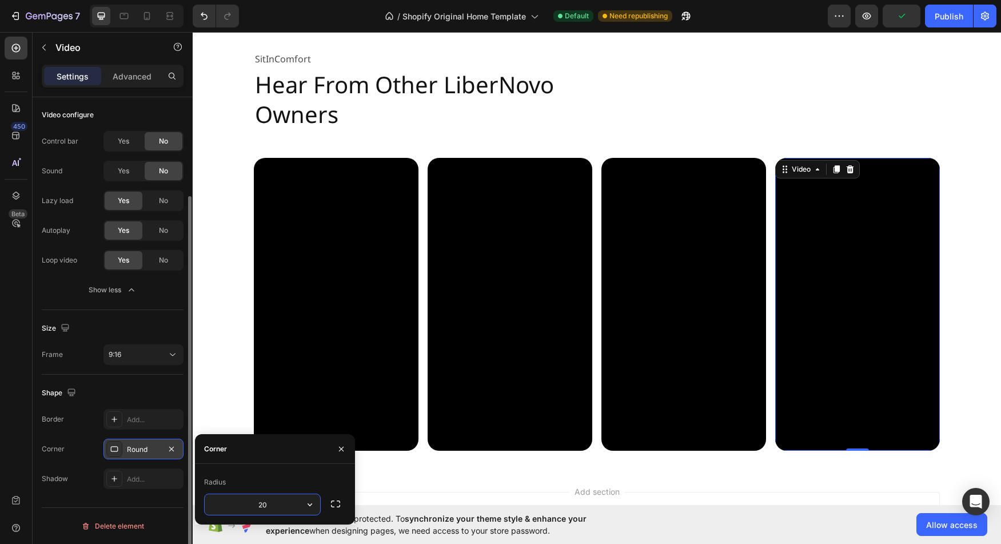
type input "20"
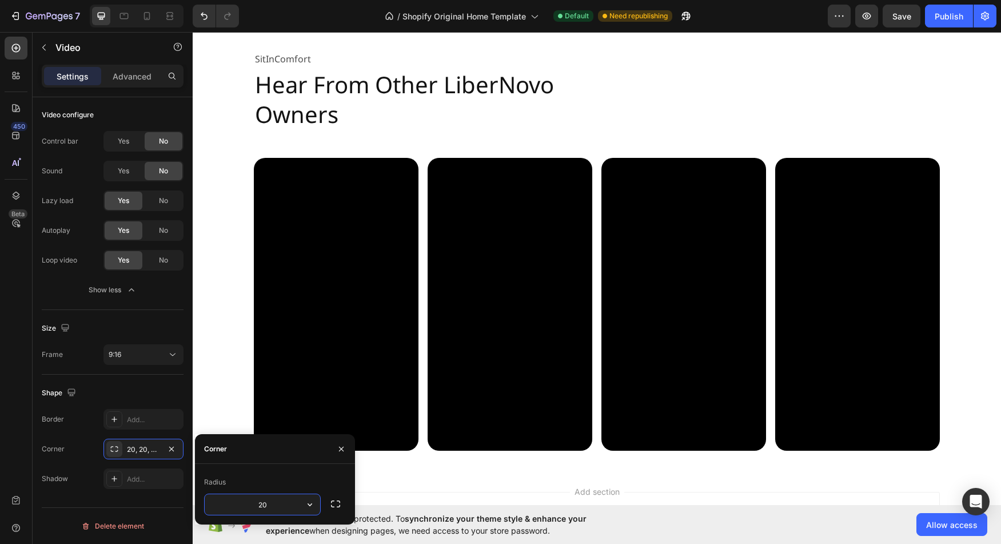
click at [942, 294] on section "SitInComfort Text Block Hear From Other LiberNovo Owners Heading Video Video Vi…" at bounding box center [597, 249] width 704 height 437
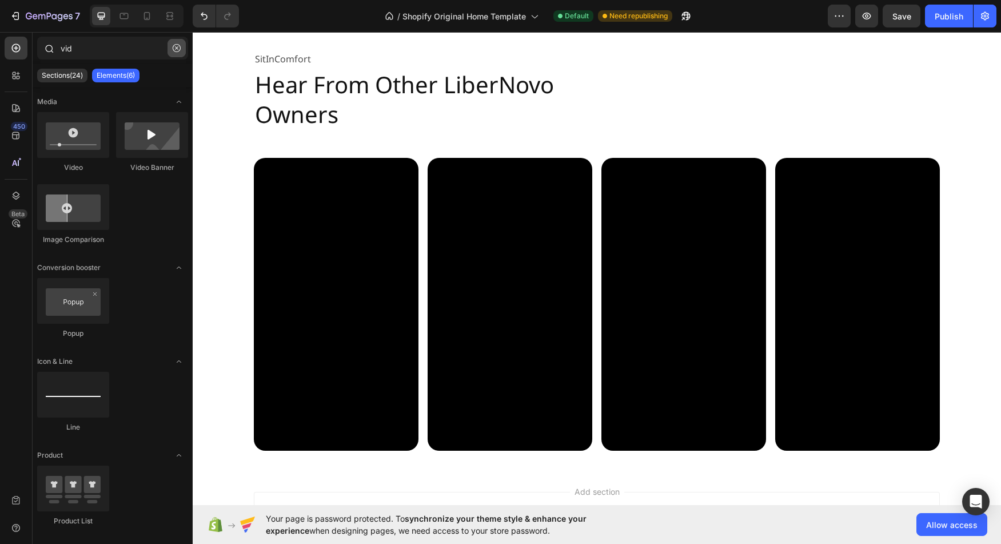
click at [179, 49] on icon "button" at bounding box center [177, 48] width 8 height 8
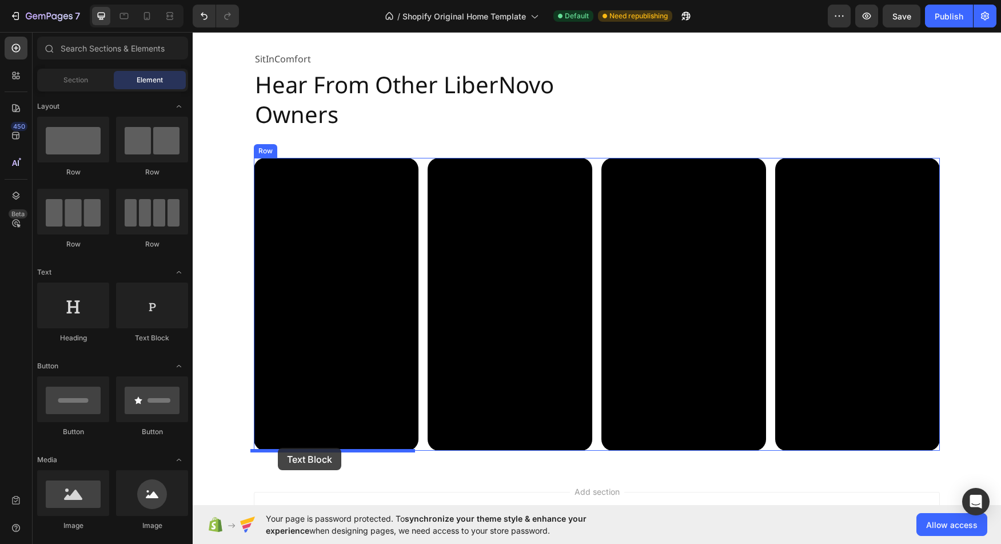
drag, startPoint x: 346, startPoint y: 336, endPoint x: 278, endPoint y: 448, distance: 130.9
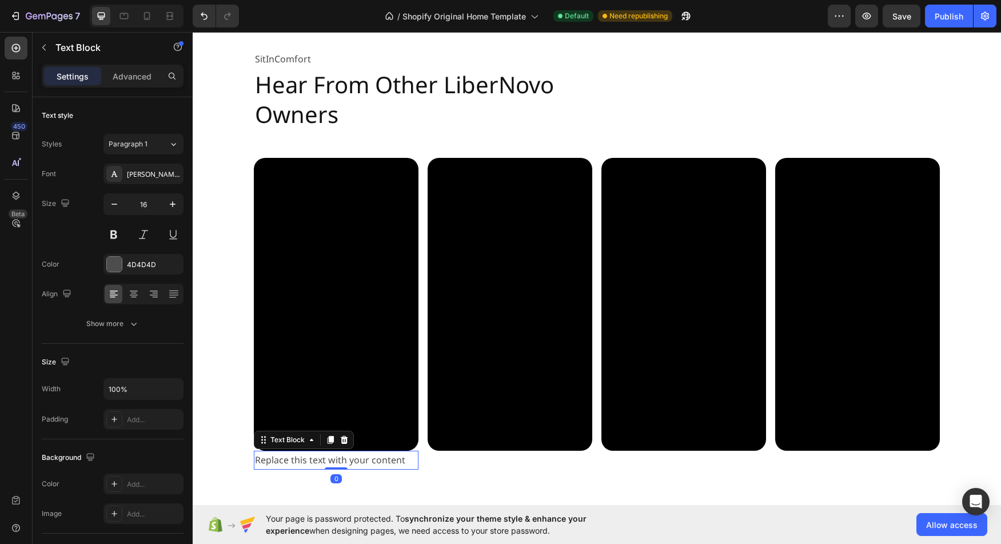
click at [309, 460] on div "Replace this text with your content" at bounding box center [336, 459] width 165 height 19
click at [310, 460] on p "Replace this text with your content" at bounding box center [336, 460] width 162 height 17
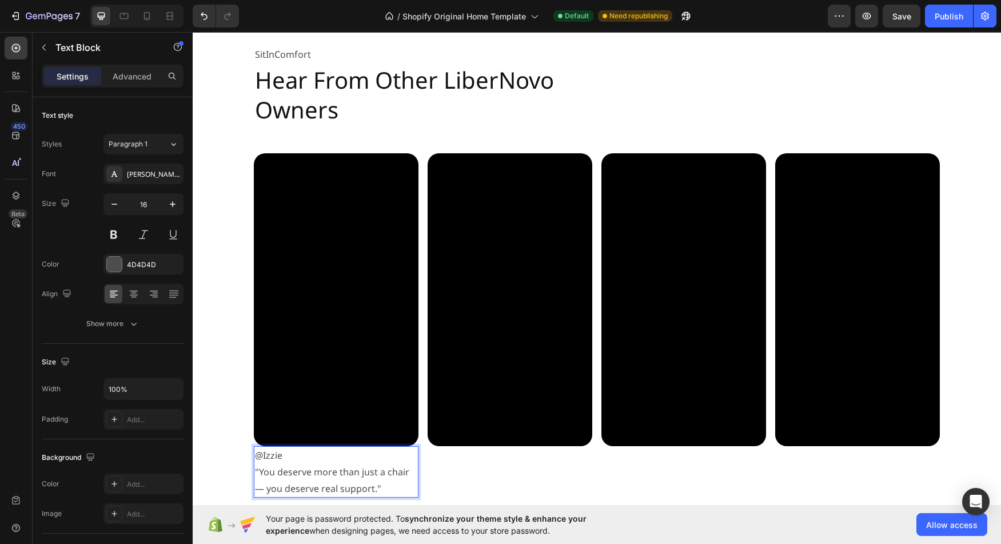
scroll to position [2160, 0]
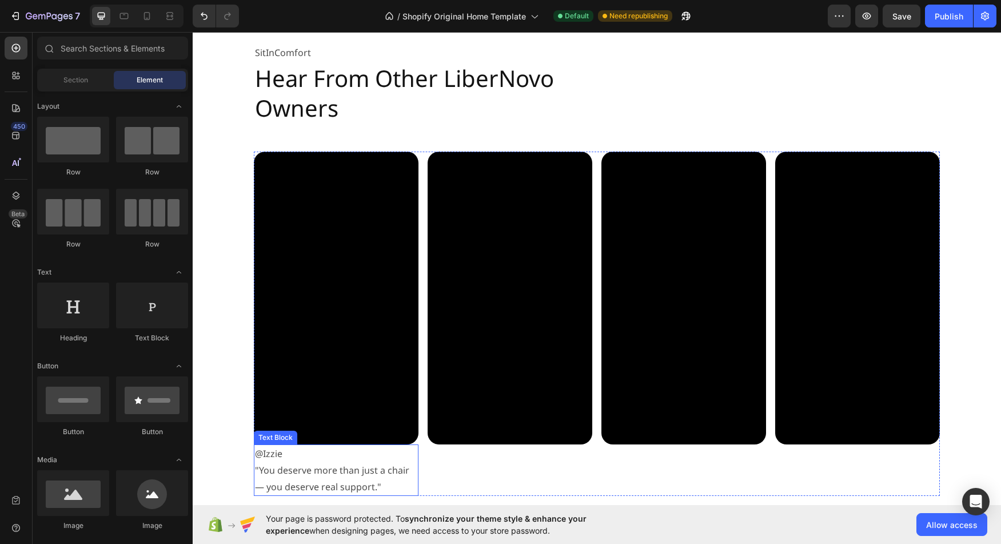
click at [378, 484] on p ""You deserve more than just a chair — you deserve real support."" at bounding box center [336, 478] width 162 height 33
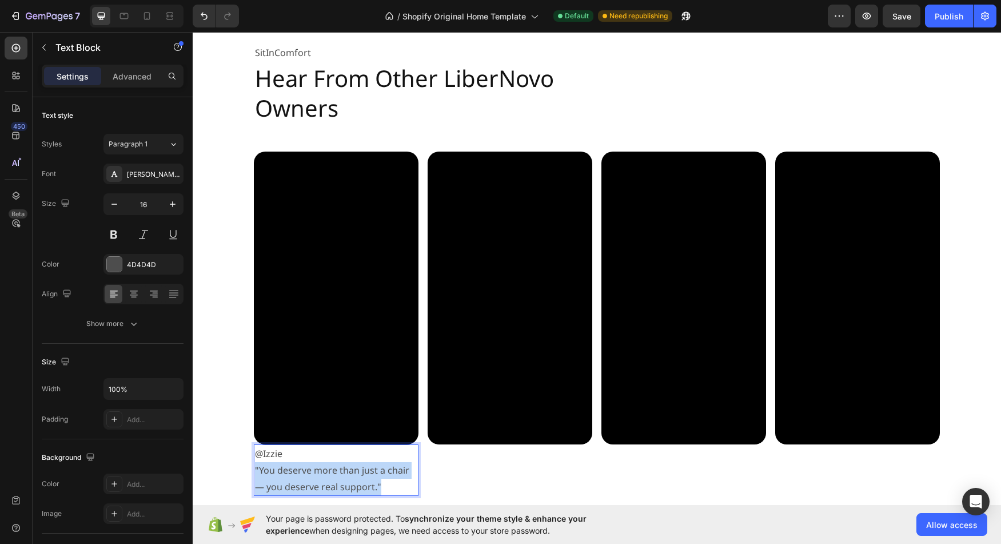
click at [297, 477] on p ""You deserve more than just a chair — you deserve real support."" at bounding box center [336, 478] width 162 height 33
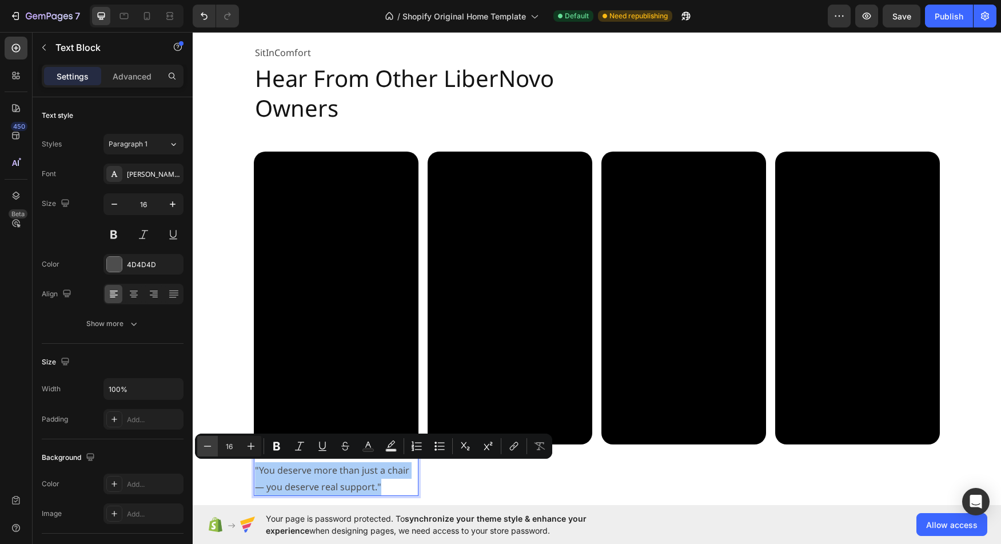
click at [206, 449] on icon "Editor contextual toolbar" at bounding box center [207, 445] width 11 height 11
type input "15"
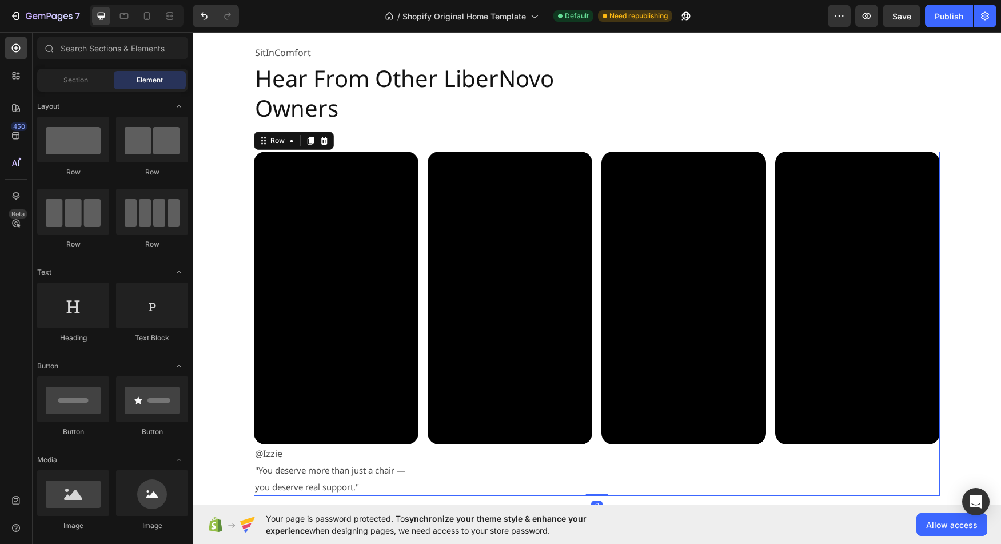
click at [468, 478] on div "Video" at bounding box center [509, 323] width 165 height 344
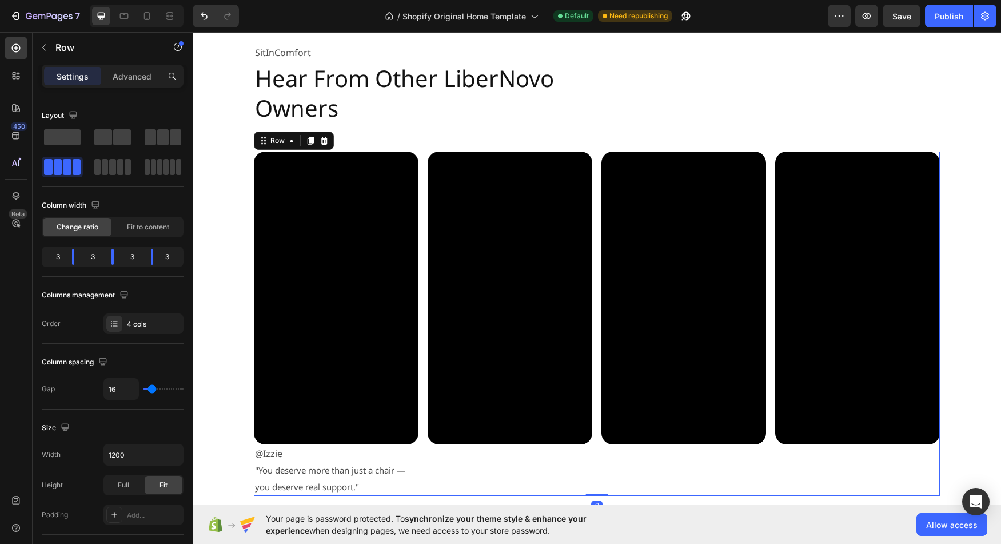
click at [484, 458] on div "Video" at bounding box center [509, 323] width 165 height 344
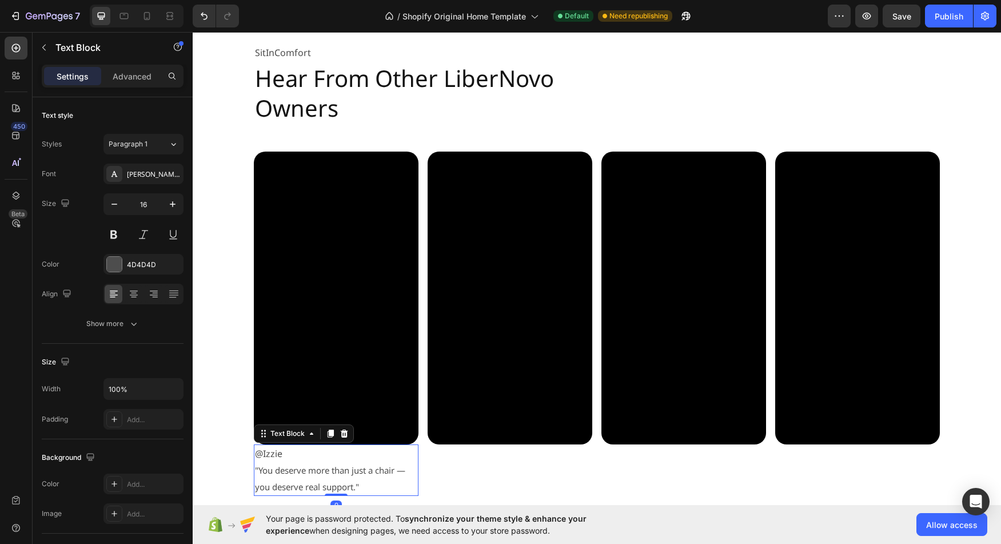
click at [322, 461] on p "@Izzie" at bounding box center [336, 453] width 162 height 17
click at [38, 49] on button "button" at bounding box center [44, 47] width 18 height 18
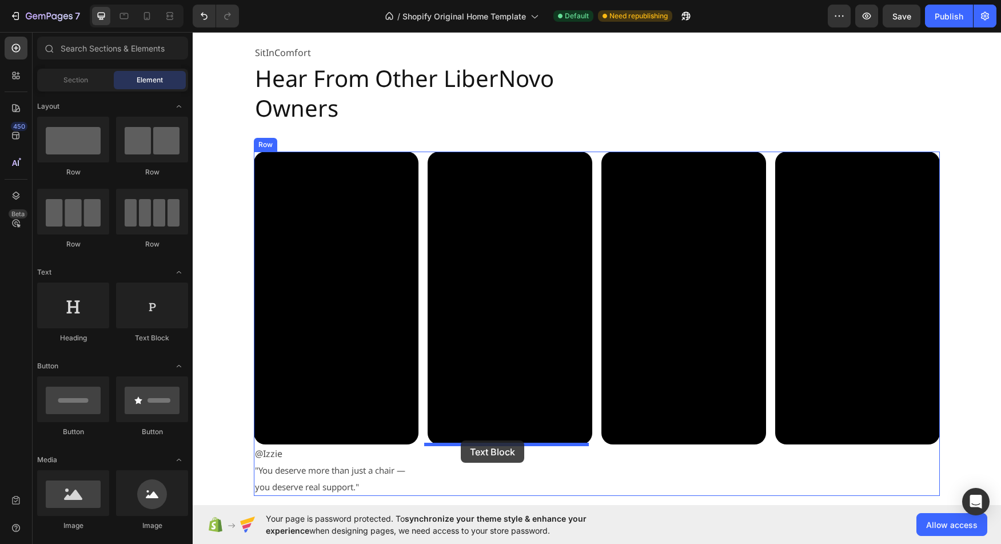
drag, startPoint x: 330, startPoint y: 348, endPoint x: 461, endPoint y: 440, distance: 160.0
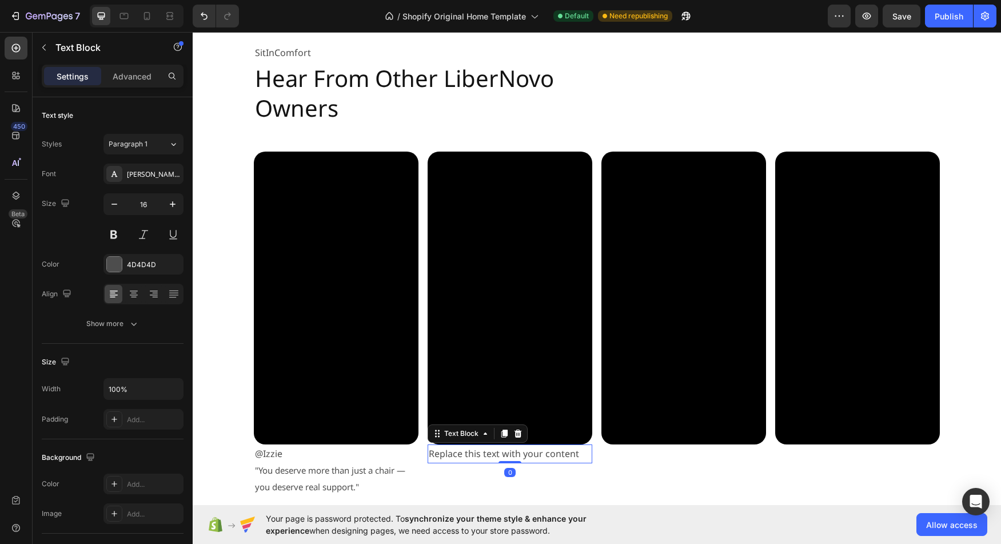
click at [464, 453] on div "Replace this text with your content" at bounding box center [509, 453] width 165 height 19
click at [464, 453] on p "Replace this text with your content" at bounding box center [510, 453] width 162 height 17
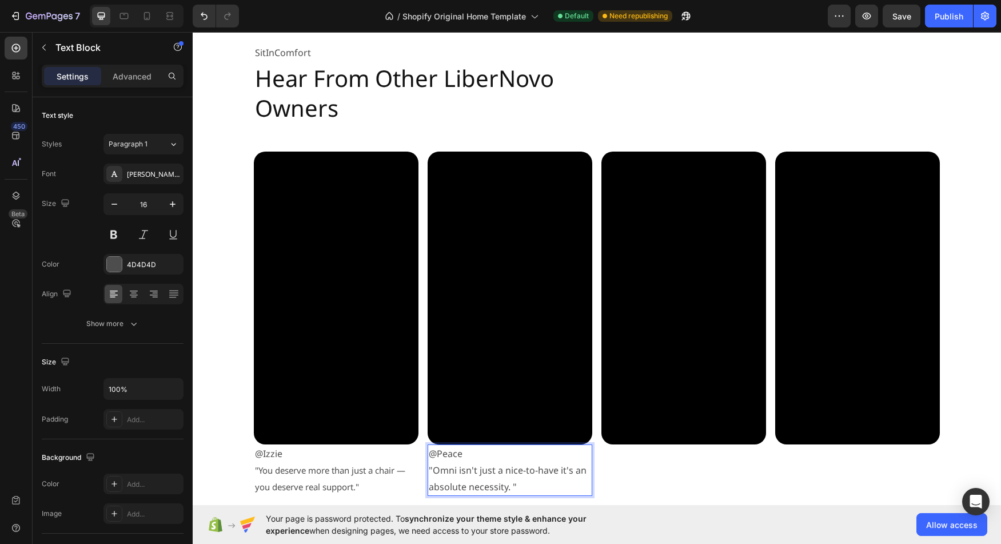
click at [465, 477] on p ""Omni isn't just a nice-to-have it's an absolute necessity. "" at bounding box center [510, 478] width 162 height 33
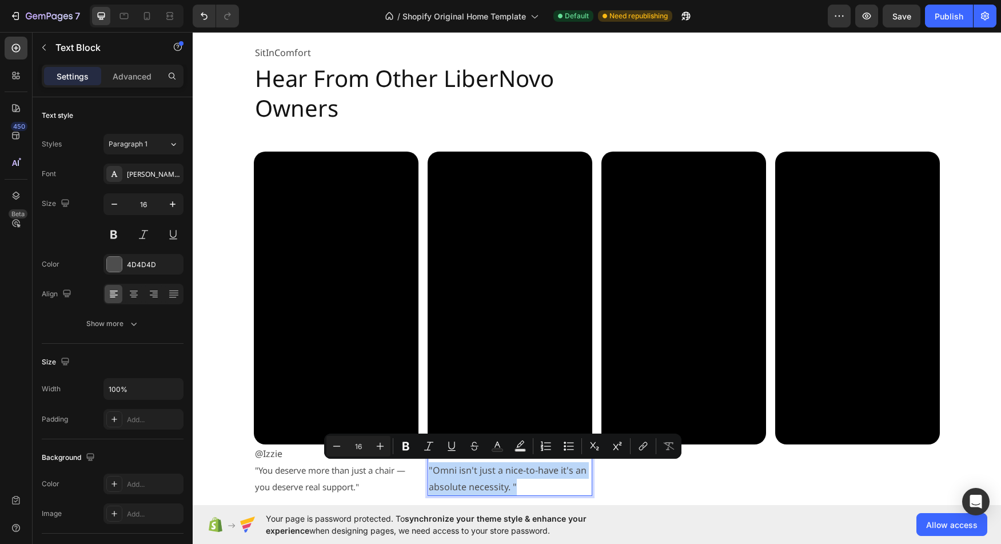
drag, startPoint x: 523, startPoint y: 486, endPoint x: 424, endPoint y: 473, distance: 99.7
click at [427, 473] on div "@Peace "Omni isn't just a nice-to-have it's an absolute necessity. "" at bounding box center [509, 469] width 165 height 51
click at [343, 445] on button "Minus" at bounding box center [336, 446] width 21 height 21
type input "15"
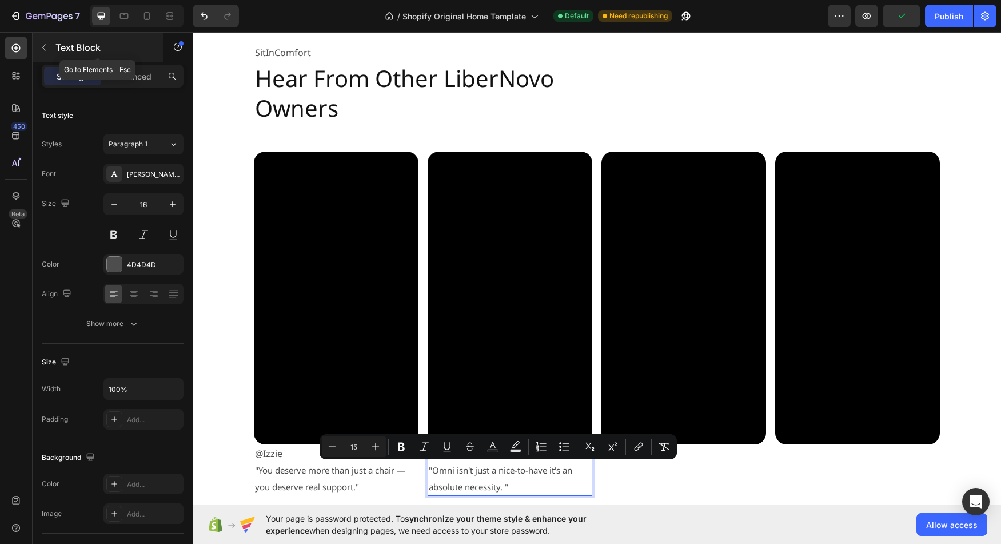
click at [74, 47] on p "Text Block" at bounding box center [103, 48] width 97 height 14
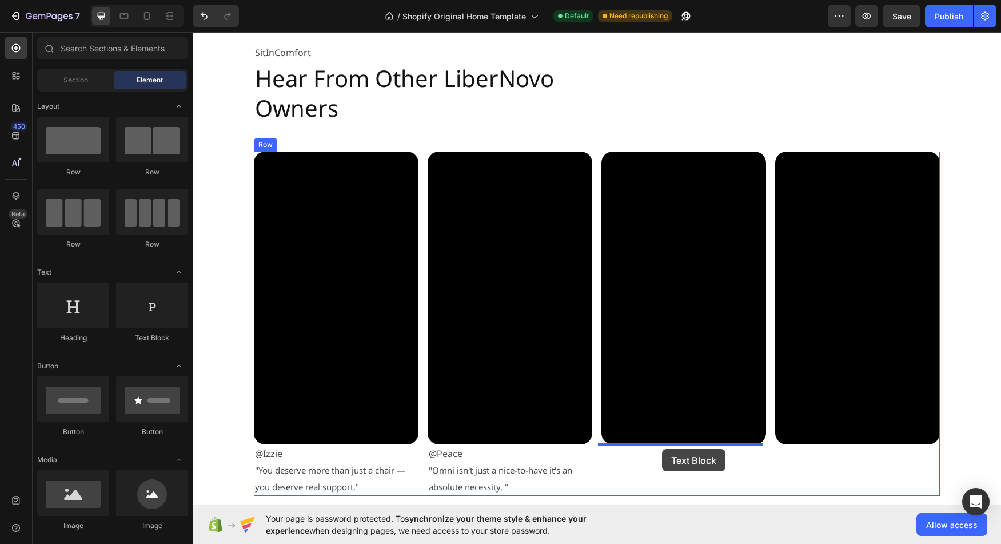
drag, startPoint x: 339, startPoint y: 347, endPoint x: 662, endPoint y: 449, distance: 338.0
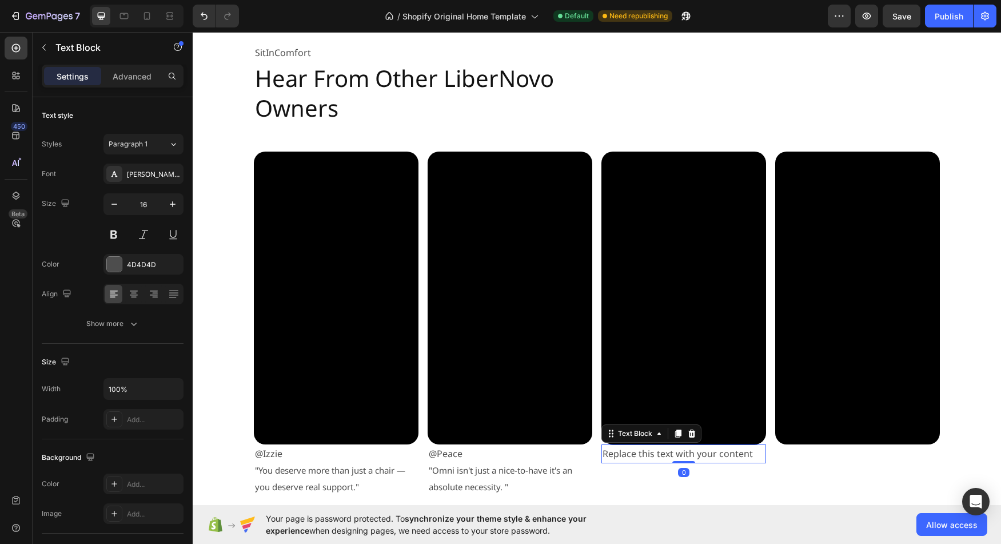
click at [674, 453] on div "Replace this text with your content" at bounding box center [683, 453] width 165 height 19
click at [674, 453] on p "Replace this text with your content" at bounding box center [683, 453] width 162 height 17
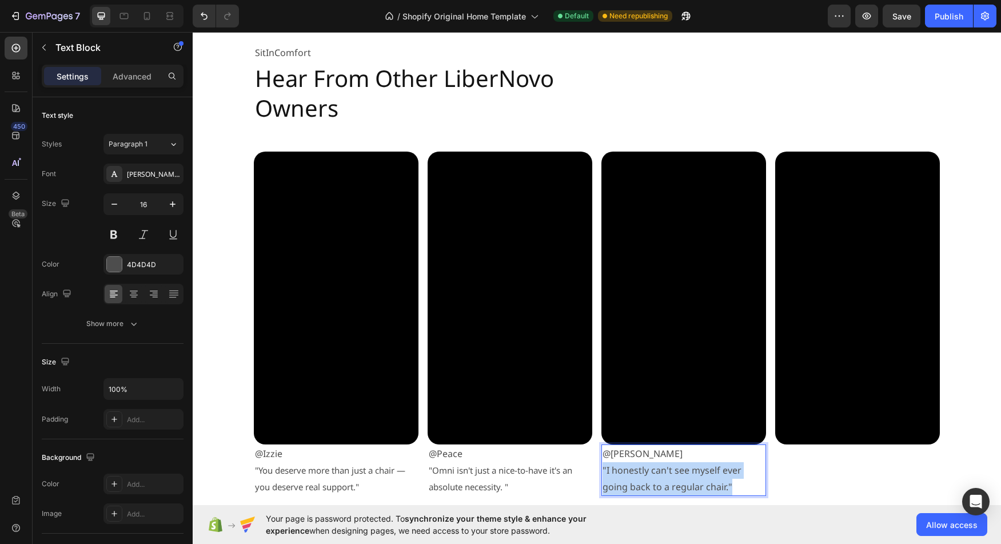
drag, startPoint x: 739, startPoint y: 488, endPoint x: 599, endPoint y: 474, distance: 140.7
click at [602, 474] on p ""I honestly can't see myself ever going back to a regular chair."" at bounding box center [683, 478] width 162 height 33
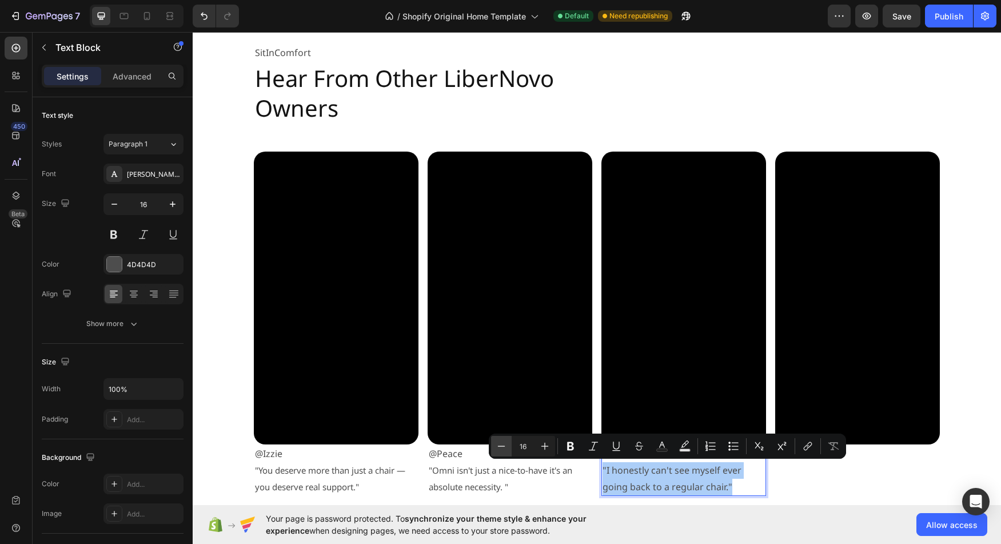
click at [504, 448] on icon "Editor contextual toolbar" at bounding box center [501, 445] width 11 height 11
type input "15"
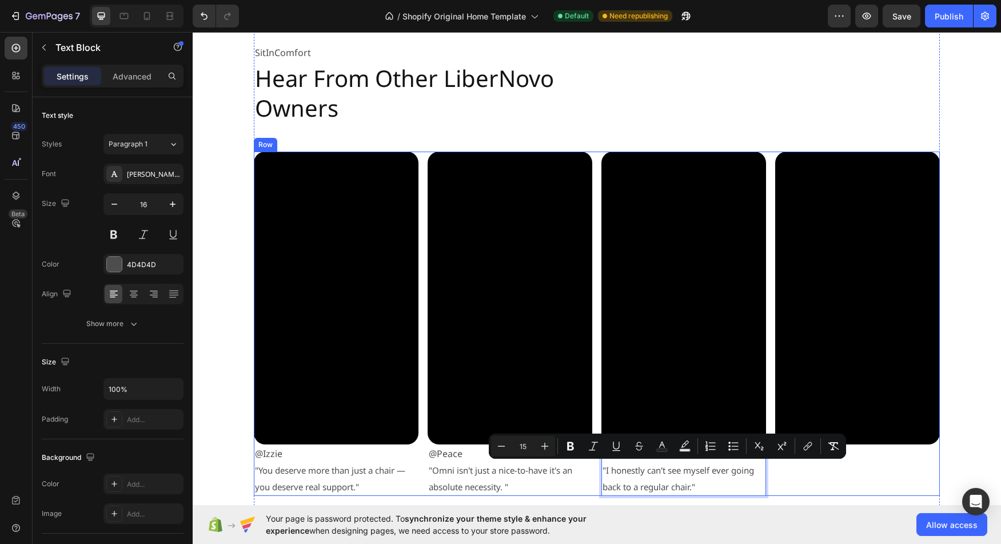
click at [858, 478] on div "Video" at bounding box center [857, 323] width 165 height 344
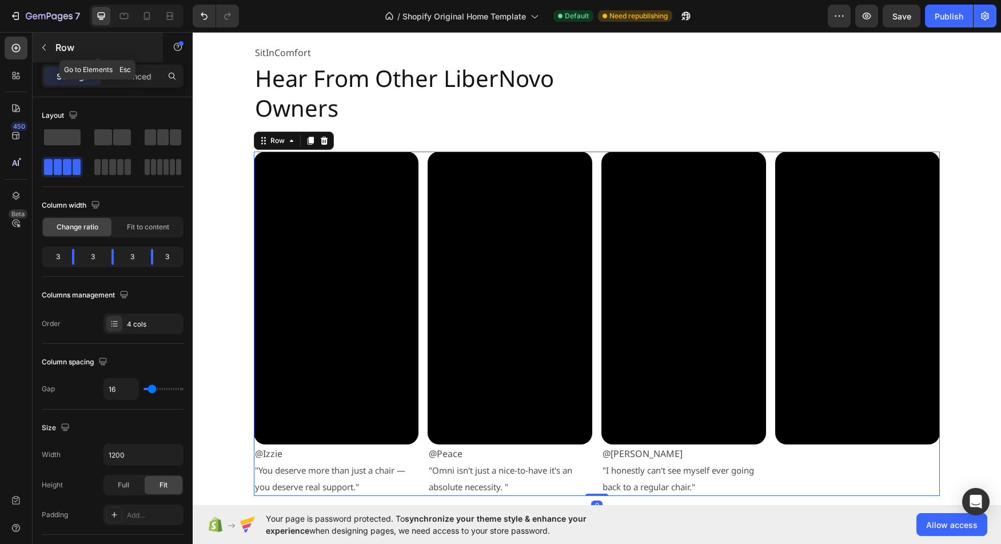
click at [59, 53] on p "Row" at bounding box center [103, 48] width 97 height 14
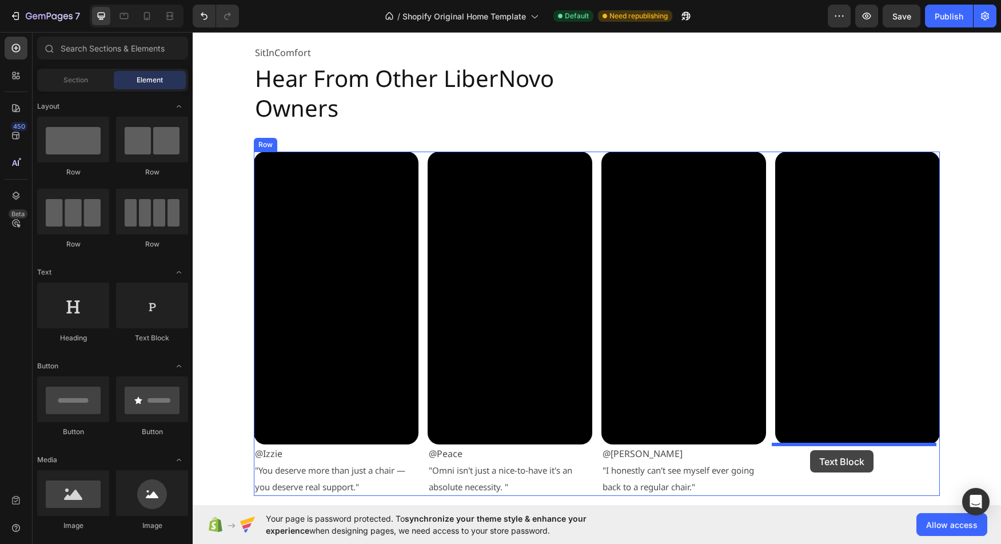
drag, startPoint x: 344, startPoint y: 343, endPoint x: 810, endPoint y: 450, distance: 477.8
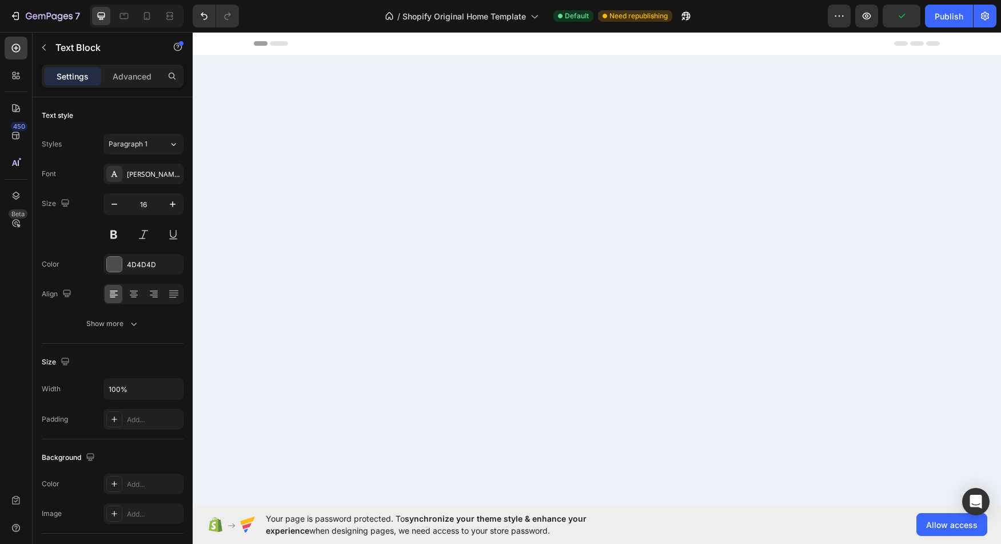
scroll to position [2160, 0]
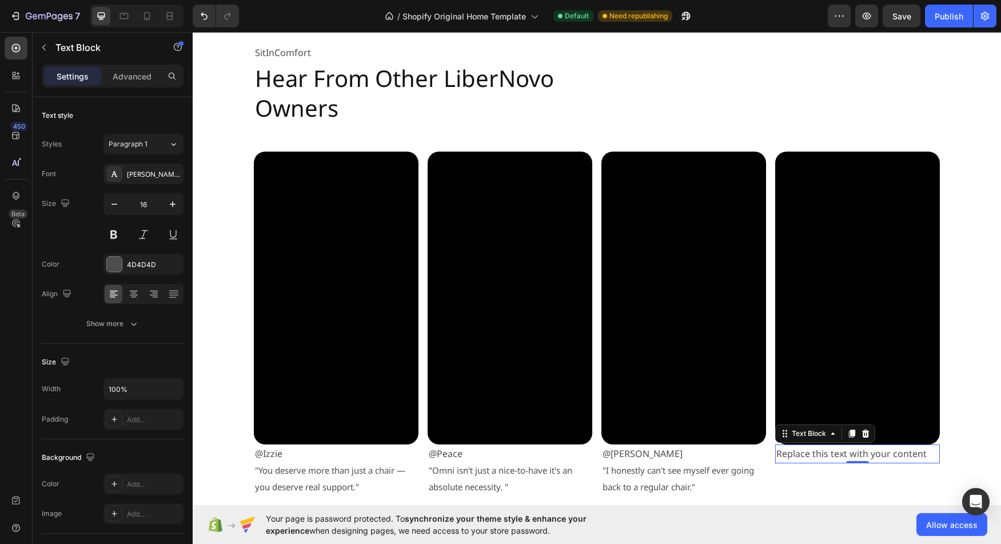
click at [798, 455] on div "Replace this text with your content" at bounding box center [857, 453] width 165 height 19
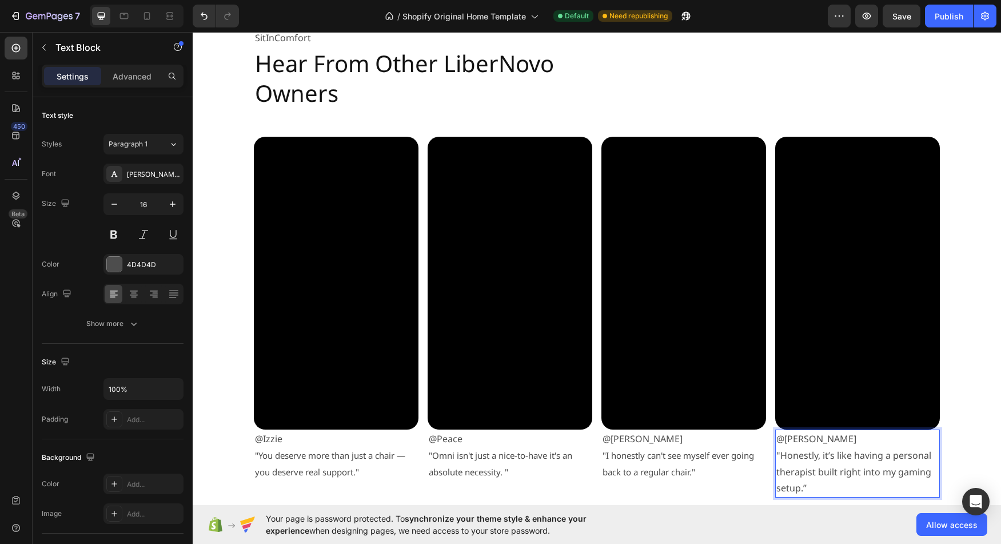
scroll to position [2176, 0]
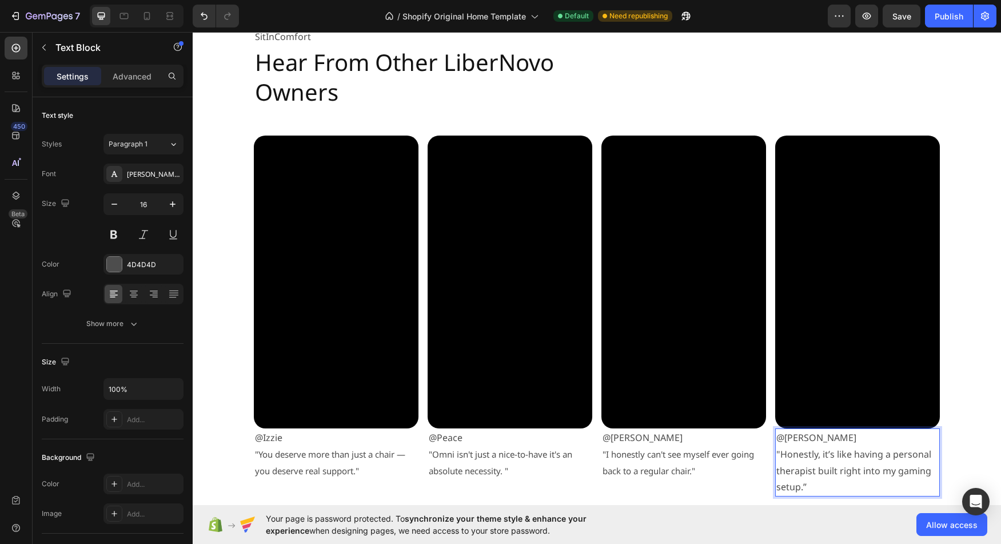
click at [816, 477] on p ""Honestly, it’s like having a personal therapist built right into my gaming set…" at bounding box center [857, 470] width 162 height 49
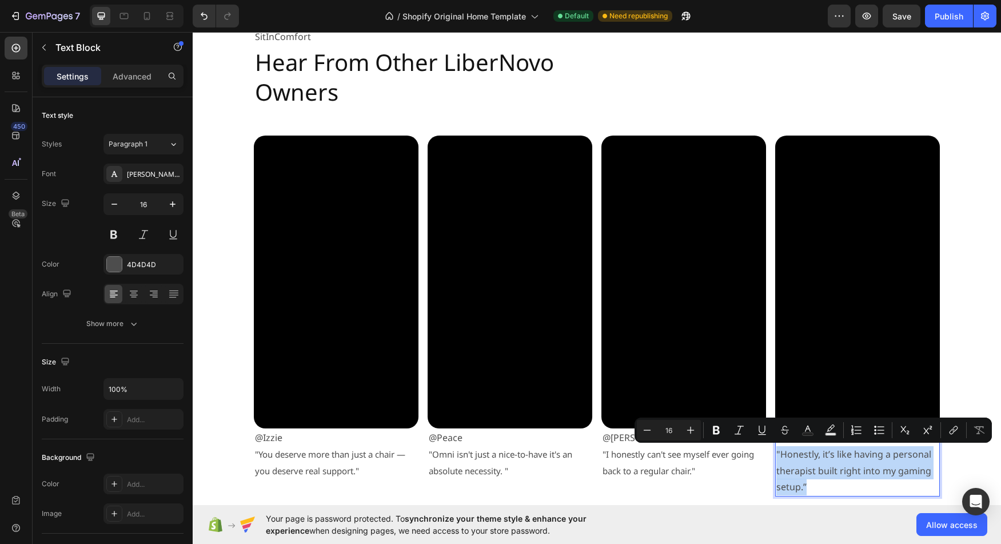
drag, startPoint x: 810, startPoint y: 487, endPoint x: 771, endPoint y: 455, distance: 50.3
click at [775, 455] on div "@Bryson "Honestly, it’s like having a personal therapist built right into my ga…" at bounding box center [857, 462] width 165 height 68
click at [651, 432] on icon "Editor contextual toolbar" at bounding box center [646, 429] width 11 height 11
type input "15"
click at [850, 486] on p ""Honestly, it’s like having a personal therapist built right into my gaming set…" at bounding box center [857, 470] width 162 height 49
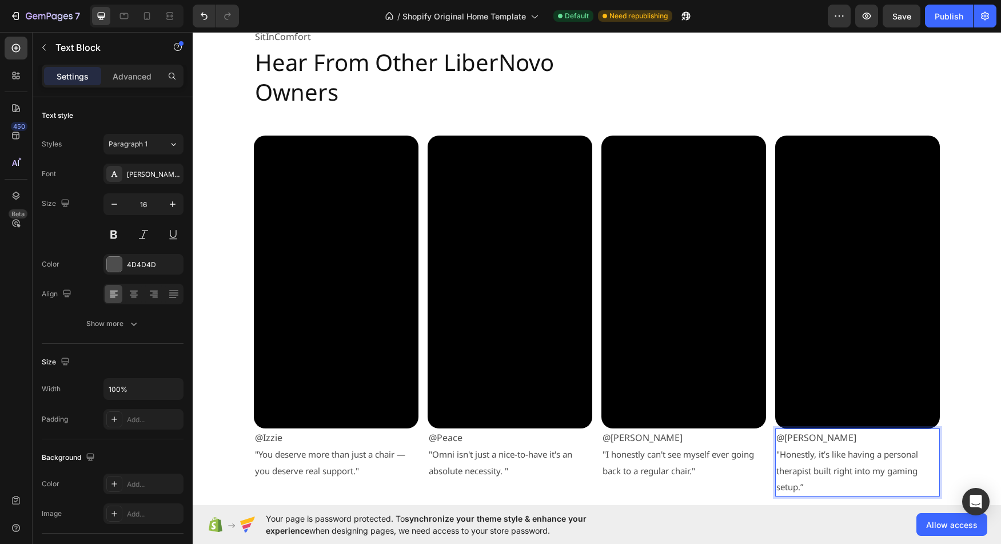
click at [776, 437] on p "@Bryson" at bounding box center [857, 437] width 162 height 17
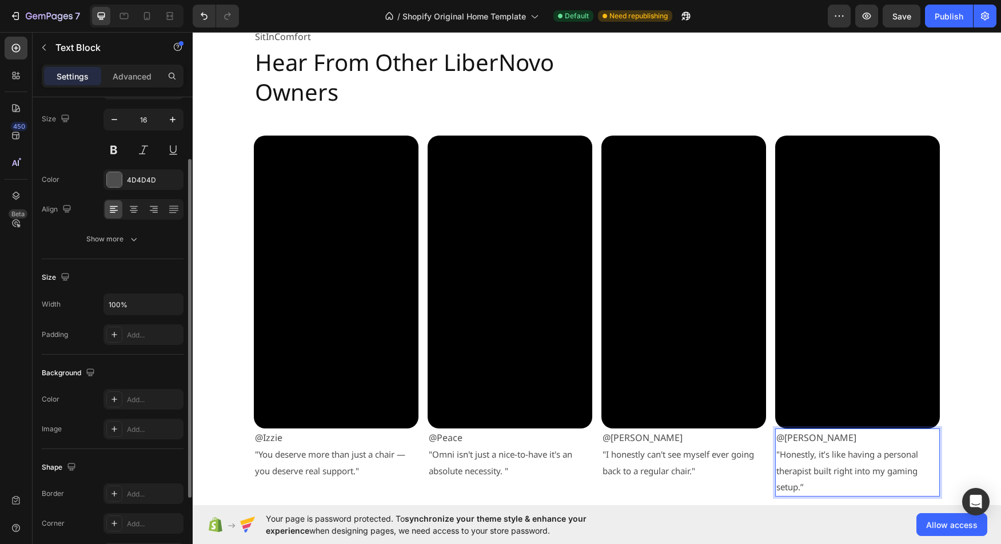
scroll to position [86, 0]
click at [131, 77] on p "Advanced" at bounding box center [132, 76] width 39 height 12
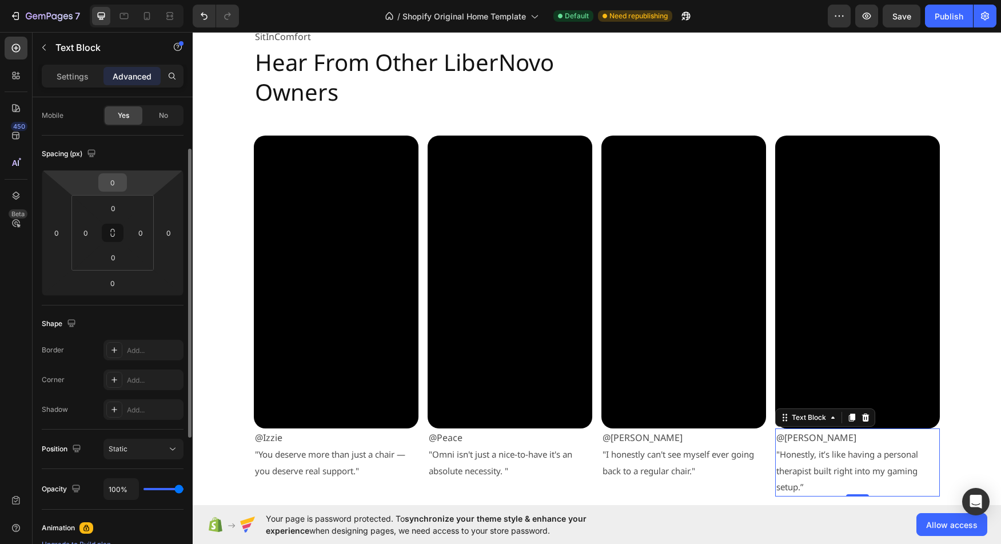
click at [113, 187] on input "0" at bounding box center [112, 182] width 23 height 17
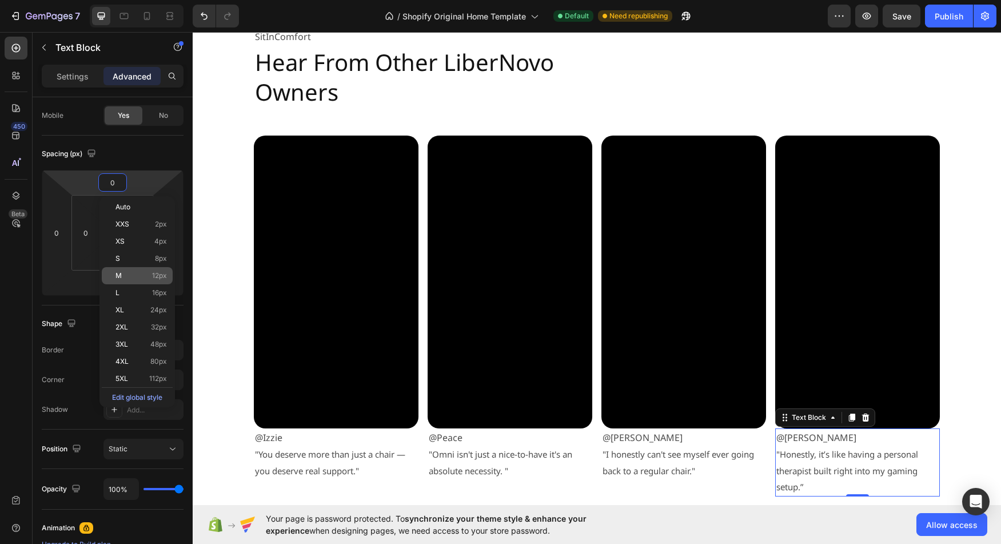
click at [147, 273] on p "M 12px" at bounding box center [140, 275] width 51 height 8
type input "12"
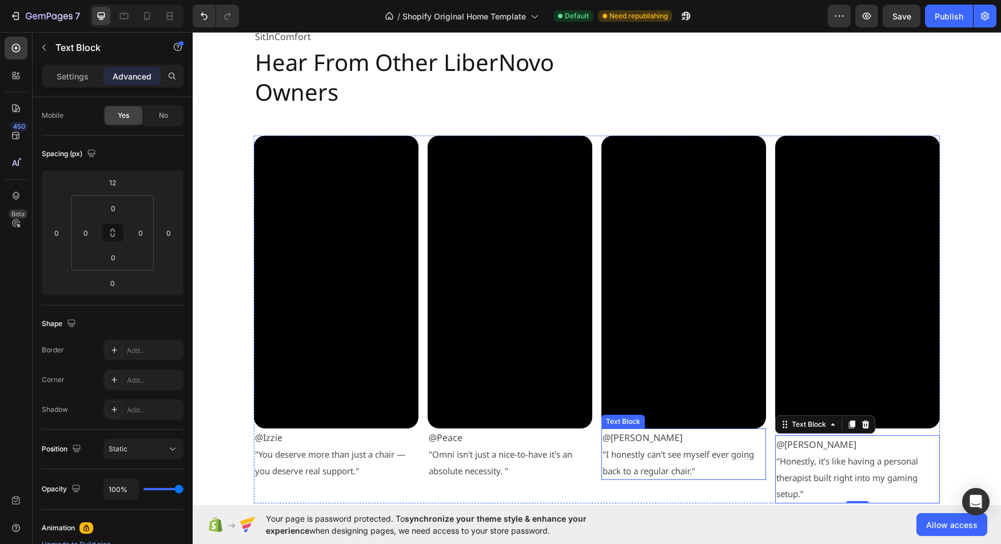
click at [690, 446] on p ""I honestly can't see myself ever going back to a regular chair."" at bounding box center [683, 462] width 162 height 33
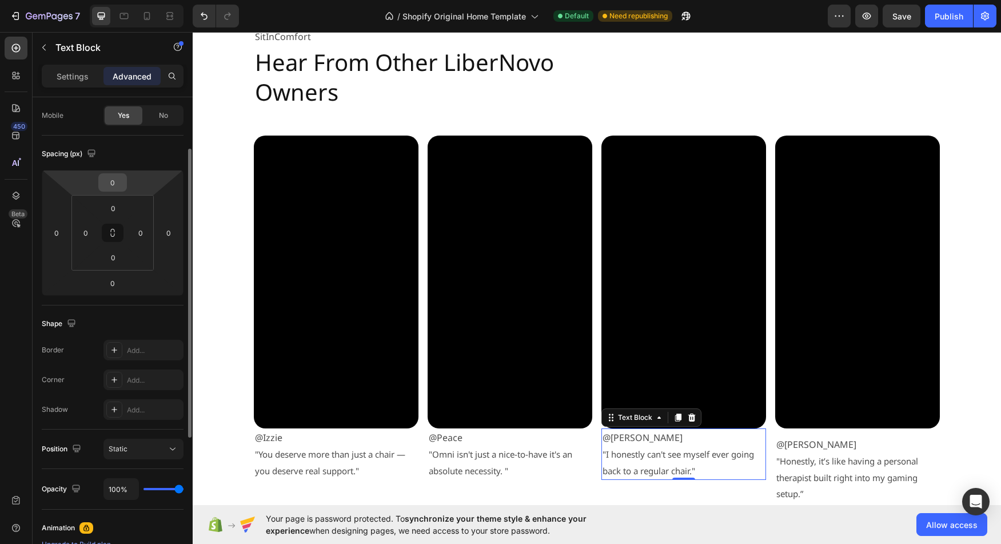
click at [114, 189] on input "0" at bounding box center [112, 182] width 23 height 17
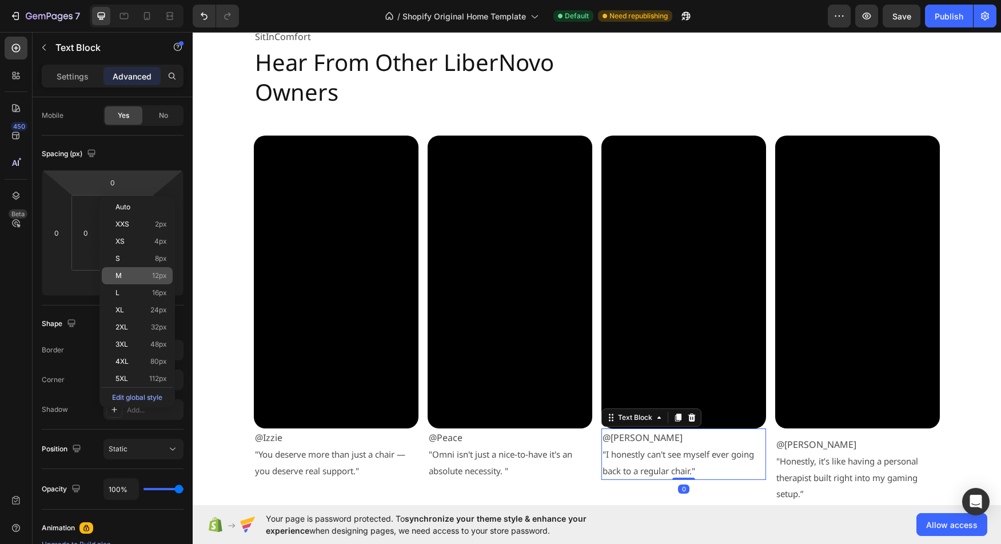
click at [146, 275] on p "M 12px" at bounding box center [140, 275] width 51 height 8
type input "12"
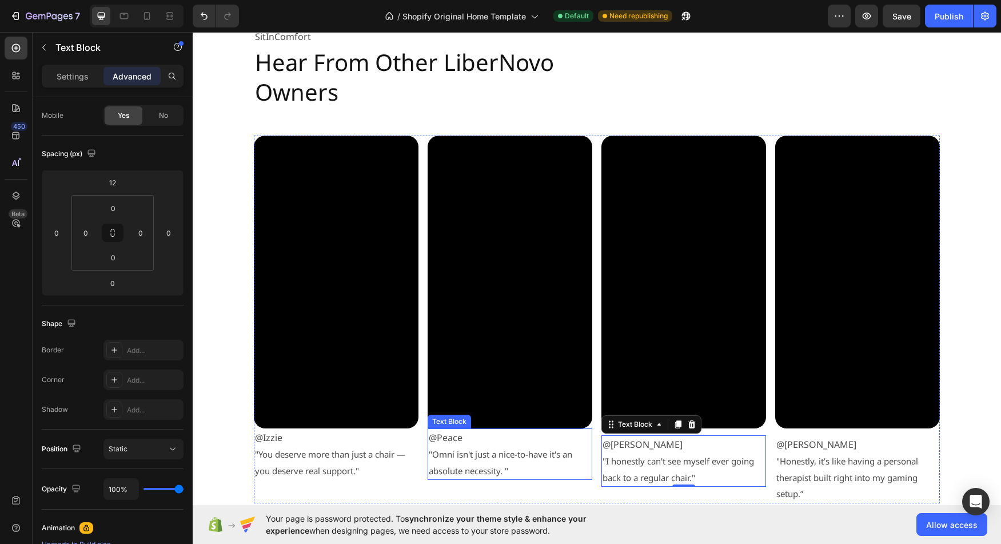
click at [477, 444] on p "@Peace" at bounding box center [510, 437] width 162 height 17
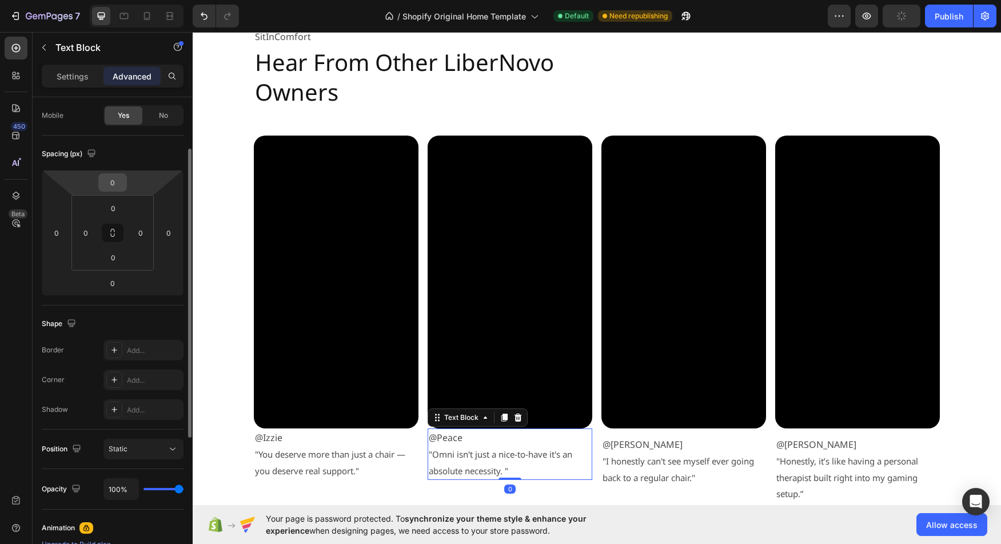
click at [110, 189] on input "0" at bounding box center [112, 182] width 23 height 17
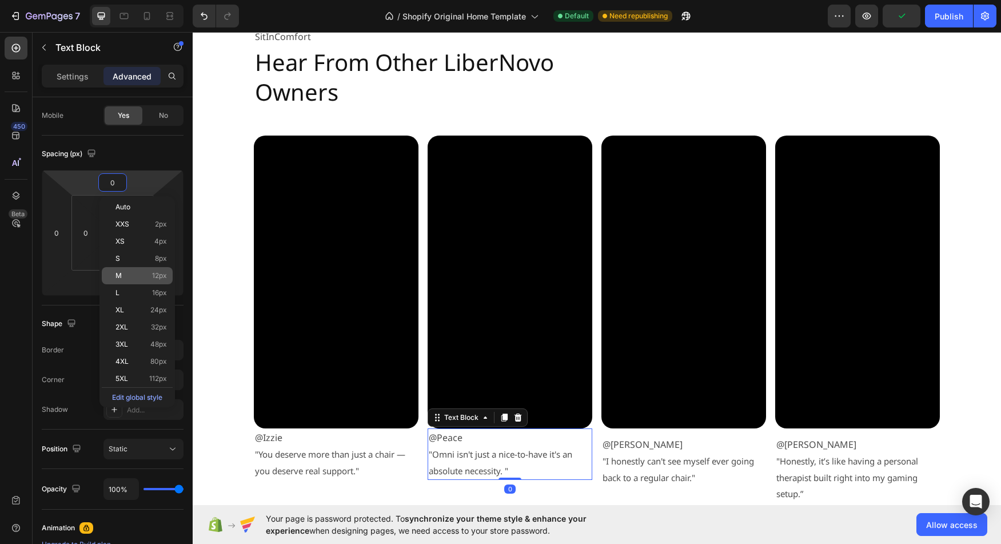
click at [131, 270] on div "M 12px" at bounding box center [137, 275] width 71 height 17
type input "12"
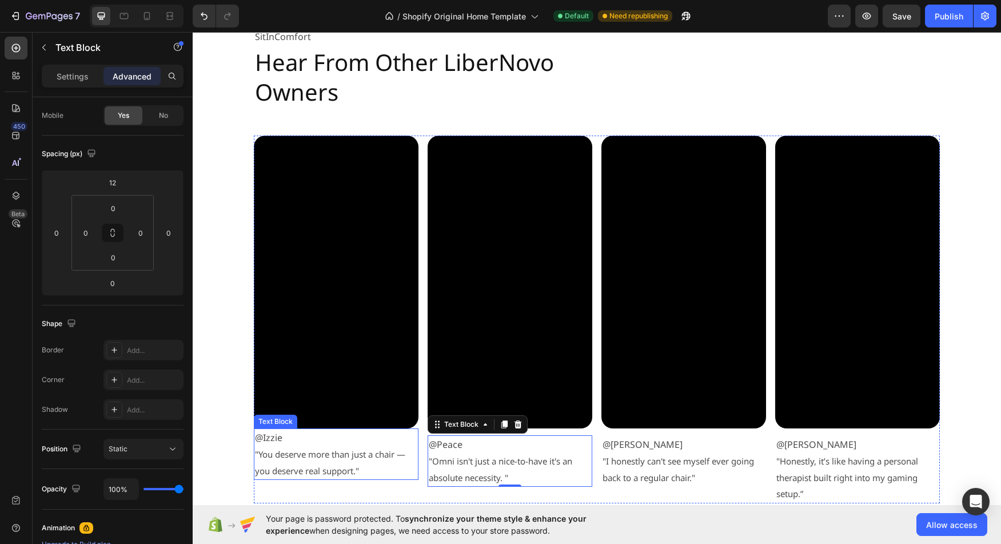
click at [275, 432] on p "@Izzie" at bounding box center [336, 437] width 162 height 17
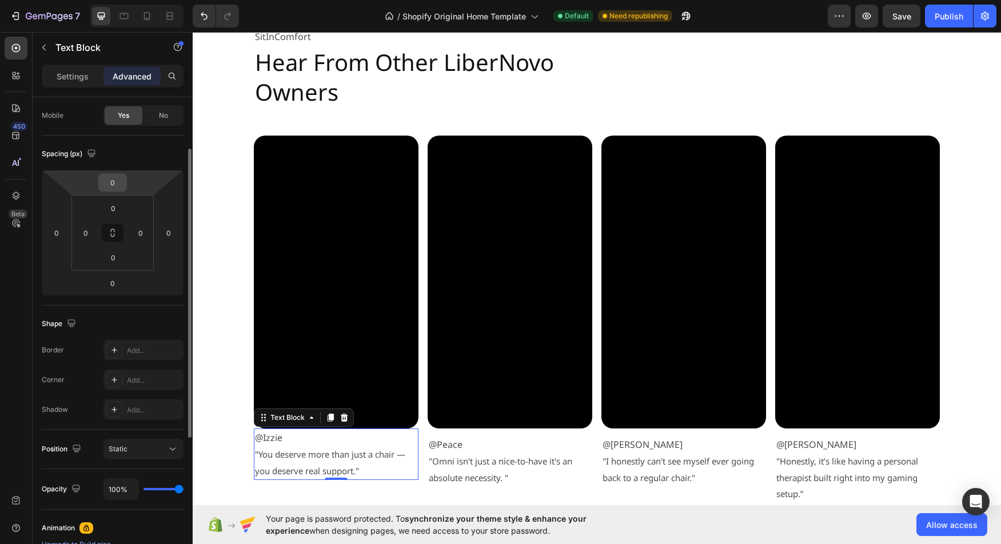
click at [113, 182] on input "0" at bounding box center [112, 182] width 23 height 17
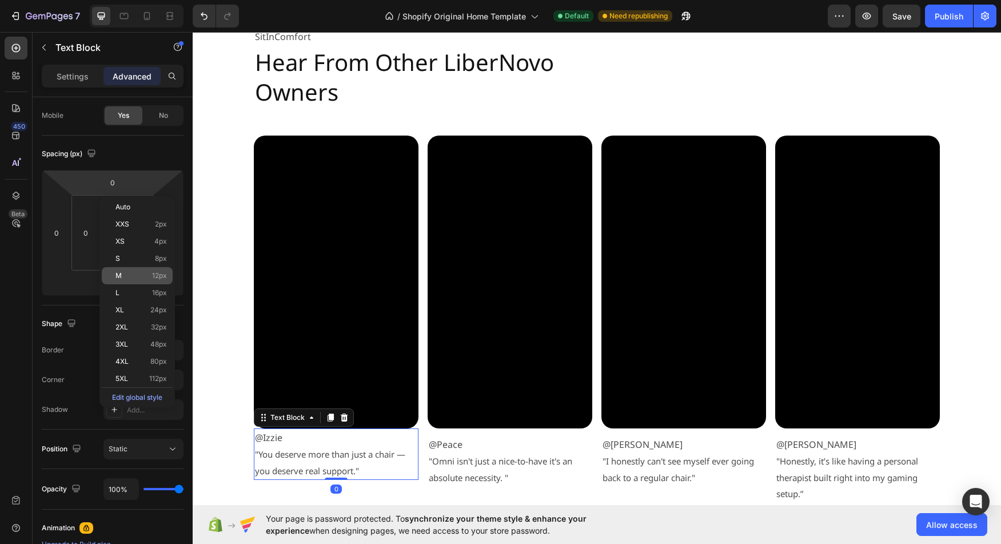
click at [142, 277] on p "M 12px" at bounding box center [140, 275] width 51 height 8
type input "12"
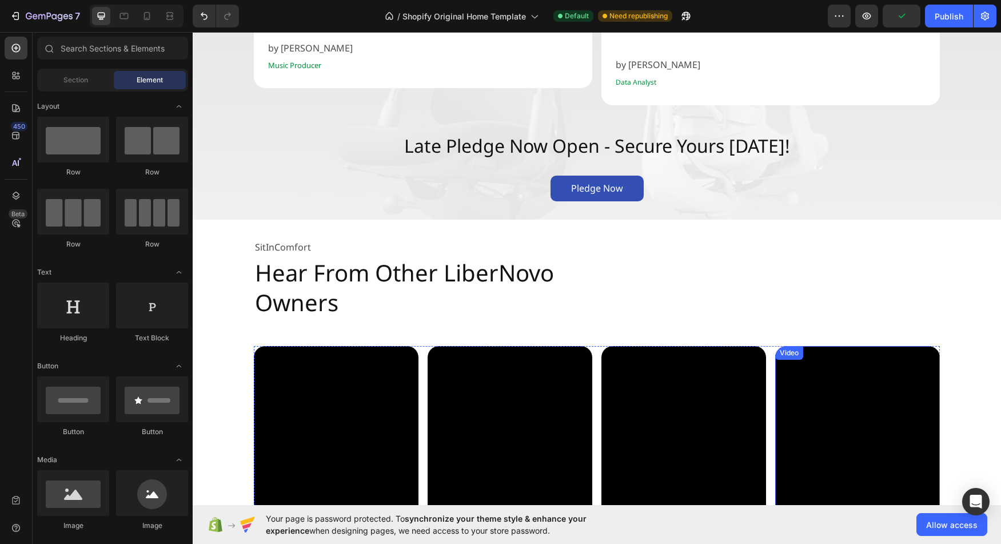
scroll to position [1979, 0]
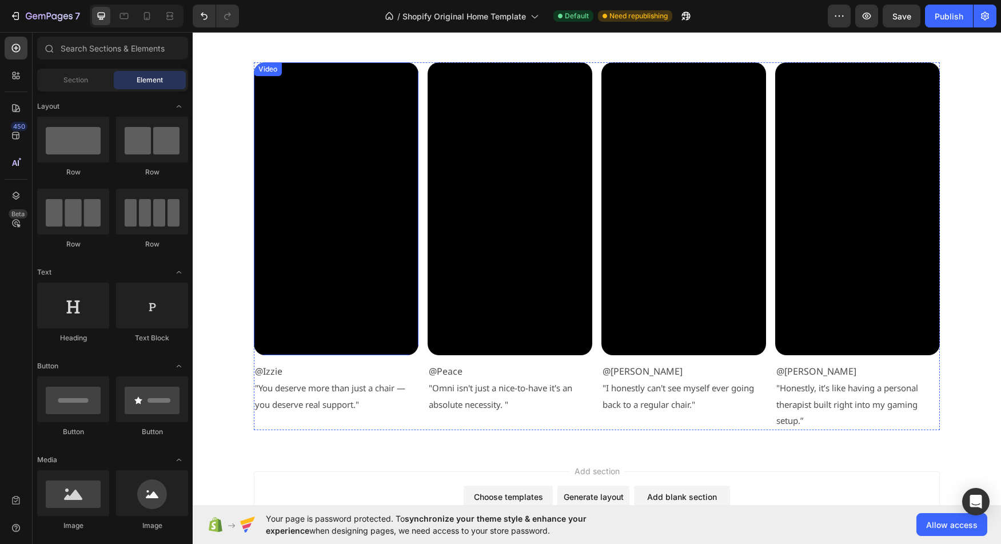
scroll to position [2255, 0]
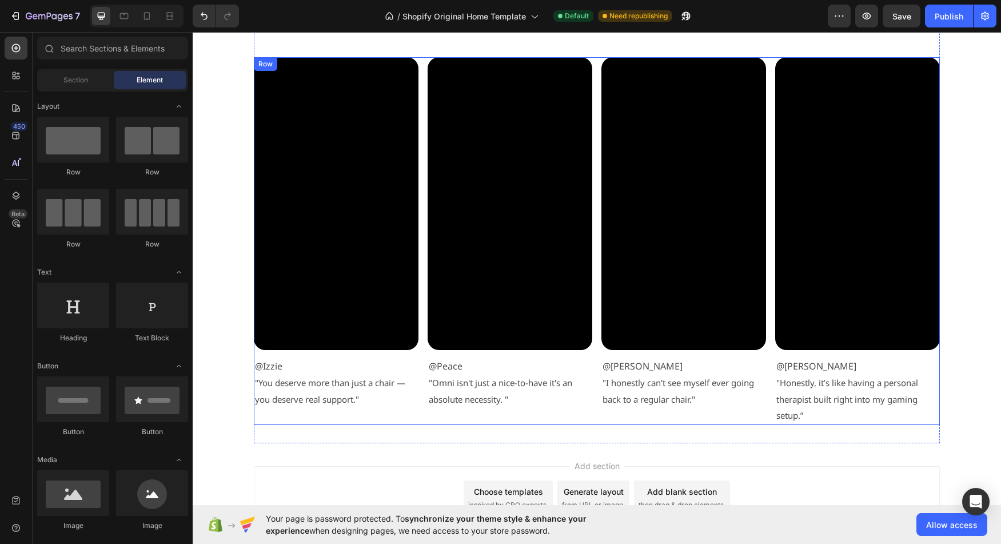
click at [377, 360] on p "@Izzie" at bounding box center [336, 366] width 162 height 17
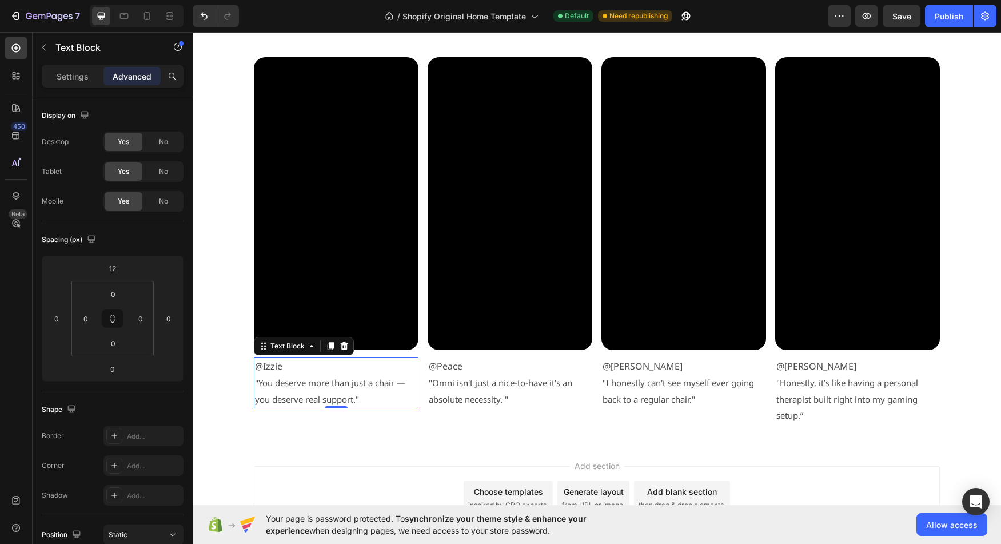
click at [228, 469] on div "Add section Choose templates inspired by CRO experts Generate layout from URL o…" at bounding box center [597, 499] width 808 height 113
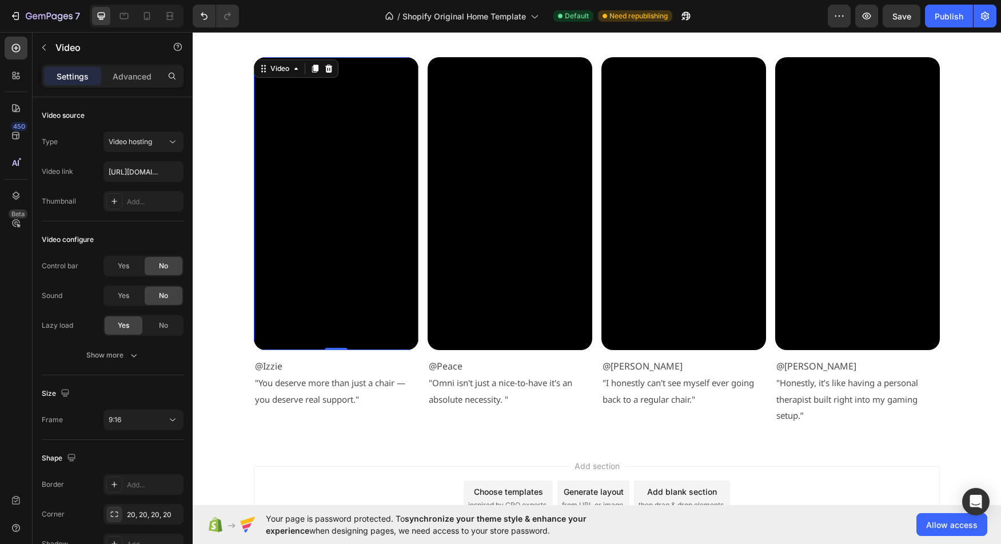
click at [327, 266] on video at bounding box center [336, 203] width 165 height 293
click at [478, 203] on video at bounding box center [509, 203] width 165 height 293
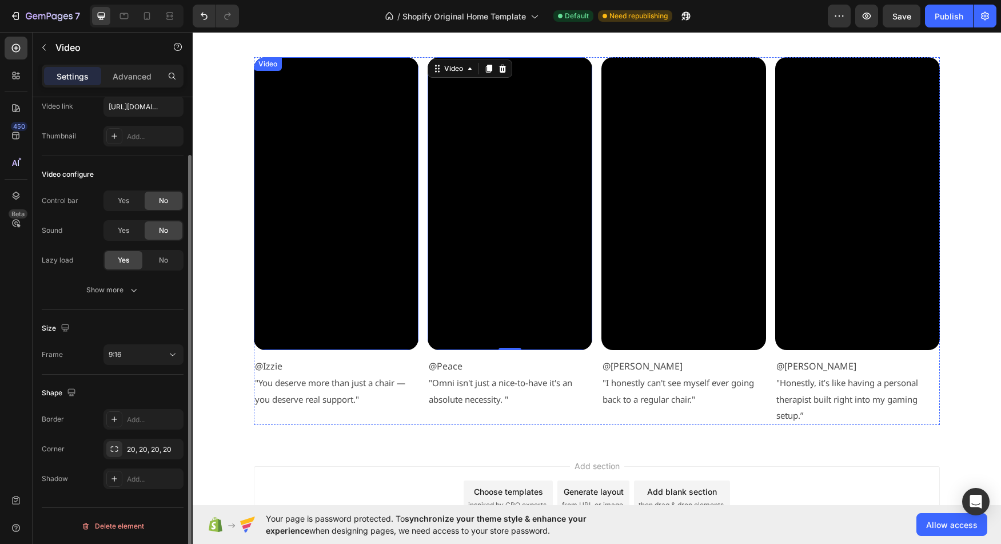
click at [265, 184] on video at bounding box center [336, 203] width 165 height 293
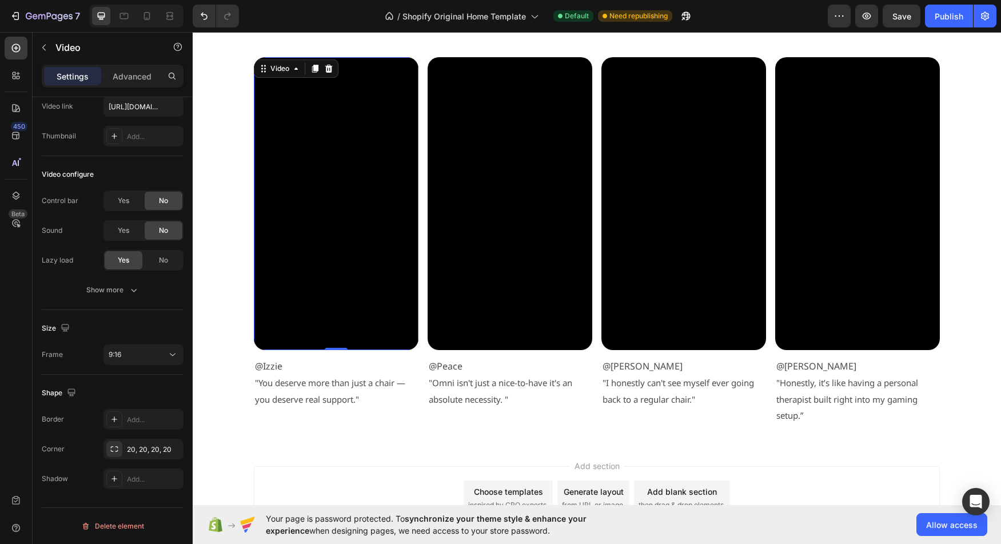
click at [327, 211] on video at bounding box center [336, 203] width 165 height 293
click at [459, 179] on video at bounding box center [509, 203] width 165 height 293
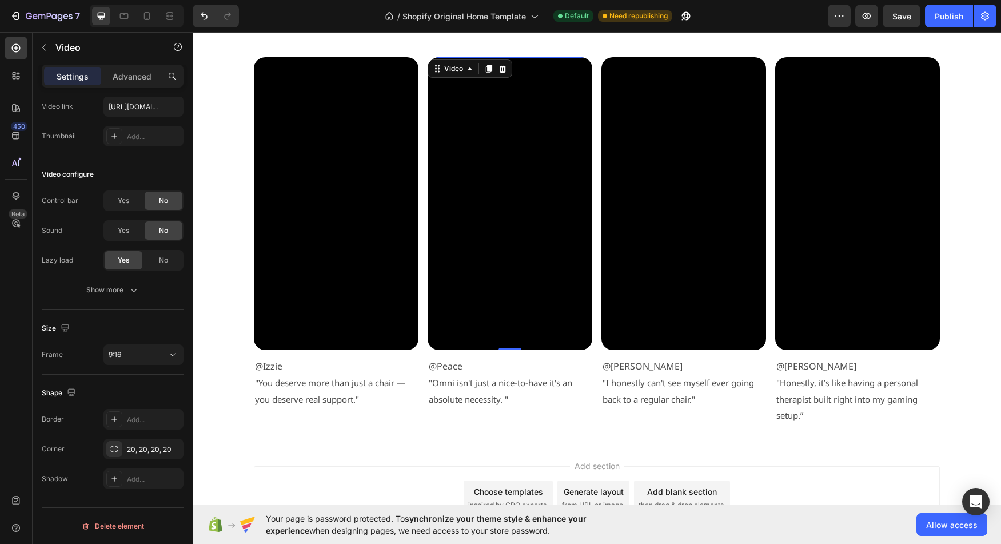
click at [508, 282] on video at bounding box center [509, 203] width 165 height 293
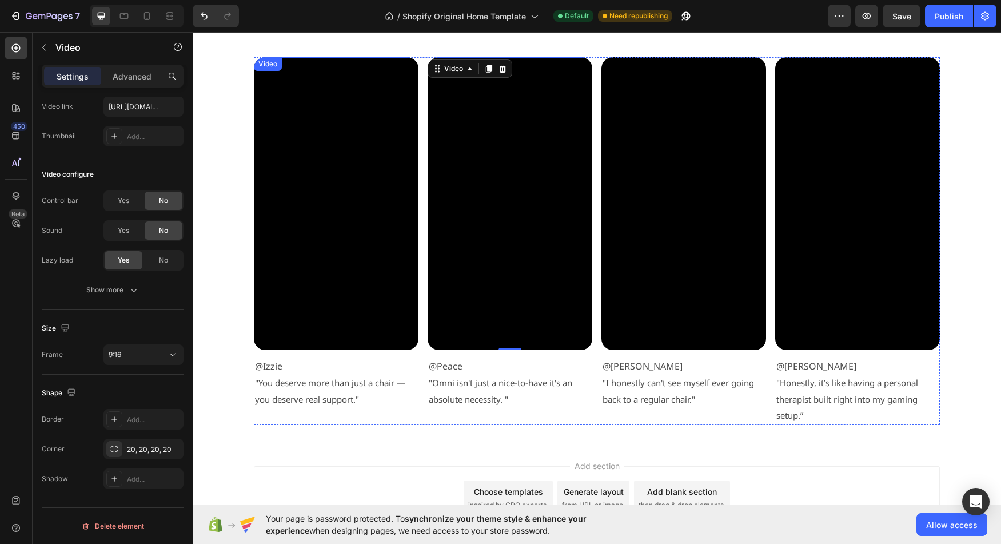
click at [316, 307] on video at bounding box center [336, 203] width 165 height 293
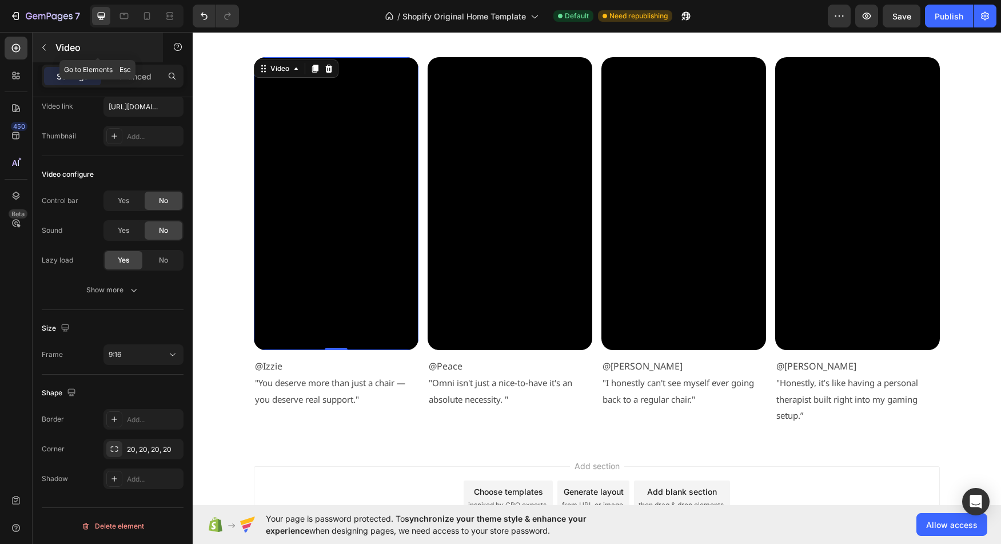
click at [49, 50] on button "button" at bounding box center [44, 47] width 18 height 18
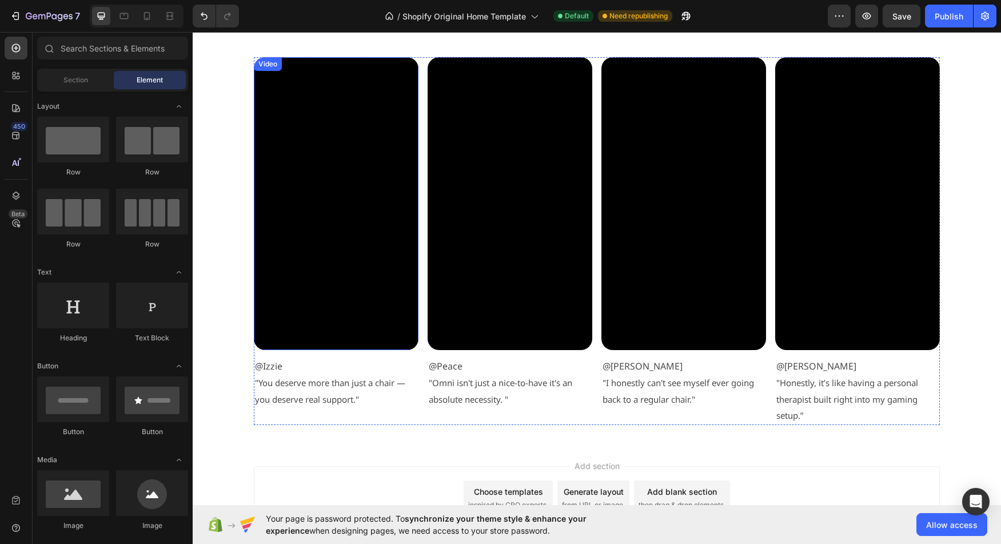
click at [305, 77] on div "Video" at bounding box center [336, 203] width 165 height 293
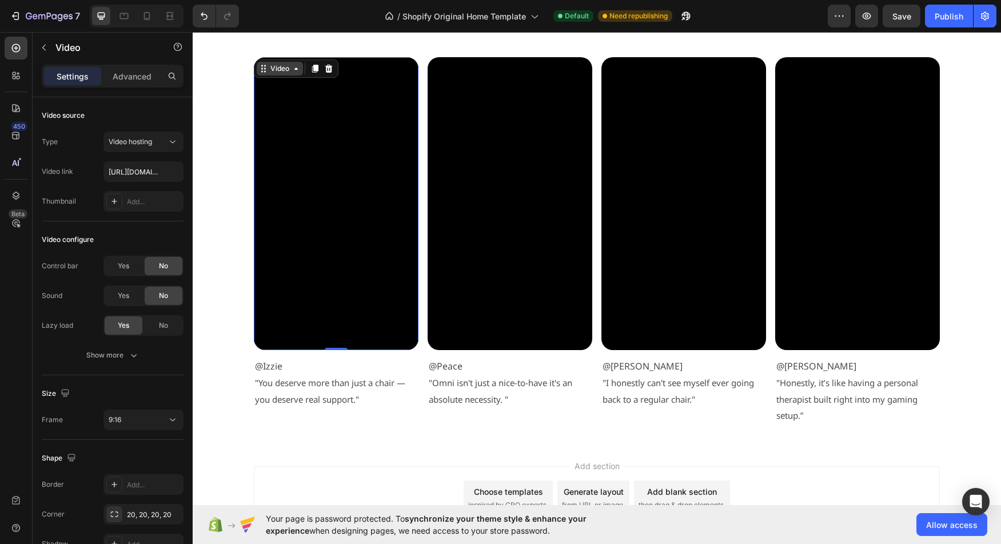
click at [283, 70] on div "Video" at bounding box center [279, 68] width 23 height 10
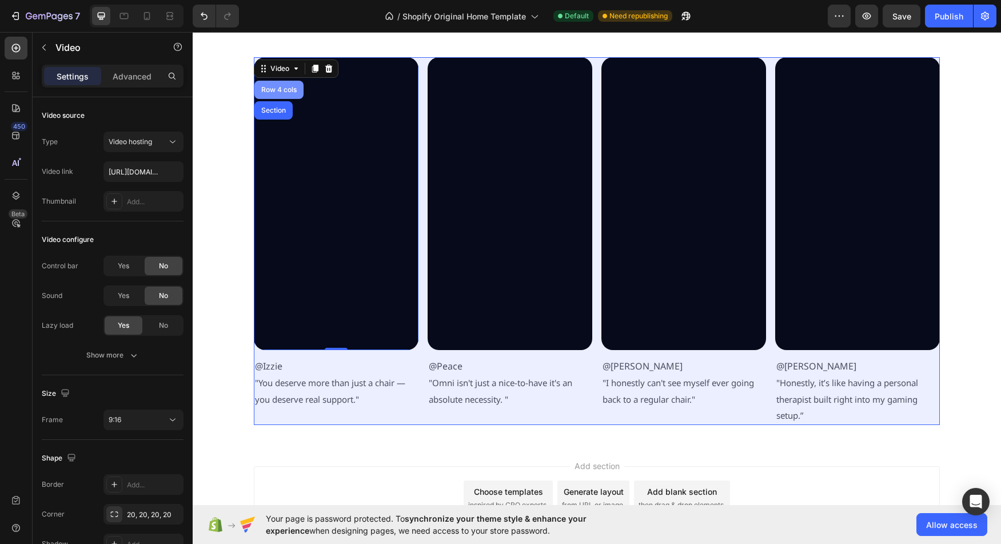
click at [275, 91] on div "Row 4 cols" at bounding box center [279, 89] width 40 height 7
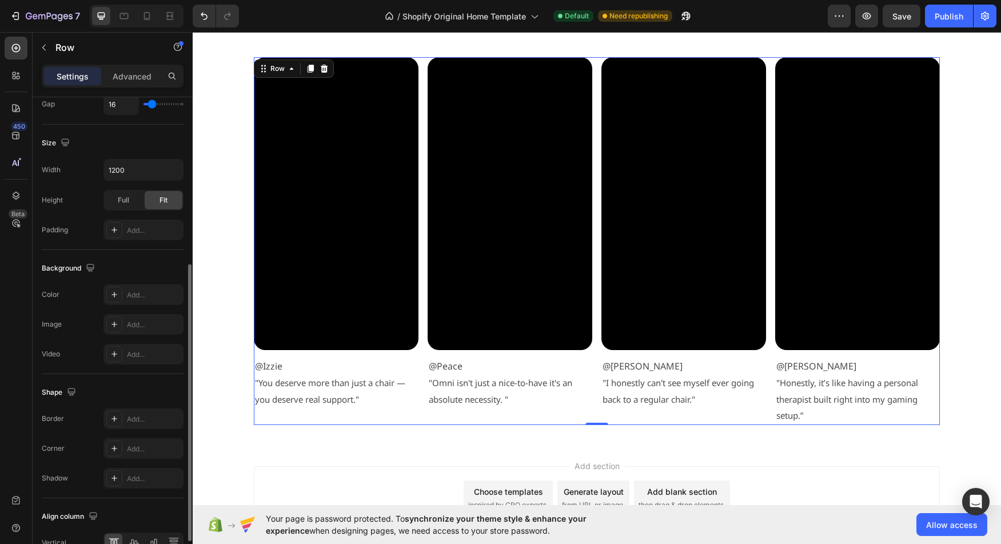
scroll to position [284, 0]
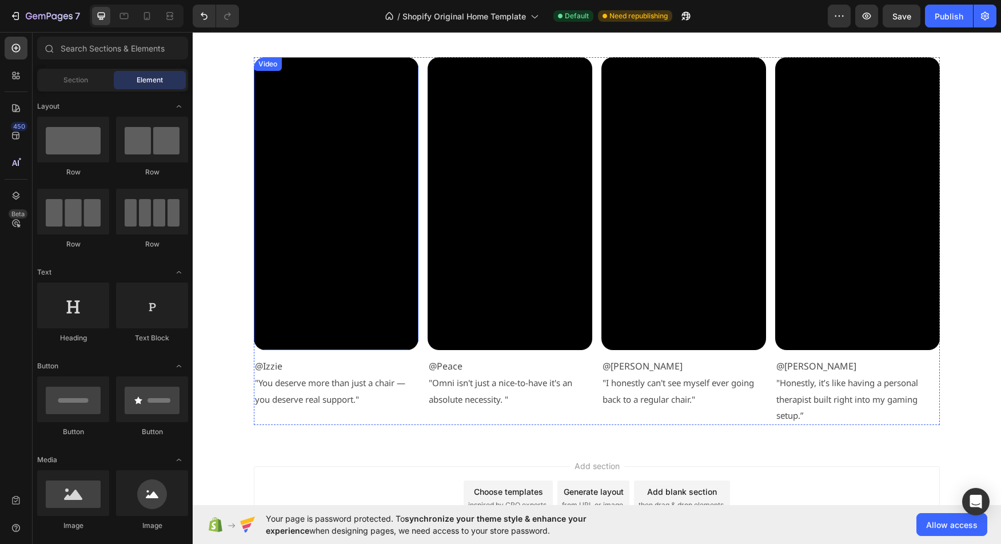
click at [358, 242] on video at bounding box center [336, 203] width 165 height 293
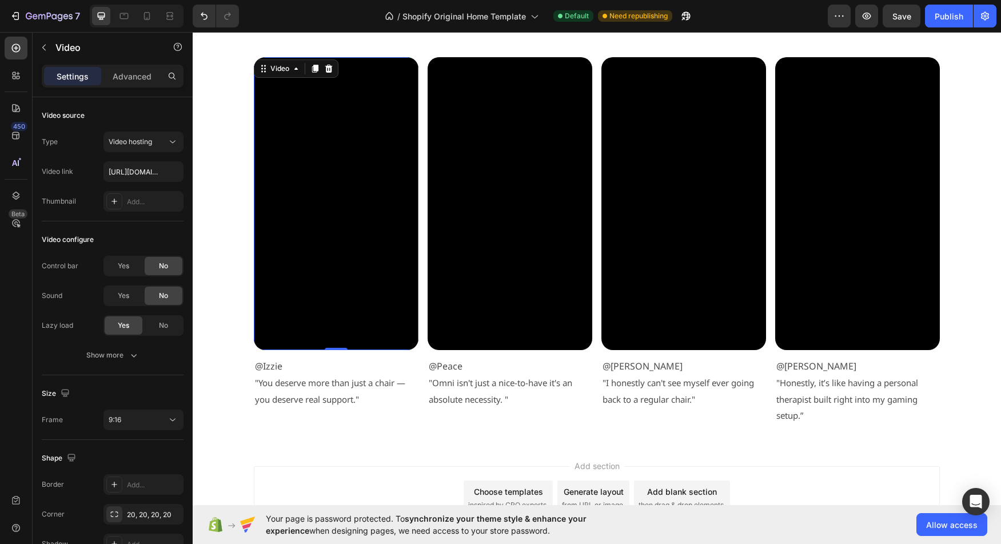
click at [339, 162] on video at bounding box center [336, 203] width 165 height 293
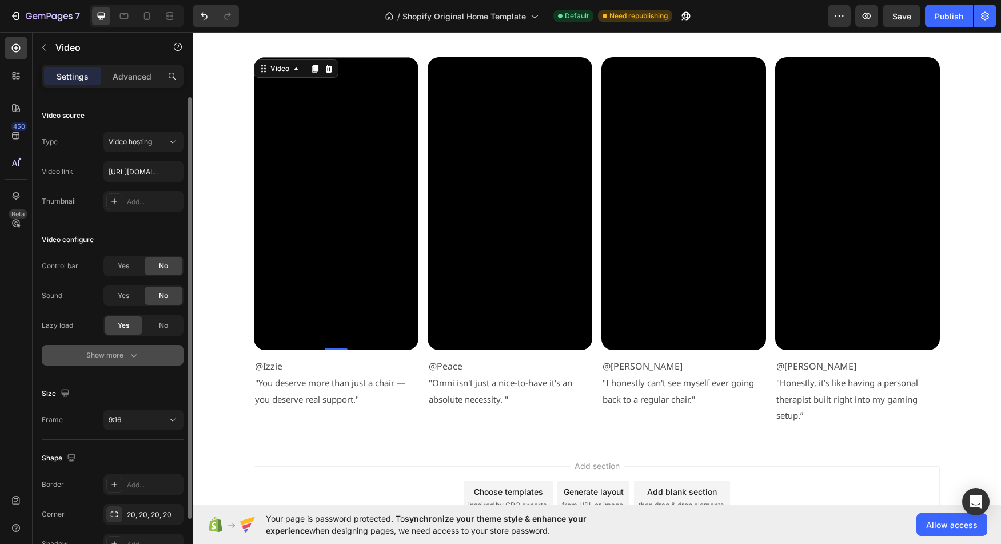
click at [122, 357] on div "Show more" at bounding box center [112, 354] width 53 height 11
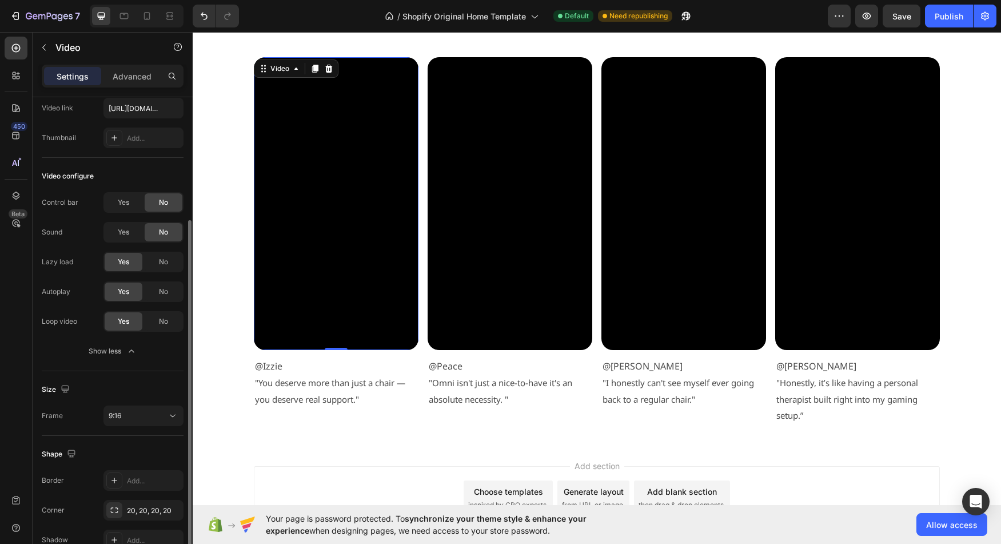
scroll to position [125, 0]
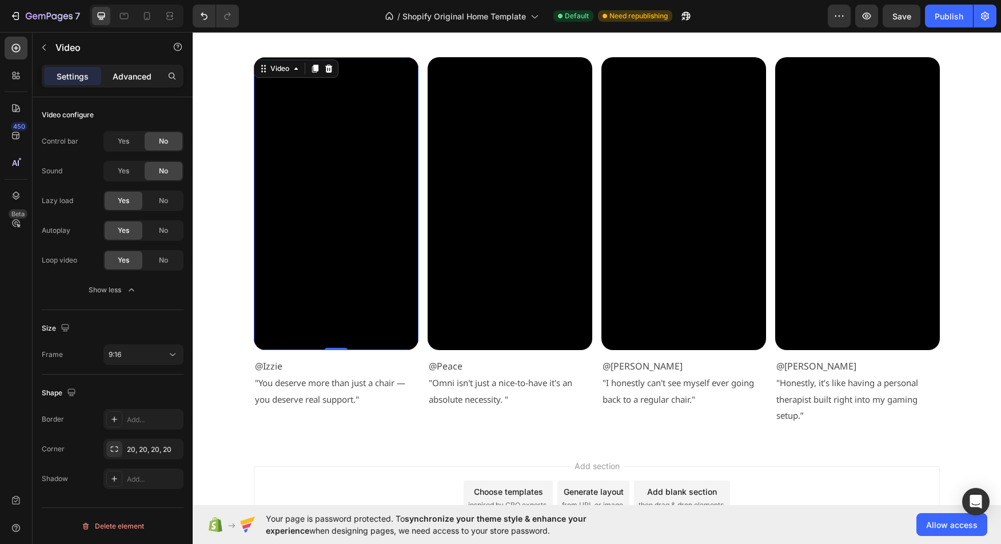
click at [122, 74] on p "Advanced" at bounding box center [132, 76] width 39 height 12
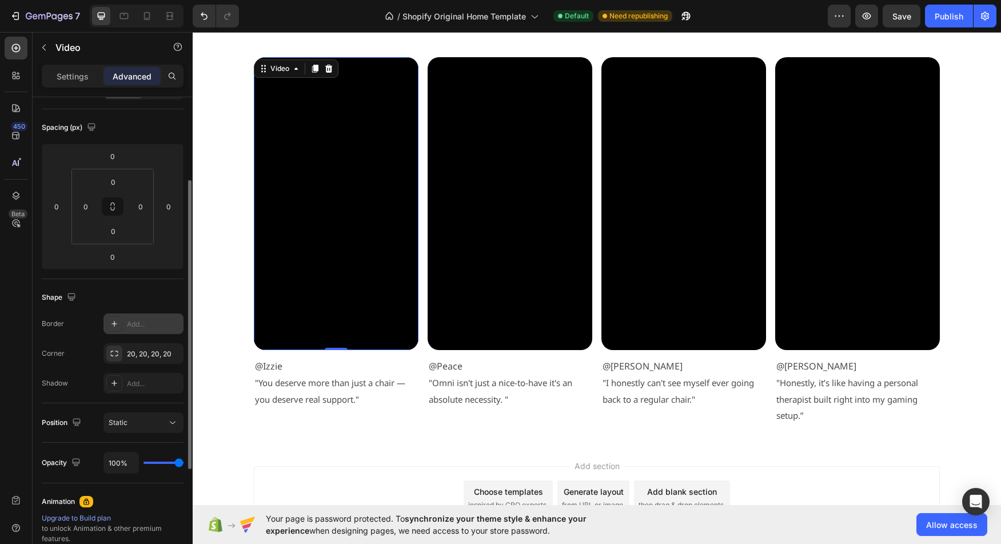
scroll to position [107, 0]
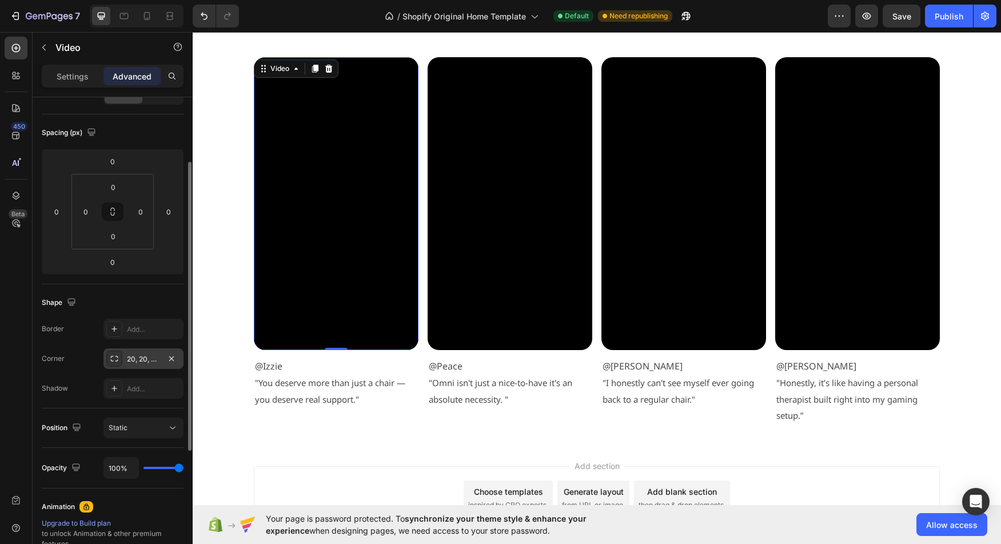
click at [114, 358] on icon at bounding box center [114, 358] width 9 height 9
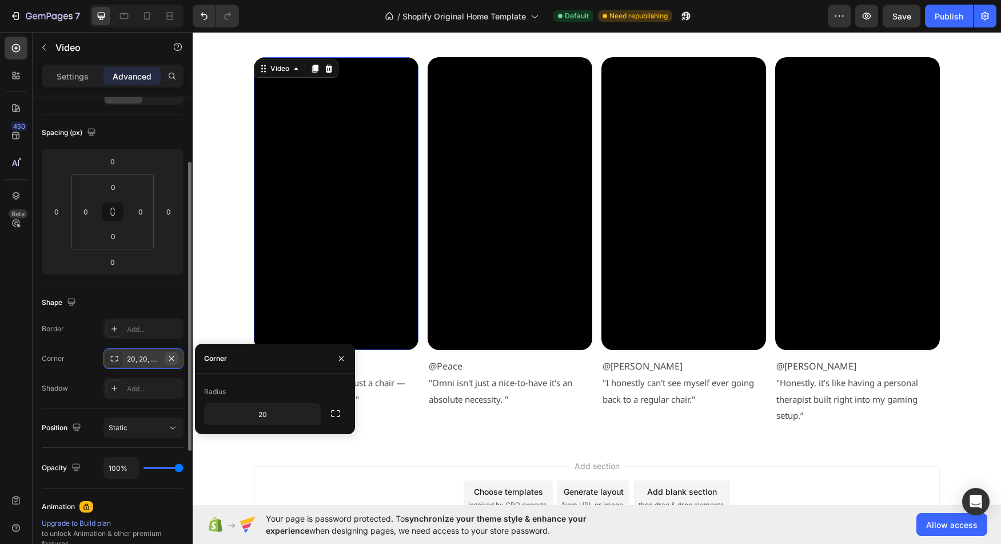
click at [169, 358] on icon "button" at bounding box center [171, 358] width 9 height 9
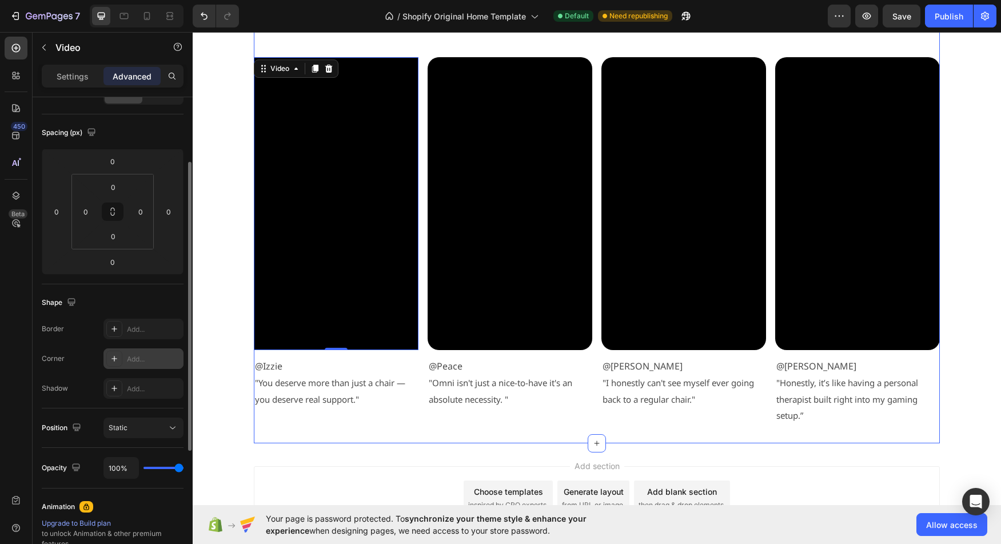
click at [319, 432] on div "SitInComfort Text Block Hear From Other LiberNovo Owners Heading Video 0 @Izzie…" at bounding box center [597, 187] width 686 height 512
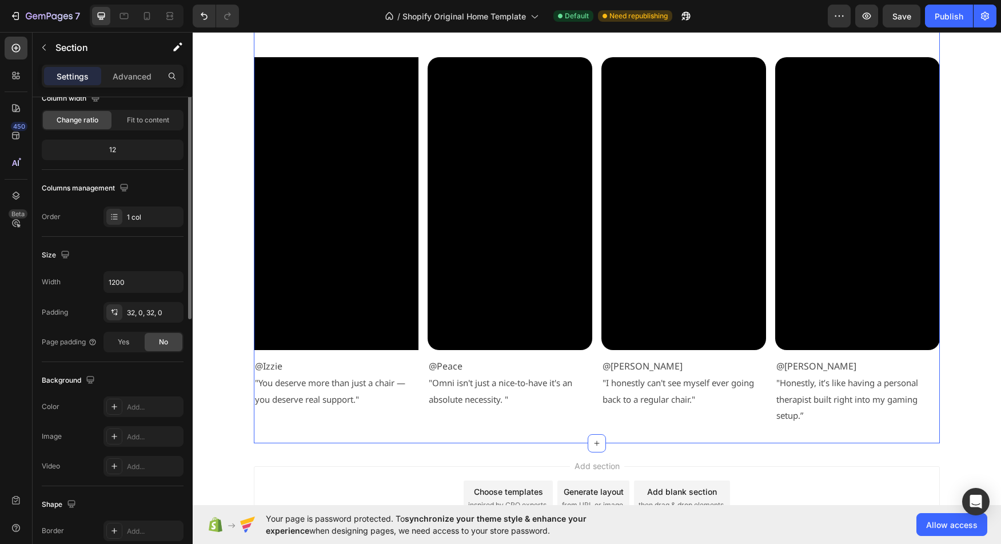
scroll to position [0, 0]
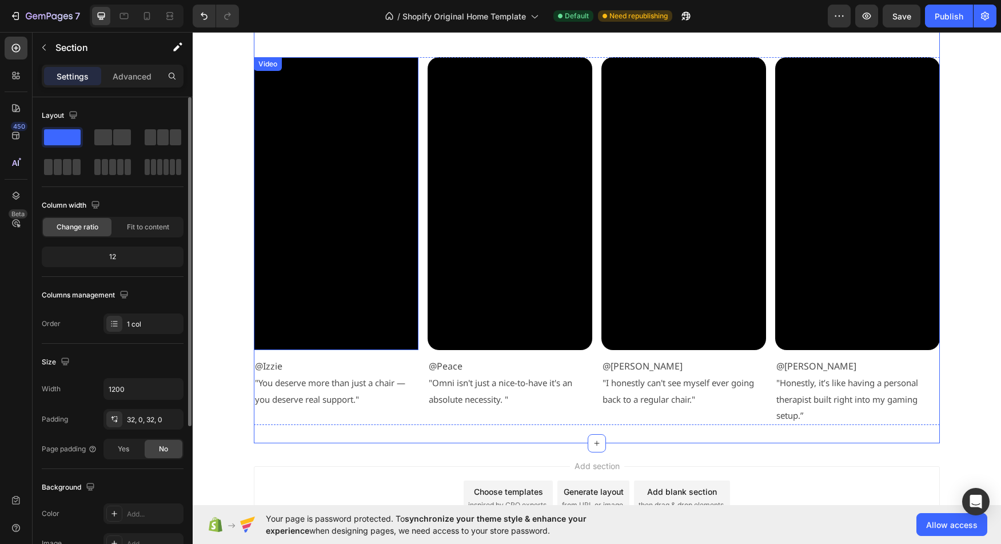
click at [346, 320] on video at bounding box center [336, 203] width 165 height 293
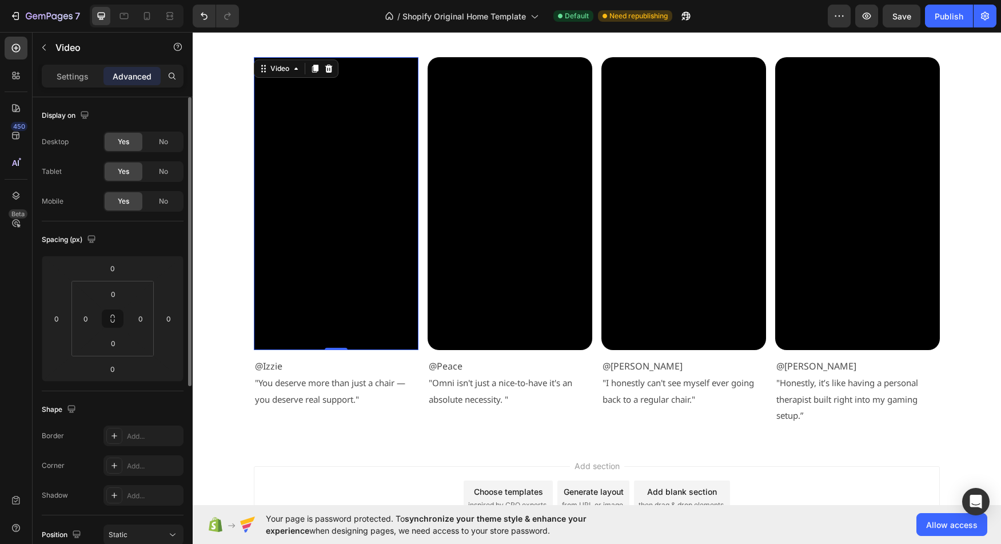
click at [303, 125] on video at bounding box center [336, 203] width 165 height 293
click at [70, 74] on p "Settings" at bounding box center [73, 76] width 32 height 12
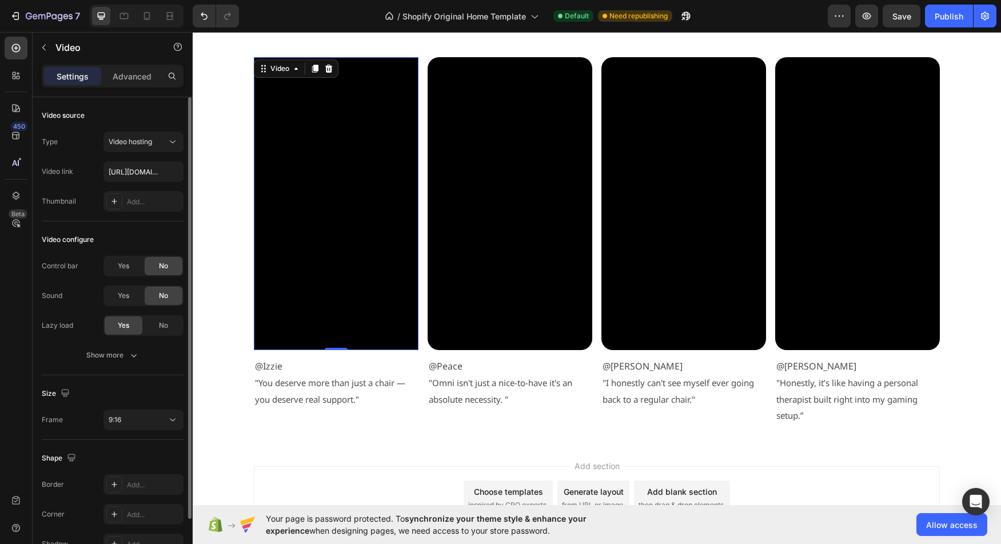
scroll to position [65, 0]
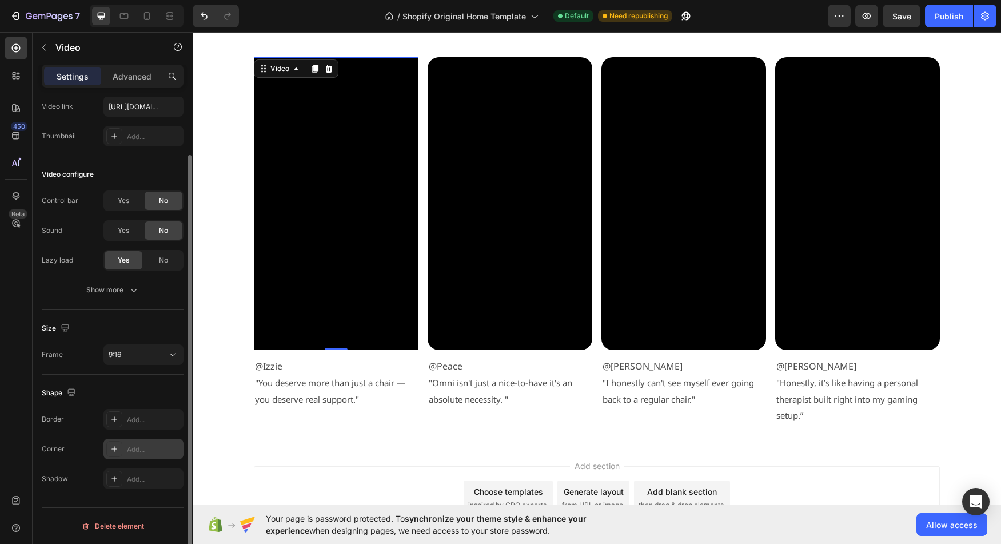
click at [143, 452] on div "Add..." at bounding box center [154, 449] width 54 height 10
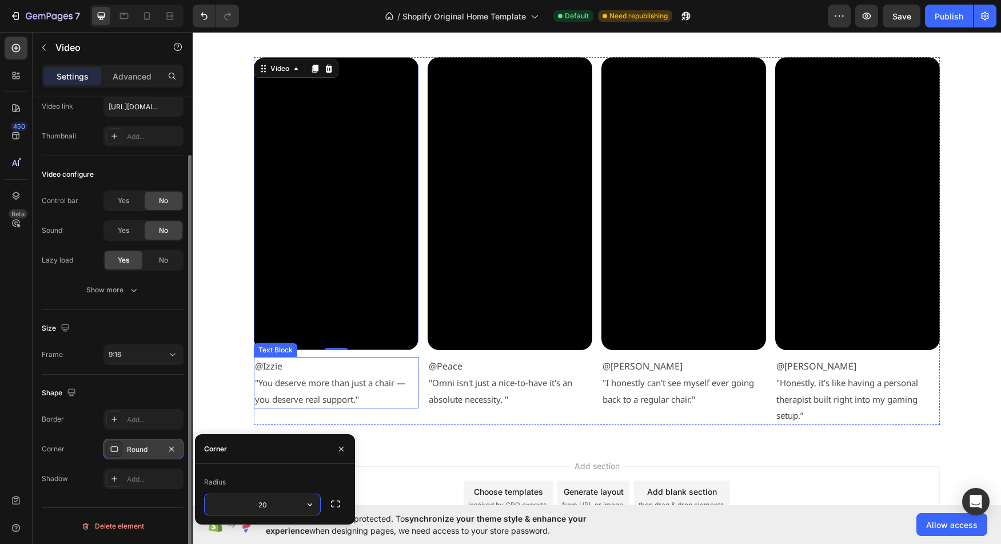
type input "20"
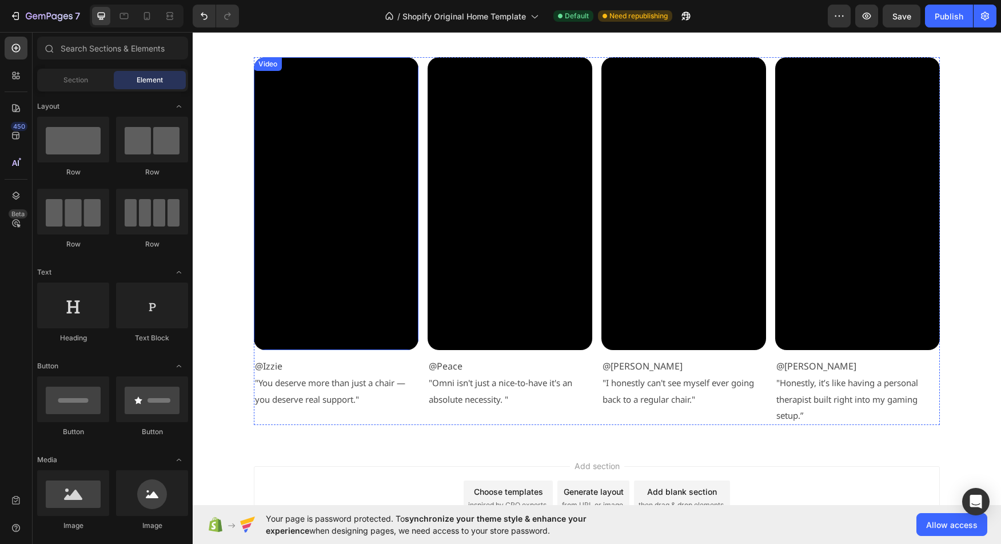
click at [315, 153] on video at bounding box center [336, 203] width 165 height 293
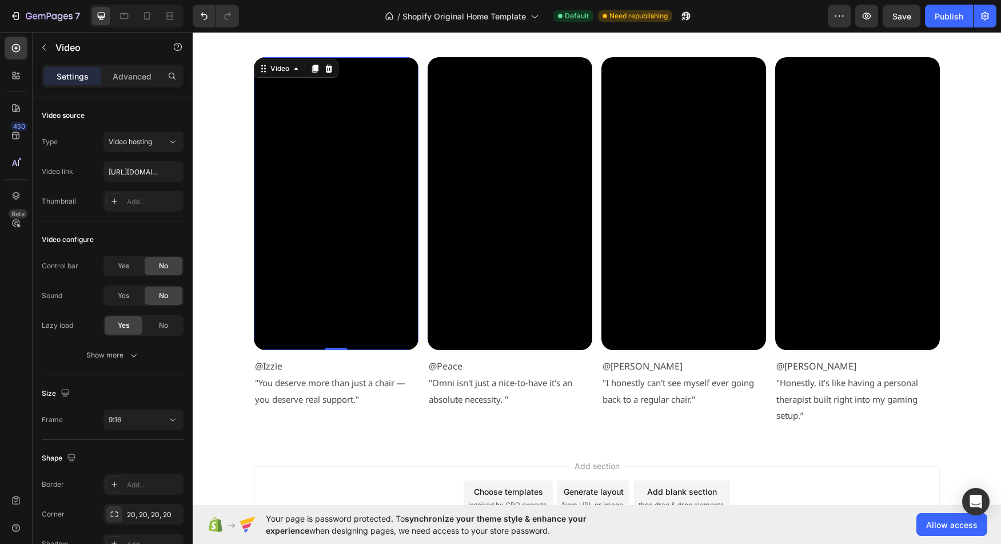
click at [369, 284] on video at bounding box center [336, 203] width 165 height 293
click at [291, 69] on icon at bounding box center [295, 68] width 9 height 9
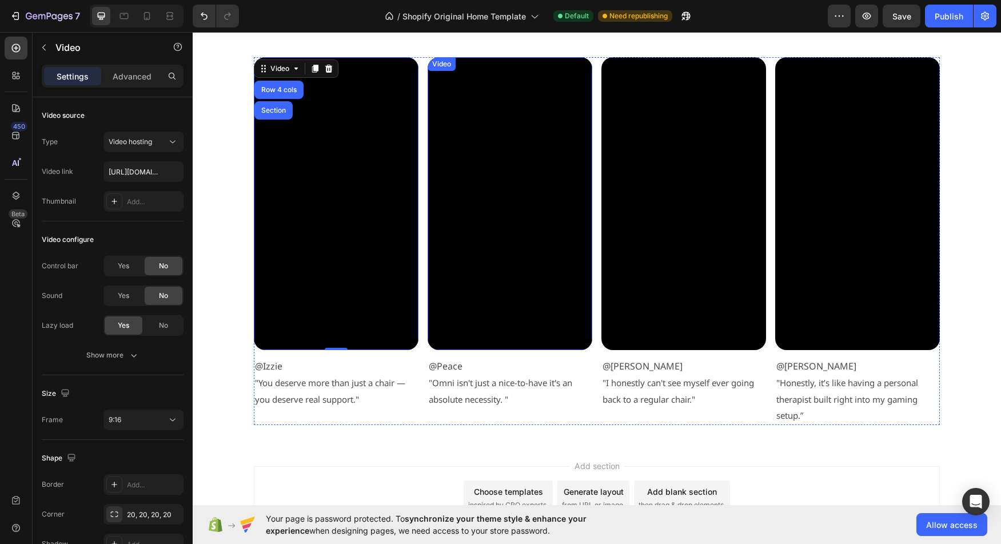
click at [545, 129] on video at bounding box center [509, 203] width 165 height 293
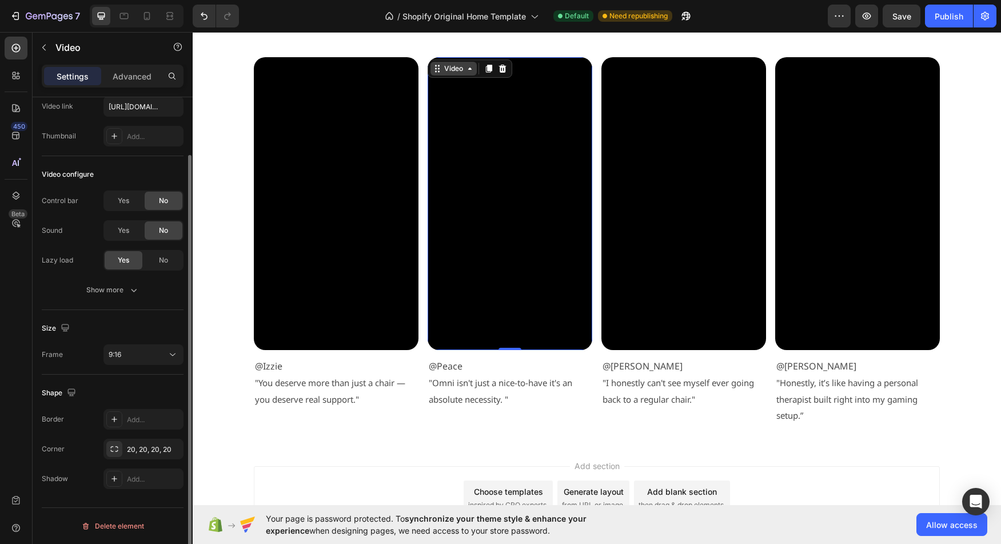
click at [450, 68] on div "Video" at bounding box center [453, 68] width 23 height 10
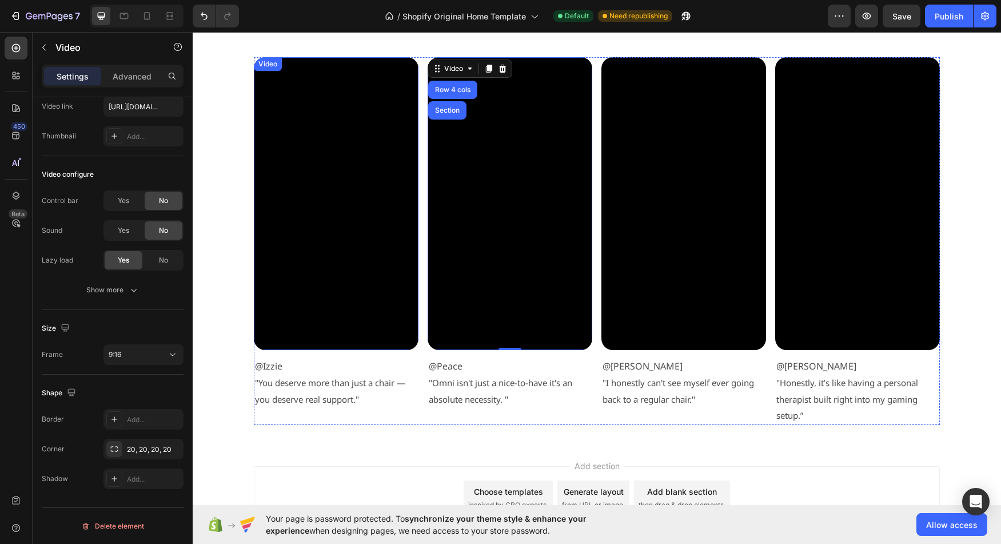
click at [338, 106] on video at bounding box center [336, 203] width 165 height 293
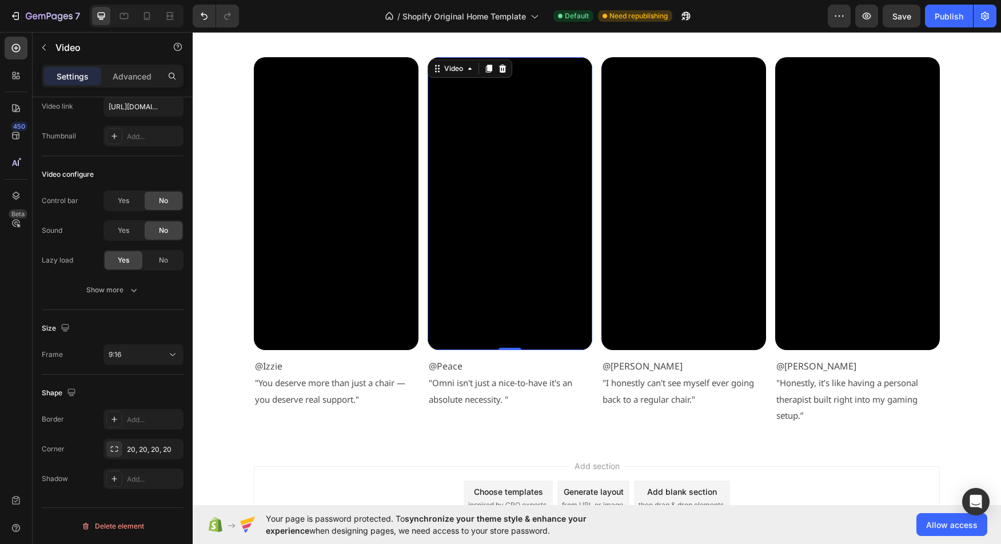
click at [550, 155] on video at bounding box center [509, 203] width 165 height 293
click at [477, 148] on video at bounding box center [509, 203] width 165 height 293
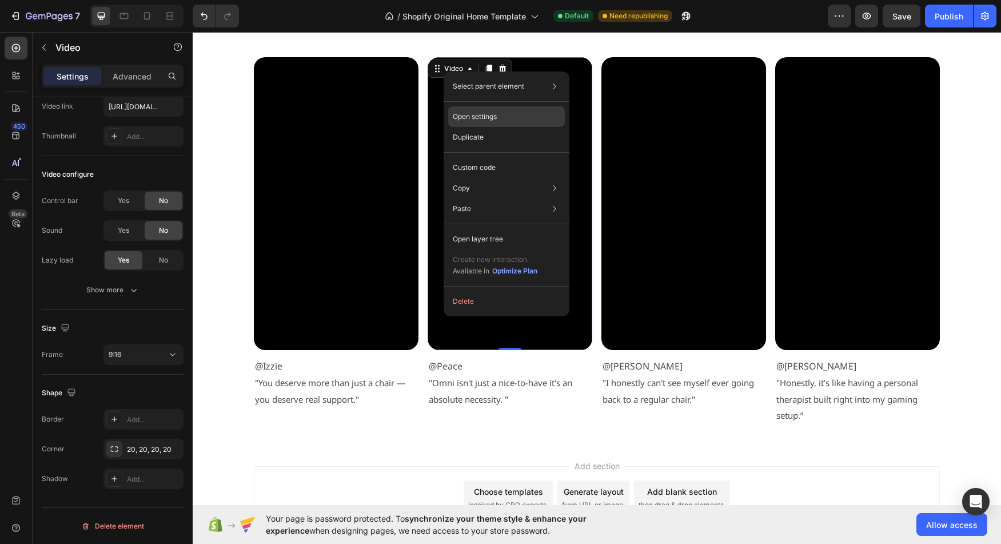
click at [486, 111] on div "Open settings" at bounding box center [506, 116] width 117 height 21
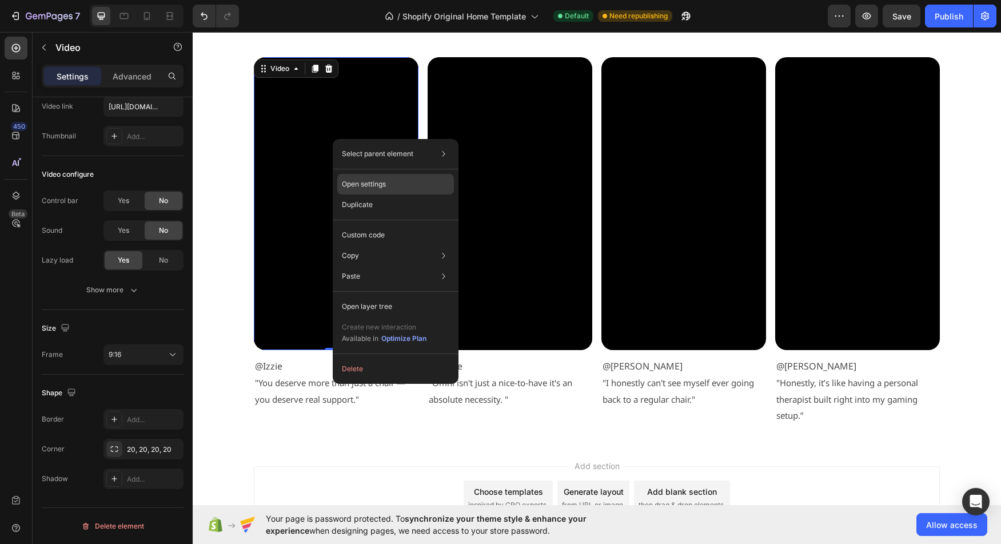
click at [373, 176] on div "Open settings" at bounding box center [395, 184] width 117 height 21
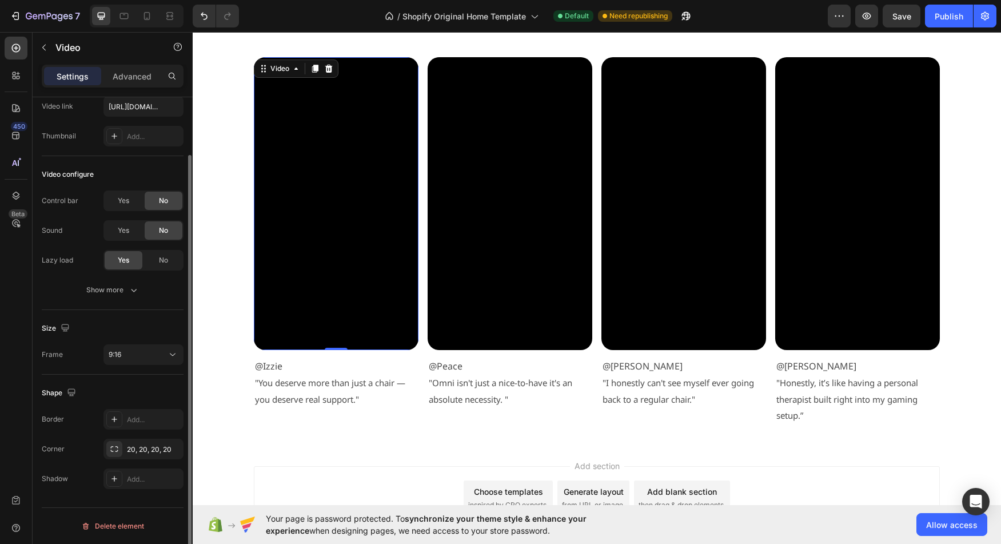
scroll to position [0, 0]
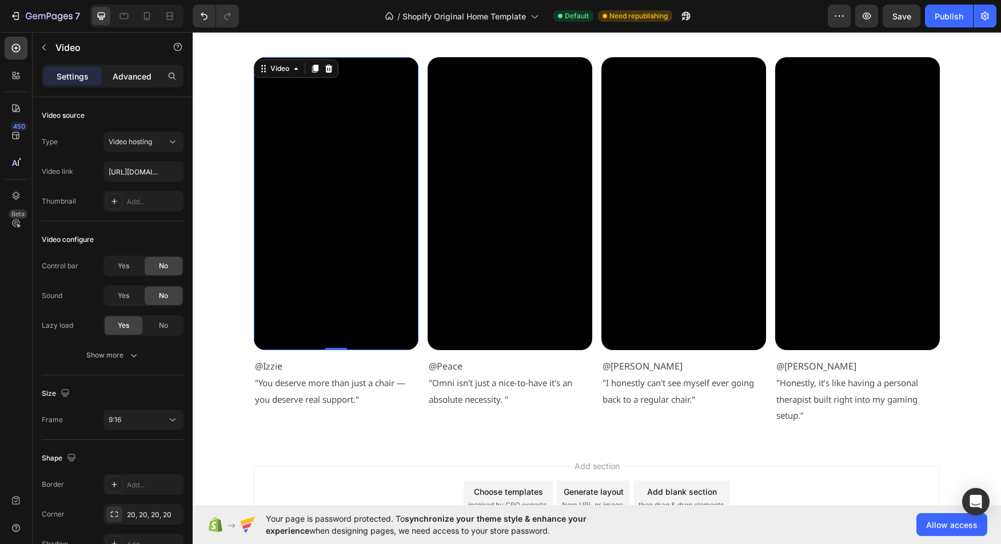
click at [120, 76] on p "Advanced" at bounding box center [132, 76] width 39 height 12
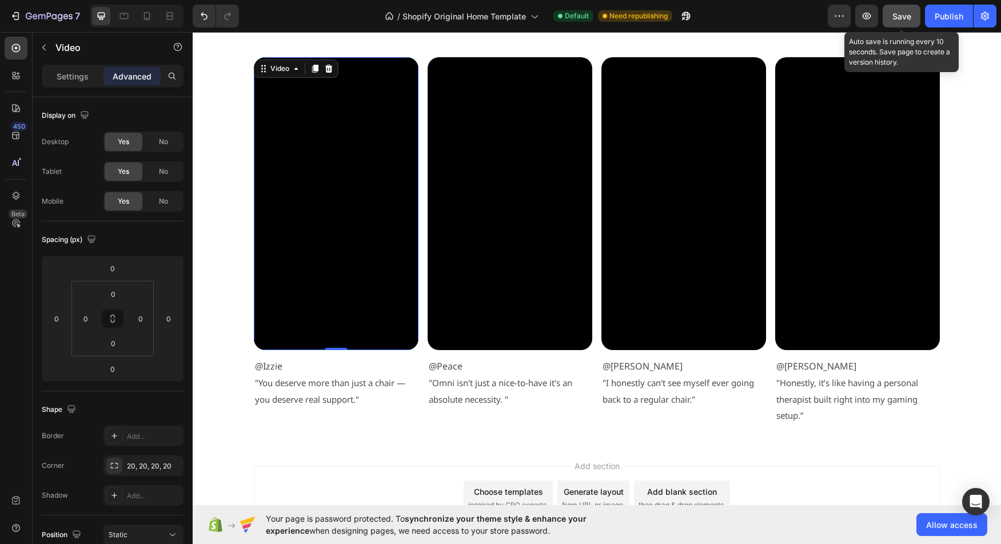
click at [893, 9] on button "Save" at bounding box center [901, 16] width 38 height 23
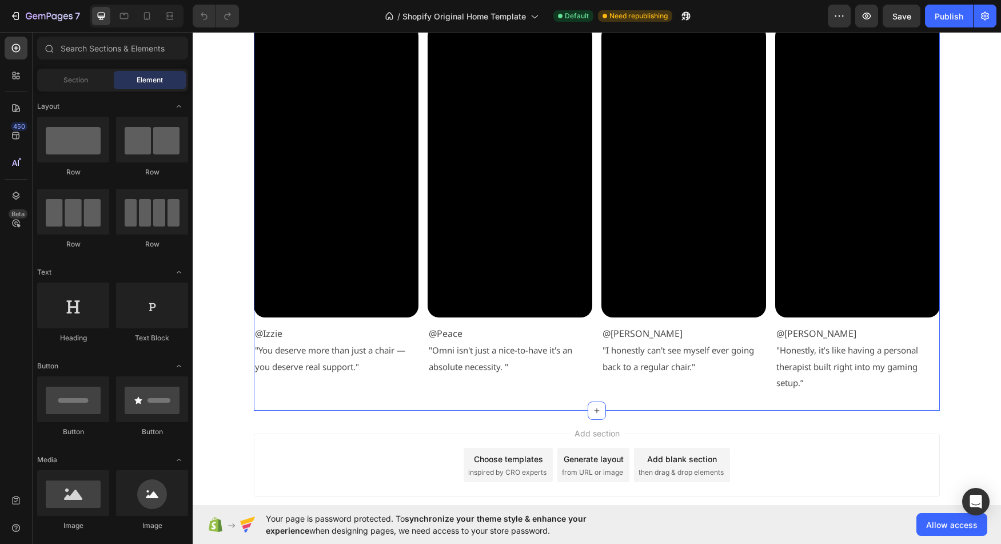
scroll to position [2331, 0]
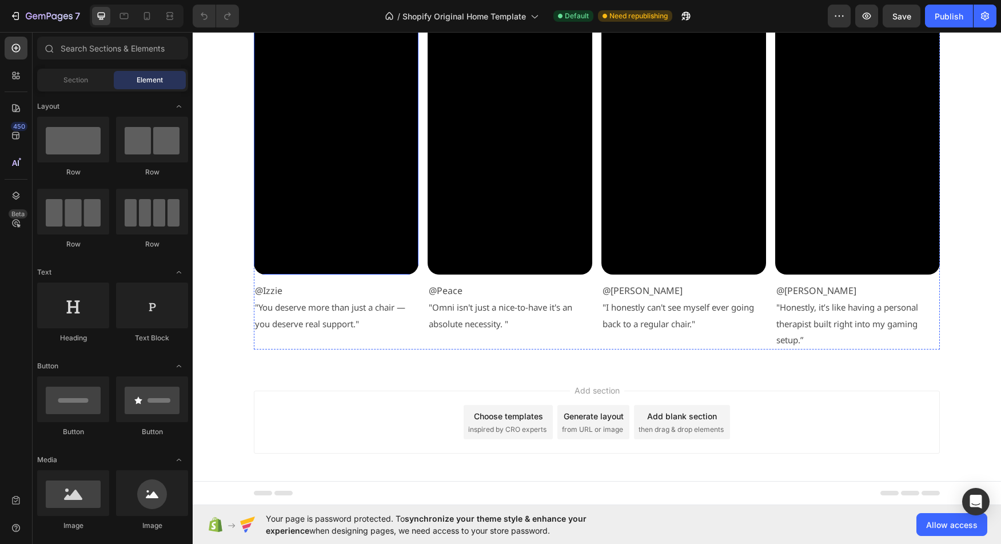
click at [319, 262] on video at bounding box center [336, 128] width 165 height 293
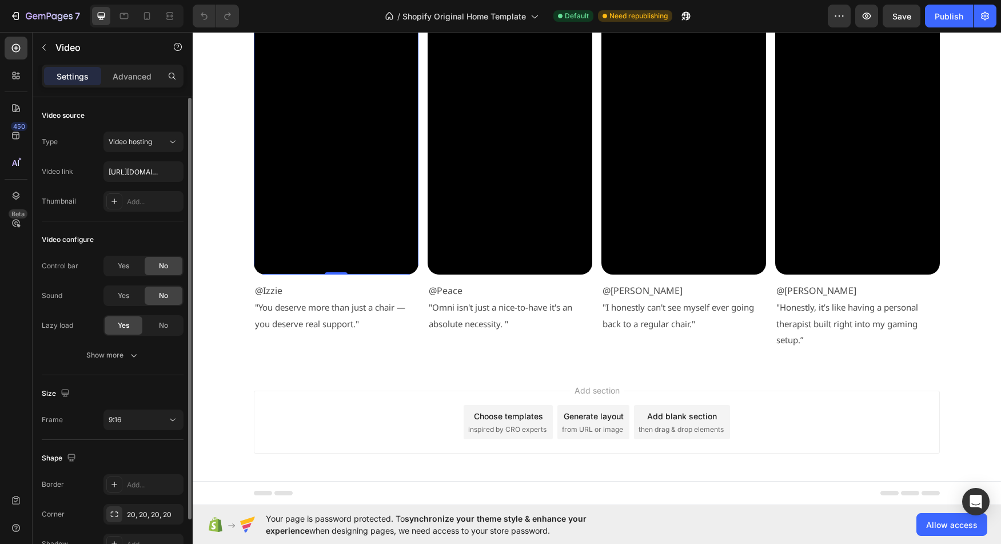
scroll to position [65, 0]
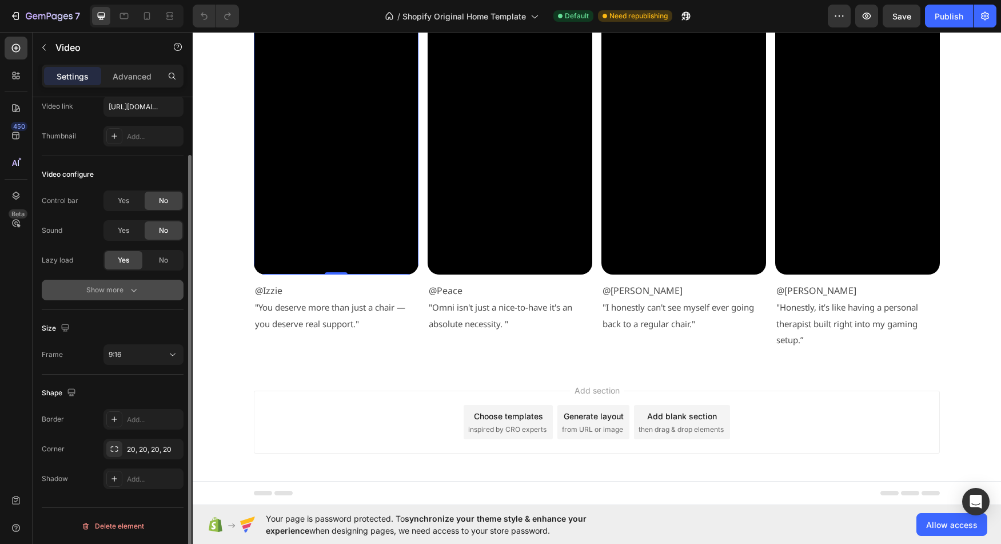
click at [103, 295] on button "Show more" at bounding box center [113, 289] width 142 height 21
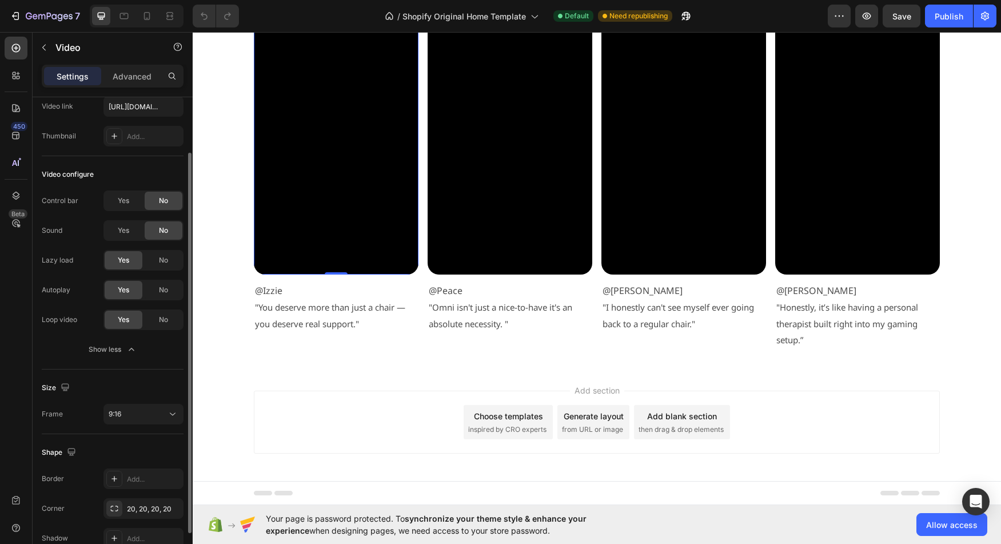
scroll to position [125, 0]
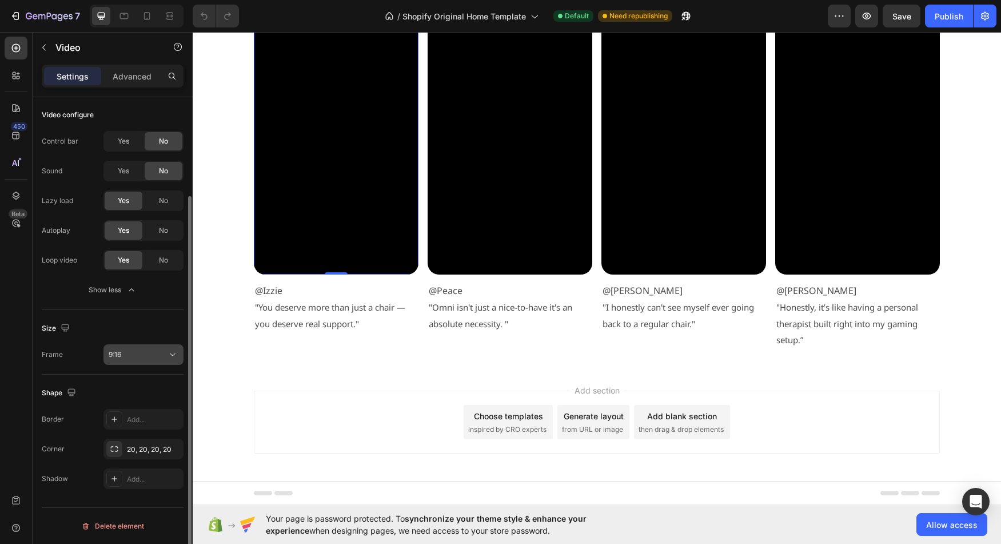
click at [165, 357] on div "9:16" at bounding box center [138, 354] width 58 height 10
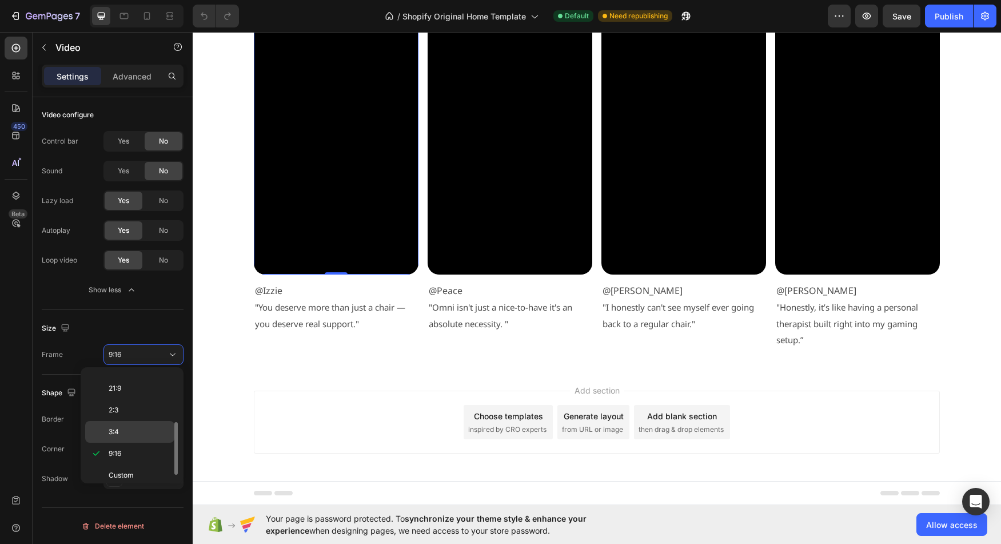
click at [125, 434] on p "3:4" at bounding box center [139, 431] width 61 height 10
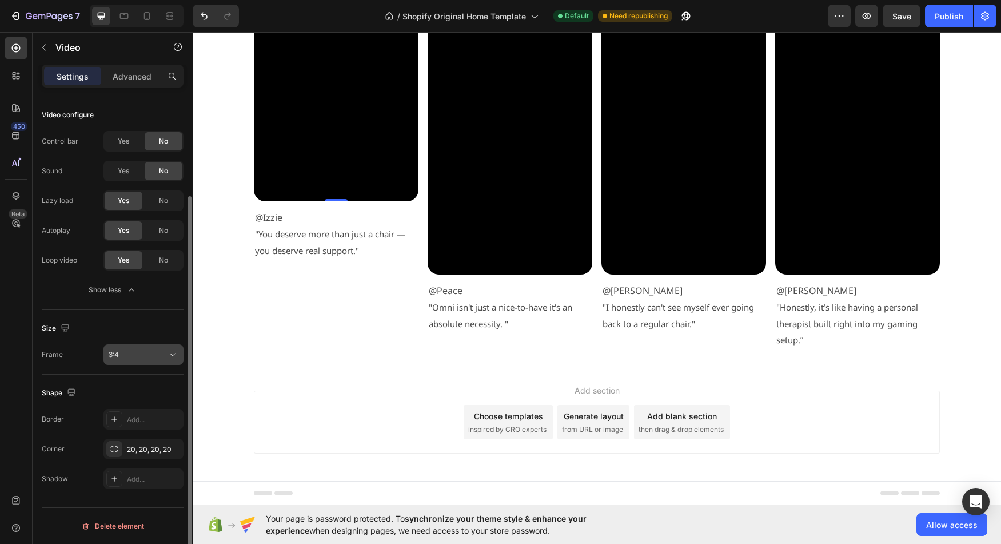
click at [174, 355] on icon at bounding box center [172, 354] width 11 height 11
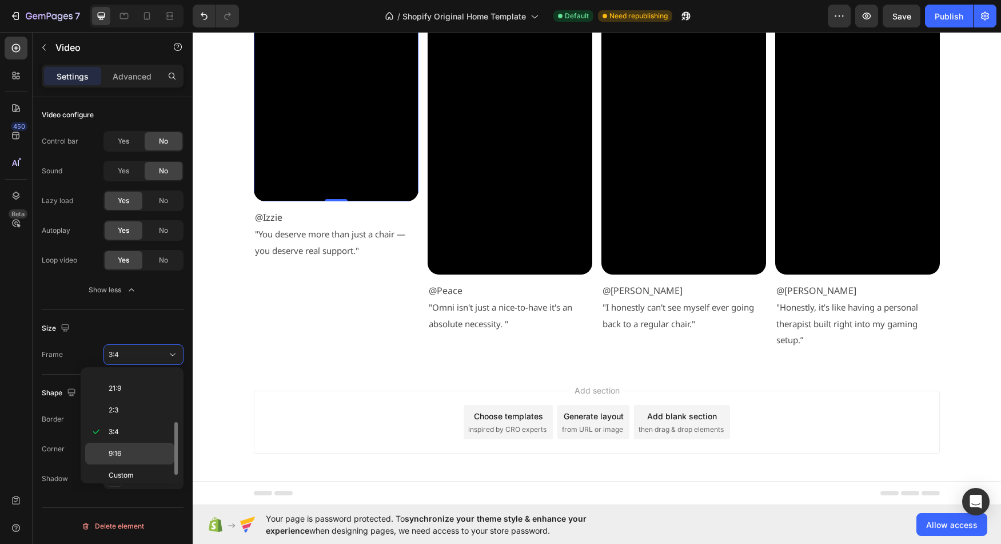
click at [132, 450] on p "9:16" at bounding box center [139, 453] width 61 height 10
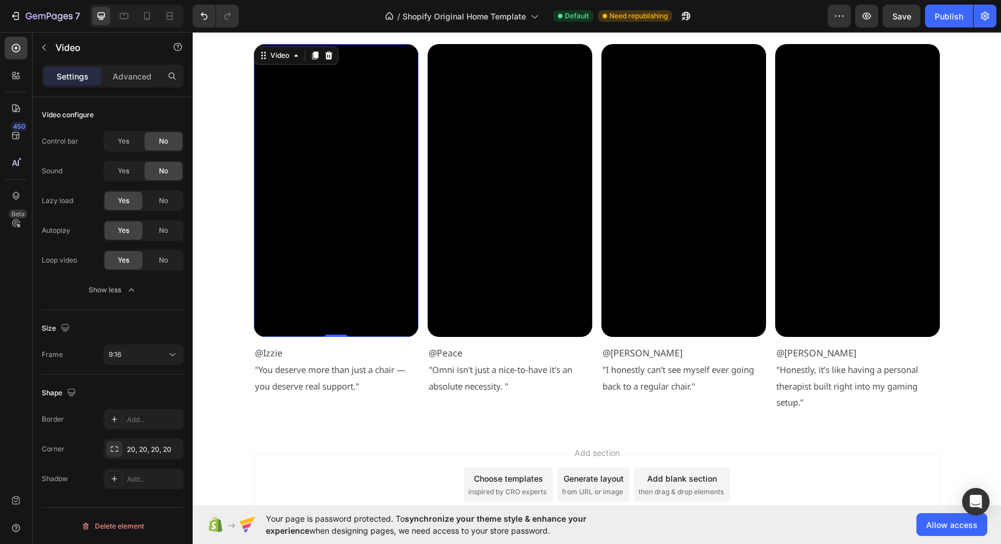
scroll to position [2331, 0]
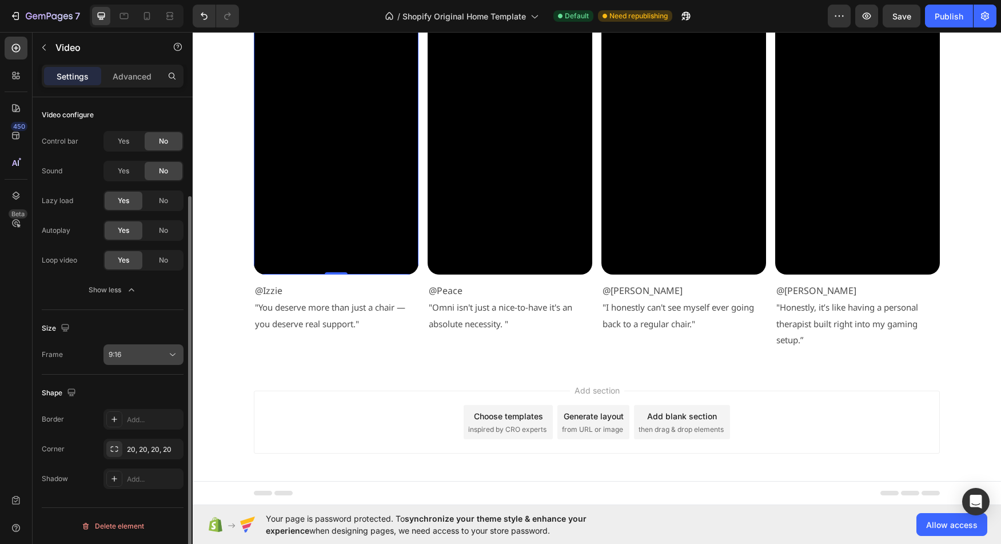
click at [177, 358] on icon at bounding box center [172, 354] width 11 height 11
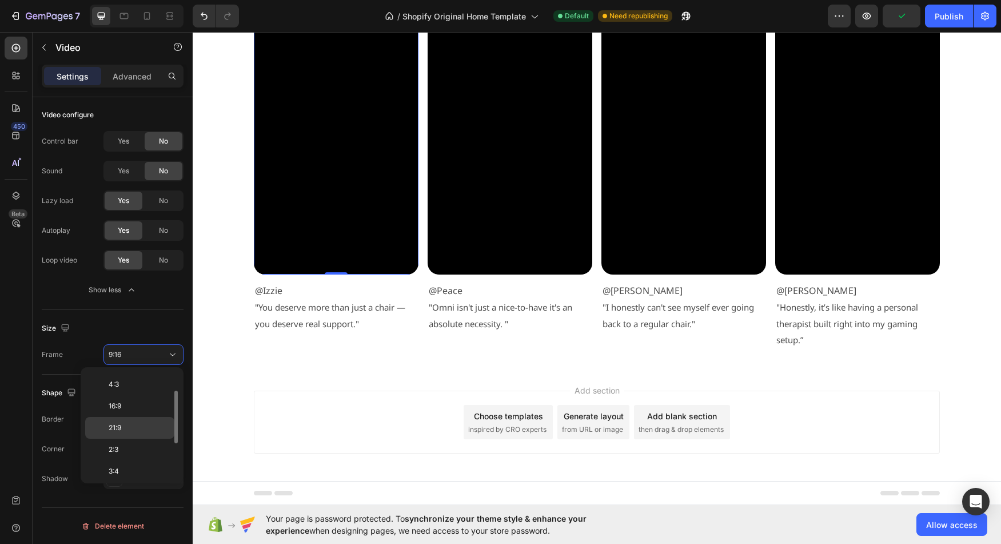
scroll to position [53, 0]
click at [147, 449] on div "21:9" at bounding box center [129, 460] width 89 height 22
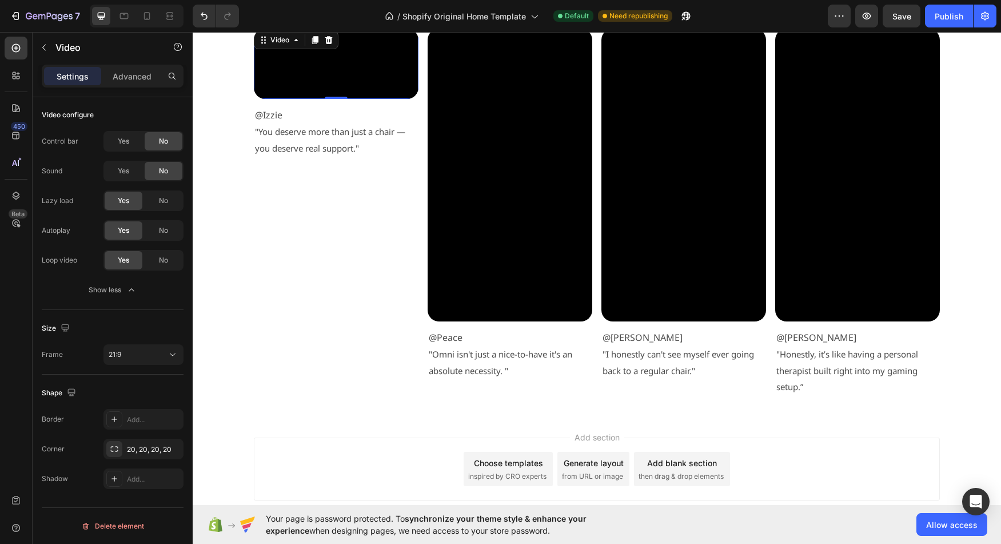
scroll to position [2331, 0]
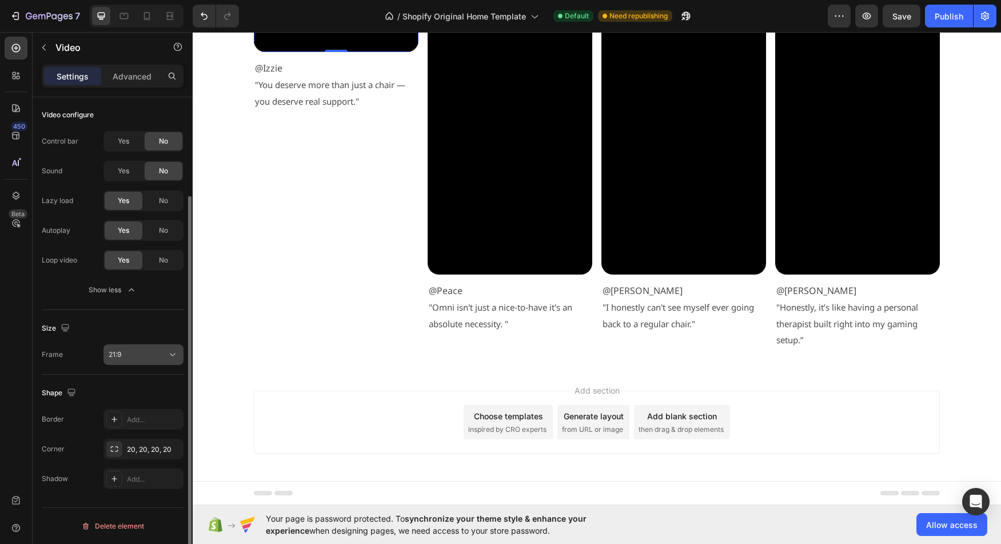
click at [169, 354] on icon at bounding box center [172, 354] width 11 height 11
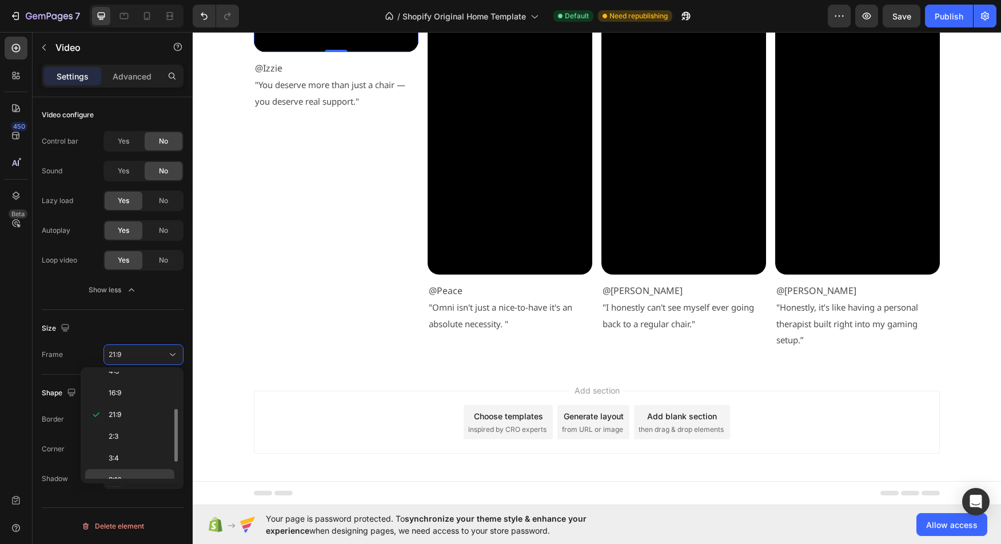
scroll to position [110, 0]
click at [141, 445] on p "9:16" at bounding box center [139, 446] width 61 height 10
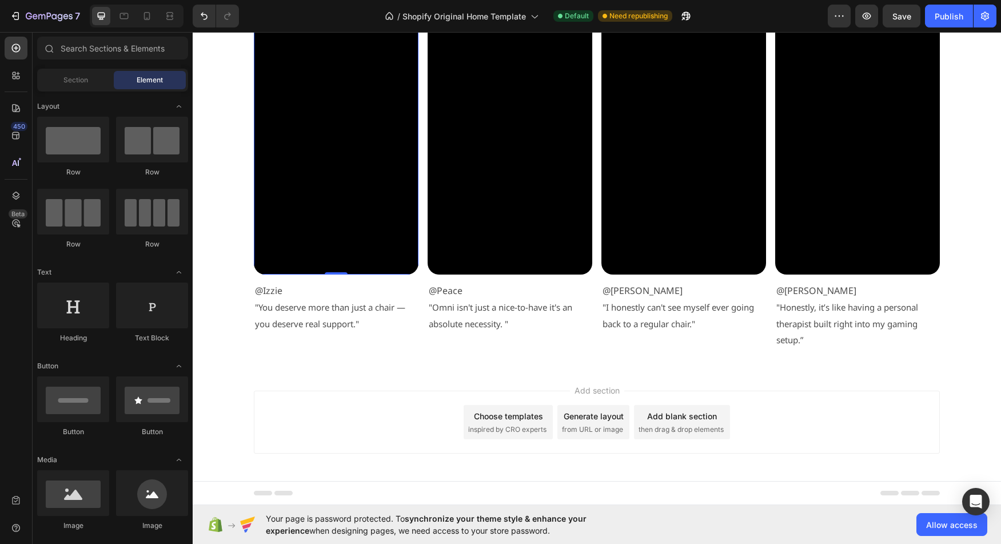
click at [303, 222] on video at bounding box center [336, 128] width 165 height 293
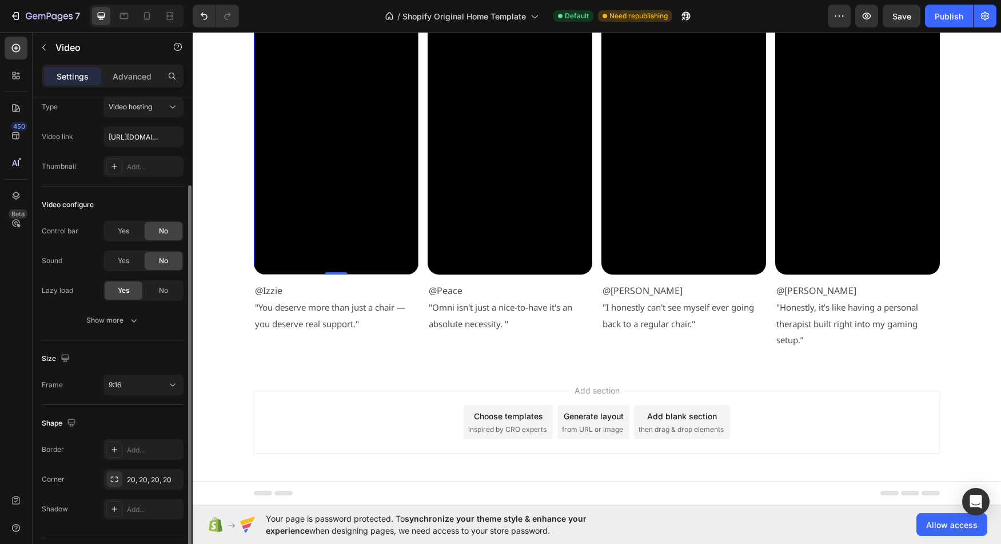
scroll to position [65, 0]
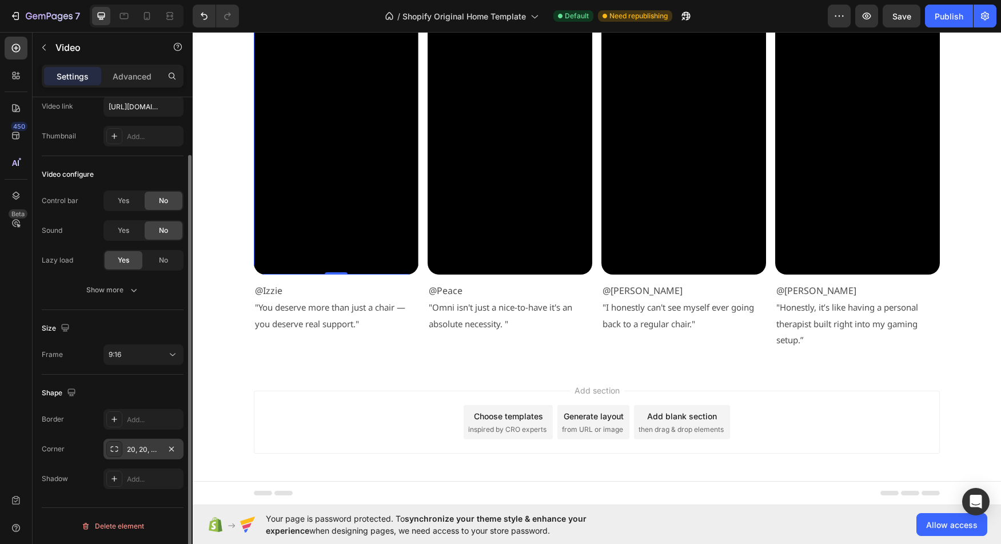
click at [118, 448] on icon at bounding box center [114, 449] width 7 height 6
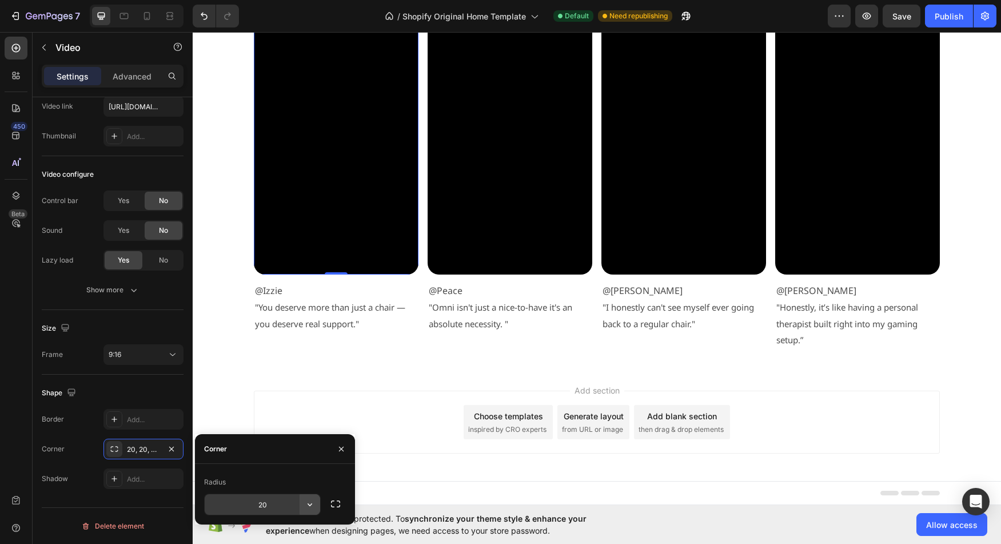
click at [309, 504] on icon "button" at bounding box center [309, 504] width 5 height 3
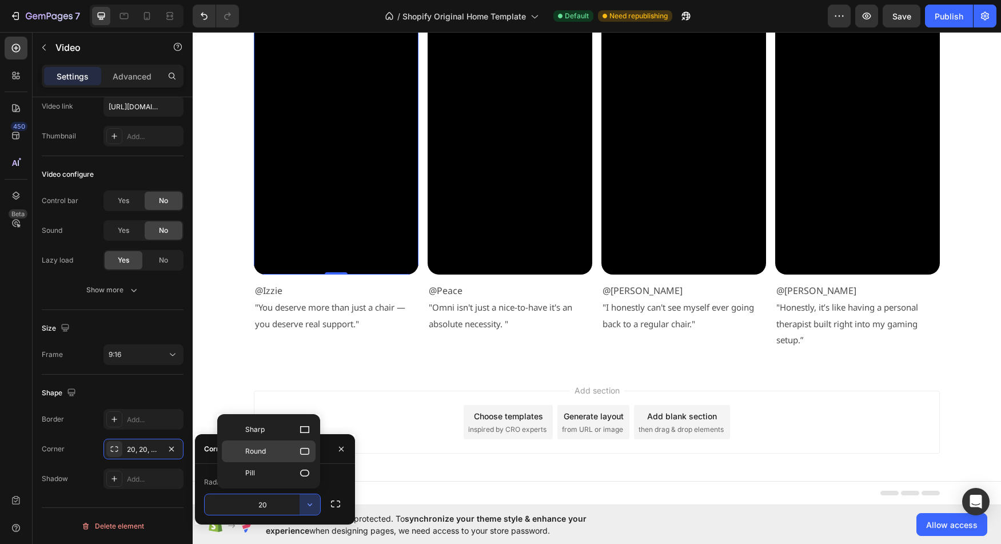
click at [303, 448] on icon at bounding box center [304, 451] width 9 height 7
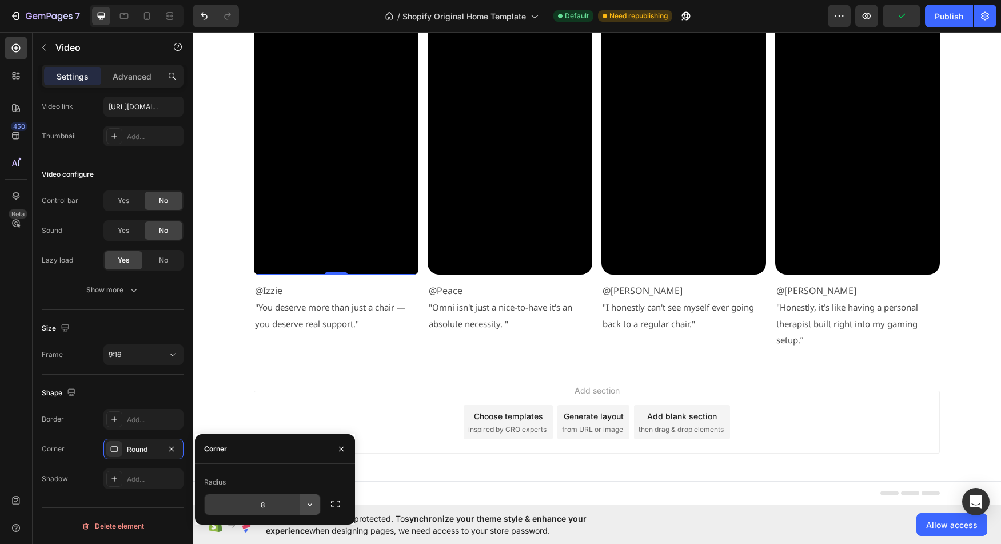
click at [313, 506] on icon "button" at bounding box center [309, 503] width 11 height 11
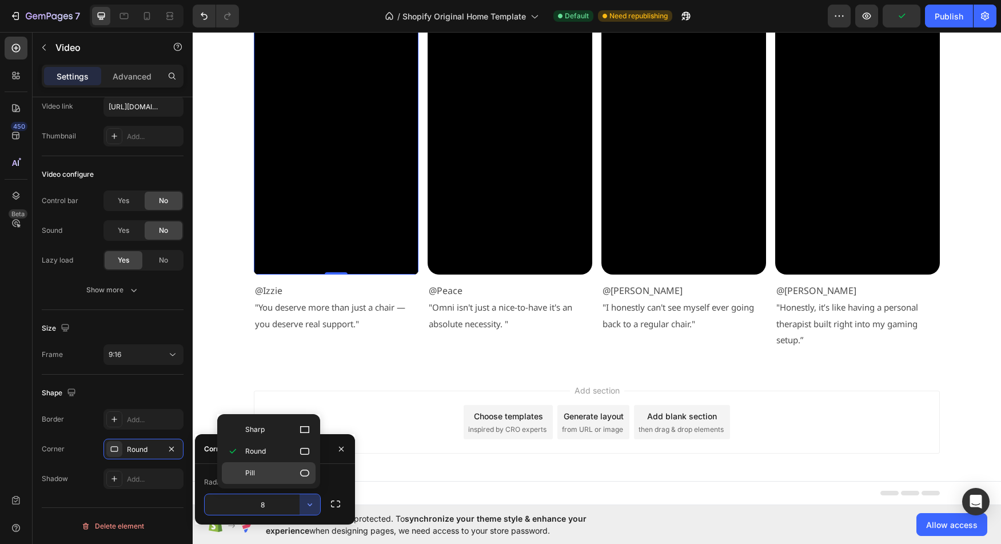
click at [295, 475] on p "Pill" at bounding box center [277, 472] width 65 height 11
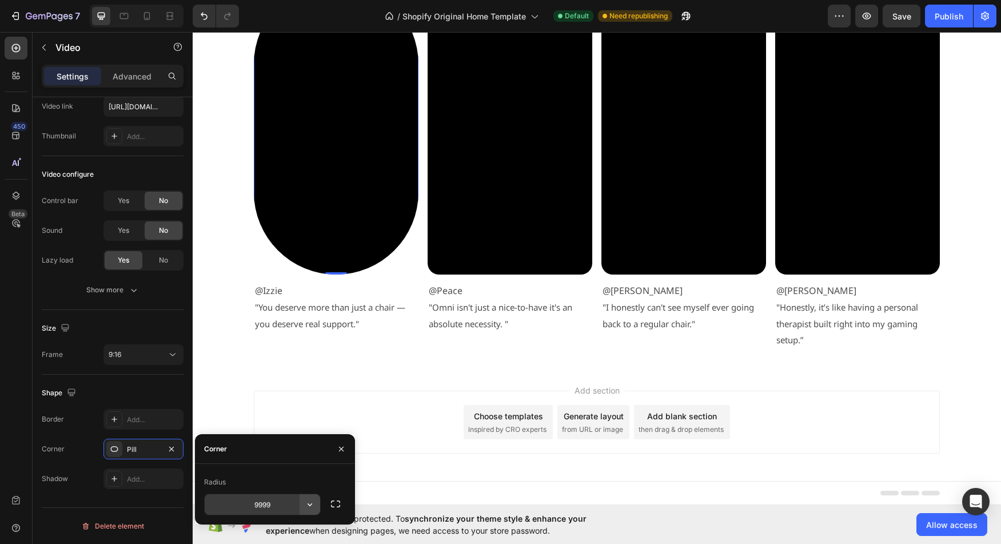
click at [310, 504] on icon "button" at bounding box center [309, 503] width 11 height 11
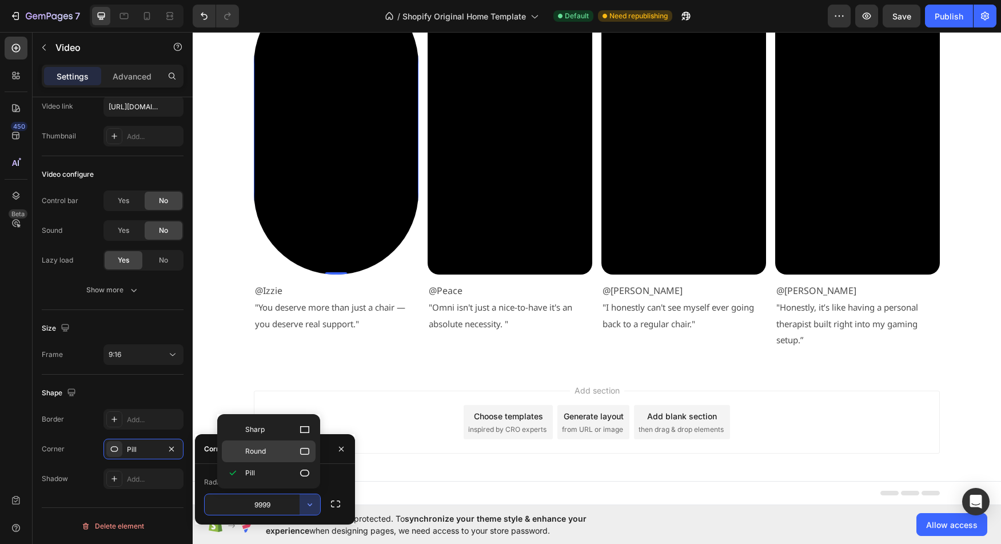
click at [288, 454] on p "Round" at bounding box center [277, 450] width 65 height 11
type input "8"
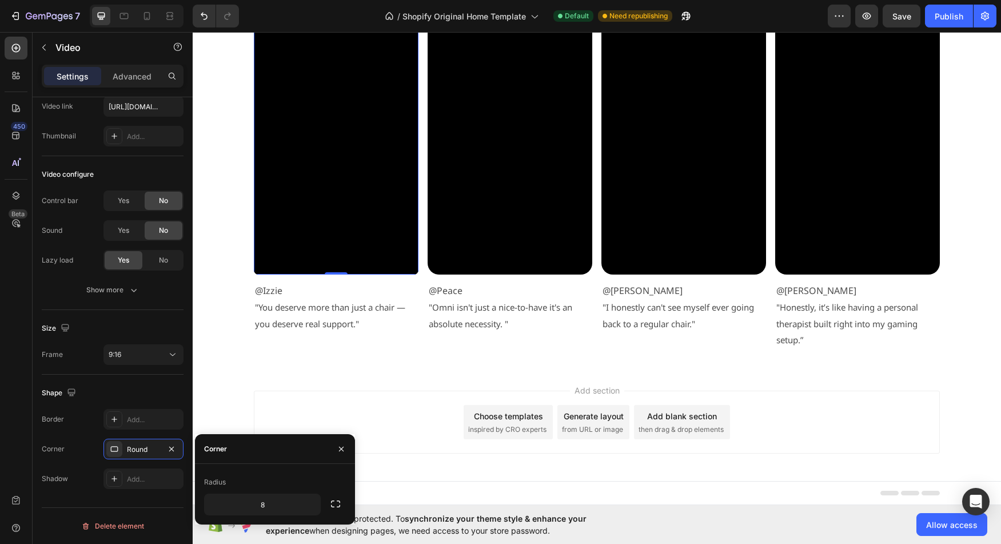
click at [220, 407] on div "Add section Choose templates inspired by CRO experts Generate layout from URL o…" at bounding box center [597, 423] width 808 height 113
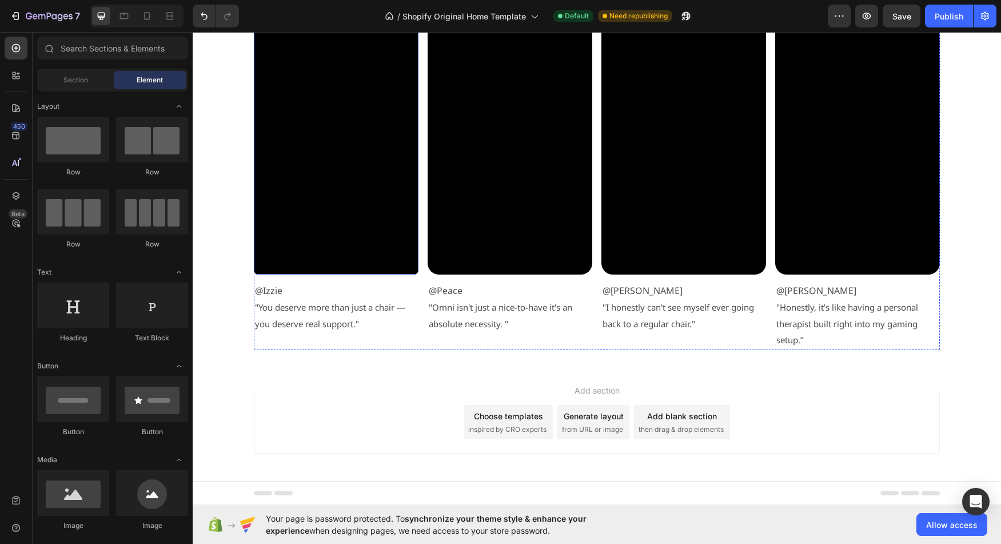
click at [272, 222] on video at bounding box center [336, 128] width 165 height 293
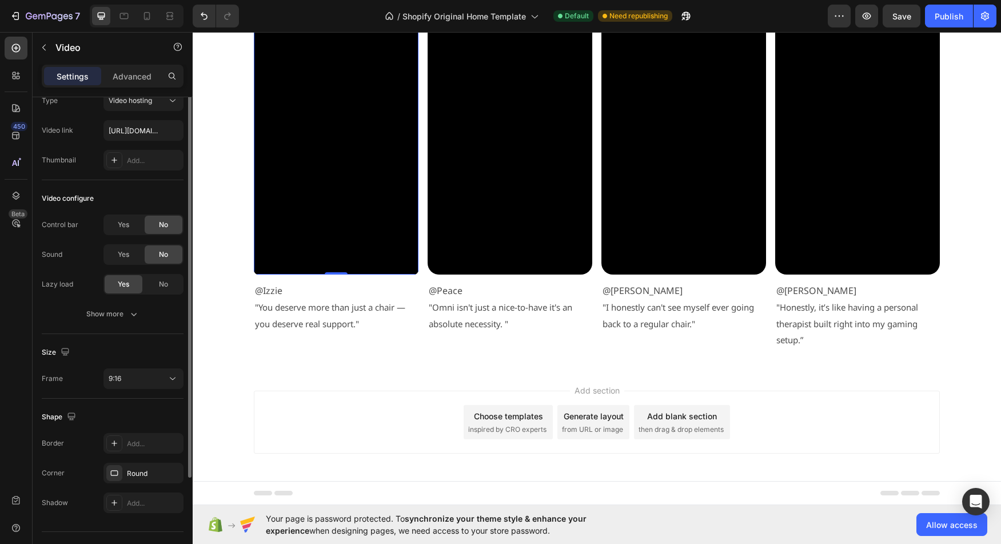
scroll to position [0, 0]
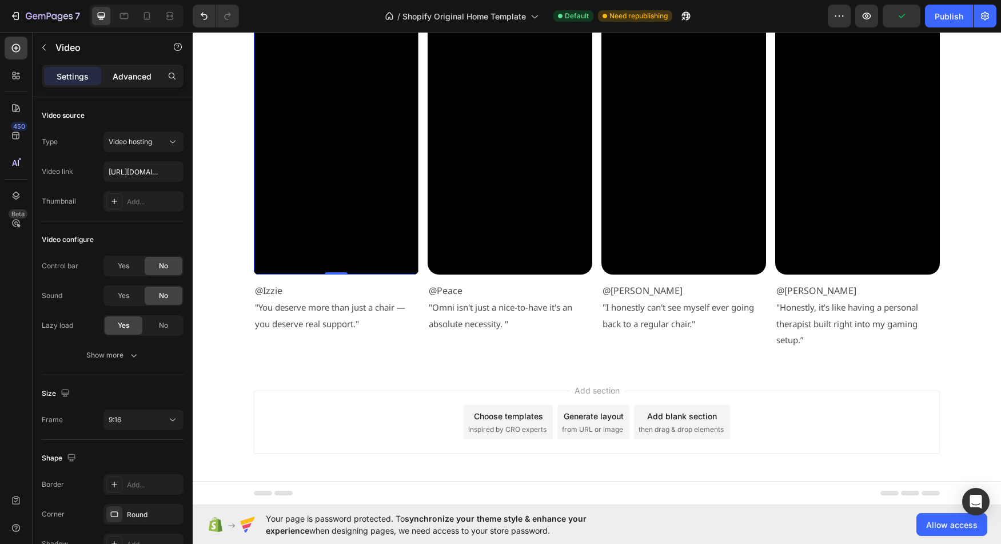
click at [124, 76] on p "Advanced" at bounding box center [132, 76] width 39 height 12
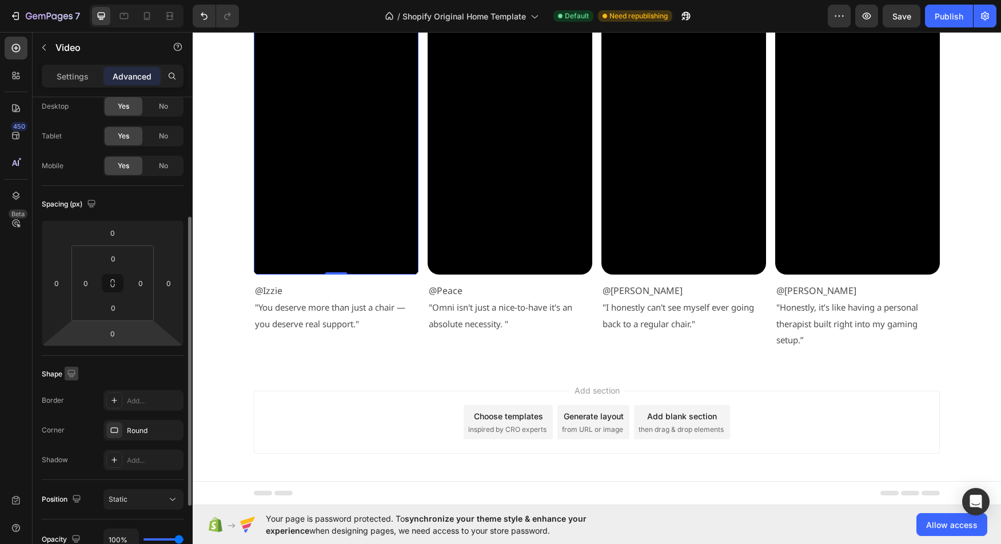
scroll to position [117, 0]
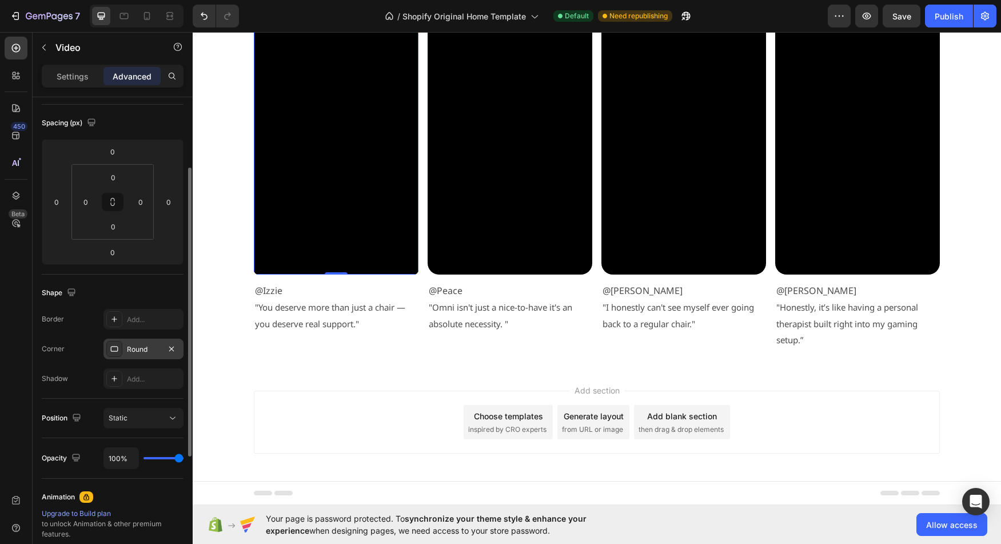
click at [151, 350] on div "Round" at bounding box center [143, 349] width 33 height 10
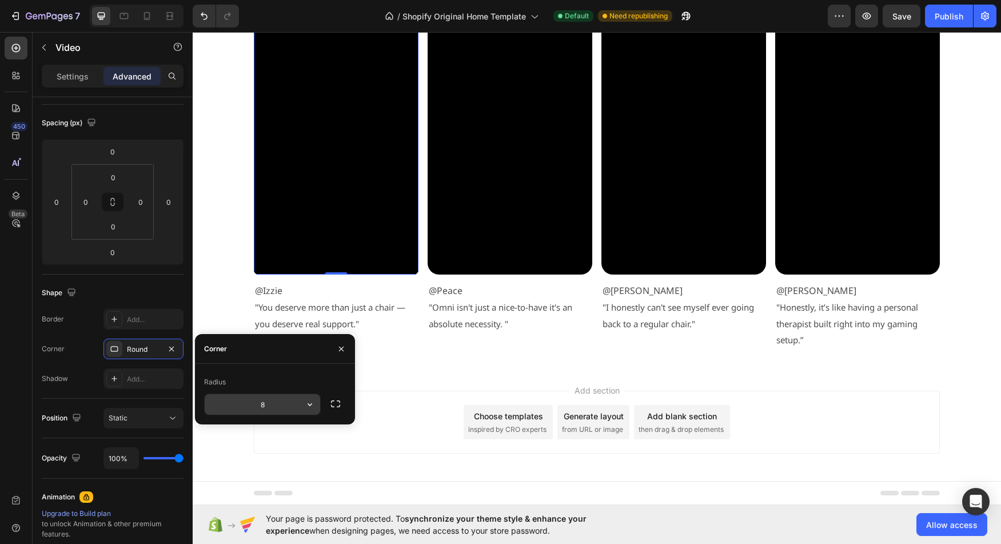
click at [265, 402] on input "8" at bounding box center [262, 404] width 115 height 21
type input "20"
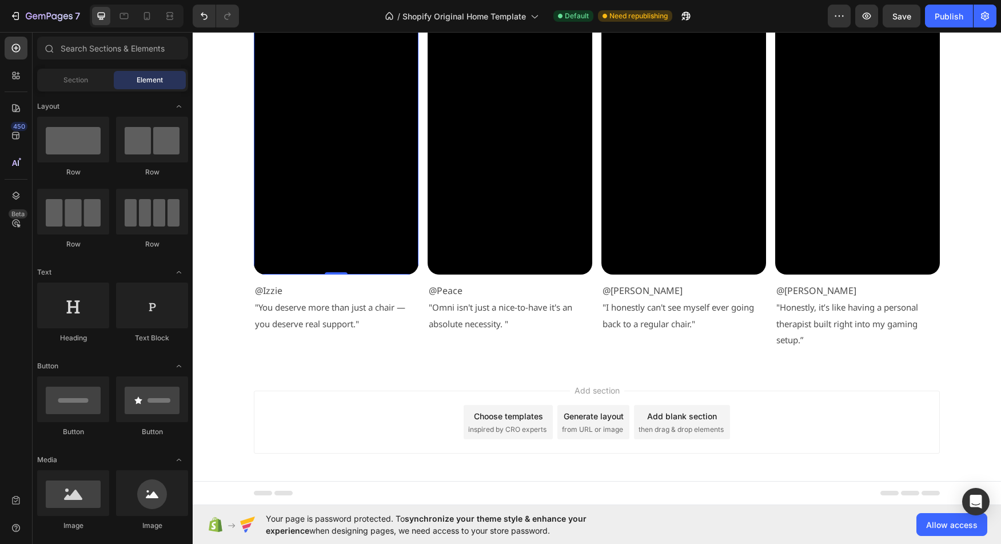
click at [263, 466] on div "Add section Choose templates inspired by CRO experts Generate layout from URL o…" at bounding box center [597, 423] width 808 height 113
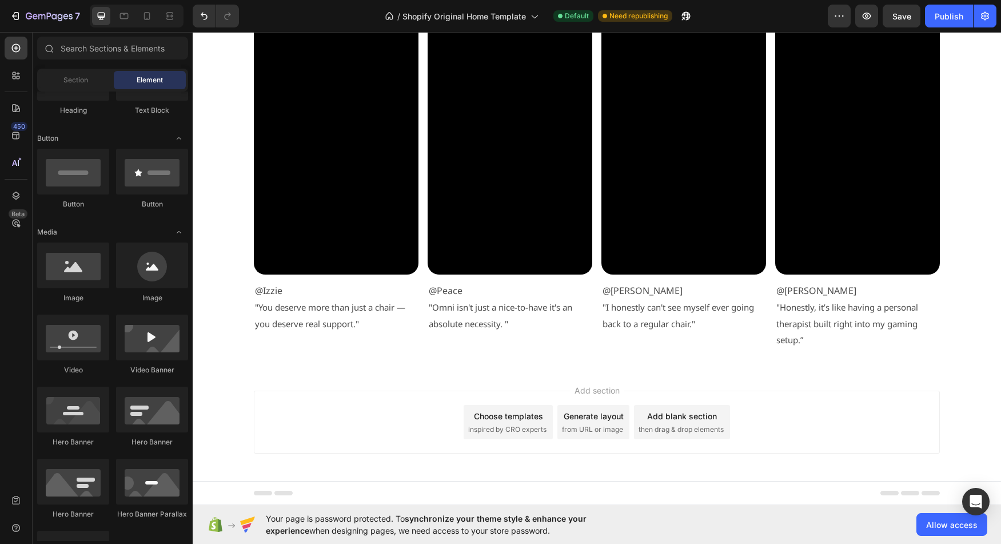
scroll to position [0, 0]
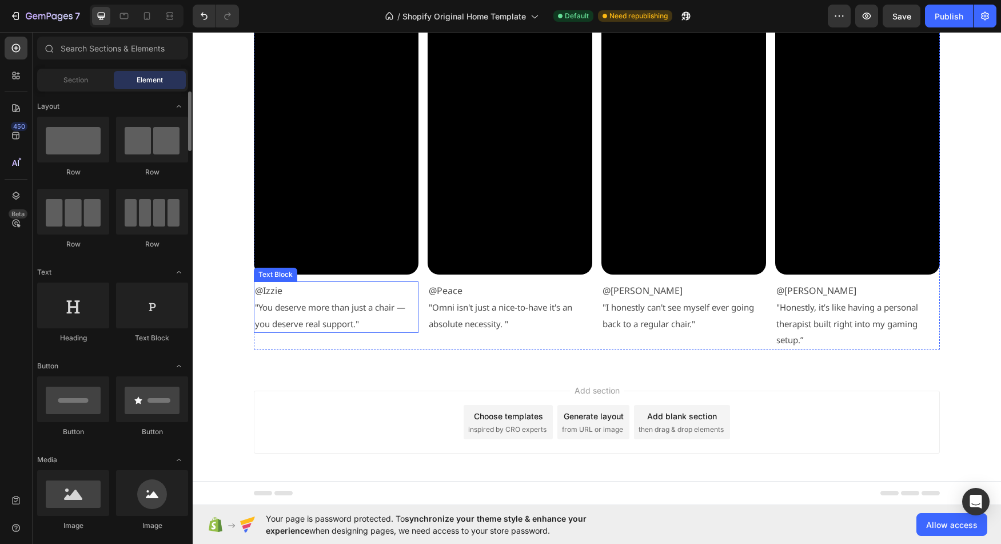
click at [293, 236] on video at bounding box center [336, 128] width 165 height 293
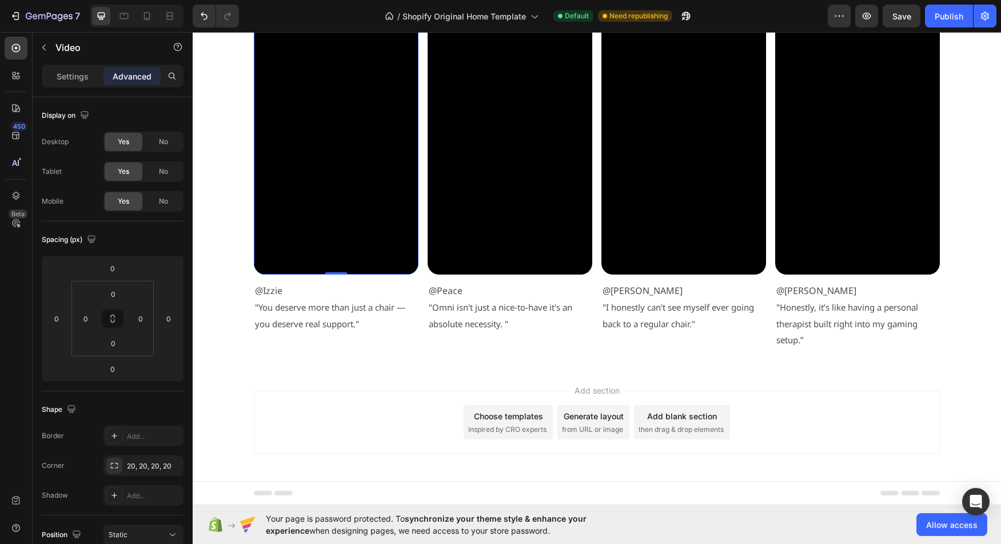
click at [345, 201] on video at bounding box center [336, 128] width 165 height 293
click at [521, 191] on video at bounding box center [509, 128] width 165 height 293
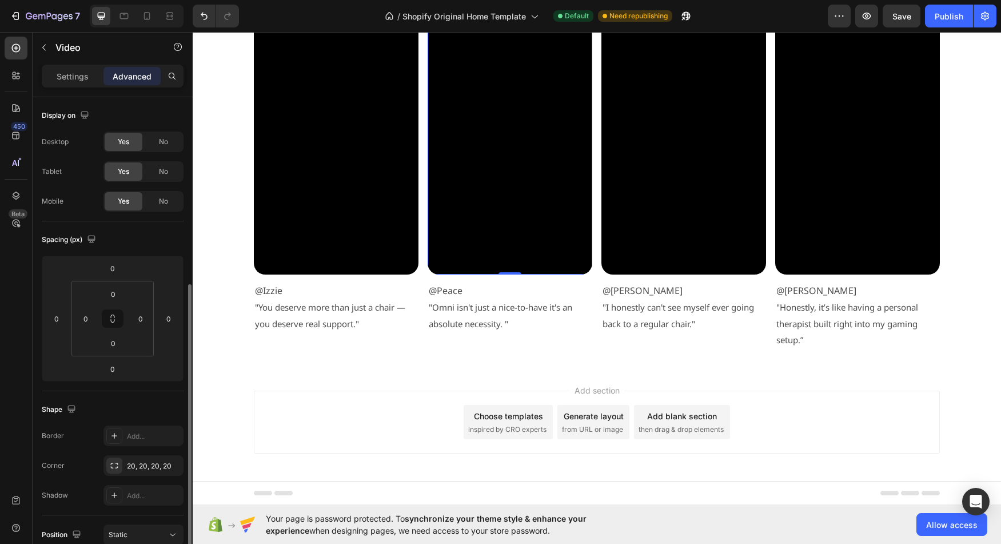
scroll to position [117, 0]
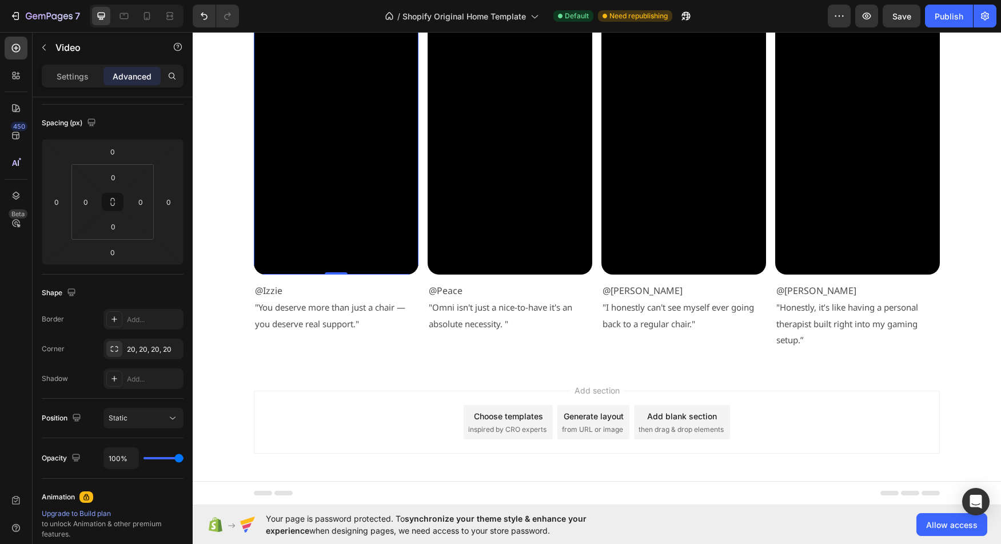
click at [311, 255] on video at bounding box center [336, 128] width 165 height 293
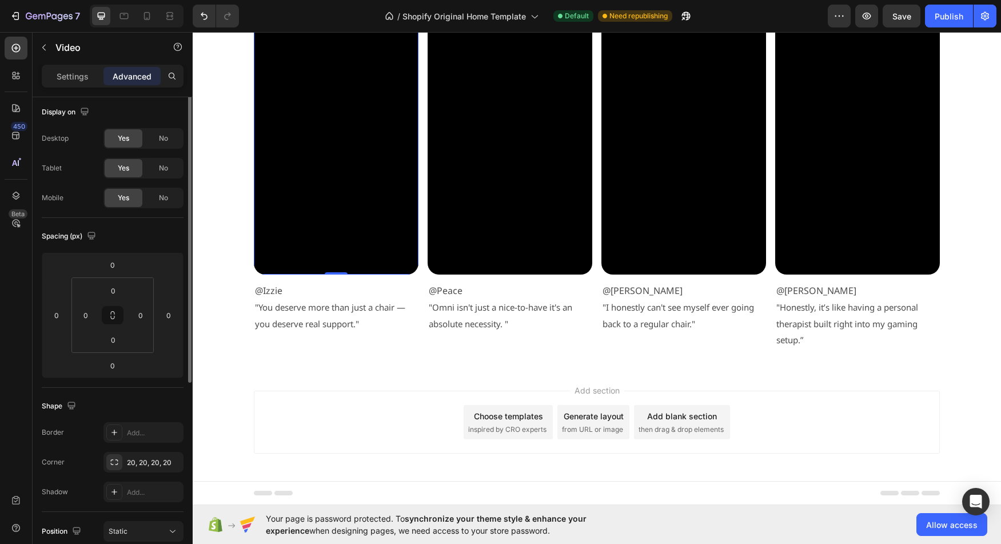
scroll to position [0, 0]
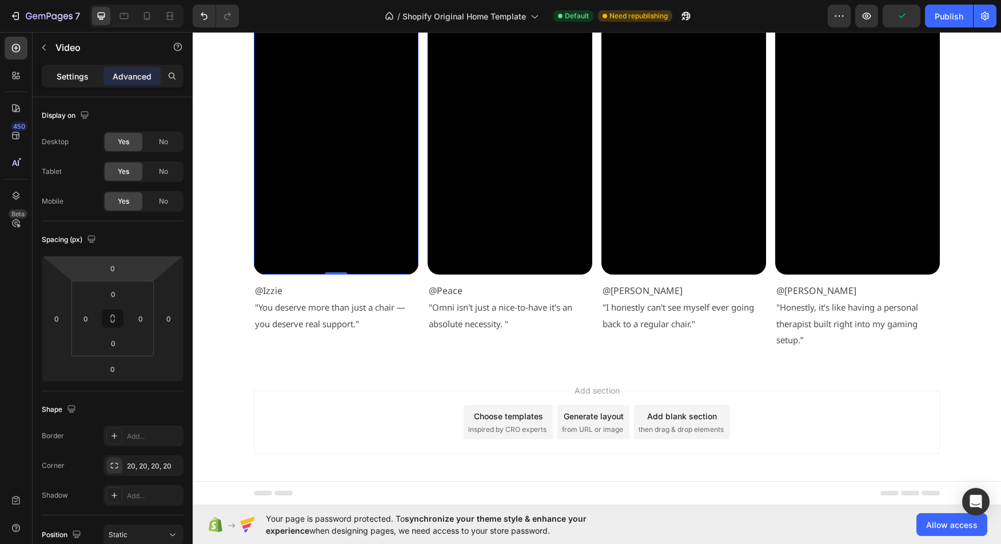
click at [91, 80] on div "Settings" at bounding box center [72, 76] width 57 height 18
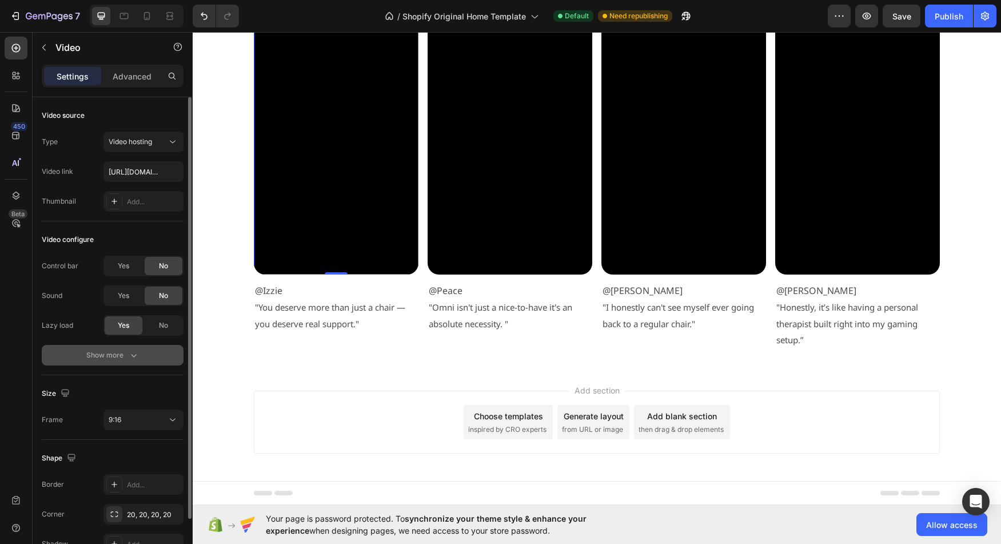
click at [93, 357] on div "Show more" at bounding box center [112, 354] width 53 height 11
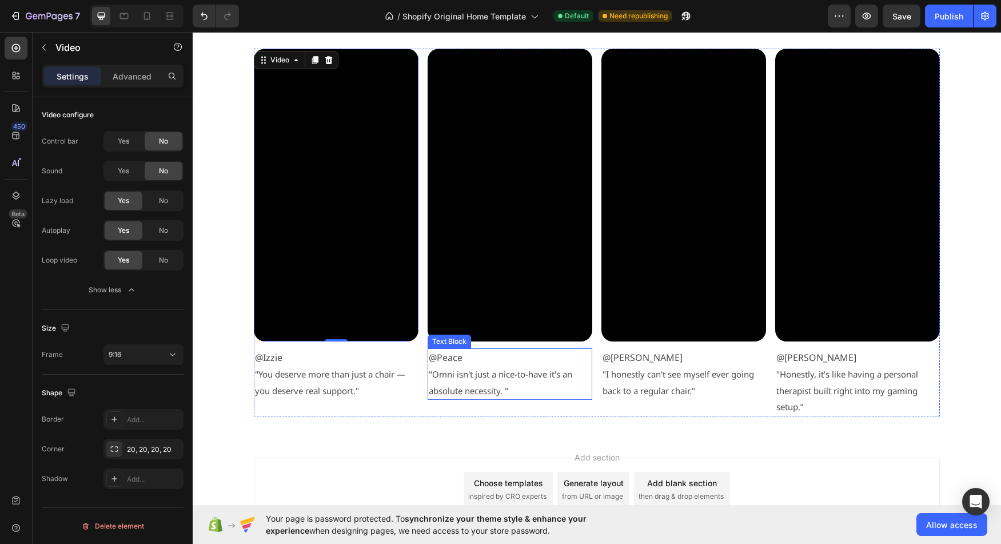
scroll to position [2331, 0]
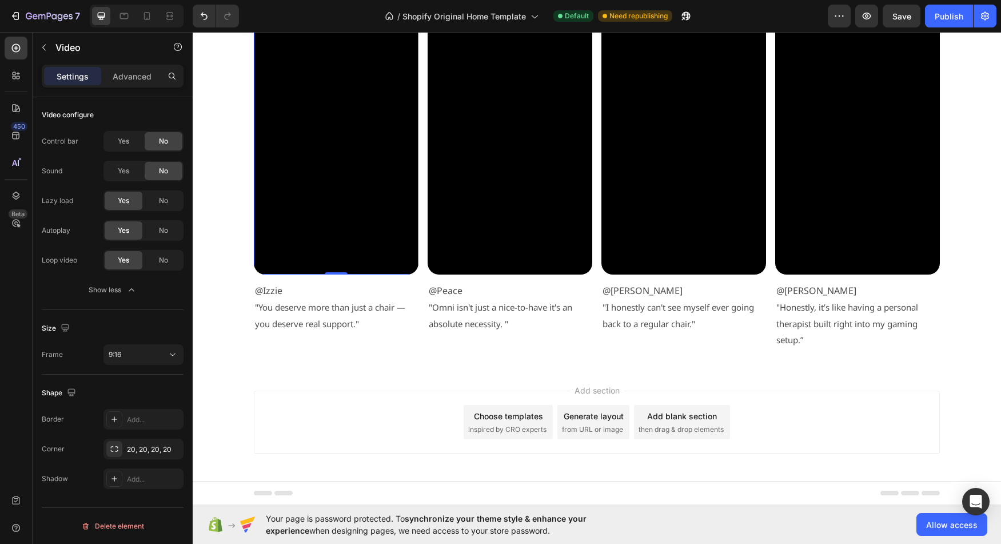
click at [681, 416] on div "Add blank section" at bounding box center [682, 416] width 70 height 12
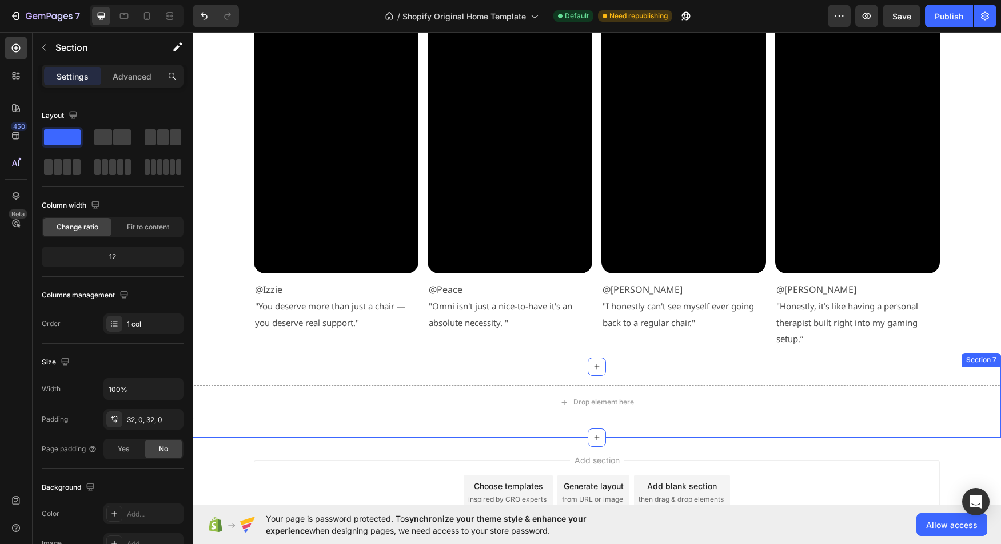
click at [382, 377] on div "Drop element here Section 7" at bounding box center [597, 401] width 808 height 71
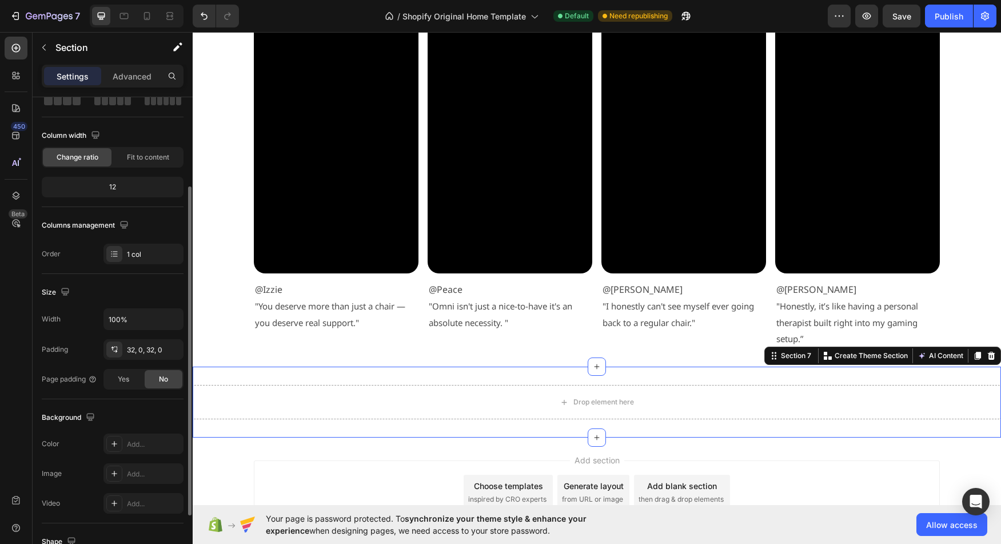
scroll to position [133, 0]
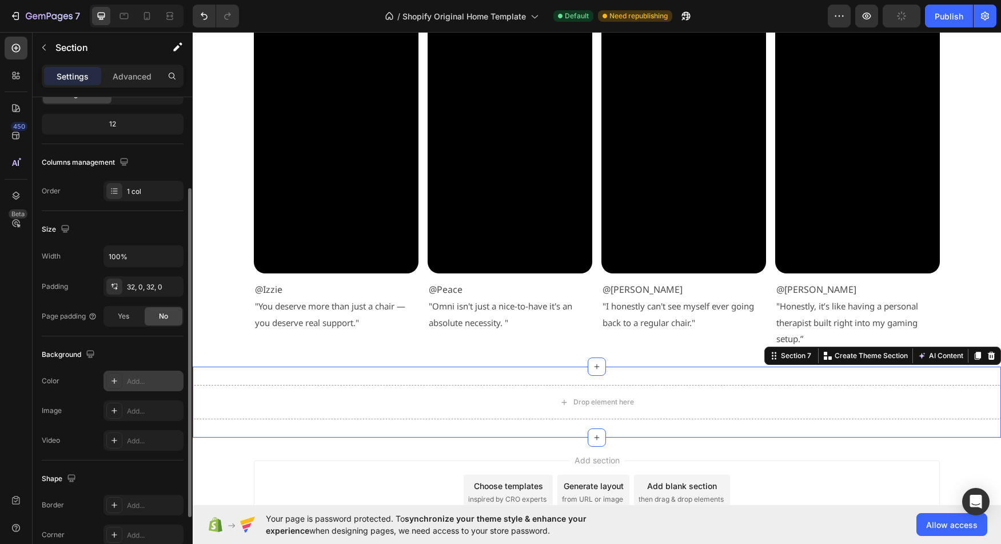
click at [114, 382] on icon at bounding box center [114, 380] width 9 height 9
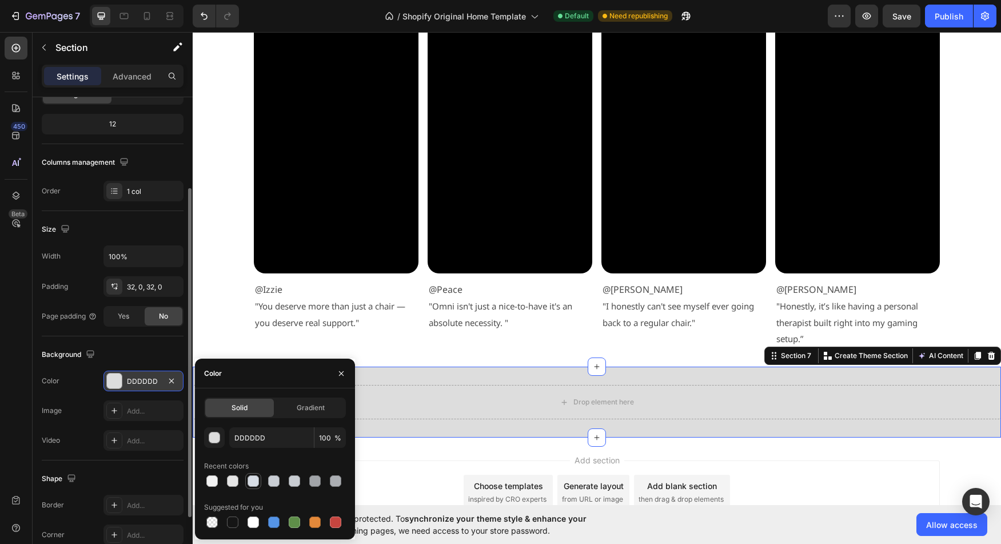
click at [255, 480] on div at bounding box center [252, 480] width 11 height 11
click at [273, 480] on div at bounding box center [273, 480] width 11 height 11
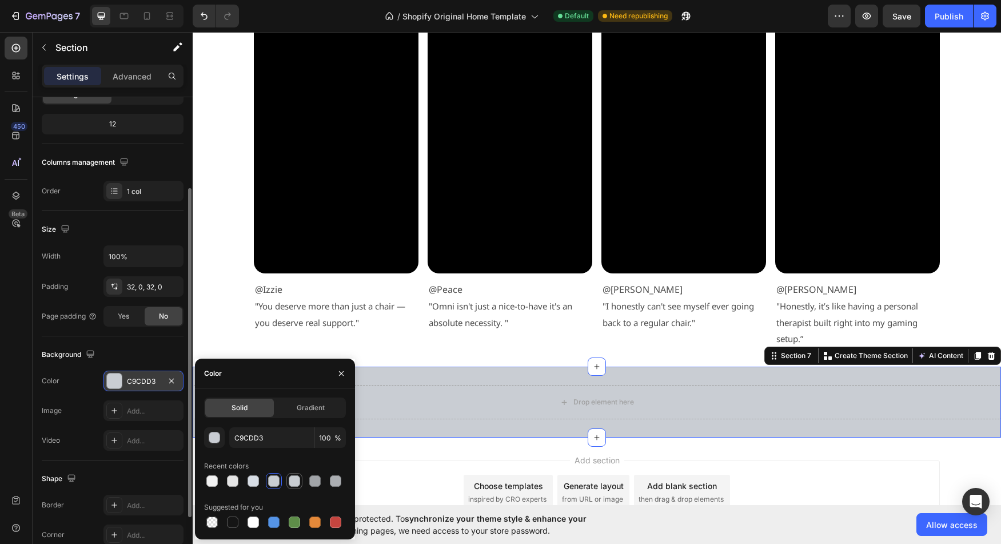
click at [300, 480] on div at bounding box center [294, 481] width 14 height 14
click at [325, 480] on div at bounding box center [275, 481] width 142 height 16
click at [315, 481] on div at bounding box center [314, 480] width 11 height 11
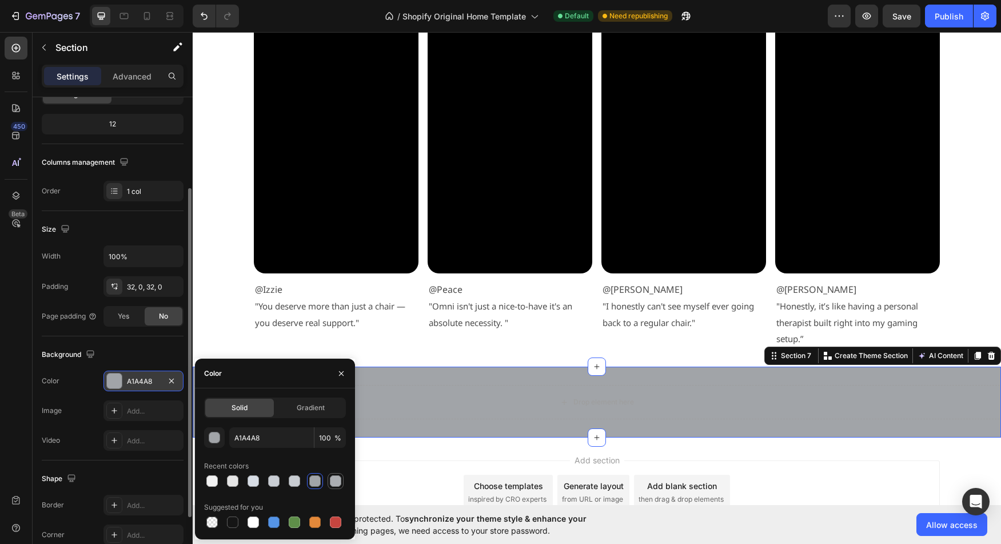
click at [333, 481] on div at bounding box center [335, 480] width 11 height 11
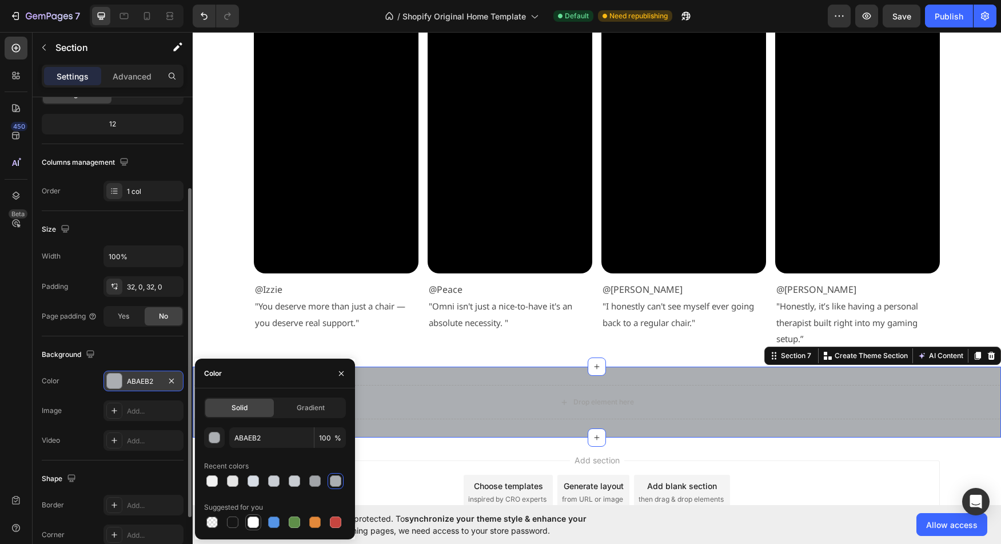
click at [253, 525] on div at bounding box center [252, 521] width 11 height 11
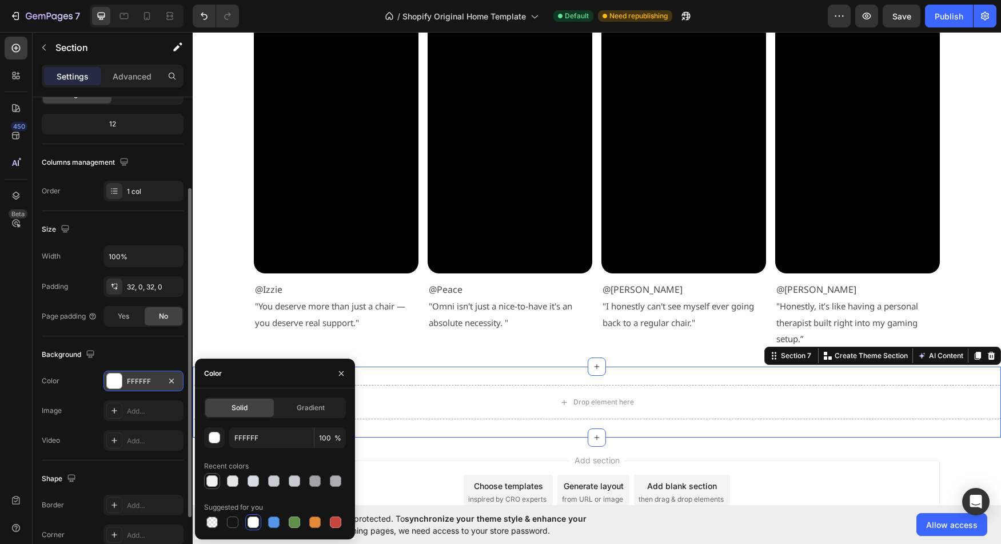
click at [206, 484] on div at bounding box center [212, 481] width 14 height 14
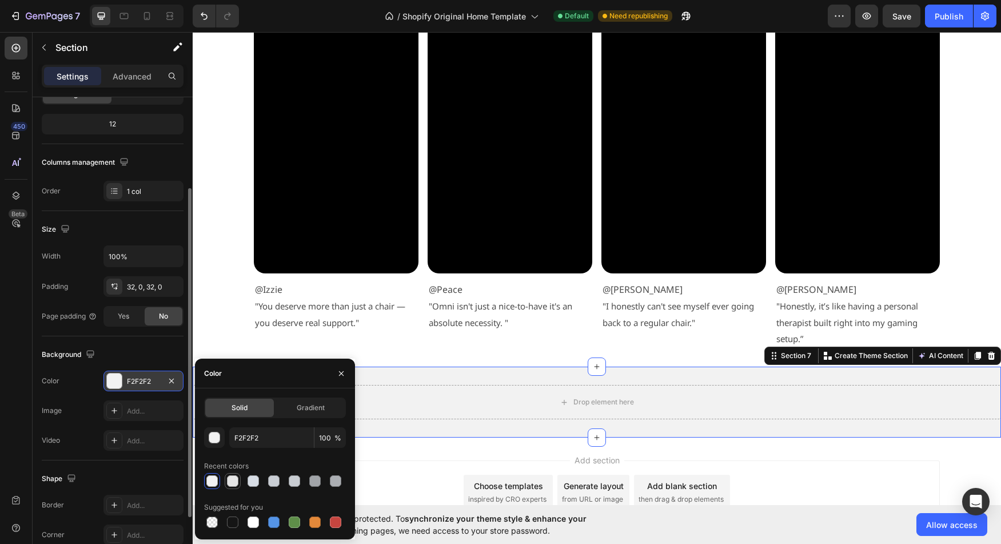
click at [231, 484] on div at bounding box center [232, 480] width 11 height 11
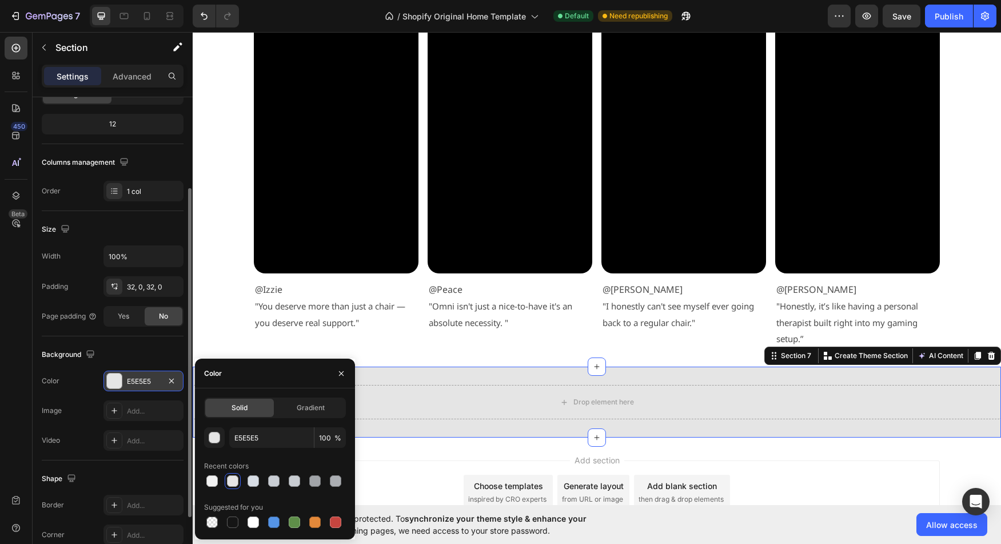
click at [261, 482] on div at bounding box center [275, 481] width 142 height 16
click at [257, 482] on div at bounding box center [252, 480] width 11 height 11
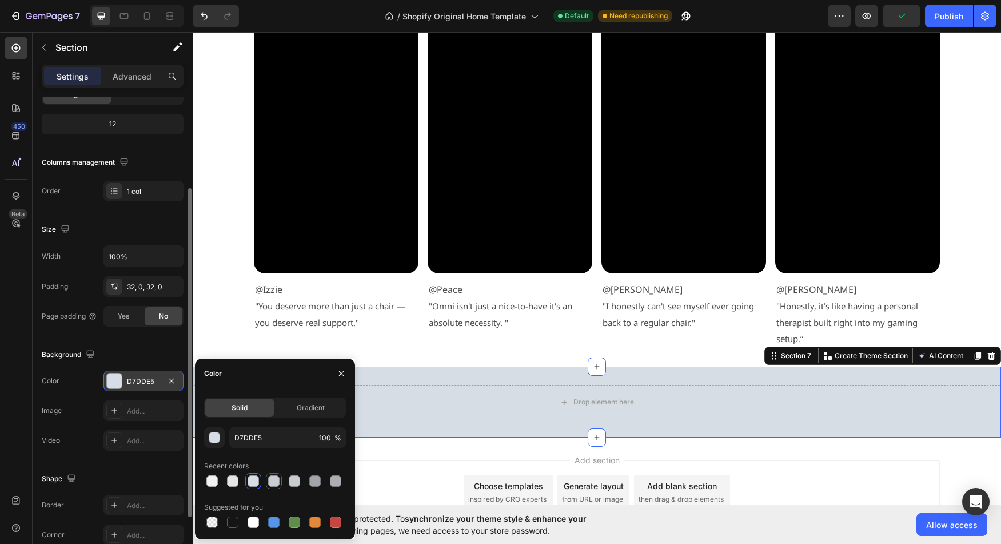
click at [274, 482] on div at bounding box center [273, 480] width 11 height 11
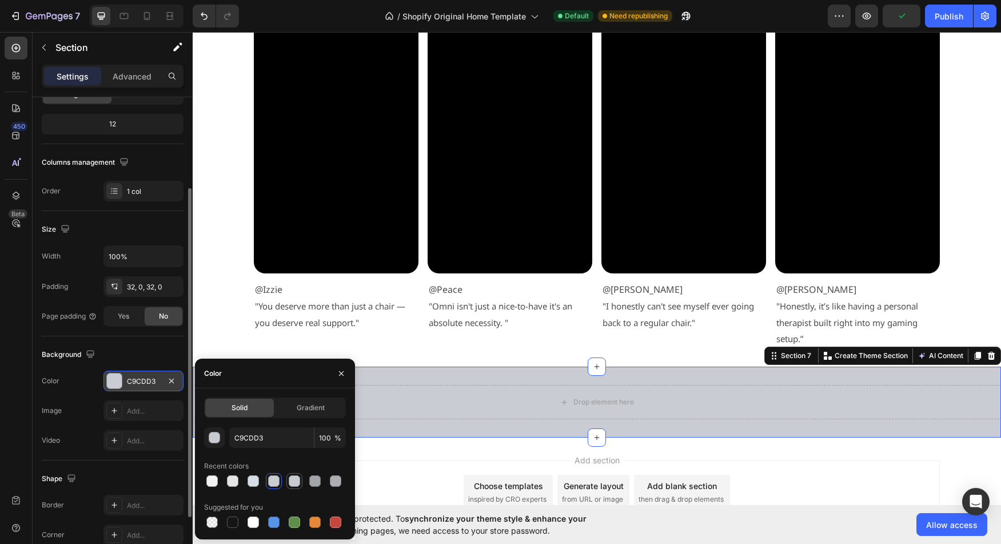
click at [295, 484] on div at bounding box center [294, 480] width 11 height 11
click at [309, 483] on div at bounding box center [314, 480] width 11 height 11
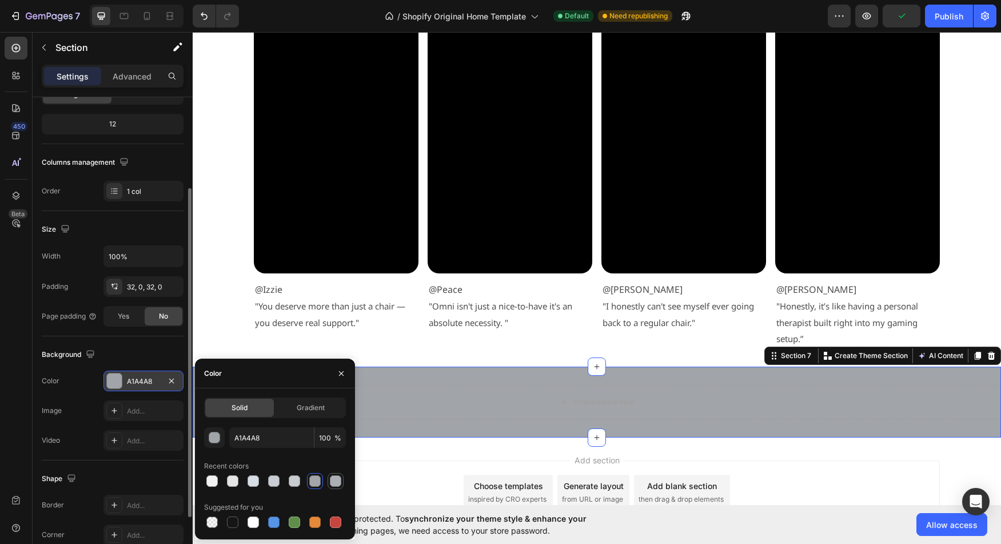
click at [334, 484] on div at bounding box center [335, 480] width 11 height 11
type input "ABAEB2"
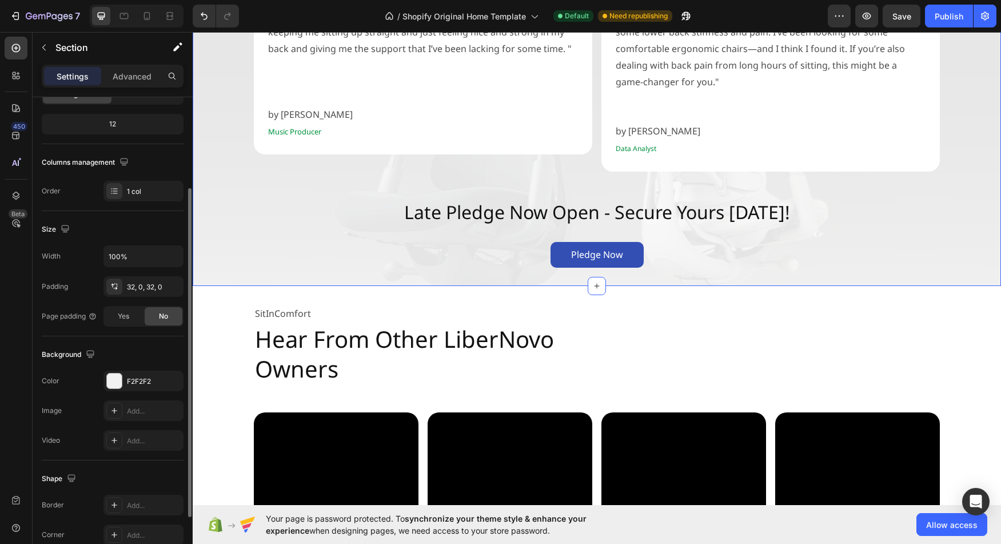
click at [276, 218] on div "What Real Users Are Saying? Heading "I really appreciate the lumbar support fun…" at bounding box center [597, 97] width 808 height 341
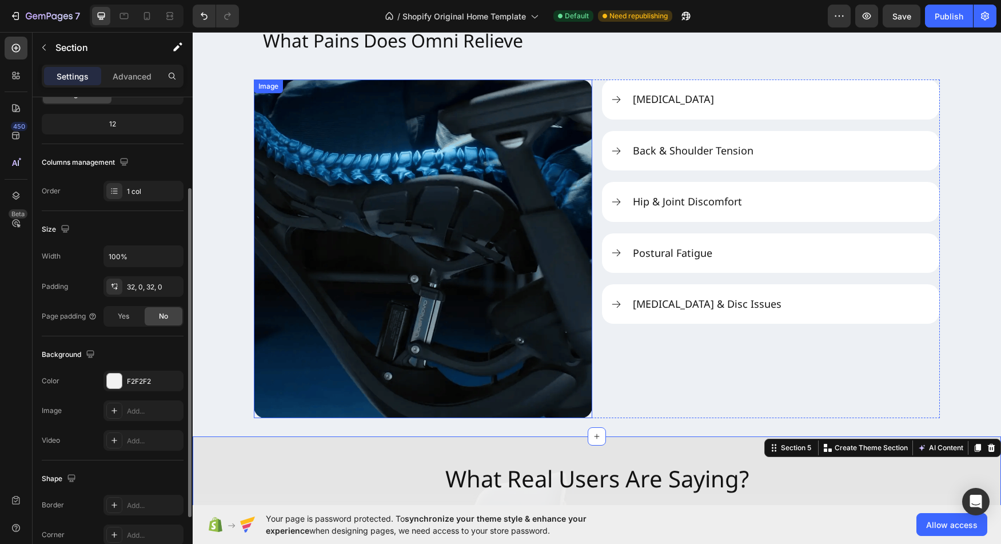
scroll to position [1381, 0]
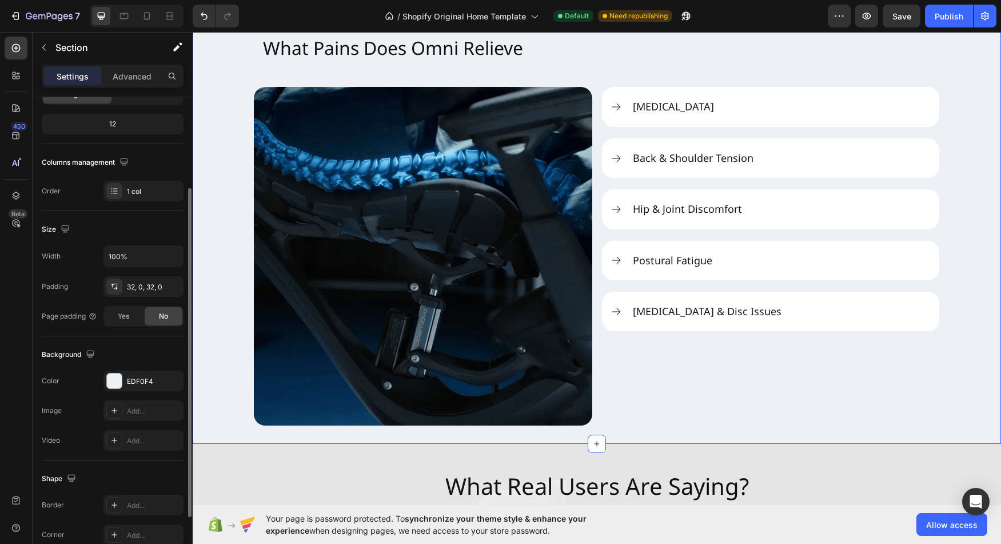
click at [232, 176] on div "What Pains Does Omni Relieve Heading Image Neck Stiffness Back & Shoulder Tensi…" at bounding box center [597, 226] width 808 height 399
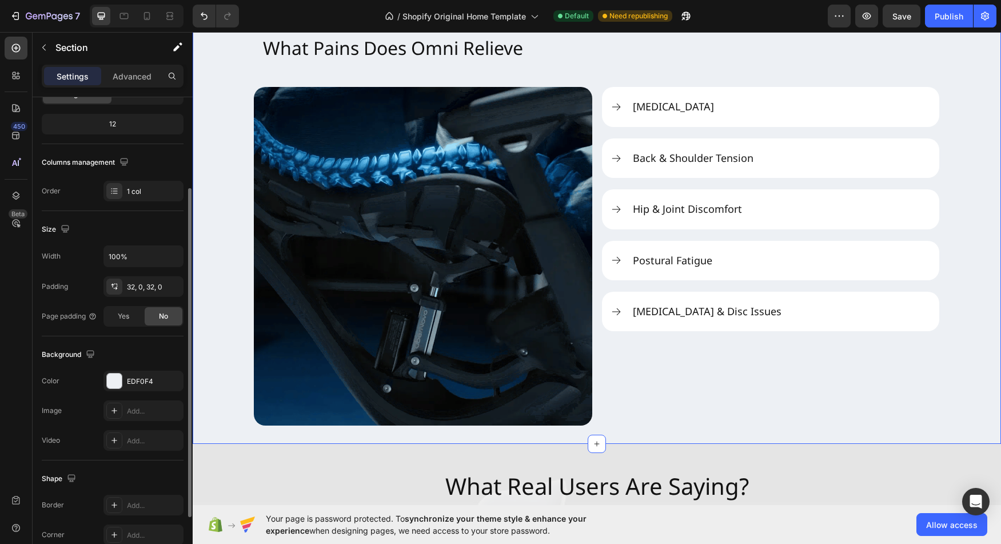
click at [214, 177] on div "What Pains Does Omni Relieve Heading Image Neck Stiffness Back & Shoulder Tensi…" at bounding box center [597, 226] width 808 height 399
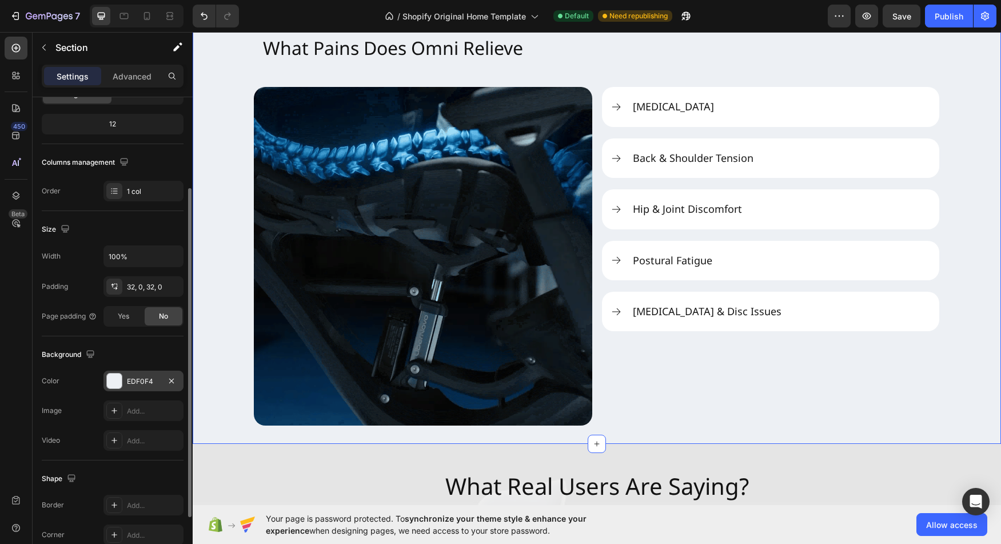
click at [120, 379] on div at bounding box center [114, 380] width 15 height 15
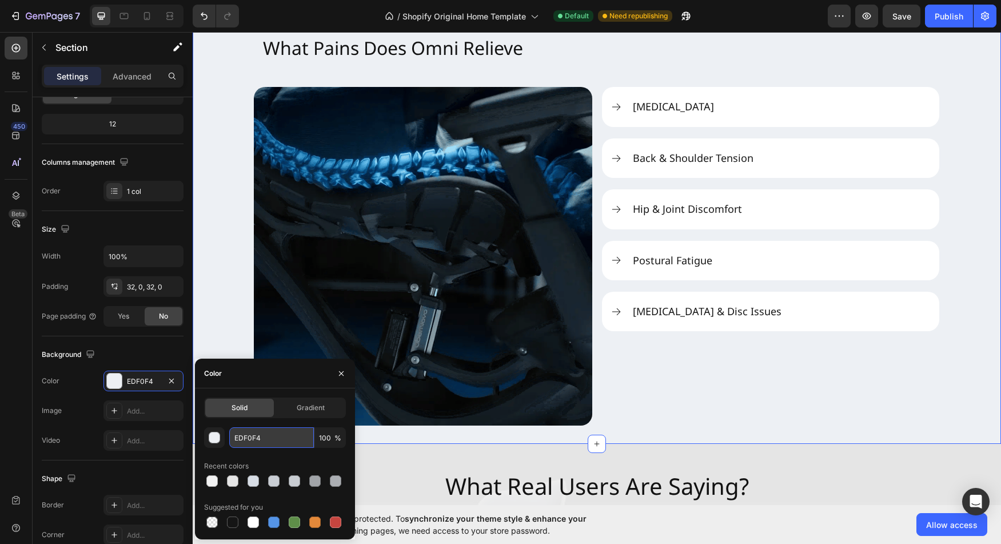
click at [251, 435] on input "EDF0F4" at bounding box center [271, 437] width 85 height 21
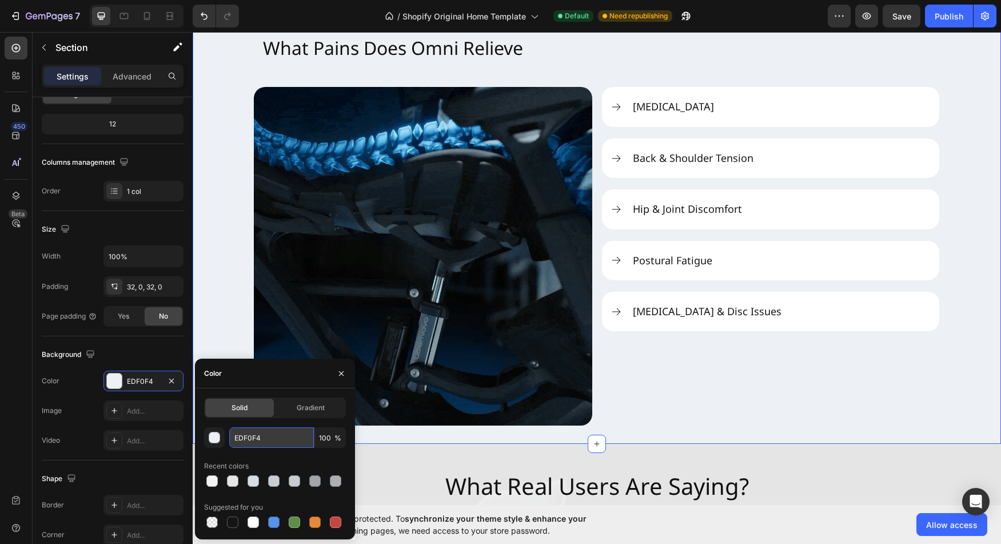
click at [251, 435] on input "EDF0F4" at bounding box center [271, 437] width 85 height 21
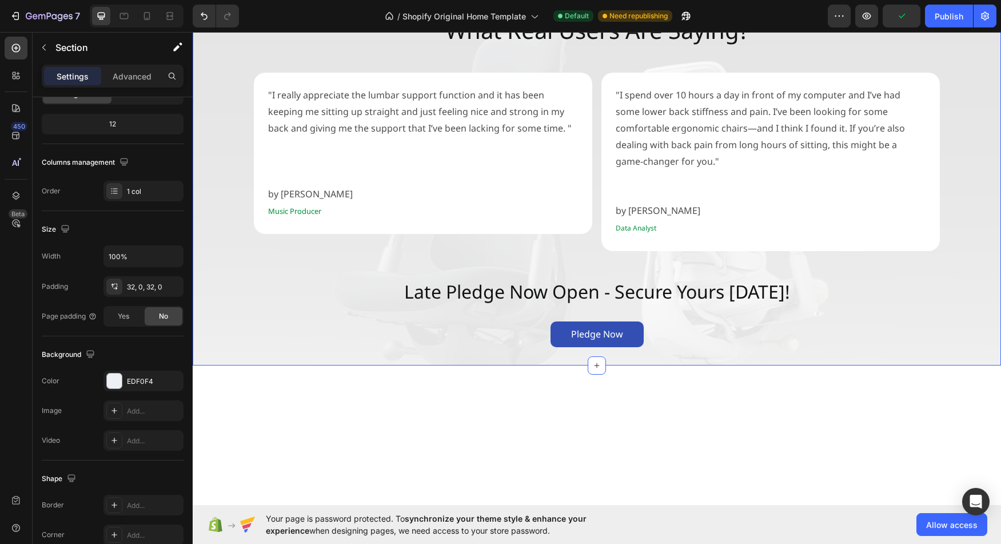
scroll to position [2402, 0]
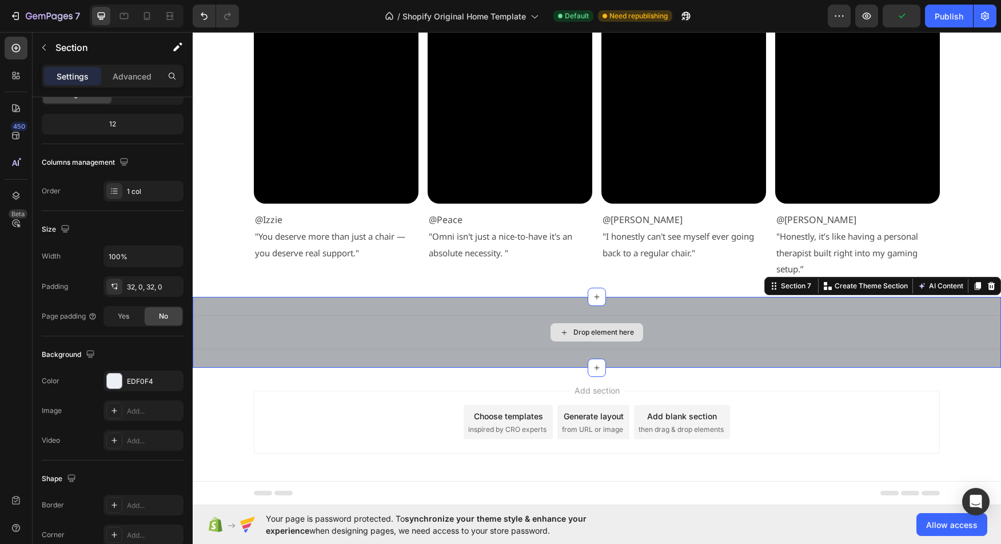
click at [333, 323] on div "Drop element here" at bounding box center [597, 332] width 808 height 34
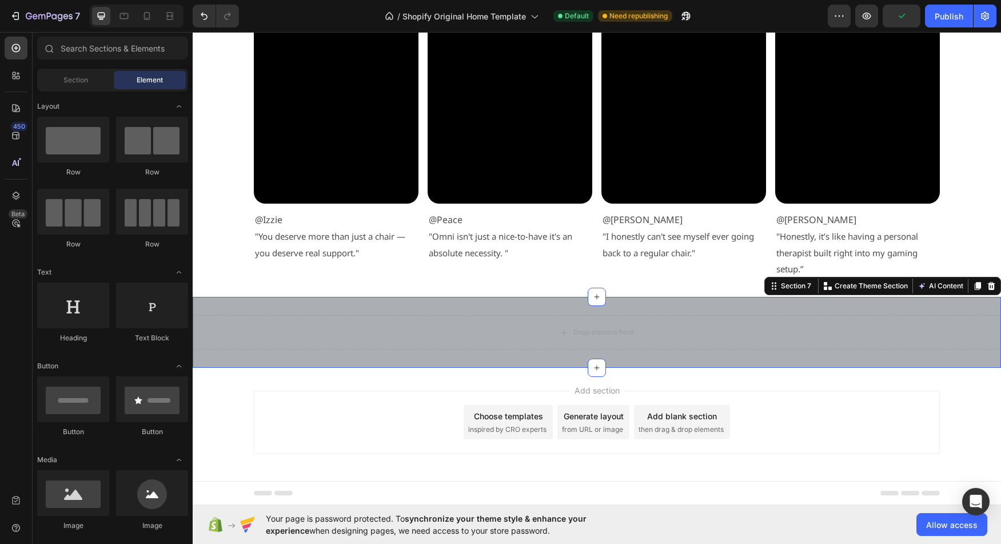
click at [232, 375] on div "Add section Choose templates inspired by CRO experts Generate layout from URL o…" at bounding box center [597, 423] width 808 height 113
click at [231, 360] on div "Drop element here Section 7" at bounding box center [597, 332] width 808 height 71
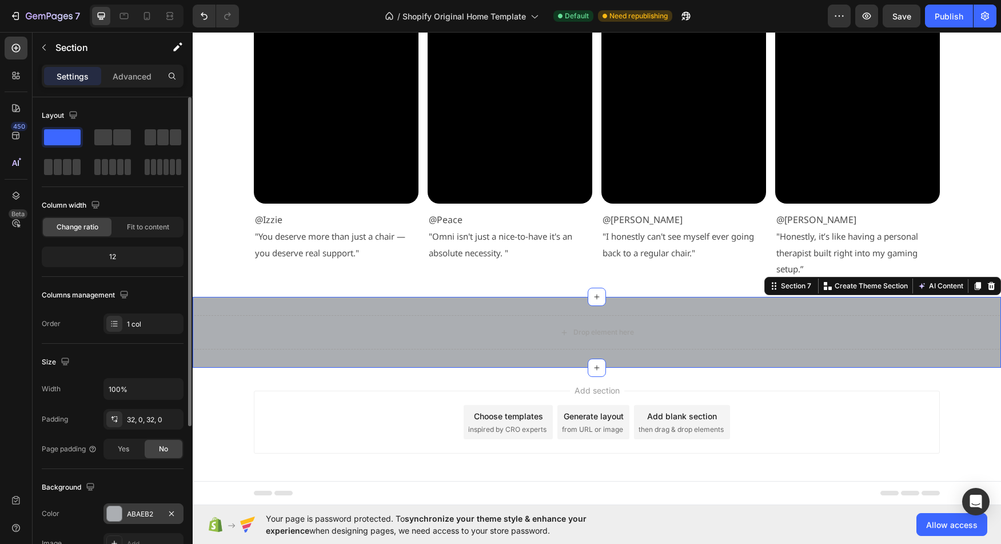
click at [118, 509] on div at bounding box center [114, 513] width 15 height 15
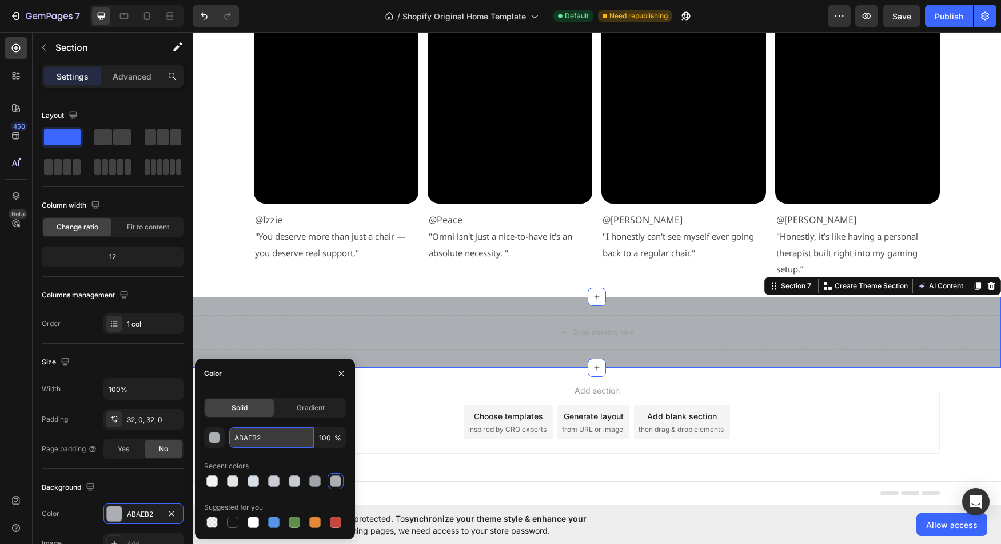
click at [250, 441] on input "ABAEB2" at bounding box center [271, 437] width 85 height 21
paste input "EDF0F4"
type input "EDF0F4"
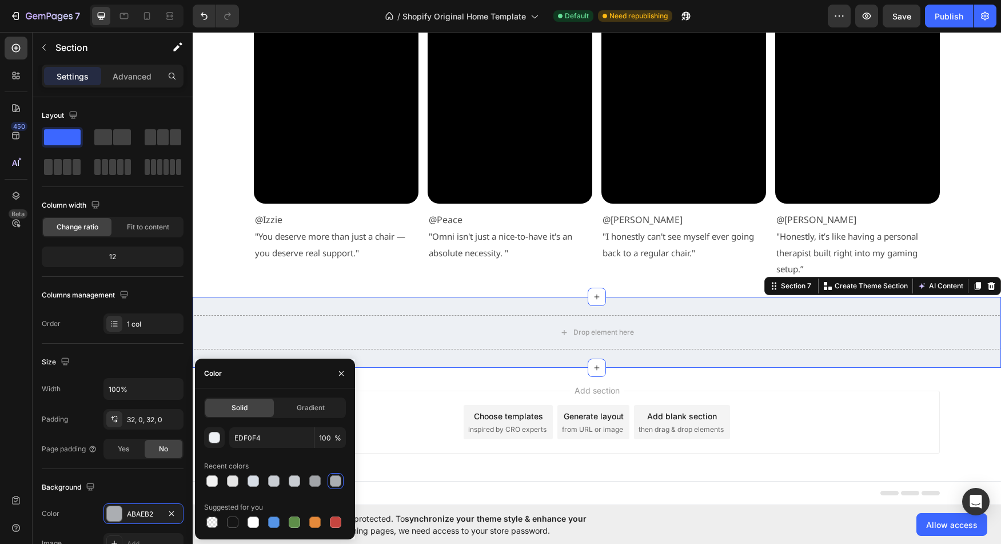
click at [403, 401] on div "Add section Choose templates inspired by CRO experts Generate layout from URL o…" at bounding box center [597, 421] width 686 height 63
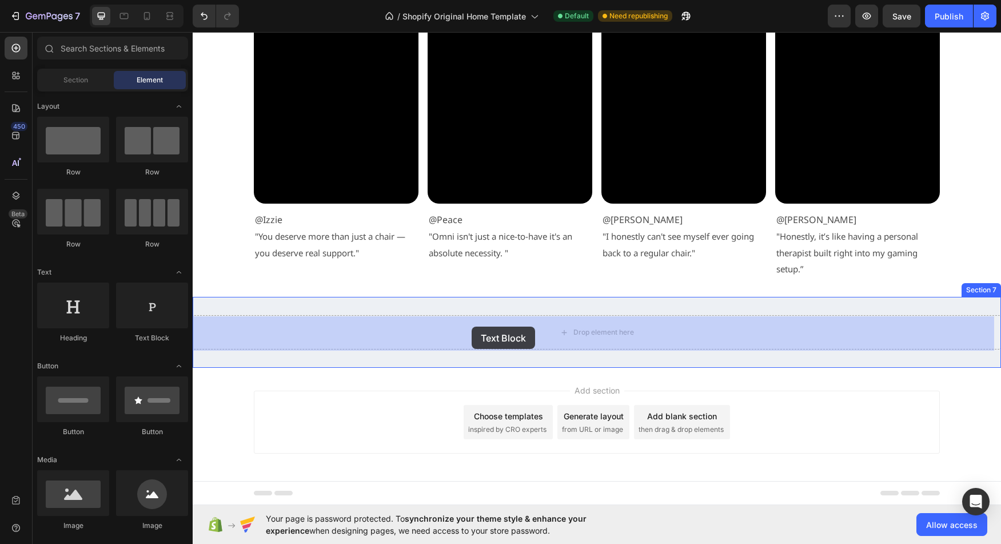
drag, startPoint x: 347, startPoint y: 325, endPoint x: 472, endPoint y: 326, distance: 124.6
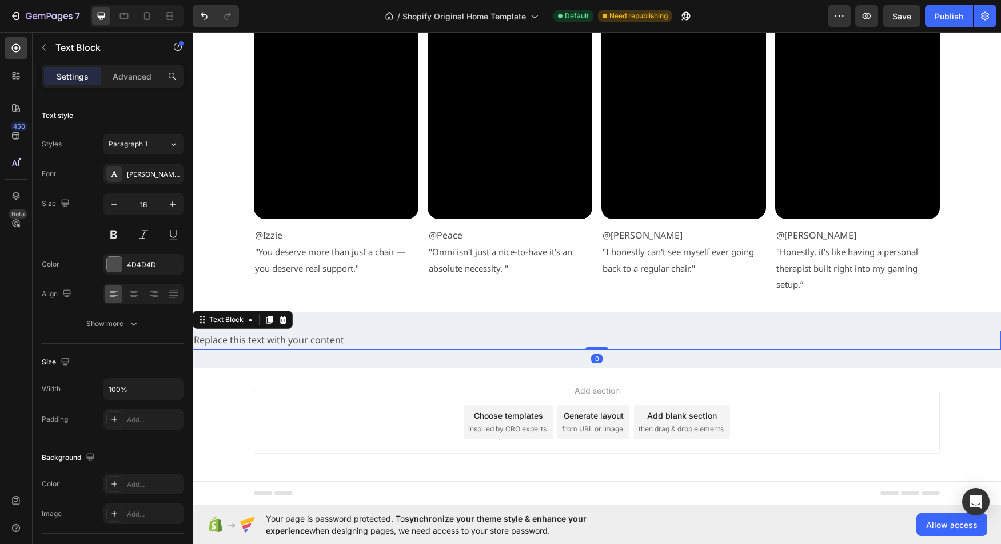
scroll to position [2387, 0]
click at [406, 339] on div "Replace this text with your content" at bounding box center [597, 339] width 808 height 19
click at [406, 339] on p "Replace this text with your content" at bounding box center [597, 339] width 806 height 17
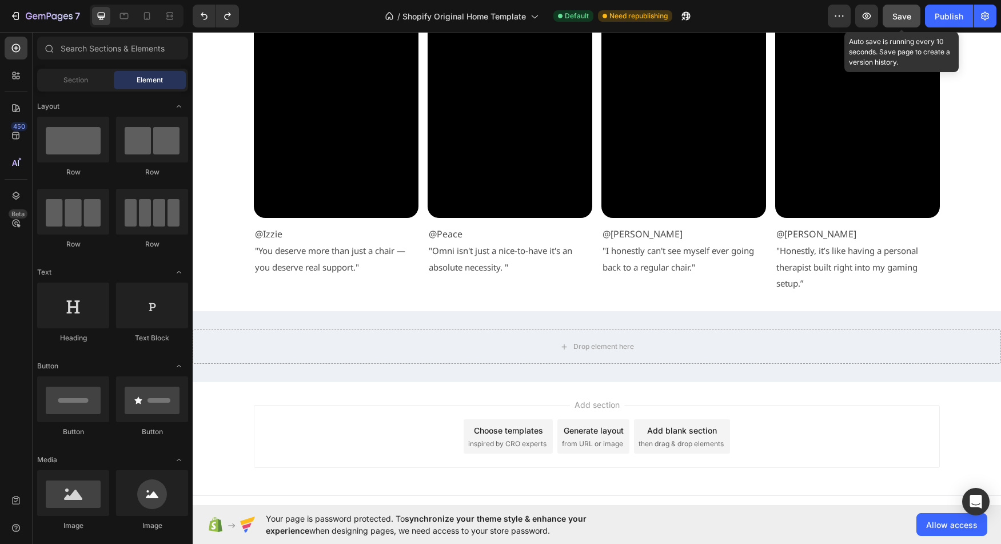
click at [898, 23] on button "Save" at bounding box center [901, 16] width 38 height 23
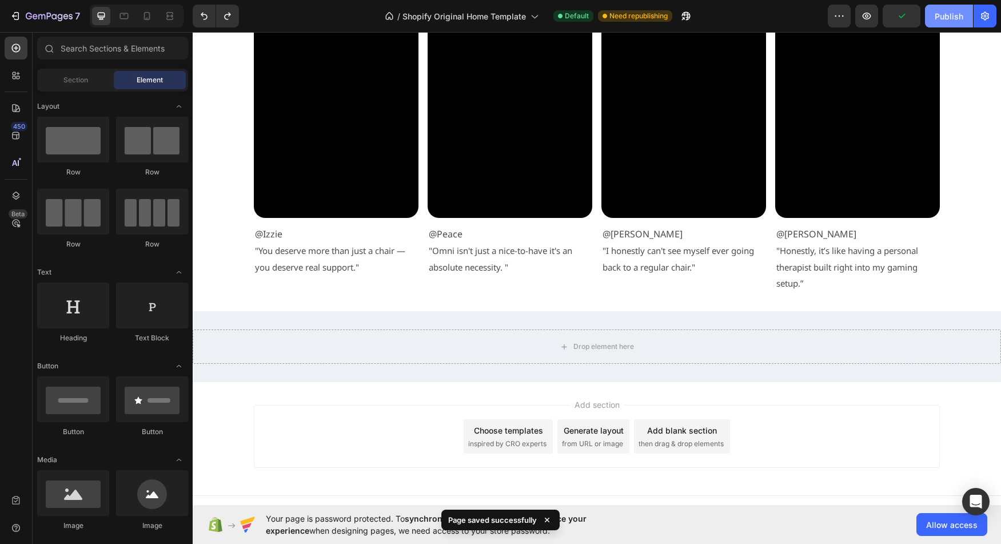
click at [940, 19] on div "Publish" at bounding box center [948, 16] width 29 height 12
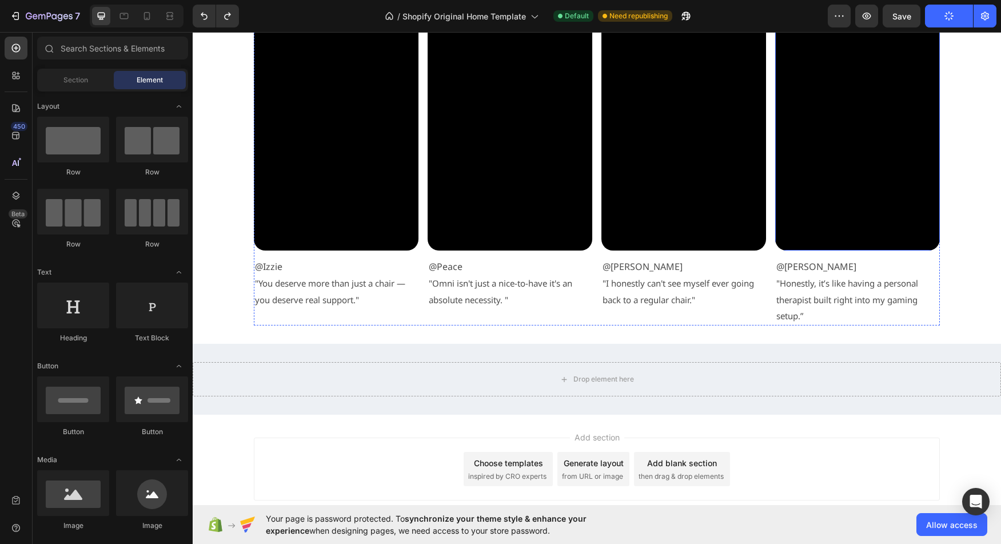
scroll to position [2402, 0]
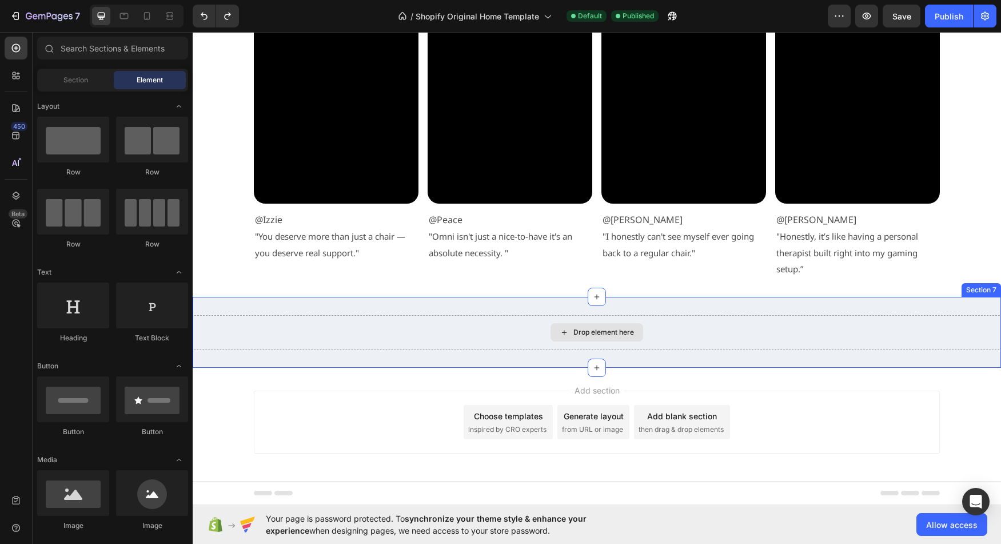
click at [412, 335] on div "Drop element here" at bounding box center [597, 332] width 808 height 34
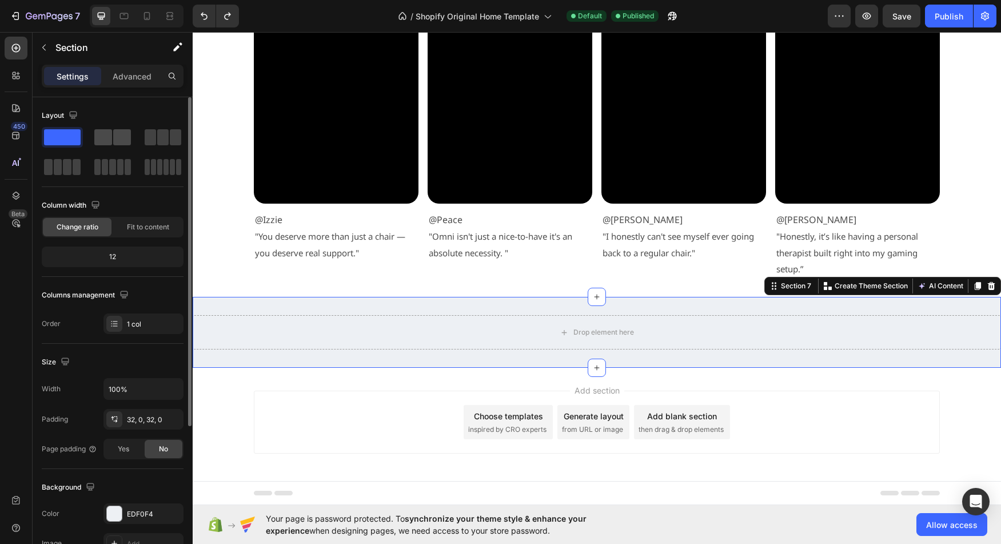
click at [102, 135] on span at bounding box center [103, 137] width 18 height 16
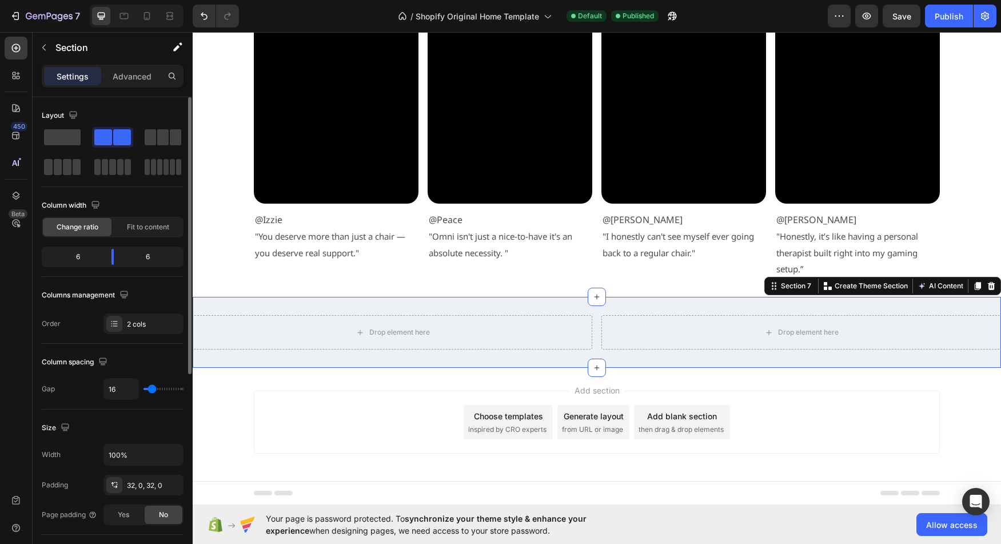
click at [82, 257] on div "6" at bounding box center [73, 257] width 58 height 16
click at [79, 257] on div "6" at bounding box center [73, 257] width 58 height 16
click at [79, 256] on div "6" at bounding box center [73, 257] width 58 height 16
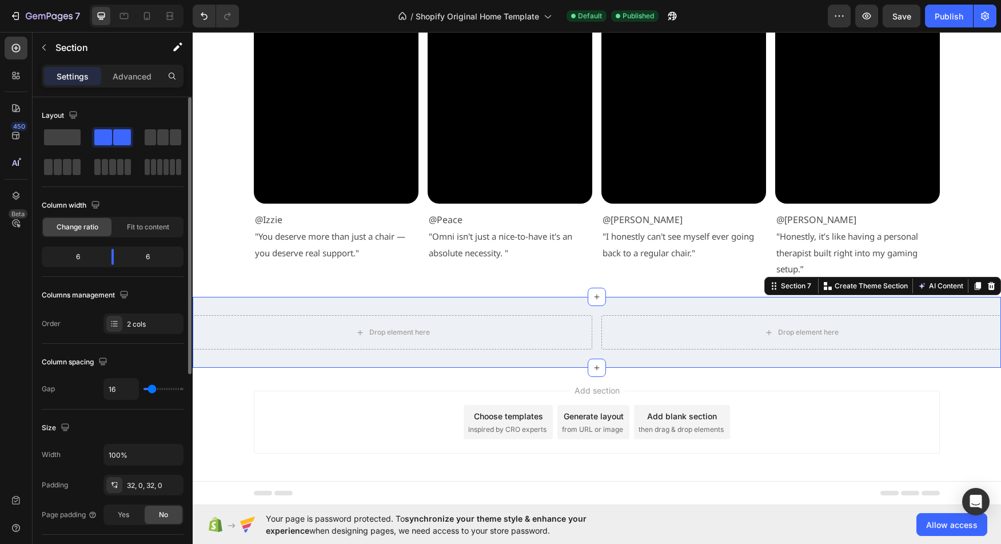
click at [79, 256] on div "6" at bounding box center [73, 257] width 58 height 16
click at [79, 259] on div "6" at bounding box center [73, 257] width 58 height 16
drag, startPoint x: 80, startPoint y: 259, endPoint x: 67, endPoint y: 259, distance: 13.1
click at [67, 259] on div "6" at bounding box center [73, 257] width 58 height 16
click at [87, 227] on span "Change ratio" at bounding box center [78, 227] width 42 height 10
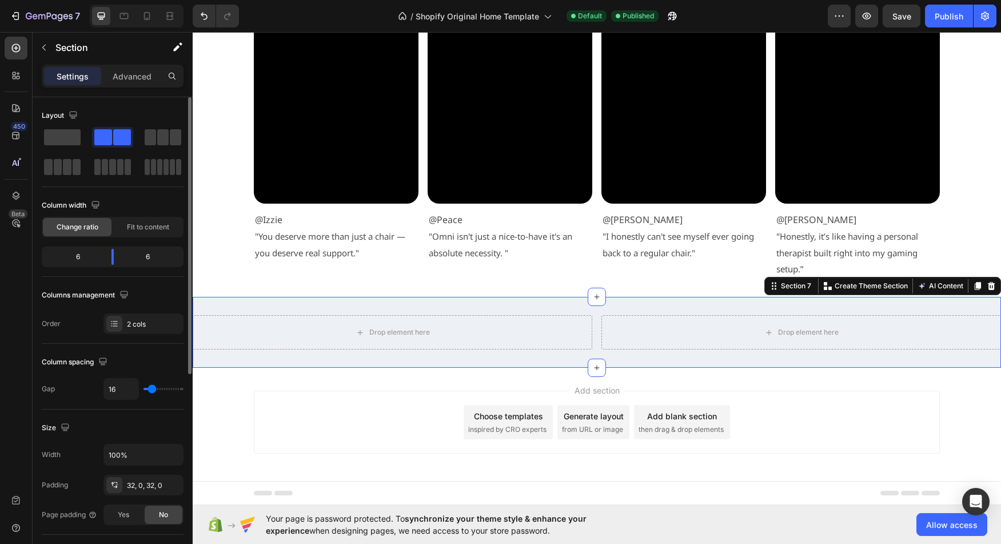
click at [62, 227] on span "Change ratio" at bounding box center [78, 227] width 42 height 10
click at [71, 253] on div "6" at bounding box center [73, 257] width 58 height 16
drag, startPoint x: 71, startPoint y: 253, endPoint x: 177, endPoint y: 282, distance: 110.2
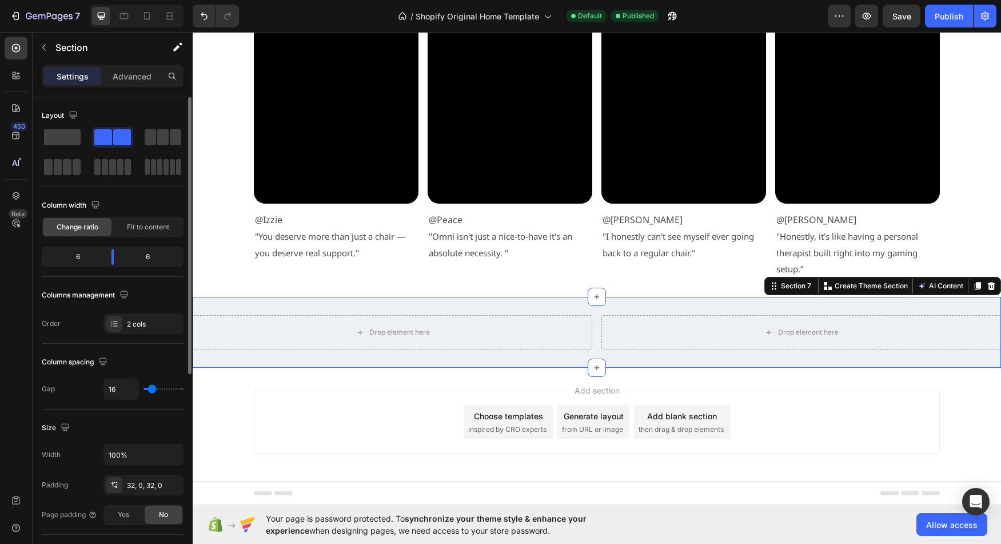
click at [71, 253] on div "6" at bounding box center [73, 257] width 58 height 16
click at [576, 322] on div "Drop element here" at bounding box center [392, 332] width 399 height 34
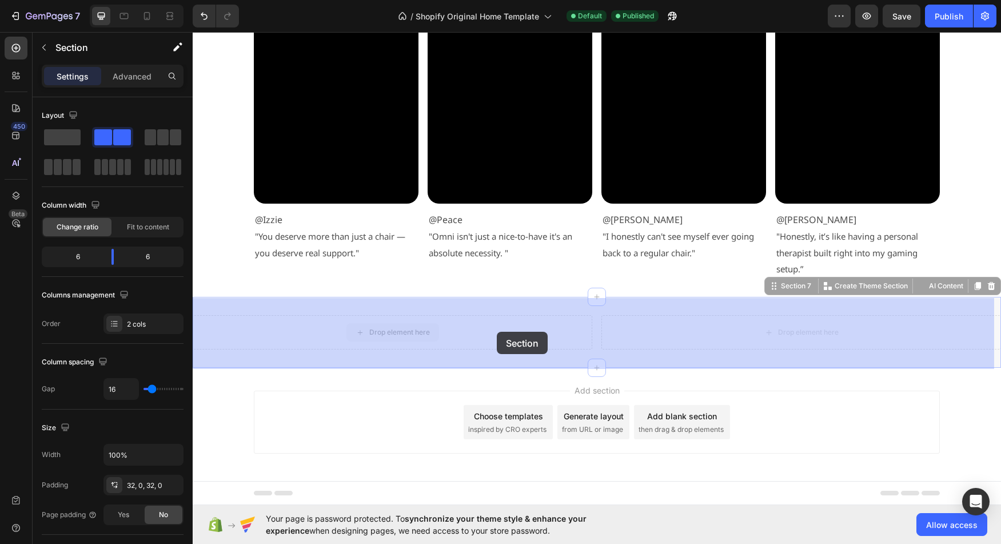
drag, startPoint x: 593, startPoint y: 331, endPoint x: 497, endPoint y: 331, distance: 96.6
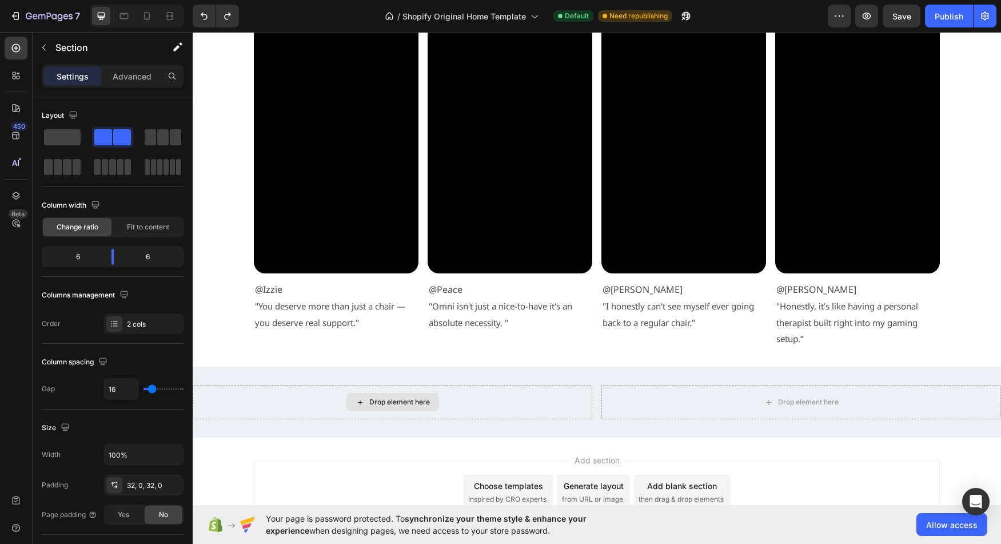
click at [480, 393] on div "Drop element here" at bounding box center [392, 402] width 399 height 34
click at [371, 405] on div "Drop element here" at bounding box center [399, 401] width 61 height 9
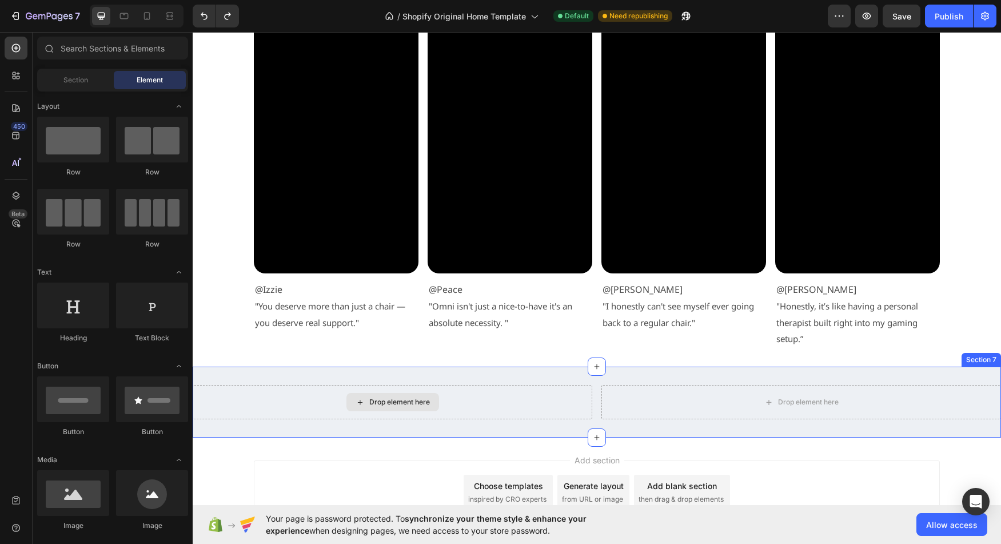
click at [502, 402] on div "Drop element here" at bounding box center [392, 402] width 399 height 34
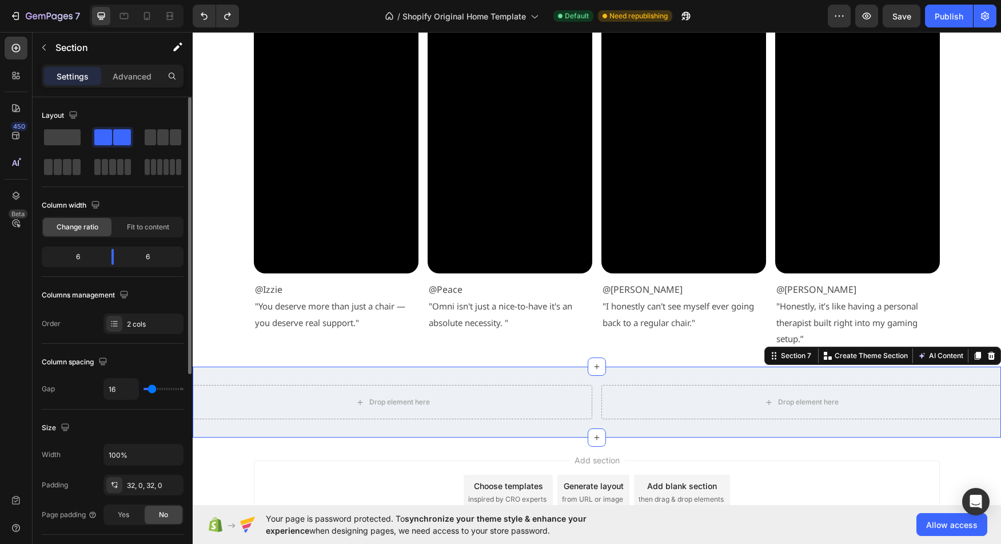
click at [80, 226] on span "Change ratio" at bounding box center [78, 227] width 42 height 10
click at [150, 251] on div "6" at bounding box center [152, 257] width 58 height 16
click at [142, 257] on div "6" at bounding box center [152, 257] width 58 height 16
click at [144, 257] on div "6" at bounding box center [152, 257] width 58 height 16
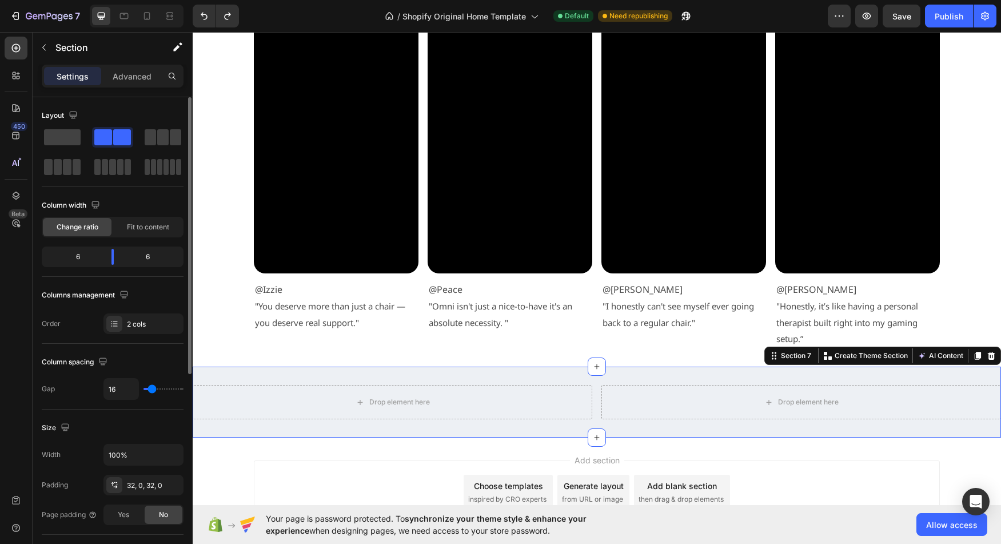
click at [146, 258] on div "6" at bounding box center [152, 257] width 58 height 16
click at [147, 258] on div "6" at bounding box center [152, 257] width 58 height 16
drag, startPoint x: 115, startPoint y: 259, endPoint x: 71, endPoint y: 259, distance: 43.4
click at [71, 259] on div "Layout Column width Change ratio Fit to content 2 10 Columns management Order 2…" at bounding box center [113, 336] width 160 height 479
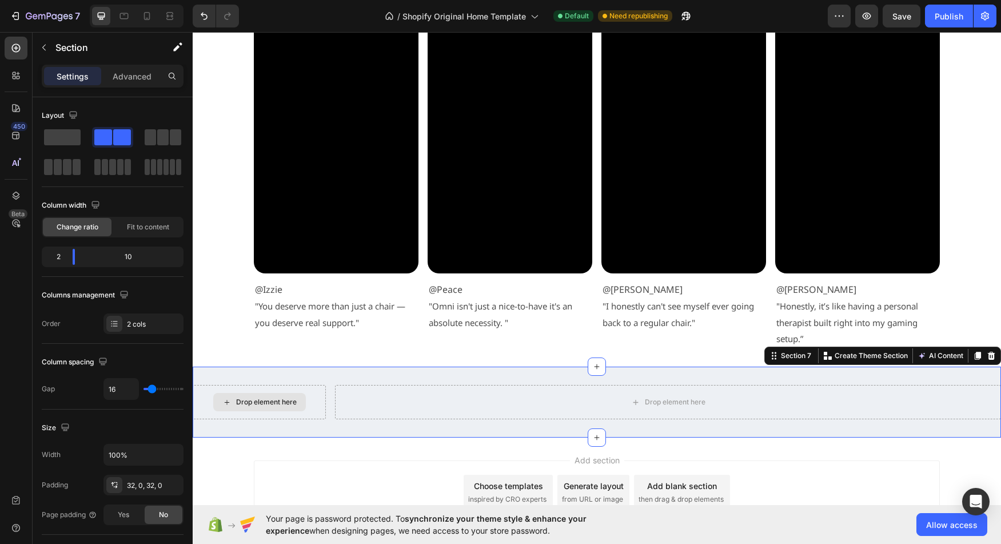
click at [258, 404] on div "Drop element here" at bounding box center [266, 401] width 61 height 9
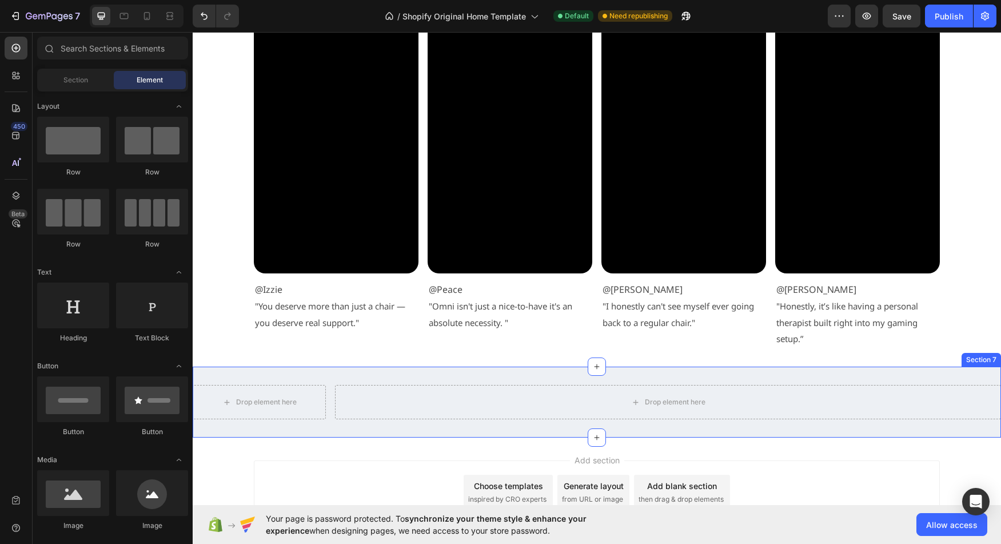
click at [339, 371] on div "Drop element here Drop element here Section 7" at bounding box center [597, 401] width 808 height 71
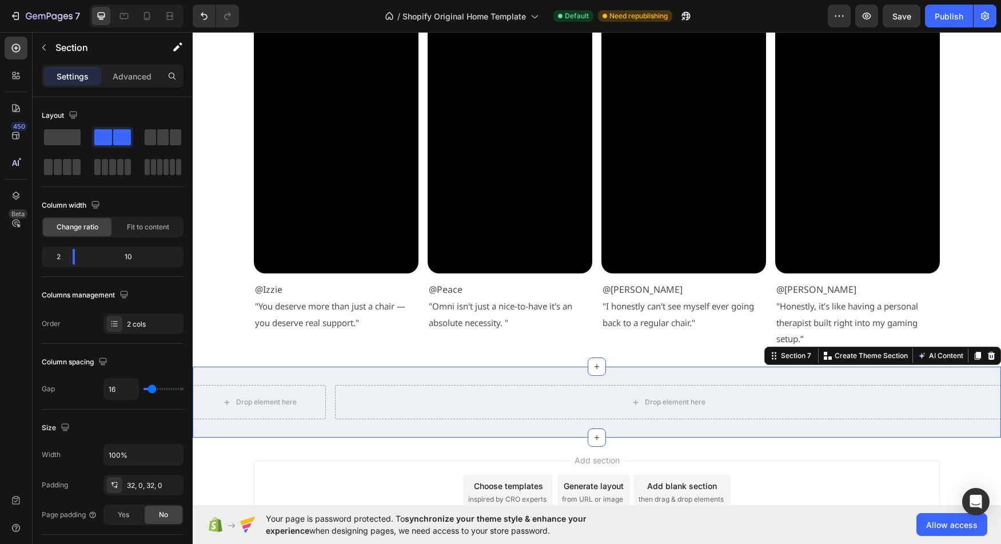
click at [345, 381] on div "Drop element here Drop element here Section 7 You can create reusable sections …" at bounding box center [597, 401] width 808 height 71
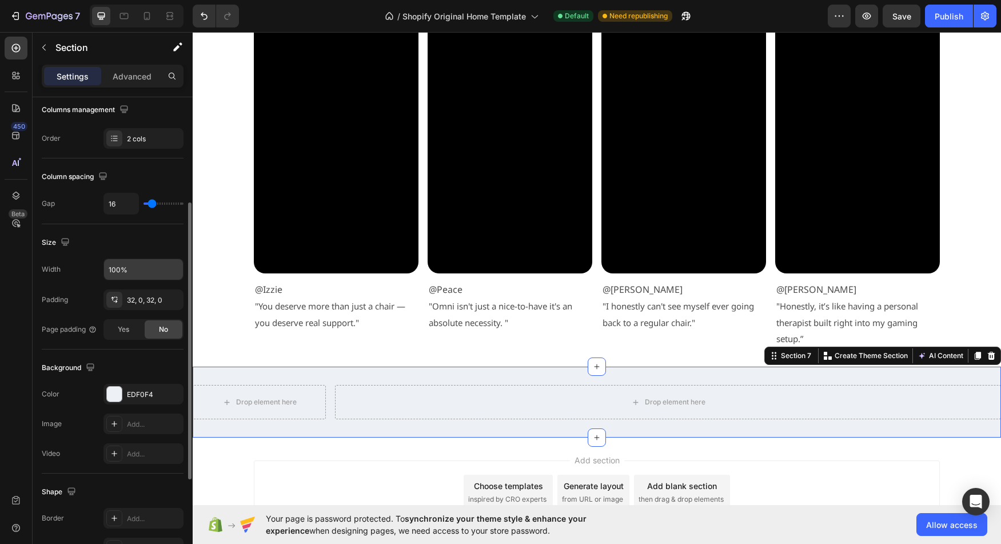
scroll to position [188, 0]
click at [174, 266] on icon "button" at bounding box center [172, 266] width 5 height 3
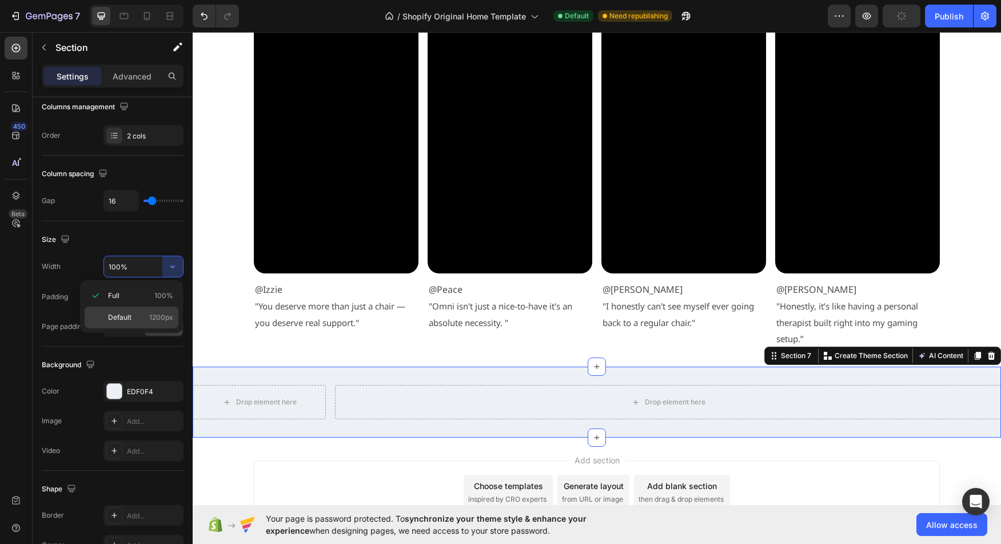
click at [147, 317] on p "Default 1200px" at bounding box center [140, 317] width 65 height 10
type input "1200"
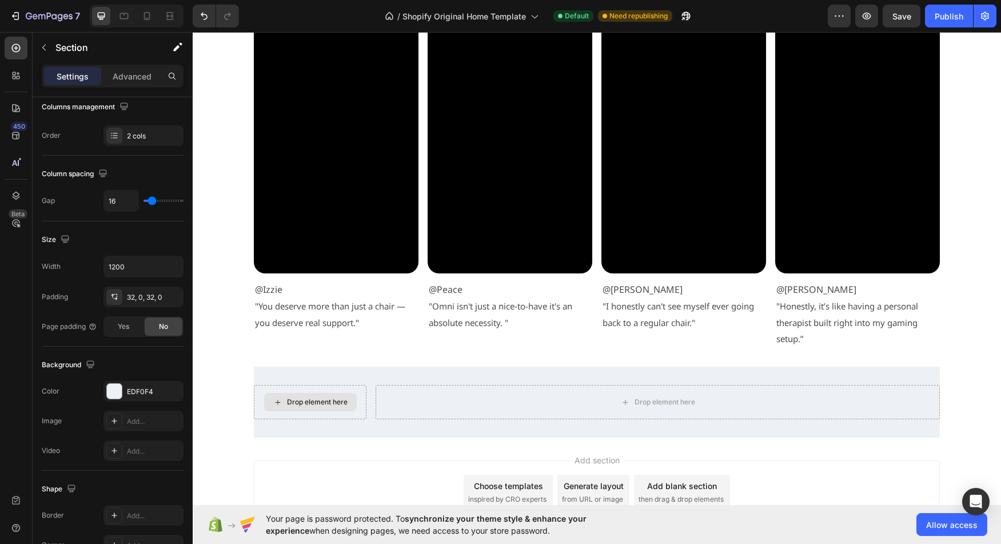
click at [296, 411] on div "Drop element here" at bounding box center [310, 402] width 93 height 18
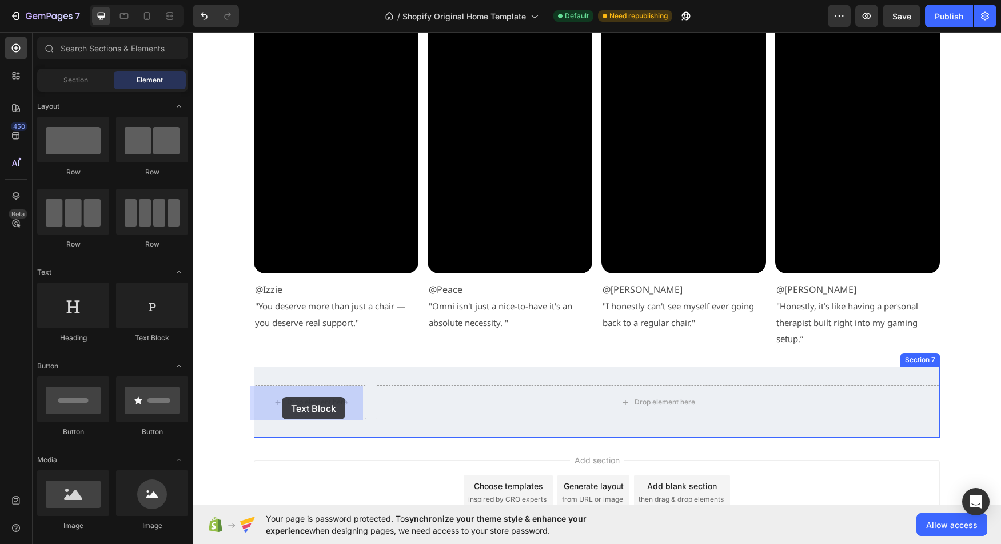
drag, startPoint x: 338, startPoint y: 338, endPoint x: 282, endPoint y: 397, distance: 81.6
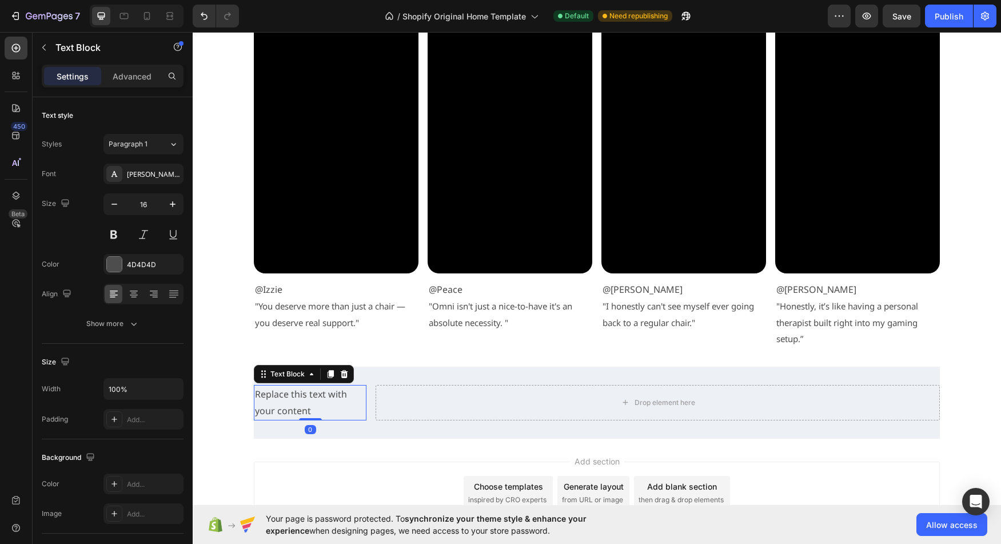
click at [316, 407] on div "Replace this text with your content" at bounding box center [310, 402] width 113 height 35
click at [316, 407] on p "Replace this text with your content" at bounding box center [310, 402] width 110 height 33
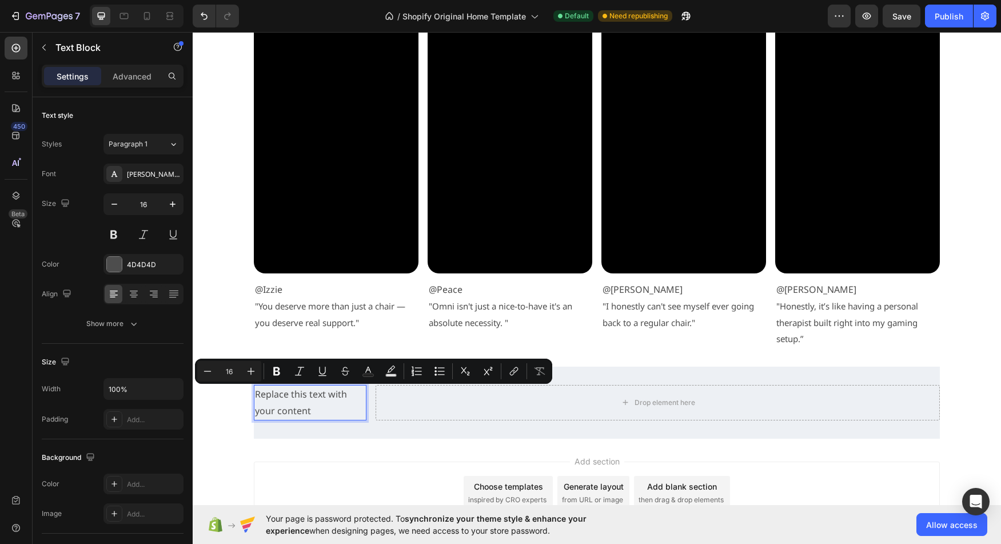
click at [316, 407] on p "Replace this text with your content" at bounding box center [310, 402] width 110 height 33
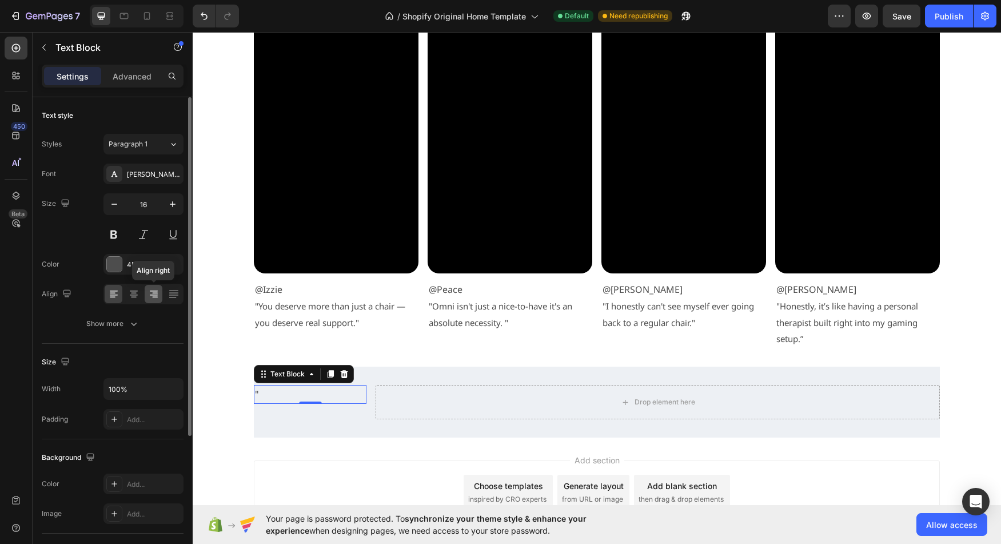
click at [156, 297] on icon at bounding box center [153, 293] width 11 height 11
click at [142, 178] on div "[PERSON_NAME] Sans" at bounding box center [154, 174] width 54 height 10
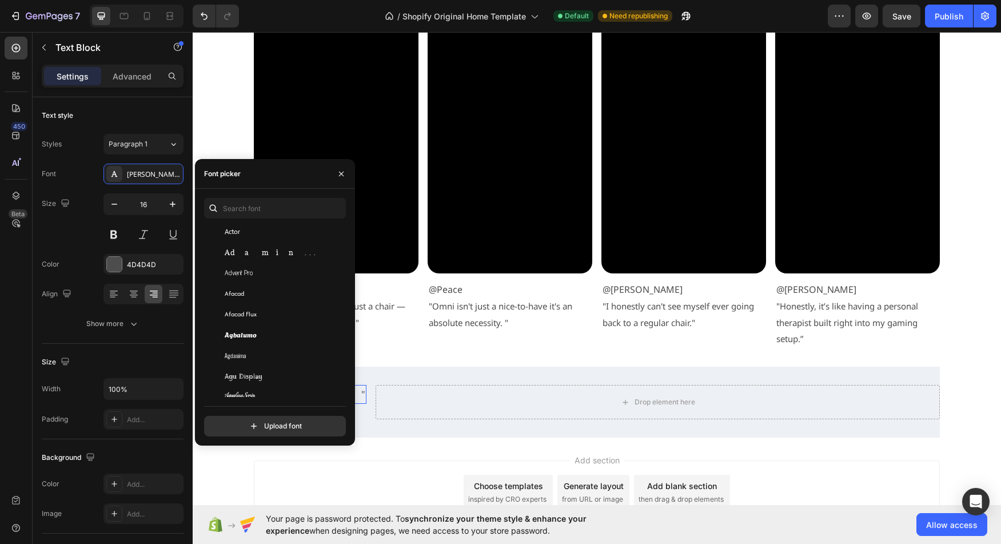
scroll to position [321, 0]
click at [251, 337] on span "Agbalumo" at bounding box center [241, 331] width 32 height 10
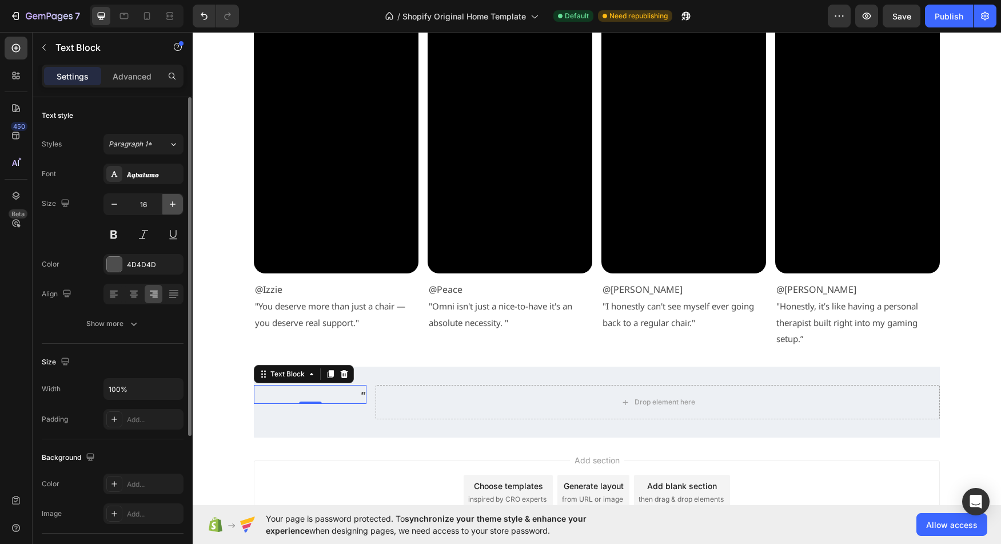
click at [170, 205] on icon "button" at bounding box center [172, 203] width 11 height 11
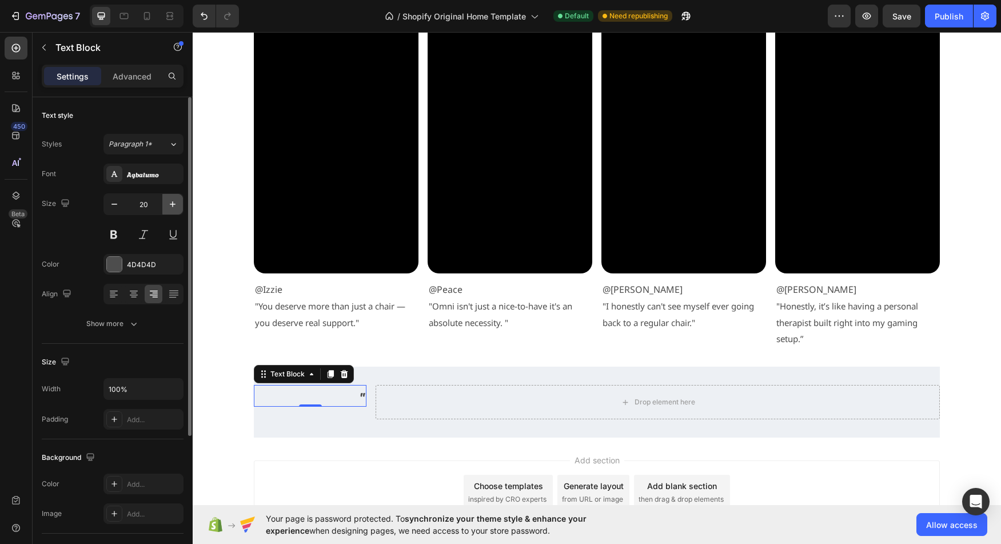
click at [170, 205] on icon "button" at bounding box center [172, 203] width 11 height 11
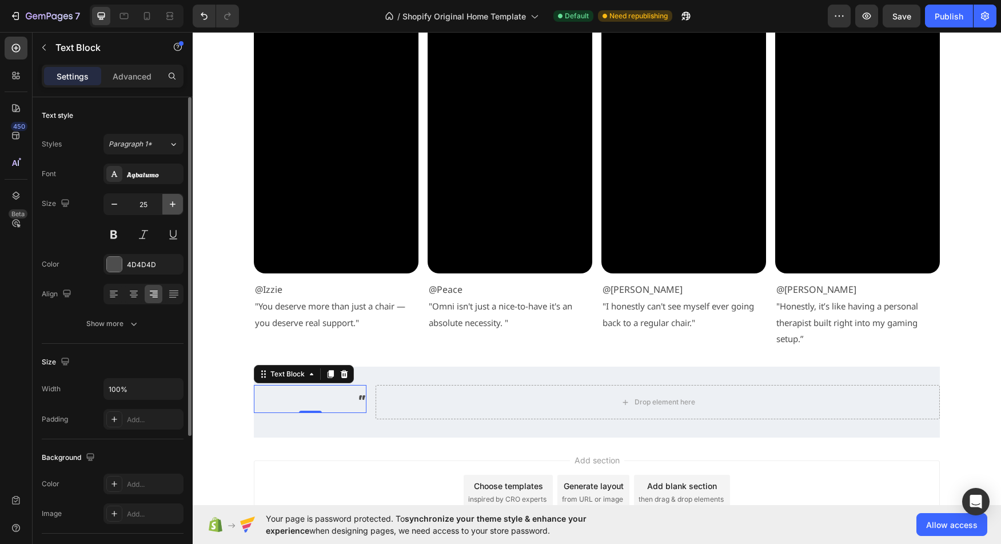
click at [170, 205] on icon "button" at bounding box center [172, 203] width 11 height 11
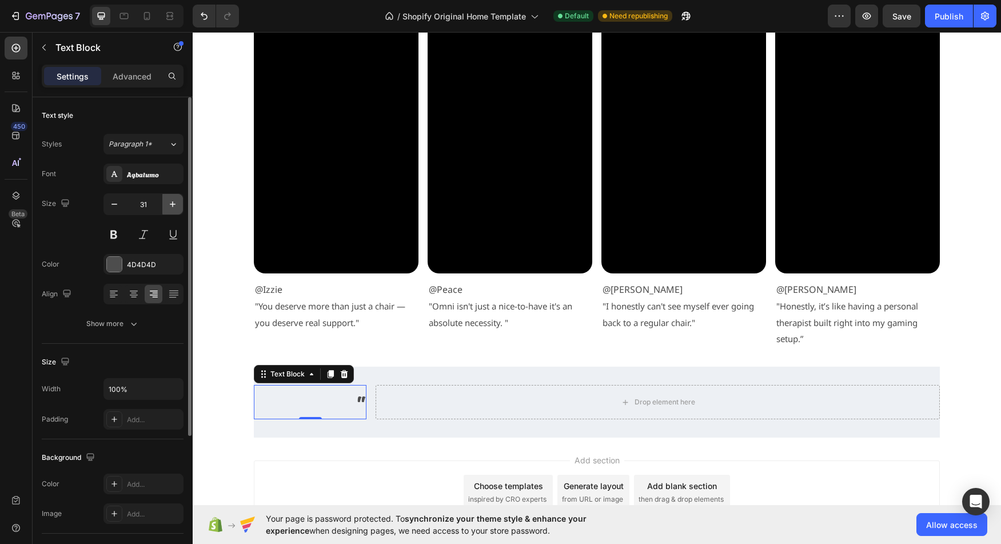
click at [170, 205] on icon "button" at bounding box center [172, 203] width 11 height 11
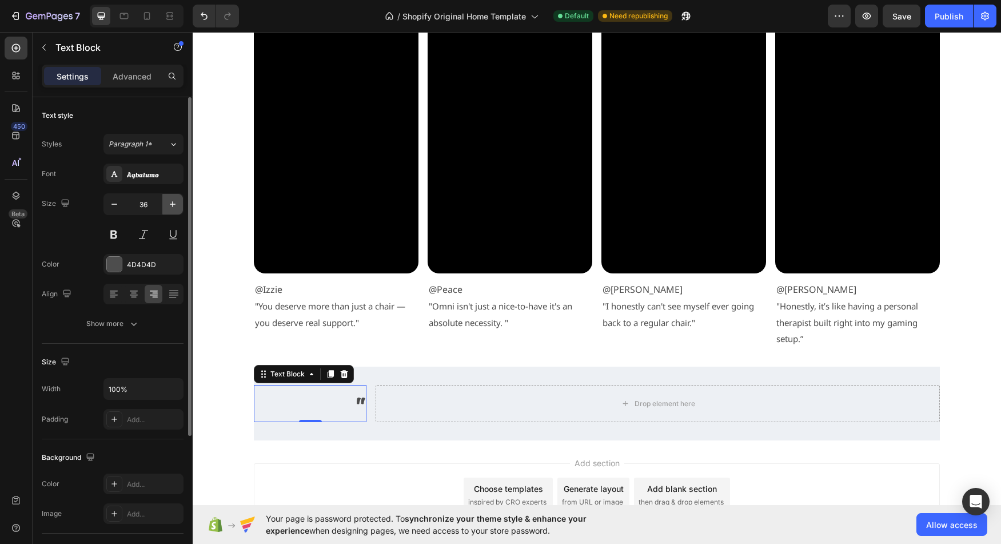
click at [170, 205] on icon "button" at bounding box center [172, 203] width 11 height 11
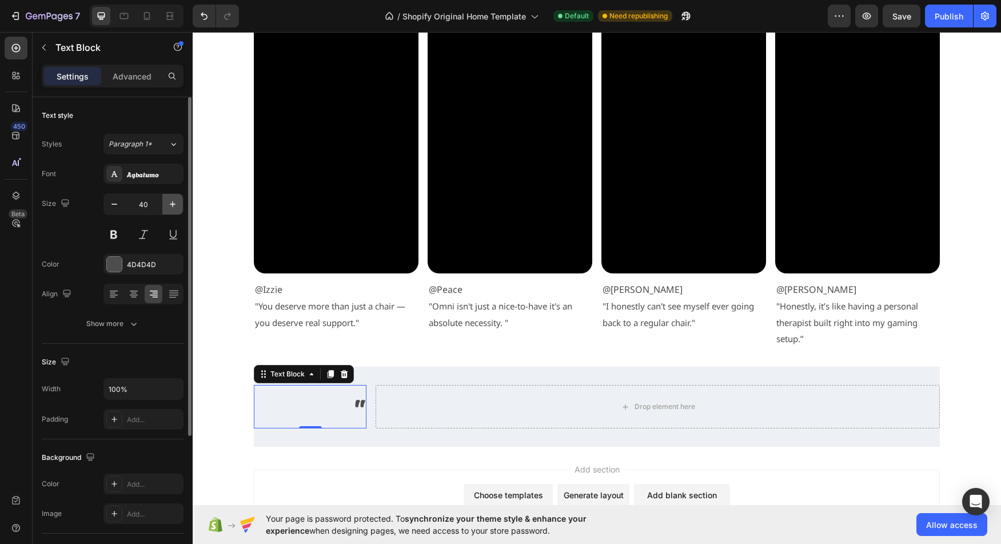
click at [170, 205] on icon "button" at bounding box center [172, 203] width 11 height 11
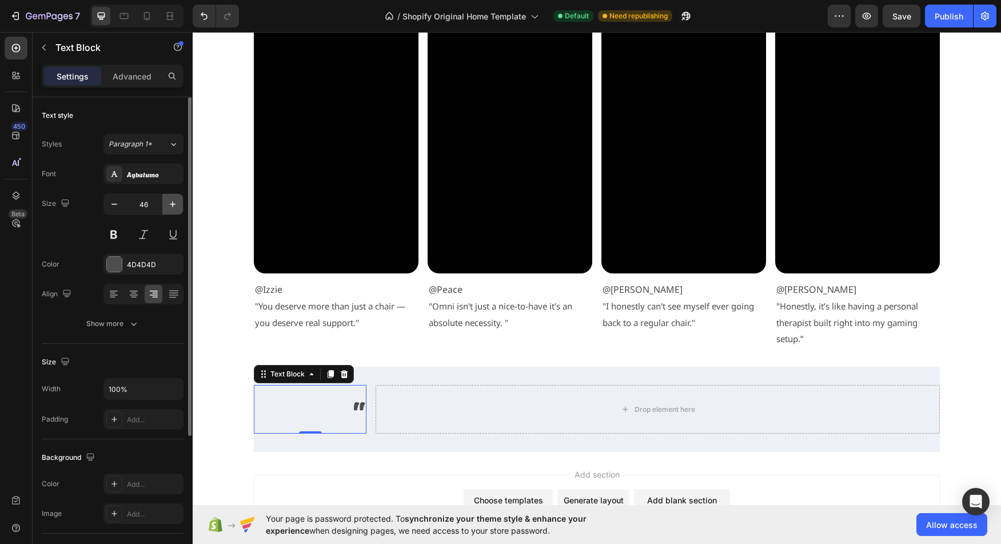
click at [170, 205] on icon "button" at bounding box center [172, 203] width 11 height 11
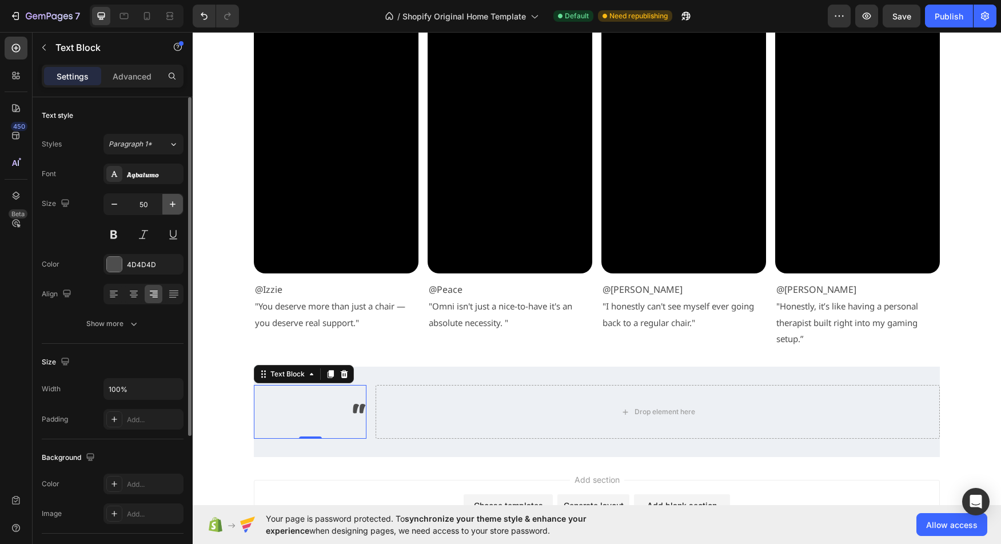
click at [170, 205] on icon "button" at bounding box center [172, 203] width 11 height 11
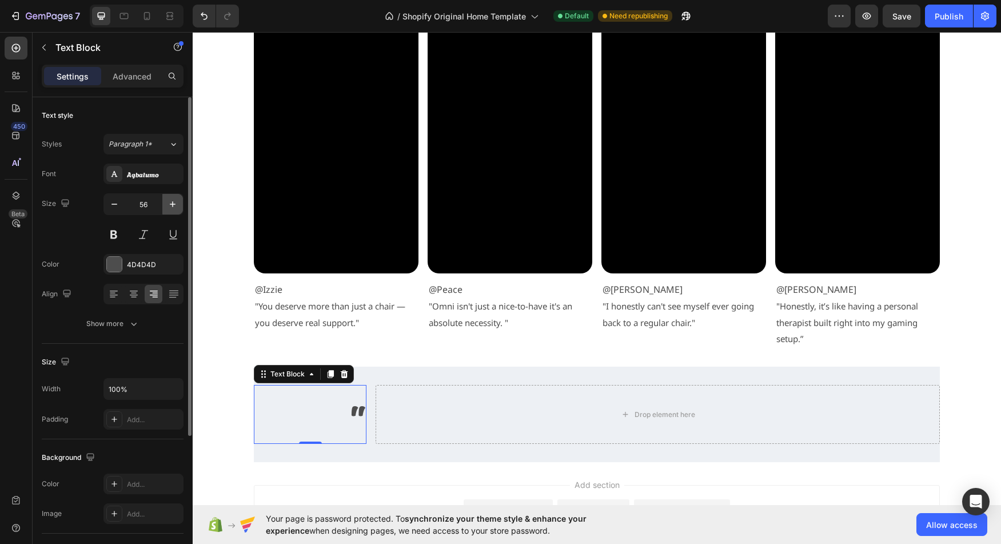
click at [170, 205] on icon "button" at bounding box center [172, 203] width 11 height 11
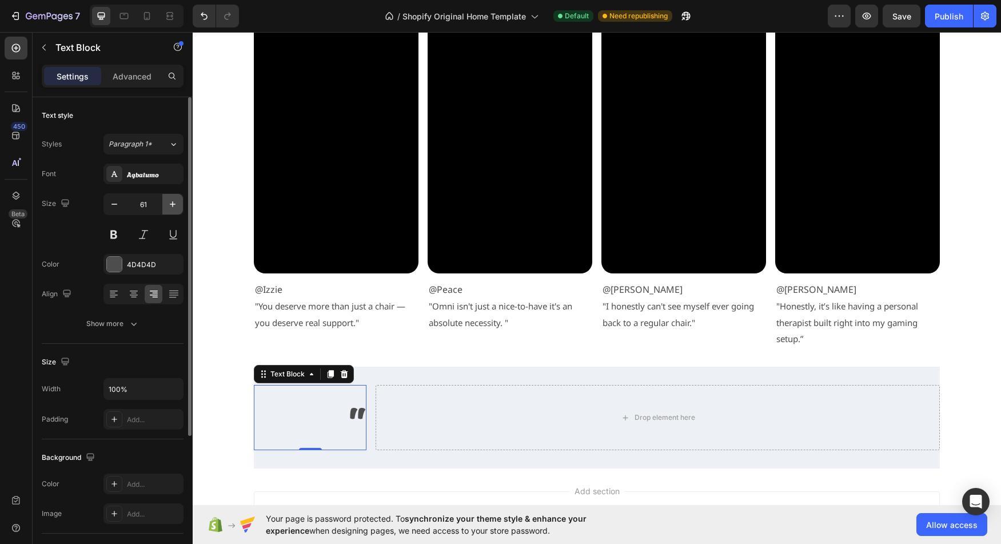
click at [170, 205] on icon "button" at bounding box center [172, 203] width 11 height 11
type input "64"
click at [114, 327] on div "Show more" at bounding box center [112, 323] width 53 height 11
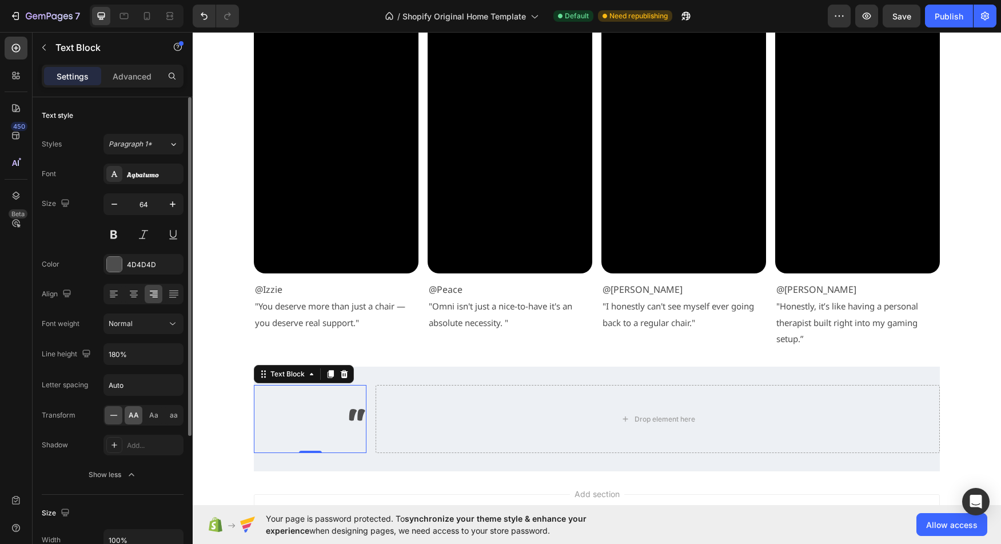
click at [133, 418] on span "AA" at bounding box center [134, 415] width 10 height 10
click at [121, 418] on div at bounding box center [114, 415] width 18 height 18
click at [169, 146] on icon at bounding box center [174, 143] width 10 height 11
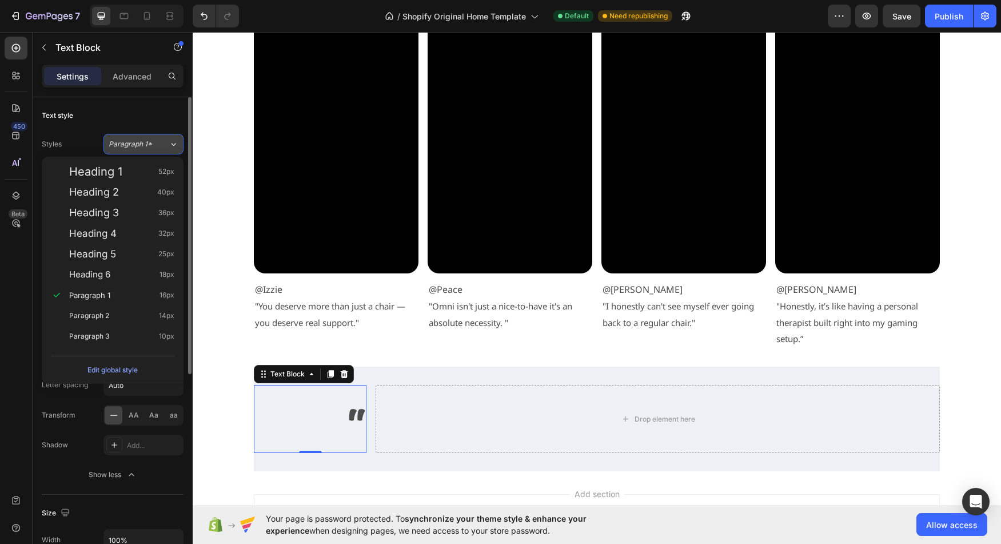
click at [169, 146] on icon at bounding box center [174, 143] width 10 height 11
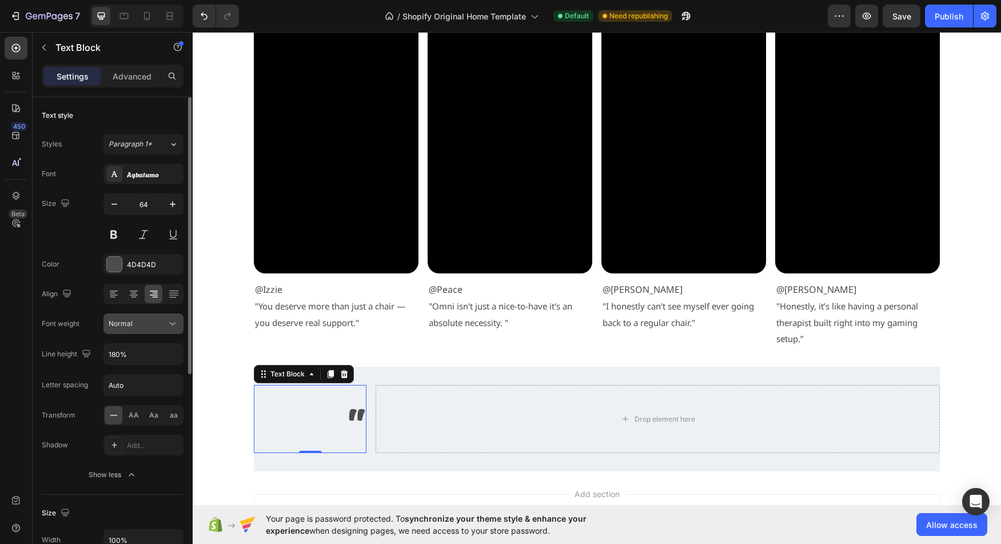
click at [145, 327] on div "Normal" at bounding box center [138, 323] width 58 height 10
click at [141, 323] on div "Normal" at bounding box center [138, 323] width 58 height 10
click at [144, 385] on input "Auto" at bounding box center [143, 384] width 79 height 21
click at [63, 379] on div "Letter spacing" at bounding box center [65, 384] width 46 height 18
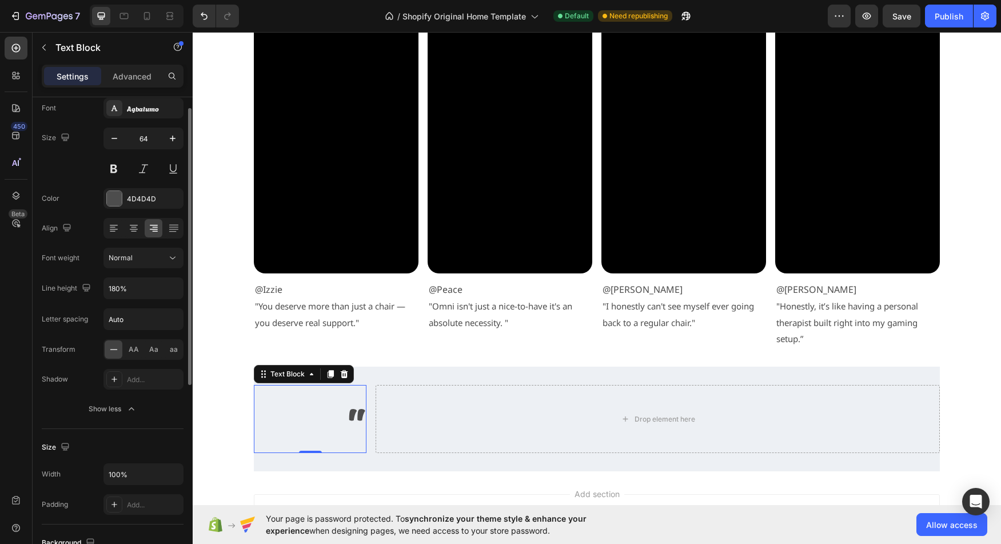
scroll to position [0, 0]
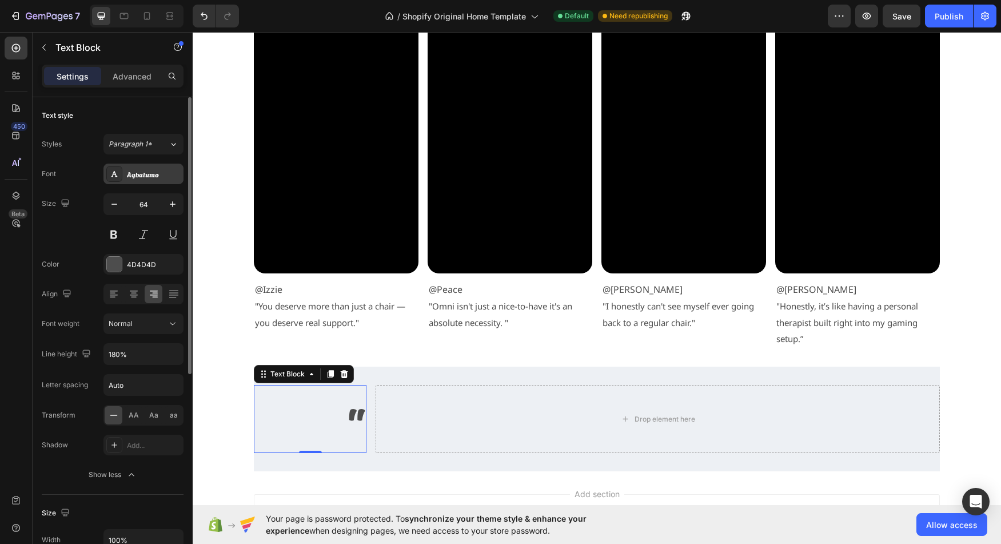
click at [151, 180] on div "Agbalumo" at bounding box center [143, 173] width 80 height 21
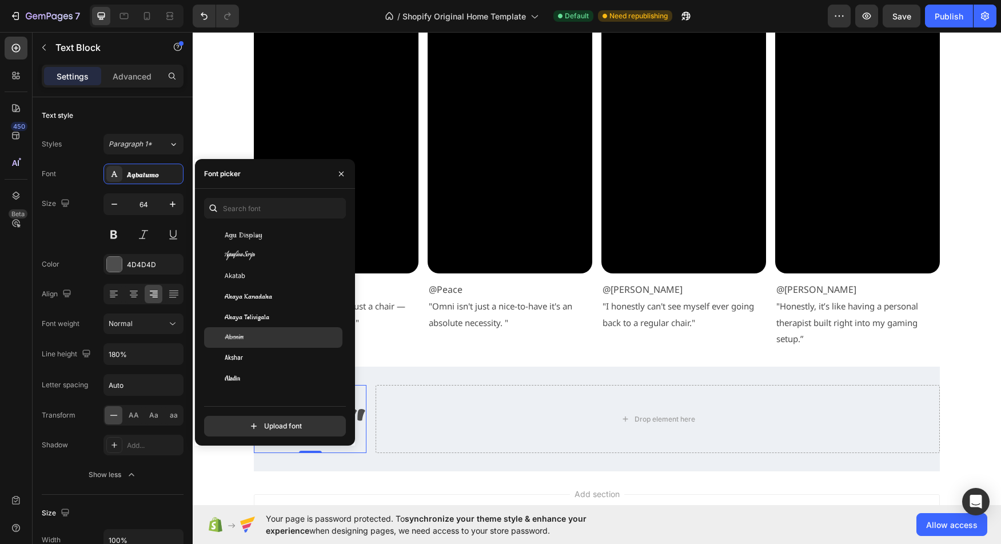
scroll to position [441, 0]
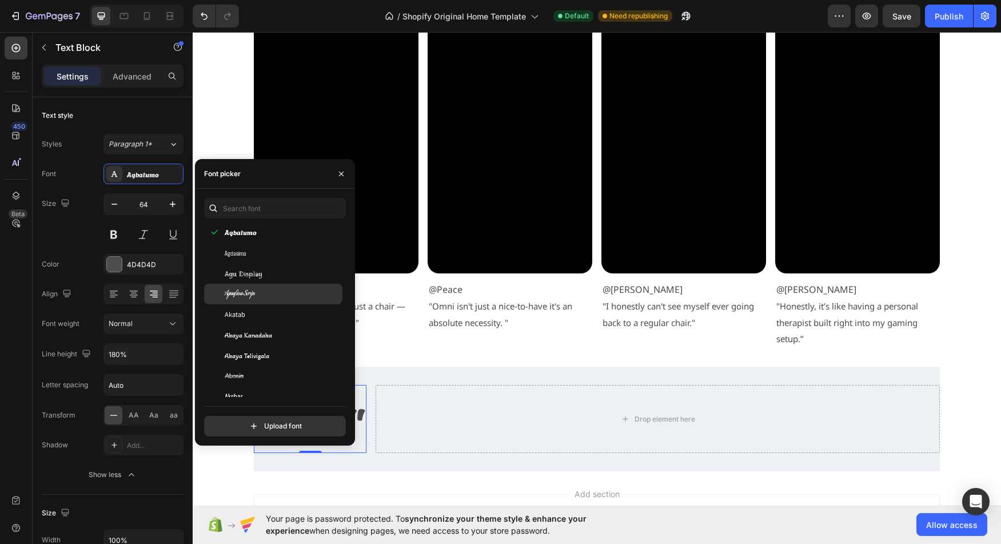
click at [431, 431] on div "Drop element here" at bounding box center [657, 419] width 564 height 68
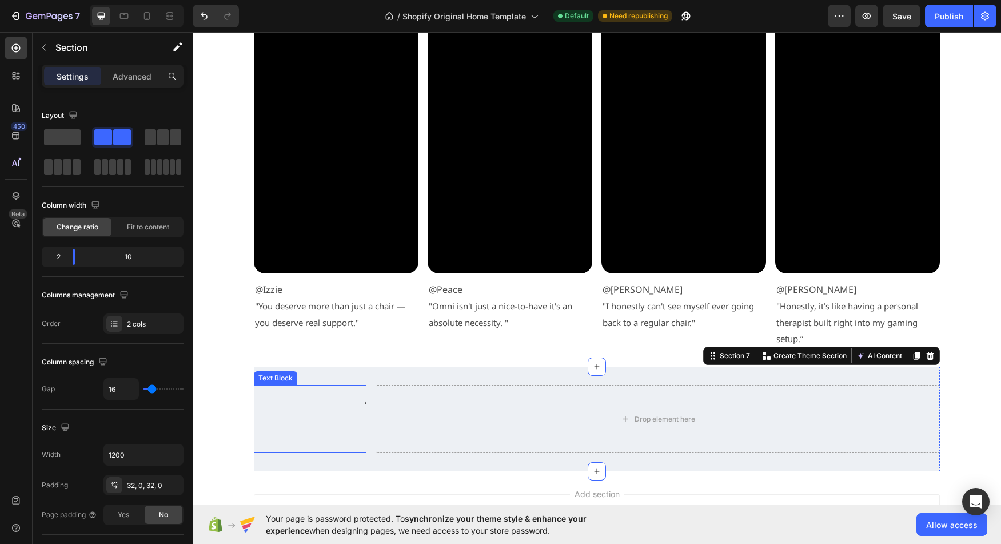
click at [353, 417] on p """ at bounding box center [310, 419] width 110 height 66
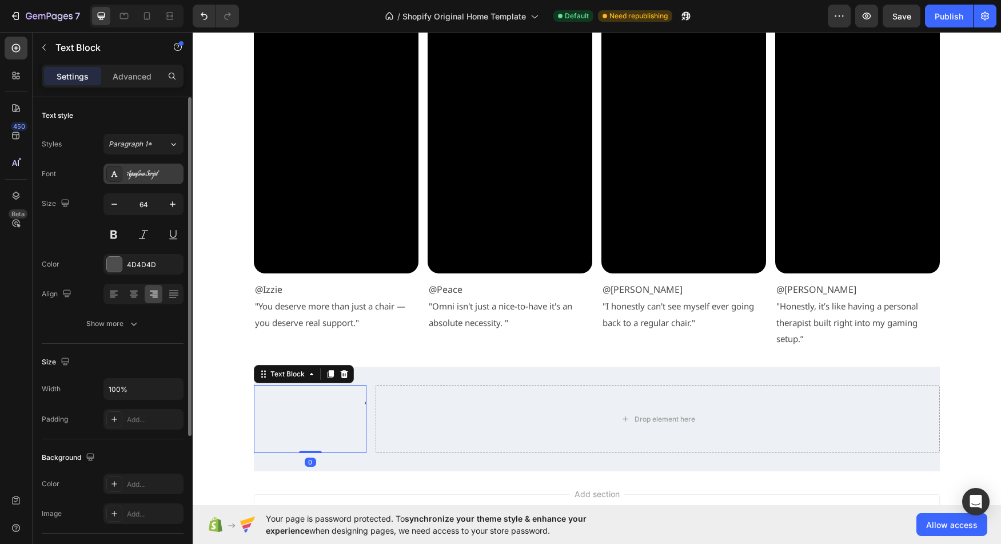
click at [160, 173] on div "Aguafina Script" at bounding box center [154, 174] width 54 height 10
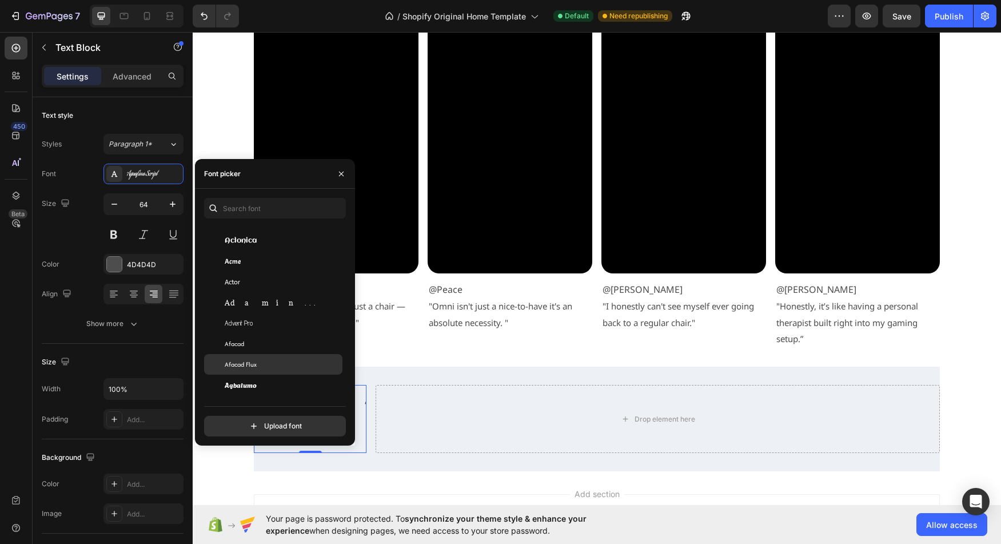
scroll to position [294, 0]
click at [280, 240] on div "Aclonica" at bounding box center [282, 235] width 115 height 10
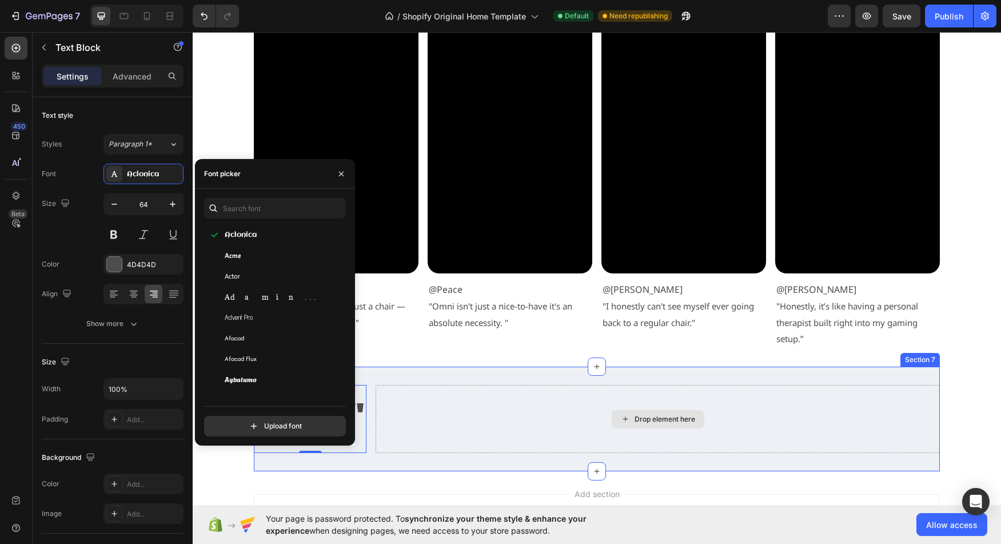
click at [457, 435] on div "Drop element here" at bounding box center [657, 419] width 564 height 68
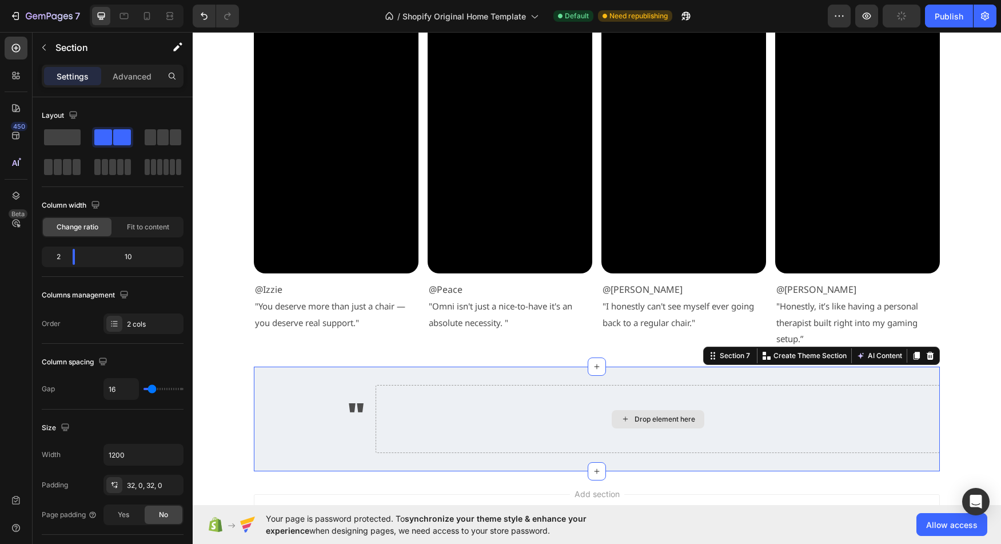
click at [346, 436] on p """ at bounding box center [310, 419] width 110 height 66
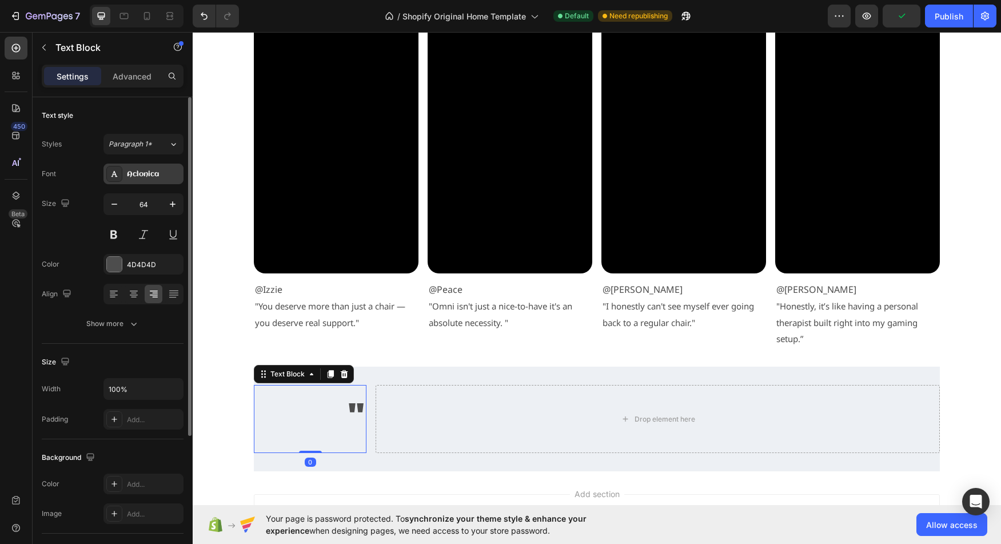
click at [150, 174] on div "Aclonica" at bounding box center [154, 174] width 54 height 10
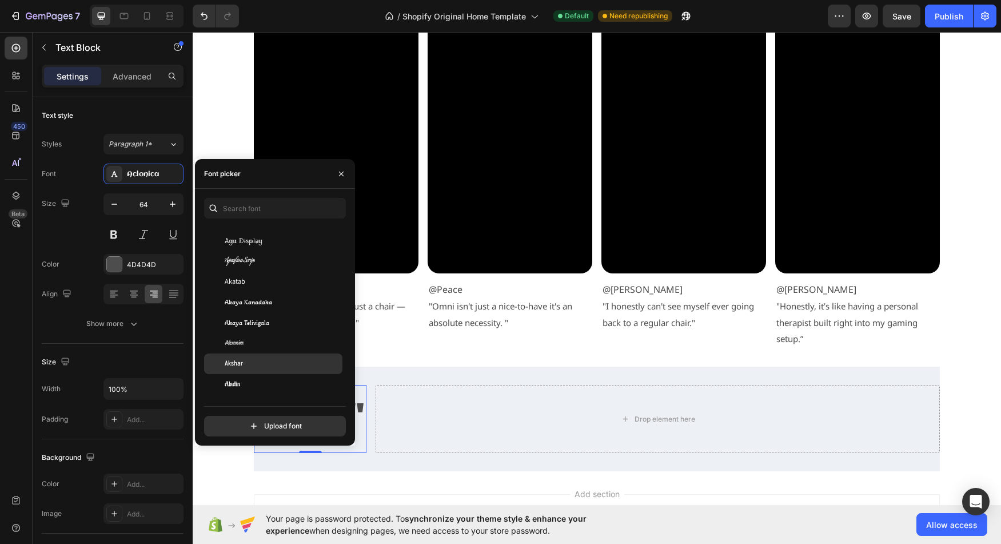
scroll to position [476, 0]
click at [281, 305] on div "Akaya Kanadaka" at bounding box center [282, 299] width 115 height 10
click at [268, 305] on span "Akaya Kanadaka" at bounding box center [248, 299] width 47 height 10
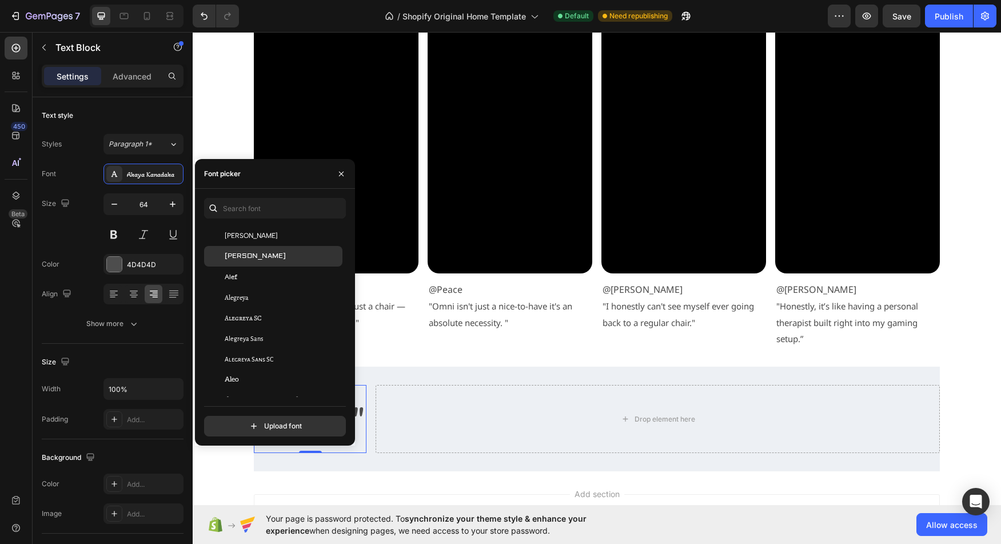
click at [274, 261] on div "Aldrich" at bounding box center [282, 256] width 115 height 10
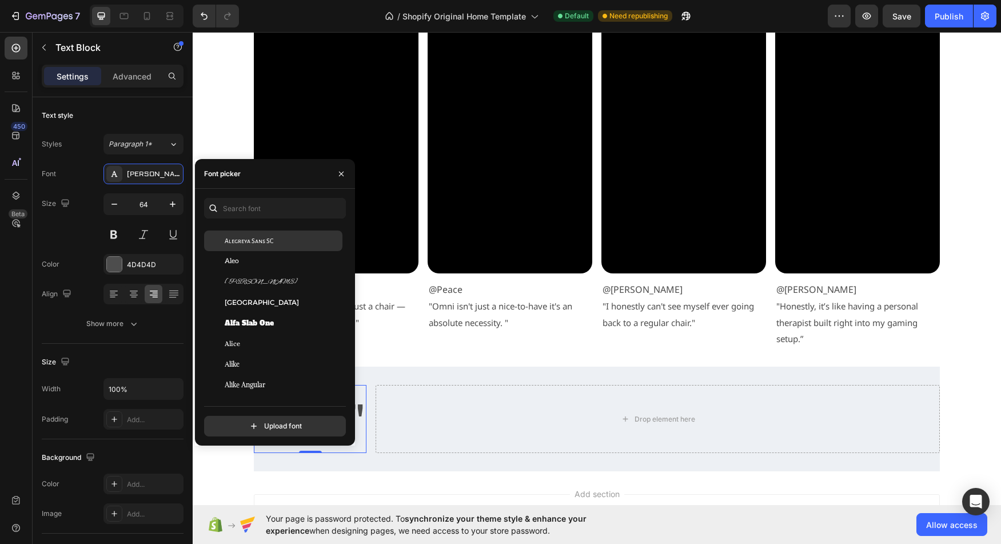
scroll to position [804, 0]
click at [281, 286] on div "Alex Brush" at bounding box center [282, 280] width 115 height 10
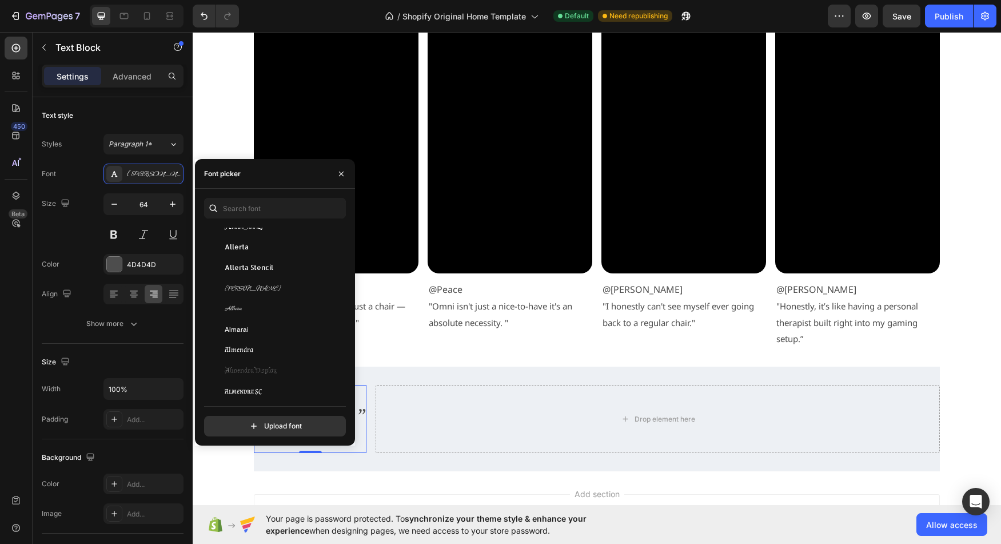
scroll to position [1028, 0]
click at [282, 288] on div "Allison" at bounding box center [282, 283] width 115 height 10
click at [282, 309] on div "Allura" at bounding box center [282, 303] width 115 height 10
click at [287, 370] on div "Almendra Display" at bounding box center [282, 365] width 115 height 10
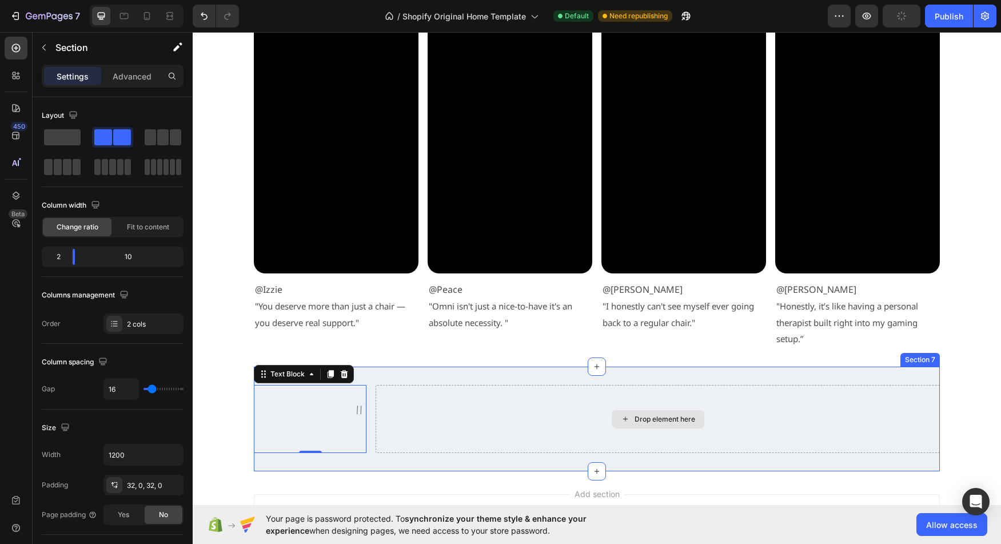
click at [399, 408] on div "Drop element here" at bounding box center [657, 419] width 564 height 68
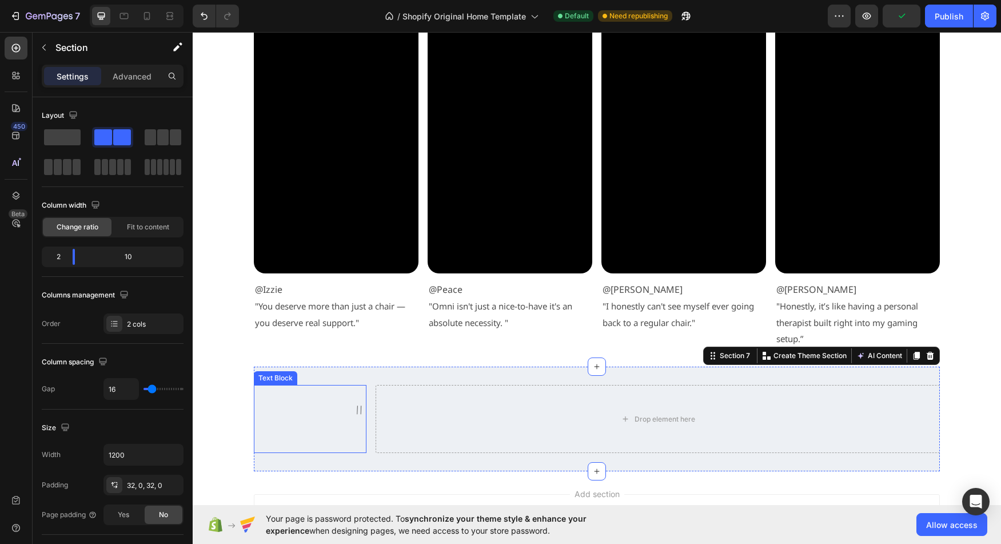
click at [337, 425] on p """ at bounding box center [310, 419] width 110 height 66
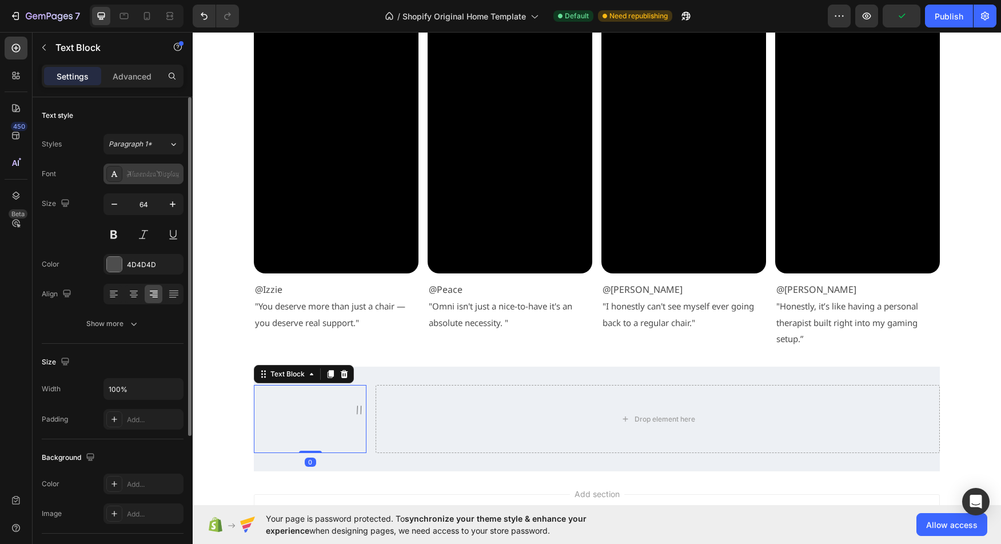
click at [153, 170] on div "Almendra Display" at bounding box center [154, 174] width 54 height 10
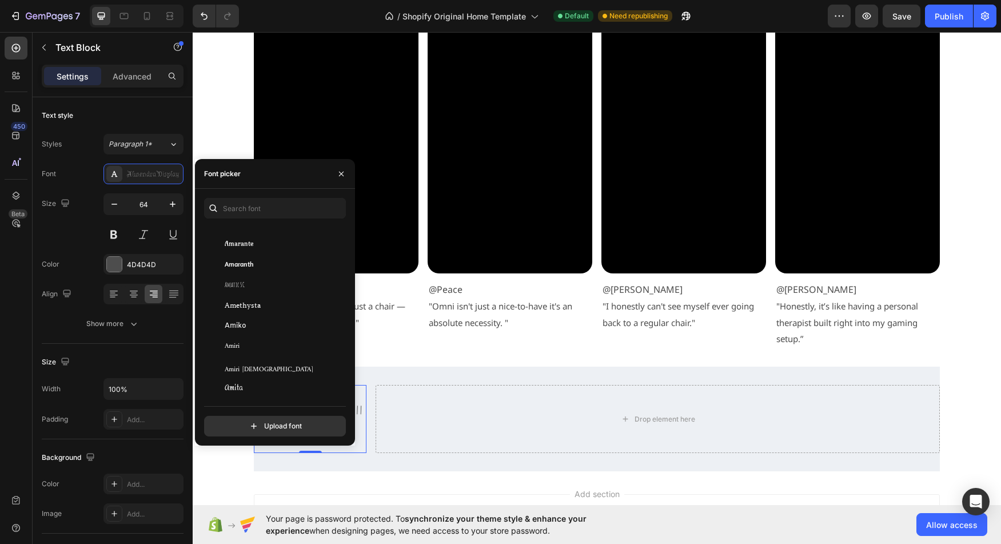
scroll to position [1300, 0]
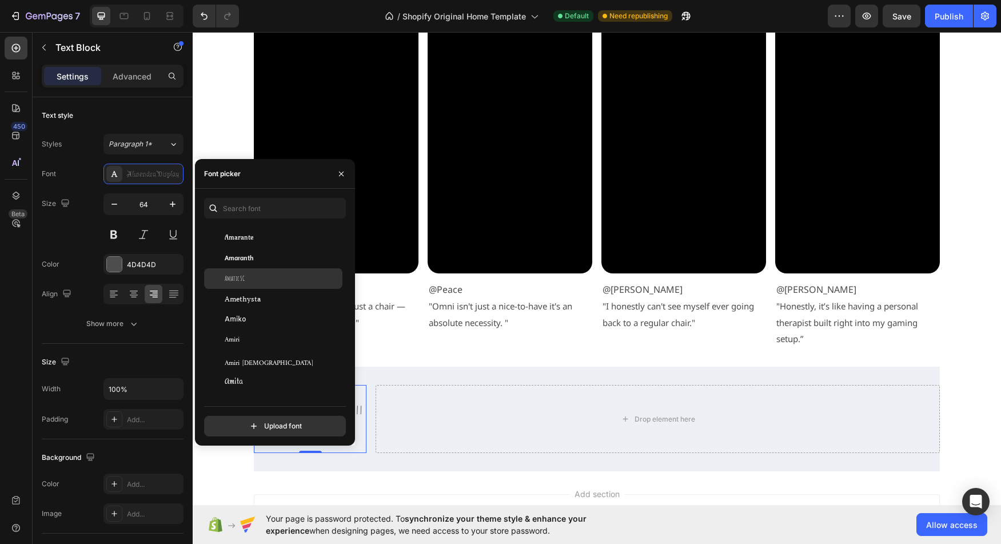
click at [293, 283] on div "Amatic SC" at bounding box center [282, 278] width 115 height 10
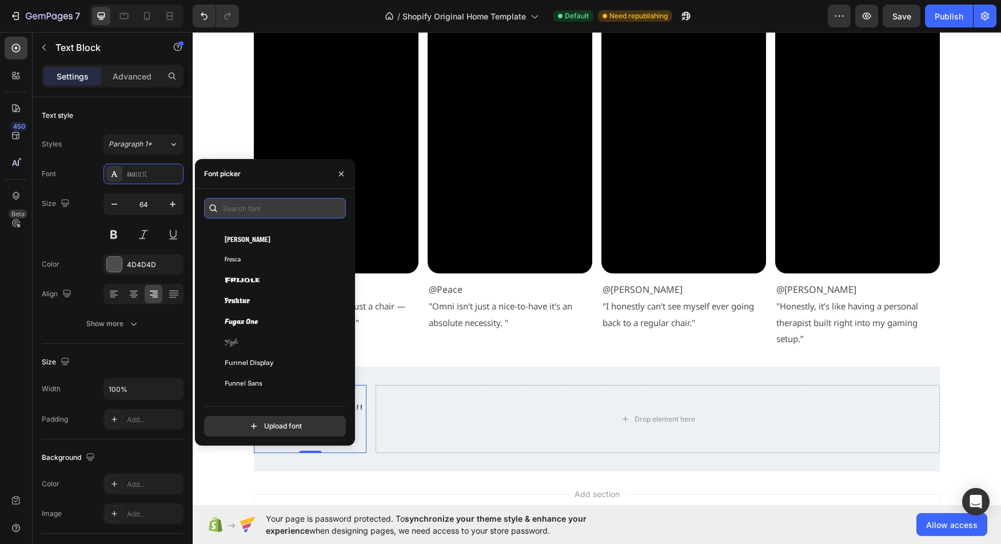
click at [267, 210] on input "text" at bounding box center [275, 208] width 142 height 21
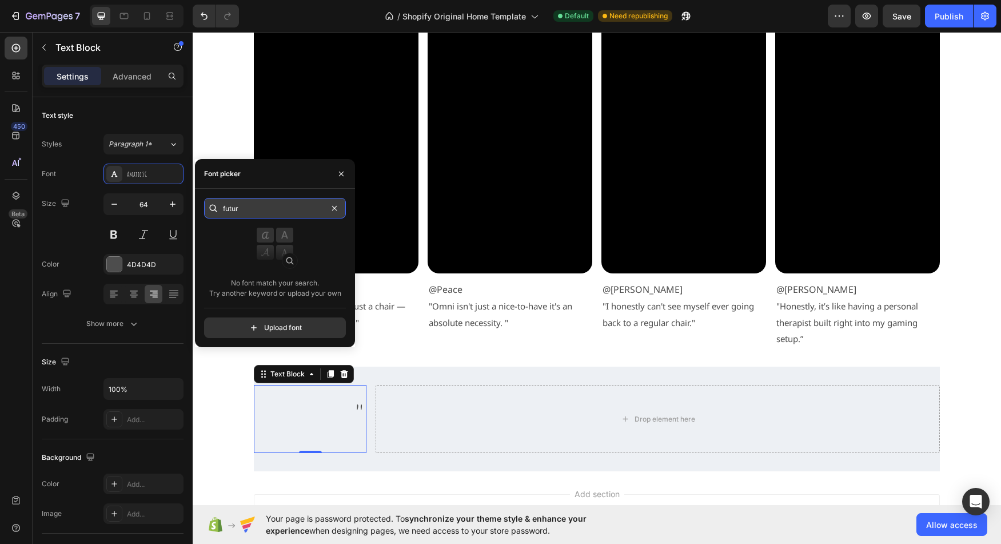
type input "futura"
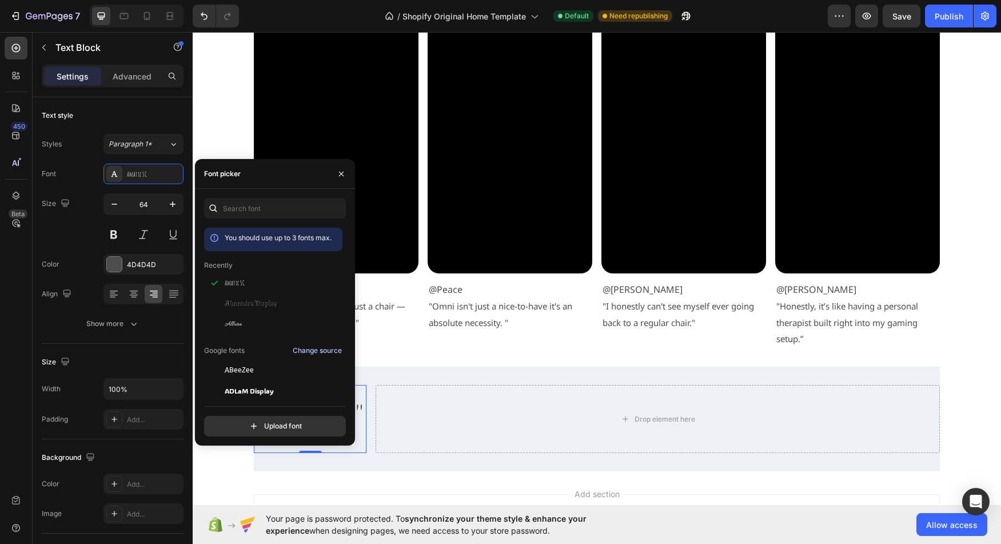
click at [313, 355] on div "Change source" at bounding box center [317, 350] width 49 height 10
click at [257, 206] on input "text" at bounding box center [275, 208] width 142 height 21
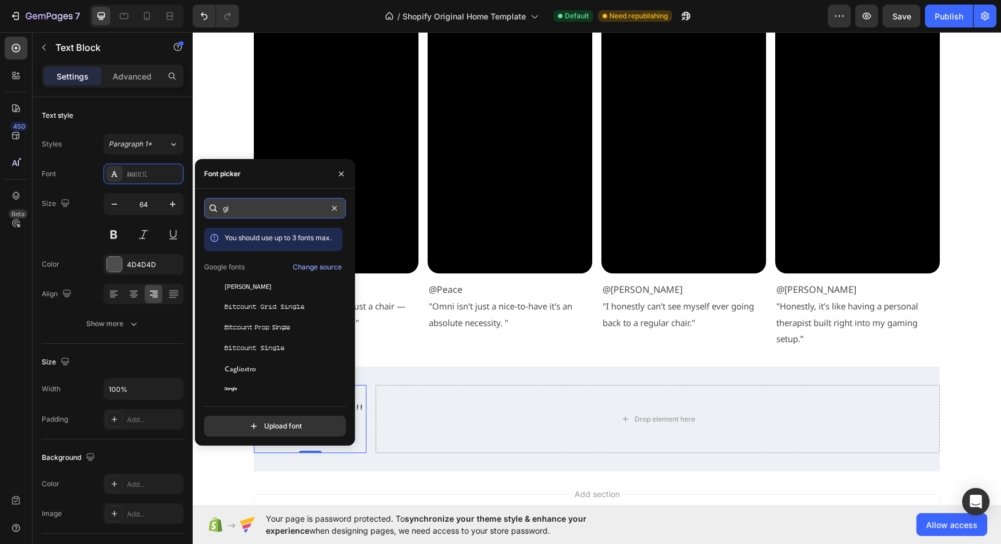
type input "g"
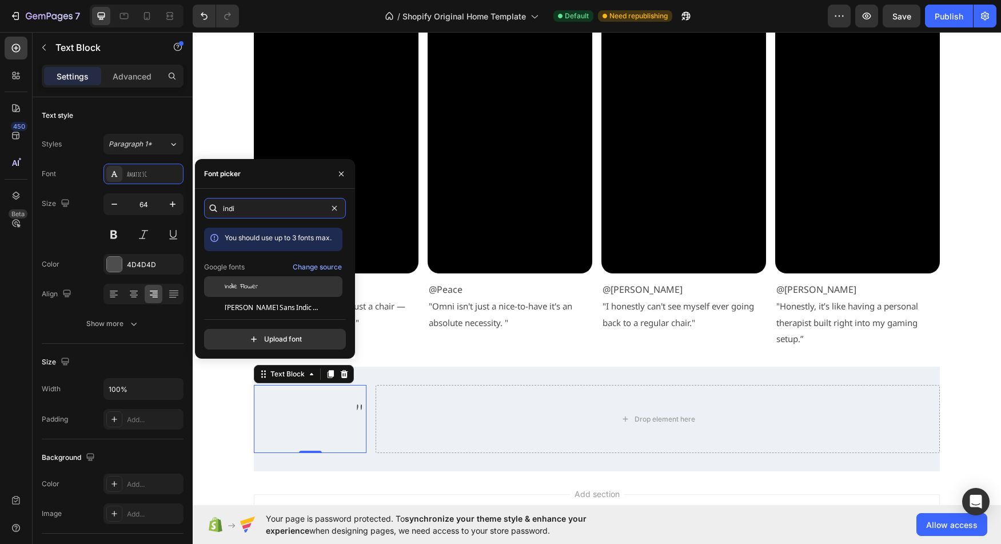
type input "indi"
click at [243, 291] on span "Indie Flower" at bounding box center [241, 286] width 33 height 10
click at [343, 170] on icon "button" at bounding box center [341, 173] width 9 height 9
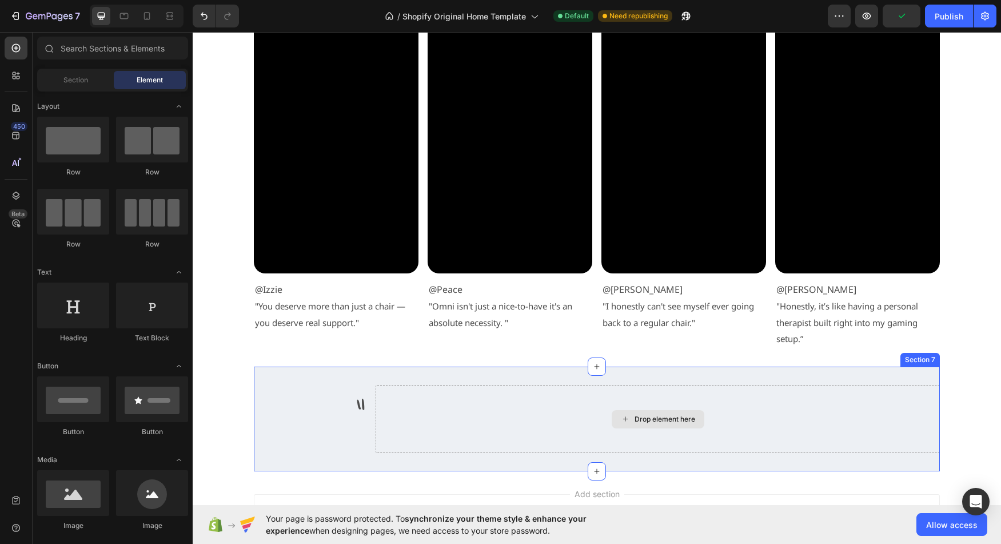
click at [634, 423] on div "Drop element here" at bounding box center [664, 418] width 61 height 9
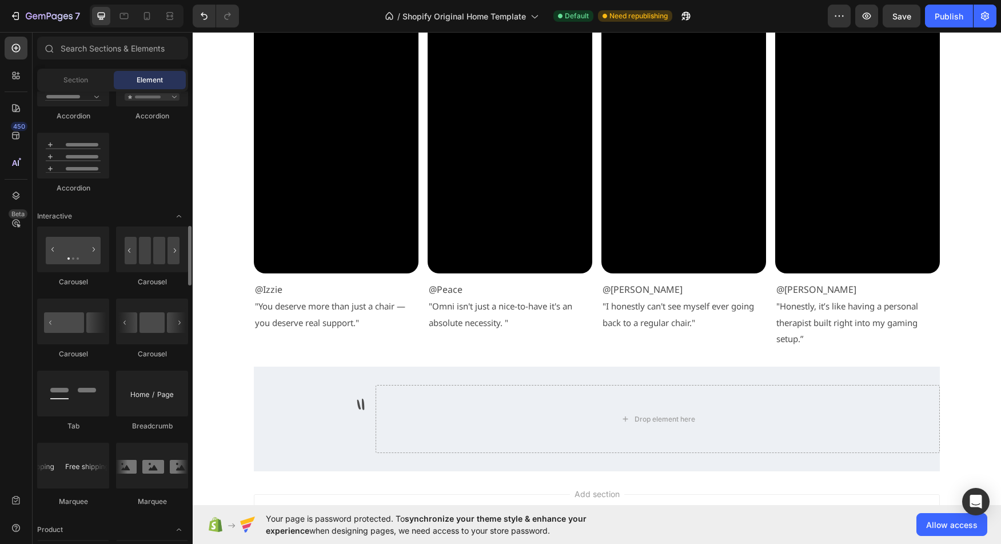
scroll to position [1028, 0]
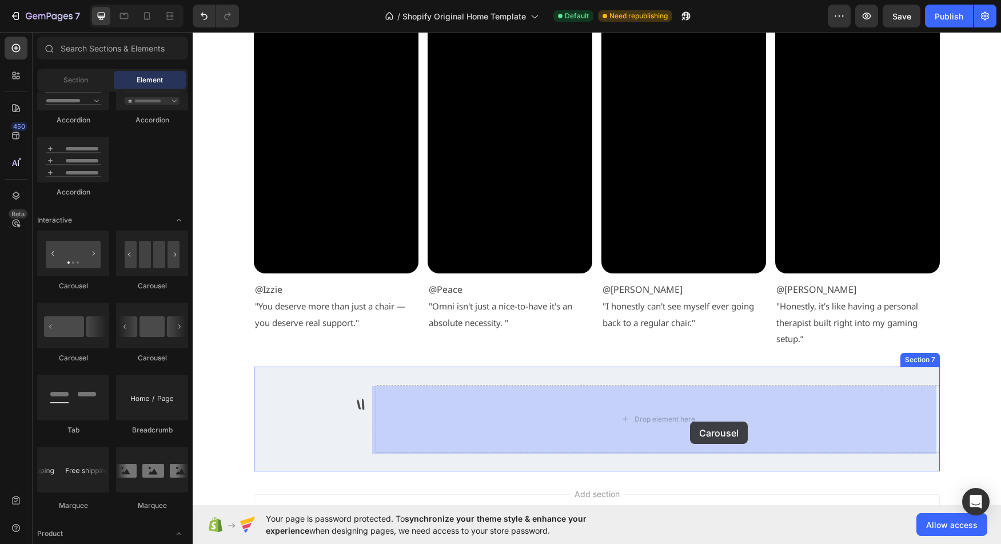
drag, startPoint x: 343, startPoint y: 297, endPoint x: 690, endPoint y: 421, distance: 368.1
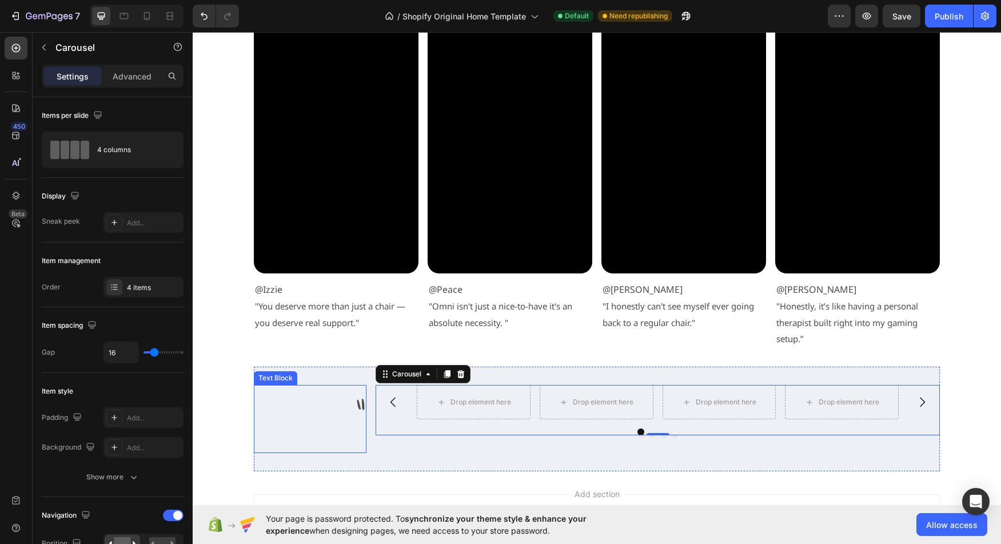
click at [337, 419] on p """ at bounding box center [310, 419] width 110 height 66
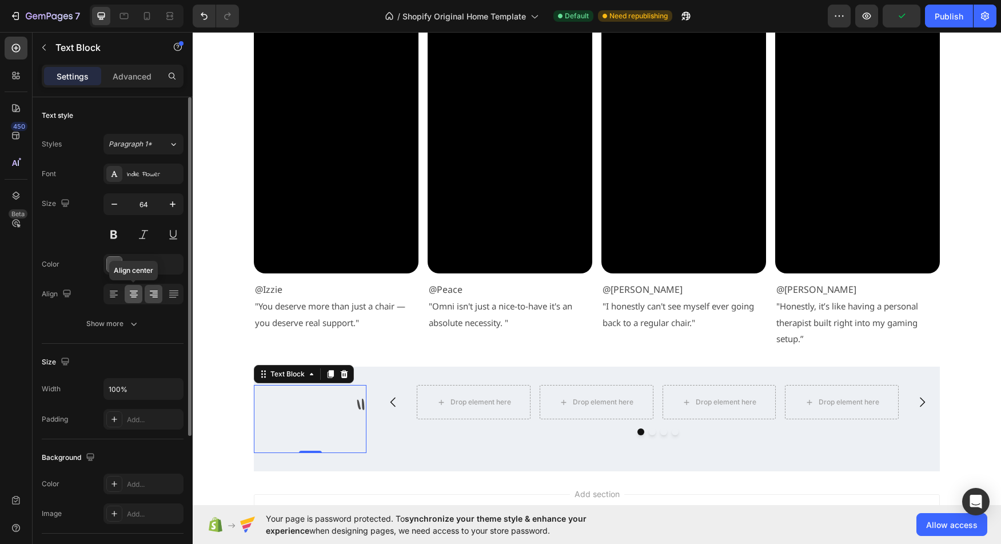
click at [136, 295] on icon at bounding box center [133, 293] width 11 height 11
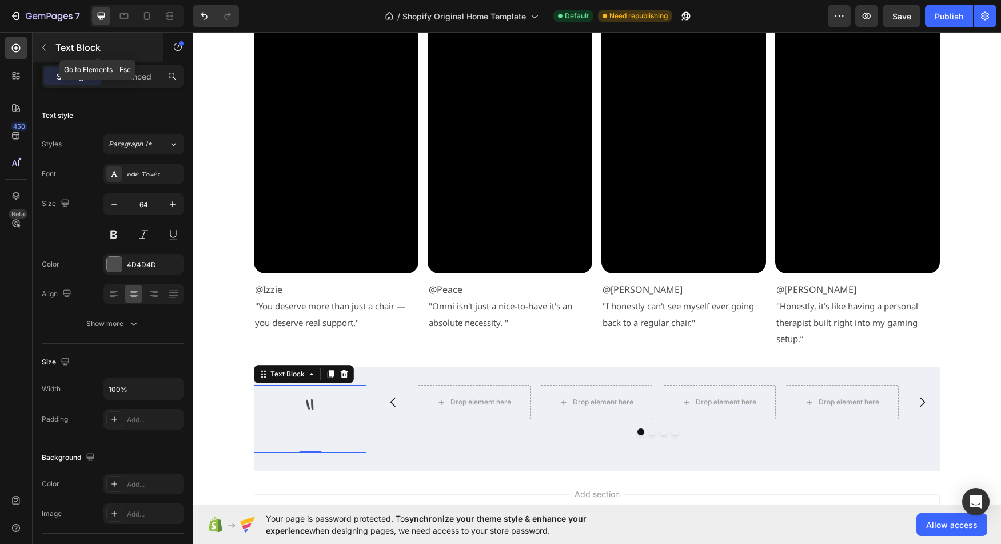
click at [48, 53] on button "button" at bounding box center [44, 47] width 18 height 18
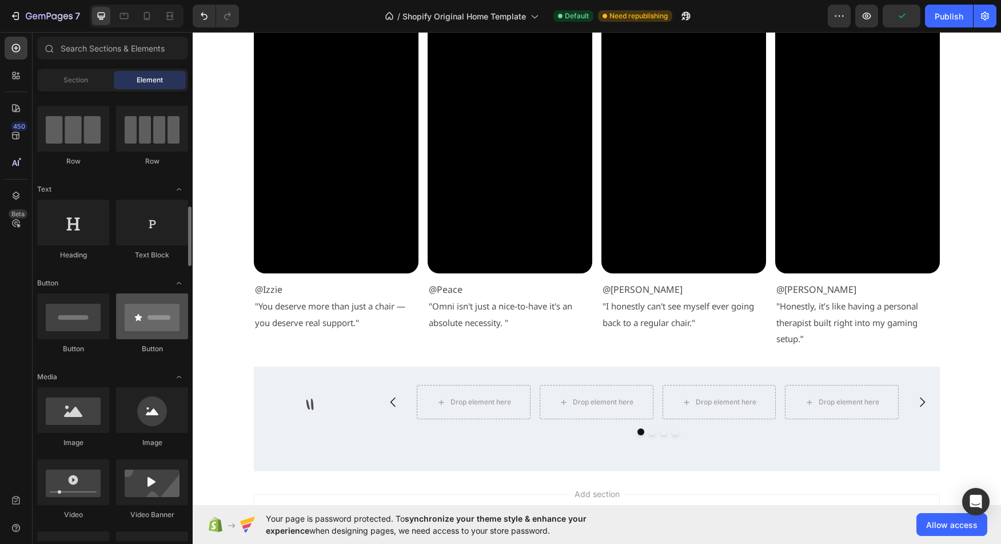
scroll to position [0, 0]
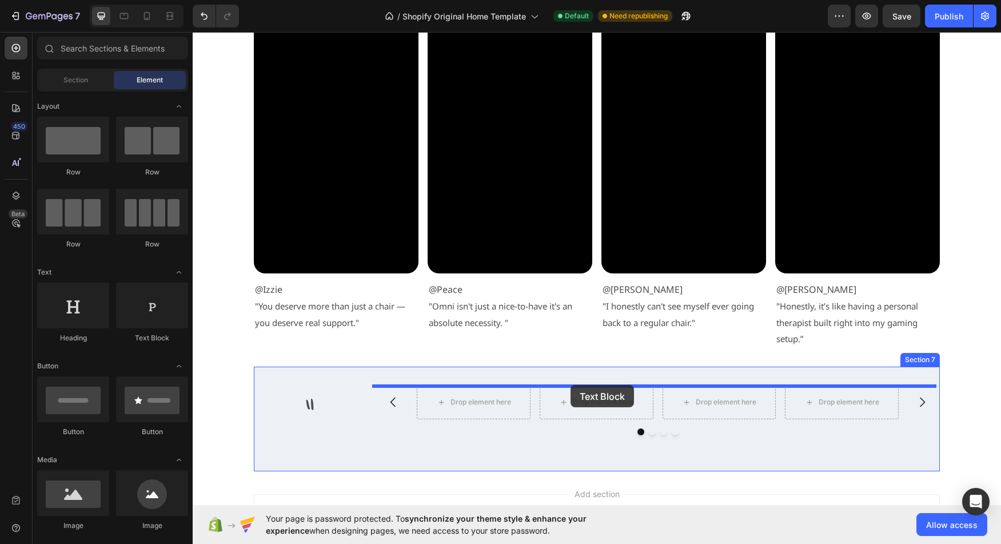
drag, startPoint x: 341, startPoint y: 330, endPoint x: 570, endPoint y: 385, distance: 235.7
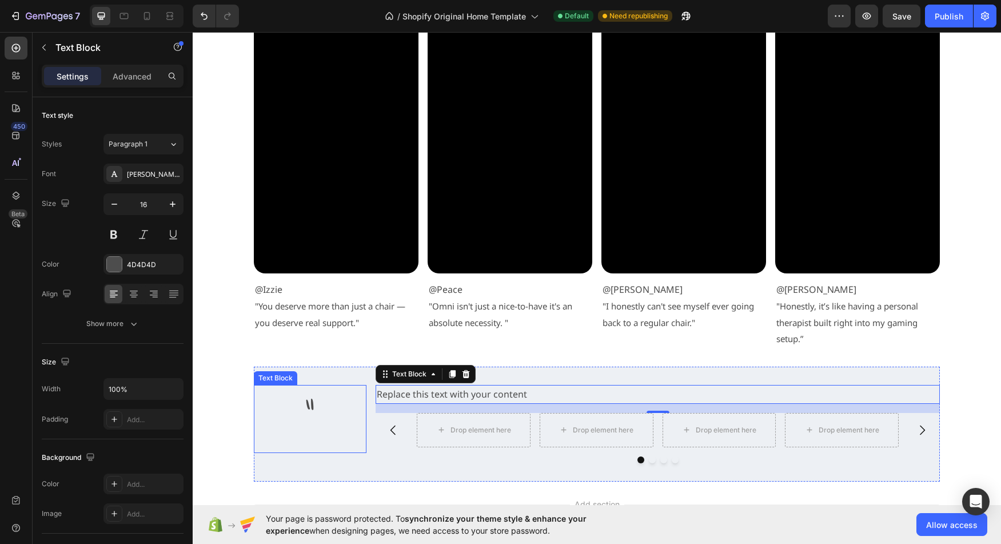
click at [329, 400] on p """ at bounding box center [310, 419] width 110 height 66
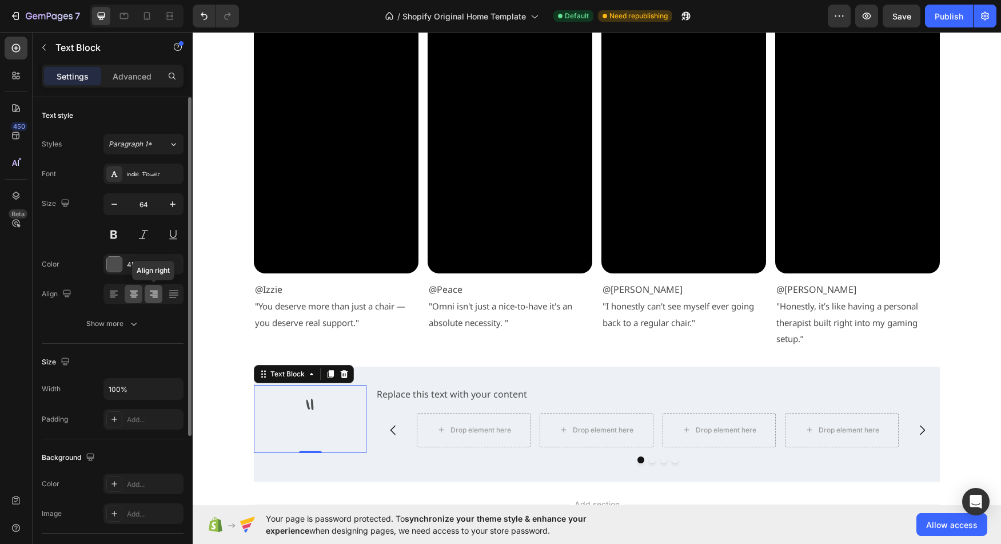
click at [151, 291] on icon at bounding box center [154, 290] width 8 height 1
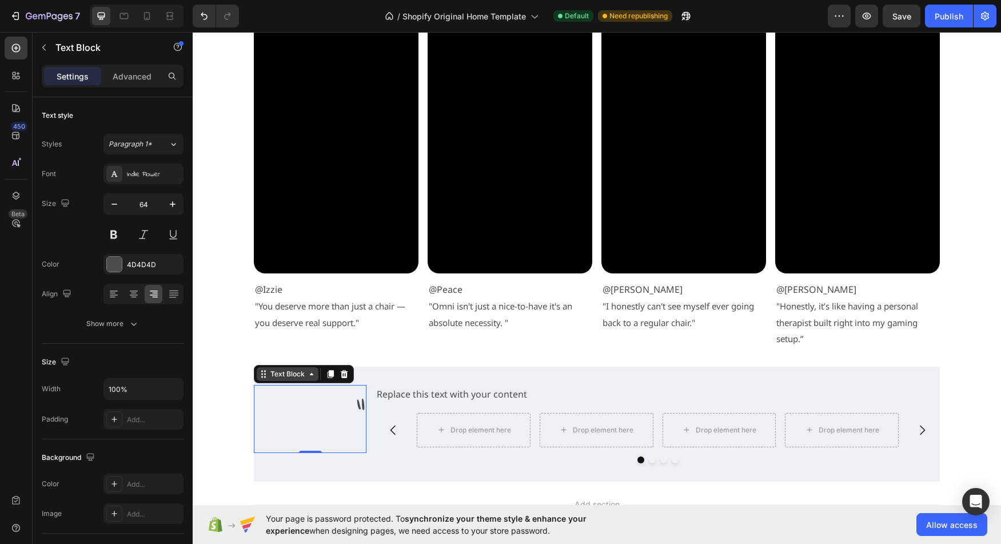
click at [281, 377] on div "Text Block" at bounding box center [287, 374] width 39 height 10
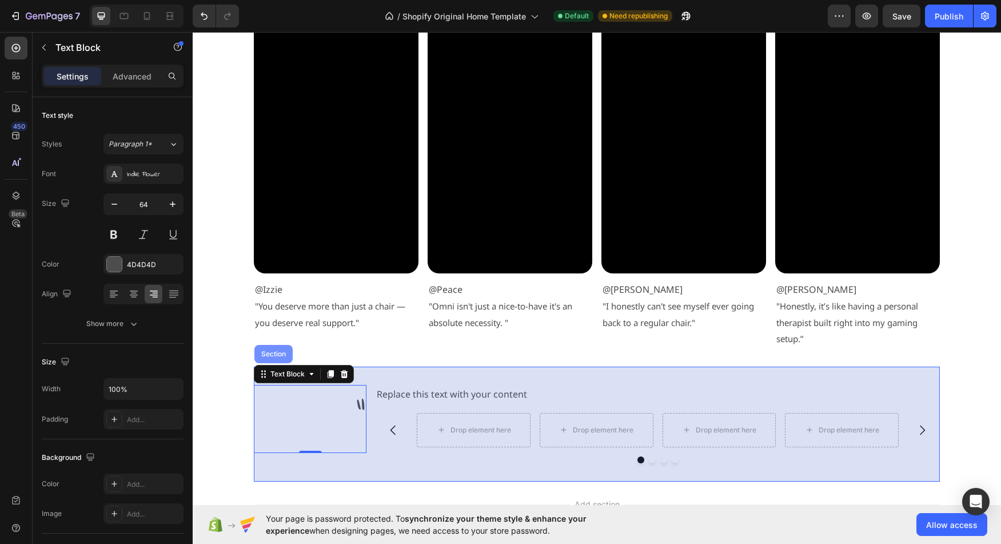
click at [270, 361] on div "Section" at bounding box center [273, 354] width 38 height 18
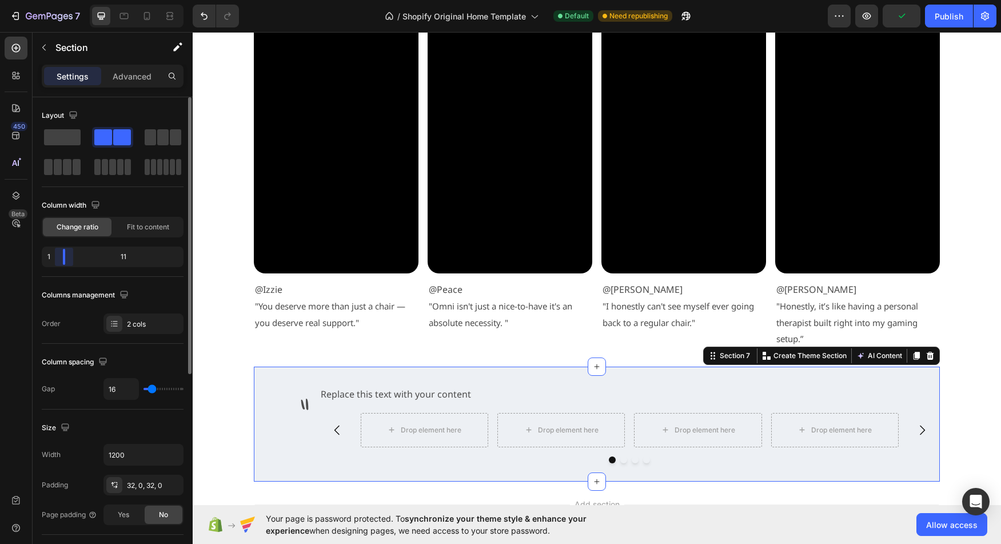
drag, startPoint x: 74, startPoint y: 259, endPoint x: 55, endPoint y: 260, distance: 19.5
click at [55, 260] on div "Layout Column width Change ratio Fit to content 1 11 Columns management Order 2…" at bounding box center [113, 336] width 160 height 479
click at [468, 454] on div "Drop element here Drop element here Drop element here Drop element here Carousel" at bounding box center [629, 438] width 620 height 50
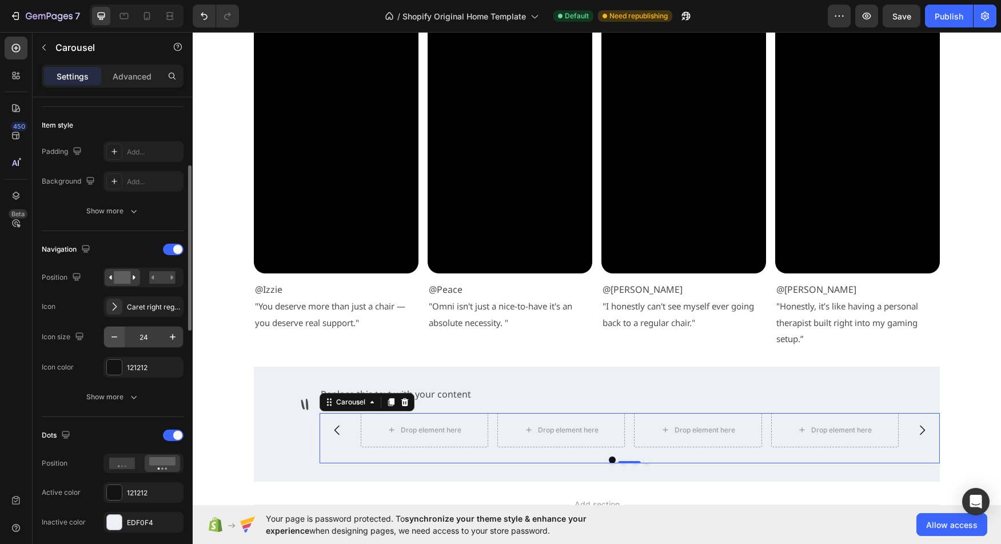
scroll to position [269, 0]
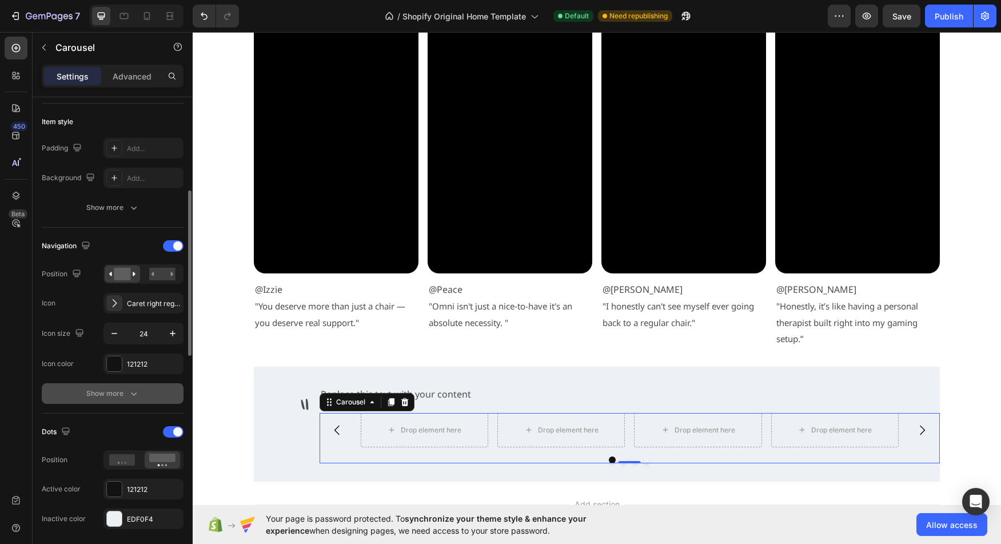
click at [107, 400] on button "Show more" at bounding box center [113, 393] width 142 height 21
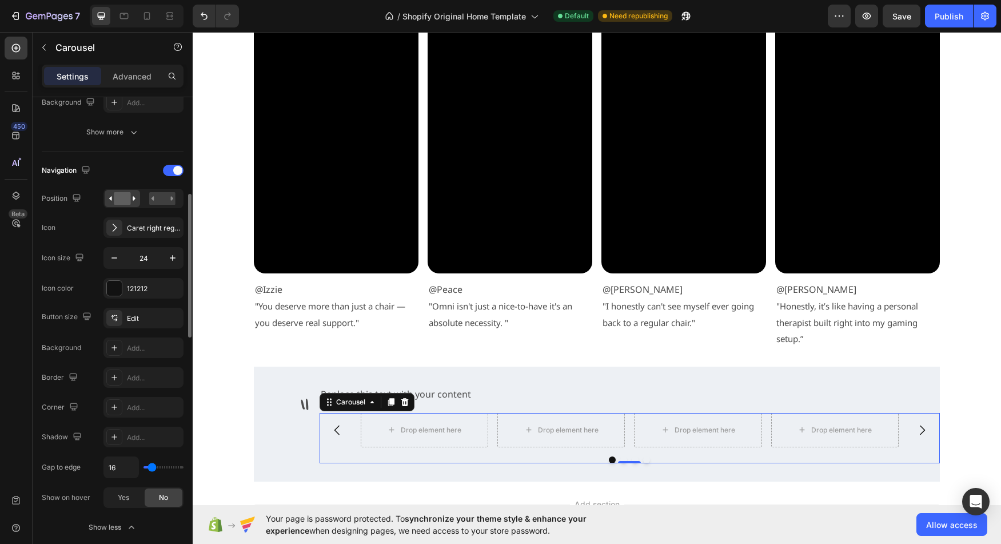
scroll to position [339, 0]
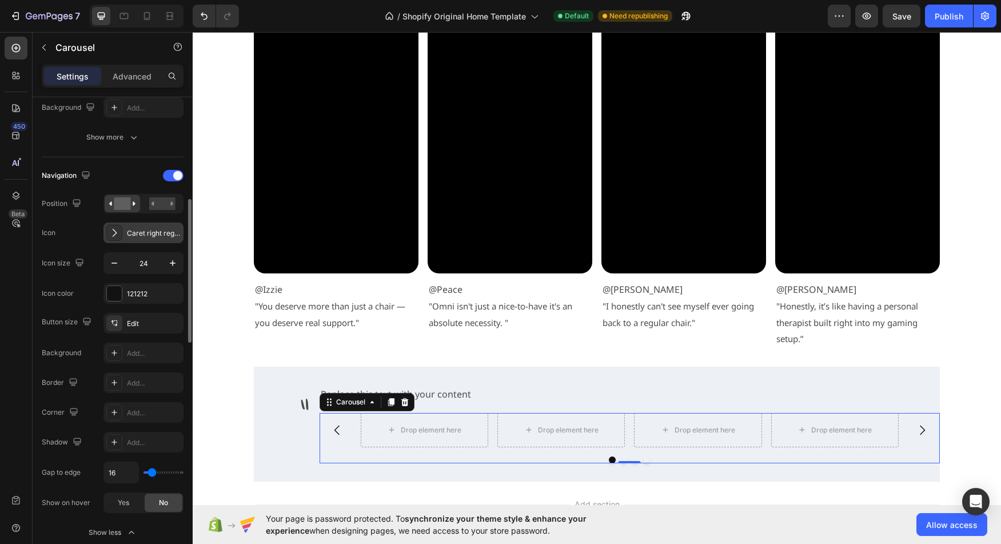
click at [119, 233] on icon at bounding box center [114, 232] width 11 height 11
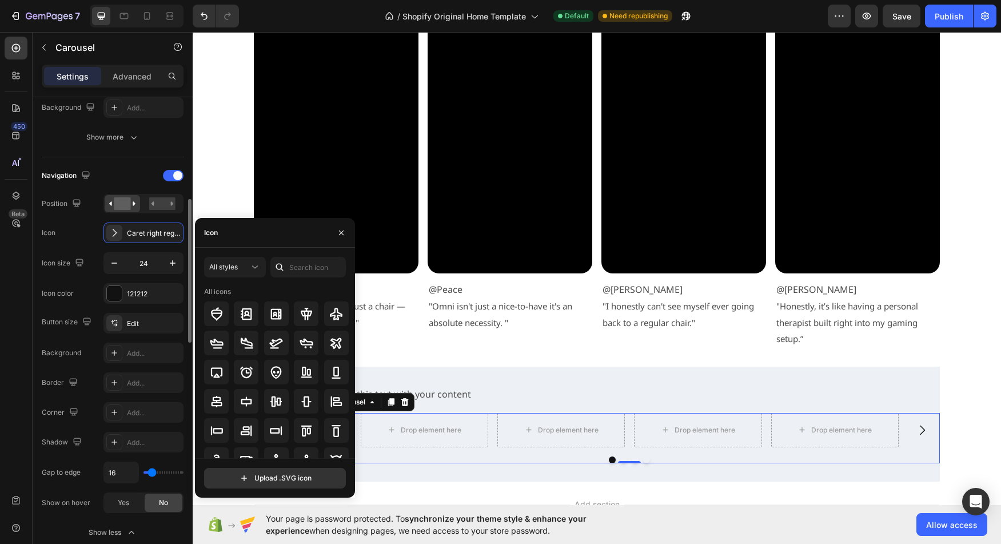
click at [62, 237] on div "Icon Caret right regular" at bounding box center [113, 232] width 142 height 21
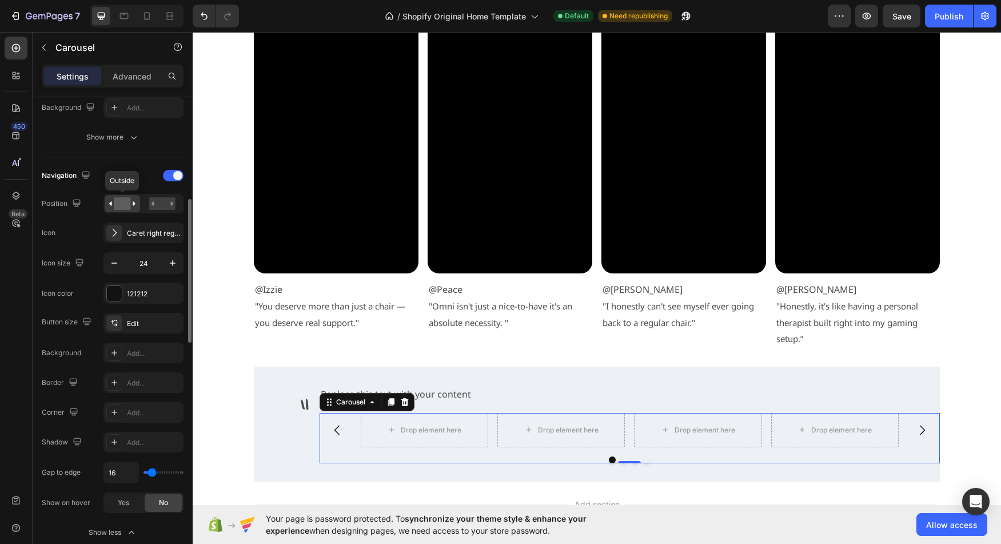
click at [126, 205] on rect at bounding box center [122, 203] width 17 height 13
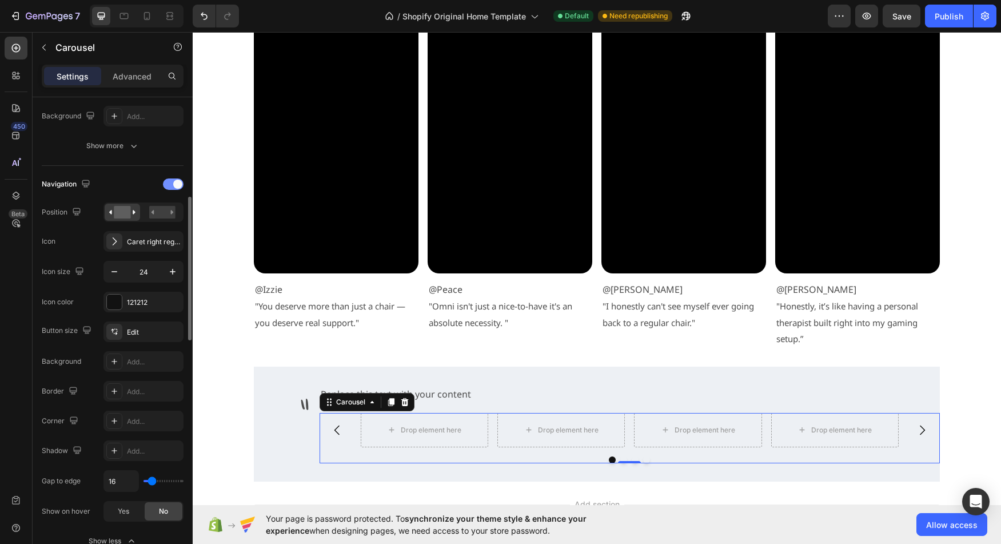
click at [169, 188] on div at bounding box center [173, 183] width 21 height 11
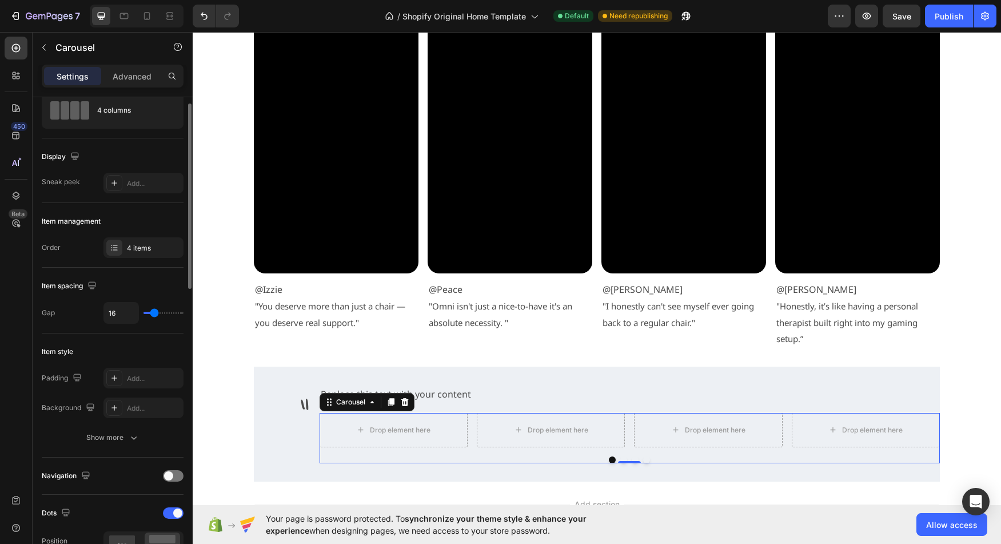
scroll to position [0, 0]
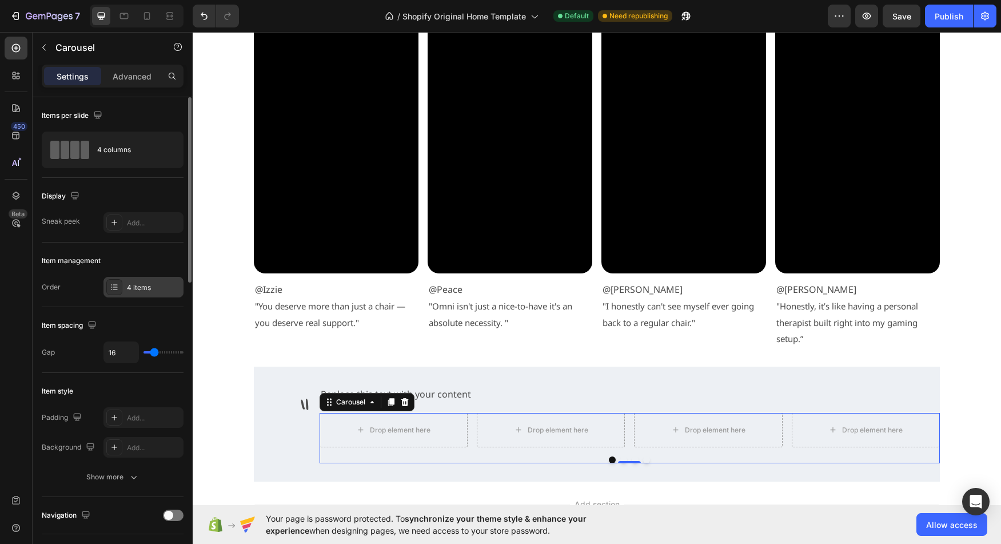
click at [114, 282] on div at bounding box center [114, 287] width 16 height 16
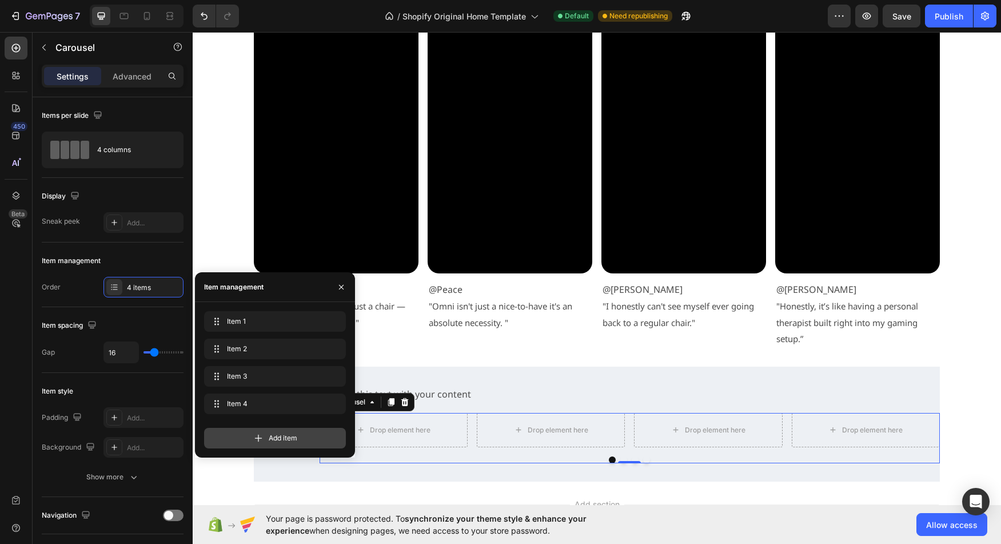
click at [278, 438] on span "Add item" at bounding box center [283, 438] width 29 height 10
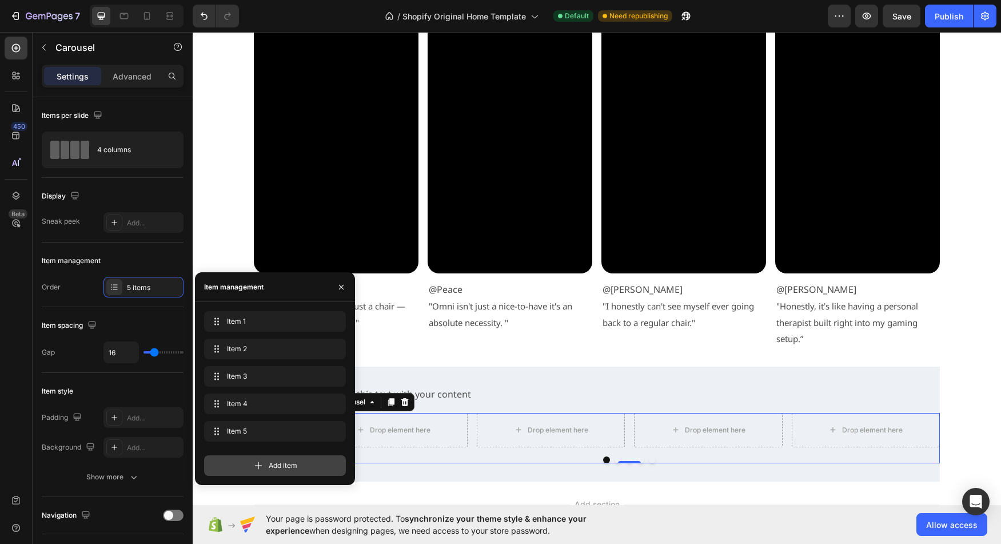
click at [281, 463] on span "Add item" at bounding box center [283, 465] width 29 height 10
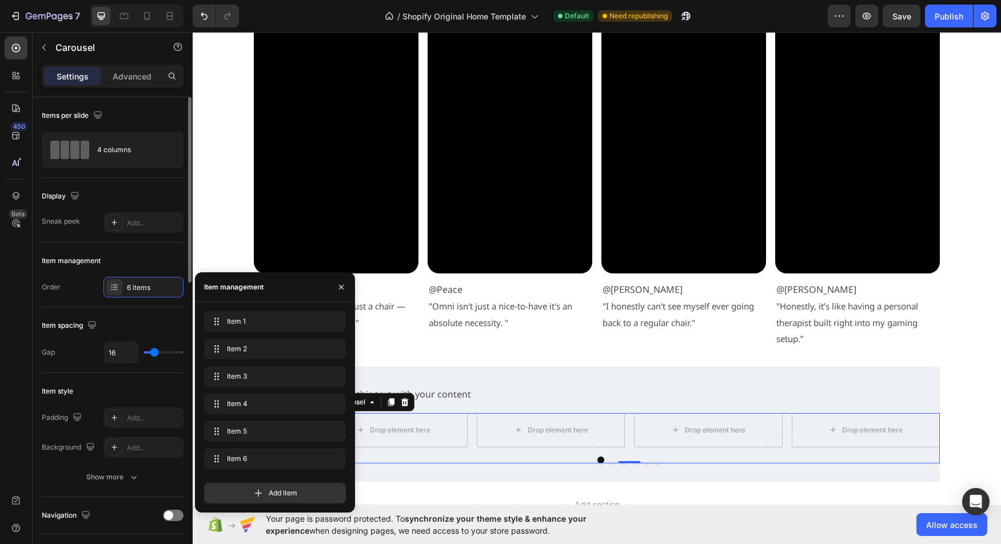
click at [143, 265] on div "Item management" at bounding box center [113, 260] width 142 height 18
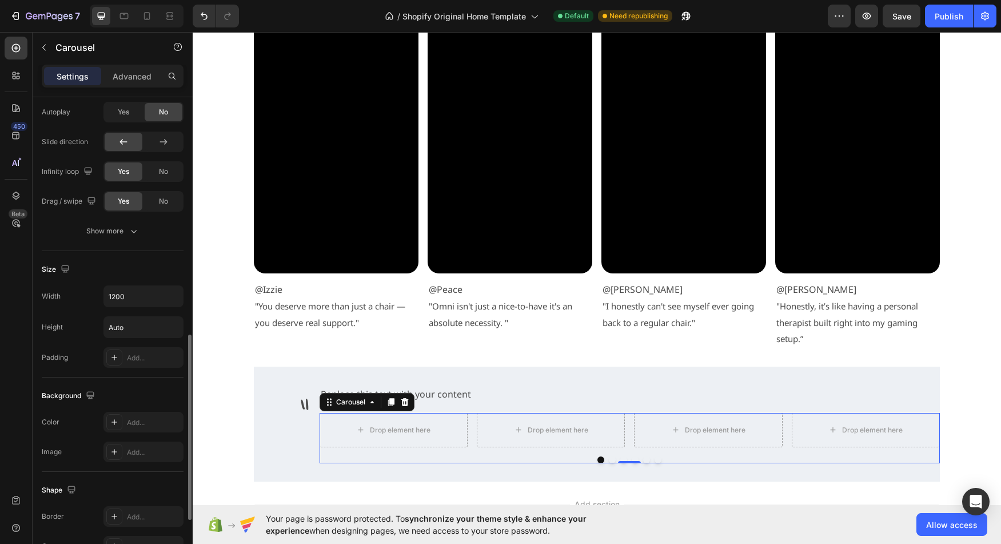
scroll to position [625, 0]
click at [163, 291] on input "1200" at bounding box center [143, 292] width 79 height 21
click at [171, 293] on icon "button" at bounding box center [172, 292] width 5 height 3
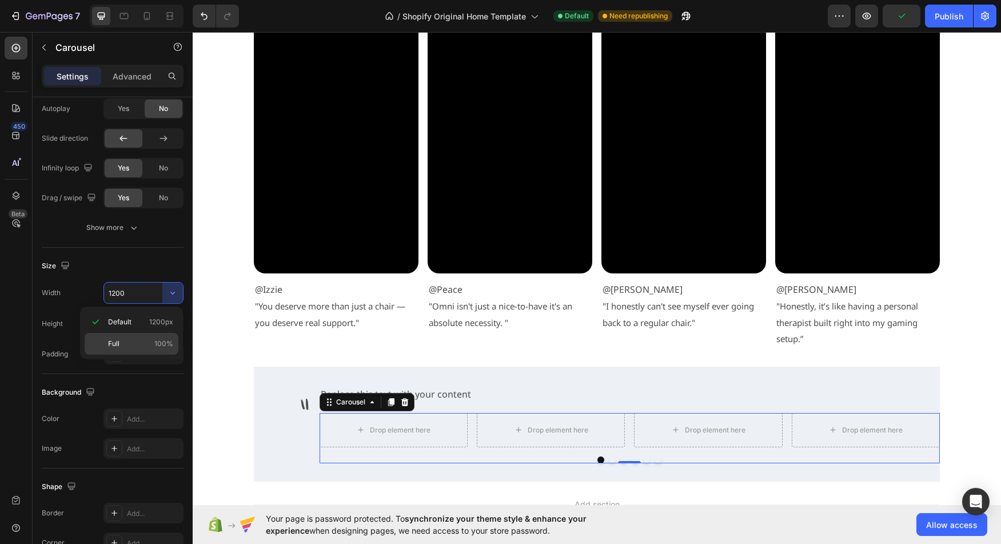
click at [136, 347] on p "Full 100%" at bounding box center [140, 343] width 65 height 10
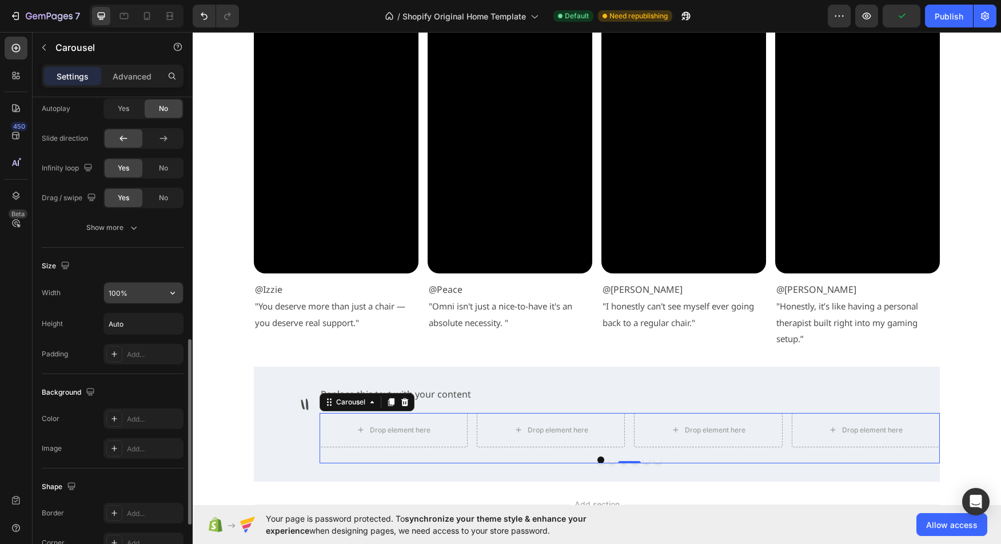
click at [118, 288] on input "100%" at bounding box center [143, 292] width 79 height 21
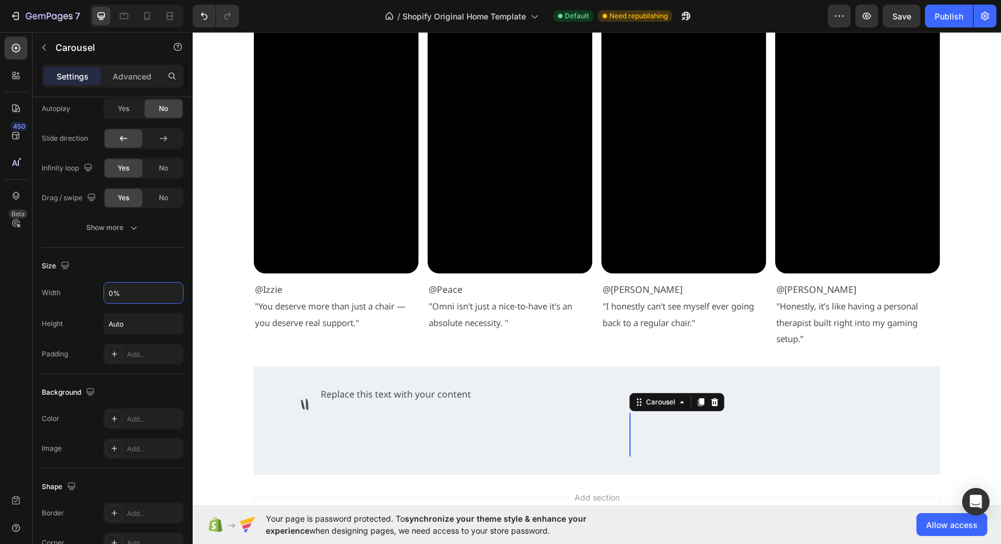
type input "90%"
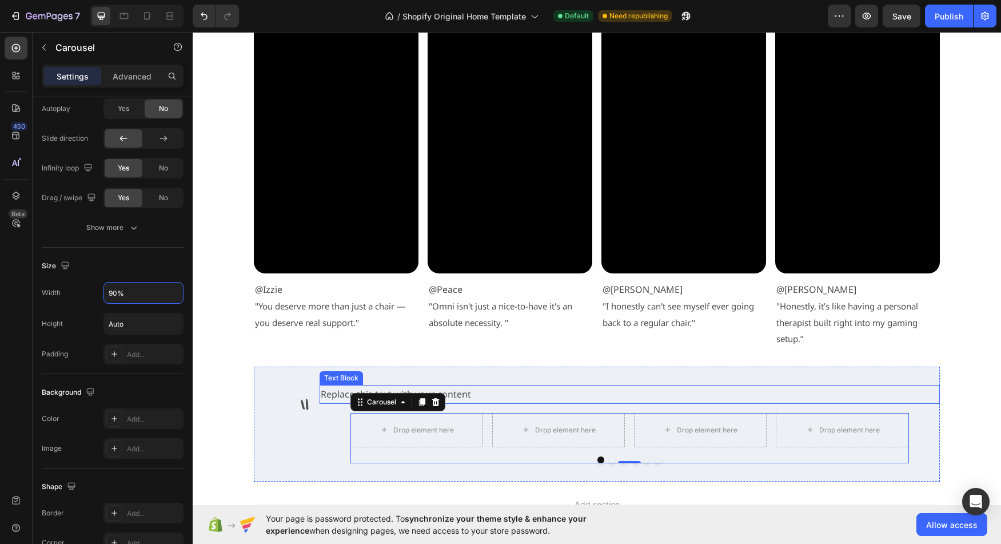
click at [490, 398] on div "Replace this text with your content" at bounding box center [629, 394] width 620 height 19
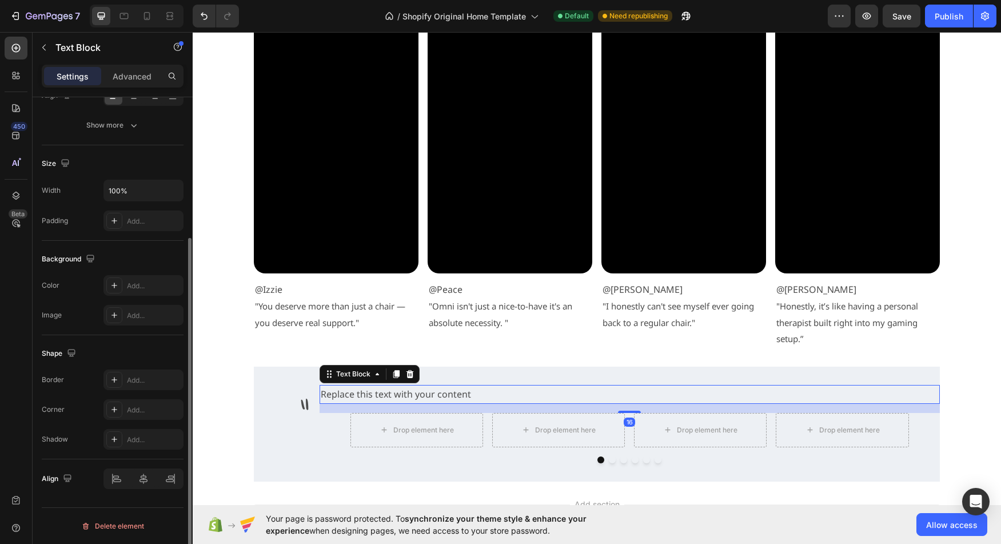
scroll to position [0, 0]
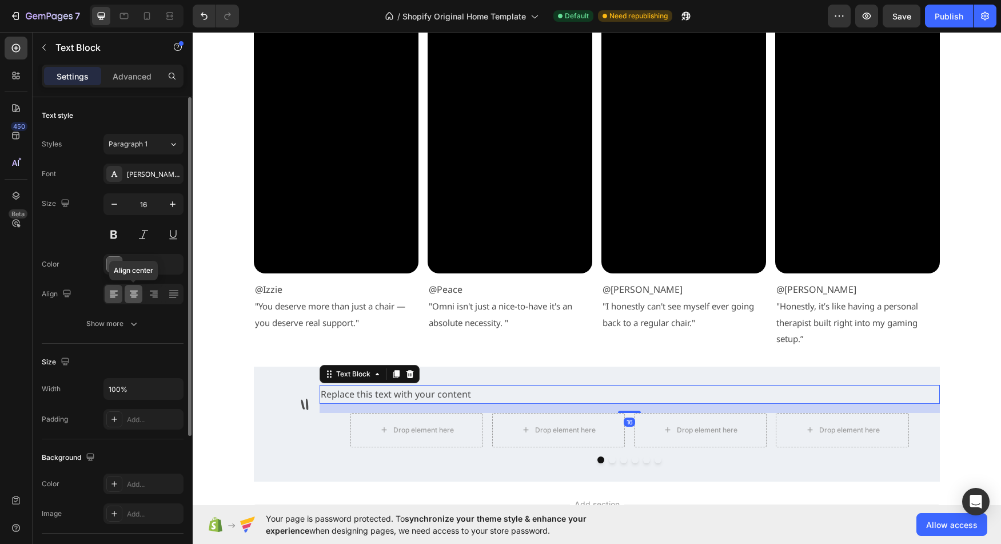
click at [135, 295] on icon at bounding box center [133, 293] width 11 height 11
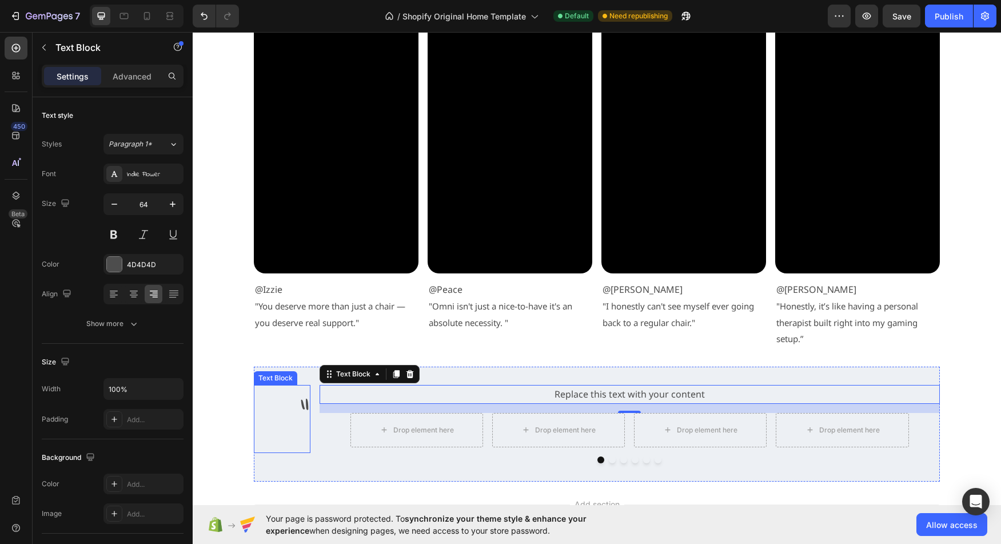
click at [290, 410] on p """ at bounding box center [282, 419] width 54 height 66
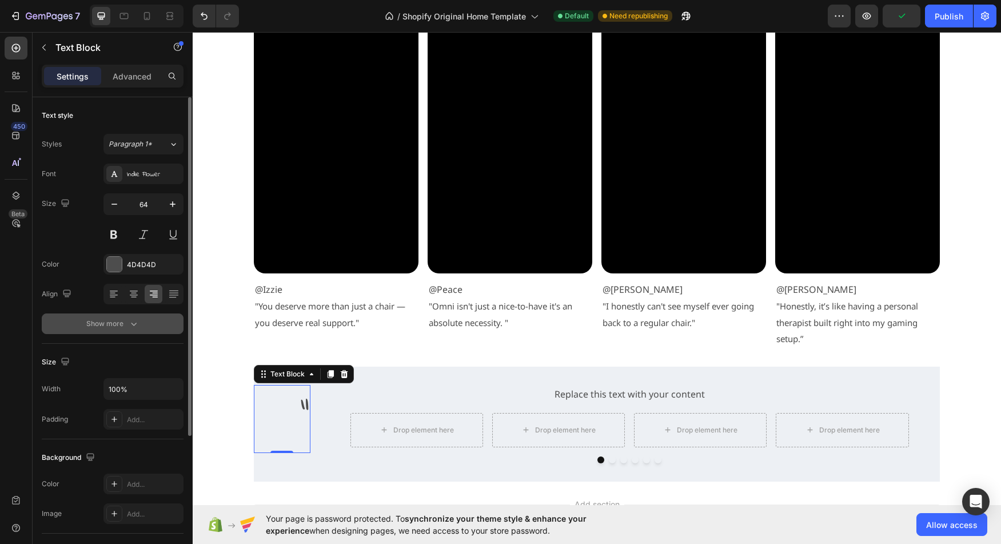
click at [127, 323] on div "Show more" at bounding box center [112, 323] width 53 height 11
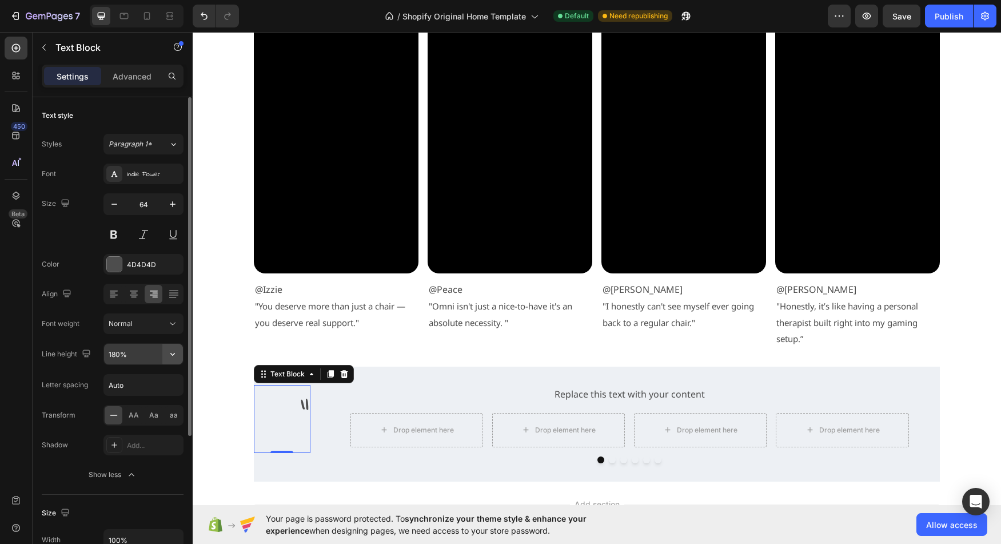
click at [177, 355] on icon "button" at bounding box center [172, 353] width 11 height 11
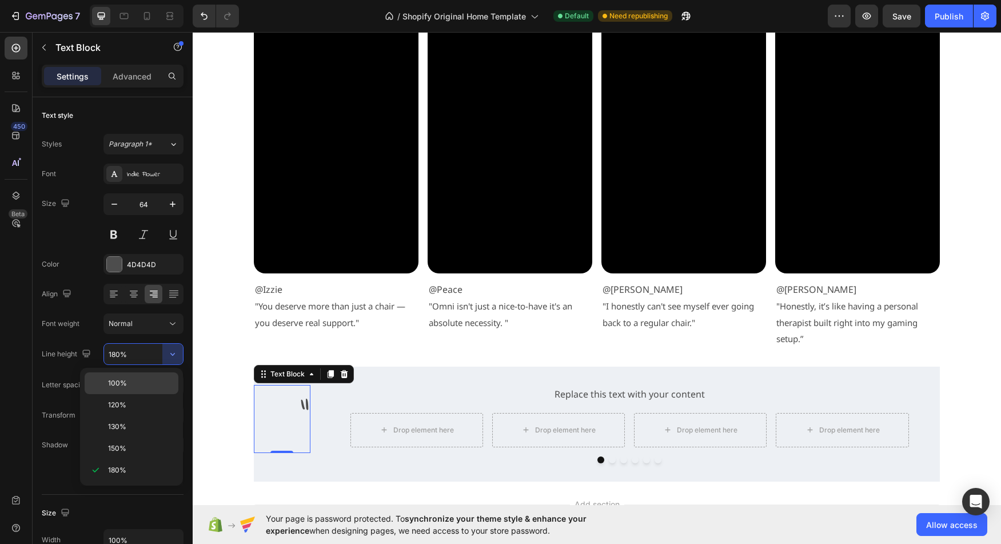
click at [130, 387] on p "100%" at bounding box center [140, 383] width 65 height 10
type input "100%"
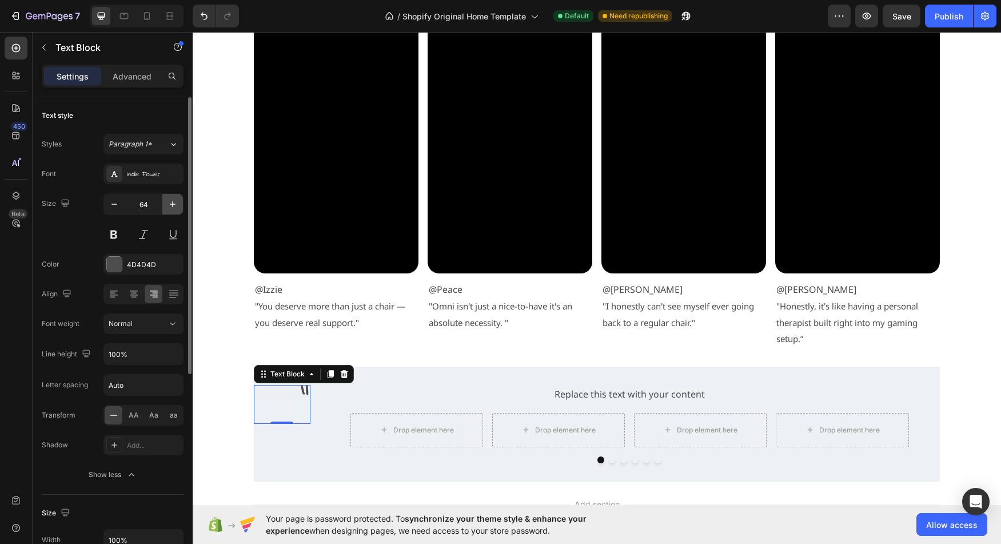
click at [169, 207] on icon "button" at bounding box center [172, 203] width 11 height 11
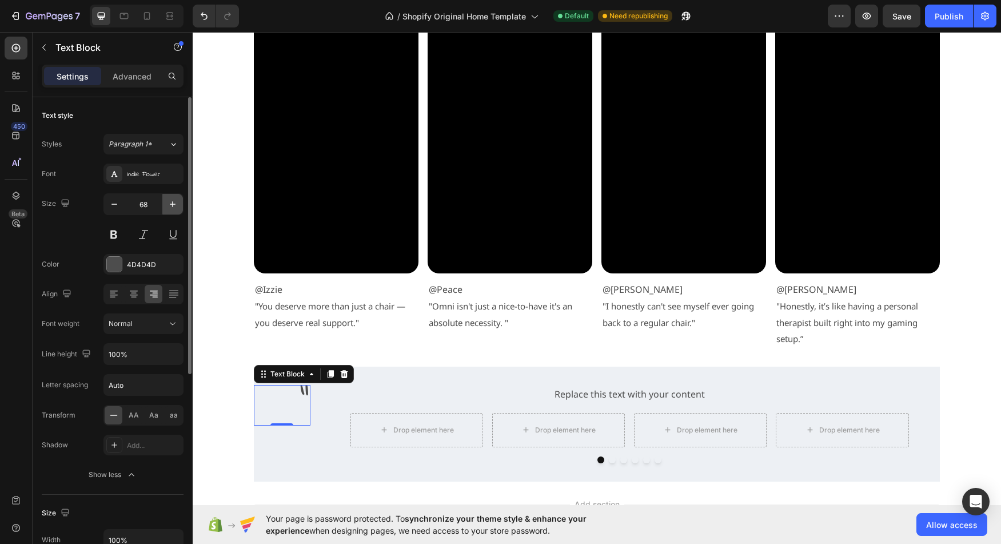
click at [169, 207] on icon "button" at bounding box center [172, 203] width 11 height 11
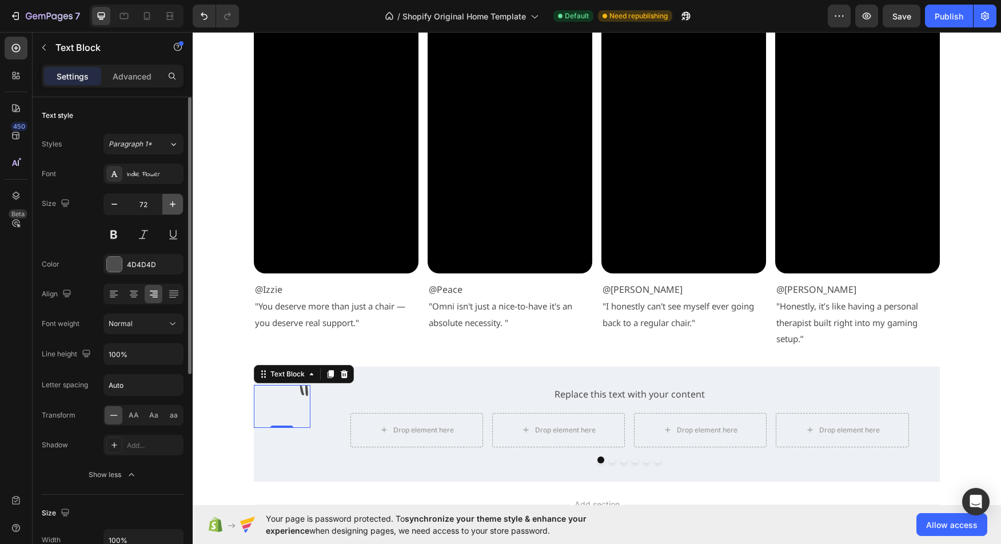
click at [169, 207] on icon "button" at bounding box center [172, 203] width 11 height 11
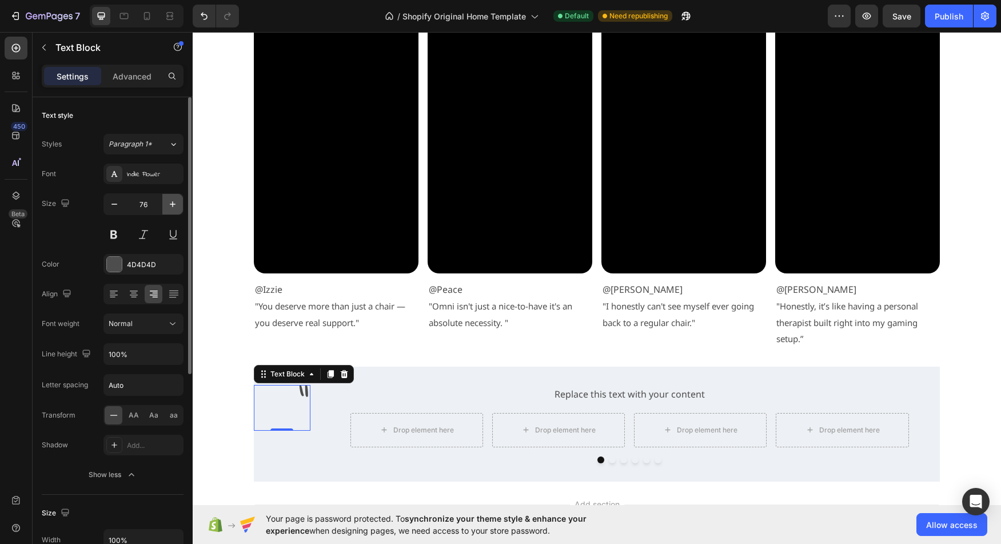
click at [169, 207] on icon "button" at bounding box center [172, 203] width 11 height 11
click at [111, 209] on icon "button" at bounding box center [114, 203] width 11 height 11
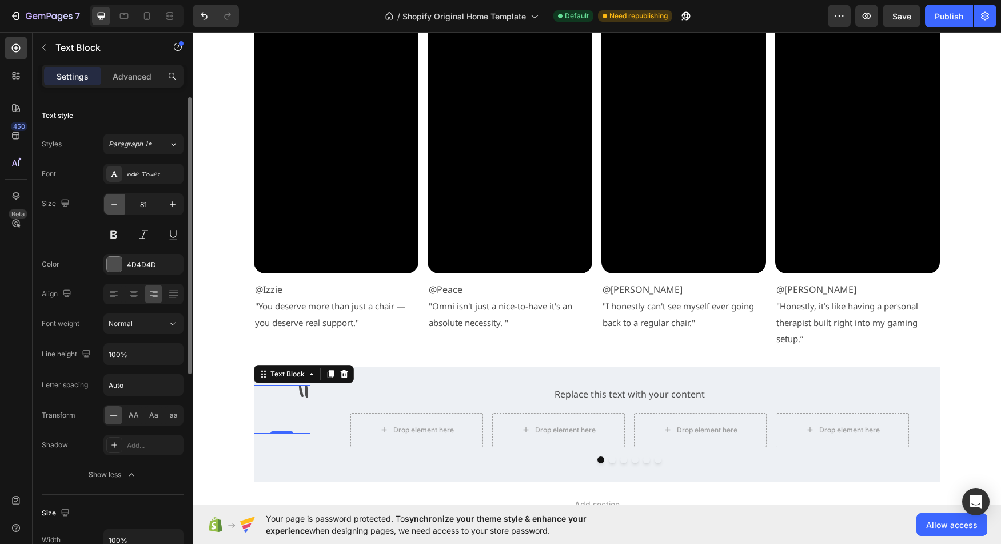
type input "80"
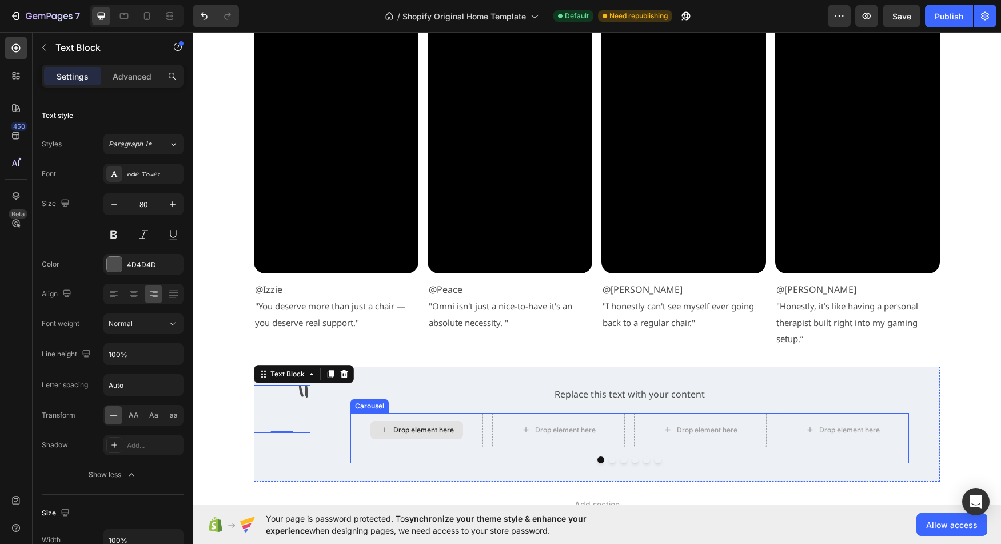
click at [426, 436] on div "Drop element here" at bounding box center [416, 430] width 93 height 18
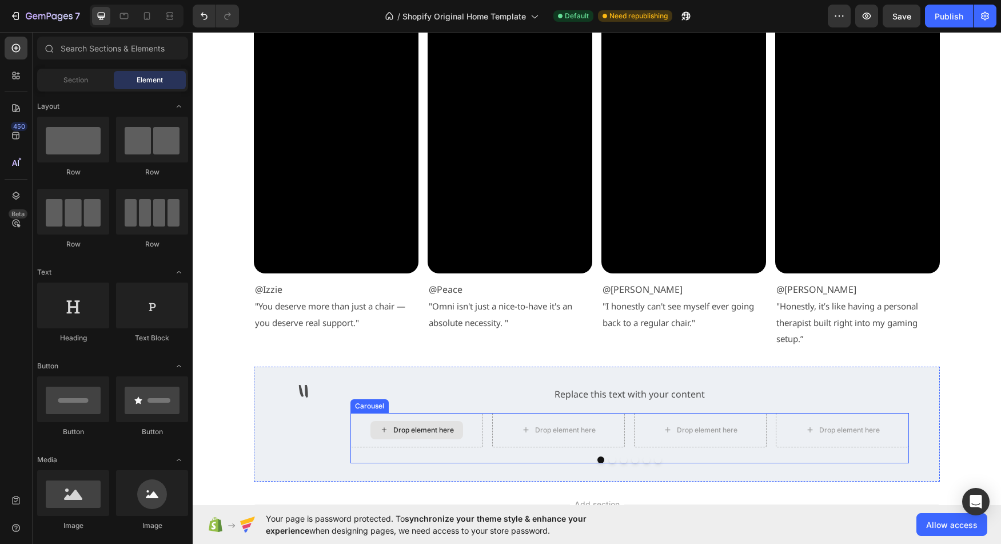
click at [389, 430] on div "Drop element here" at bounding box center [416, 430] width 93 height 18
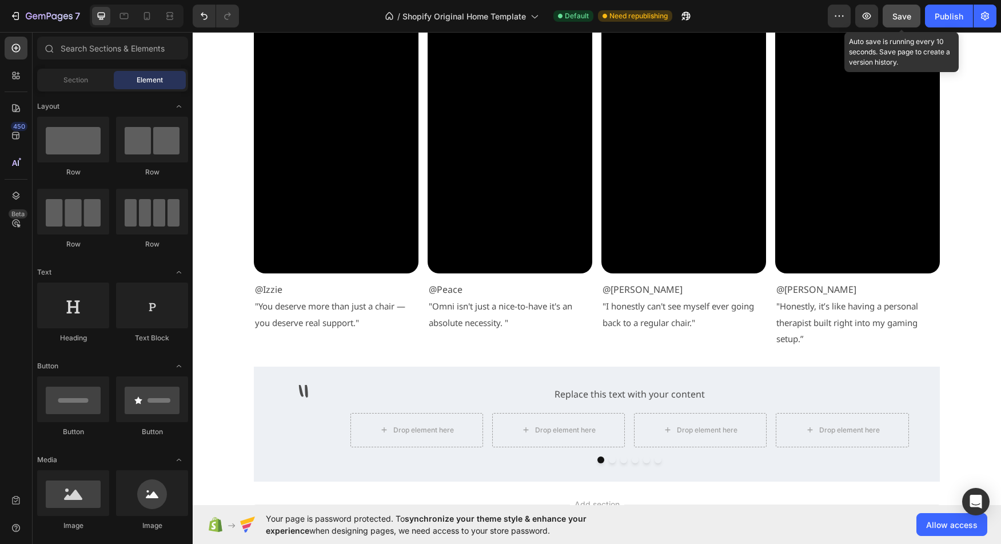
click at [894, 18] on span "Save" at bounding box center [901, 16] width 19 height 10
